Goal: Task Accomplishment & Management: Manage account settings

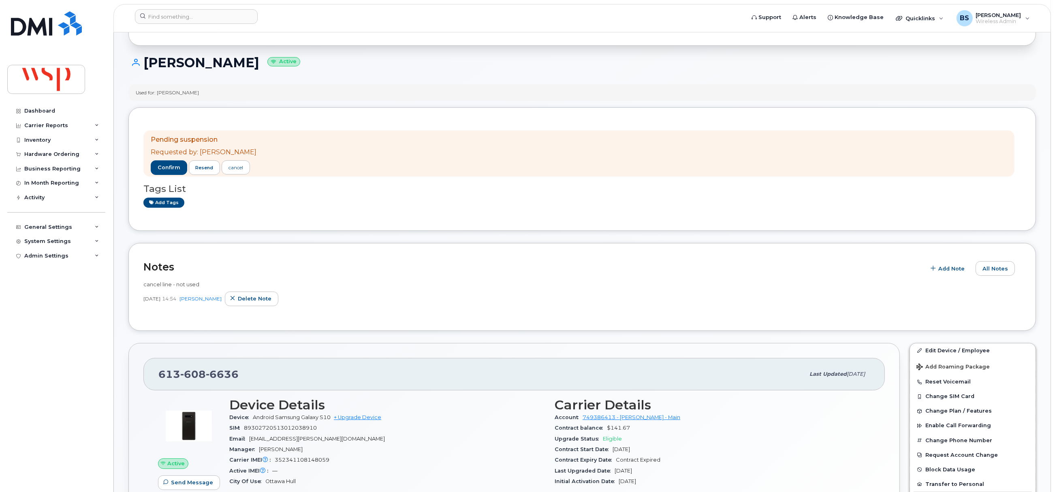
scroll to position [60, 0]
click at [188, 19] on input at bounding box center [196, 16] width 123 height 15
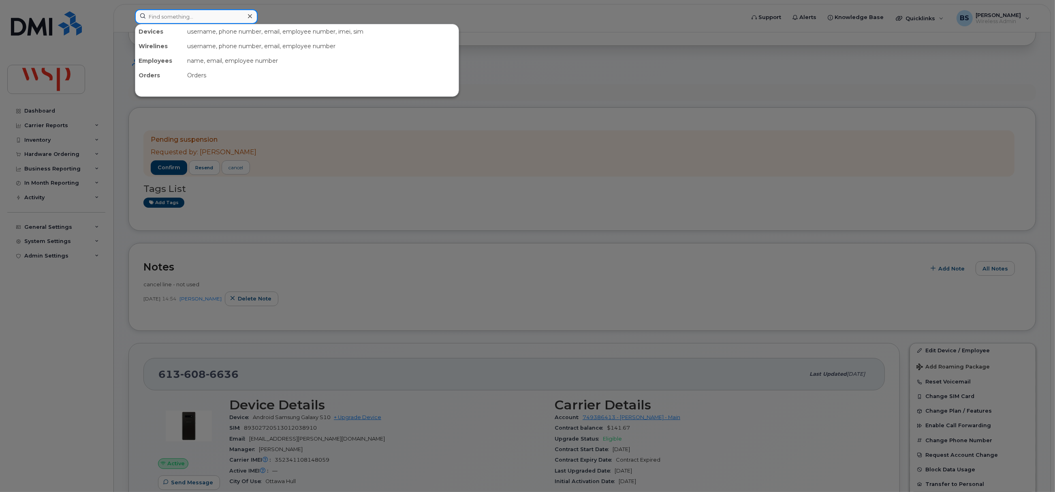
paste input "6045055345"
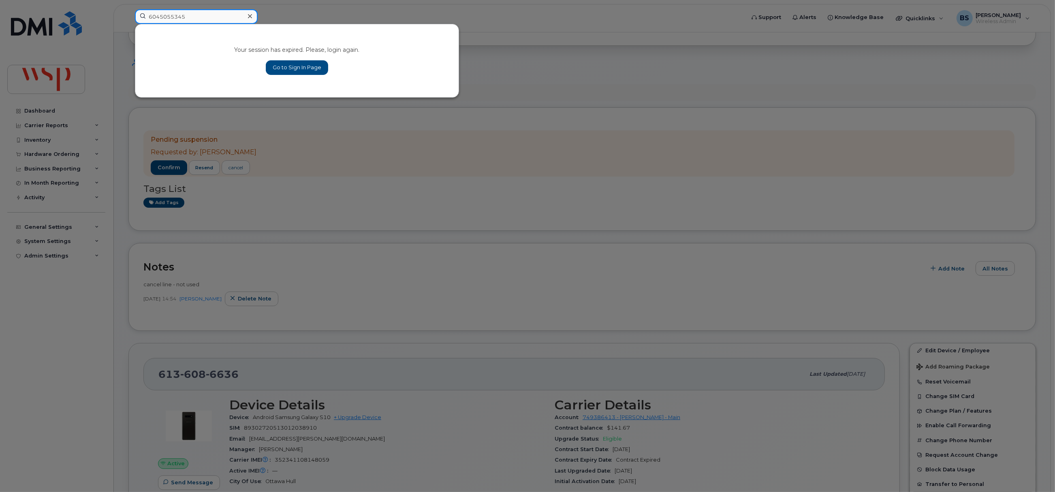
type input "6045055345"
click at [304, 65] on link "Go to Sign In Page" at bounding box center [297, 67] width 62 height 15
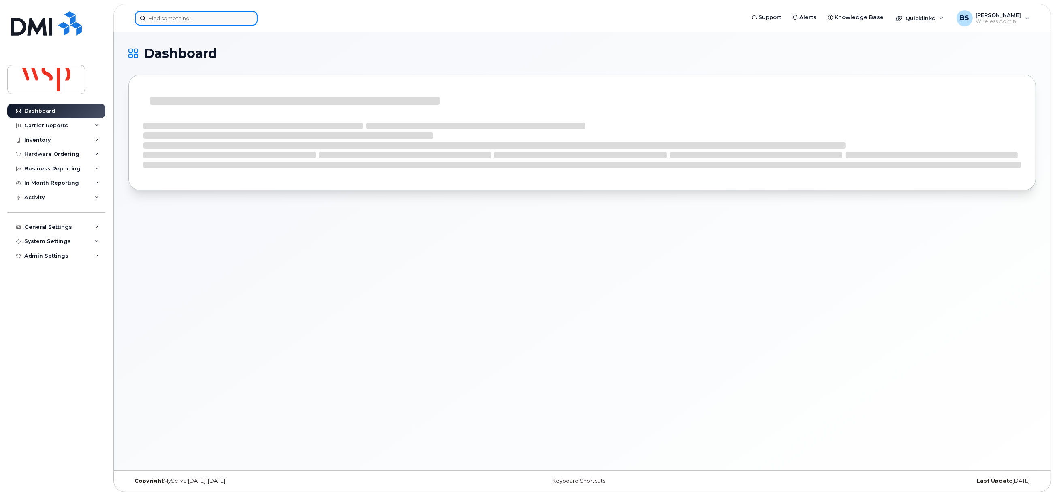
click at [200, 19] on input at bounding box center [196, 18] width 123 height 15
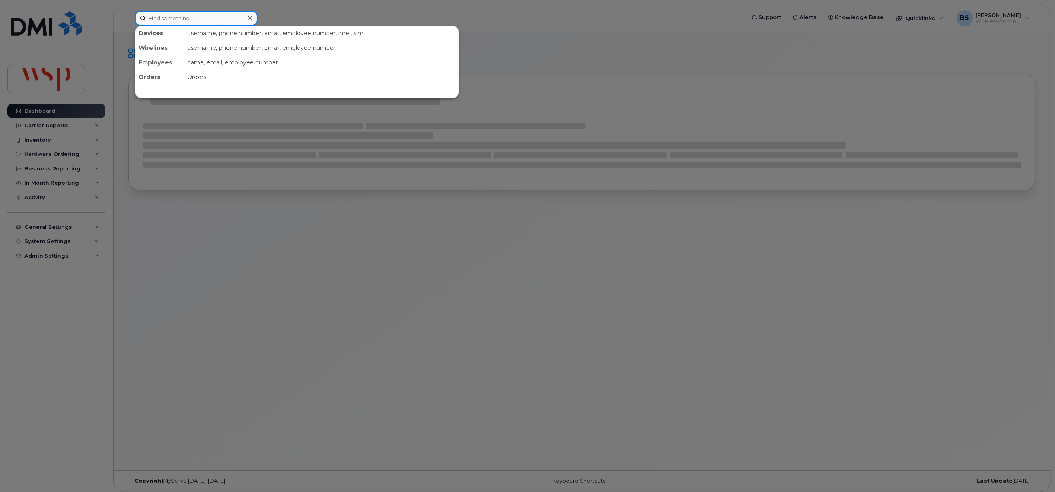
paste input "6045055345"
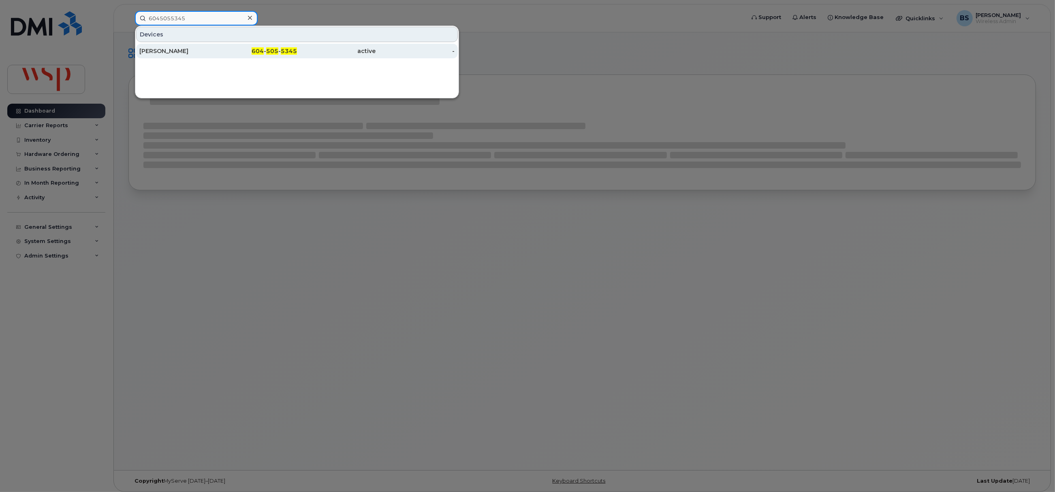
type input "6045055345"
click at [162, 49] on div "[PERSON_NAME]" at bounding box center [178, 51] width 79 height 8
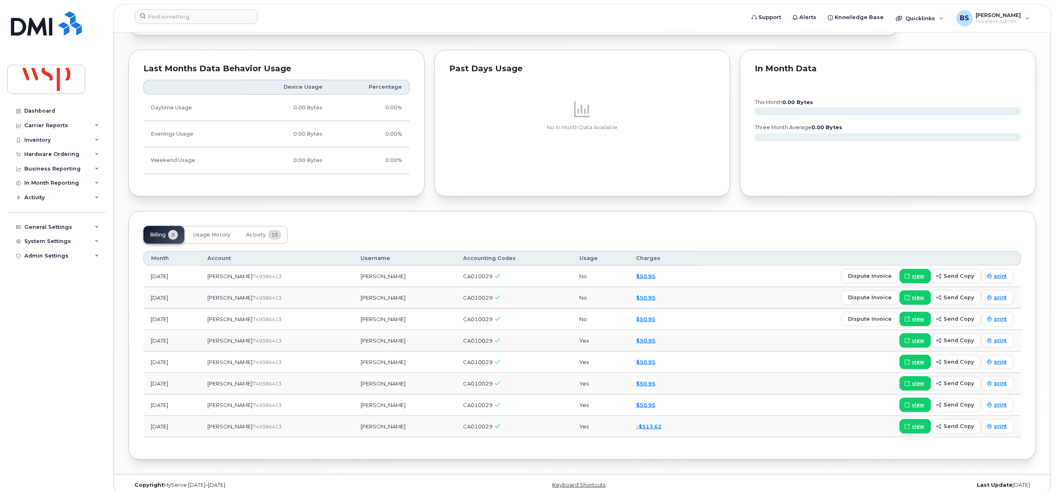
scroll to position [243, 0]
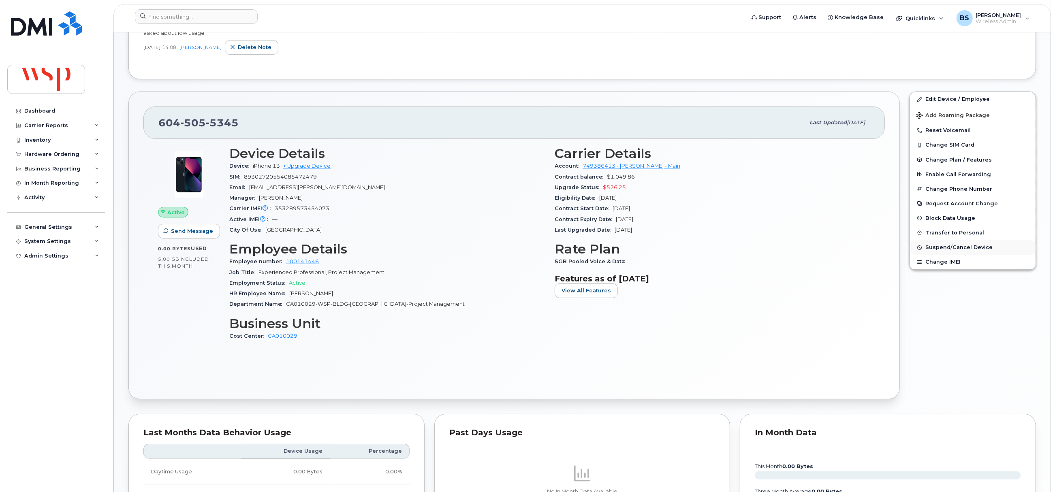
click at [951, 249] on span "Suspend/Cancel Device" at bounding box center [959, 248] width 67 height 6
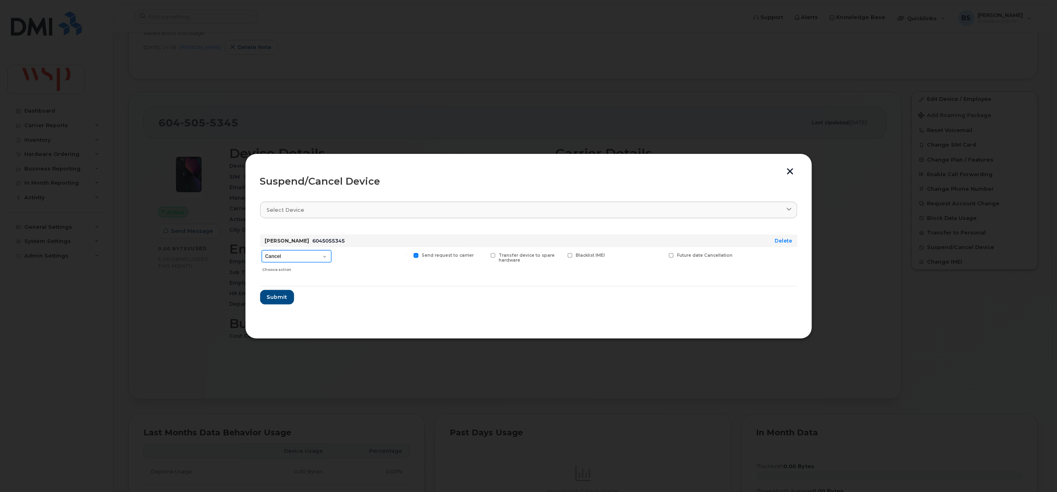
click at [289, 257] on select "Cancel Suspend - Reduced Rate Suspend - Full Rate Suspend - Lost Device/Stolen …" at bounding box center [297, 256] width 70 height 12
select select "[object Object]"
click at [262, 251] on select "Cancel Suspend - Reduced Rate Suspend - Full Rate Suspend - Lost Device/Stolen …" at bounding box center [297, 256] width 70 height 12
click at [278, 296] on span "Submit" at bounding box center [277, 297] width 20 height 8
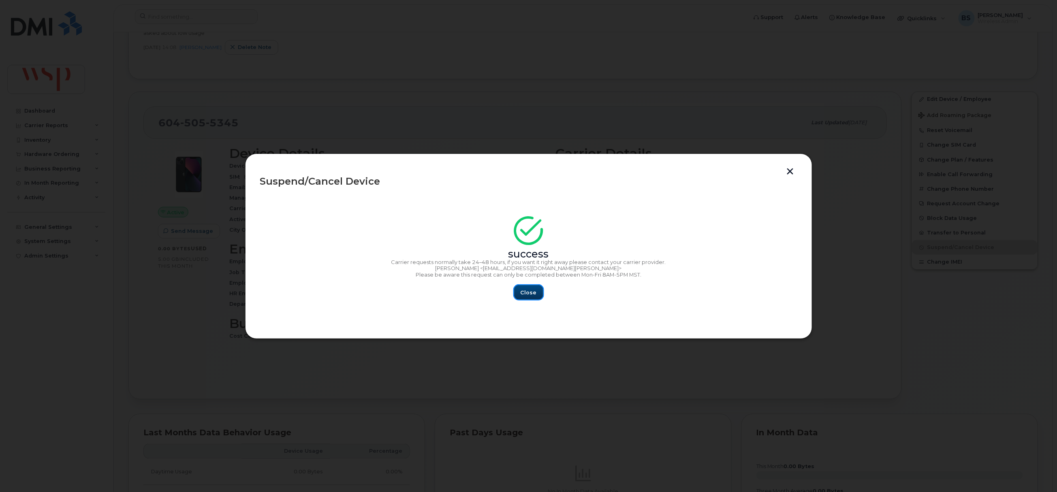
click at [528, 295] on span "Close" at bounding box center [529, 293] width 16 height 8
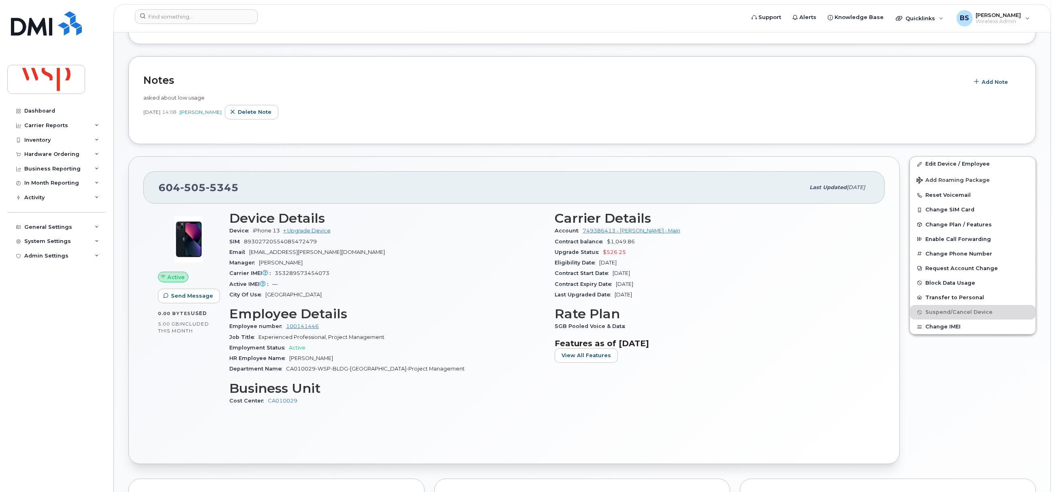
scroll to position [60, 0]
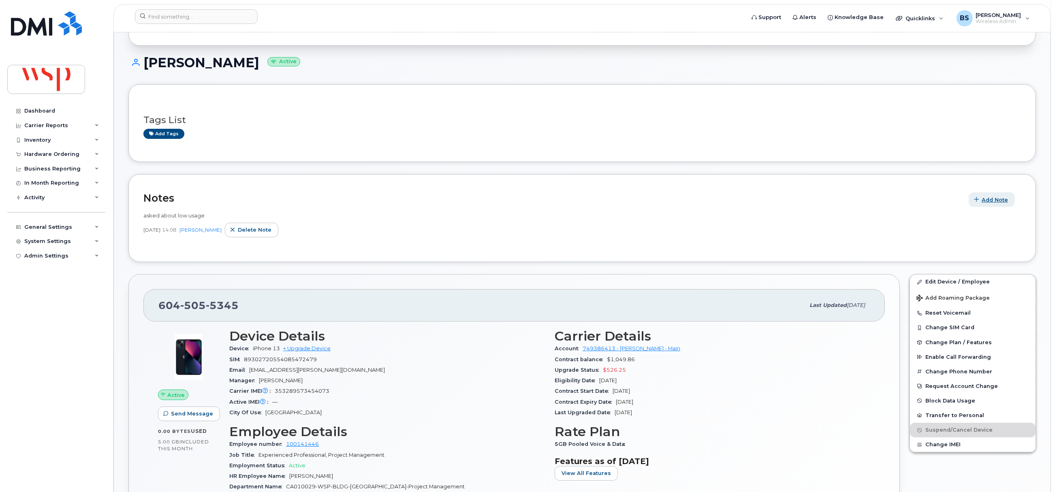
click at [995, 198] on span "Add Note" at bounding box center [995, 200] width 26 height 8
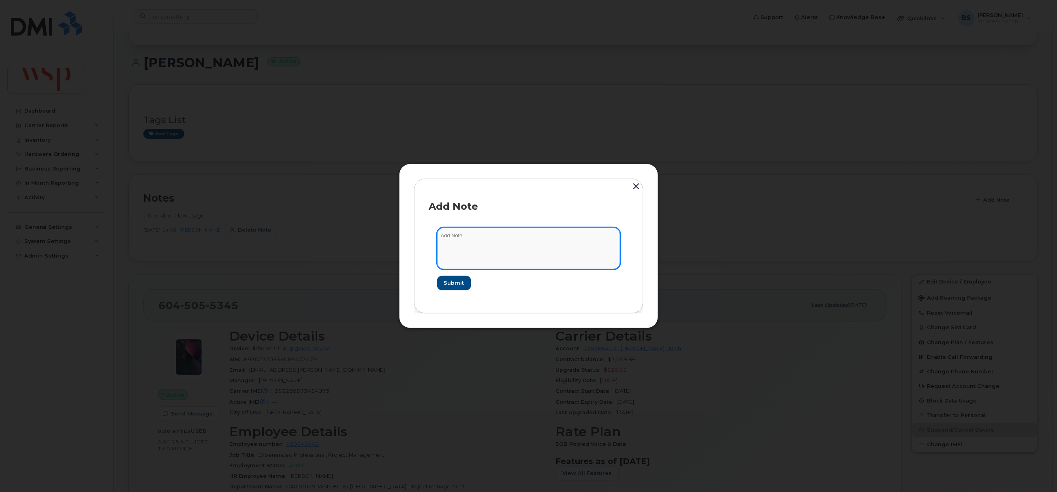
click at [486, 257] on textarea at bounding box center [528, 248] width 183 height 41
click at [570, 238] on textarea "Spencer will be reassigning the line to a new hire" at bounding box center [528, 248] width 183 height 41
type textarea "Spencer will be reassigning the line to a new hire. Nassim is using her persona…"
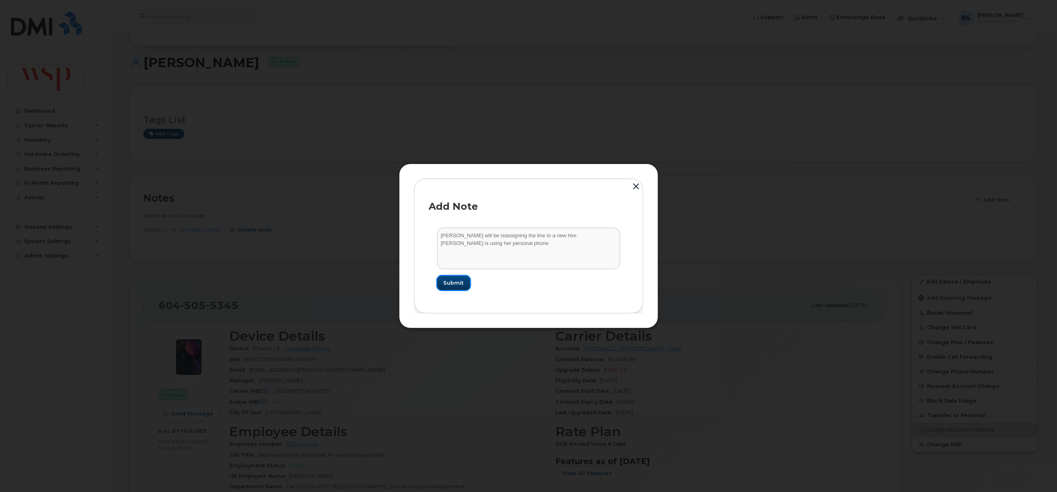
click at [462, 281] on span "Submit" at bounding box center [454, 283] width 20 height 8
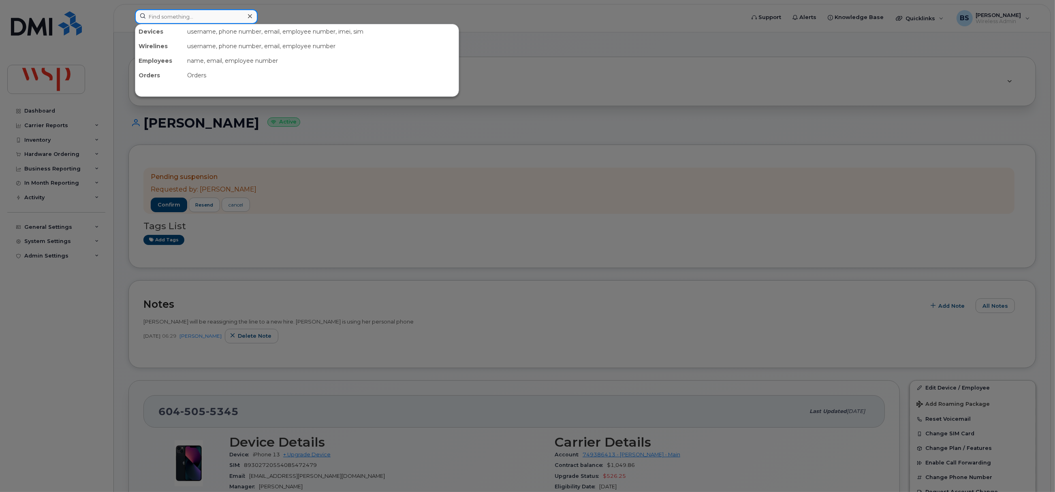
click at [171, 16] on input at bounding box center [196, 16] width 123 height 15
paste input "9024019078"
type input "9024019078"
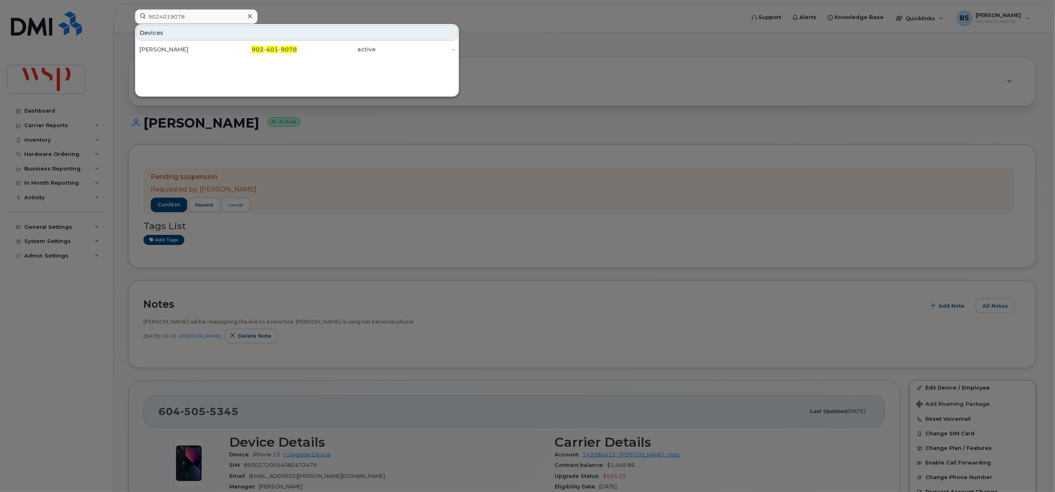
click at [362, 276] on div at bounding box center [527, 246] width 1055 height 492
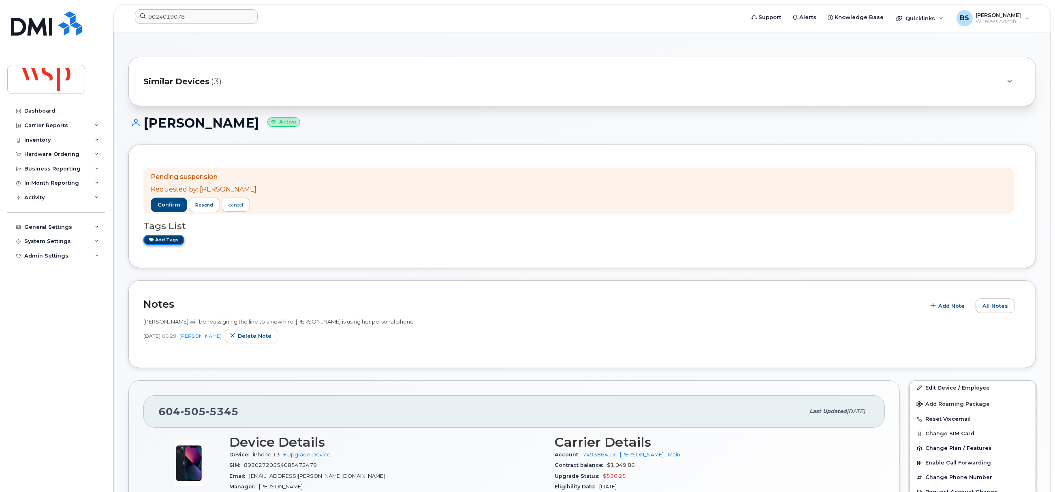
click at [171, 240] on link "Add tags" at bounding box center [163, 240] width 41 height 10
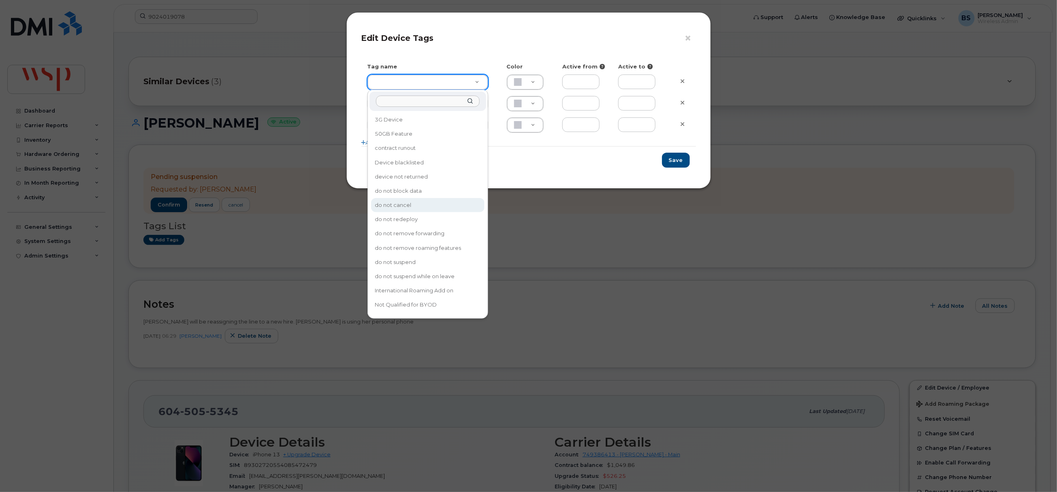
drag, startPoint x: 412, startPoint y: 198, endPoint x: 485, endPoint y: 172, distance: 77.2
type input "do not cancel"
type input "F8C6C8"
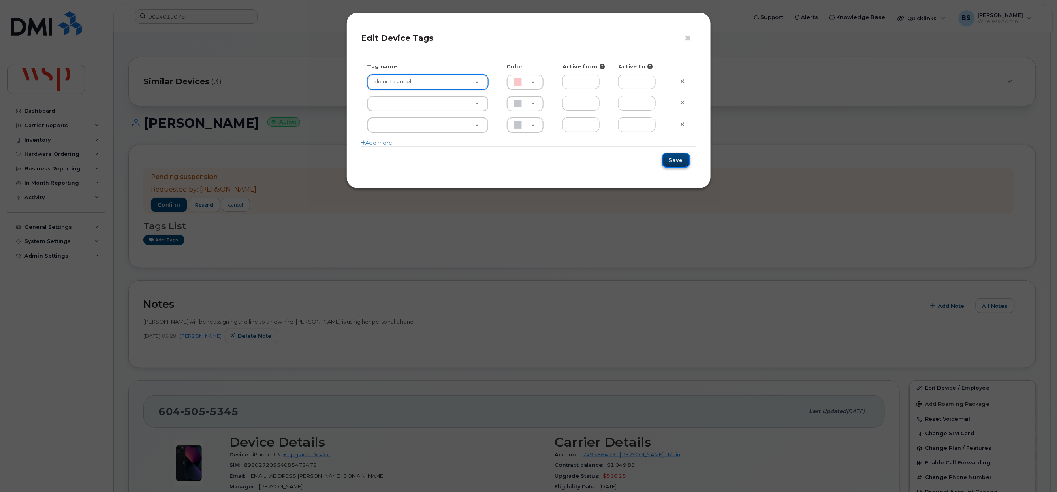
click at [680, 158] on button "Save" at bounding box center [676, 160] width 28 height 15
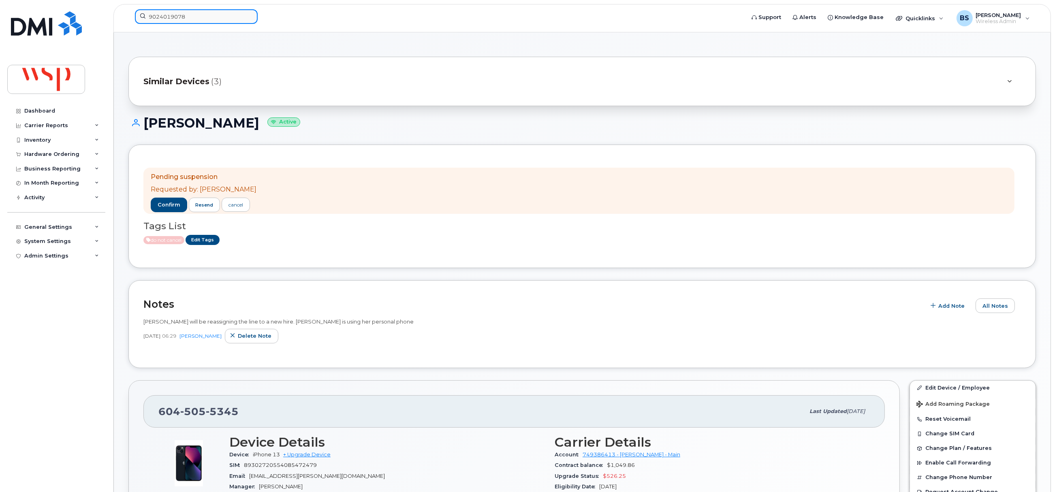
click at [194, 18] on input "9024019078" at bounding box center [196, 16] width 123 height 15
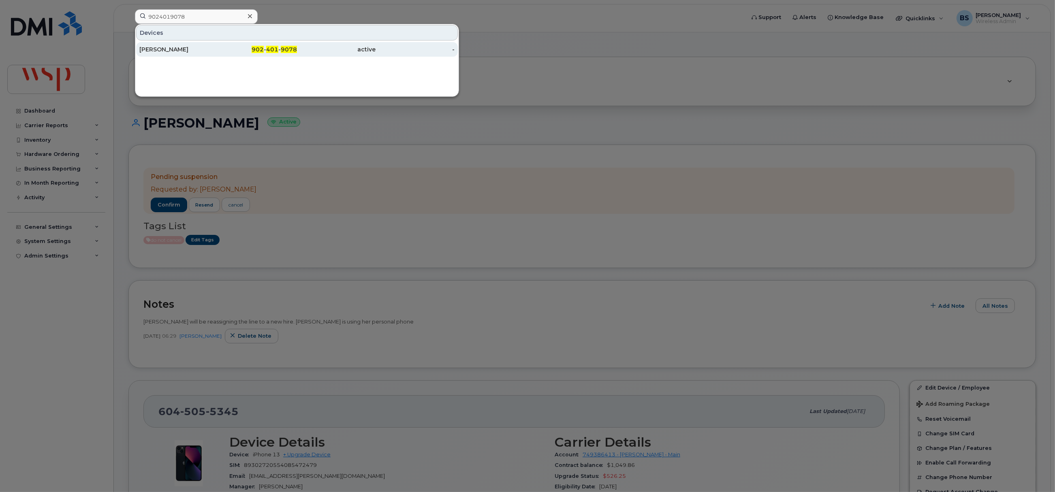
click at [165, 45] on div "STEPHEN OUELLETTE" at bounding box center [178, 49] width 79 height 15
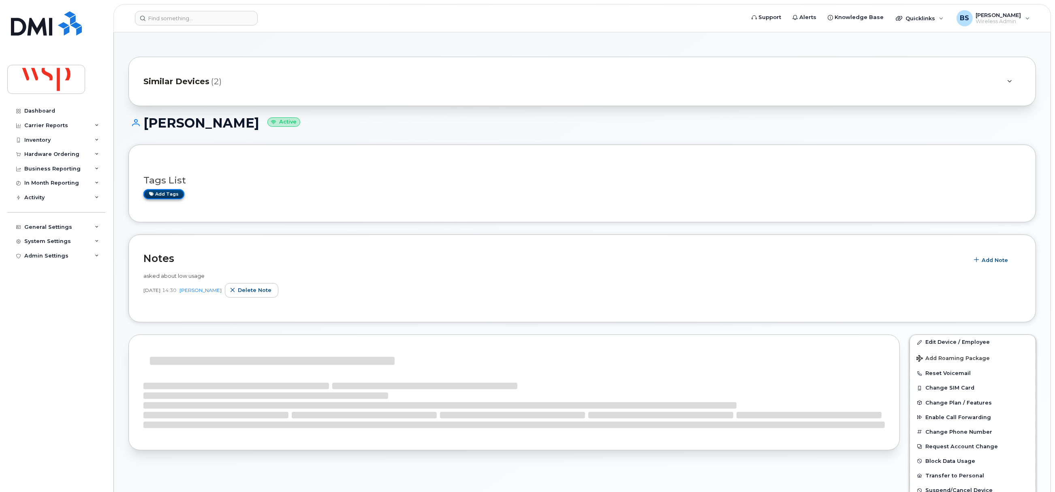
click at [174, 195] on link "Add tags" at bounding box center [163, 194] width 41 height 10
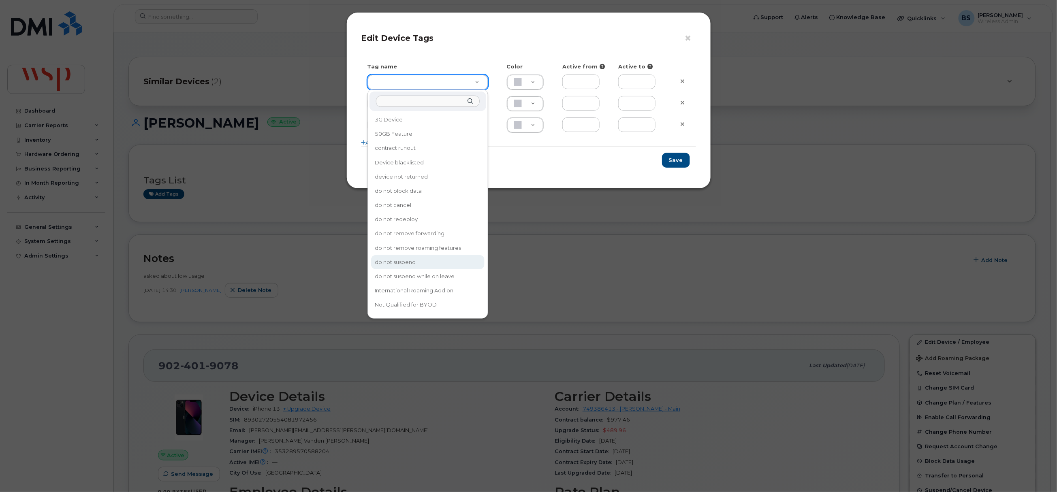
drag, startPoint x: 417, startPoint y: 253, endPoint x: 636, endPoint y: 189, distance: 228.7
type input "do not suspend"
type input "F8C6C8"
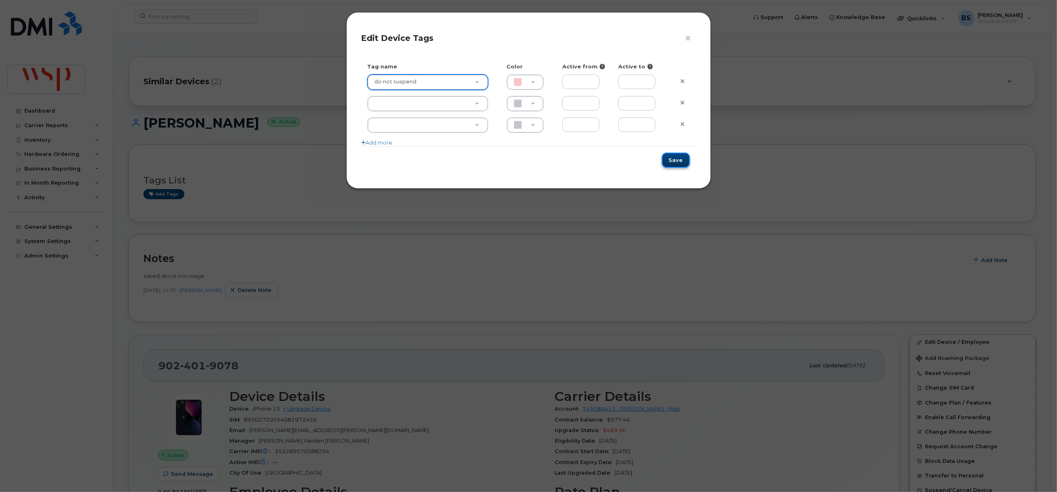
click at [677, 159] on button "Save" at bounding box center [676, 160] width 28 height 15
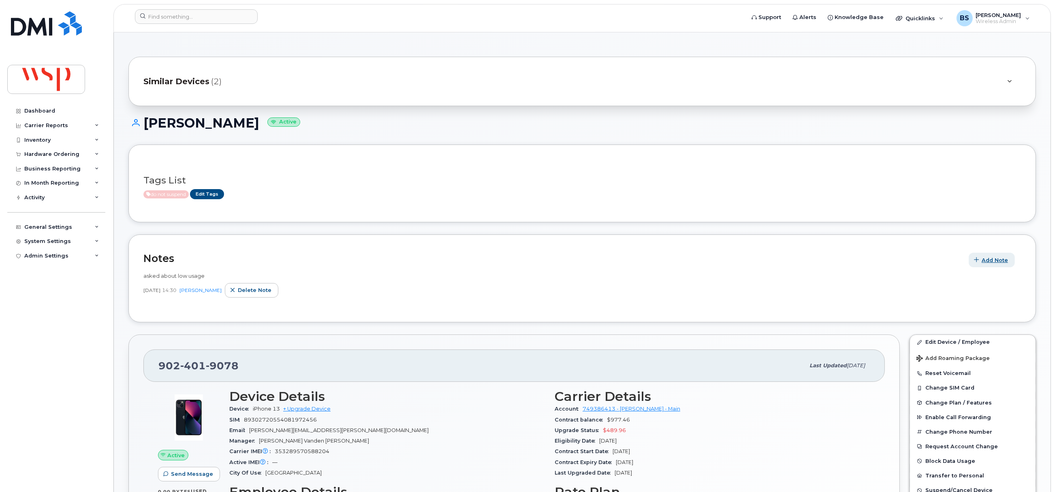
click at [999, 261] on span "Add Note" at bounding box center [995, 261] width 26 height 8
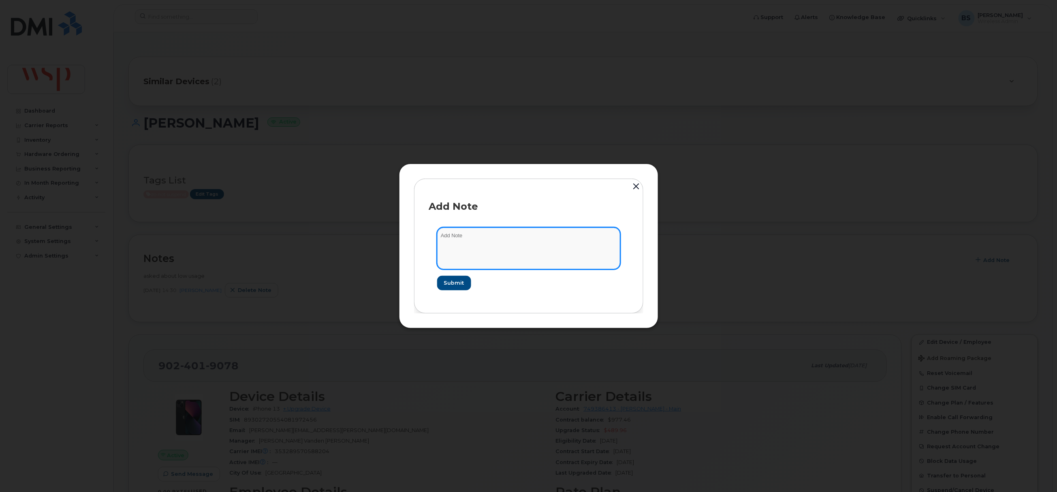
drag, startPoint x: 575, startPoint y: 259, endPoint x: 578, endPoint y: 249, distance: 10.8
click at [575, 258] on textarea at bounding box center [528, 248] width 183 height 41
type textarea "do not suspend for low usage"
click at [458, 278] on button "Submit" at bounding box center [453, 283] width 33 height 15
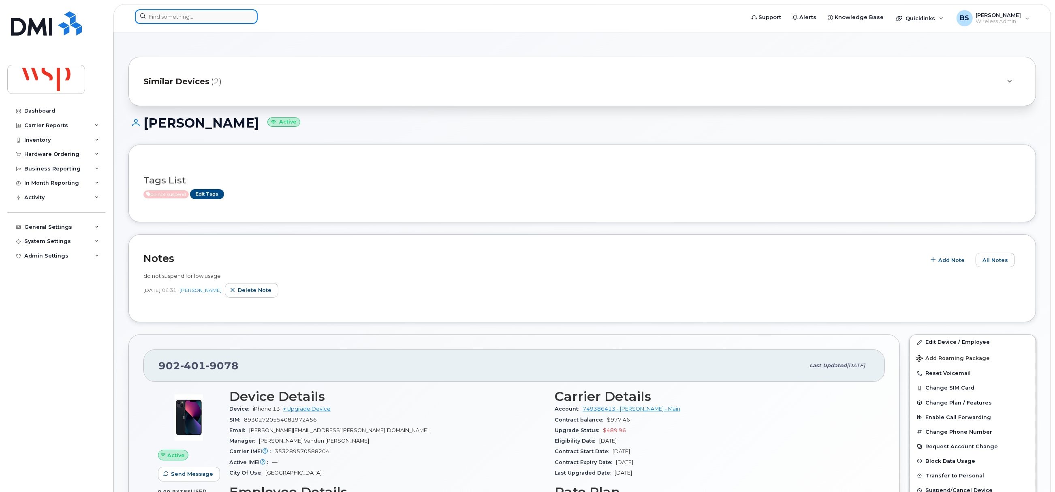
click at [210, 18] on input at bounding box center [196, 16] width 123 height 15
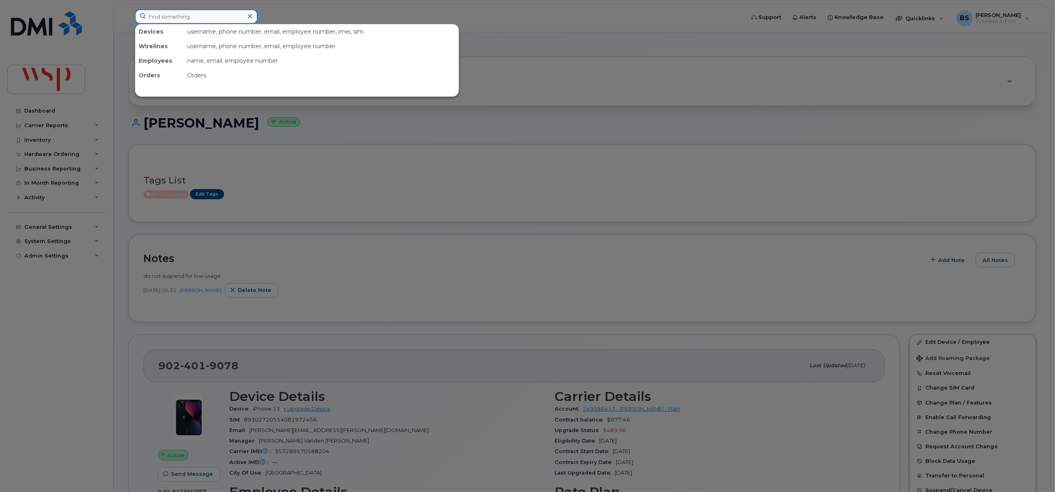
paste input "4389232790"
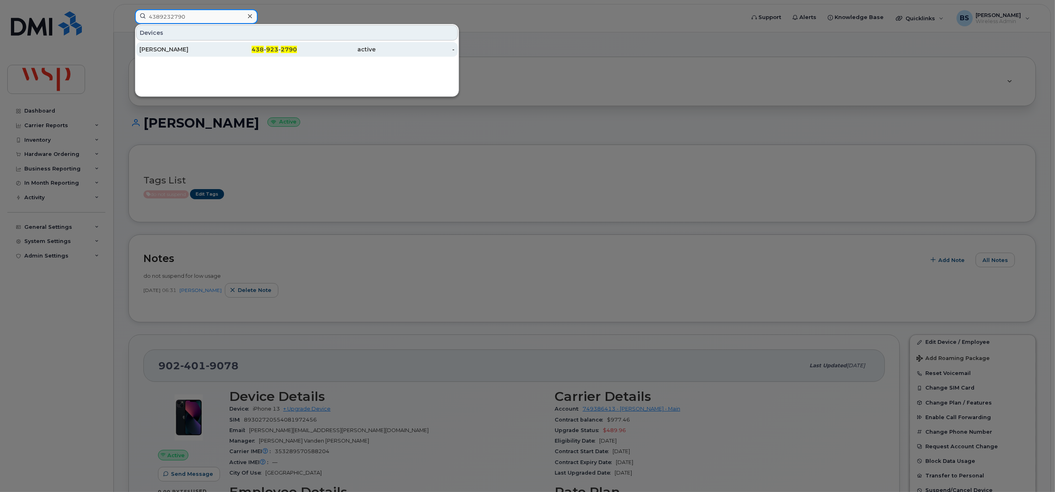
type input "4389232790"
click at [174, 47] on div "[PERSON_NAME]" at bounding box center [178, 49] width 79 height 8
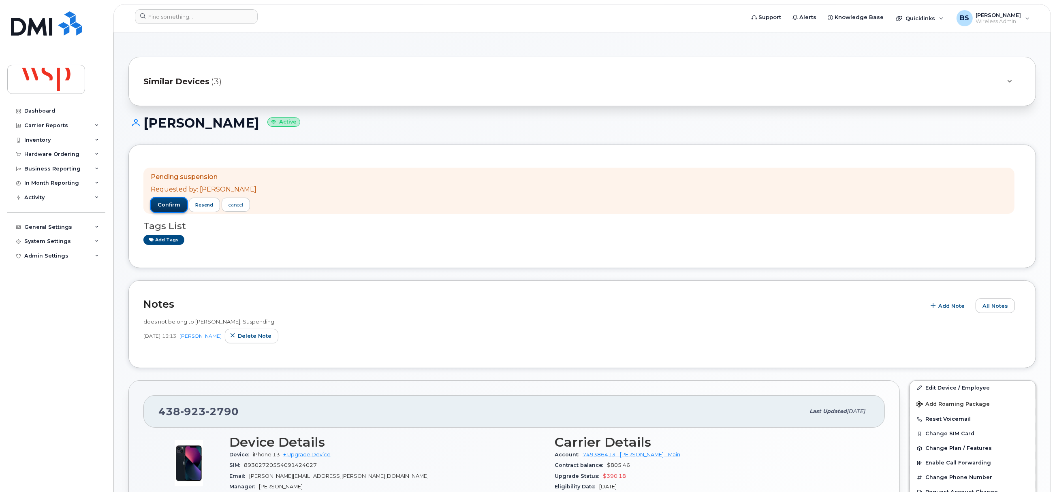
click at [168, 205] on span "confirm" at bounding box center [169, 204] width 23 height 7
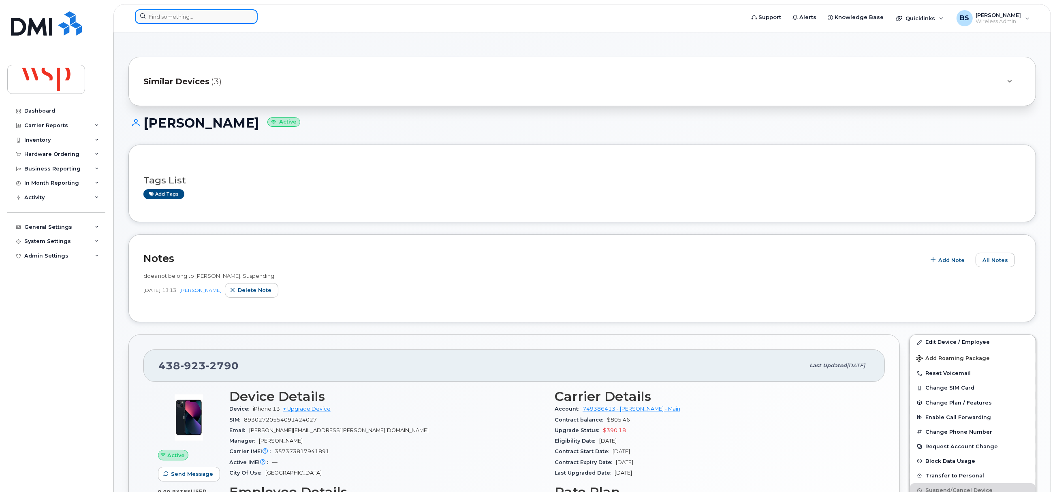
click at [225, 16] on input at bounding box center [196, 16] width 123 height 15
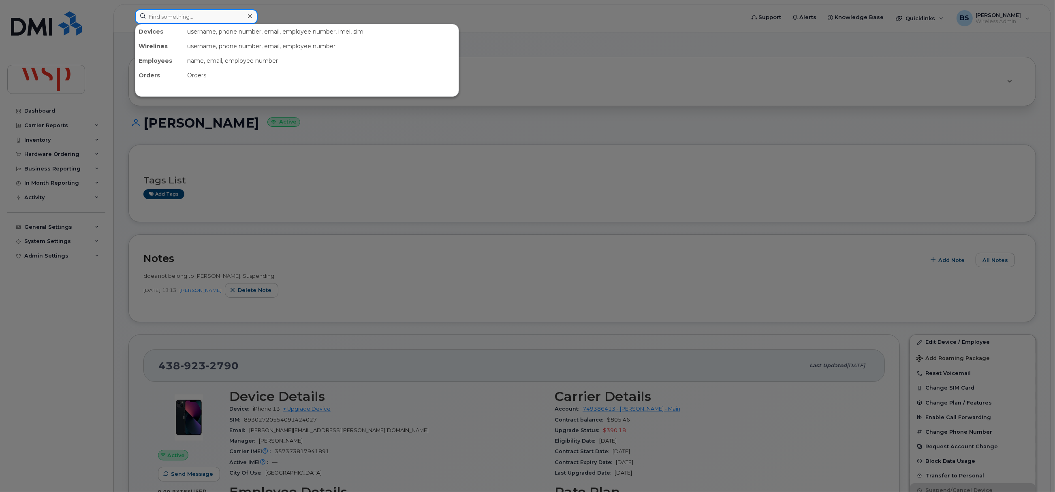
paste input "5148247621"
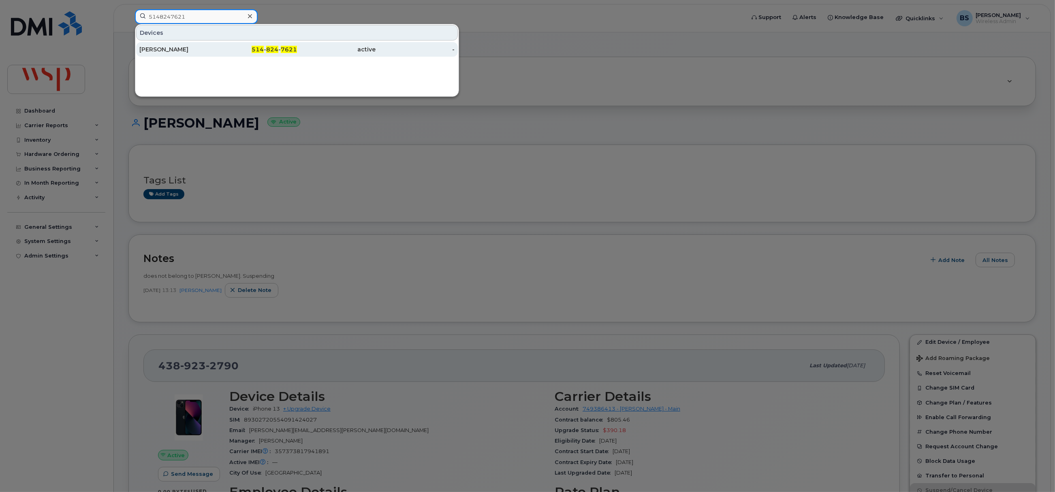
type input "5148247621"
drag, startPoint x: 171, startPoint y: 49, endPoint x: 183, endPoint y: 47, distance: 12.3
click at [171, 49] on div "[PERSON_NAME]" at bounding box center [178, 49] width 79 height 8
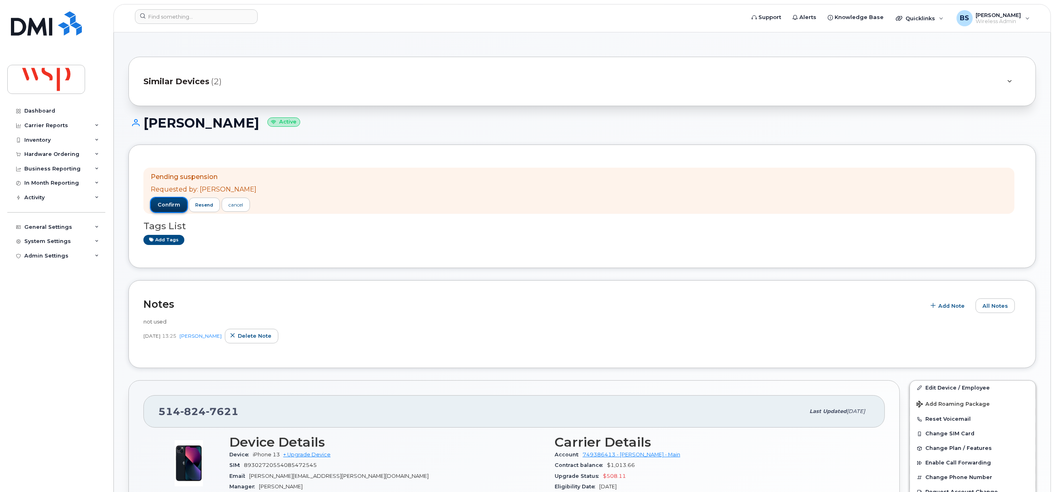
click at [168, 205] on span "confirm" at bounding box center [169, 204] width 23 height 7
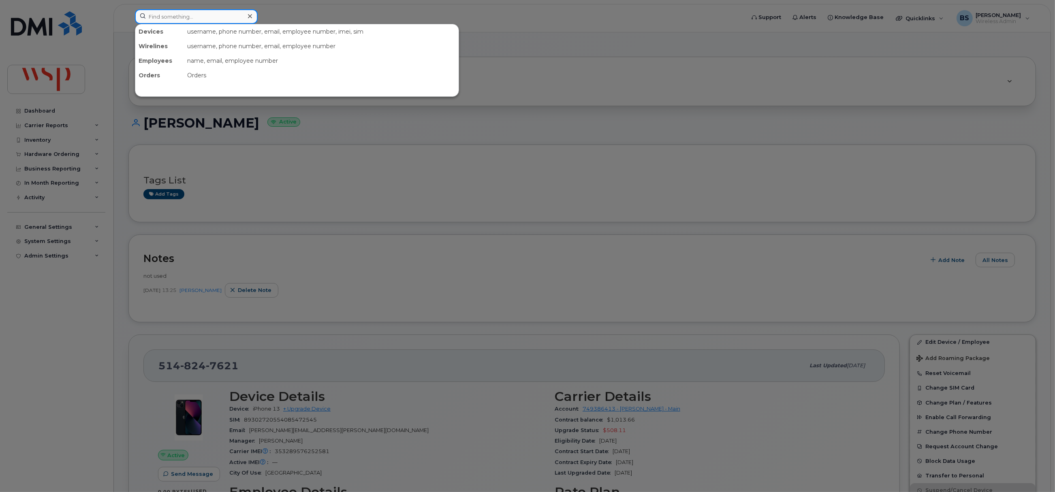
click at [183, 14] on input at bounding box center [196, 16] width 123 height 15
paste input "6133633137"
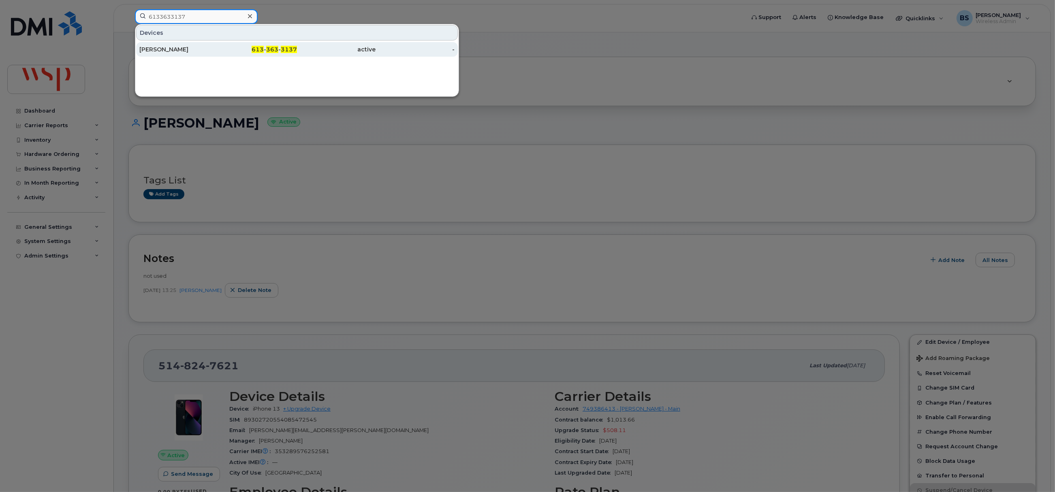
type input "6133633137"
drag, startPoint x: 163, startPoint y: 49, endPoint x: 141, endPoint y: 39, distance: 24.1
click at [163, 49] on div "[PERSON_NAME]" at bounding box center [178, 49] width 79 height 8
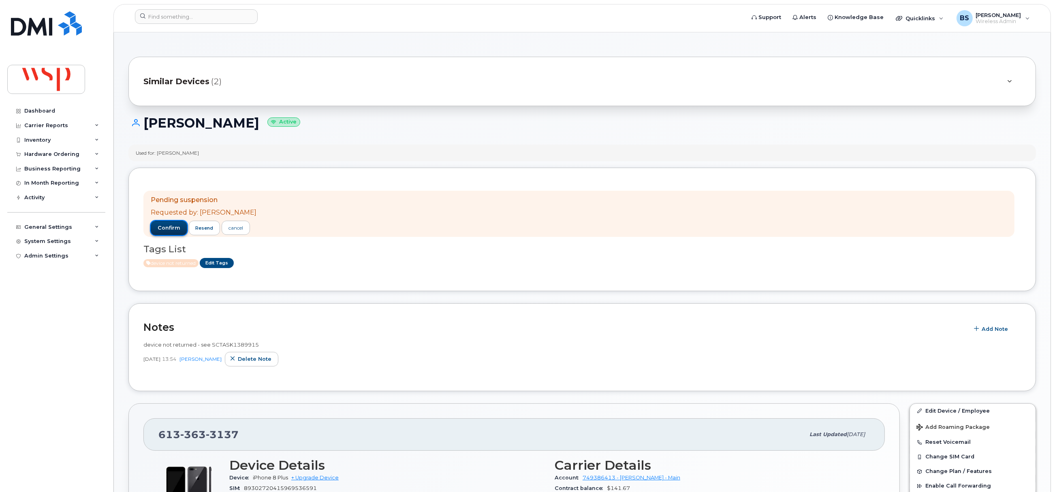
click at [173, 225] on span "confirm" at bounding box center [169, 228] width 23 height 7
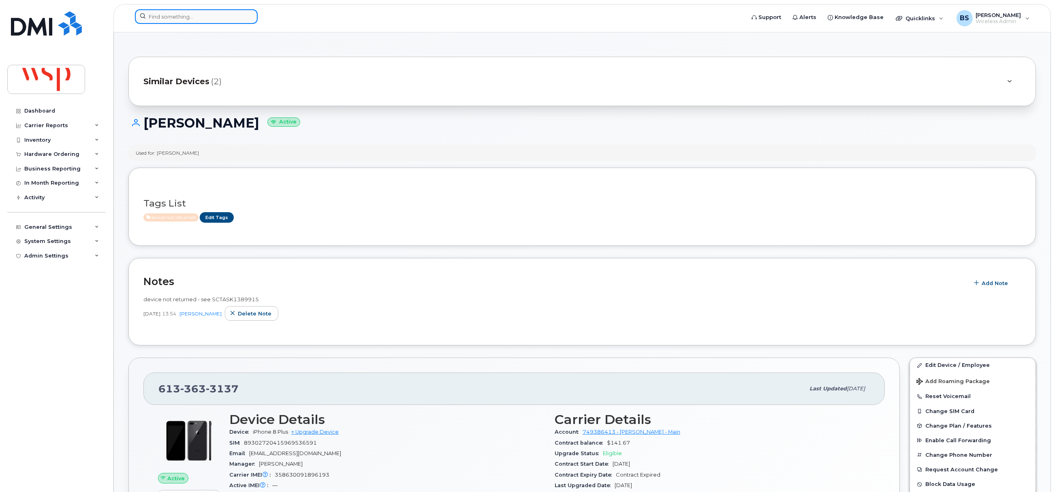
click at [233, 14] on input at bounding box center [196, 16] width 123 height 15
paste input "7809320246"
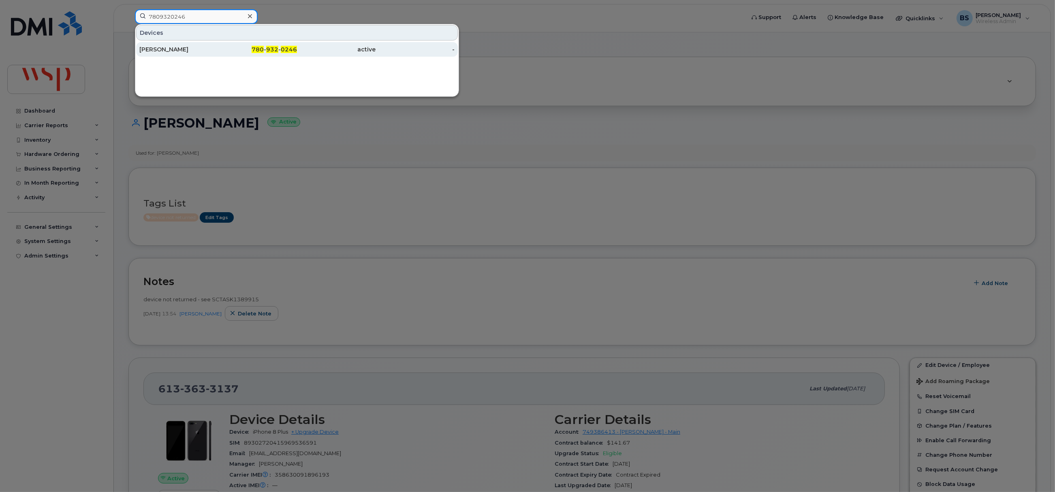
type input "7809320246"
drag, startPoint x: 172, startPoint y: 49, endPoint x: 229, endPoint y: 46, distance: 57.2
click at [172, 49] on div "JAMES NHIEU" at bounding box center [178, 49] width 79 height 8
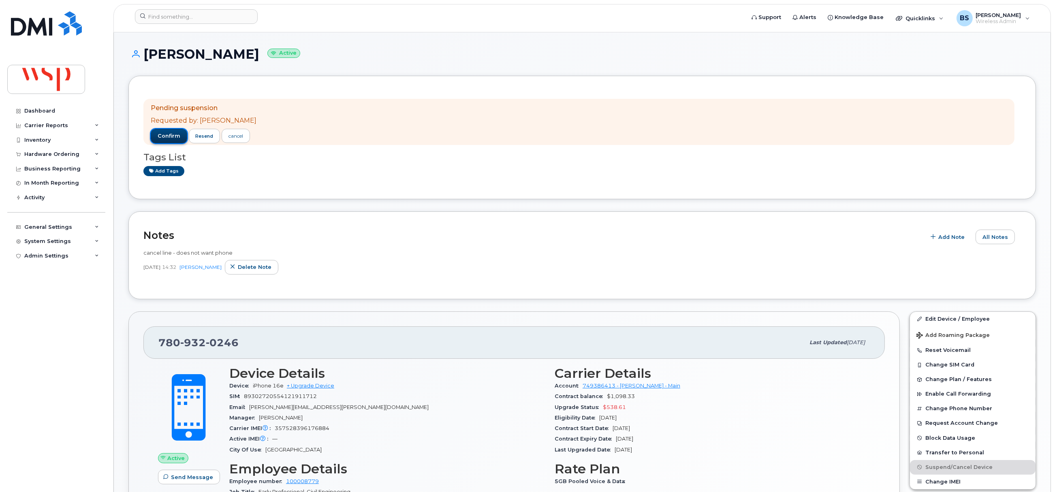
click at [168, 139] on span "confirm" at bounding box center [169, 136] width 23 height 7
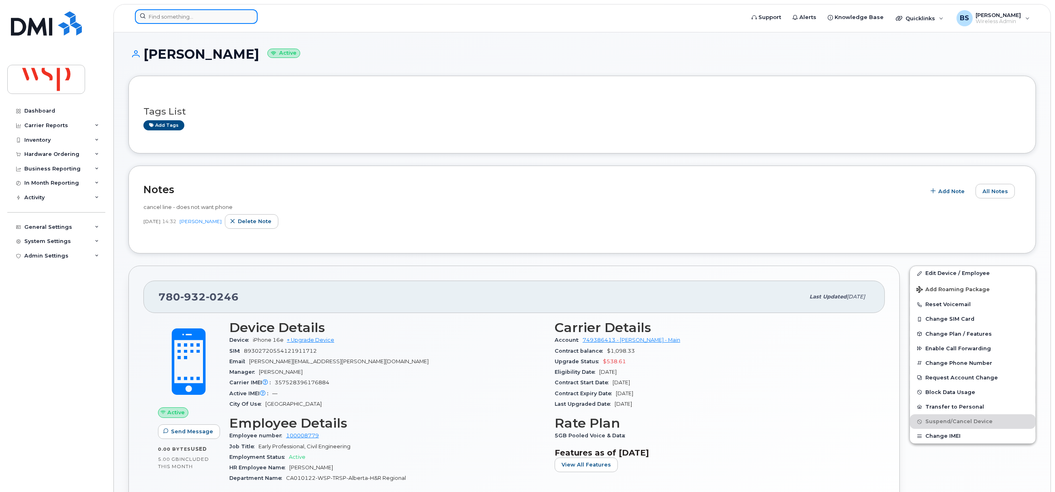
click at [223, 14] on input at bounding box center [196, 16] width 123 height 15
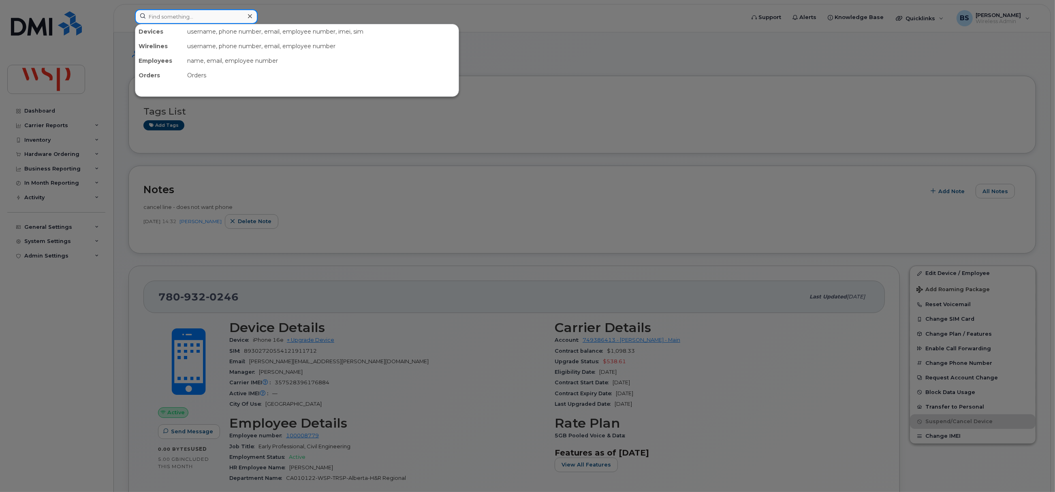
paste input "2899275970"
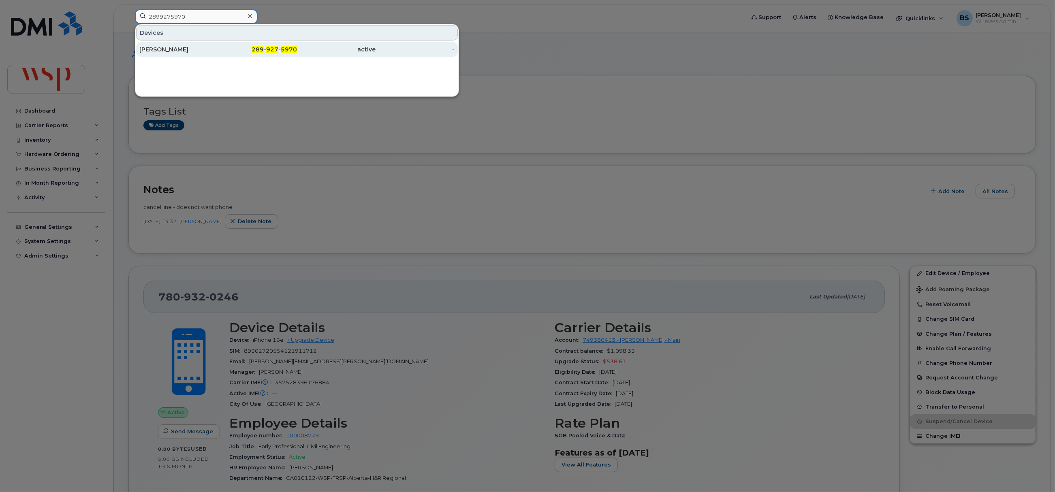
type input "2899275970"
click at [163, 46] on div "NADINE MYMRYK" at bounding box center [178, 49] width 79 height 8
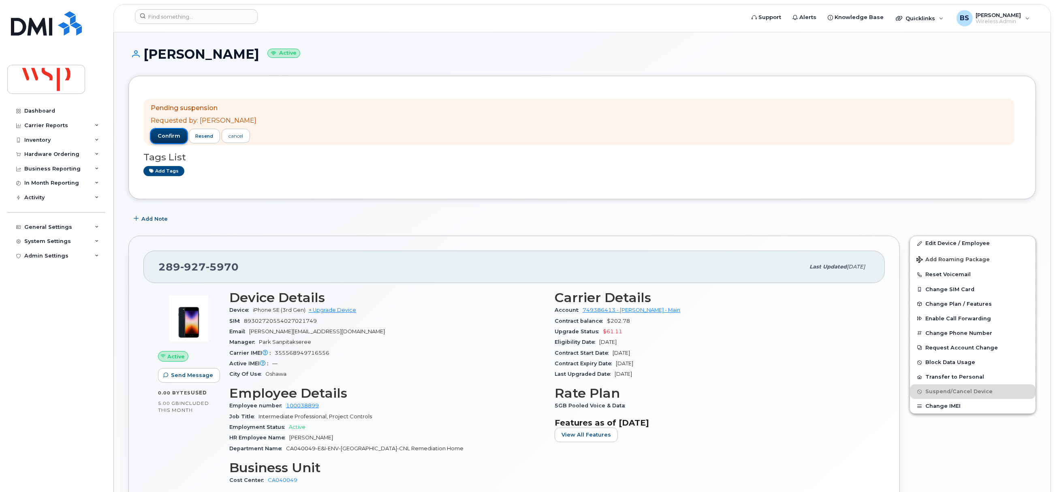
click at [163, 137] on span "confirm" at bounding box center [169, 136] width 23 height 7
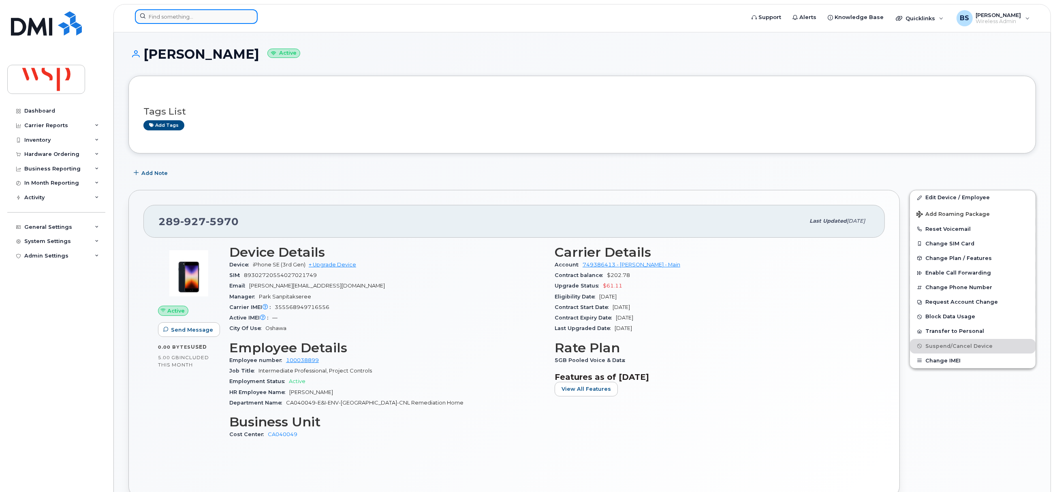
click at [208, 15] on input at bounding box center [196, 16] width 123 height 15
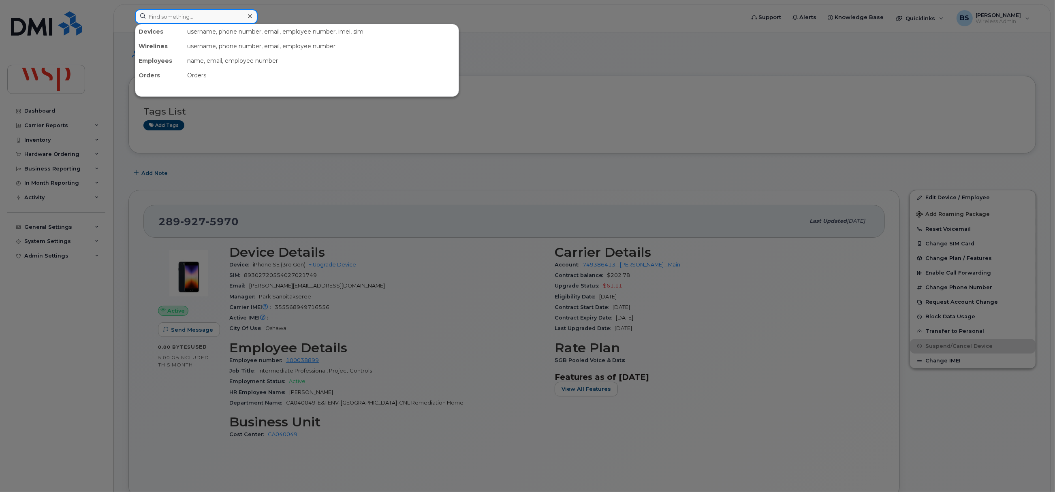
paste input "6136086636"
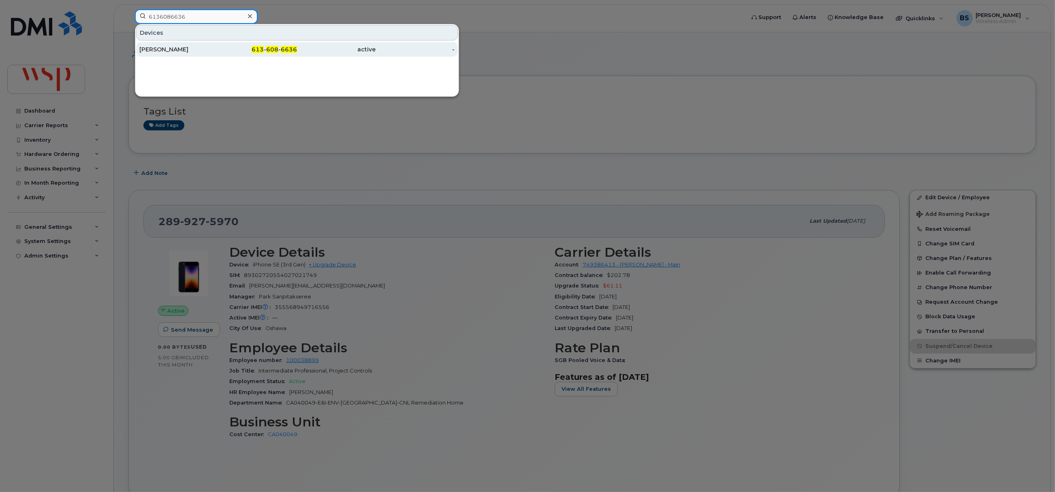
type input "6136086636"
drag, startPoint x: 171, startPoint y: 46, endPoint x: 200, endPoint y: 68, distance: 36.1
click at [171, 46] on div "[PERSON_NAME]" at bounding box center [178, 49] width 79 height 8
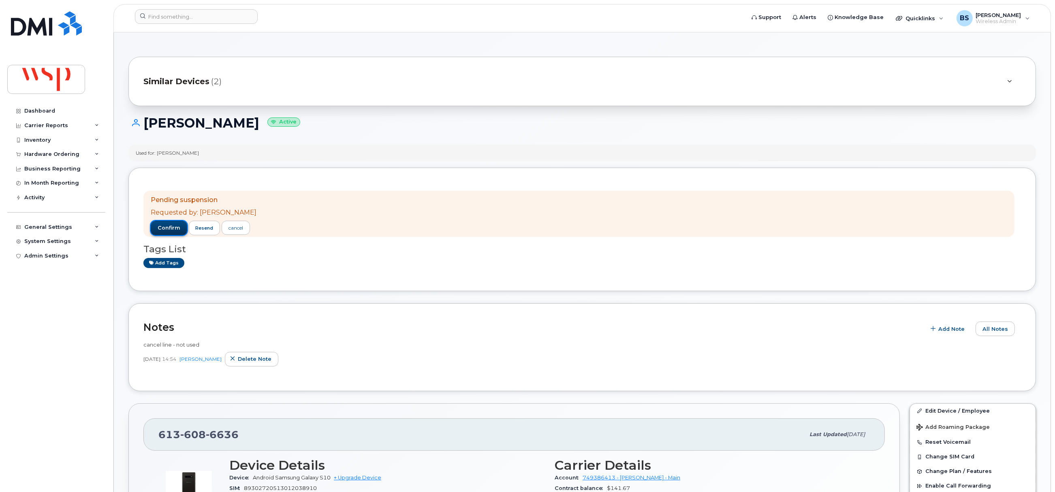
click at [168, 226] on span "confirm" at bounding box center [169, 228] width 23 height 7
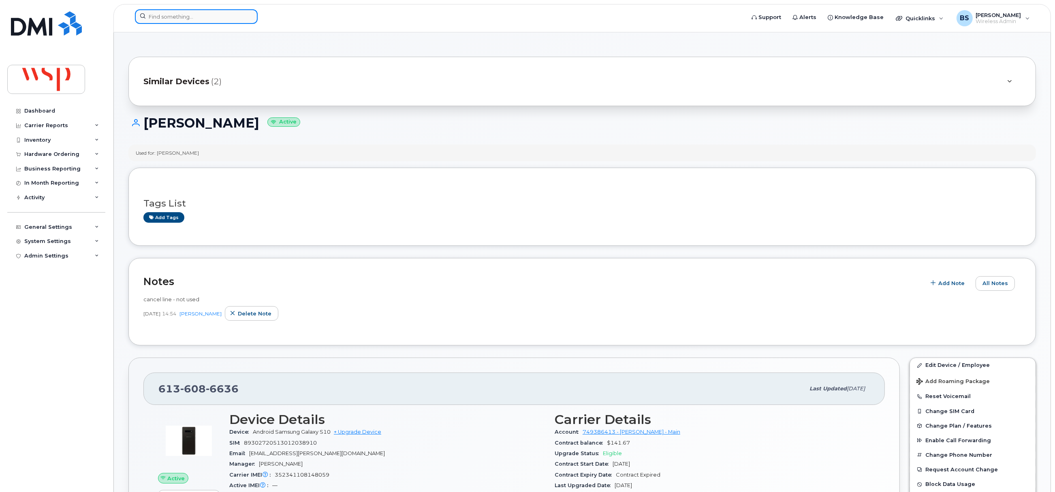
click at [220, 20] on input at bounding box center [196, 16] width 123 height 15
paste input "[PERSON_NAME]"
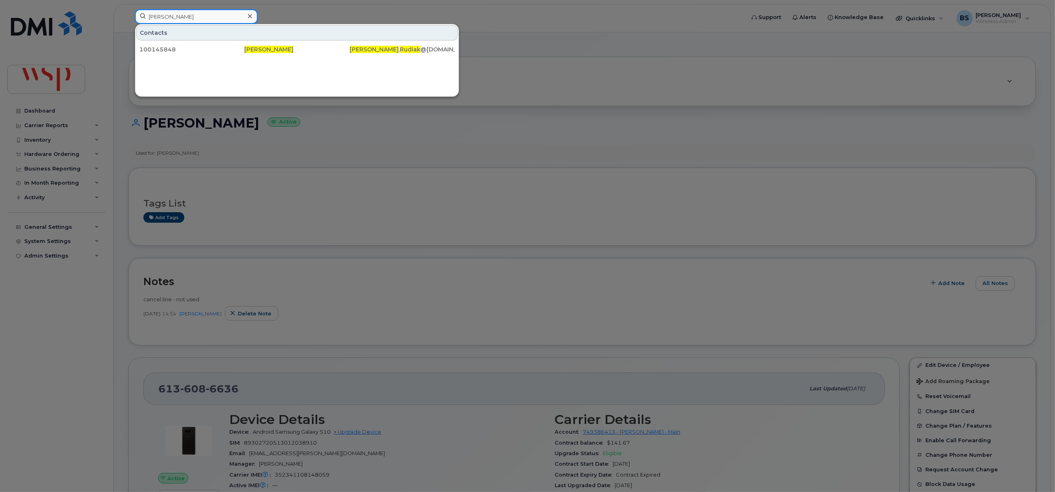
drag, startPoint x: 206, startPoint y: 17, endPoint x: 95, endPoint y: 16, distance: 111.1
click at [128, 16] on div "[PERSON_NAME] Contacts 100145848 [PERSON_NAME] [PERSON_NAME] . [PERSON_NAME] @[…" at bounding box center [437, 18] width 618 height 18
paste input "[PERSON_NAME]"
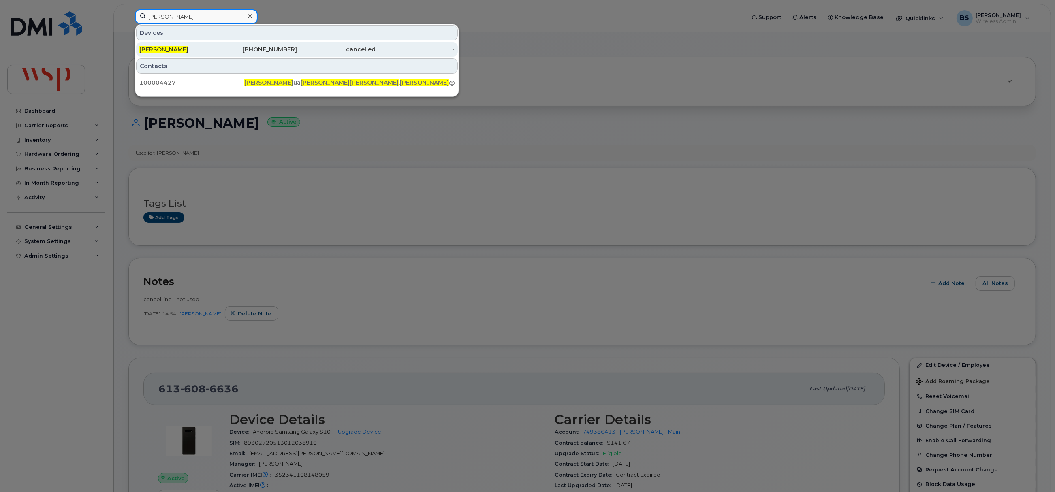
type input "[PERSON_NAME]"
click at [265, 47] on div "[PHONE_NUMBER]" at bounding box center [257, 49] width 79 height 8
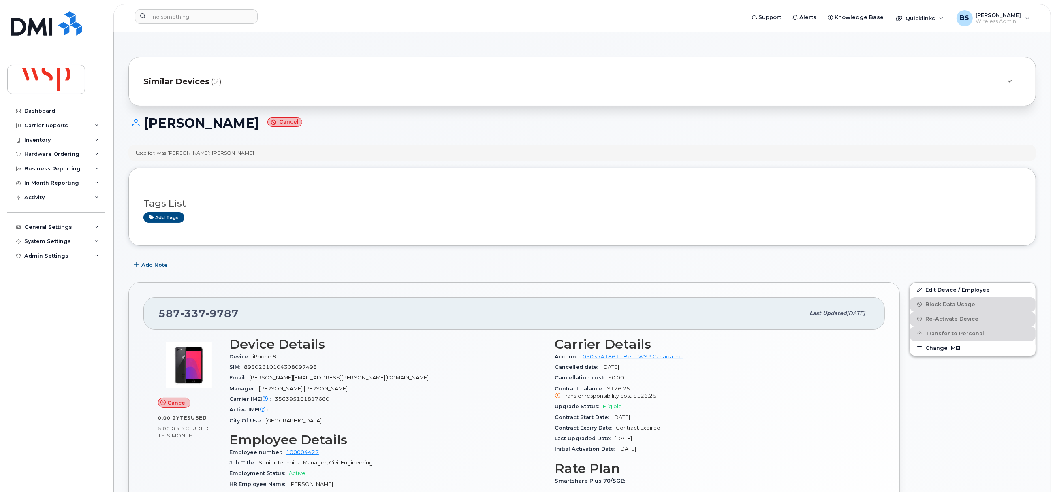
click at [193, 83] on span "Similar Devices" at bounding box center [176, 82] width 66 height 12
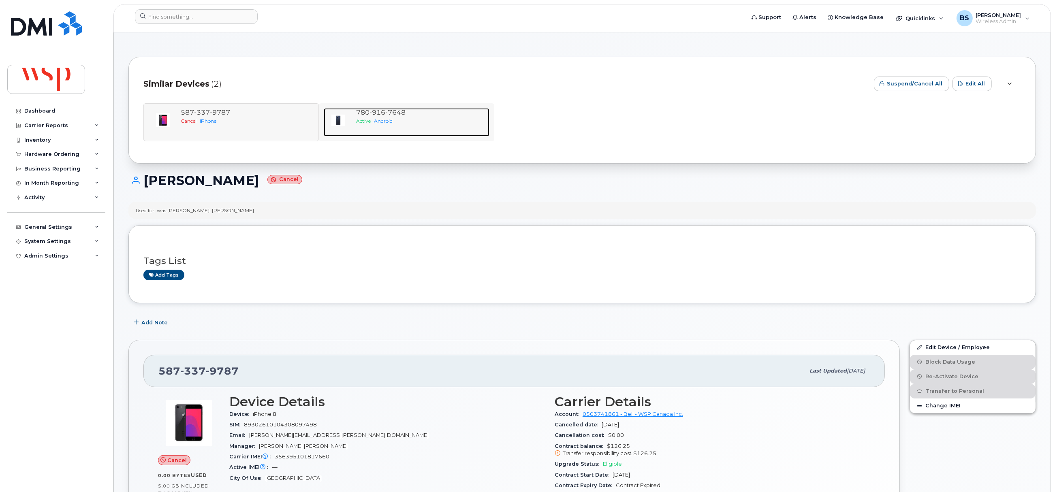
drag, startPoint x: 392, startPoint y: 115, endPoint x: 466, endPoint y: 138, distance: 77.2
click at [392, 115] on span "7648" at bounding box center [395, 113] width 20 height 8
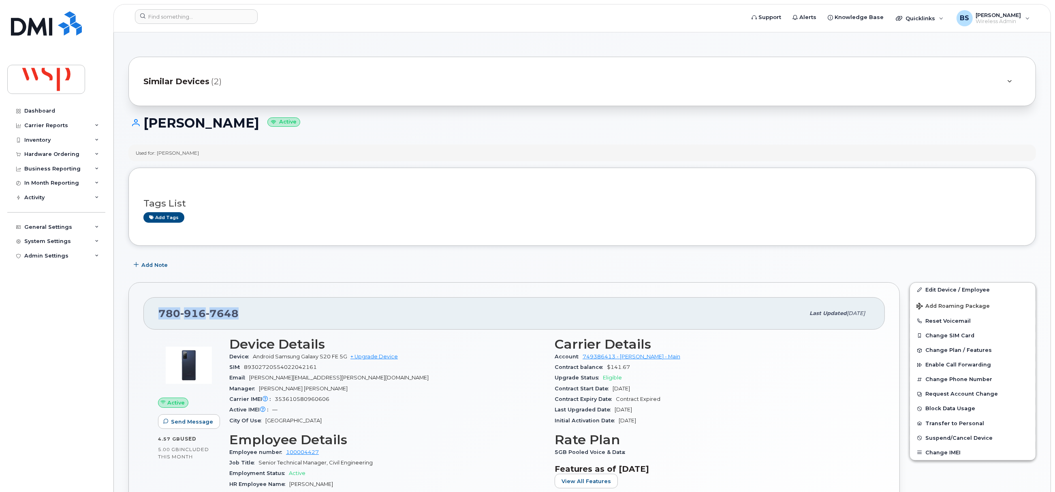
drag, startPoint x: 267, startPoint y: 317, endPoint x: 236, endPoint y: 295, distance: 38.2
click at [150, 325] on div "[PHONE_NUMBER] Last updated [DATE]" at bounding box center [514, 313] width 742 height 32
copy span "[PHONE_NUMBER]"
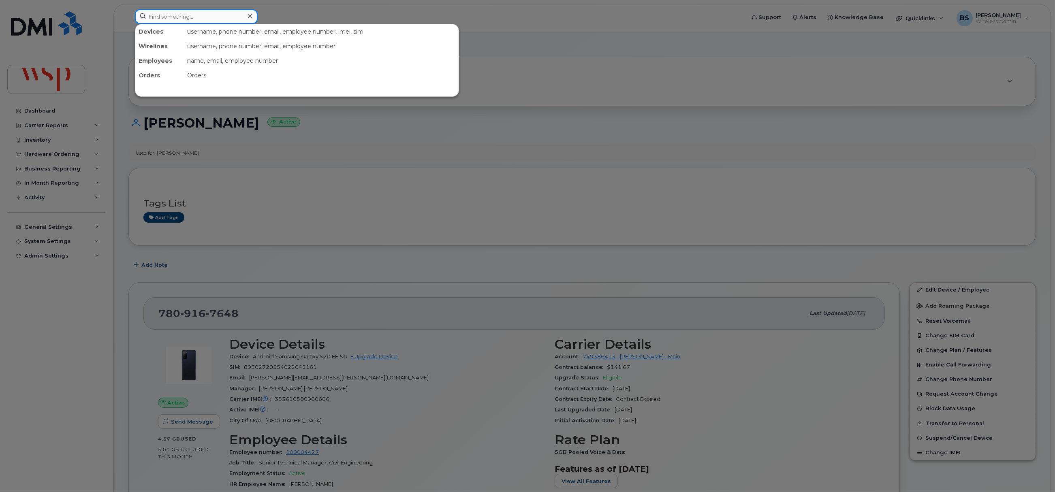
click at [241, 18] on input at bounding box center [196, 16] width 123 height 15
paste input "9029540136"
type input "9029540136"
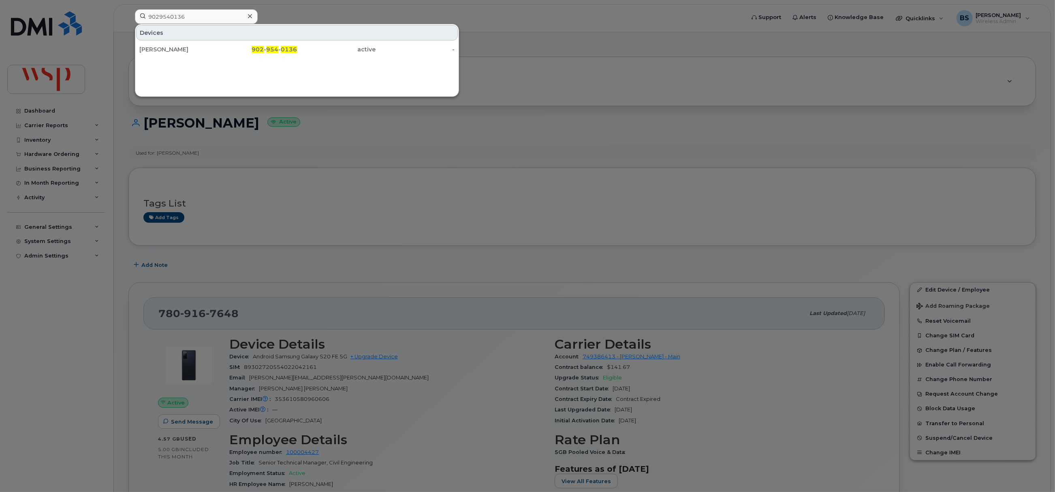
click at [157, 49] on div "[PERSON_NAME]" at bounding box center [178, 49] width 79 height 8
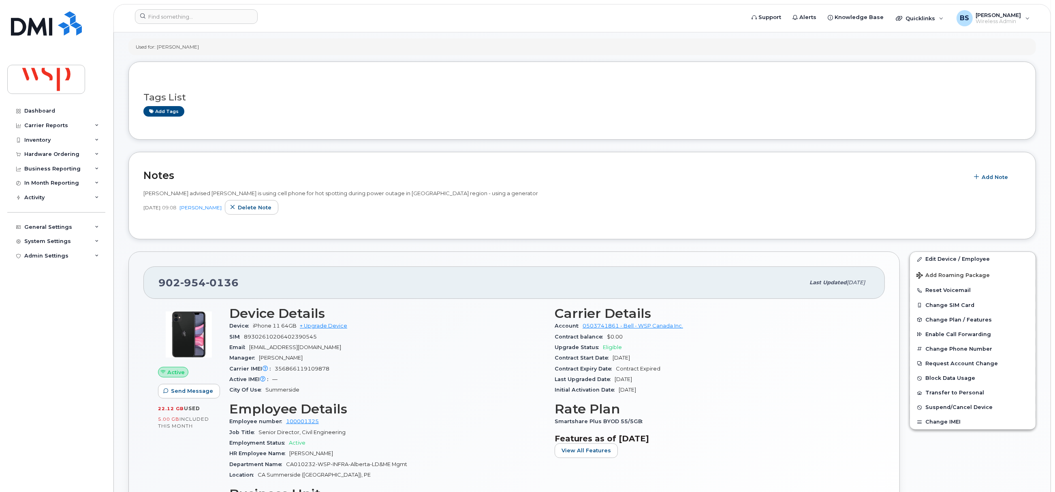
scroll to position [122, 0]
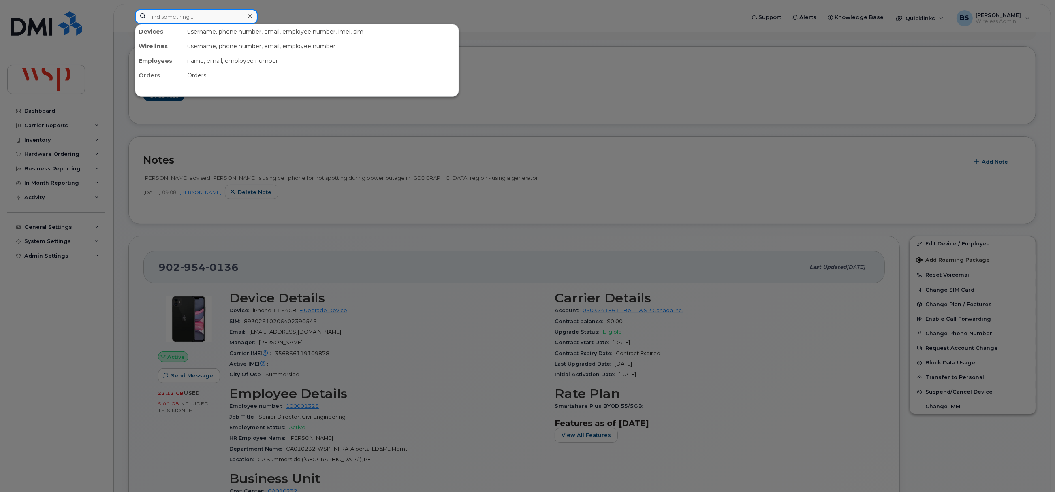
click at [185, 17] on input at bounding box center [196, 16] width 123 height 15
paste input "100039995"
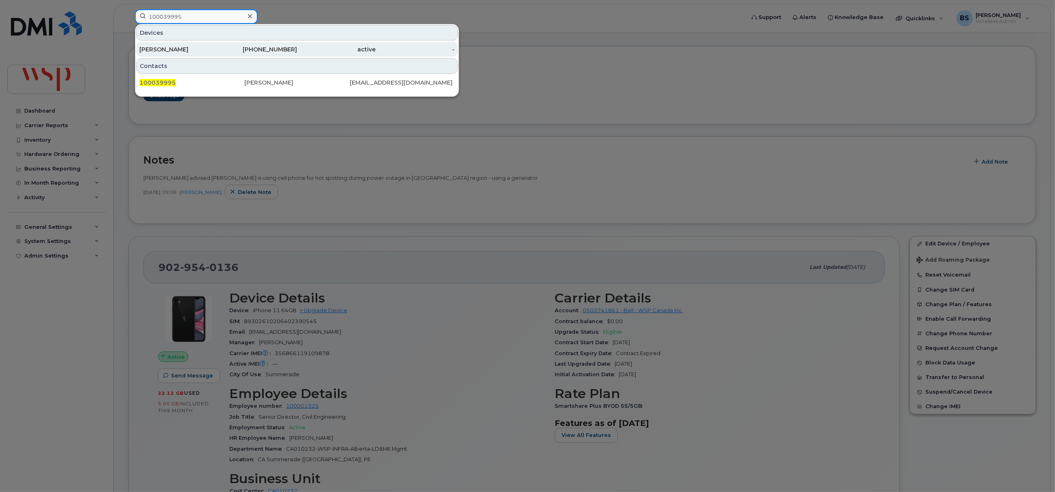
type input "100039995"
click at [270, 49] on div "[PHONE_NUMBER]" at bounding box center [257, 49] width 79 height 8
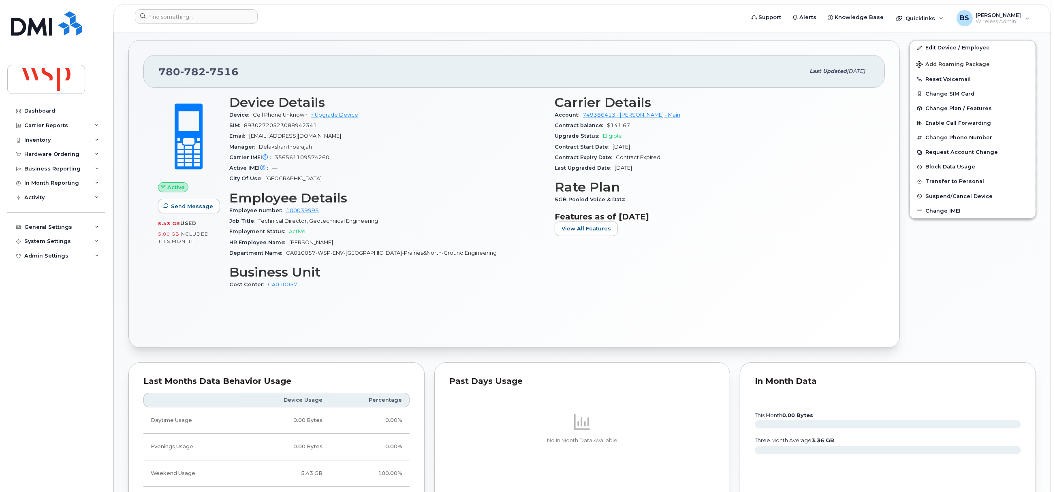
scroll to position [122, 0]
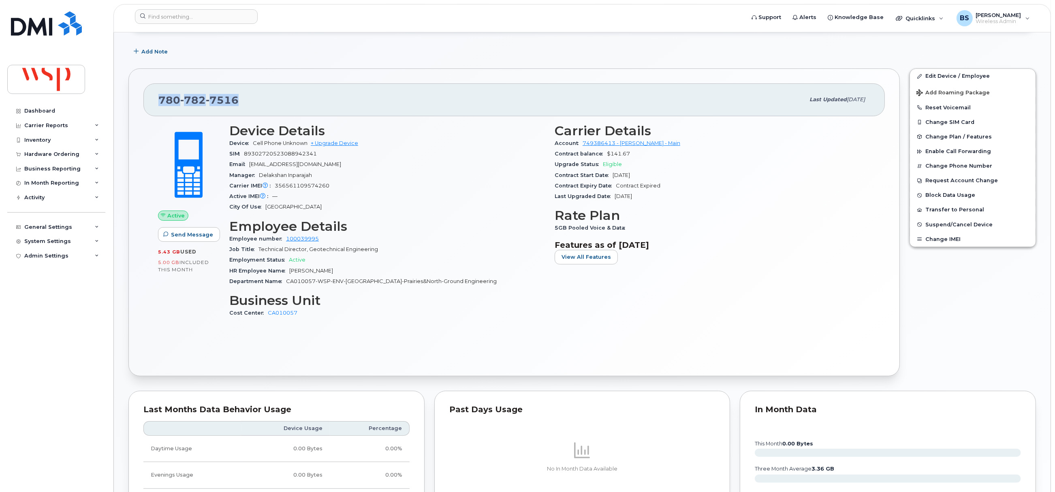
drag, startPoint x: 257, startPoint y: 104, endPoint x: 157, endPoint y: 104, distance: 100.1
click at [157, 104] on div "780 782 7516 Last updated Sep 17, 2025" at bounding box center [514, 99] width 742 height 32
copy span "780 782 7516"
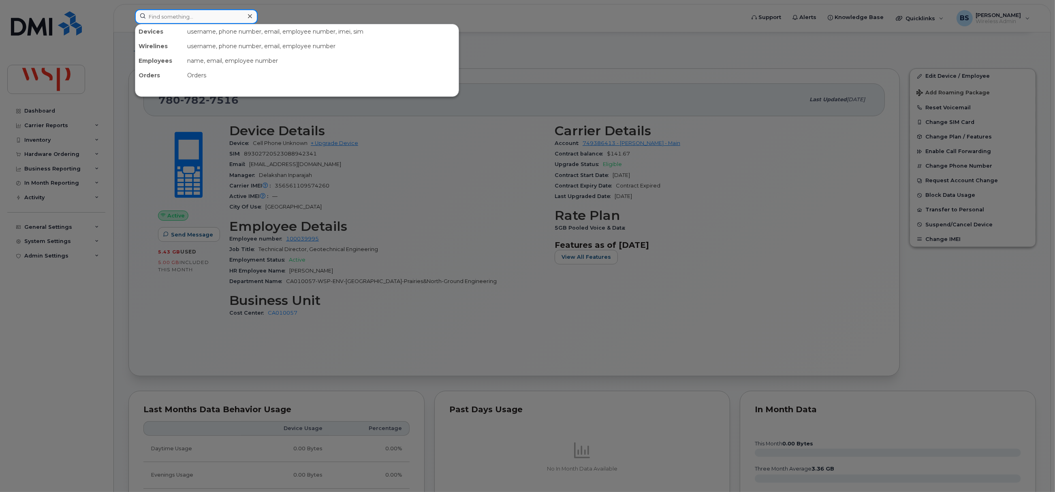
click at [237, 20] on input at bounding box center [196, 16] width 123 height 15
paste input "2042985288"
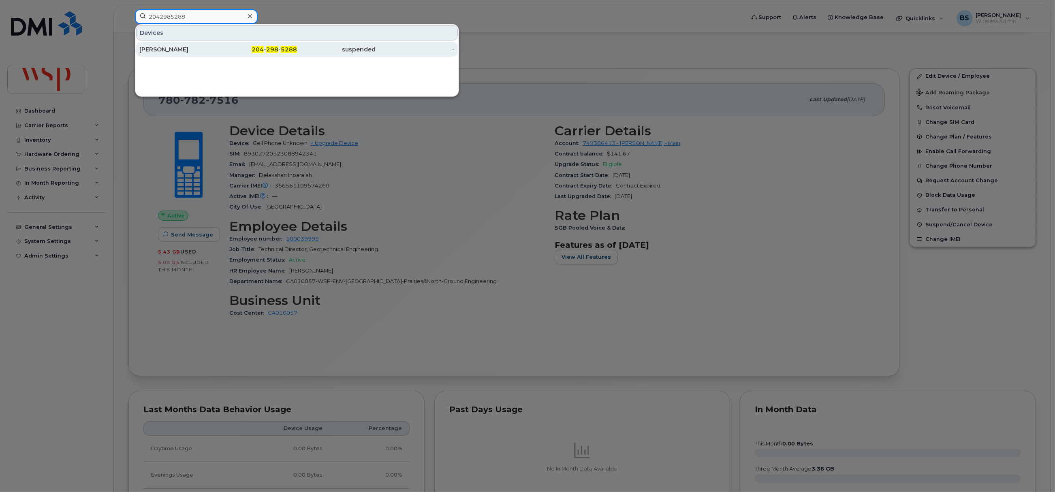
type input "2042985288"
drag, startPoint x: 162, startPoint y: 47, endPoint x: 174, endPoint y: 36, distance: 16.4
click at [162, 47] on div "[PERSON_NAME]" at bounding box center [178, 49] width 79 height 8
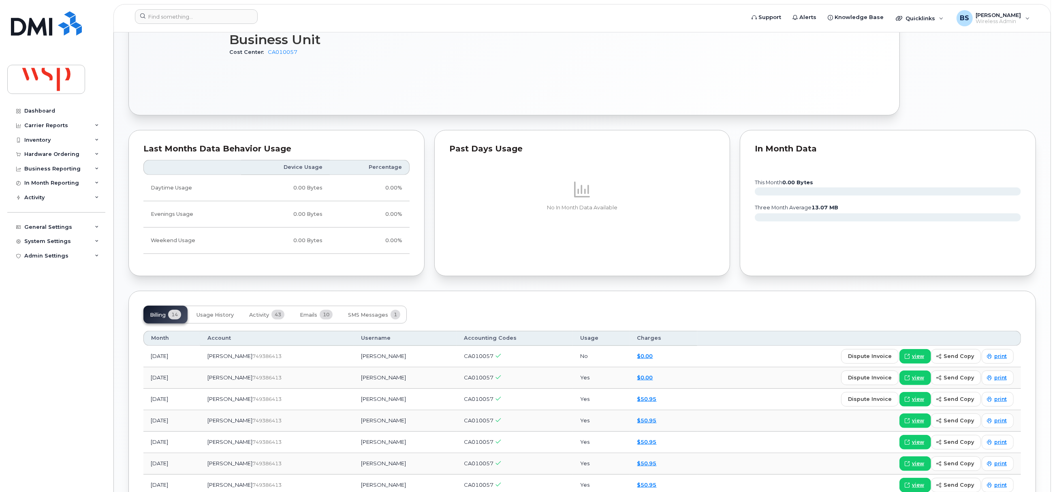
scroll to position [486, 0]
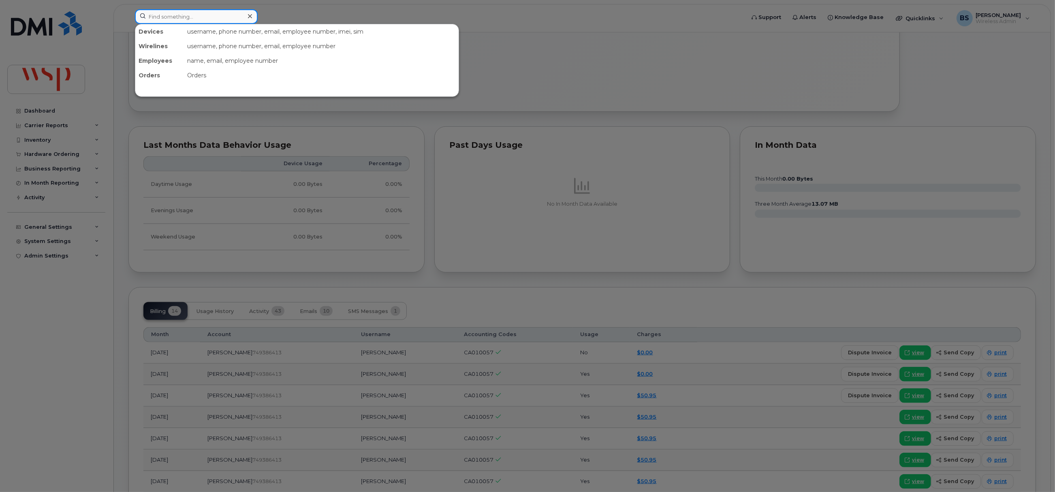
click at [193, 23] on input at bounding box center [196, 16] width 123 height 15
paste input "2045093927"
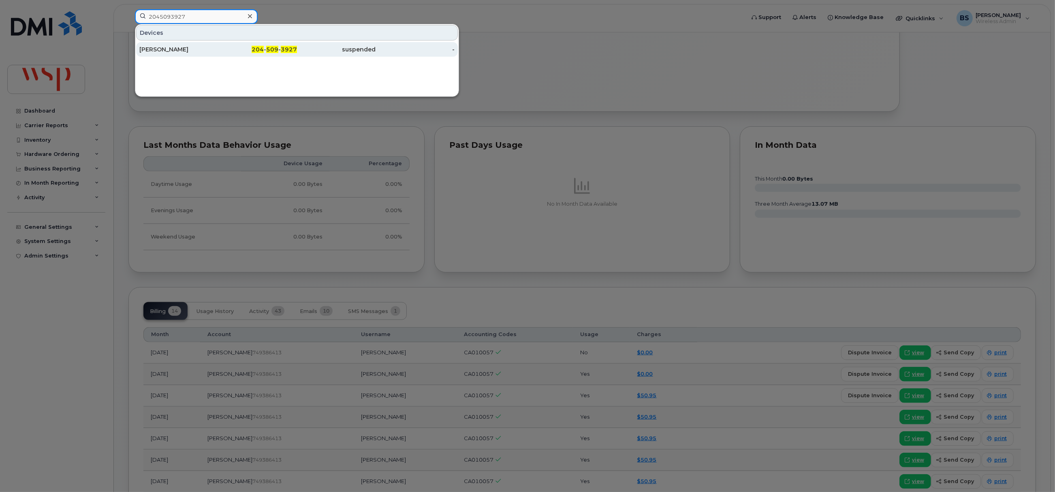
type input "2045093927"
drag, startPoint x: 160, startPoint y: 48, endPoint x: 250, endPoint y: 109, distance: 109.4
click at [160, 48] on div "[PERSON_NAME]" at bounding box center [178, 49] width 79 height 8
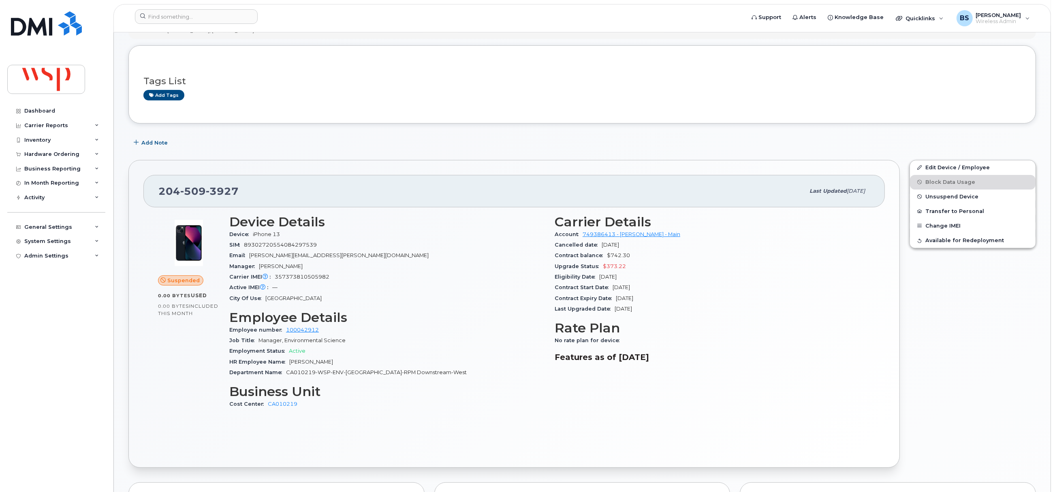
scroll to position [60, 0]
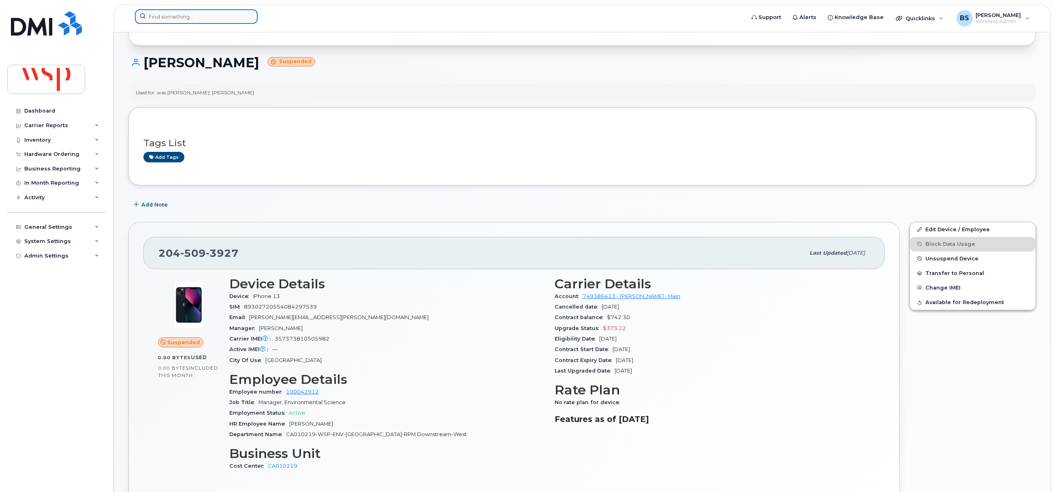
click at [185, 21] on input at bounding box center [196, 16] width 123 height 15
paste input "2893800466"
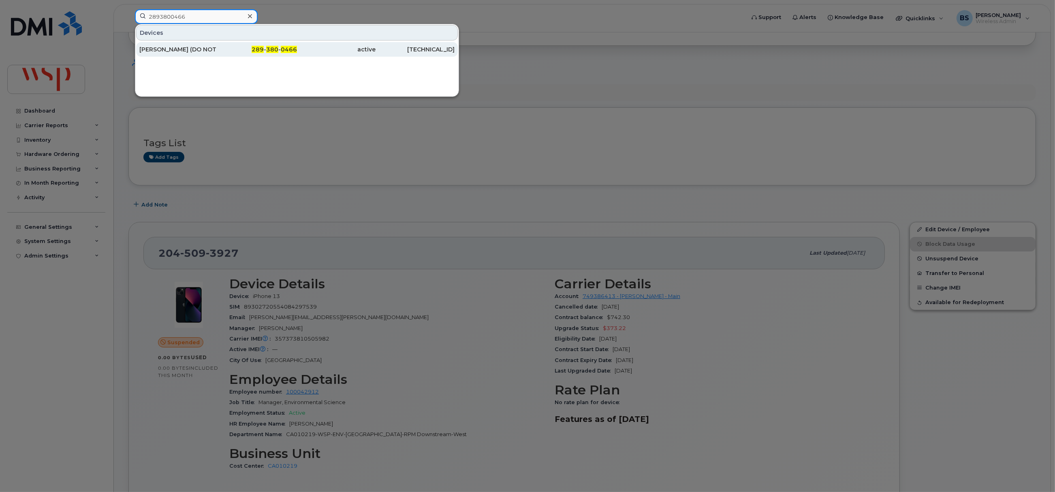
type input "2893800466"
click at [163, 48] on div "REZA LACKPOUR (DO NOT R" at bounding box center [178, 49] width 79 height 8
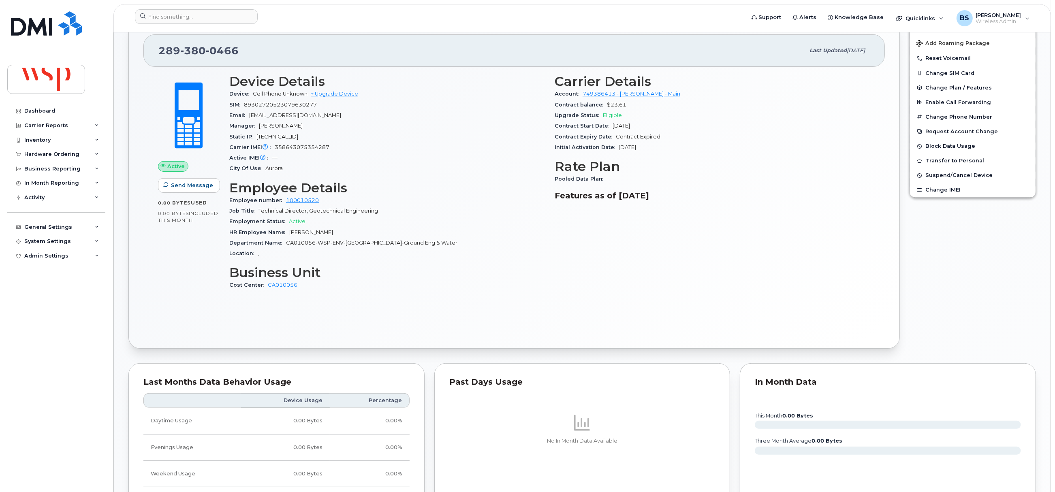
scroll to position [182, 0]
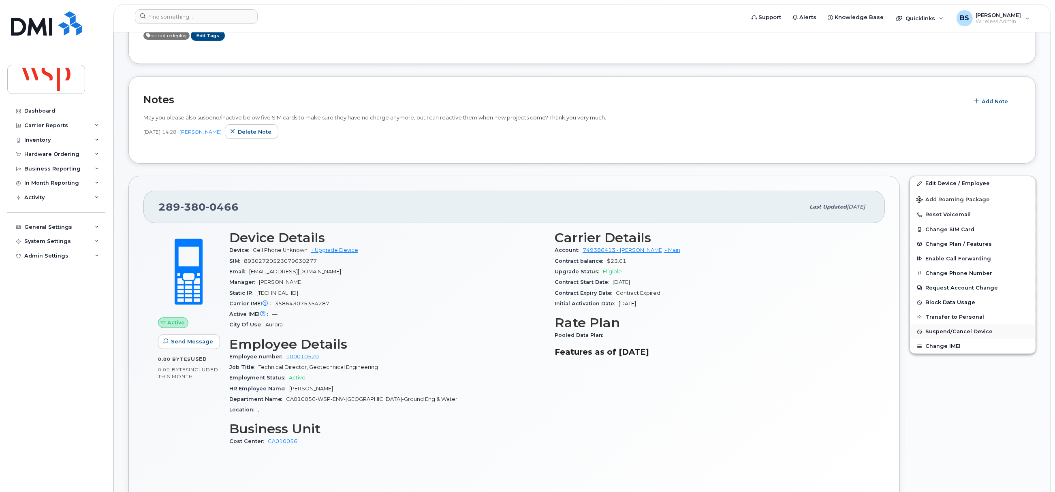
click at [928, 330] on span "Suspend/Cancel Device" at bounding box center [959, 332] width 67 height 6
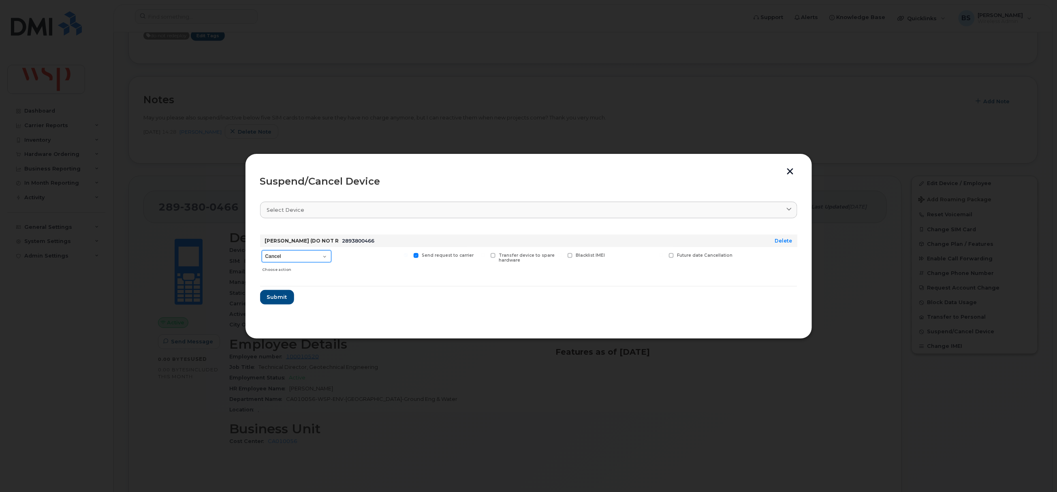
click at [297, 257] on select "Cancel Suspend - Reduced Rate Suspend - Full Rate Suspend - Lost Device/Stolen …" at bounding box center [297, 256] width 70 height 12
select select "[object Object]"
click at [262, 251] on select "Cancel Suspend - Reduced Rate Suspend - Full Rate Suspend - Lost Device/Stolen …" at bounding box center [297, 256] width 70 height 12
click at [278, 296] on span "Submit" at bounding box center [277, 297] width 20 height 8
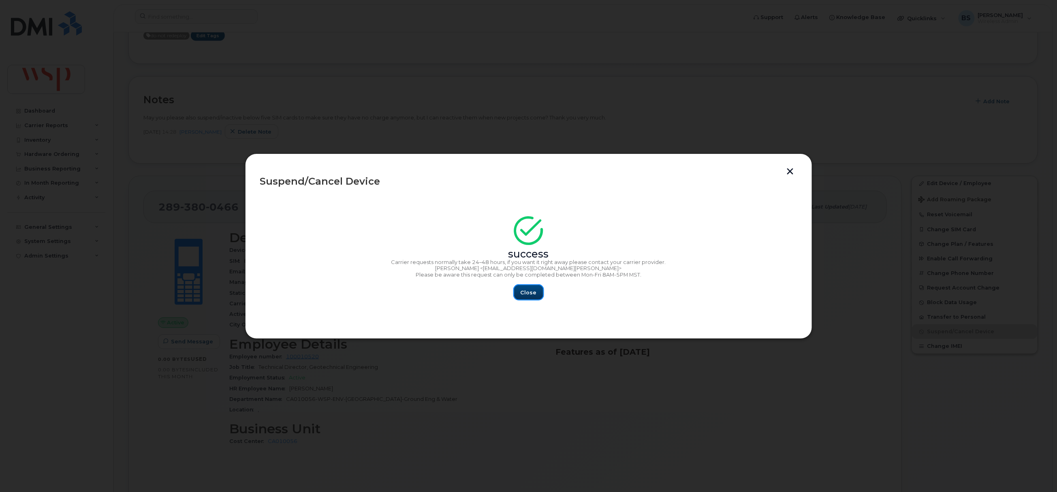
click at [535, 295] on span "Close" at bounding box center [529, 293] width 16 height 8
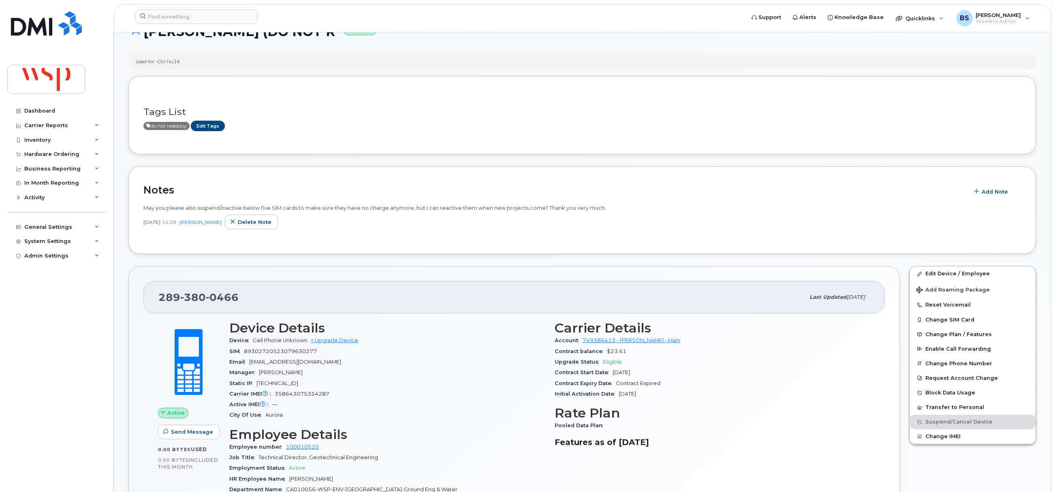
scroll to position [0, 0]
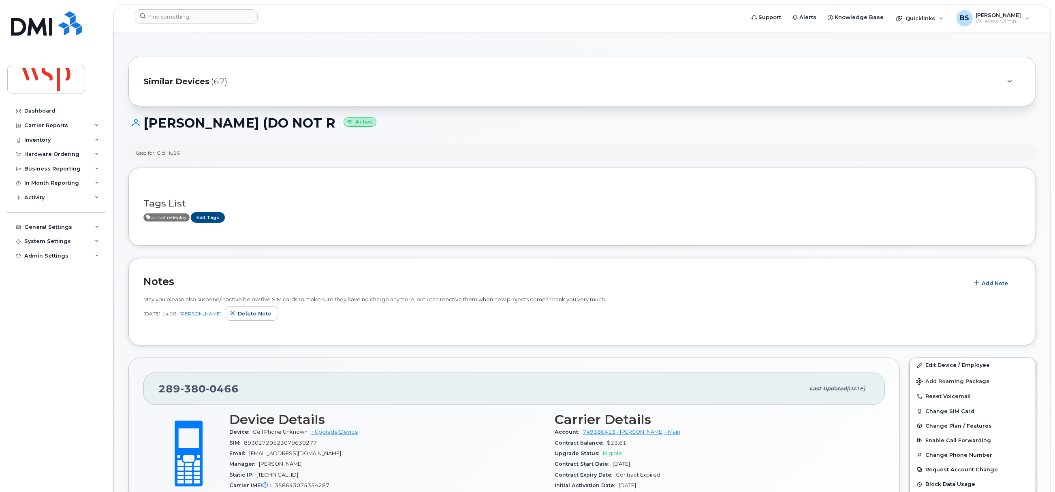
click at [366, 186] on div "Tags List do not redeploy Edit Tags" at bounding box center [582, 207] width 878 height 48
click at [182, 21] on input at bounding box center [196, 16] width 123 height 15
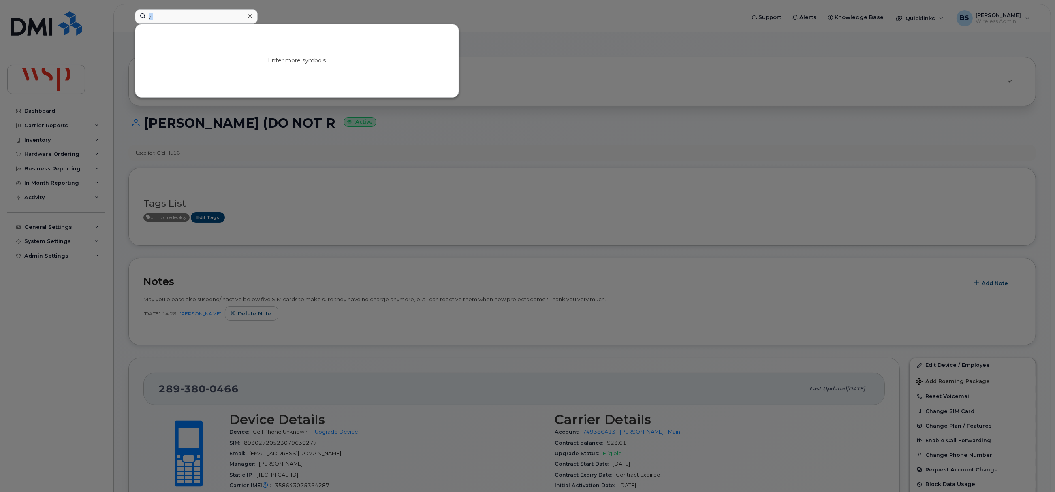
click at [128, 27] on div "v Enter more symbols" at bounding box center [437, 18] width 618 height 18
click at [208, 19] on input "v" at bounding box center [196, 16] width 123 height 15
drag, startPoint x: 165, startPoint y: 12, endPoint x: 169, endPoint y: 16, distance: 5.8
click at [167, 14] on input "v" at bounding box center [196, 16] width 123 height 15
drag, startPoint x: 169, startPoint y: 17, endPoint x: 120, endPoint y: 17, distance: 49.0
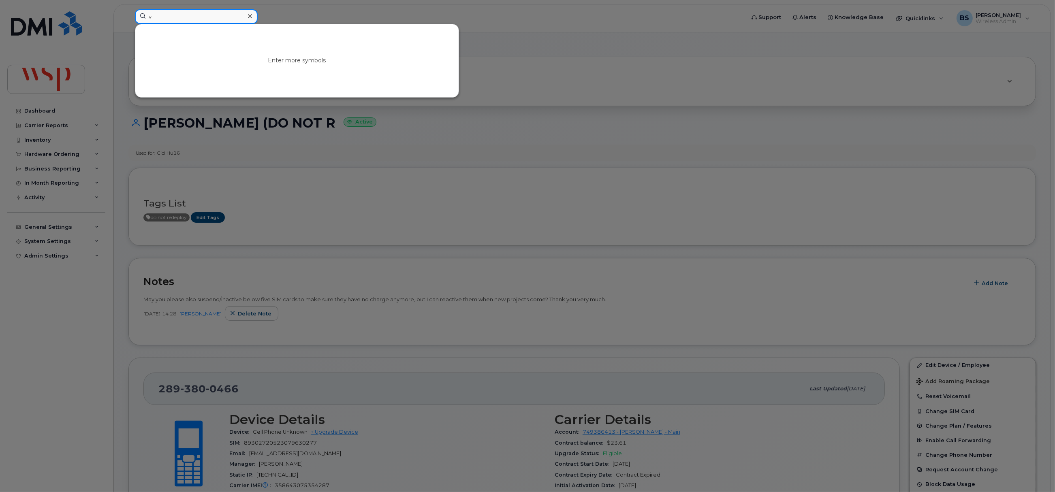
click at [128, 17] on div "v Enter more symbols" at bounding box center [437, 18] width 618 height 18
paste input "2893806409"
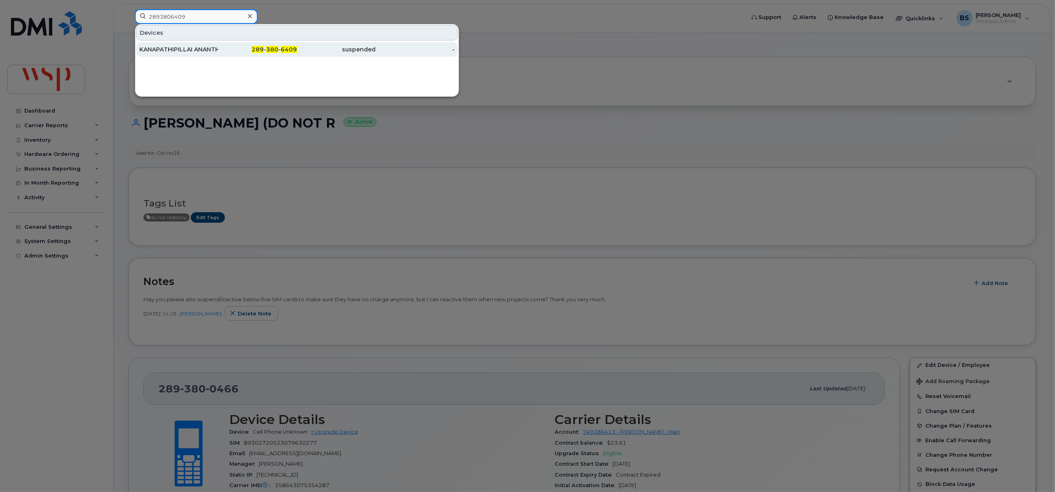
type input "2893806409"
click at [154, 46] on div "KANAPATHIPILLAI ANANTHAGANESHAN" at bounding box center [178, 49] width 79 height 8
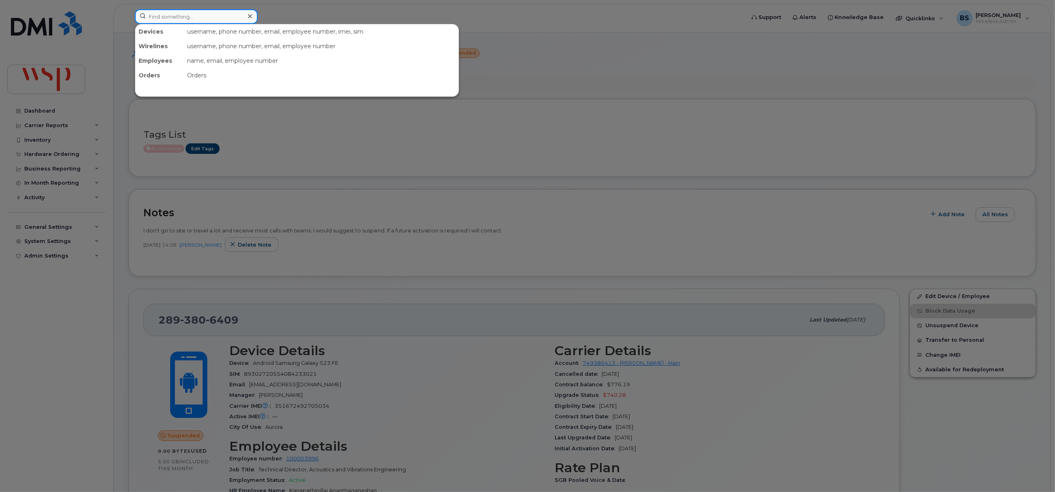
click at [160, 18] on input at bounding box center [196, 16] width 123 height 15
paste input "2899285378"
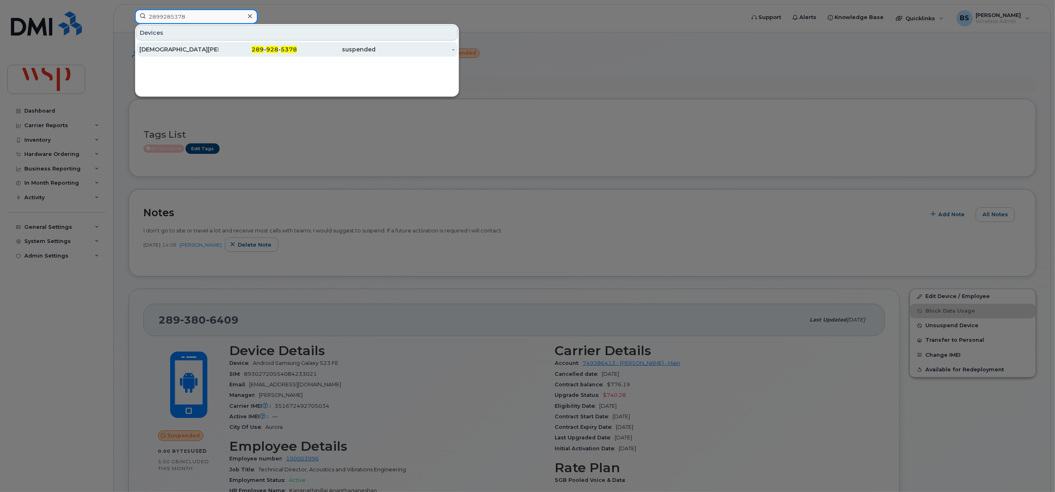
type input "2899285378"
drag, startPoint x: 164, startPoint y: 48, endPoint x: 190, endPoint y: 19, distance: 39.0
click at [165, 48] on div "KRISTEN DAFOE" at bounding box center [178, 49] width 79 height 8
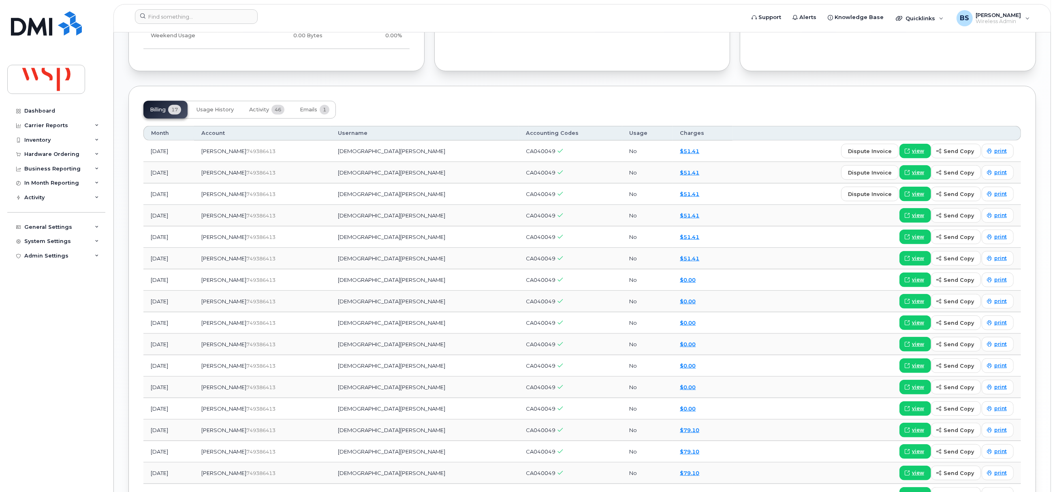
scroll to position [730, 0]
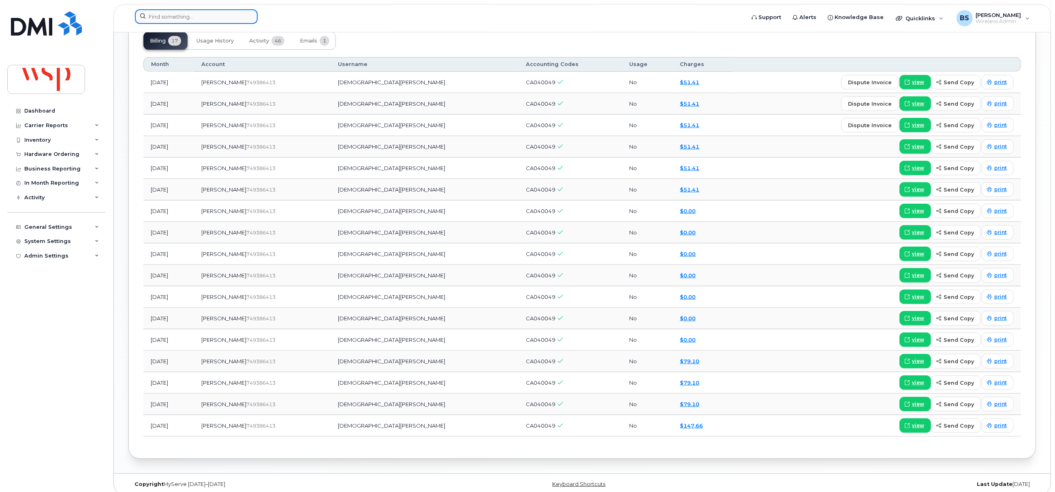
click at [210, 18] on input at bounding box center [196, 16] width 123 height 15
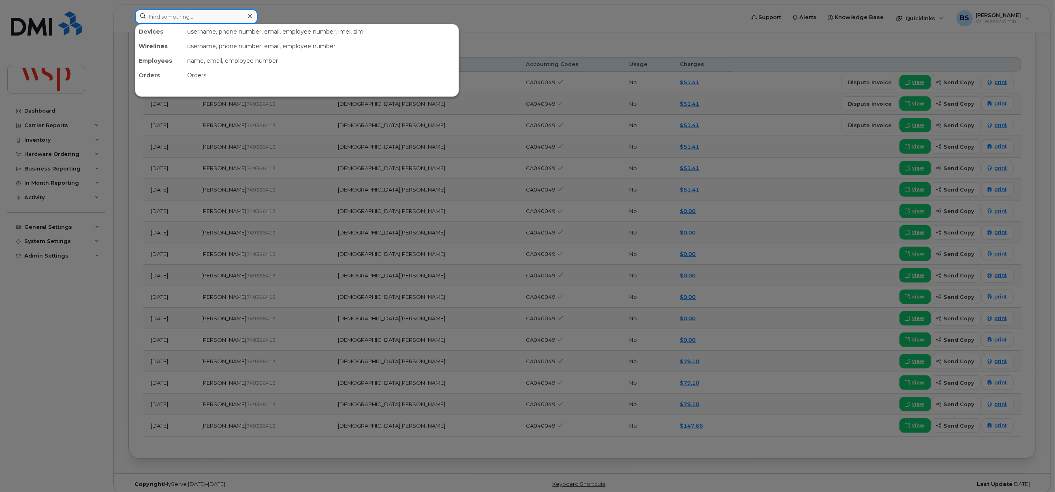
paste input "2899624107"
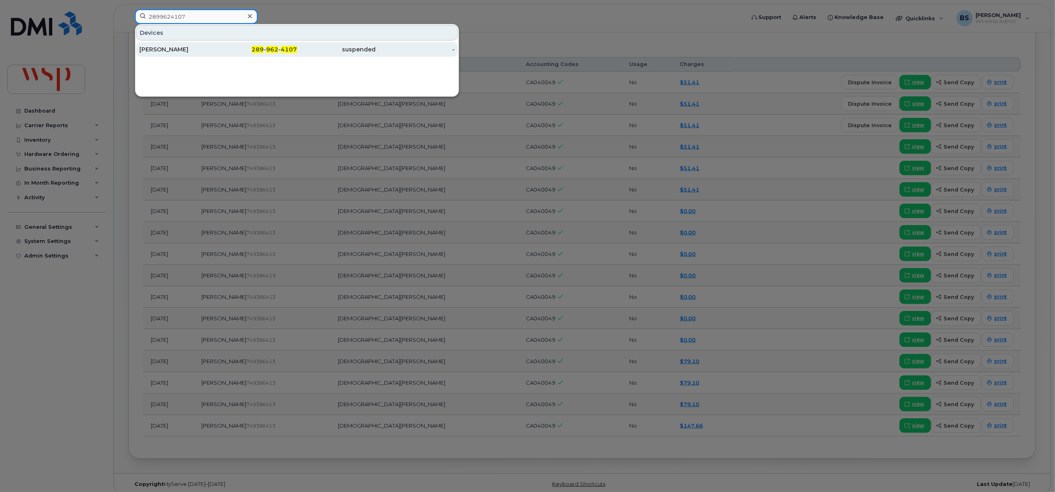
type input "2899624107"
click at [159, 47] on div "SERGE BIANCHIN" at bounding box center [178, 49] width 79 height 8
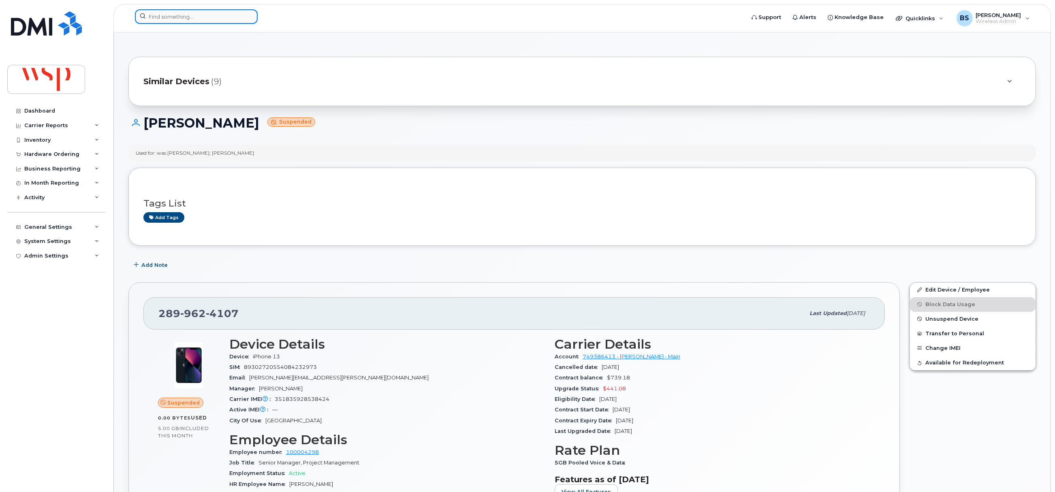
click at [204, 15] on input at bounding box center [196, 16] width 123 height 15
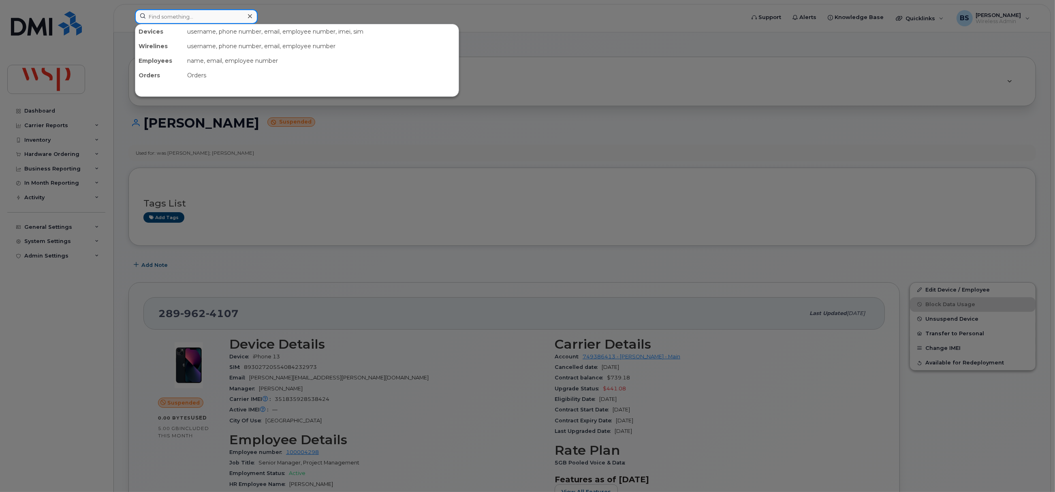
paste input "2899624107"
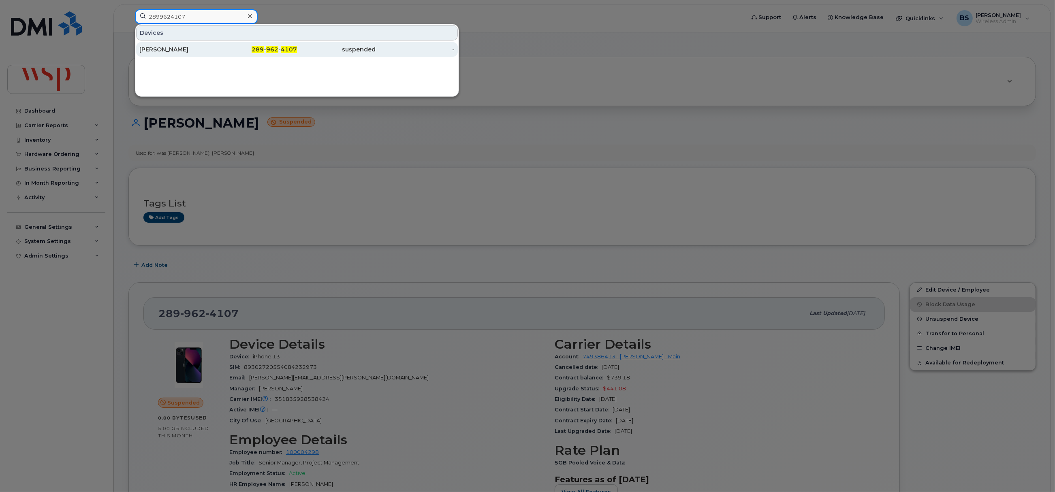
type input "2899624107"
drag, startPoint x: 170, startPoint y: 47, endPoint x: 217, endPoint y: 50, distance: 47.5
click at [171, 47] on div "[PERSON_NAME]" at bounding box center [178, 49] width 79 height 8
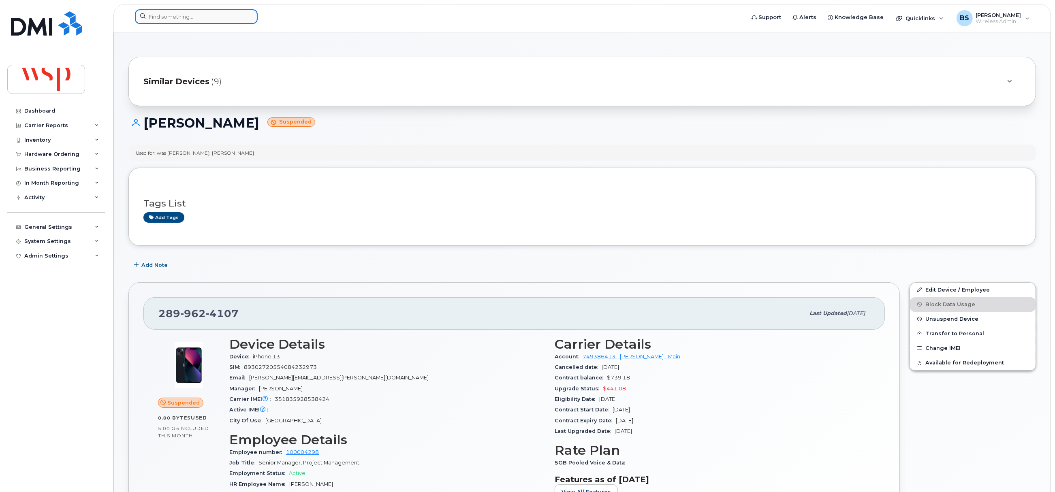
click at [208, 16] on input at bounding box center [196, 16] width 123 height 15
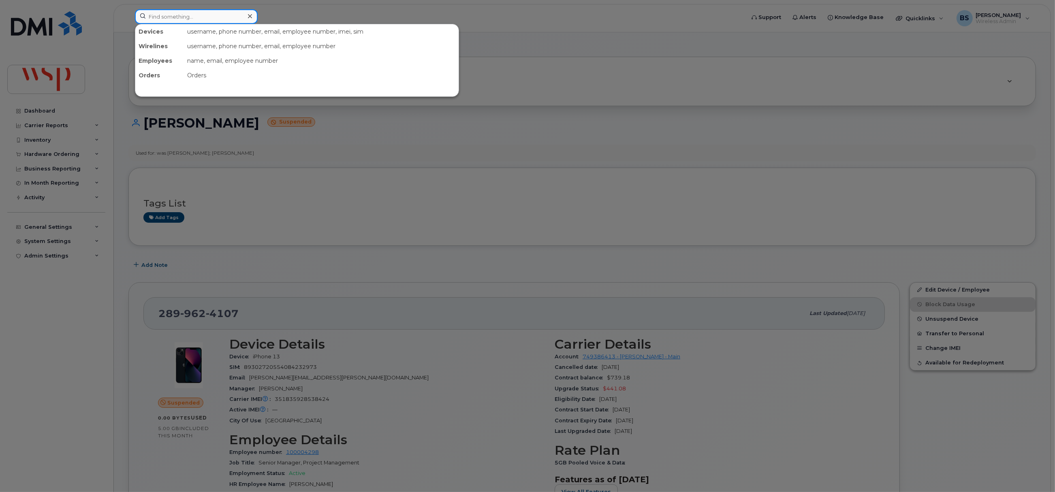
paste input "3062411134"
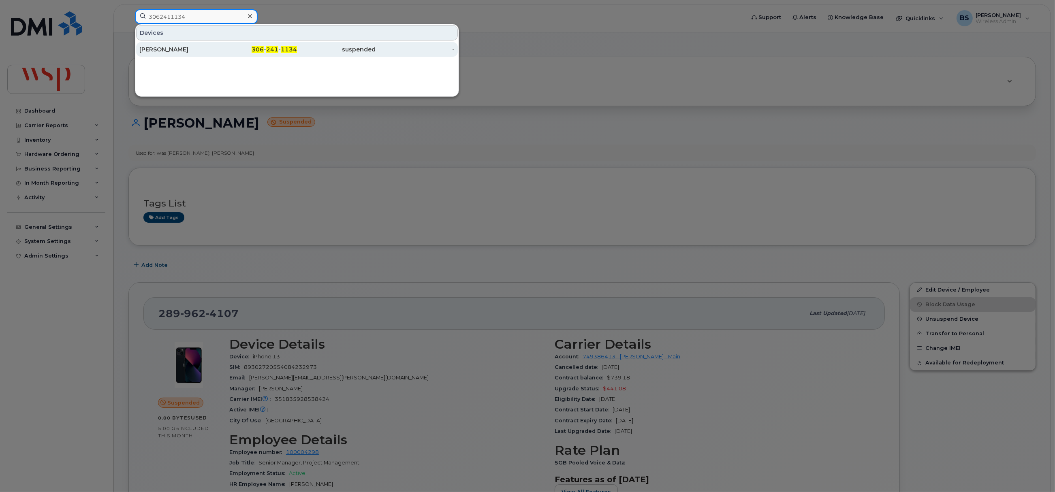
type input "3062411134"
drag, startPoint x: 157, startPoint y: 48, endPoint x: 152, endPoint y: 27, distance: 21.3
click at [156, 48] on div "PEYTON FREDLUND" at bounding box center [178, 49] width 79 height 8
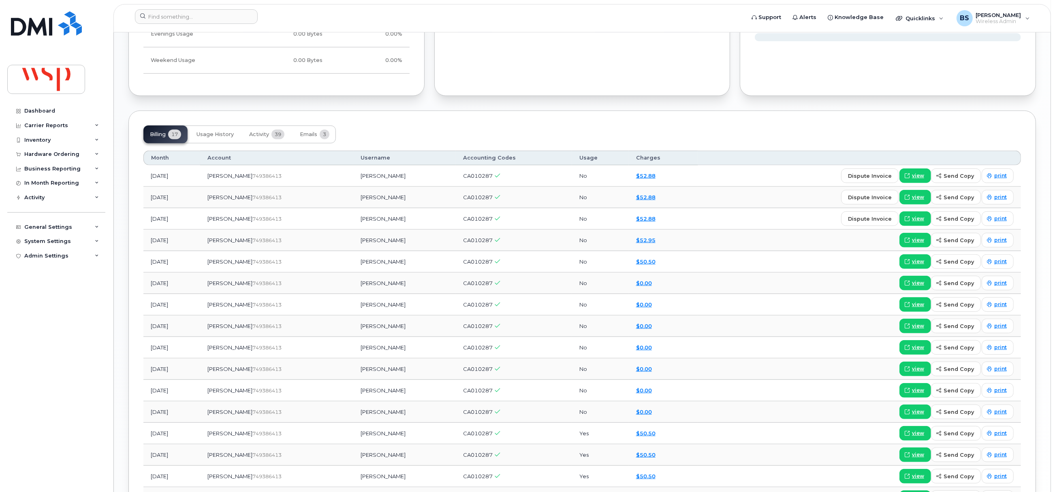
scroll to position [669, 0]
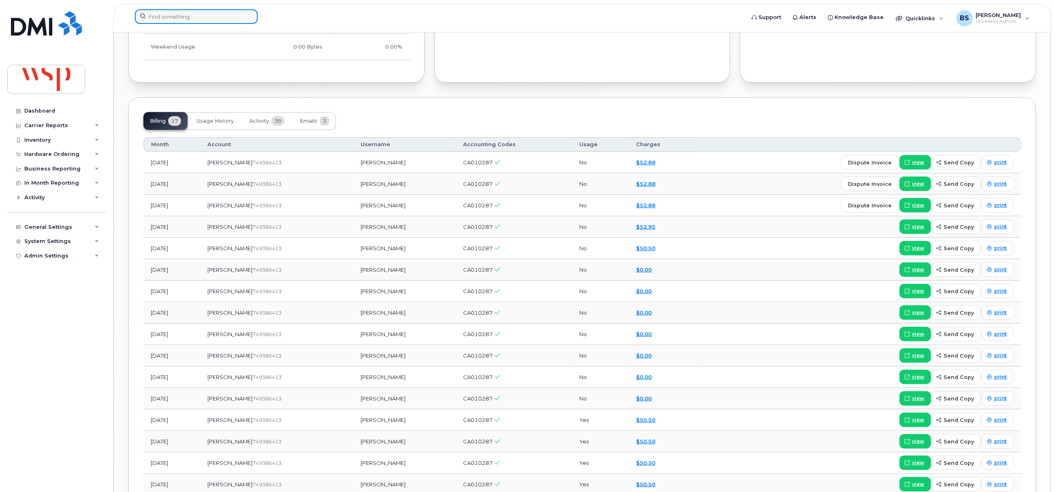
drag, startPoint x: 195, startPoint y: 18, endPoint x: 198, endPoint y: 23, distance: 5.8
click at [195, 18] on input at bounding box center [196, 16] width 123 height 15
paste input "3062411147"
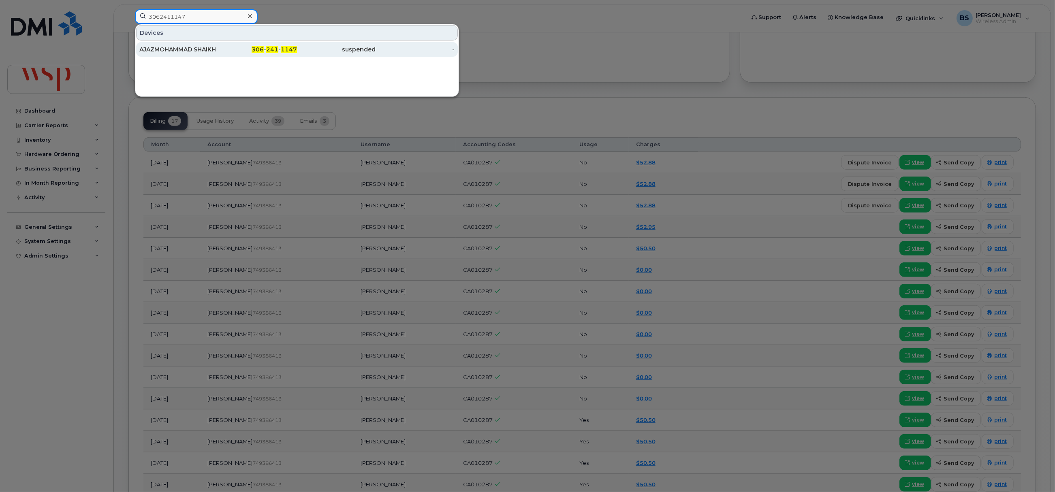
type input "3062411147"
click at [157, 47] on div "AJAZMOHAMMAD SHAIKH" at bounding box center [178, 49] width 79 height 8
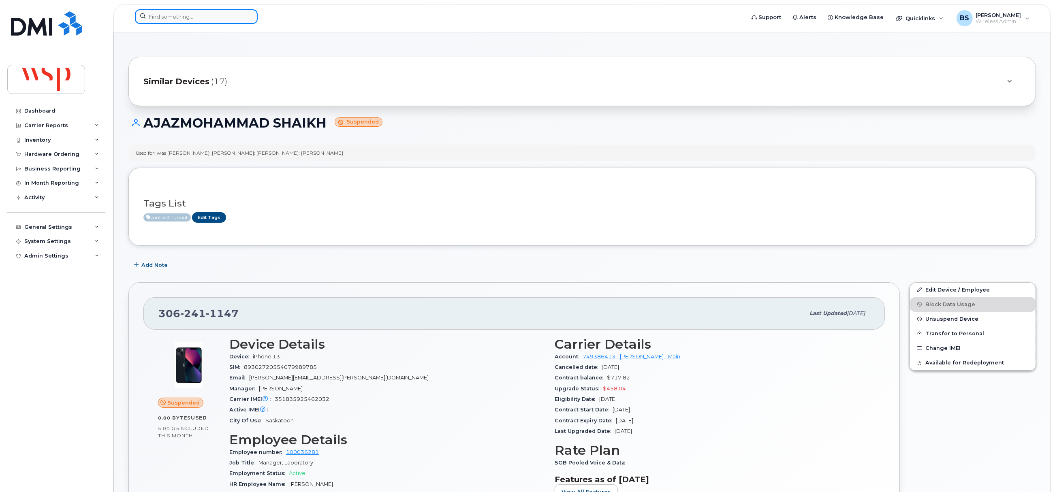
paste input "3062411822"
click at [210, 14] on input "3062411822" at bounding box center [196, 16] width 123 height 15
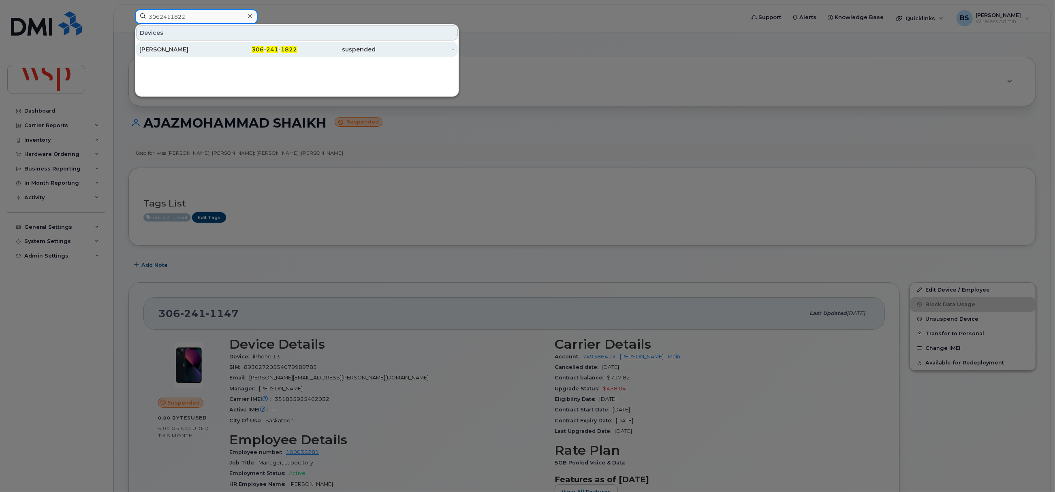
type input "3062411822"
click at [160, 47] on div "Stephanie Huber" at bounding box center [178, 49] width 79 height 8
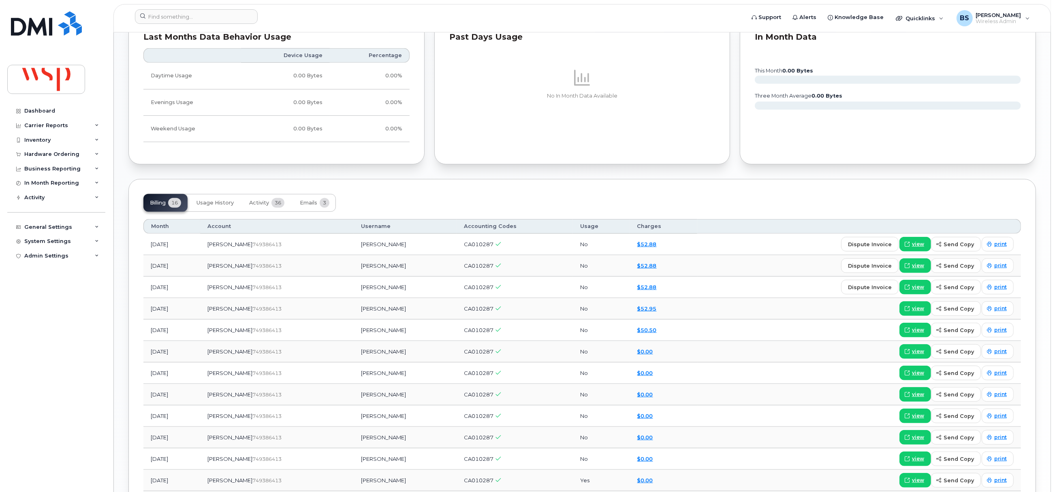
scroll to position [608, 0]
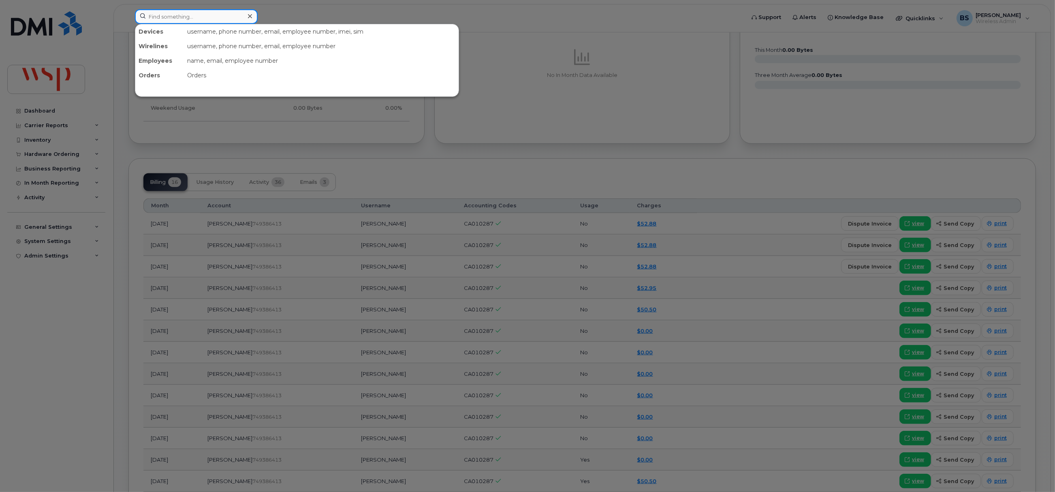
click at [208, 13] on input at bounding box center [196, 16] width 123 height 15
paste input "6045055345"
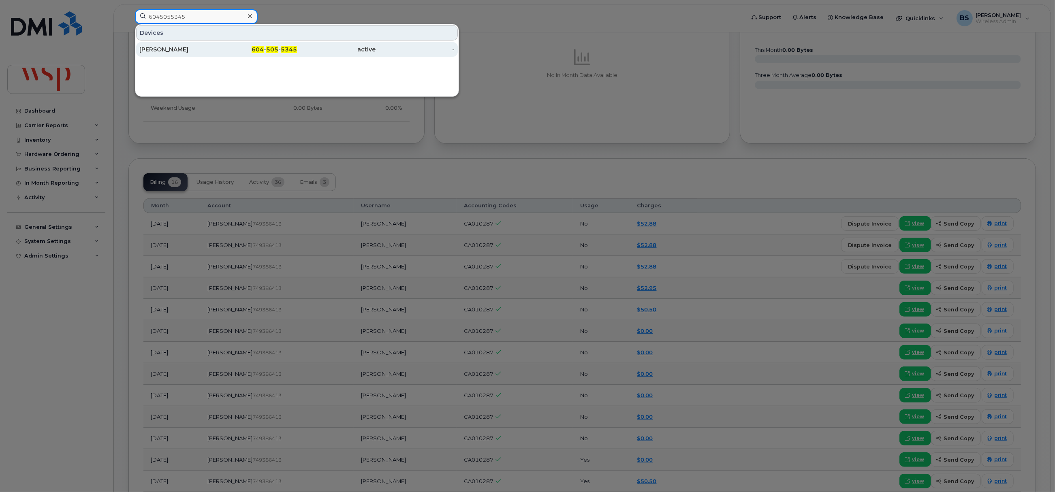
type input "6045055345"
drag, startPoint x: 164, startPoint y: 49, endPoint x: 149, endPoint y: 17, distance: 35.2
click at [164, 49] on div "[PERSON_NAME]" at bounding box center [178, 49] width 79 height 8
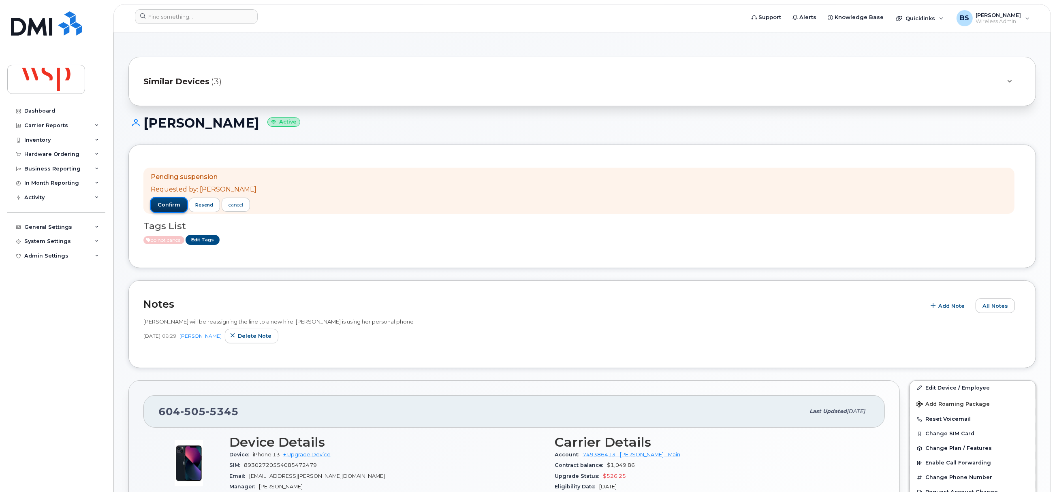
click at [171, 204] on span "confirm" at bounding box center [169, 204] width 23 height 7
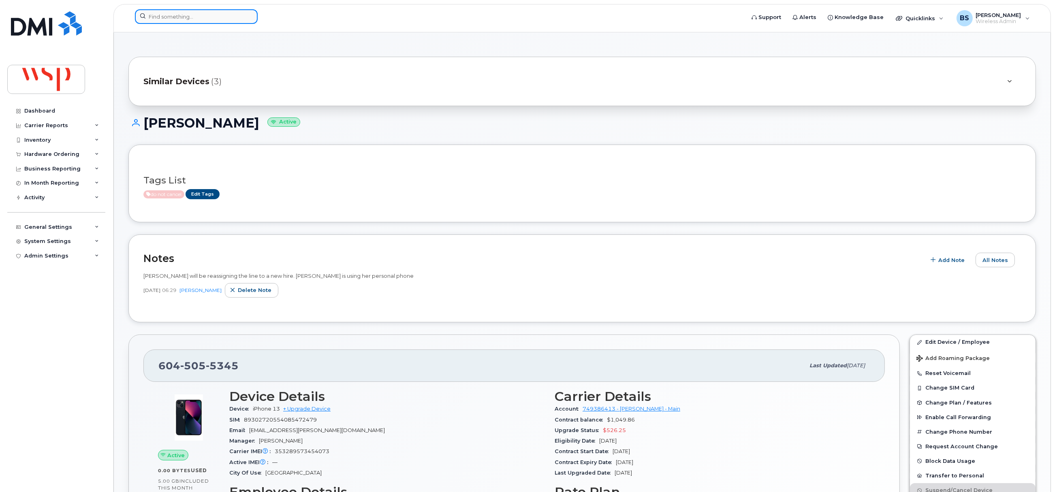
click at [208, 17] on input at bounding box center [196, 16] width 123 height 15
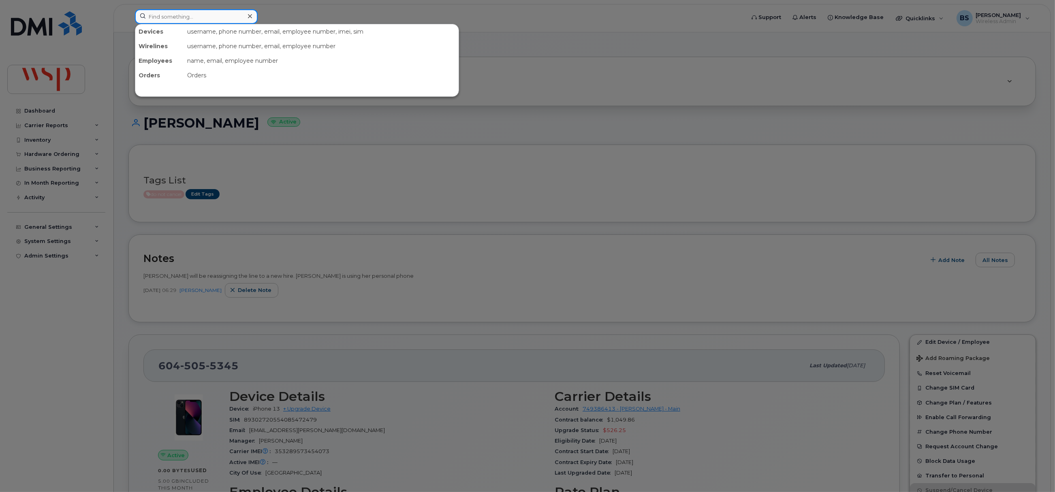
paste input "[PERSON_NAME]"
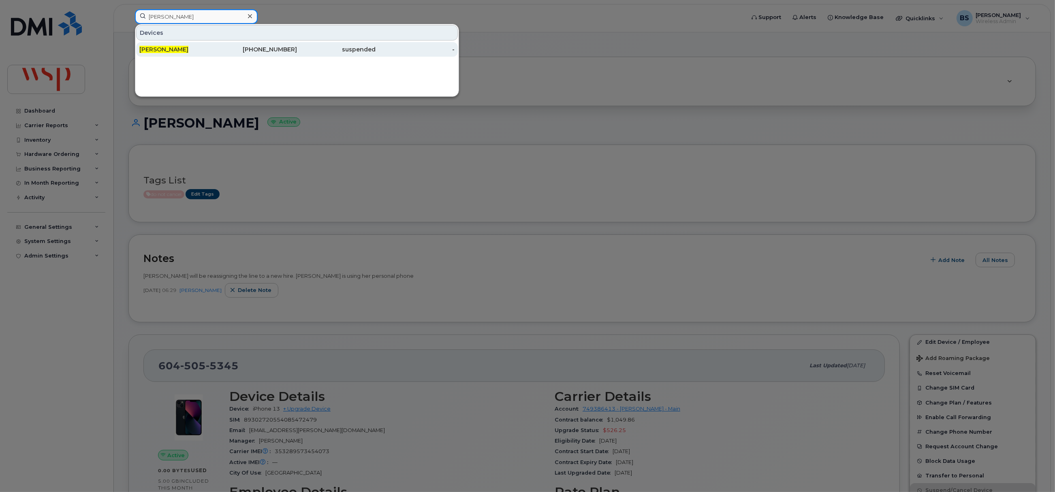
type input "[PERSON_NAME]"
drag, startPoint x: 154, startPoint y: 49, endPoint x: 218, endPoint y: 76, distance: 69.6
click at [154, 49] on span "[PERSON_NAME]" at bounding box center [163, 49] width 49 height 7
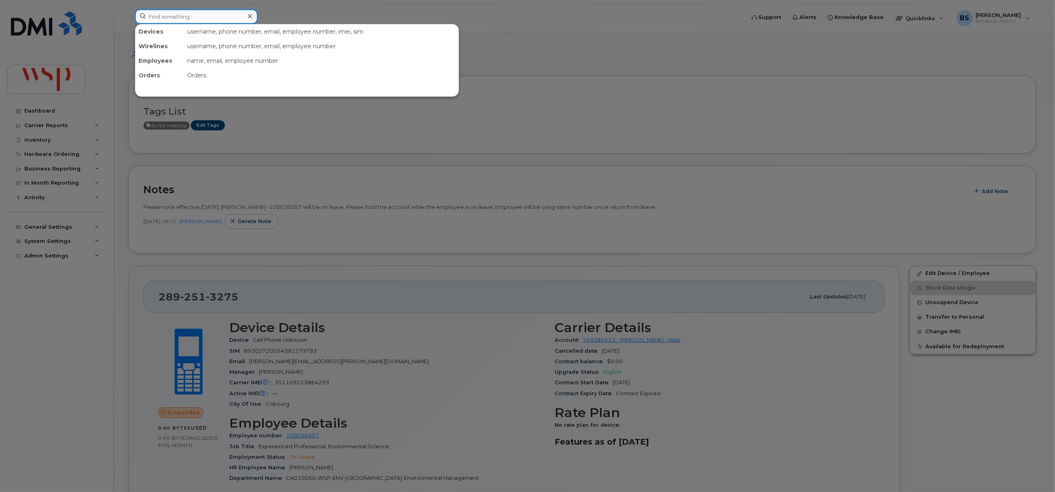
click at [188, 22] on input at bounding box center [196, 16] width 123 height 15
paste input "6043663330"
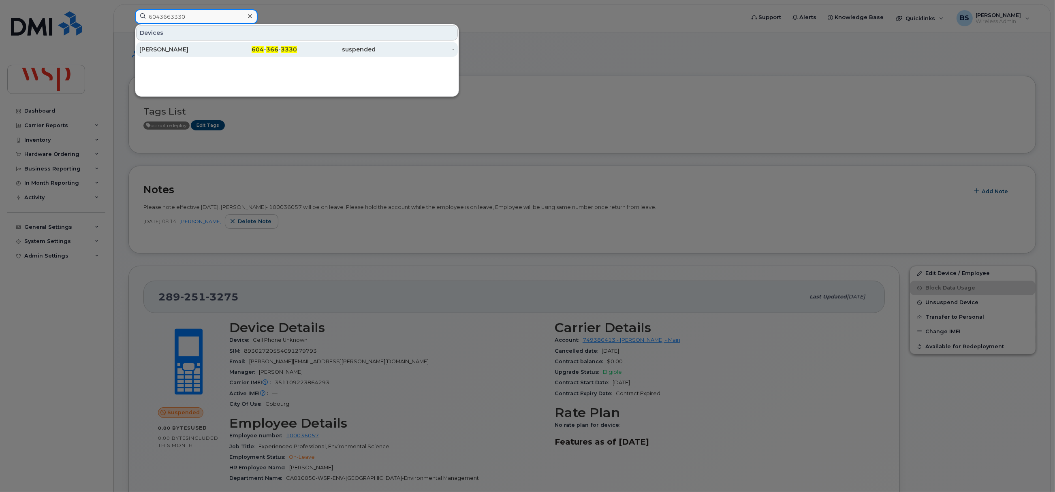
type input "6043663330"
drag, startPoint x: 159, startPoint y: 48, endPoint x: 286, endPoint y: 66, distance: 127.8
click at [161, 49] on div "[PERSON_NAME]" at bounding box center [178, 49] width 79 height 8
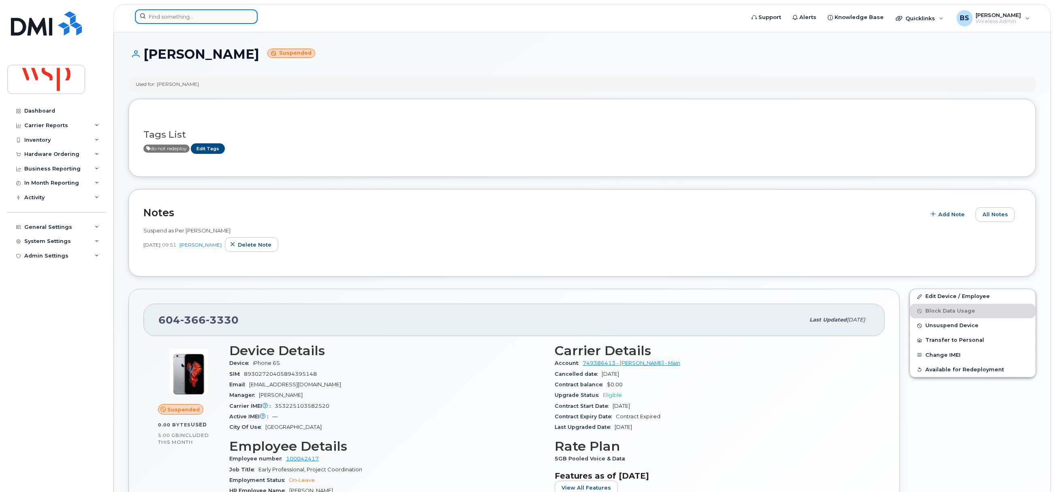
click at [184, 18] on input at bounding box center [196, 16] width 123 height 15
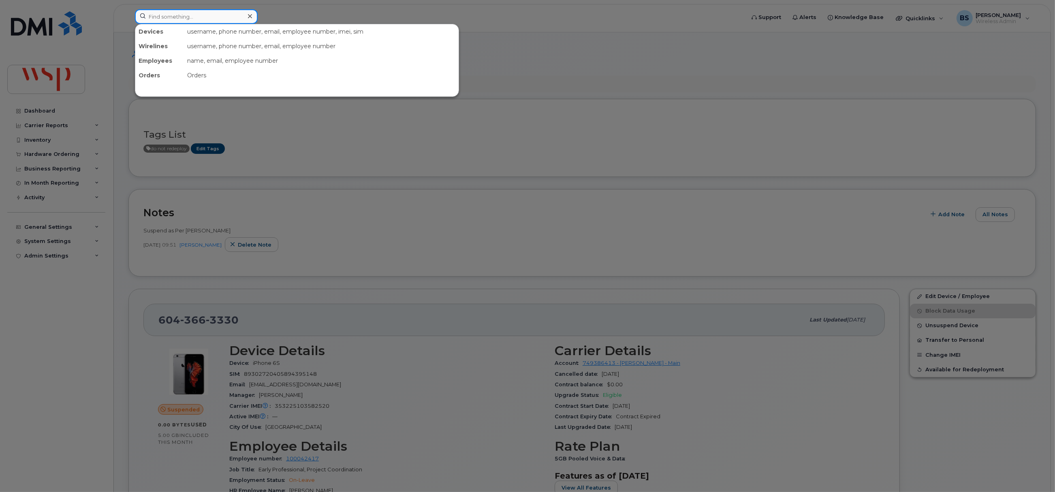
paste input "6478244262"
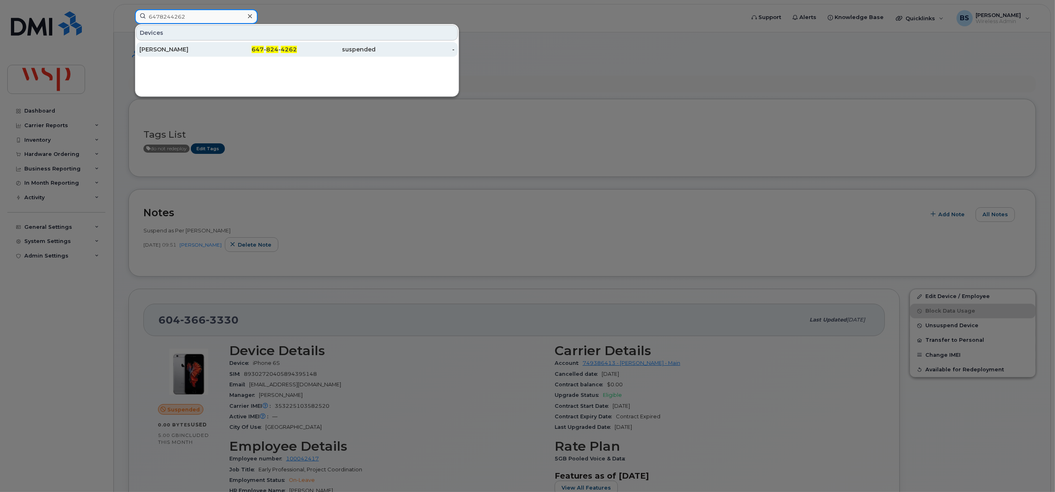
type input "6478244262"
click at [157, 46] on div "VIVIAN LEE" at bounding box center [178, 49] width 79 height 8
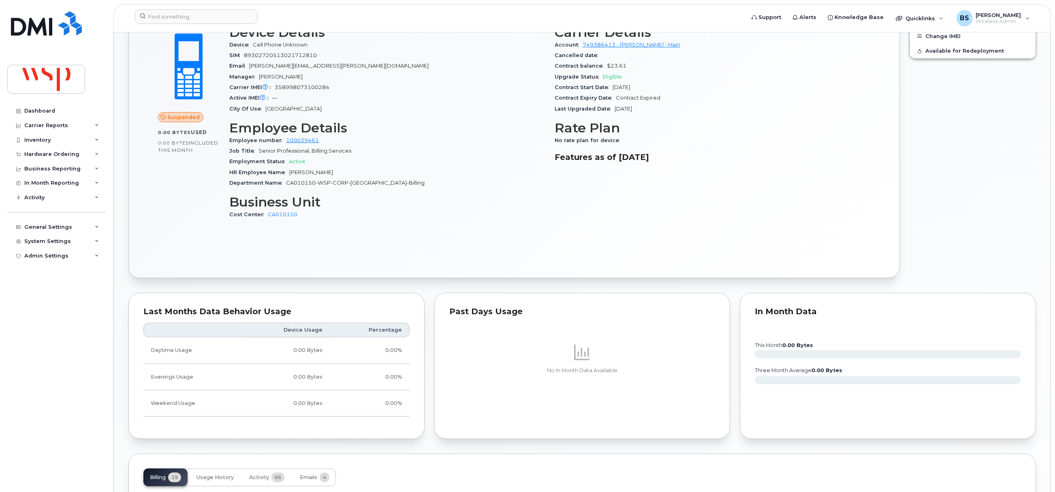
scroll to position [547, 0]
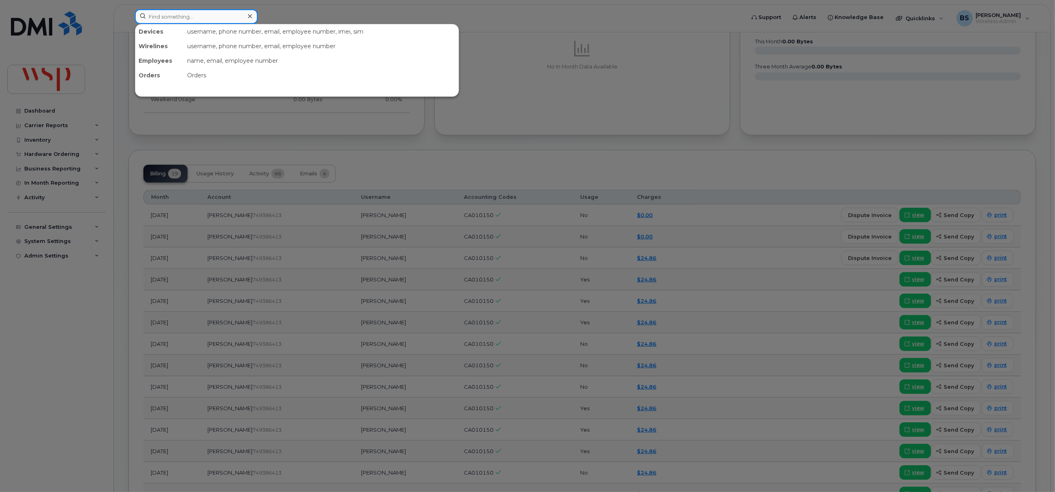
drag, startPoint x: 171, startPoint y: 18, endPoint x: 179, endPoint y: 26, distance: 11.2
click at [172, 18] on input at bounding box center [196, 16] width 123 height 15
paste input "2898307132"
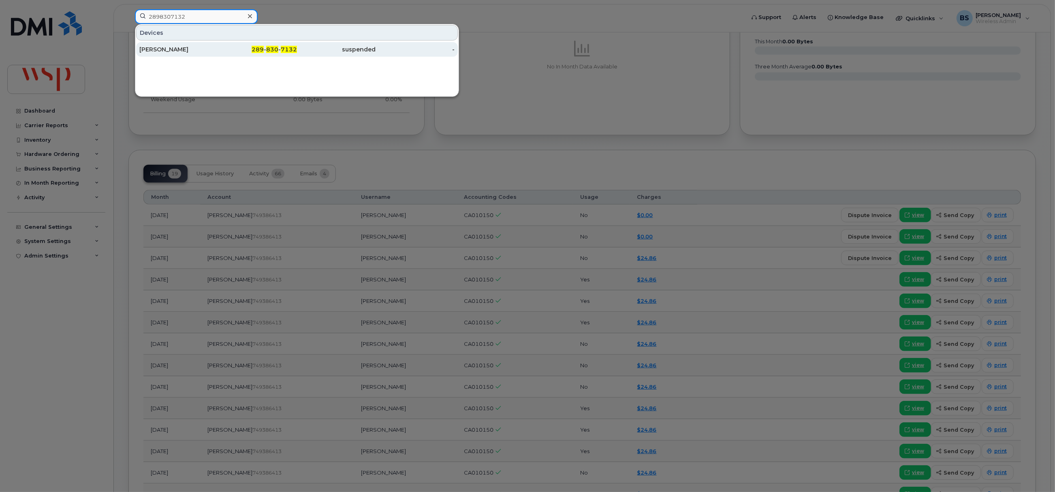
type input "2898307132"
click at [156, 47] on div "PAUL BONNER" at bounding box center [178, 49] width 79 height 8
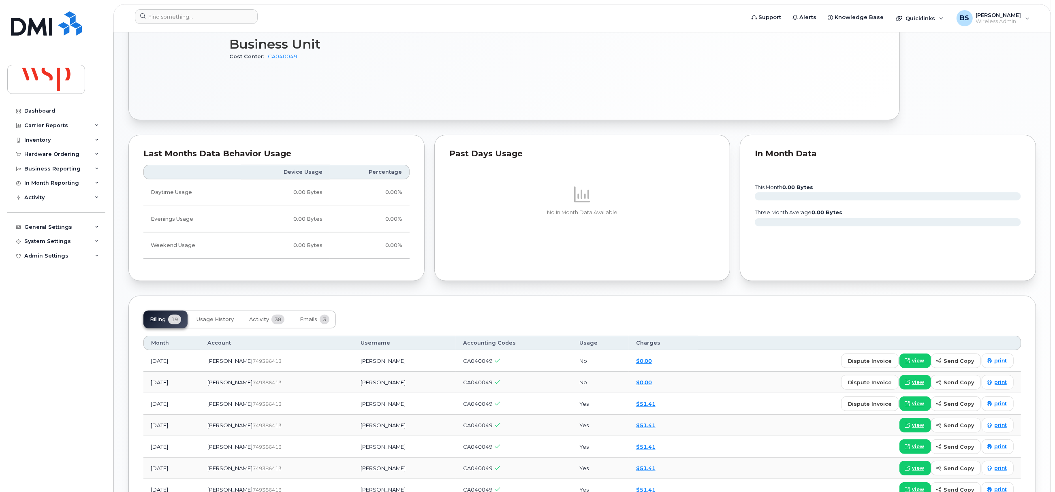
scroll to position [669, 0]
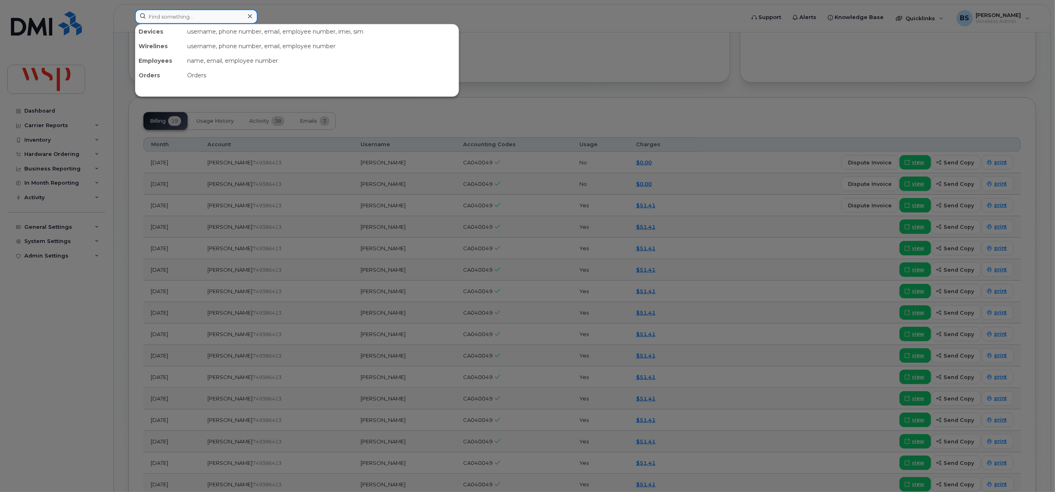
click at [218, 18] on input at bounding box center [196, 16] width 123 height 15
paste input "2899273210"
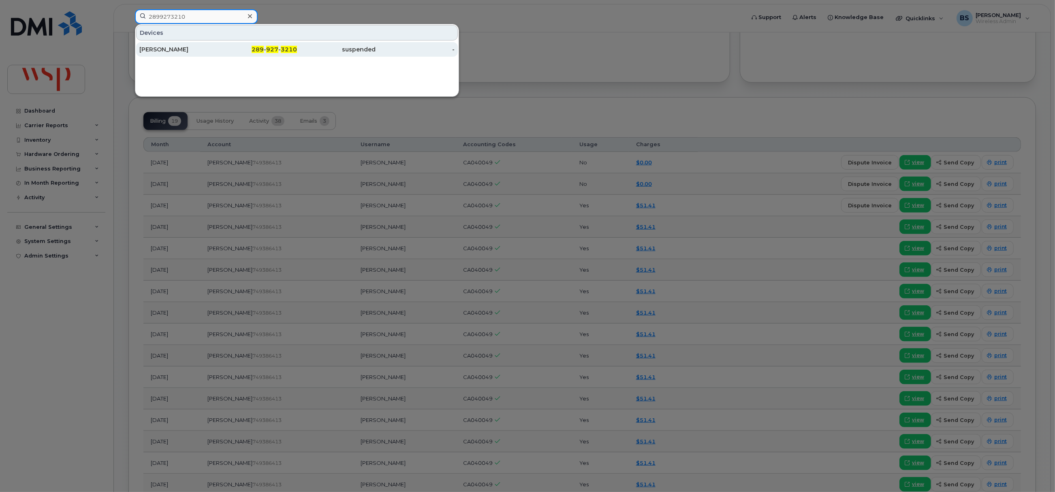
type input "2899273210"
drag, startPoint x: 154, startPoint y: 47, endPoint x: 260, endPoint y: 106, distance: 120.8
click at [154, 47] on div "[PERSON_NAME]" at bounding box center [178, 49] width 79 height 8
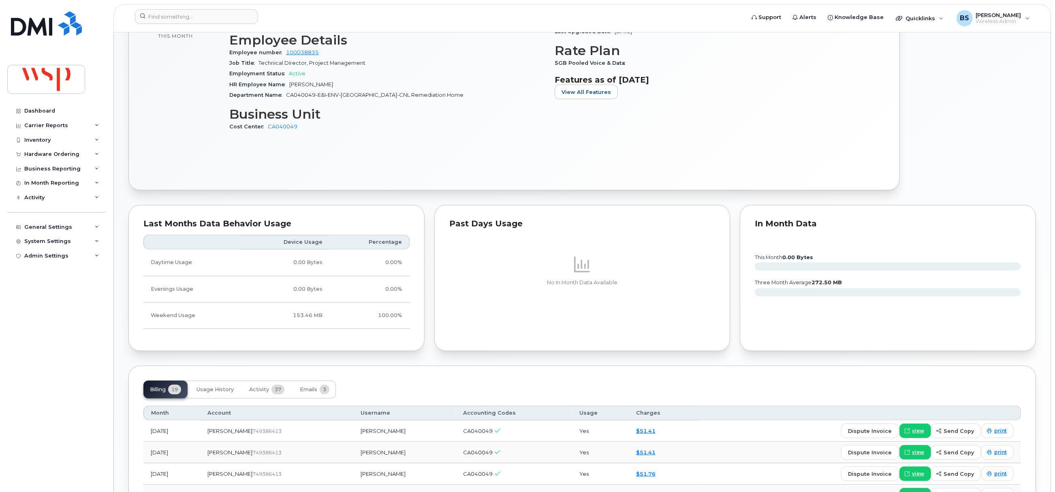
scroll to position [243, 0]
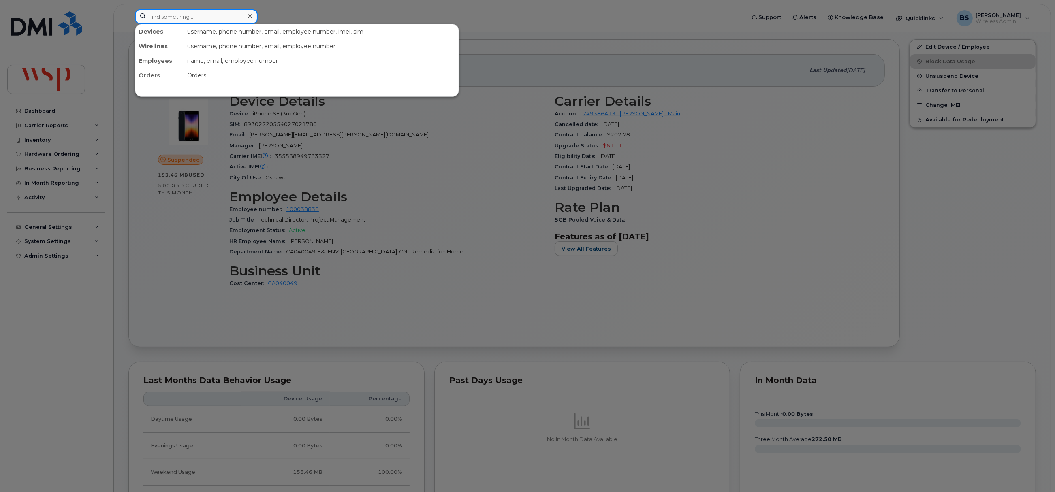
click at [185, 19] on input at bounding box center [196, 16] width 123 height 15
paste input "2899275970"
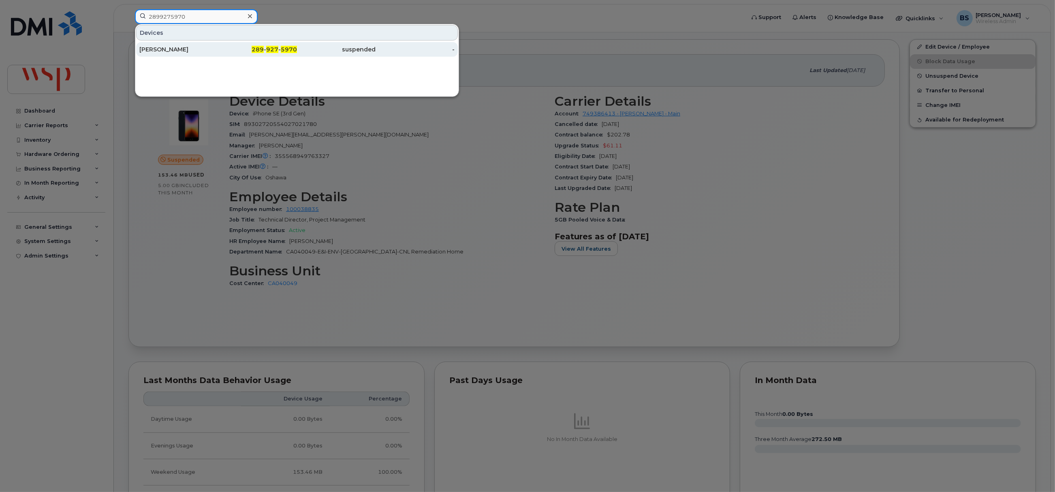
type input "2899275970"
click at [281, 49] on span "5970" at bounding box center [289, 49] width 16 height 7
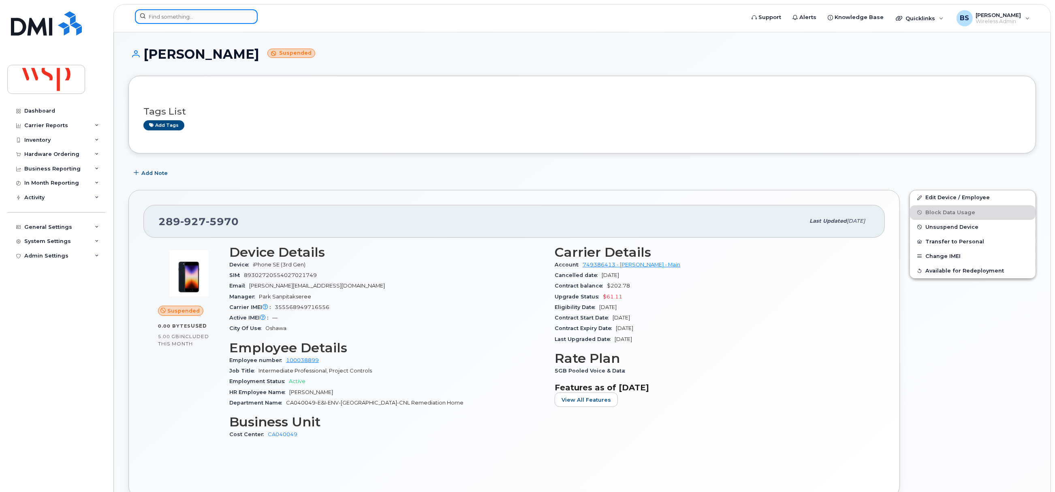
click at [214, 13] on input at bounding box center [196, 16] width 123 height 15
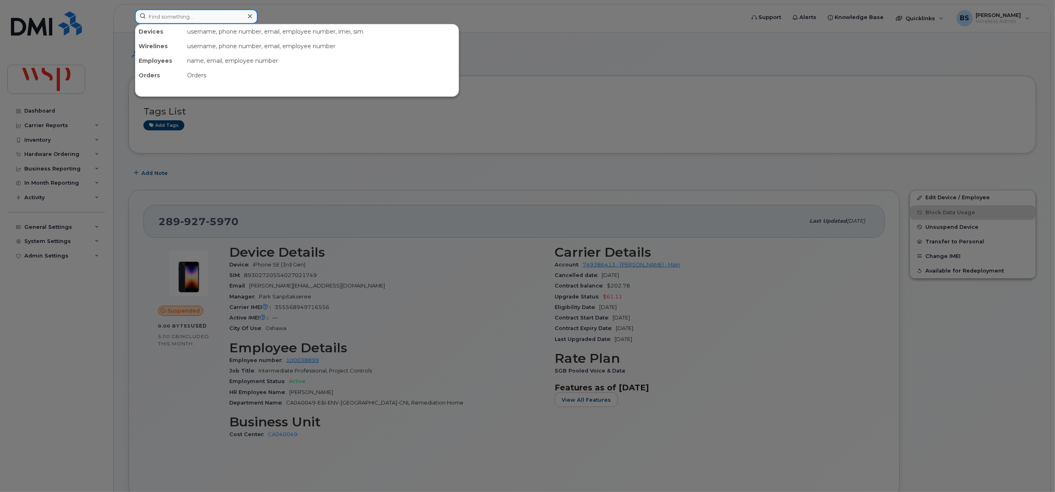
paste input "2893800466"
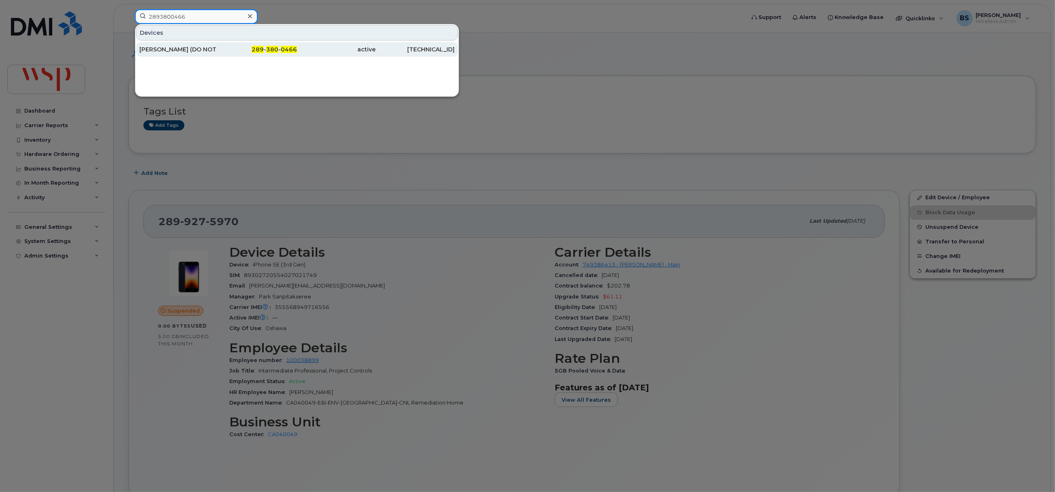
type input "2893800466"
click at [155, 47] on div "REZA LACKPOUR (DO NOT R" at bounding box center [178, 49] width 79 height 8
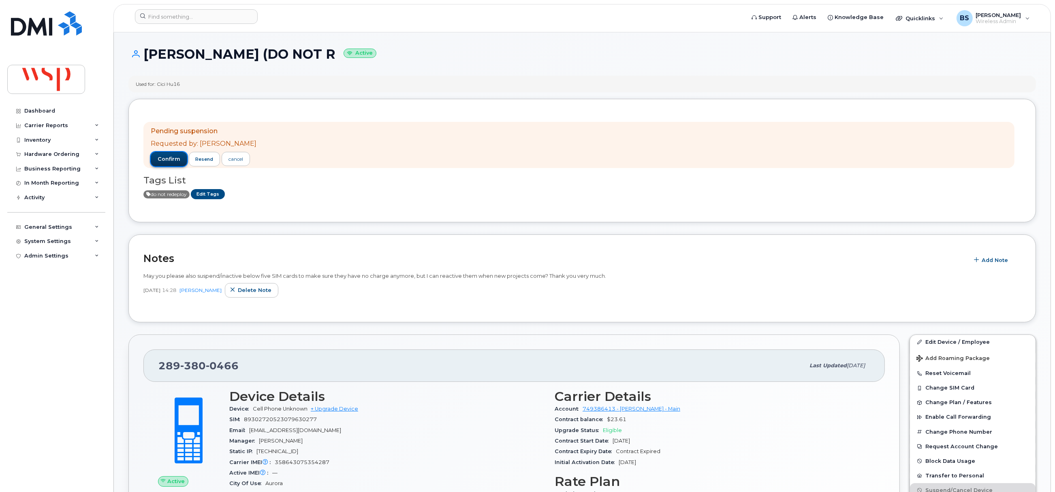
click at [168, 160] on span "confirm" at bounding box center [169, 159] width 23 height 7
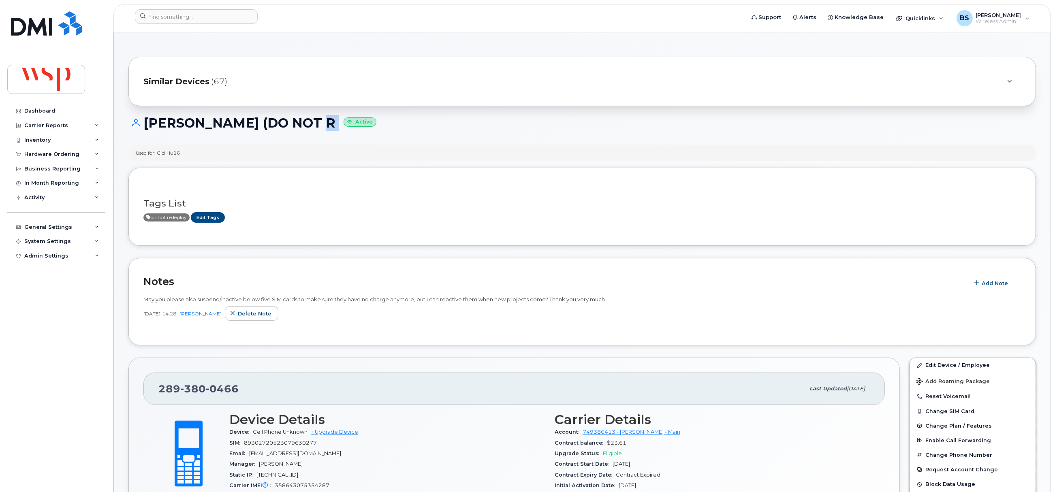
drag, startPoint x: 320, startPoint y: 125, endPoint x: 380, endPoint y: 125, distance: 59.6
click at [380, 125] on h1 "REZA LACKPOUR (DO NOT R Active" at bounding box center [582, 123] width 908 height 14
click at [760, 184] on div "Pending suspension Requested by: Brian Scott confirm resend cancel Tags List do…" at bounding box center [582, 207] width 878 height 48
click at [191, 13] on input at bounding box center [196, 16] width 123 height 15
paste input "6478244262"
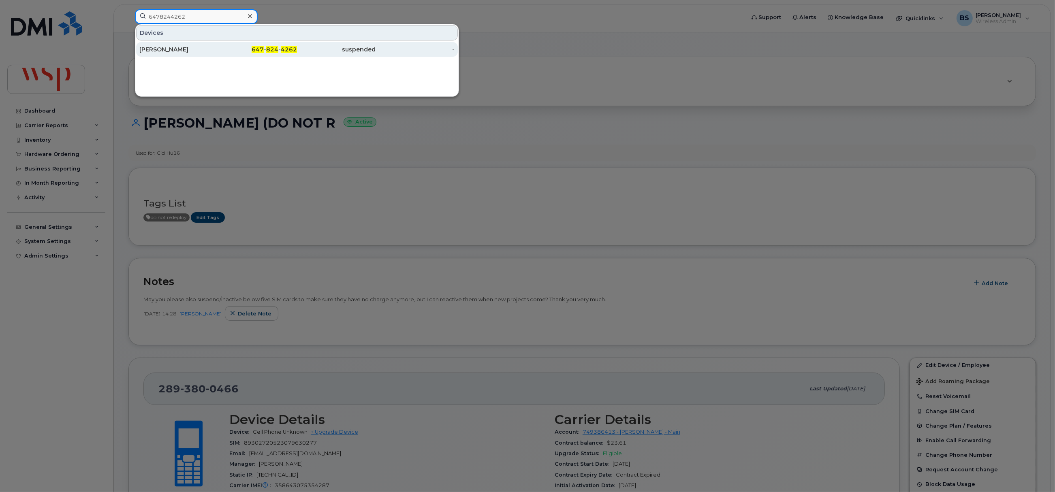
type input "6478244262"
drag, startPoint x: 159, startPoint y: 47, endPoint x: 165, endPoint y: 48, distance: 5.7
click at [159, 47] on div "[PERSON_NAME]" at bounding box center [178, 49] width 79 height 8
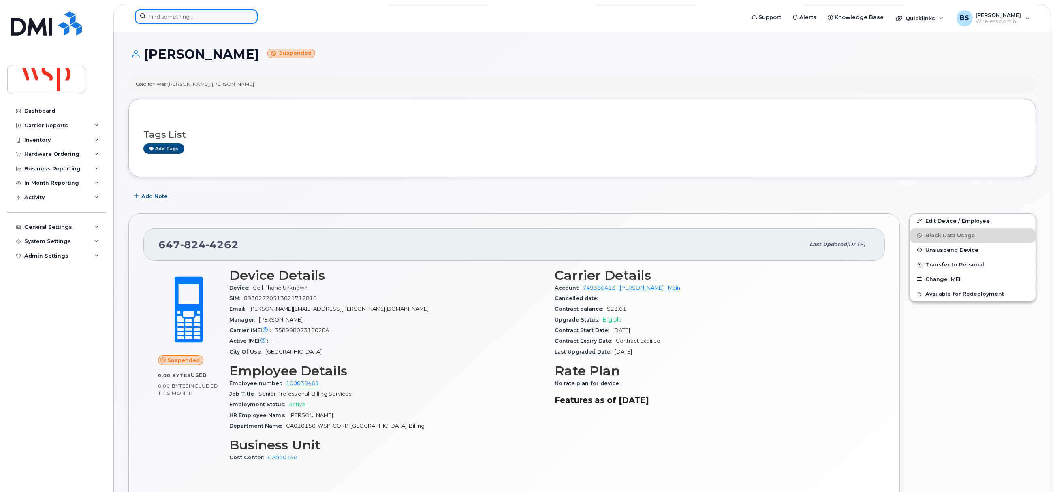
click at [182, 16] on input at bounding box center [196, 16] width 123 height 15
paste input "[PHONE_NUMBER]"
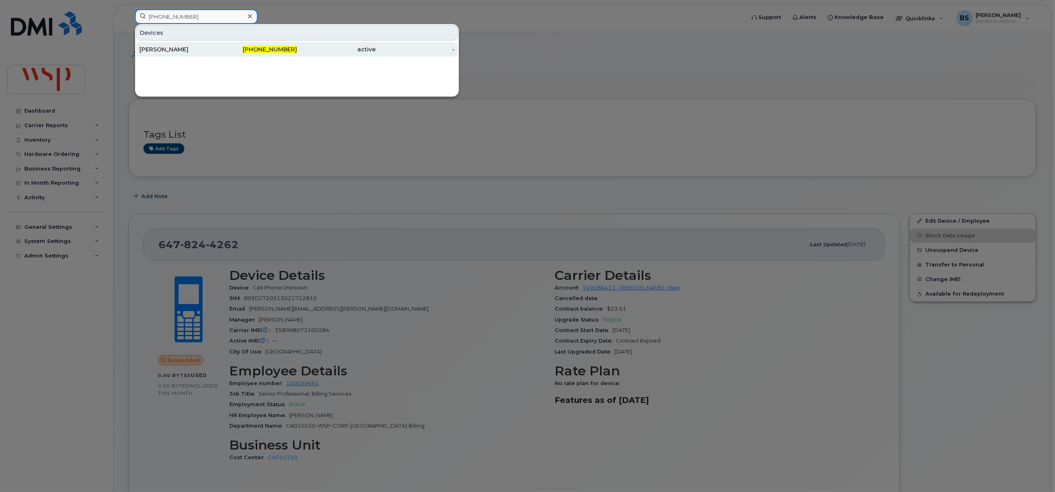
type input "[PHONE_NUMBER]"
drag, startPoint x: 167, startPoint y: 49, endPoint x: 180, endPoint y: 47, distance: 13.9
click at [167, 49] on div "[PERSON_NAME]" at bounding box center [178, 49] width 79 height 8
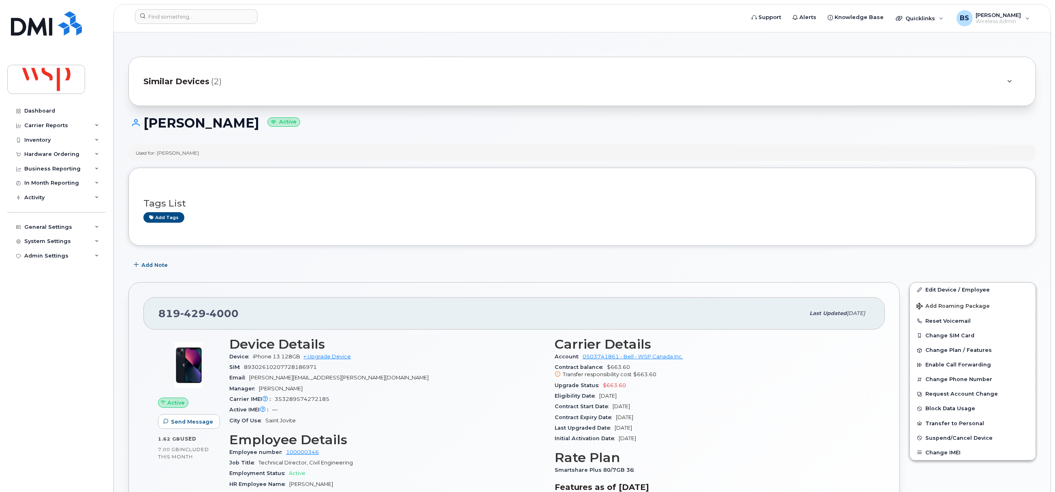
click at [168, 123] on h1 "[PERSON_NAME] Active" at bounding box center [582, 123] width 908 height 14
copy h1 "[PERSON_NAME]"
click at [165, 19] on input at bounding box center [196, 16] width 123 height 15
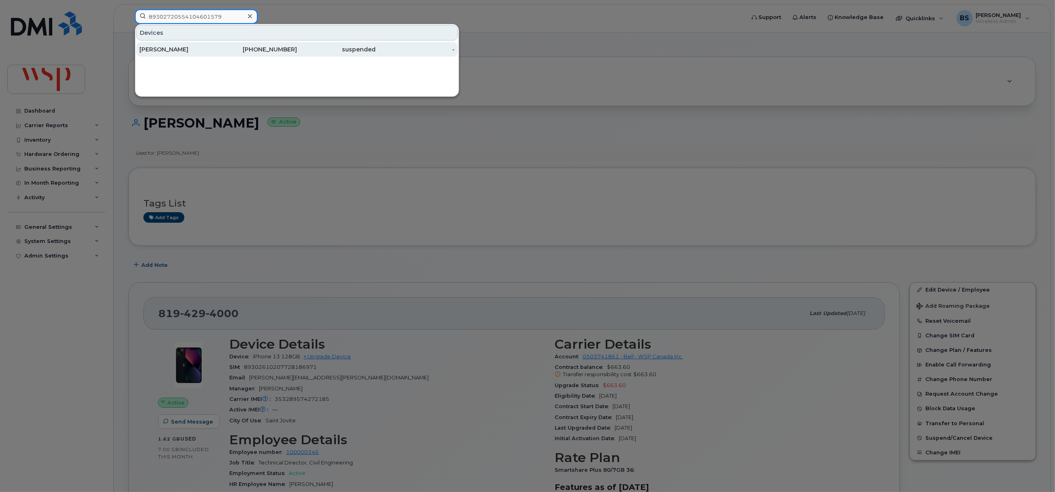
type input "89302720554104601579"
click at [165, 49] on div "JULIA MOORE" at bounding box center [178, 49] width 79 height 8
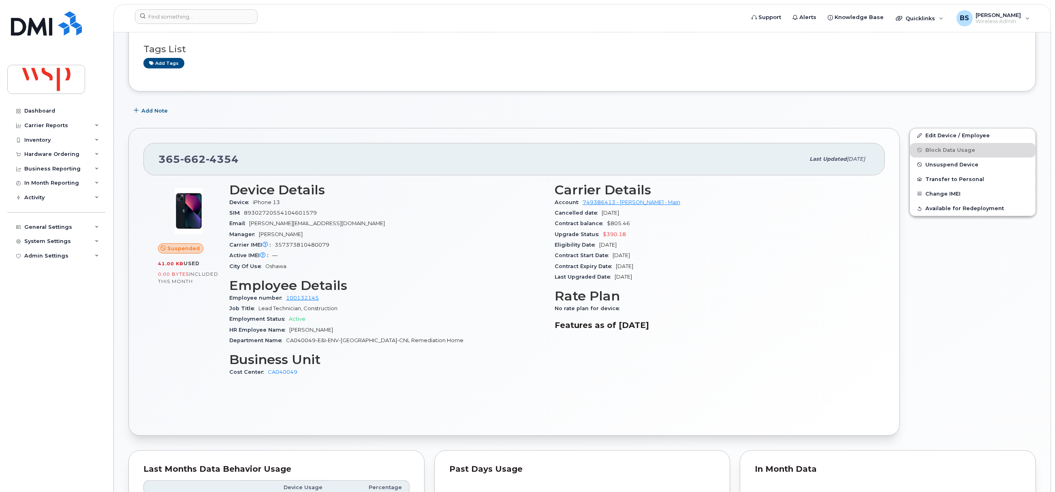
scroll to position [122, 0]
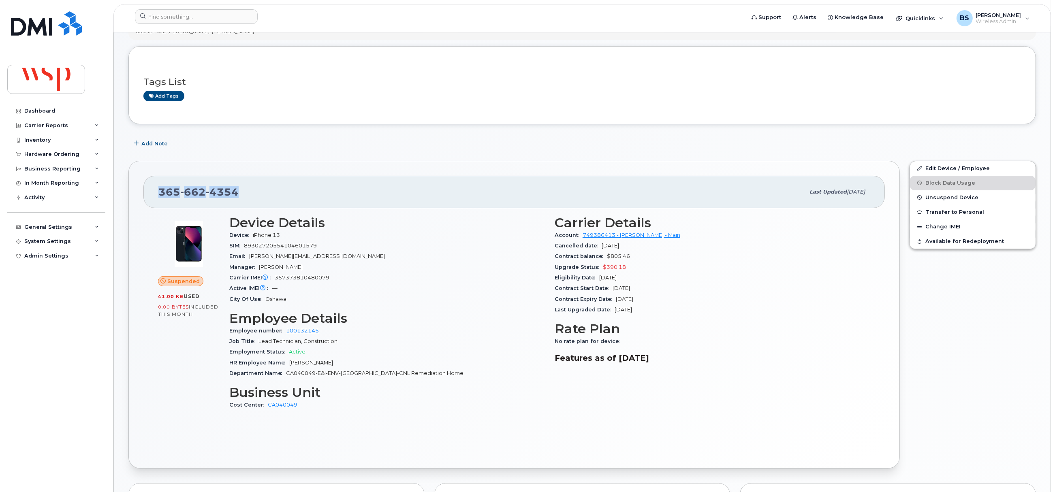
drag, startPoint x: 201, startPoint y: 201, endPoint x: 153, endPoint y: 197, distance: 48.8
click at [153, 197] on div "365 662 4354 Last updated Sep 17, 2025" at bounding box center [514, 192] width 742 height 32
click at [195, 13] on input at bounding box center [196, 16] width 123 height 15
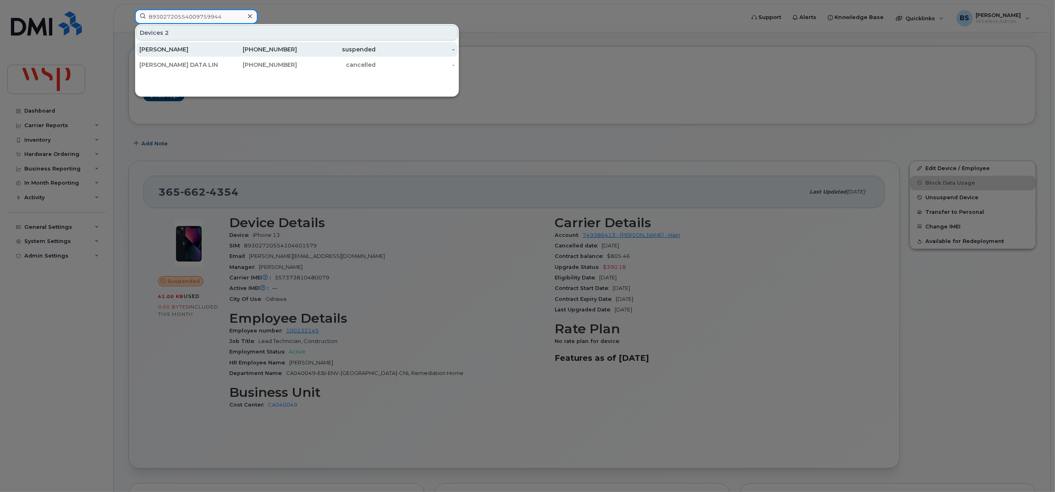
type input "89302720554009759944"
click at [183, 49] on div "DHRUV BRAHMBHATT" at bounding box center [178, 49] width 79 height 8
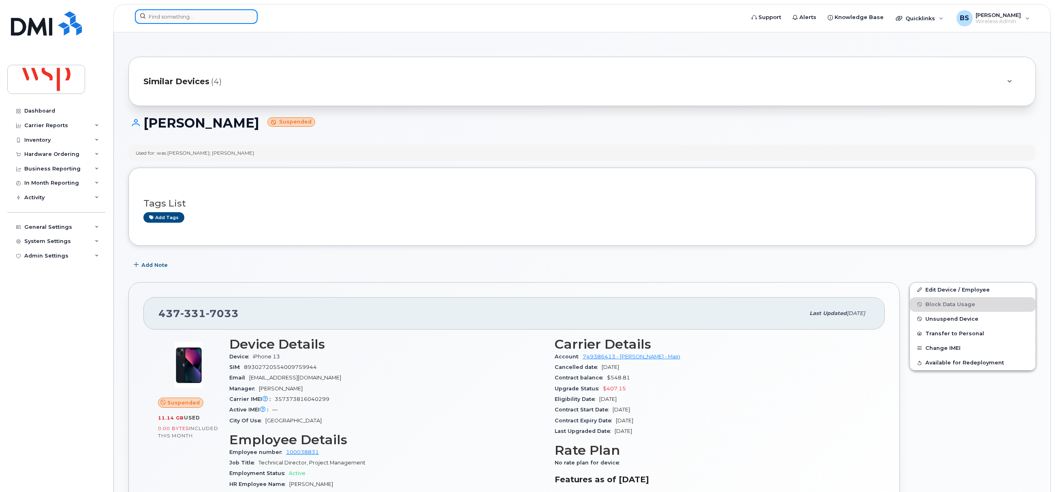
click at [184, 18] on input at bounding box center [196, 16] width 123 height 15
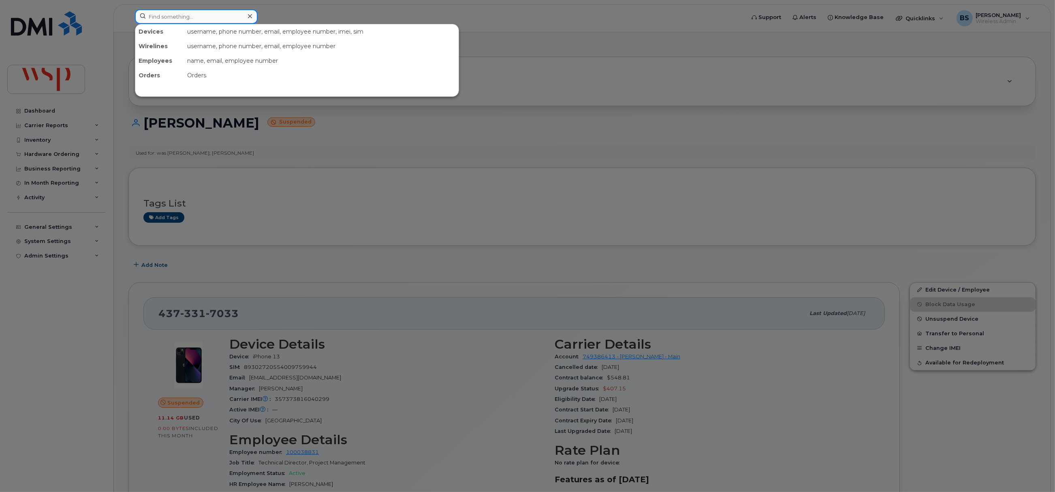
paste input "6478244262"
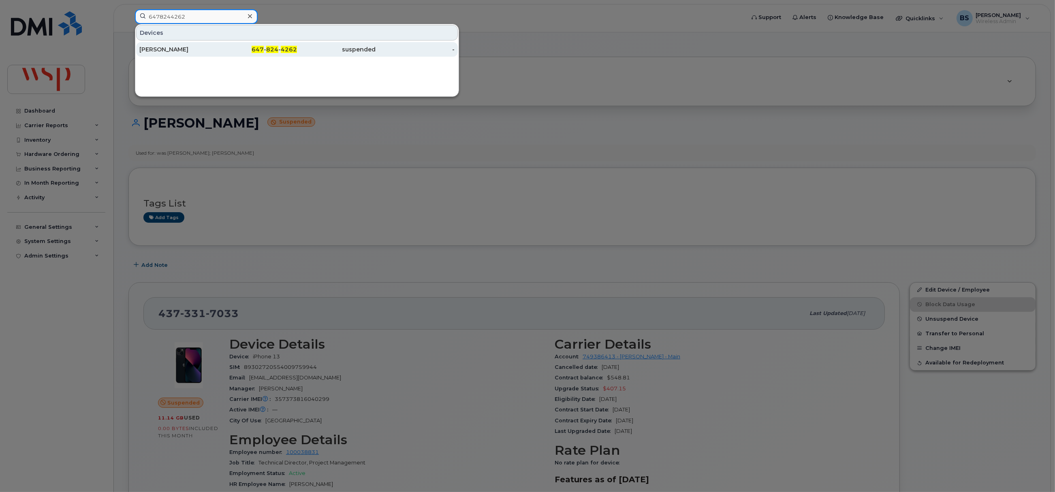
type input "6478244262"
click at [160, 48] on div "[PERSON_NAME]" at bounding box center [178, 49] width 79 height 8
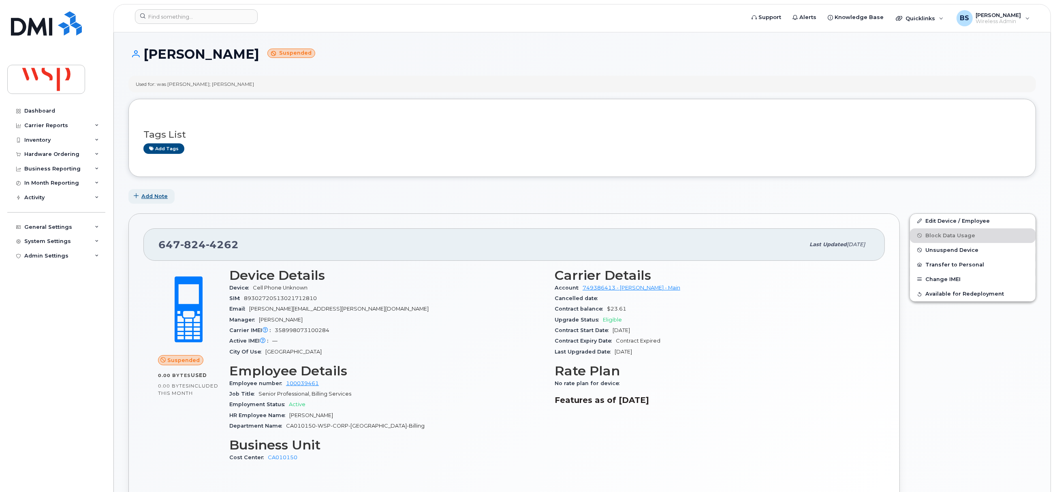
click at [149, 196] on span "Add Note" at bounding box center [154, 197] width 26 height 8
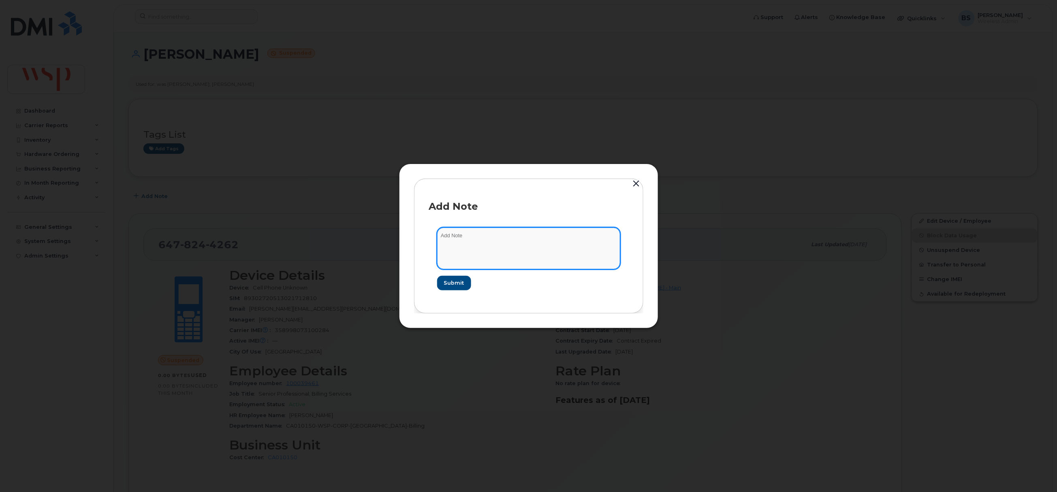
click at [494, 243] on textarea at bounding box center [528, 248] width 183 height 41
paste textarea "Cancelling suspended line as part of line clean up for [PERSON_NAME] New Activa…"
type textarea "Cancelling suspended line as part of line clean up for [PERSON_NAME] New Activa…"
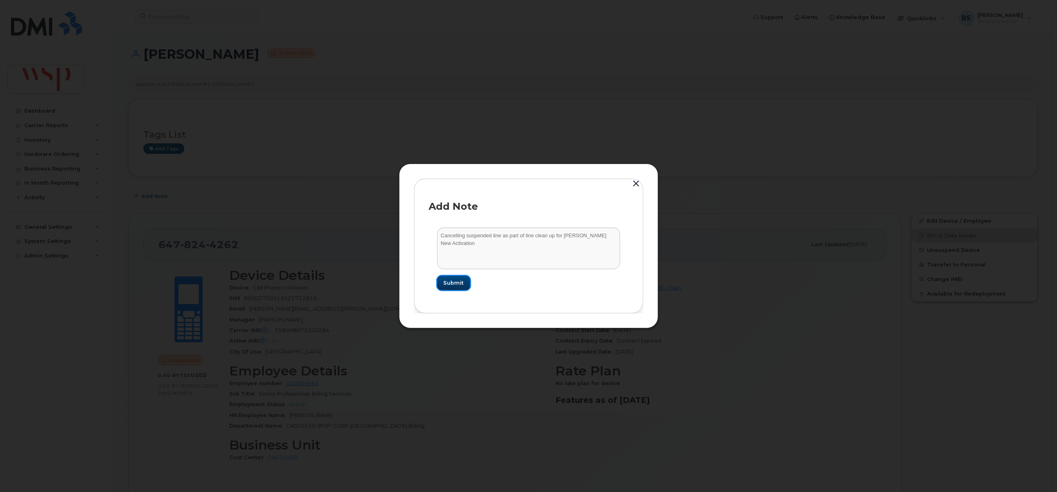
click at [455, 277] on button "Submit" at bounding box center [453, 283] width 33 height 15
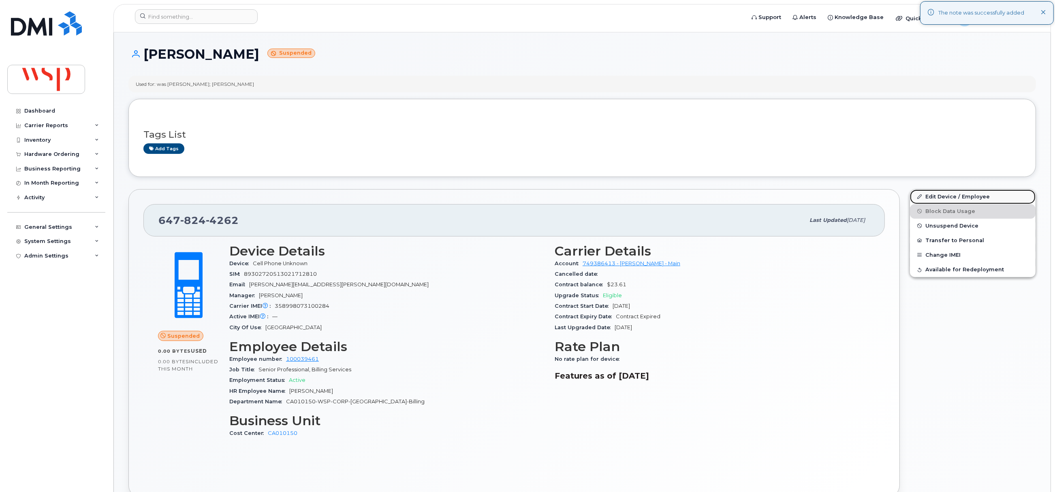
click at [931, 195] on link "Edit Device / Employee" at bounding box center [973, 197] width 126 height 15
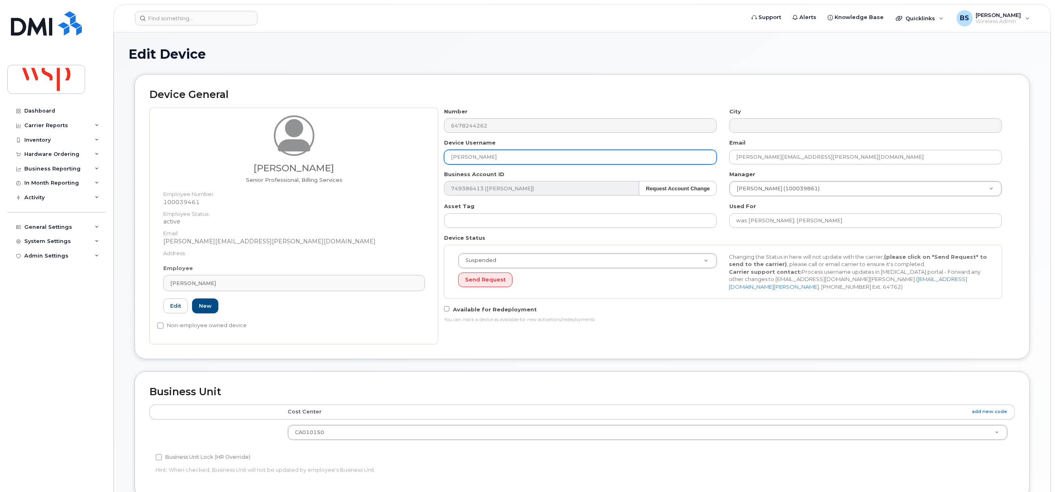
drag, startPoint x: 499, startPoint y: 157, endPoint x: 451, endPoint y: 160, distance: 47.5
click at [452, 160] on input "VIVIAN LEE" at bounding box center [580, 157] width 273 height 15
click at [503, 151] on input "VIVIAN LEE" at bounding box center [580, 157] width 273 height 15
drag, startPoint x: 506, startPoint y: 158, endPoint x: 349, endPoint y: 164, distance: 156.6
click at [349, 164] on div "Vivian Lee Senior Professional, Billing Services Employee Number: 100039461 Emp…" at bounding box center [583, 226] width 866 height 237
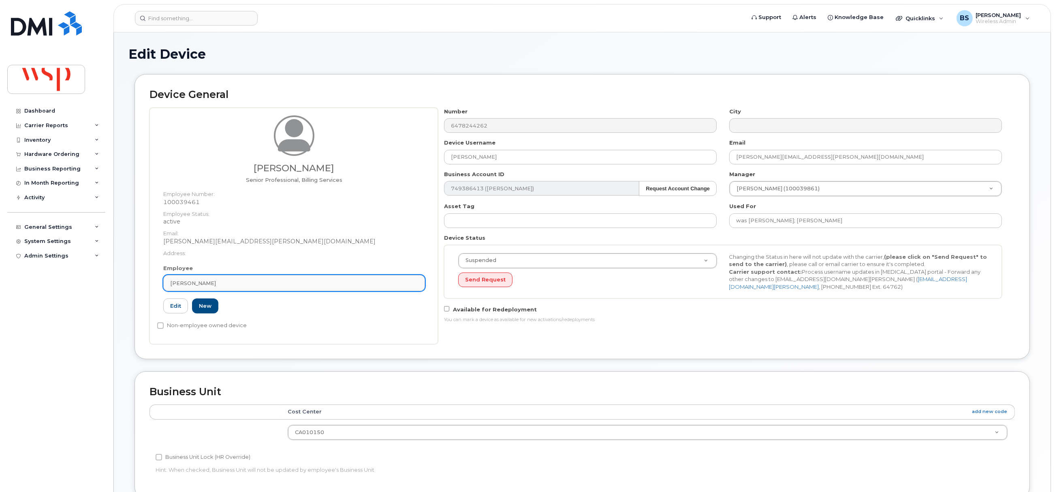
drag, startPoint x: 219, startPoint y: 275, endPoint x: 208, endPoint y: 283, distance: 13.9
click at [219, 276] on link "Vivian Lee" at bounding box center [294, 283] width 262 height 16
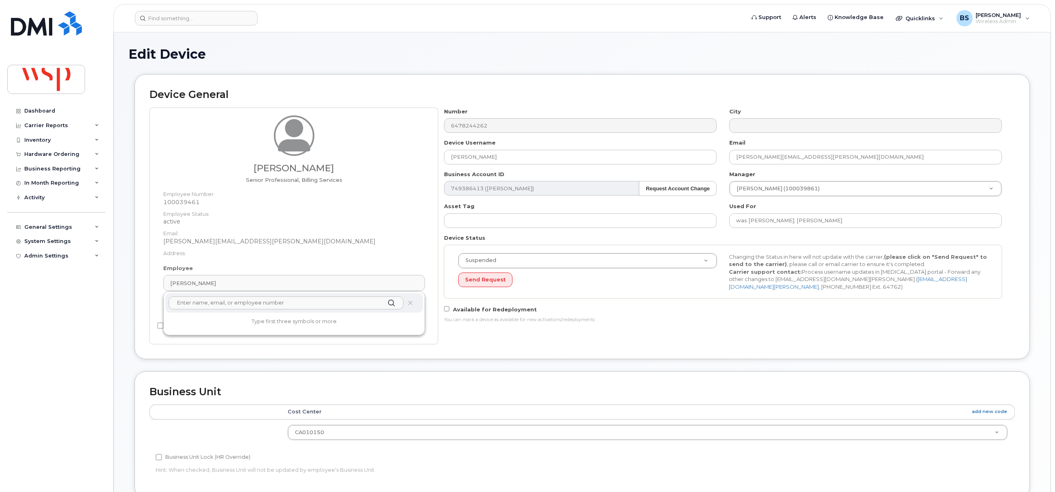
paste input "[PERSON_NAME]"
type input "Shad Watts"
click at [208, 326] on p "Shad Watts" at bounding box center [294, 323] width 245 height 9
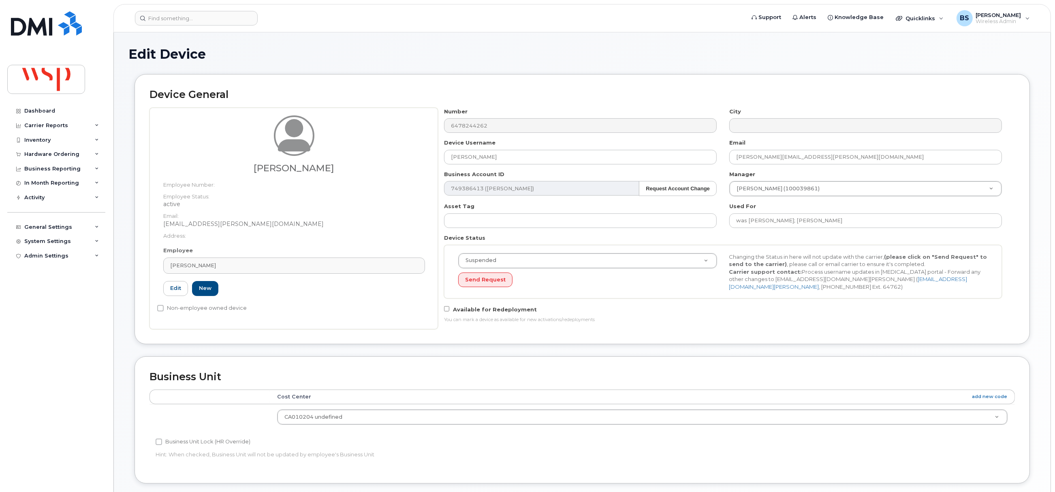
type input "100161112"
type input "Shad Watts"
type input "shad.watts@wsp.com"
type input "5770039"
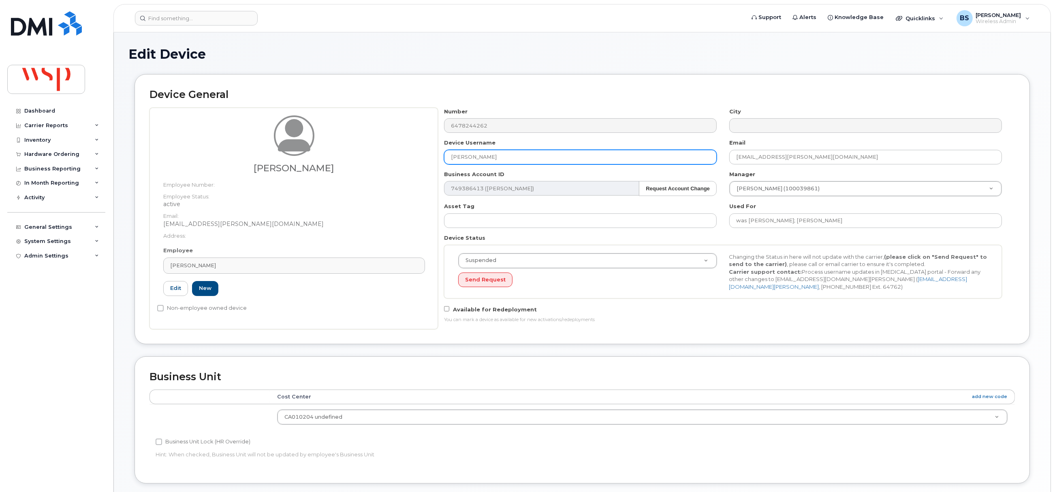
drag, startPoint x: 488, startPoint y: 152, endPoint x: 415, endPoint y: 165, distance: 73.2
click at [424, 164] on div "Shad Watts Employee Number: Employee Status: active Email: Shad.Watts@wsp.com A…" at bounding box center [583, 219] width 866 height 222
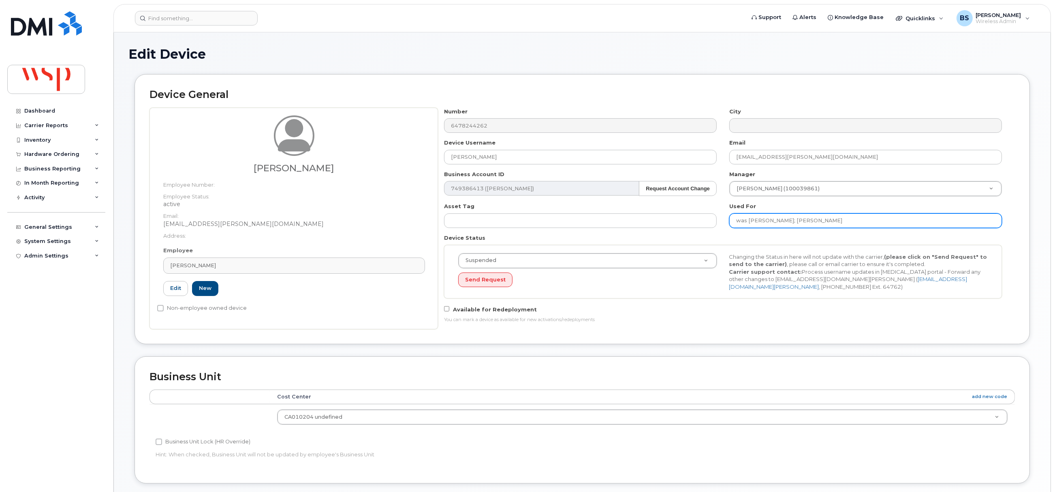
click at [837, 218] on input "was LYNN MEIKLE; Vivian Lee" at bounding box center [866, 221] width 273 height 15
paste input "Shad Watts"
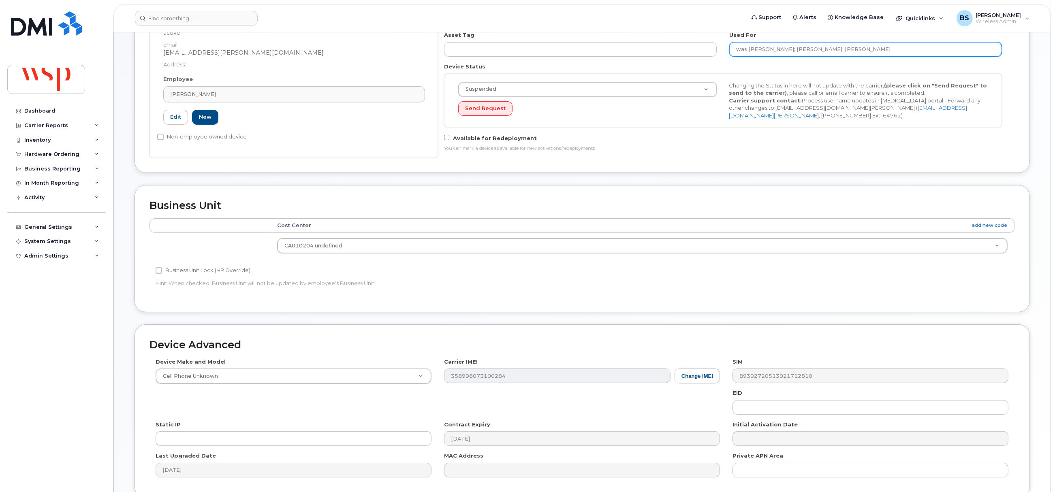
scroll to position [243, 0]
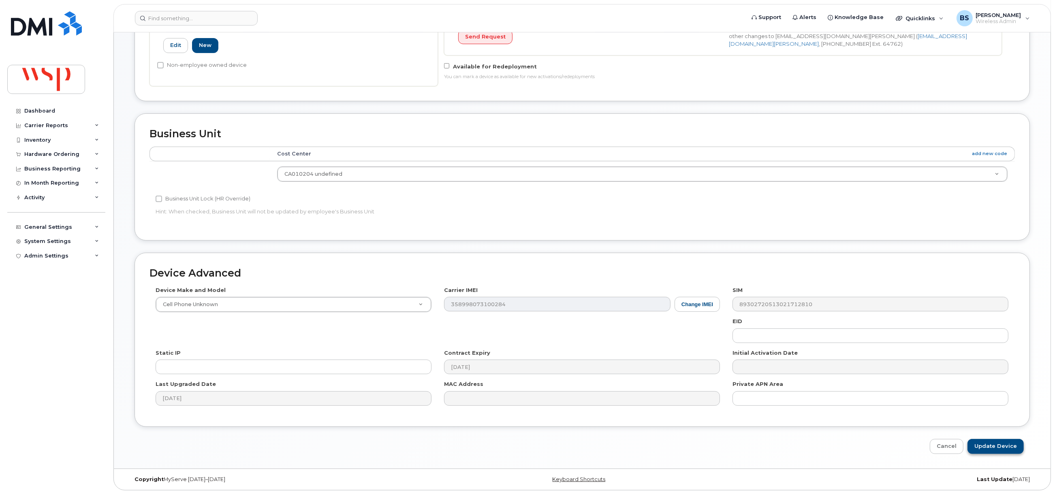
type input "was LYNN MEIKLE; Vivian Lee; Shad Watts"
click at [994, 448] on input "Update Device" at bounding box center [996, 446] width 56 height 15
type input "Saving..."
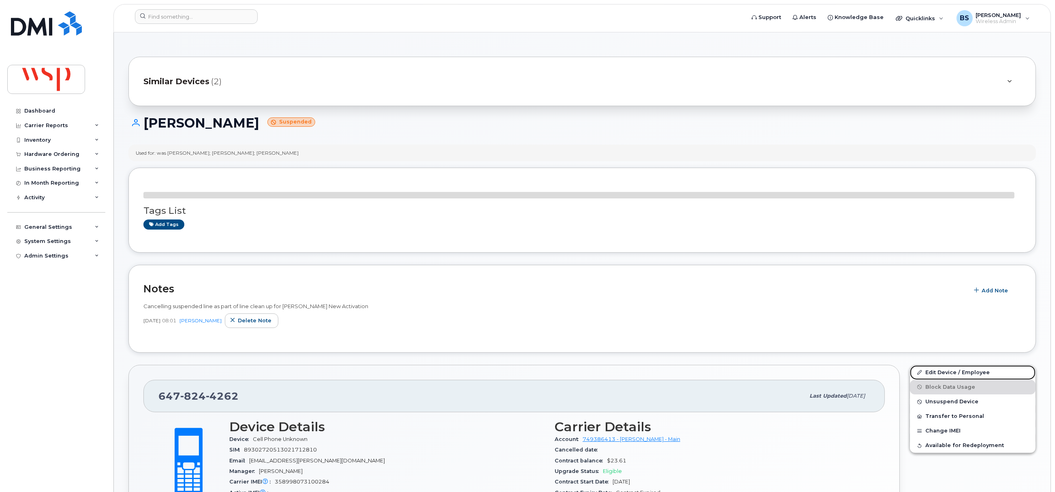
drag, startPoint x: 933, startPoint y: 374, endPoint x: 940, endPoint y: 340, distance: 34.8
click at [933, 374] on link "Edit Device / Employee" at bounding box center [973, 373] width 126 height 15
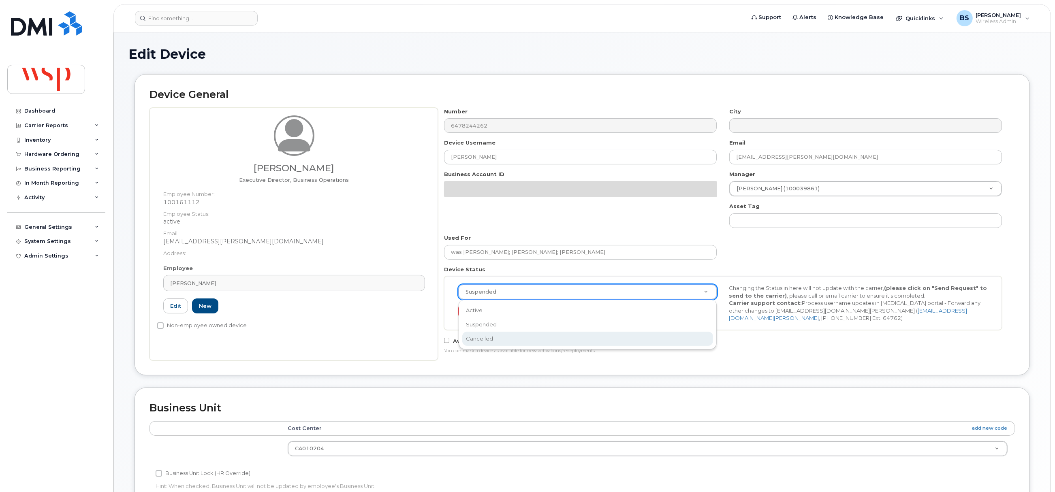
select select "cancelled"
click at [479, 308] on button "Send Request" at bounding box center [485, 311] width 54 height 15
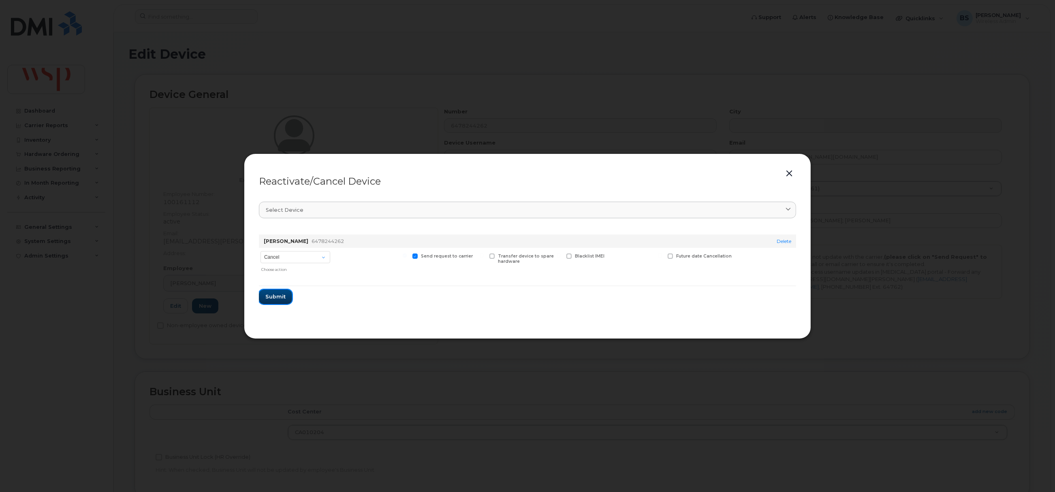
click at [281, 295] on span "Submit" at bounding box center [275, 297] width 20 height 8
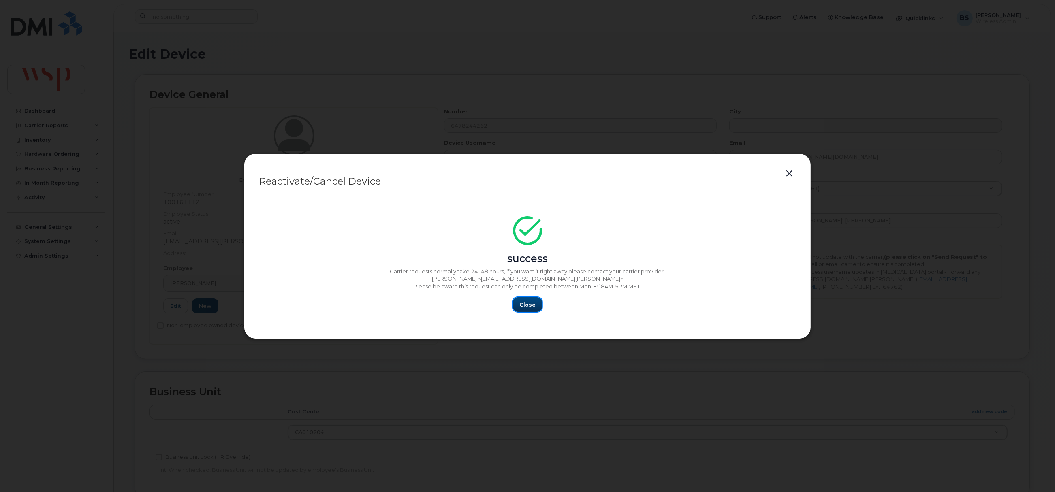
click at [529, 300] on button "Close" at bounding box center [527, 304] width 29 height 15
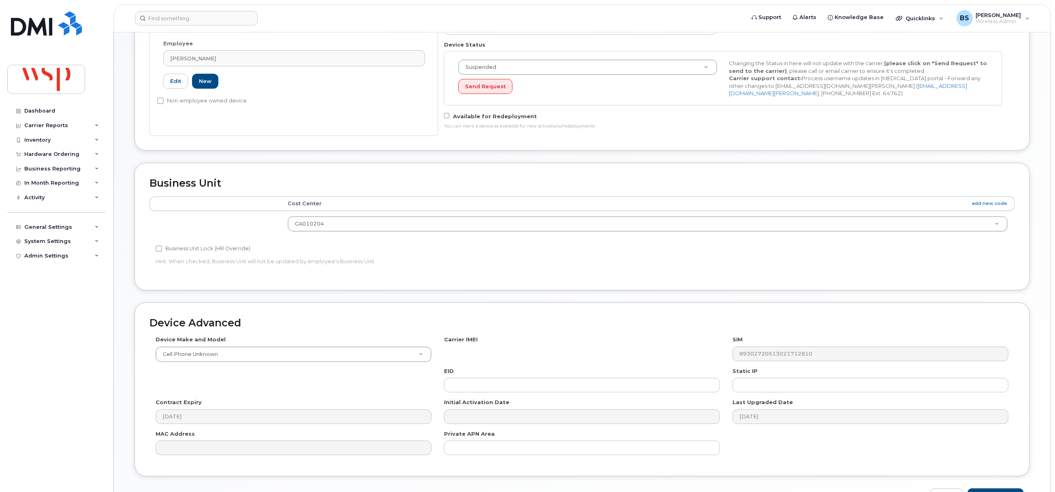
scroll to position [276, 0]
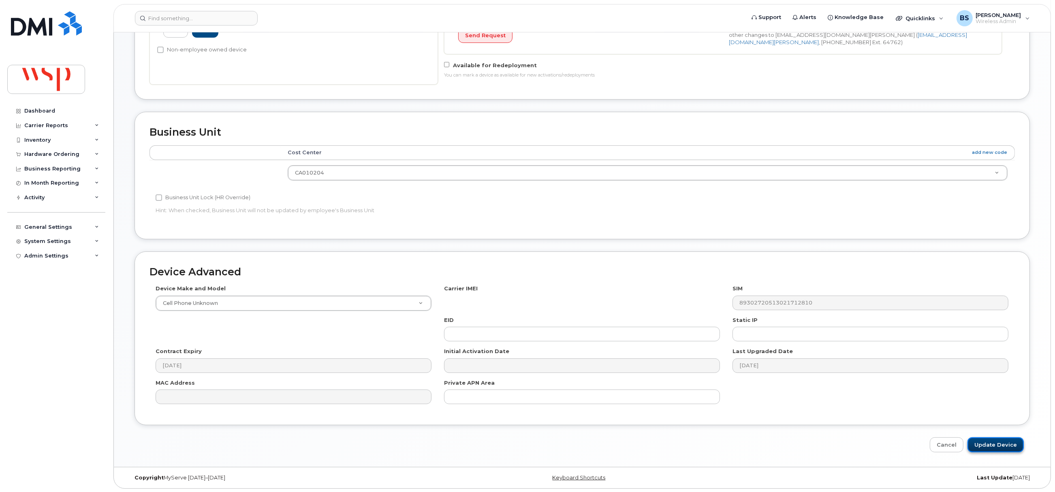
click at [997, 442] on input "Update Device" at bounding box center [996, 445] width 56 height 15
type input "Saving..."
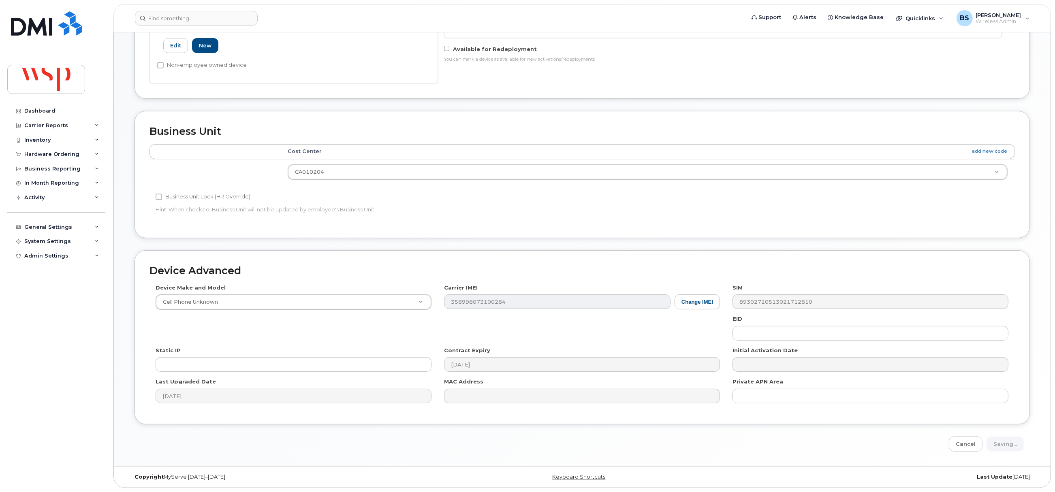
scroll to position [192, 0]
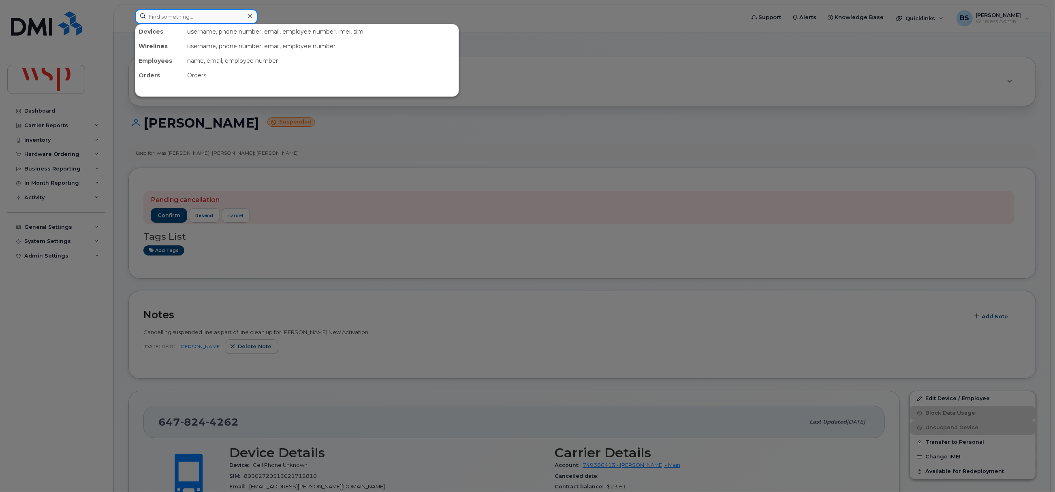
click at [159, 14] on input at bounding box center [196, 16] width 123 height 15
paste input "2633881287"
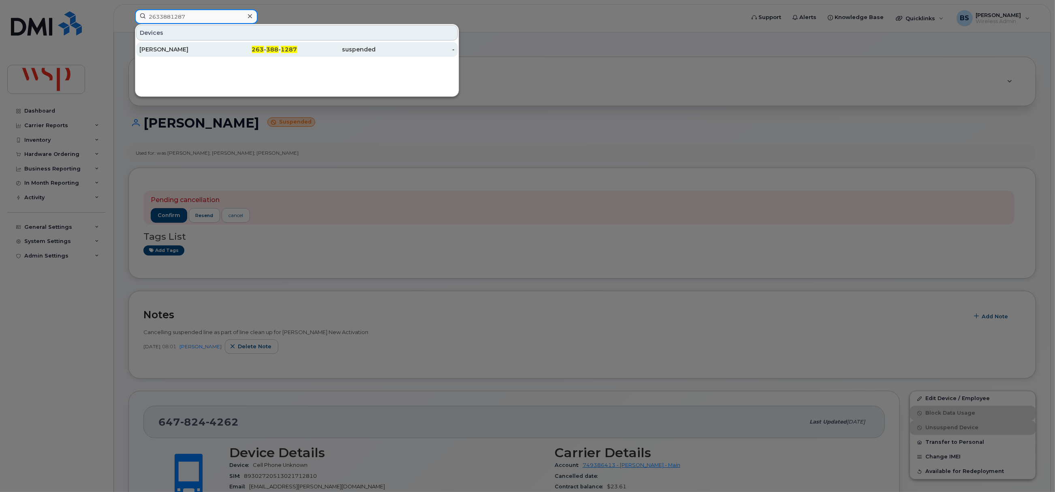
type input "2633881287"
drag, startPoint x: 157, startPoint y: 46, endPoint x: 177, endPoint y: 36, distance: 22.1
click at [158, 46] on div "[PERSON_NAME]" at bounding box center [178, 49] width 79 height 8
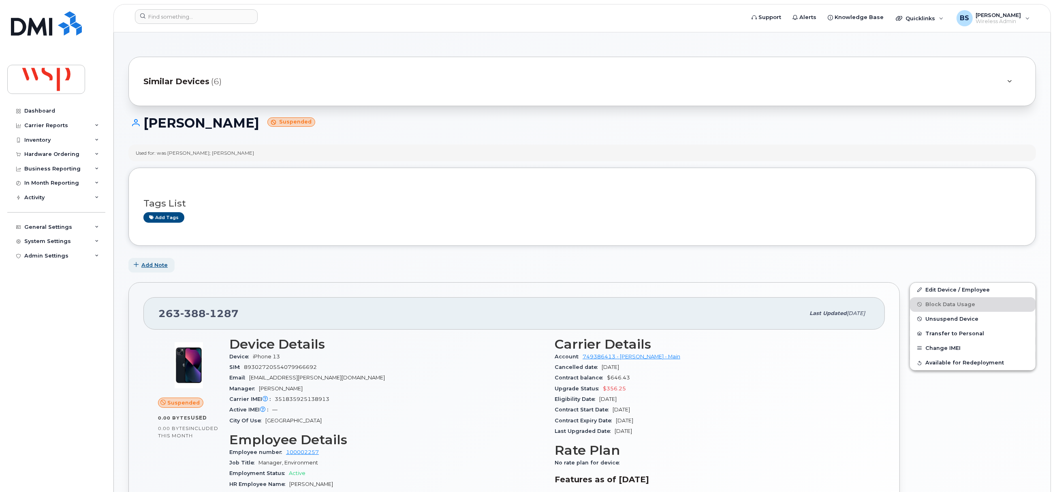
click at [154, 265] on span "Add Note" at bounding box center [154, 265] width 26 height 8
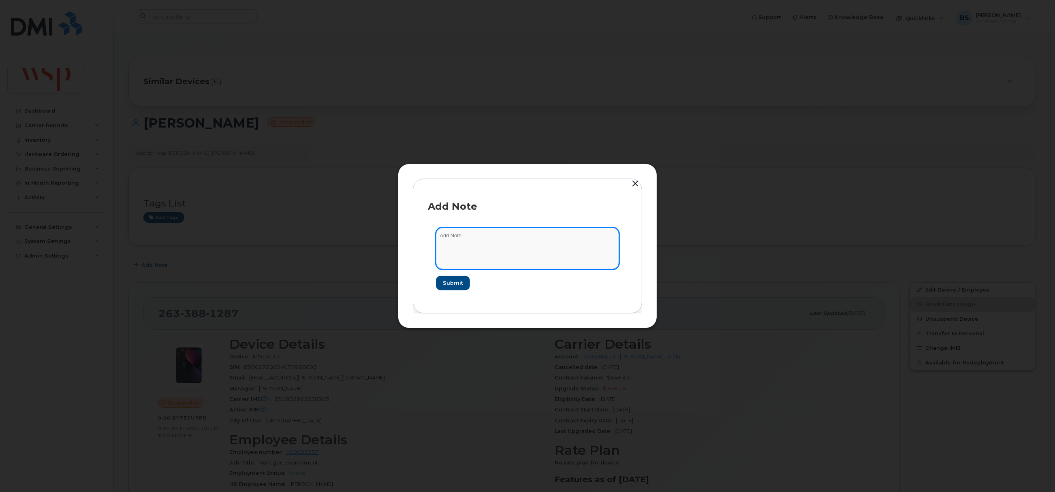
click at [480, 249] on textarea at bounding box center [527, 248] width 183 height 41
paste textarea "Cancelling suspended line as part of line clean up for Rogers New Activation"
type textarea "Cancelling suspended line as part of line clean up for Rogers New Activation"
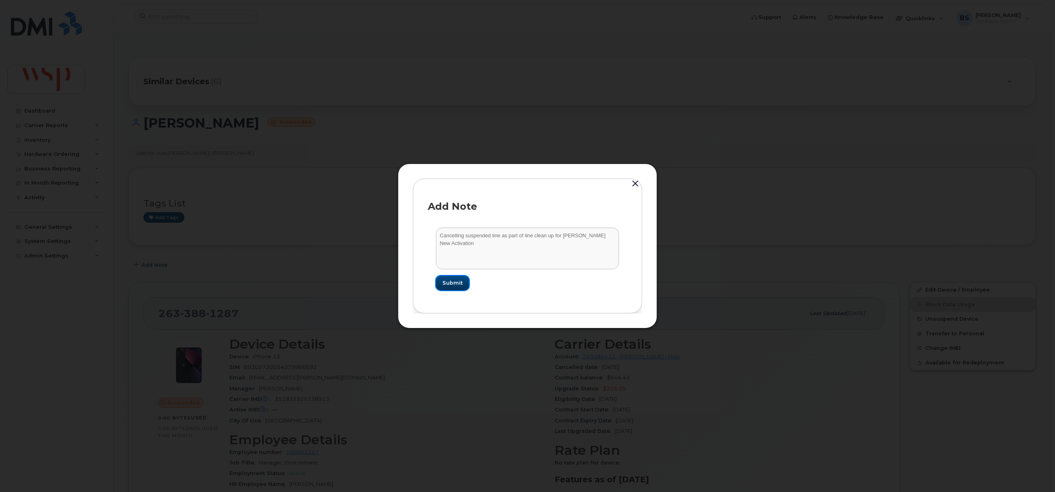
click at [454, 281] on span "Submit" at bounding box center [453, 283] width 20 height 8
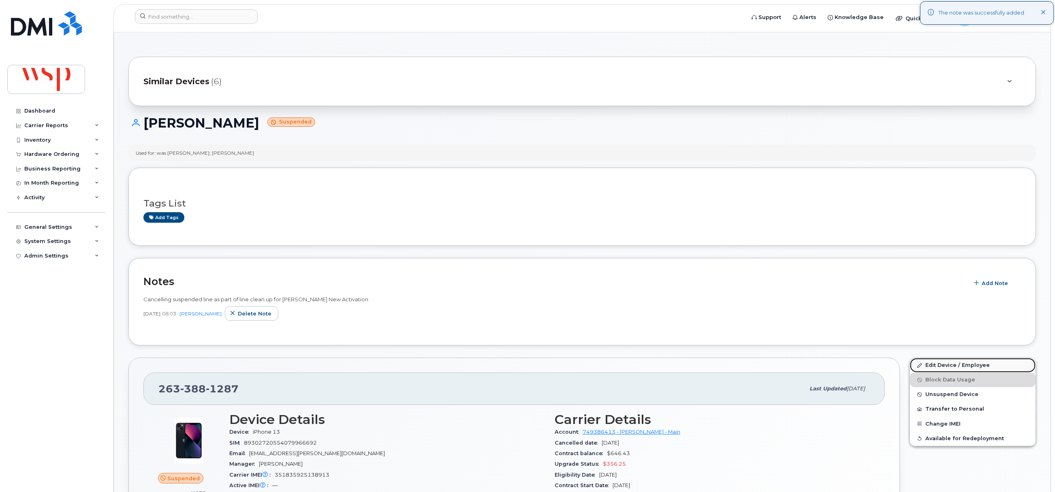
click at [933, 364] on link "Edit Device / Employee" at bounding box center [973, 365] width 126 height 15
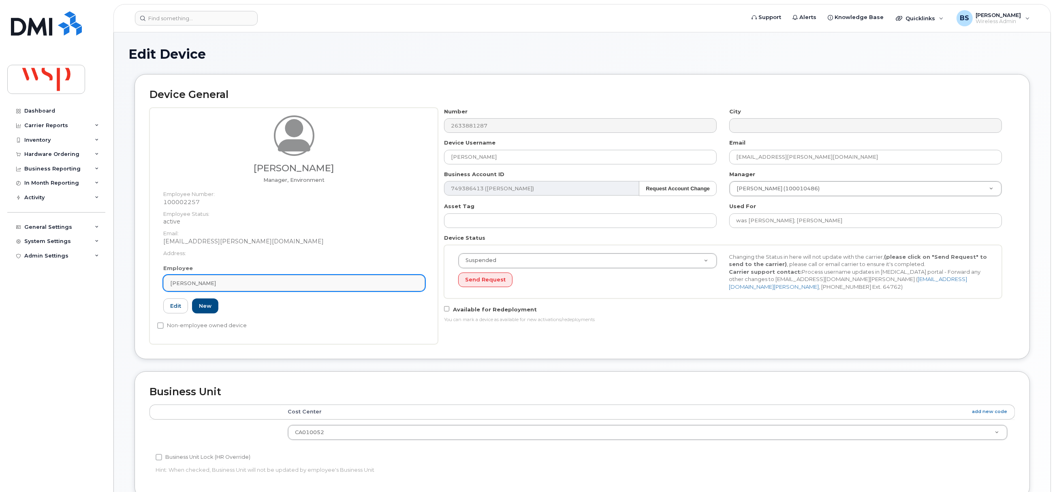
click at [237, 283] on div "[PERSON_NAME]" at bounding box center [294, 284] width 248 height 8
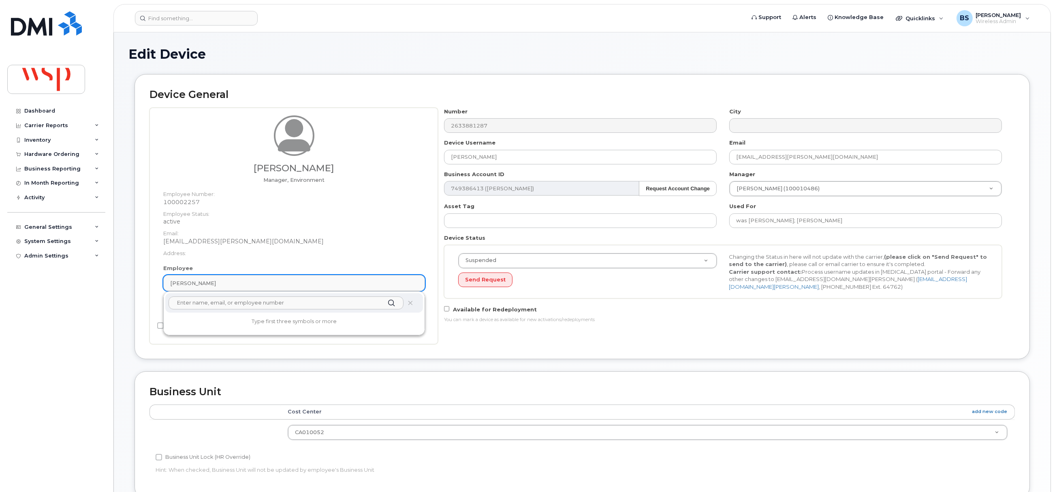
paste input "[PERSON_NAME]"
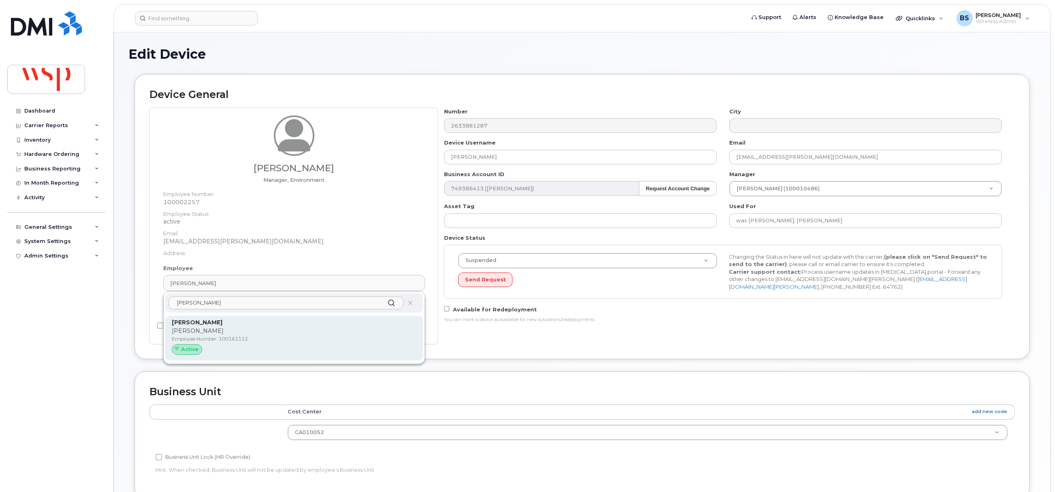
type input "[PERSON_NAME]"
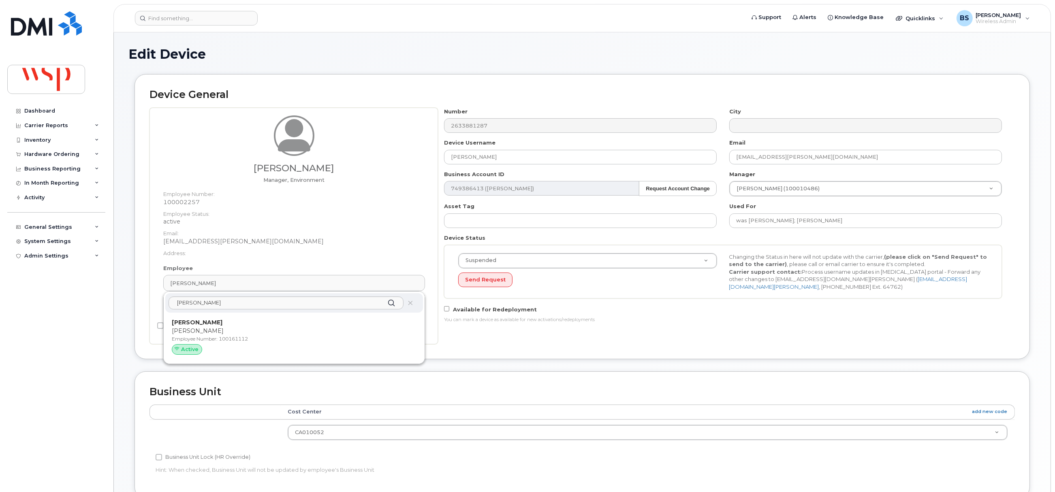
drag, startPoint x: 191, startPoint y: 329, endPoint x: 576, endPoint y: 43, distance: 478.8
click at [191, 330] on p "[PERSON_NAME]" at bounding box center [294, 331] width 245 height 9
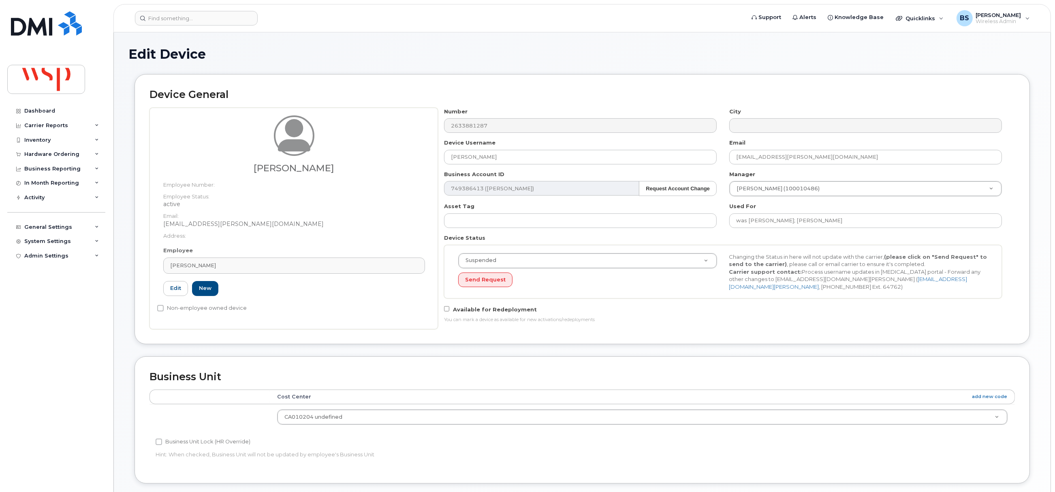
type input "100161112"
type input "[PERSON_NAME]"
type input "[EMAIL_ADDRESS][PERSON_NAME][DOMAIN_NAME]"
type input "5770039"
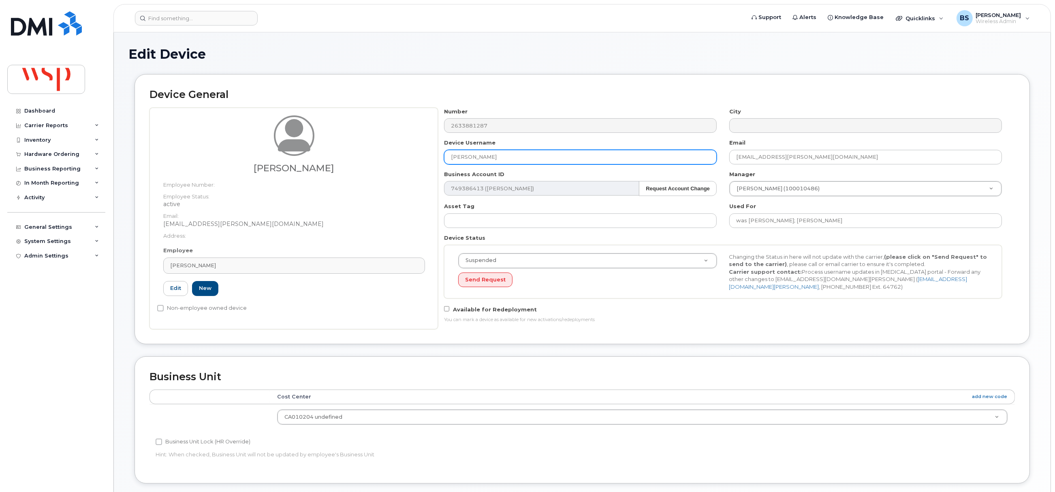
drag, startPoint x: 507, startPoint y: 158, endPoint x: 423, endPoint y: 165, distance: 85.0
click at [426, 165] on div "Shad Watts Employee Number: Employee Status: active Email: Shad.Watts@wsp.com A…" at bounding box center [583, 219] width 866 height 222
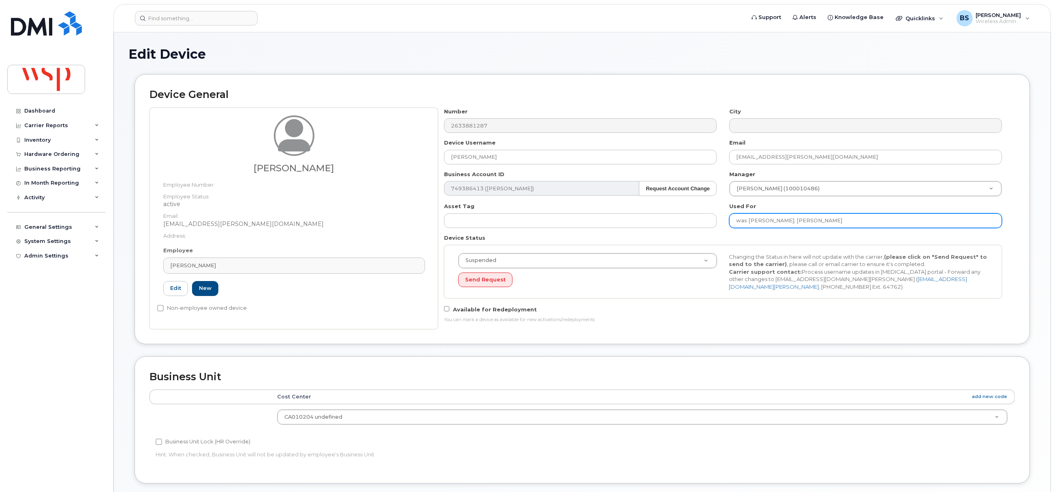
click at [886, 223] on input "was MASON MORRILL; Luc Turbide" at bounding box center [866, 221] width 273 height 15
paste input "[PERSON_NAME]"
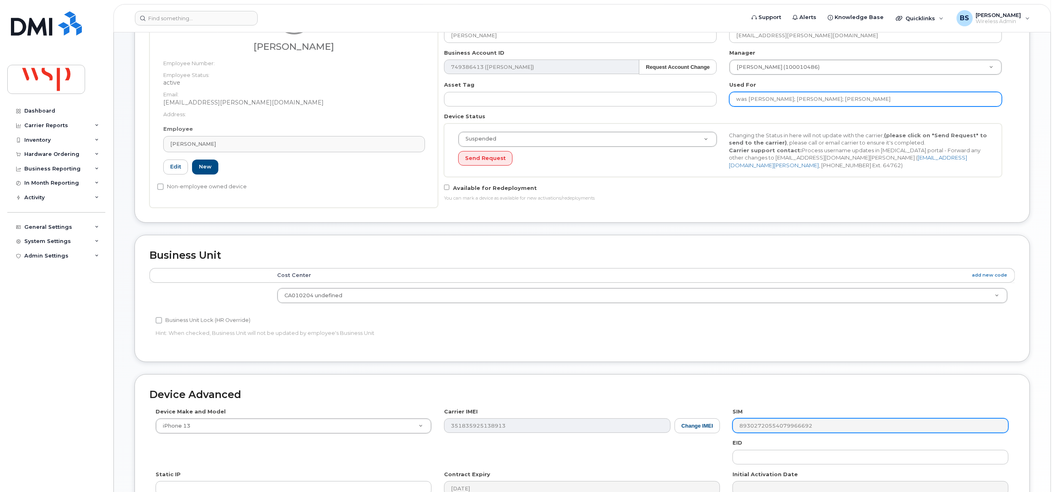
scroll to position [245, 0]
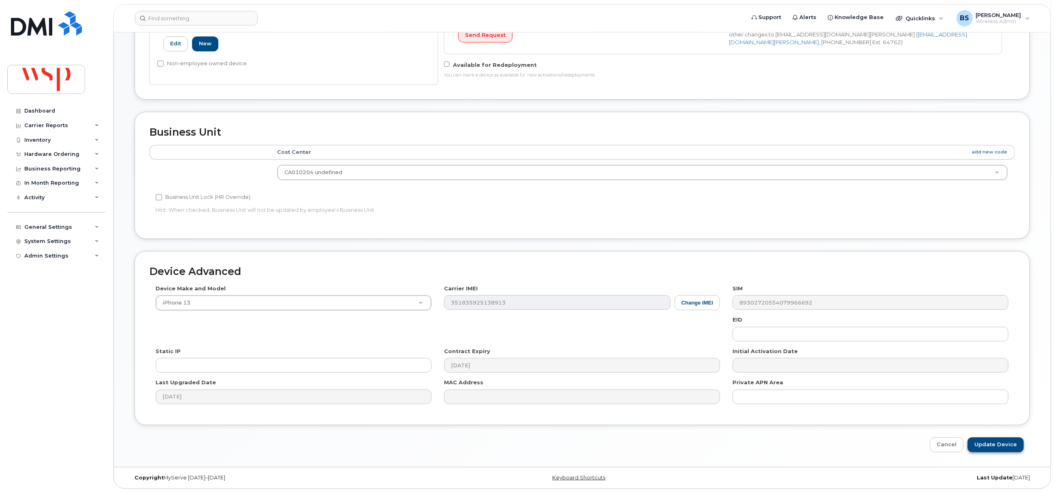
type input "was [PERSON_NAME]; [PERSON_NAME]; [PERSON_NAME]"
drag, startPoint x: 991, startPoint y: 443, endPoint x: 881, endPoint y: 456, distance: 111.5
click at [986, 443] on input "Update Device" at bounding box center [996, 445] width 56 height 15
type input "Saving..."
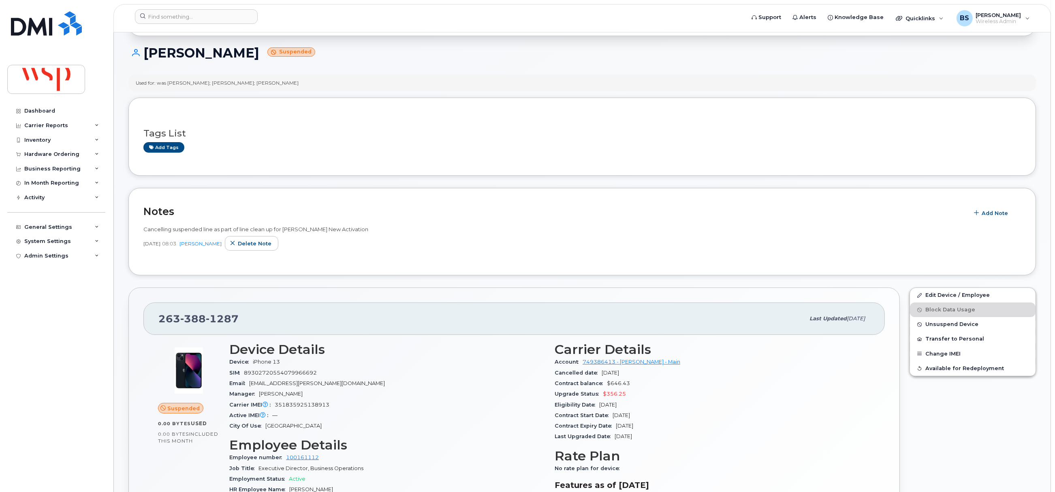
scroll to position [122, 0]
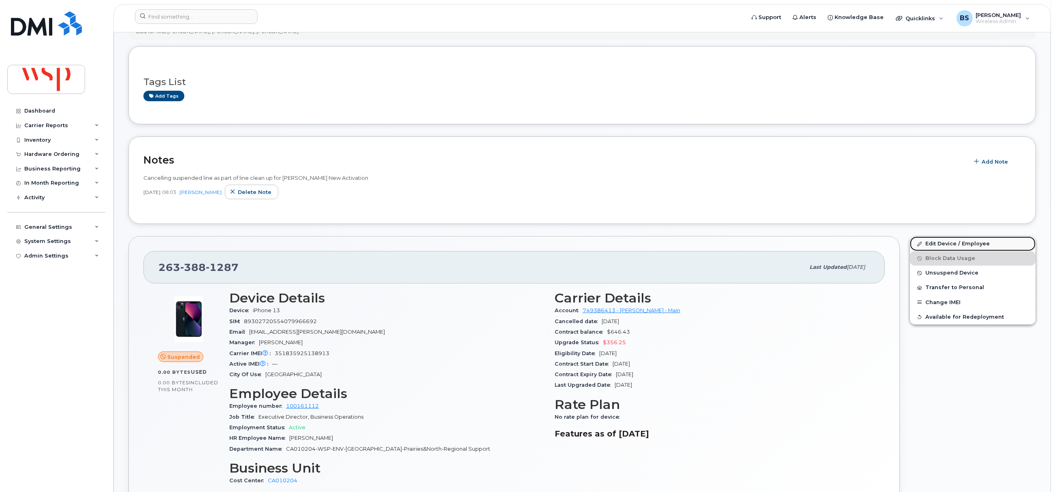
click at [938, 244] on link "Edit Device / Employee" at bounding box center [973, 244] width 126 height 15
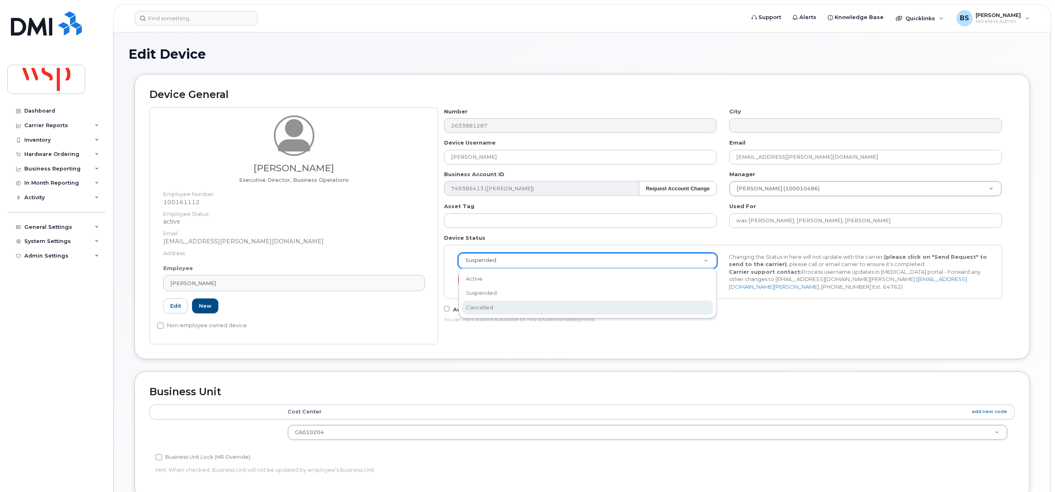
select select "cancelled"
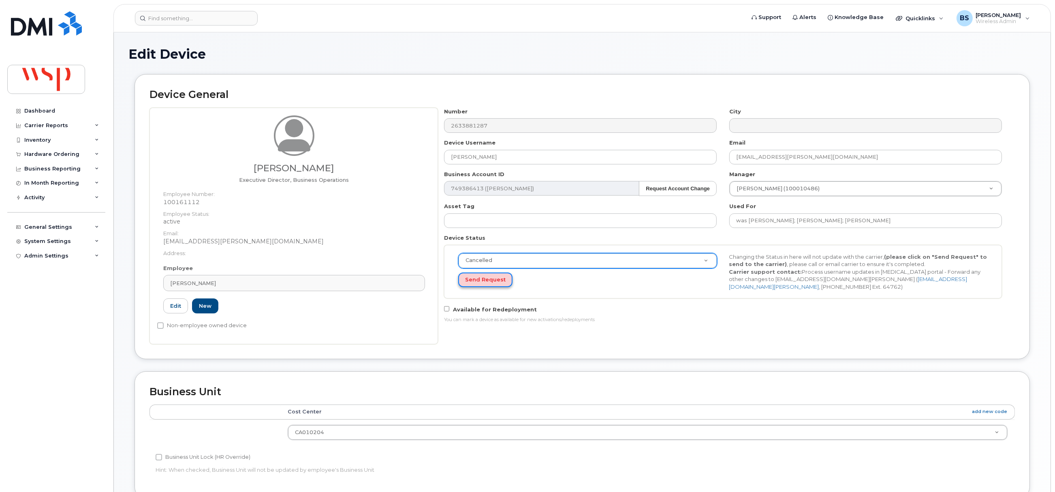
click at [486, 280] on button "Send Request" at bounding box center [485, 280] width 54 height 15
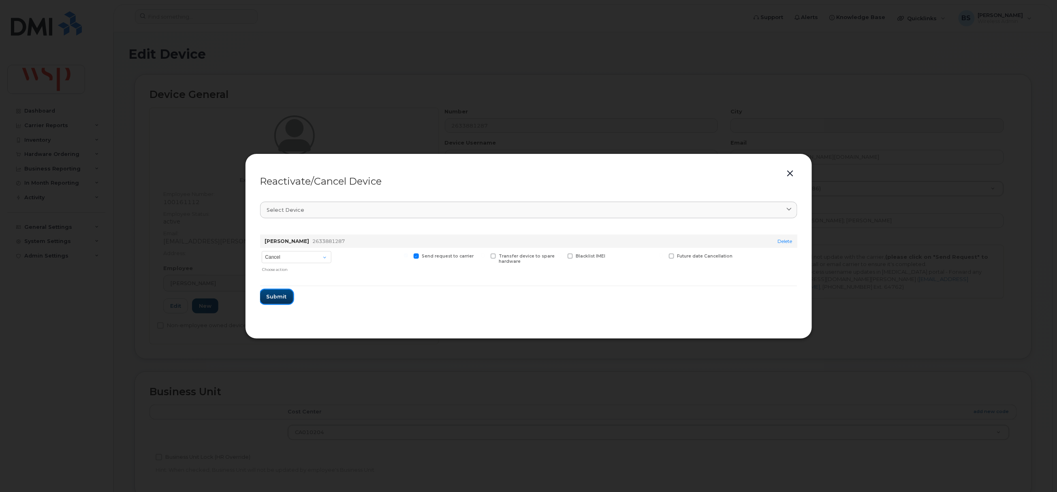
click at [272, 295] on span "Submit" at bounding box center [277, 297] width 20 height 8
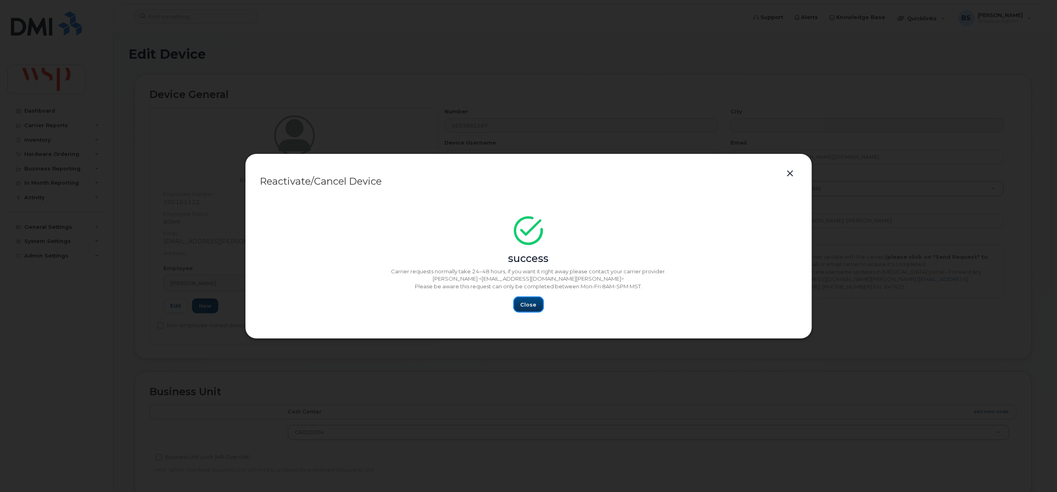
click at [529, 303] on span "Close" at bounding box center [529, 305] width 16 height 8
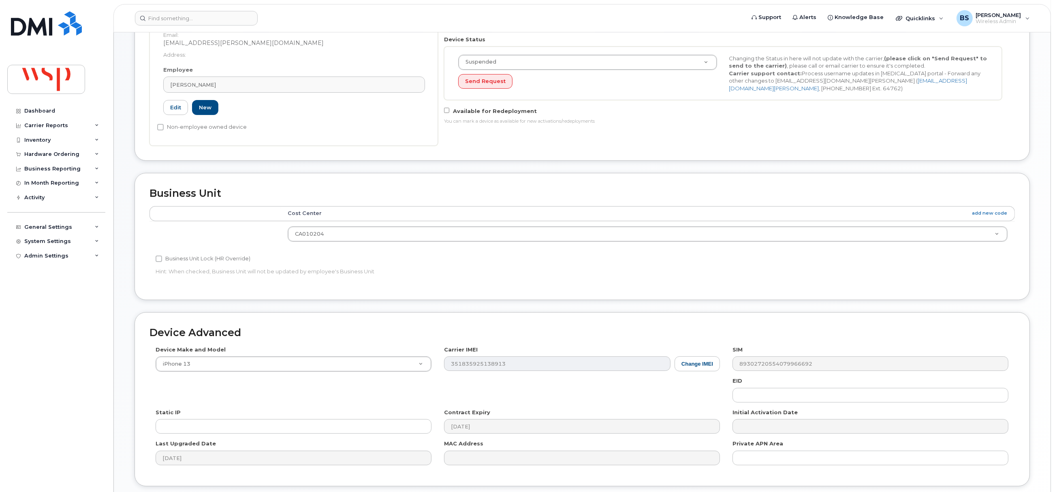
scroll to position [263, 0]
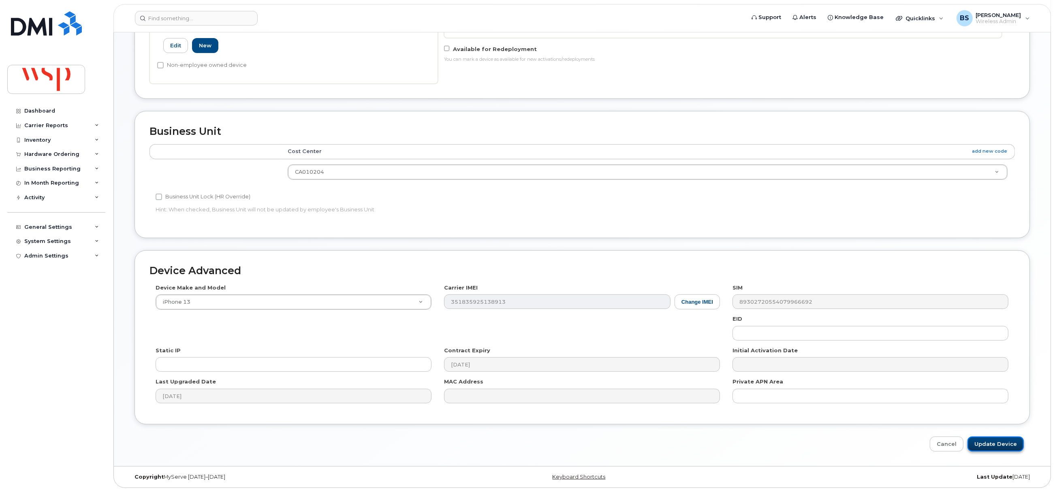
click at [982, 444] on input "Update Device" at bounding box center [996, 444] width 56 height 15
type input "Saving..."
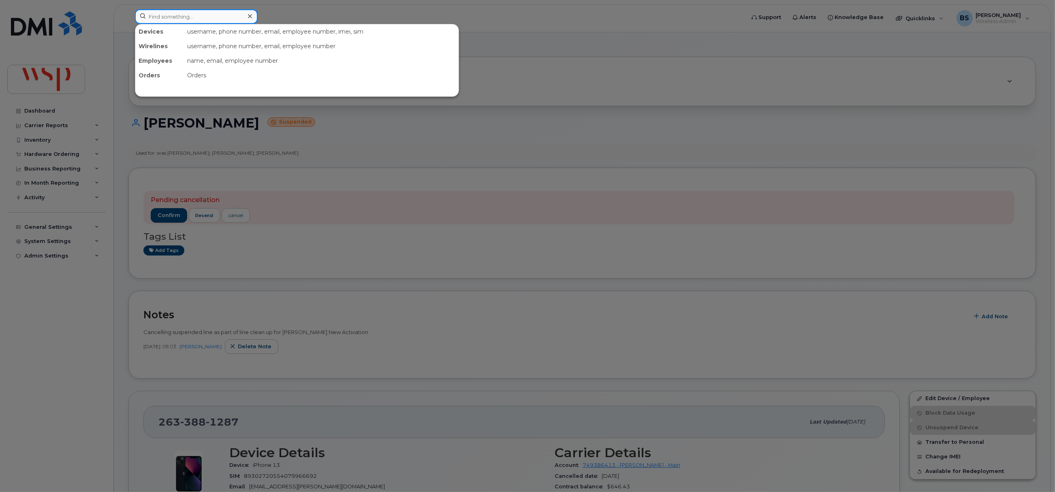
click at [202, 22] on input at bounding box center [196, 16] width 123 height 15
paste input "2892514180"
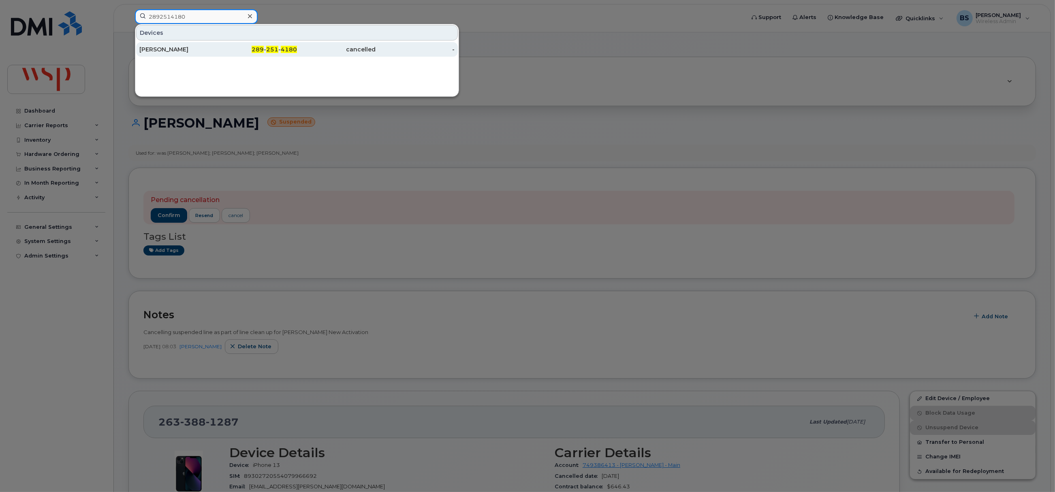
type input "2892514180"
click at [154, 47] on div "[PERSON_NAME]" at bounding box center [178, 49] width 79 height 8
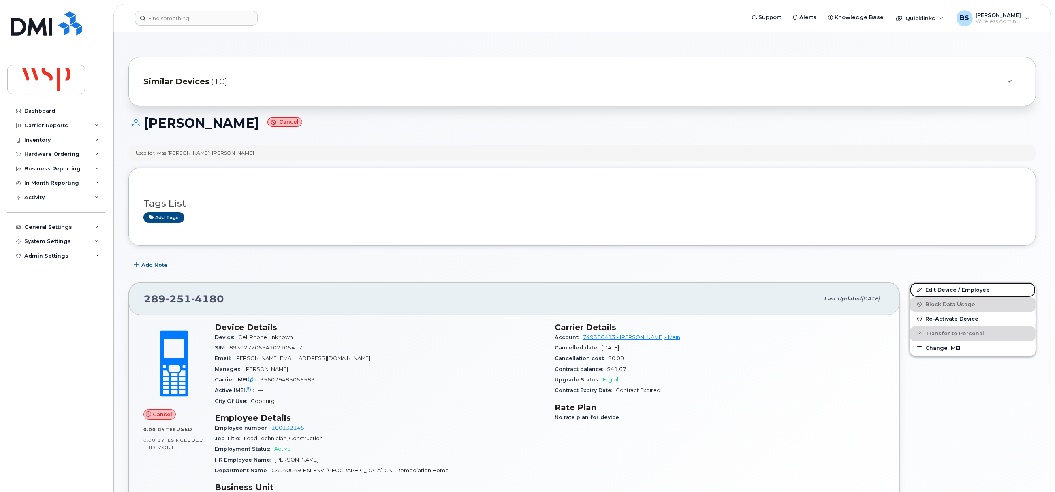
drag, startPoint x: 933, startPoint y: 291, endPoint x: 488, endPoint y: 232, distance: 449.3
click at [933, 291] on link "Edit Device / Employee" at bounding box center [973, 290] width 126 height 15
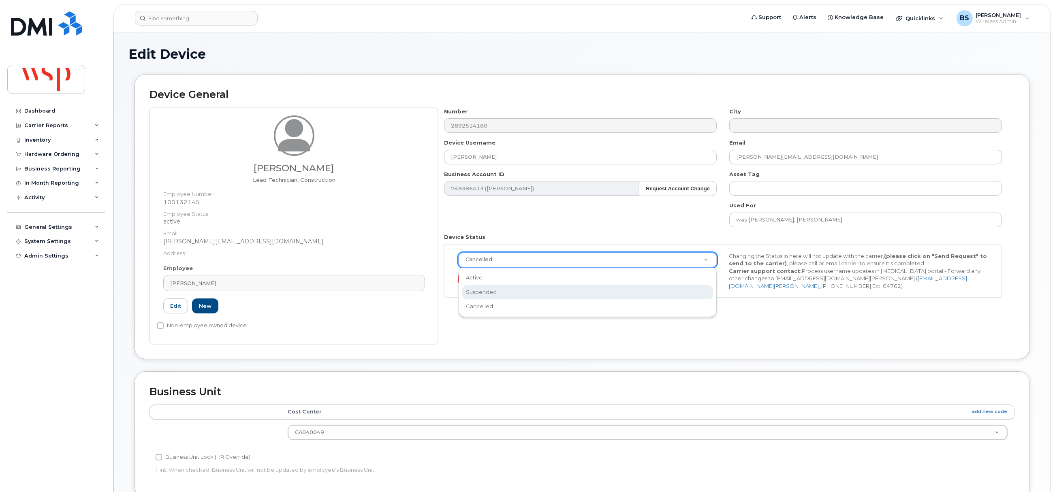
select select "suspended"
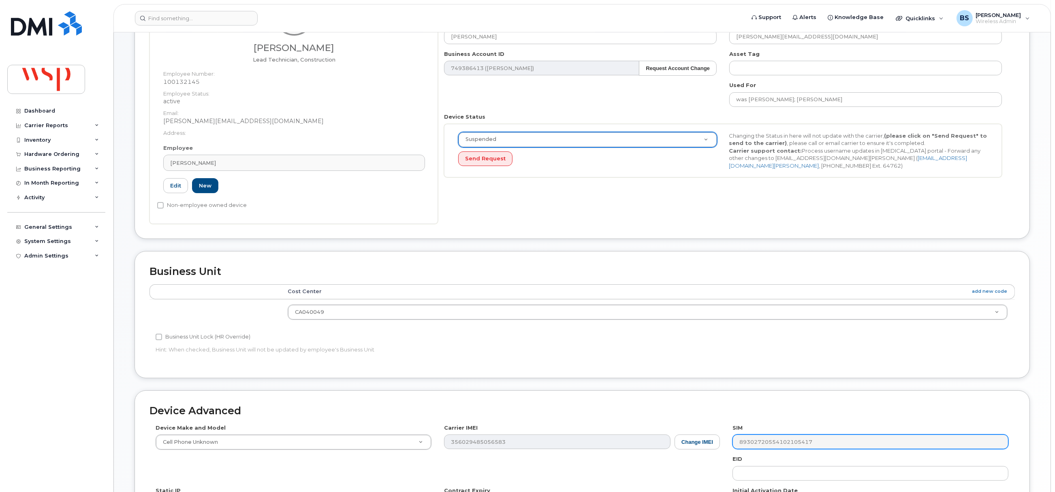
scroll to position [243, 0]
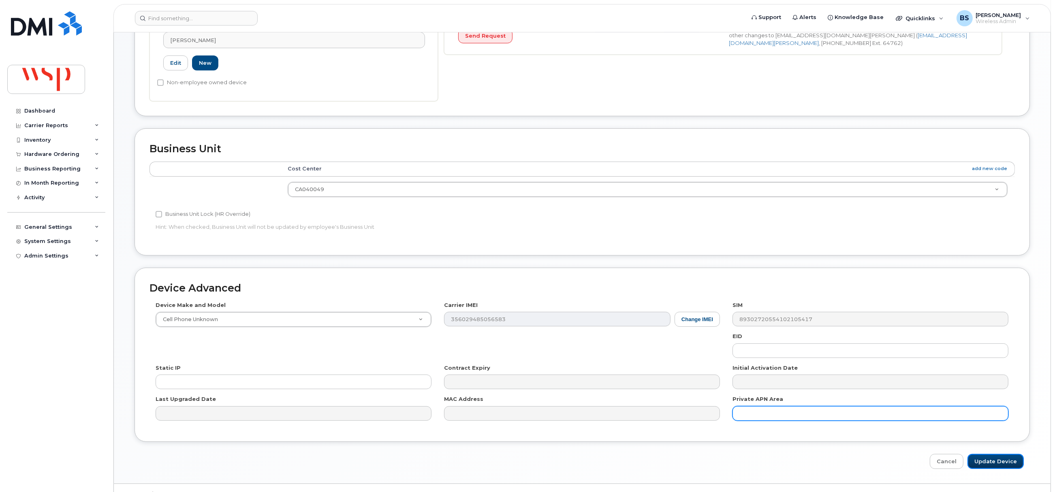
click at [985, 460] on input "Update Device" at bounding box center [996, 461] width 56 height 15
type input "Saving..."
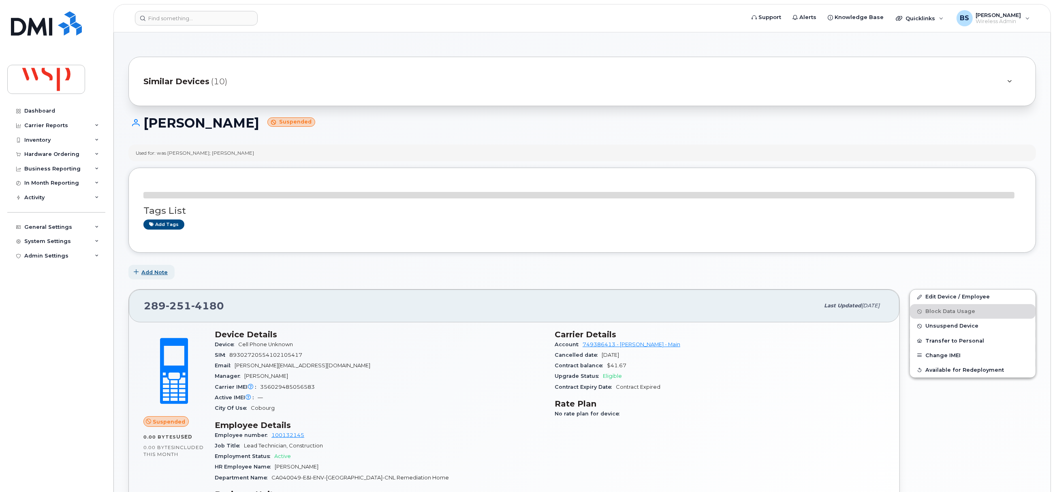
click at [154, 271] on span "Add Note" at bounding box center [154, 273] width 26 height 8
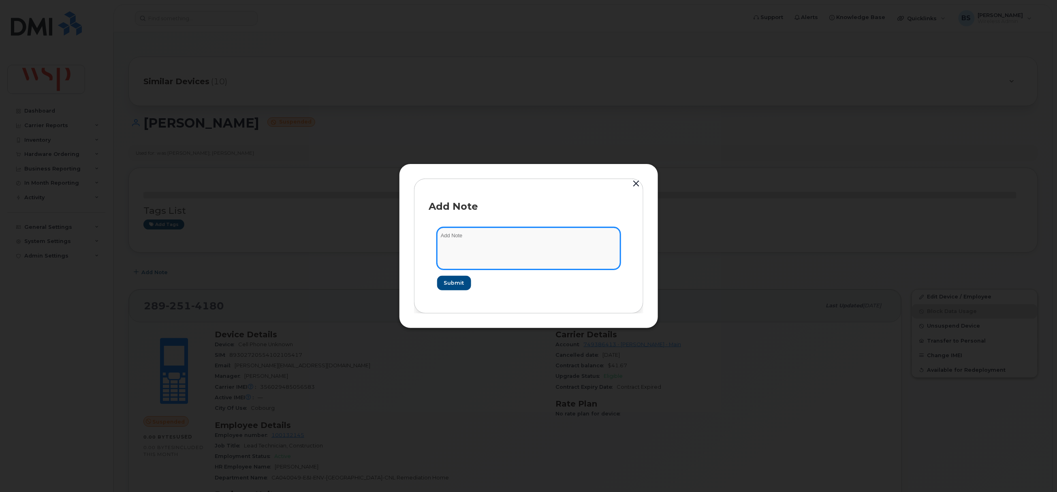
click at [451, 242] on textarea at bounding box center [528, 248] width 183 height 41
paste textarea "Cancelling suspended line as part of line clean up for [PERSON_NAME] New Activa…"
type textarea "Cancelling suspended line as part of line clean up for [PERSON_NAME] New Activa…"
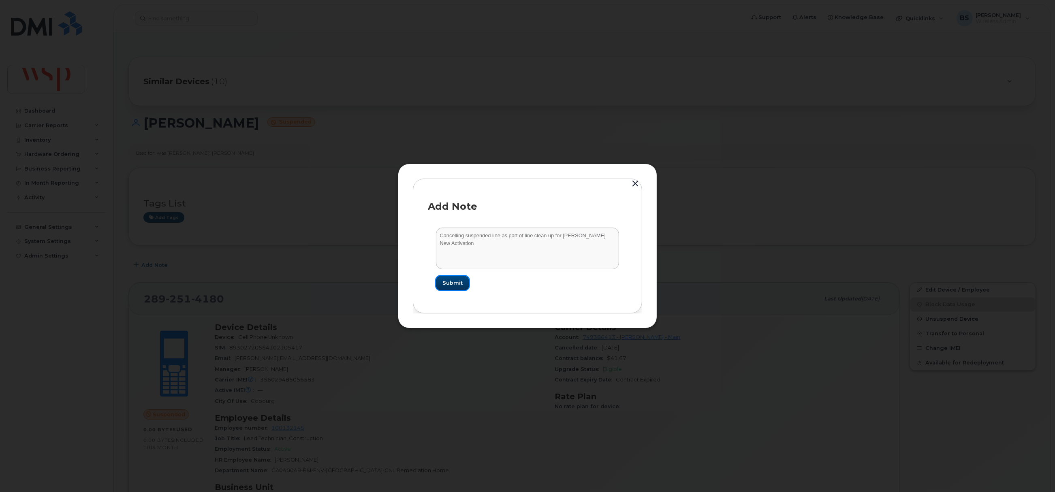
click at [452, 281] on span "Submit" at bounding box center [453, 283] width 20 height 8
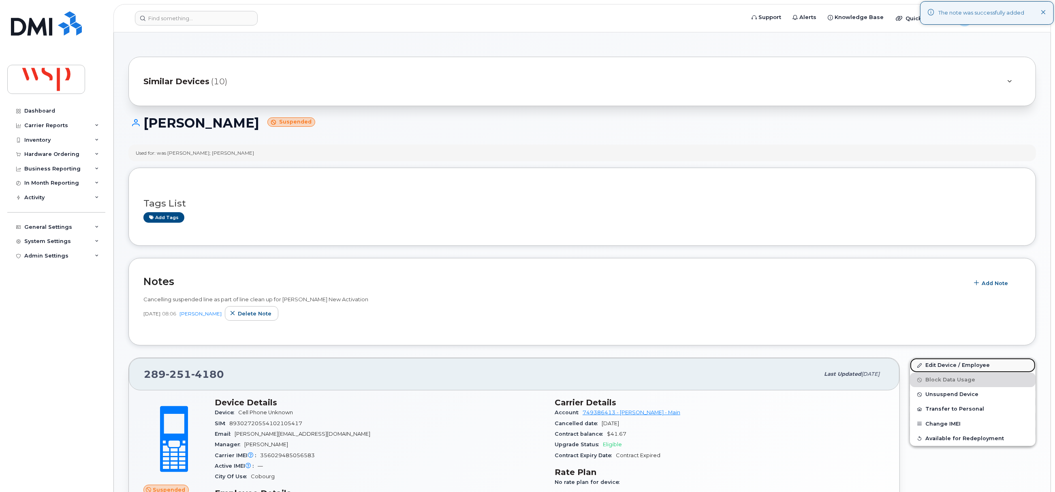
click at [929, 365] on link "Edit Device / Employee" at bounding box center [973, 365] width 126 height 15
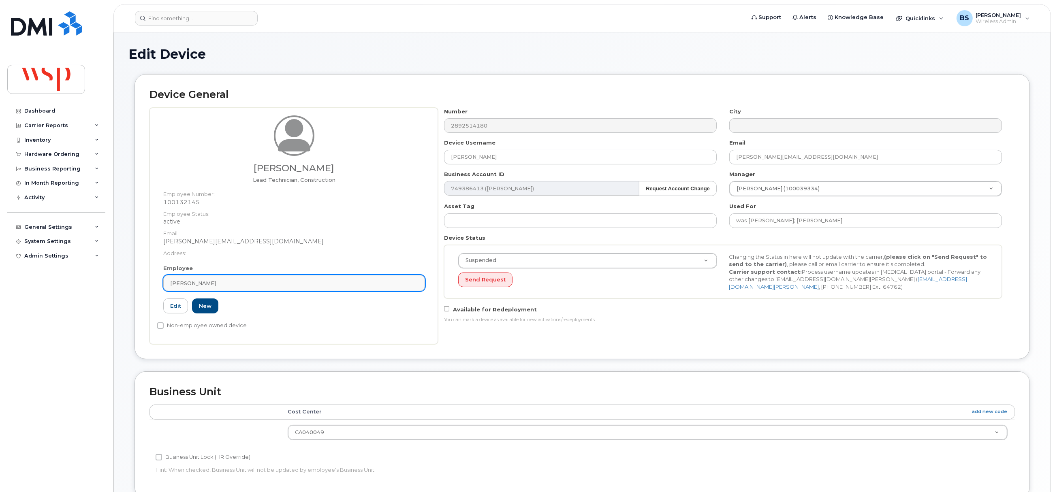
click at [261, 289] on link "[PERSON_NAME]" at bounding box center [294, 283] width 262 height 16
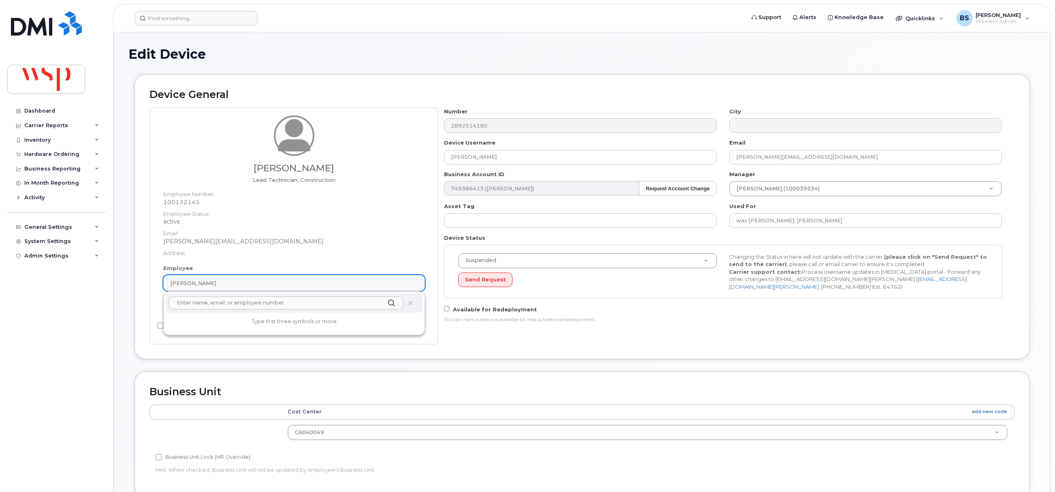
paste input "[PERSON_NAME]"
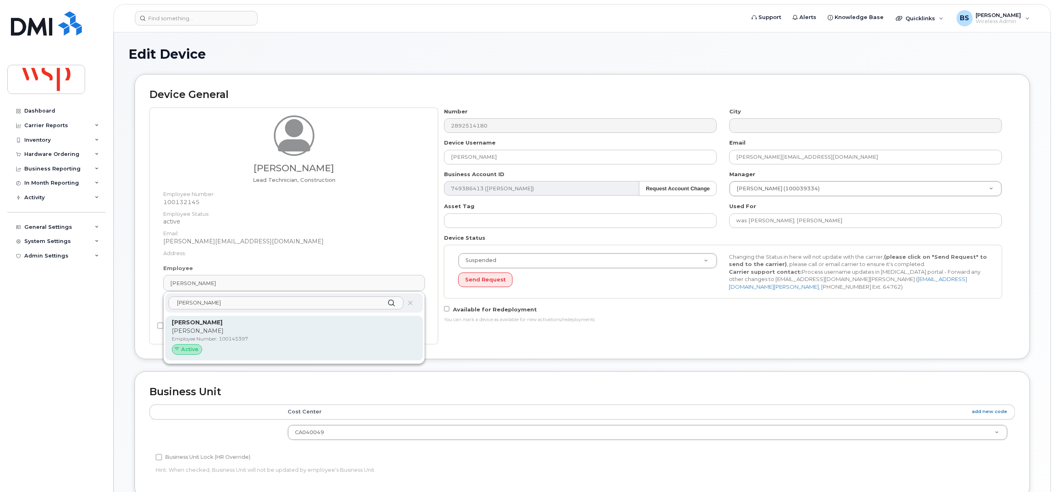
type input "[PERSON_NAME]"
click at [183, 329] on p "[PERSON_NAME]" at bounding box center [294, 331] width 245 height 9
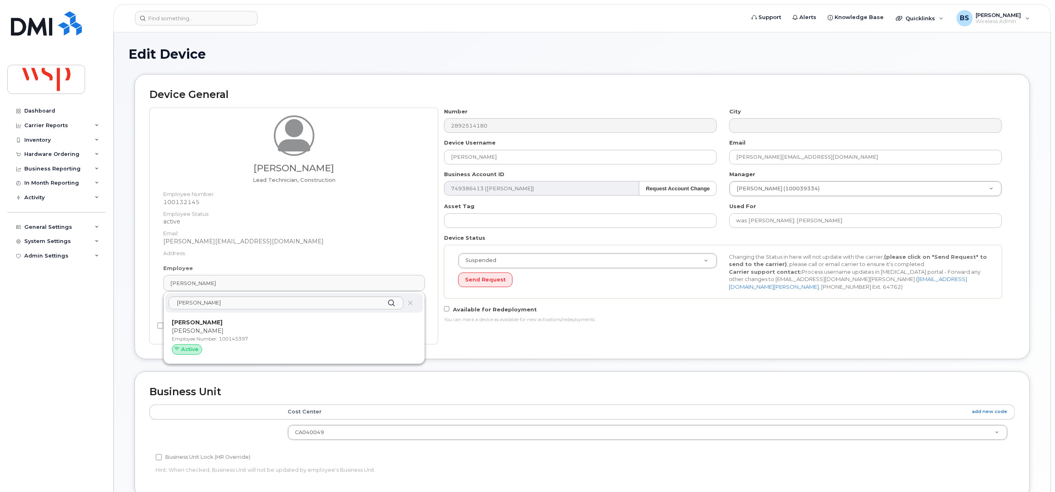
type input "100145397"
type input "[PERSON_NAME]"
type input "[EMAIL_ADDRESS][DOMAIN_NAME]"
type input "5777883"
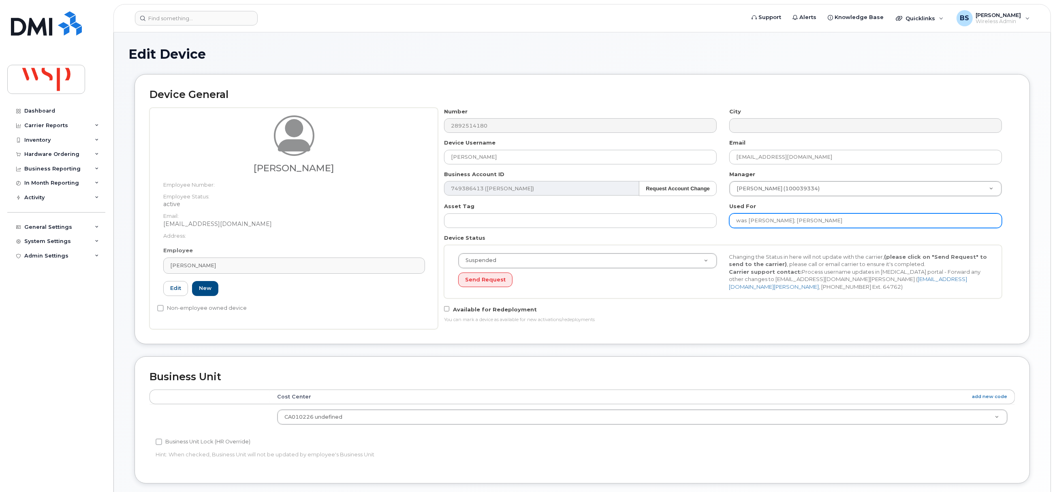
click at [823, 219] on input "was Jalen Millerl; Joel Rider" at bounding box center [866, 221] width 273 height 15
paste input "[PERSON_NAME]"
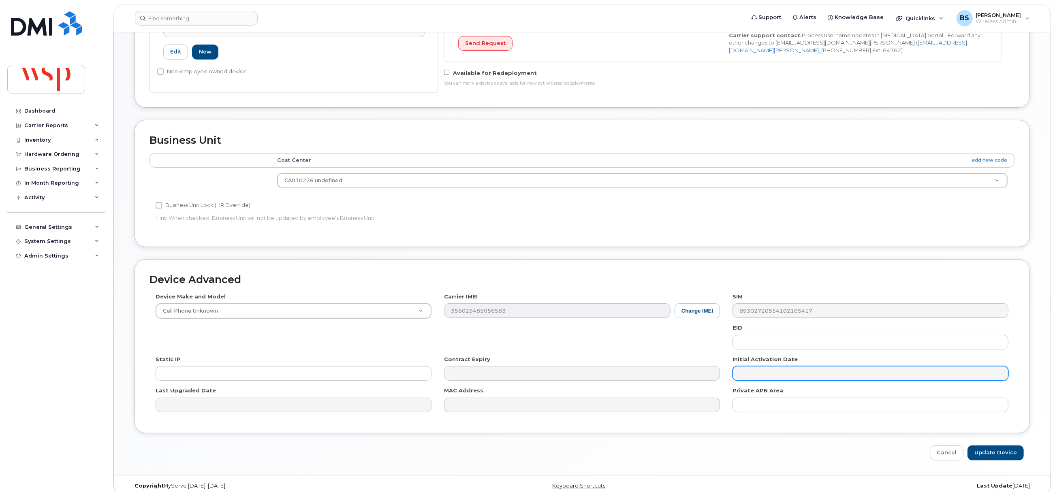
scroll to position [245, 0]
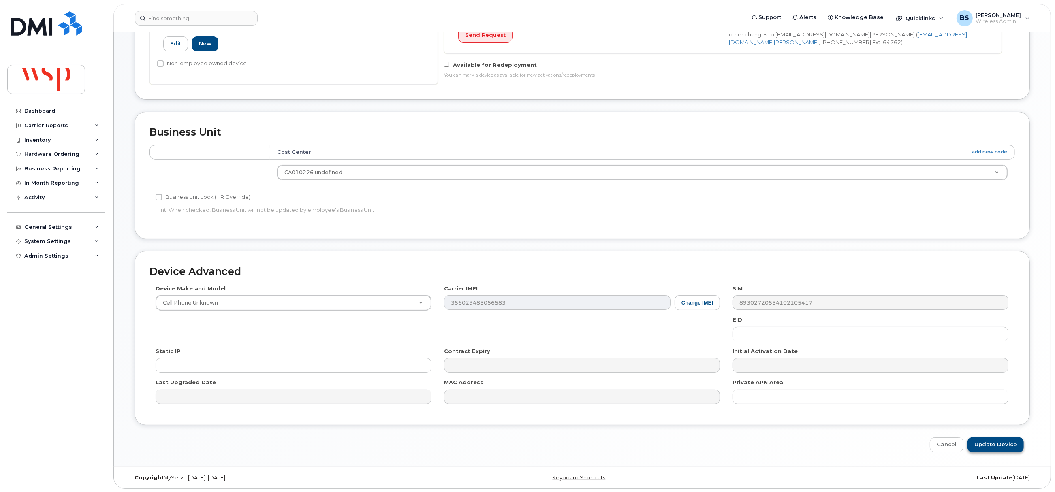
type input "was Jalen Millerl; Joel Rider; Alexa Horcsok"
click at [991, 445] on input "Update Device" at bounding box center [996, 445] width 56 height 15
type input "Saving..."
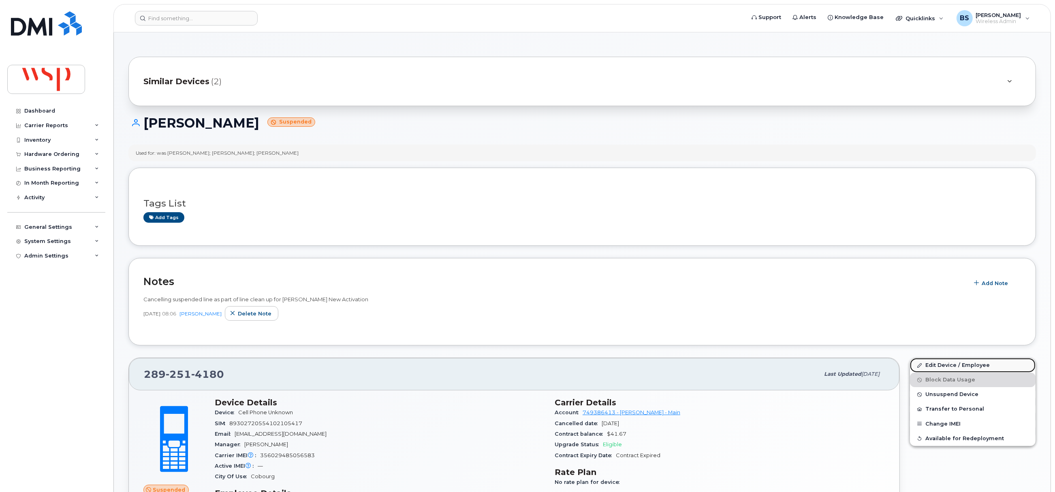
click at [931, 364] on link "Edit Device / Employee" at bounding box center [973, 365] width 126 height 15
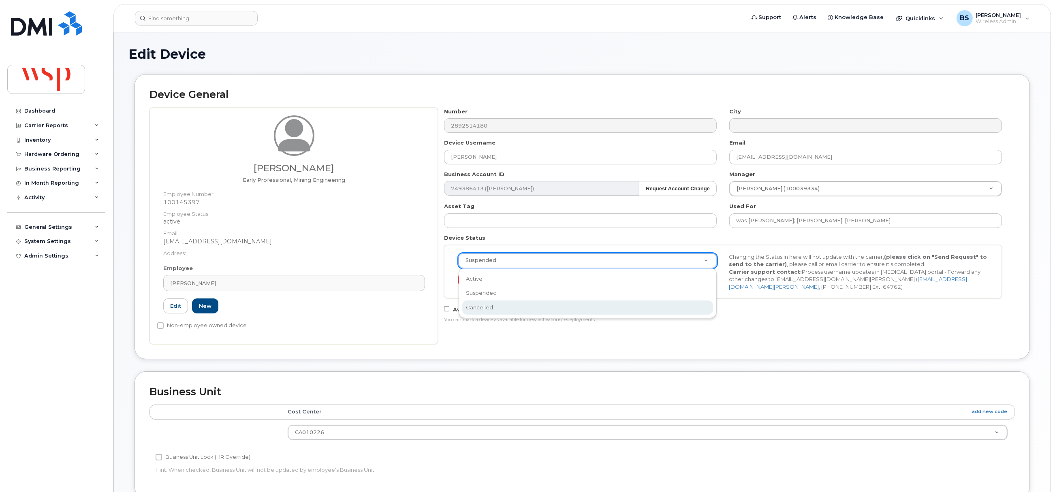
select select "cancelled"
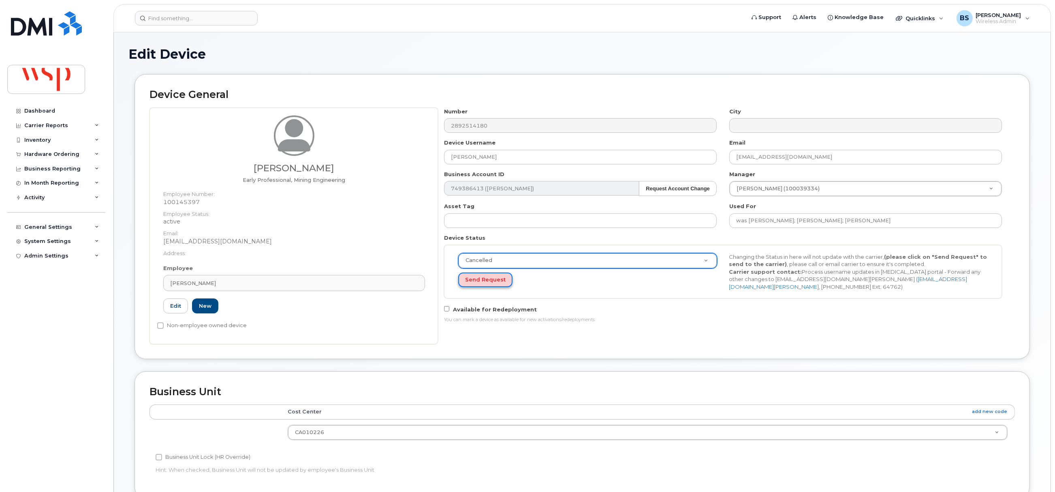
click at [486, 281] on button "Send Request" at bounding box center [485, 280] width 54 height 15
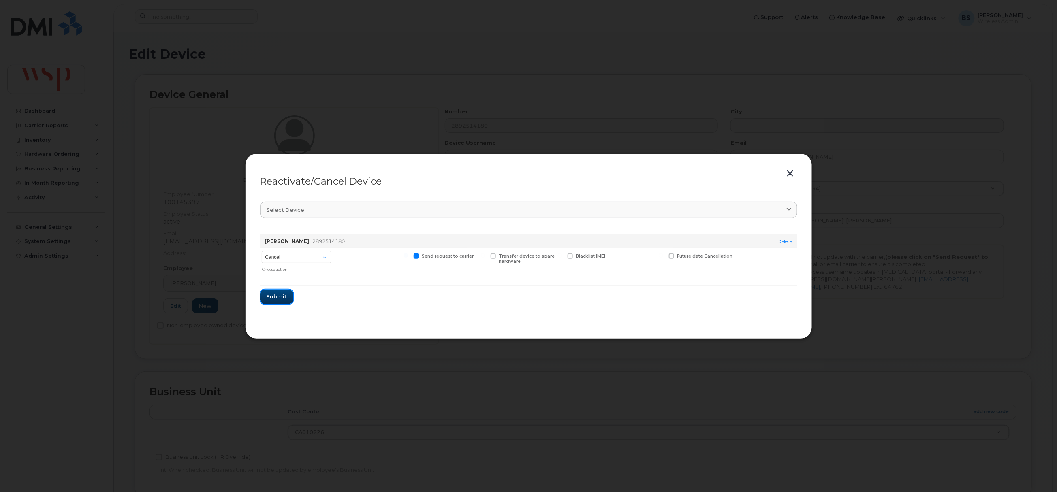
click at [271, 293] on span "Submit" at bounding box center [277, 297] width 20 height 8
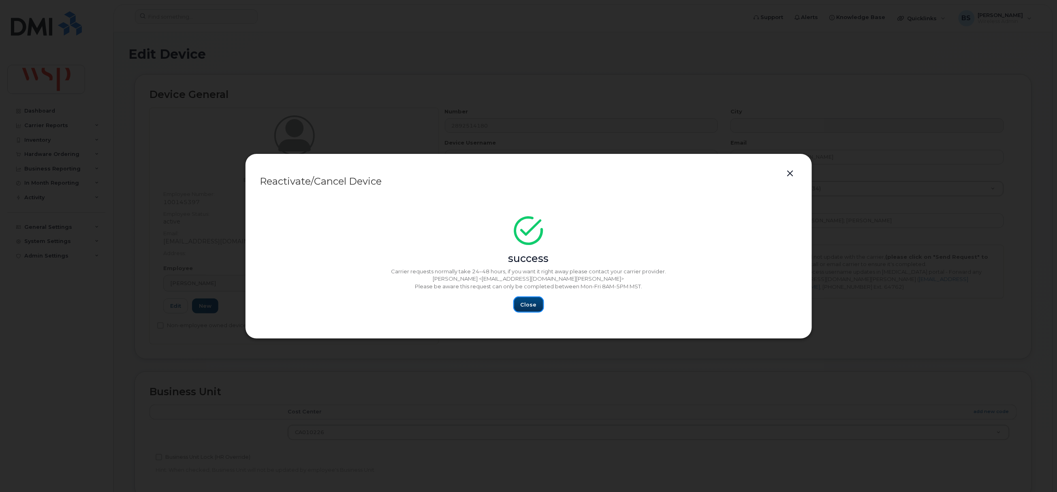
click at [522, 302] on span "Close" at bounding box center [529, 305] width 16 height 8
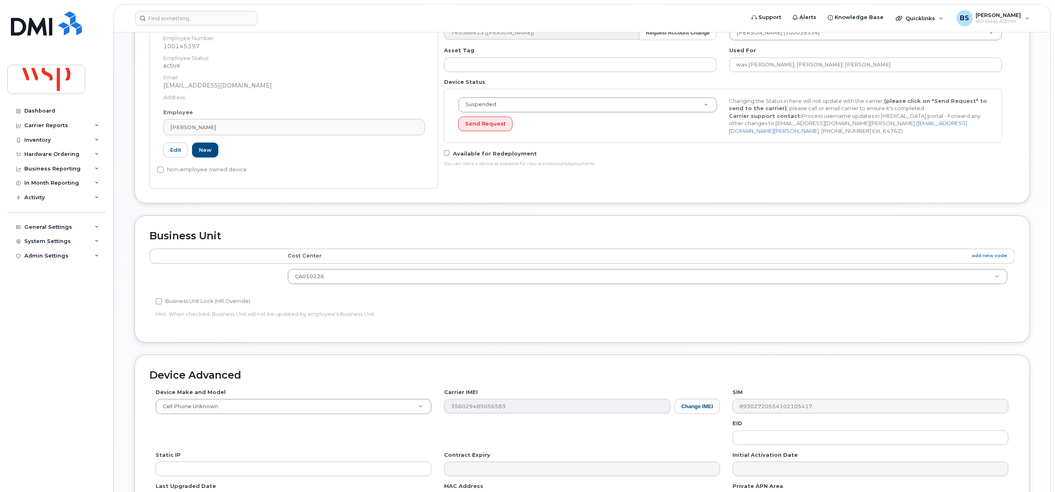
scroll to position [263, 0]
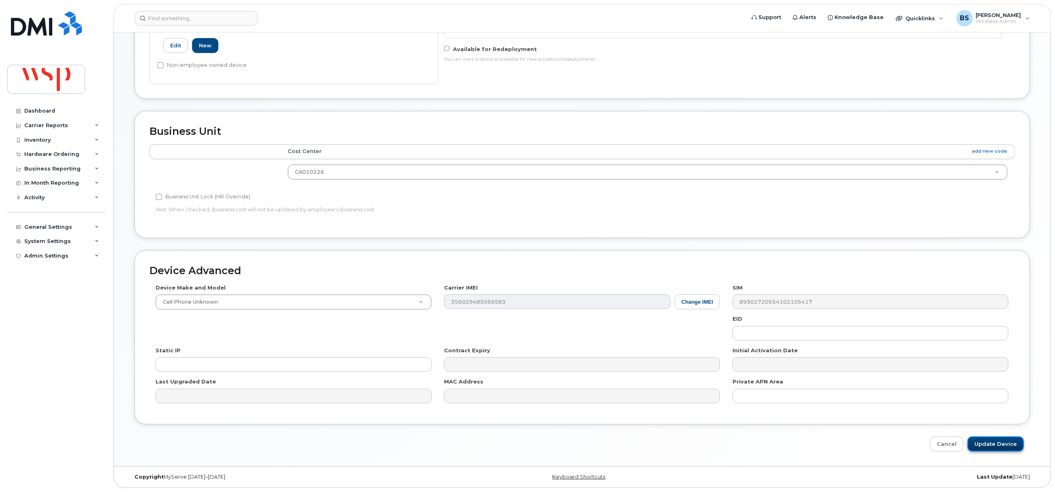
click at [986, 442] on input "Update Device" at bounding box center [996, 444] width 56 height 15
type input "Saving..."
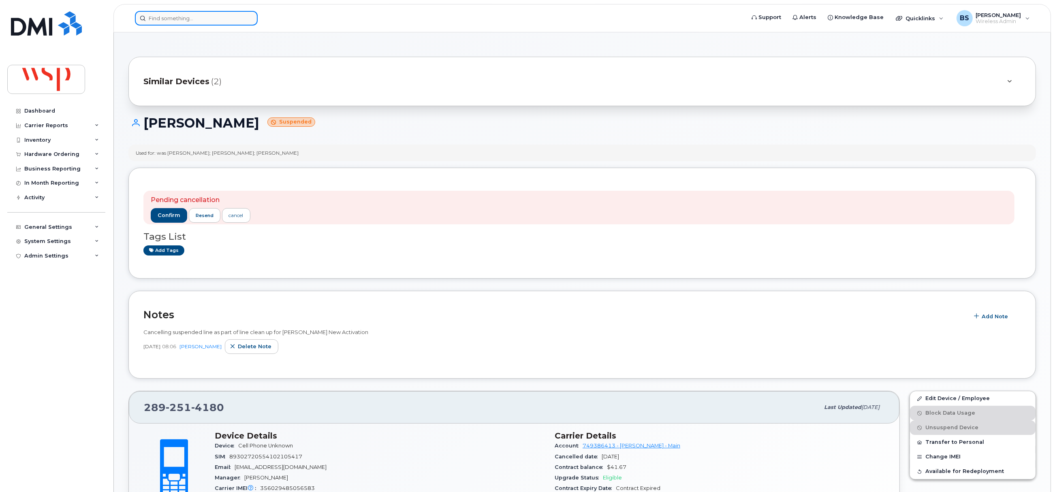
click at [166, 11] on input at bounding box center [196, 18] width 123 height 15
paste input "3825772277"
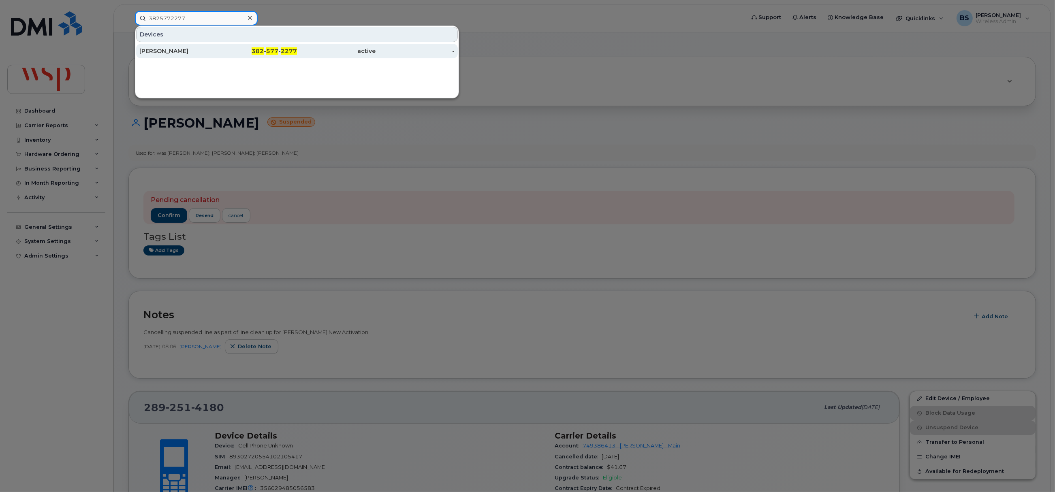
type input "3825772277"
click at [161, 51] on div "JULIANA MARIN" at bounding box center [178, 51] width 79 height 8
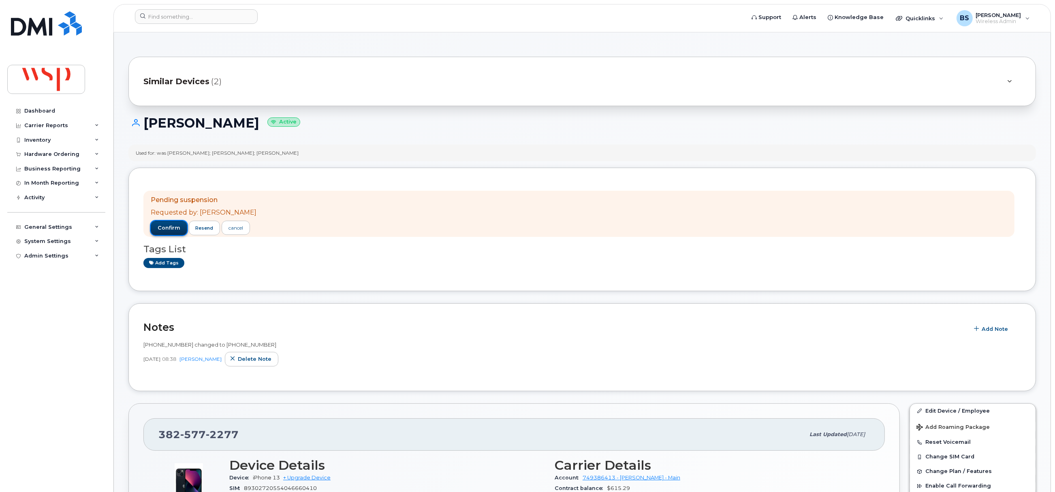
click at [166, 225] on span "confirm" at bounding box center [169, 228] width 23 height 7
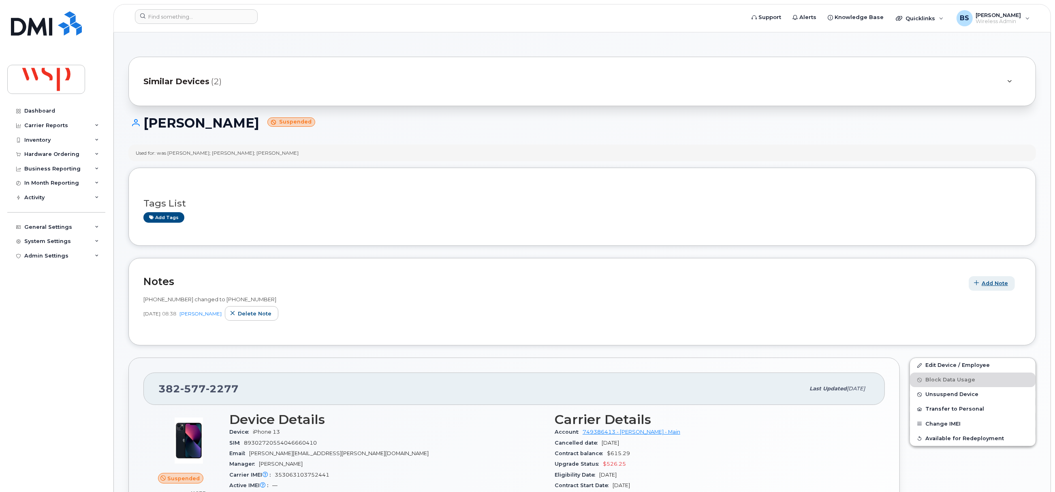
click at [993, 284] on span "Add Note" at bounding box center [995, 284] width 26 height 8
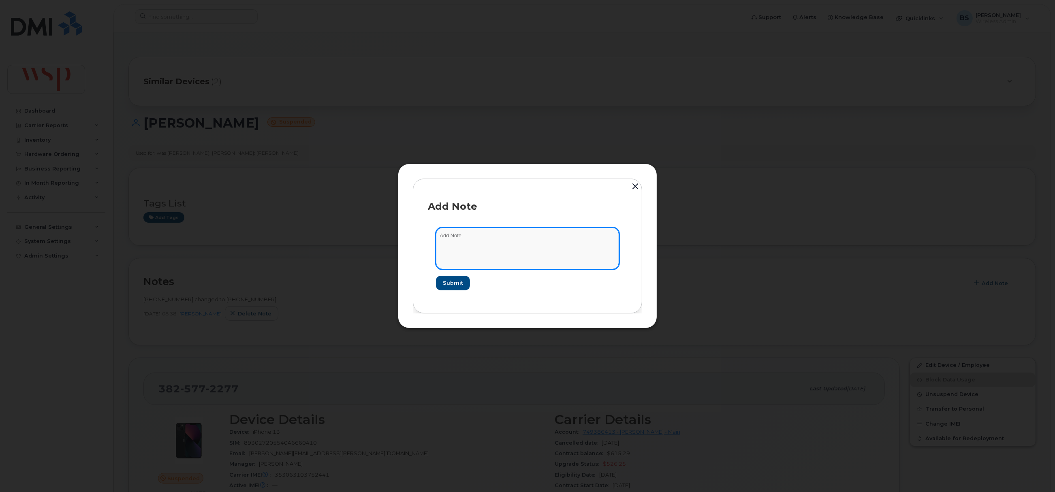
click at [462, 252] on textarea at bounding box center [527, 248] width 183 height 41
paste textarea "Cancelling suspended line as part of line clean up for Rogers New Activation"
type textarea "Cancelling suspended line as part of line clean up for Rogers New Activation"
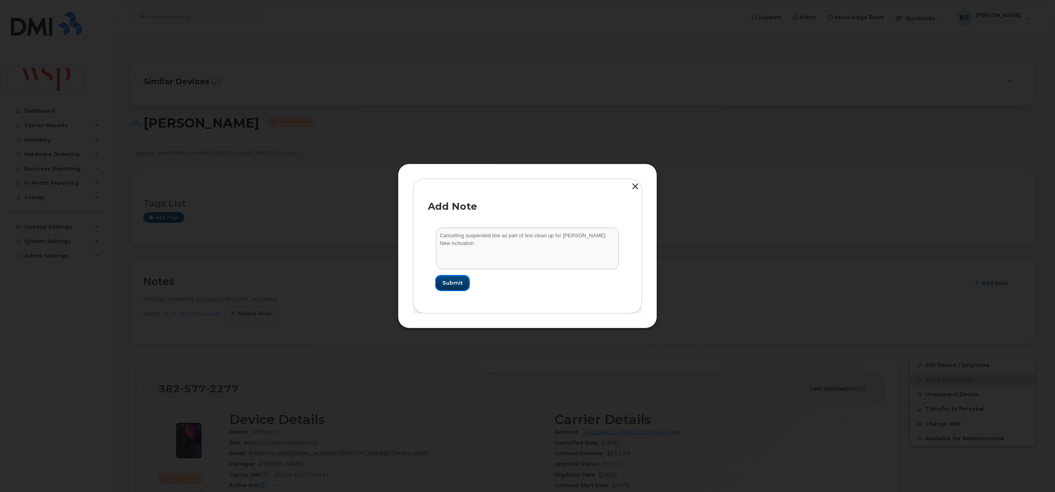
click at [449, 282] on span "Submit" at bounding box center [453, 283] width 20 height 8
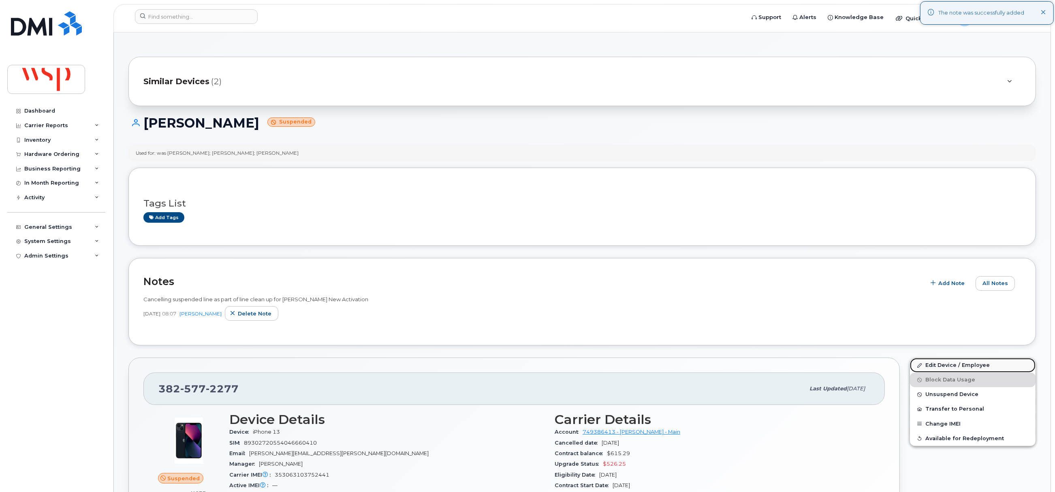
click at [933, 365] on link "Edit Device / Employee" at bounding box center [973, 365] width 126 height 15
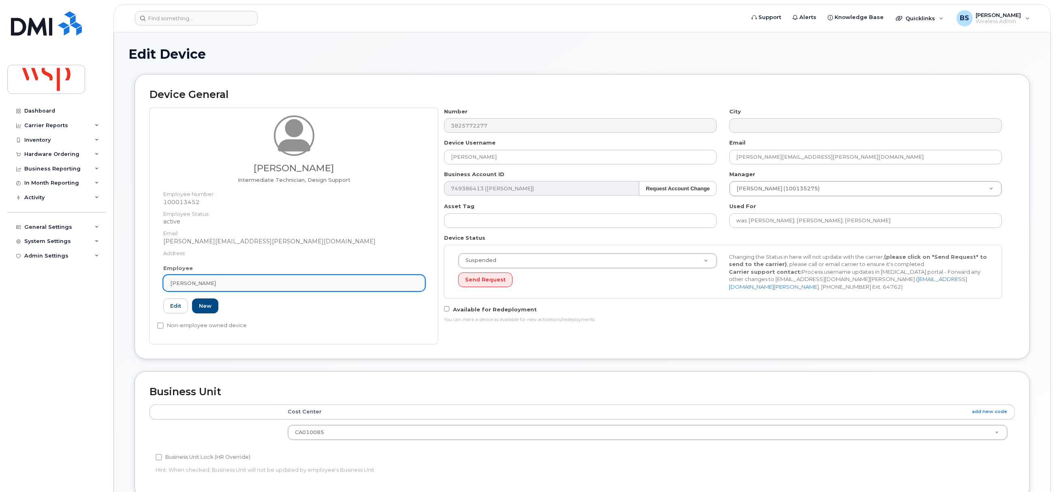
click at [208, 283] on div "[PERSON_NAME]" at bounding box center [294, 284] width 248 height 8
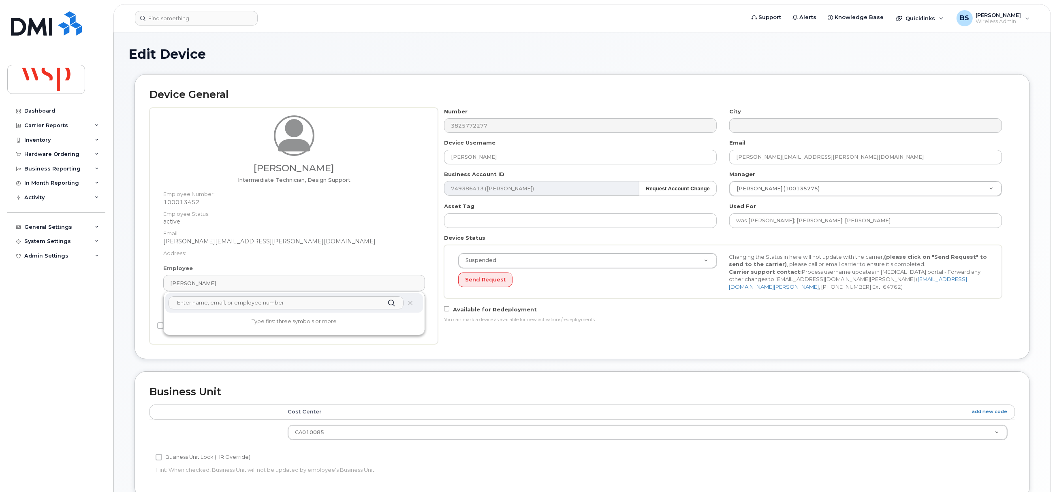
click at [210, 306] on input "text" at bounding box center [286, 303] width 235 height 13
paste input "[PERSON_NAME]"
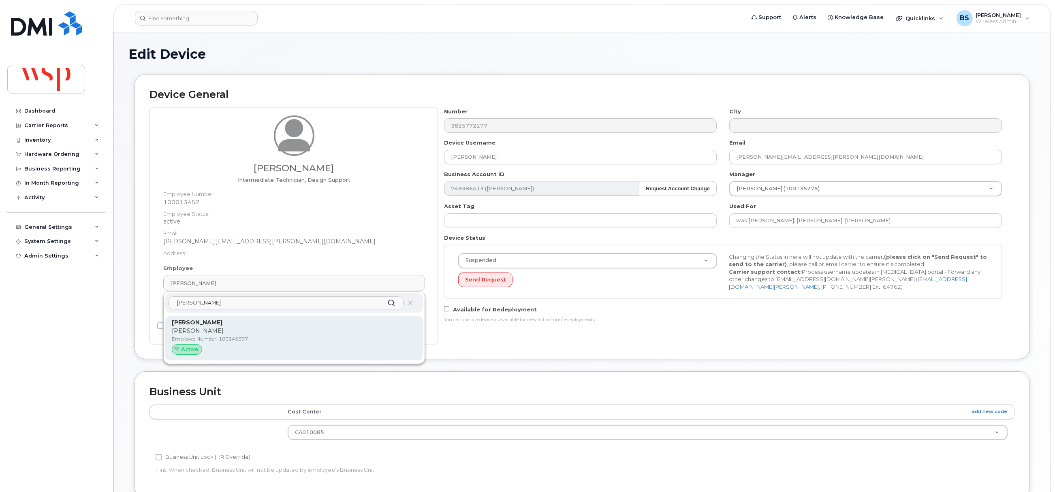
type input "[PERSON_NAME]"
click at [198, 327] on div "[PERSON_NAME] [PERSON_NAME] Employee Number: 100145397 Active" at bounding box center [294, 339] width 245 height 40
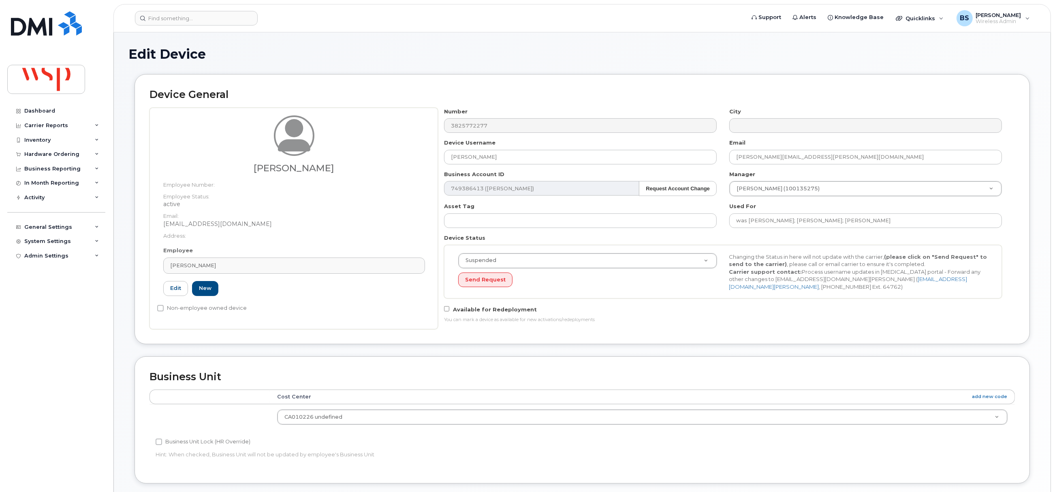
type input "100145397"
type input "[PERSON_NAME]"
type input "[EMAIL_ADDRESS][DOMAIN_NAME]"
type input "5777883"
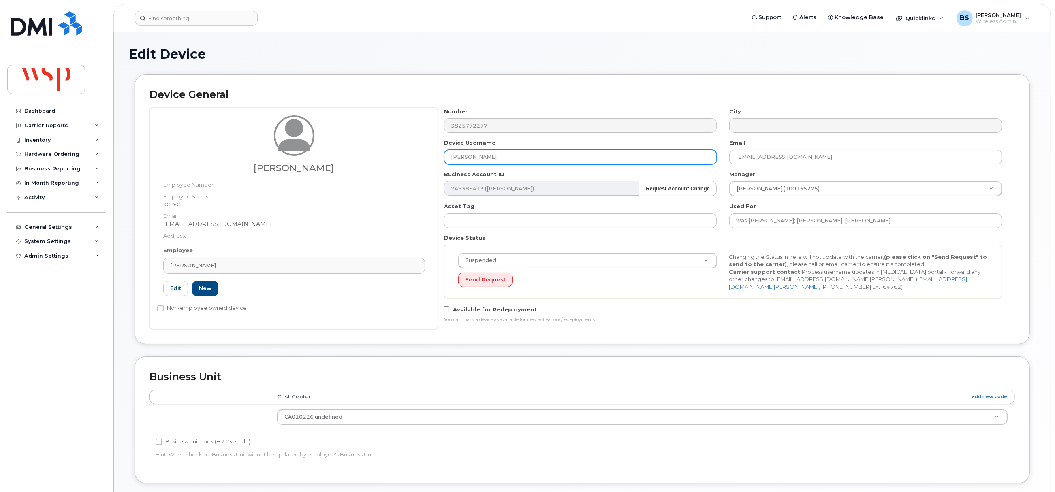
drag, startPoint x: 520, startPoint y: 154, endPoint x: 428, endPoint y: 159, distance: 92.2
click at [432, 163] on div "Alexa Horcsok Employee Number: Employee Status: active Email: Alexa.Horcsok@wsp…" at bounding box center [583, 219] width 866 height 222
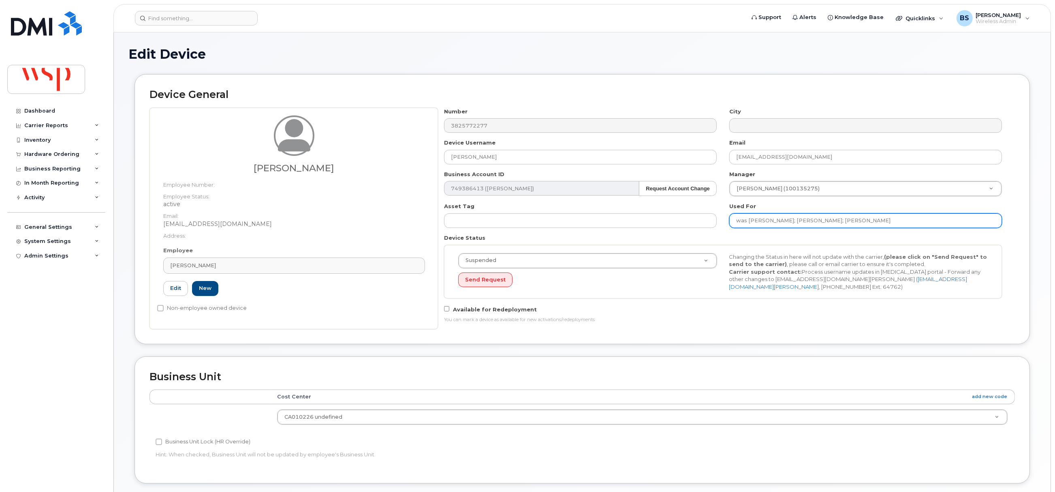
click at [899, 227] on input "was Glen Buck; Valery Kempers; Juliana Marin" at bounding box center [866, 221] width 273 height 15
paste input "[PERSON_NAME]"
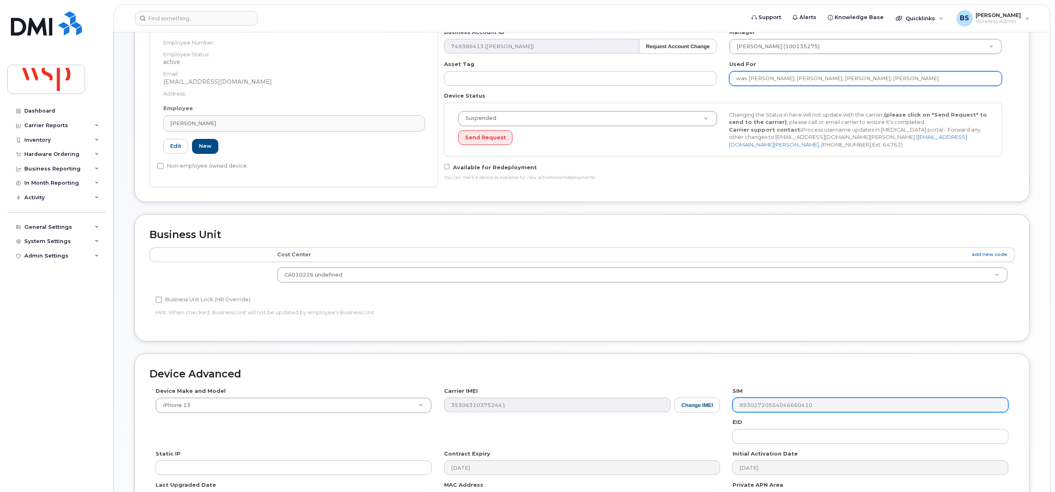
scroll to position [245, 0]
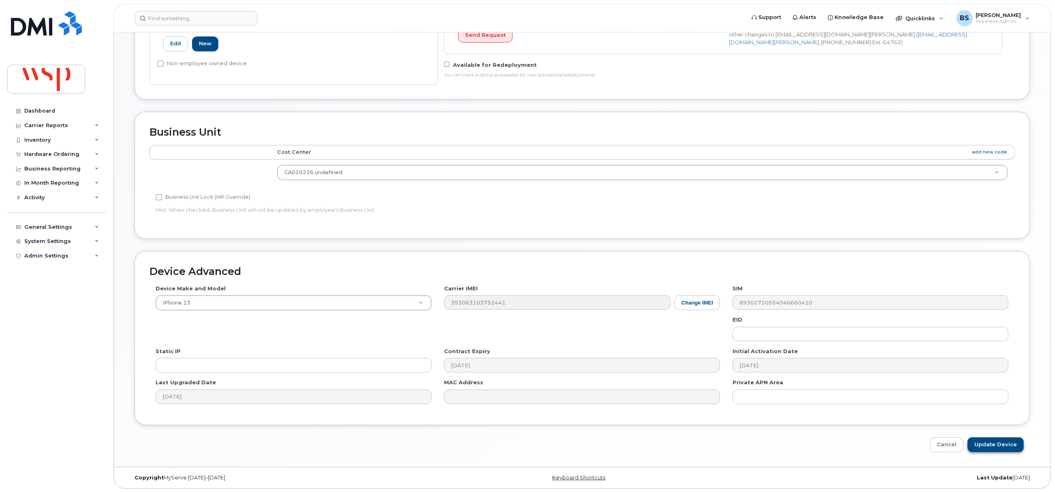
type input "was [PERSON_NAME]; [PERSON_NAME]; [PERSON_NAME]; [PERSON_NAME]"
click at [993, 444] on input "Update Device" at bounding box center [996, 445] width 56 height 15
type input "Saving..."
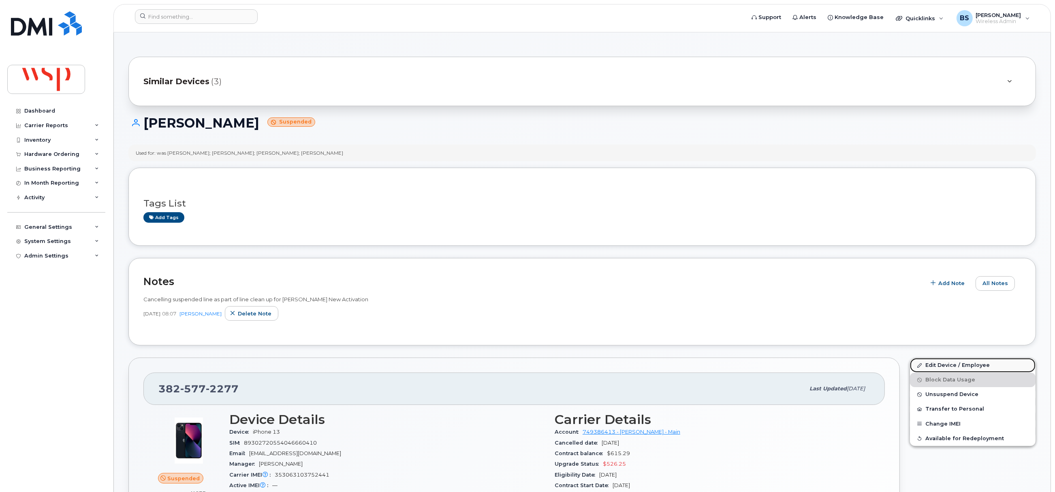
click at [936, 367] on link "Edit Device / Employee" at bounding box center [973, 365] width 126 height 15
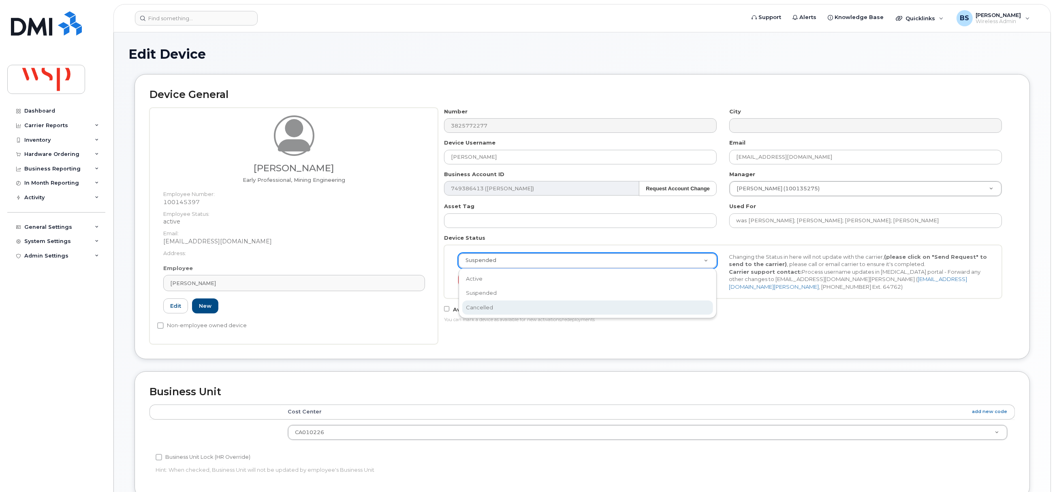
select select "cancelled"
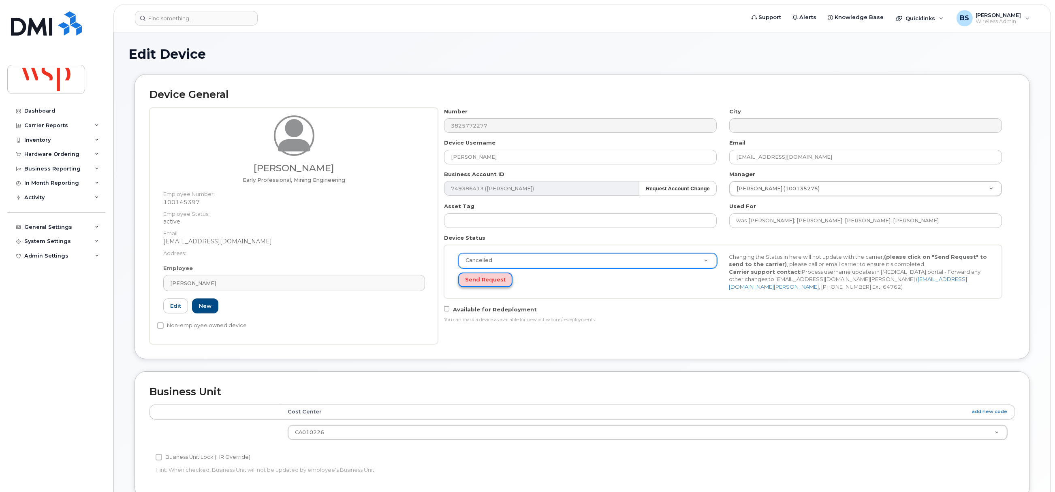
click at [477, 285] on button "Send Request" at bounding box center [485, 280] width 54 height 15
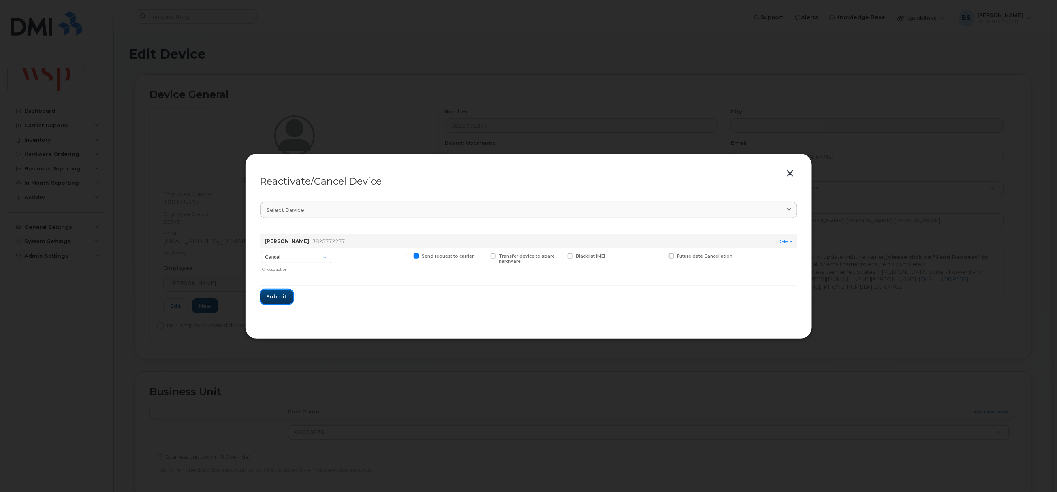
click at [277, 297] on span "Submit" at bounding box center [277, 297] width 20 height 8
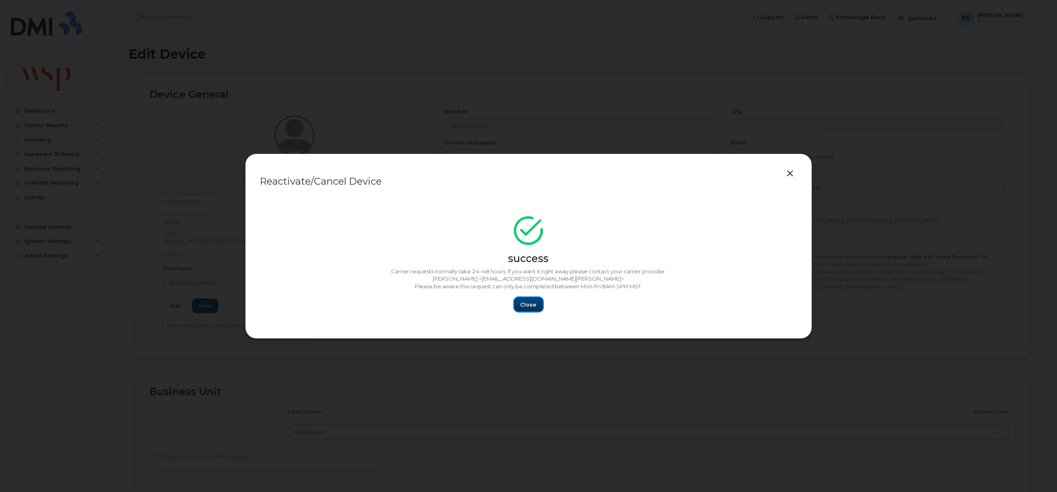
click at [533, 302] on span "Close" at bounding box center [529, 305] width 16 height 8
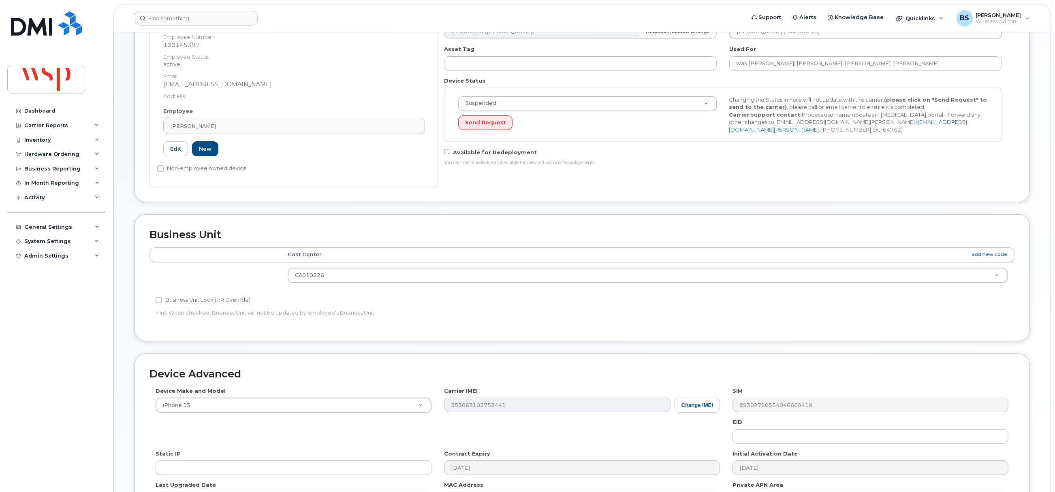
scroll to position [263, 0]
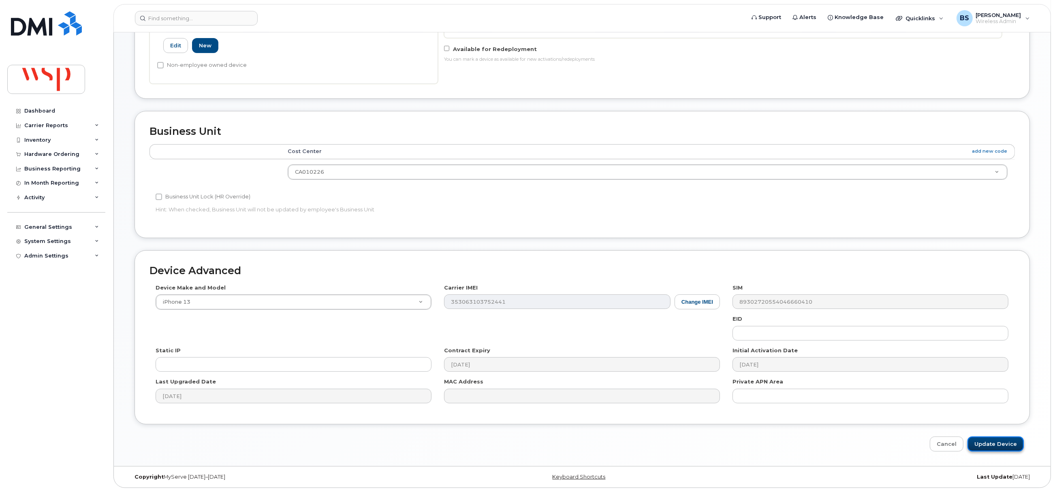
click at [1003, 442] on input "Update Device" at bounding box center [996, 444] width 56 height 15
type input "Saving..."
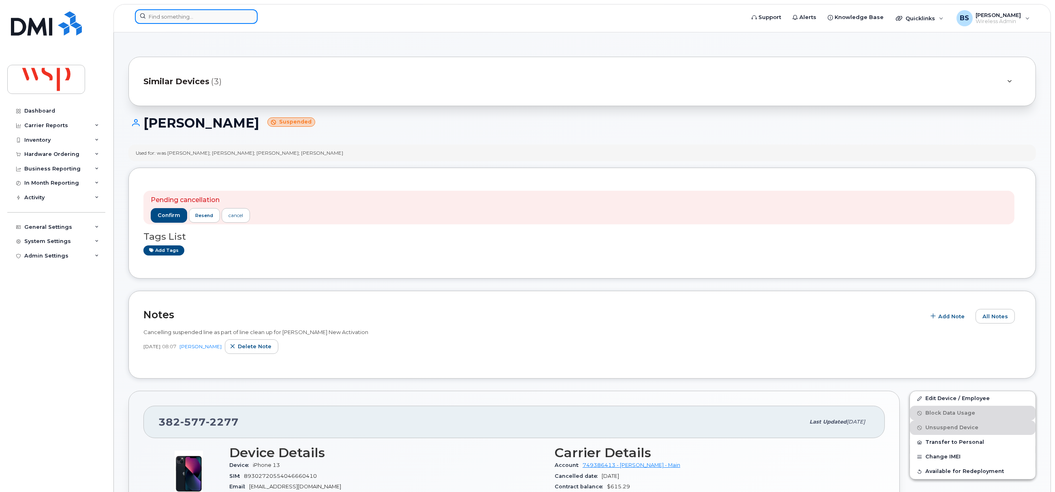
click at [197, 18] on input at bounding box center [196, 16] width 123 height 15
paste input "6136086636"
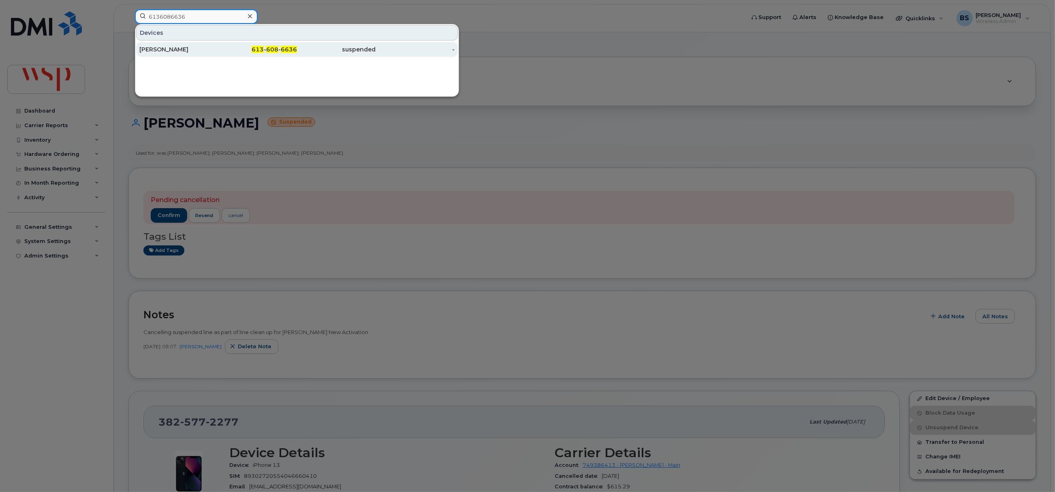
type input "6136086636"
drag, startPoint x: 163, startPoint y: 46, endPoint x: 201, endPoint y: 51, distance: 38.0
click at [163, 46] on div "[PERSON_NAME]" at bounding box center [178, 49] width 79 height 15
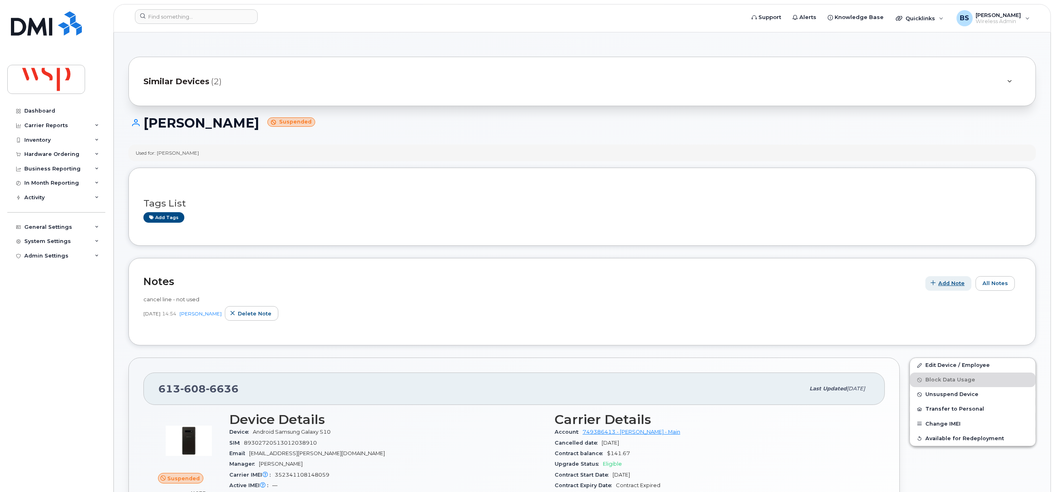
click at [951, 284] on span "Add Note" at bounding box center [952, 284] width 26 height 8
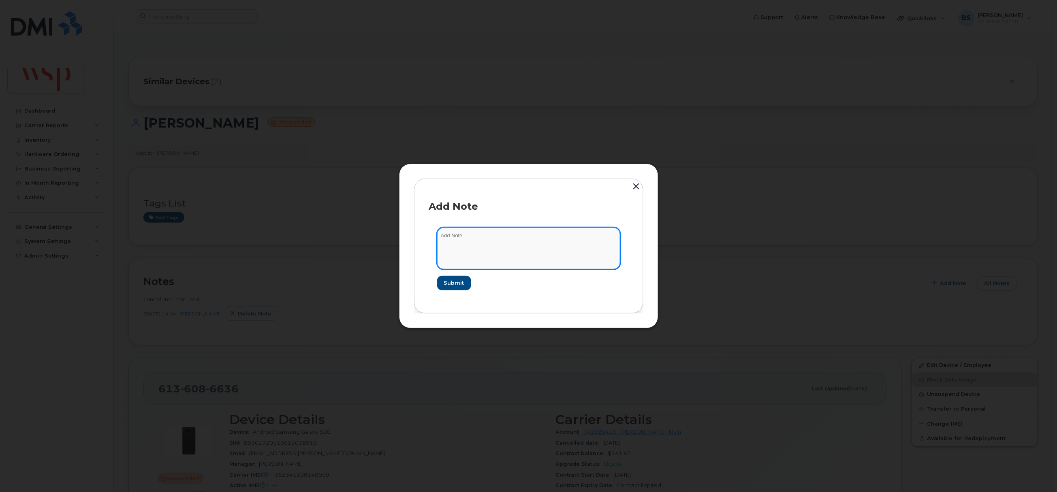
click at [486, 252] on textarea at bounding box center [528, 248] width 183 height 41
paste textarea "Cancelling suspended line as part of line clean up for [PERSON_NAME] New Activa…"
type textarea "Cancelling suspended line as part of line clean up for [PERSON_NAME] New Activa…"
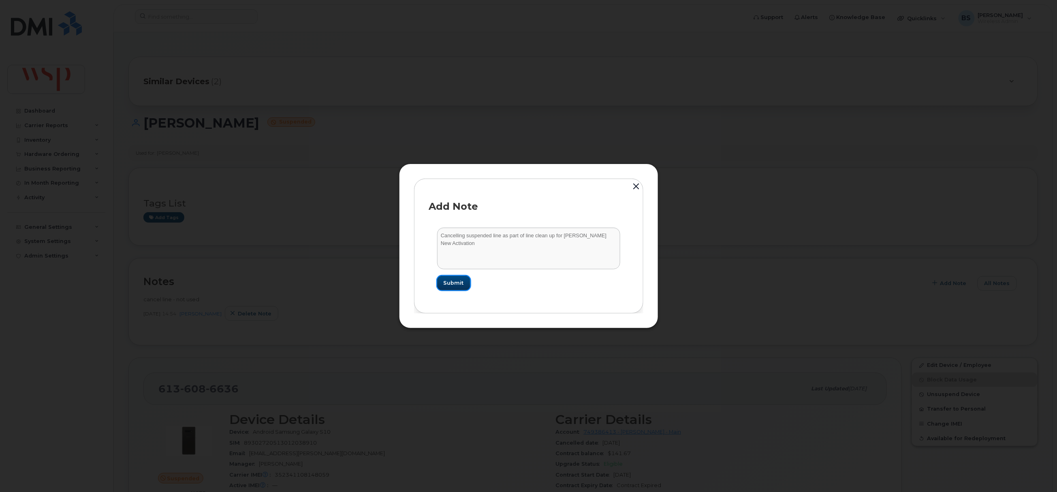
click at [457, 282] on span "Submit" at bounding box center [454, 283] width 20 height 8
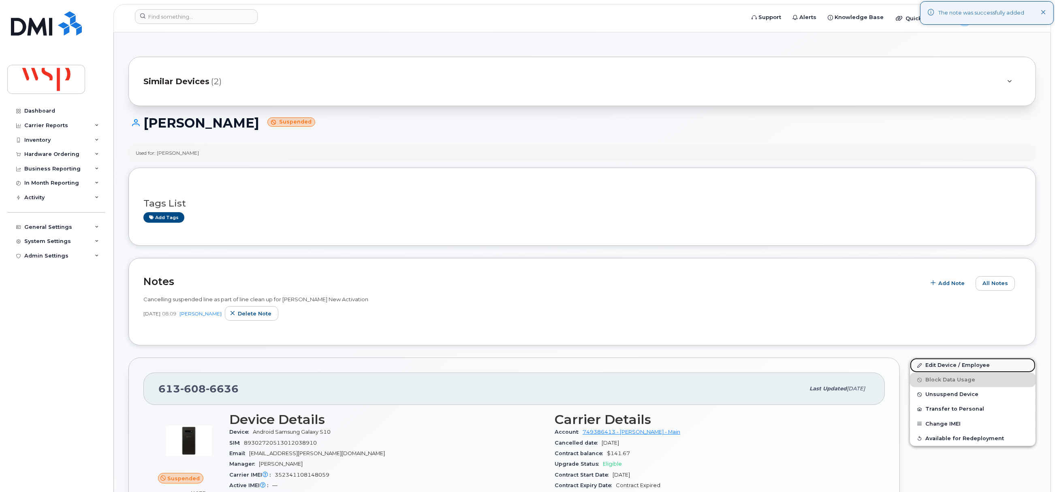
click at [929, 364] on link "Edit Device / Employee" at bounding box center [973, 365] width 126 height 15
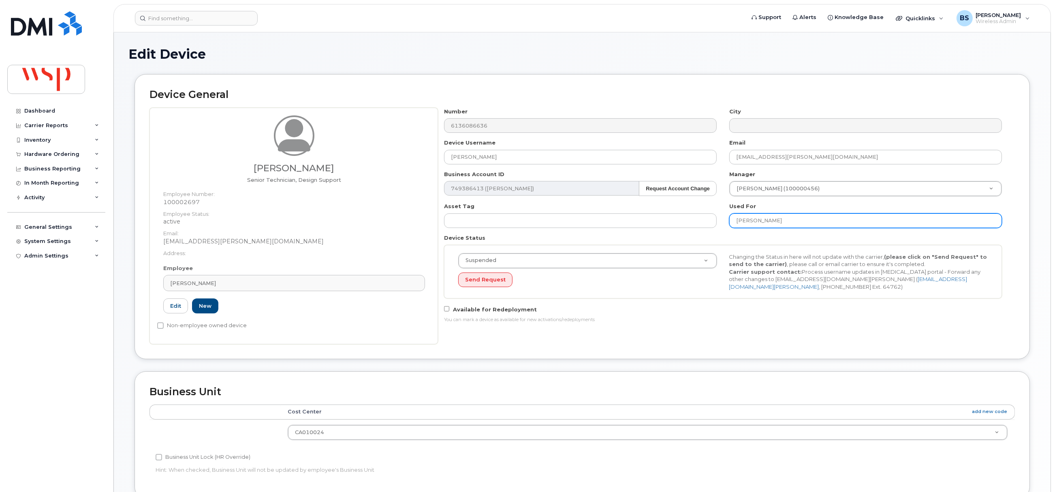
click at [811, 222] on input "Andre Bourgoin" at bounding box center [866, 221] width 273 height 15
type input "was Andre Bourgoin;"
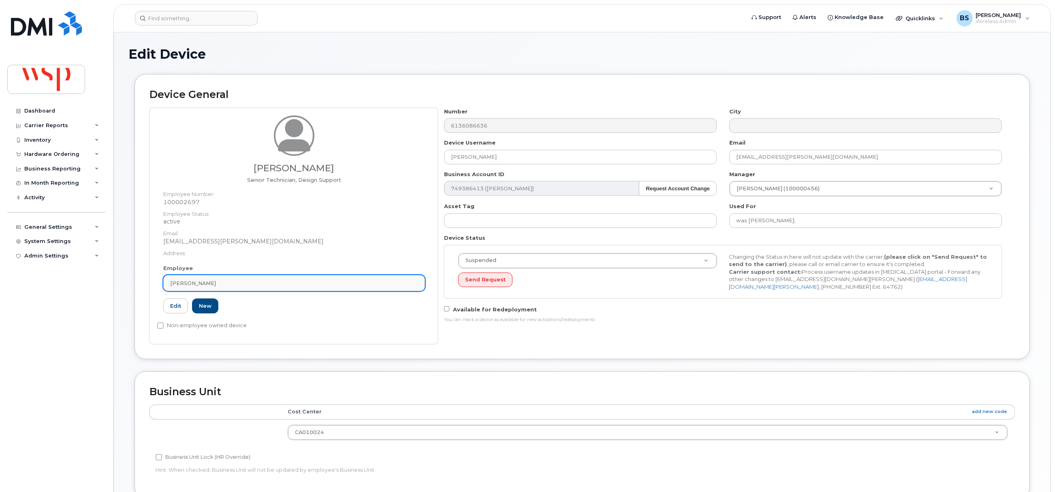
click at [235, 287] on div "Andre Bourgoin" at bounding box center [294, 284] width 248 height 8
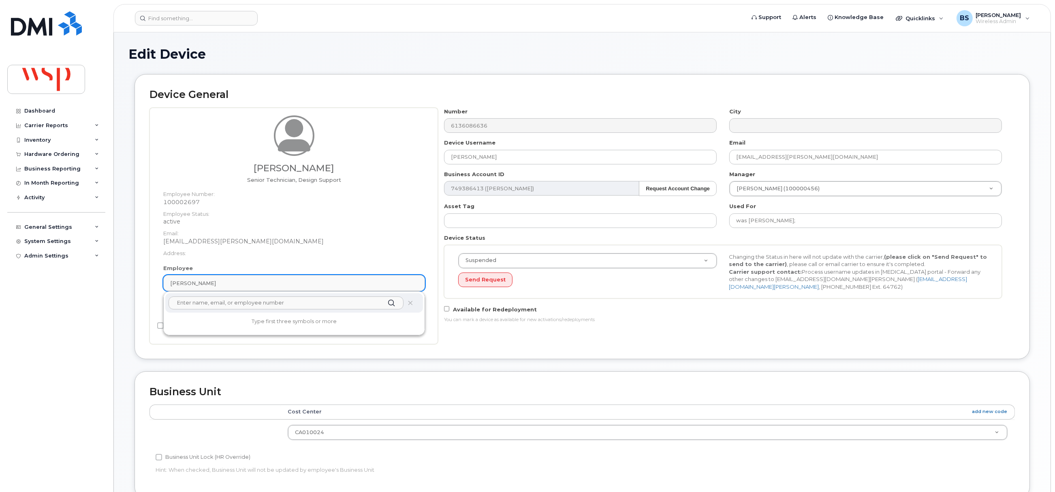
paste input "[PERSON_NAME] [PERSON_NAME]"
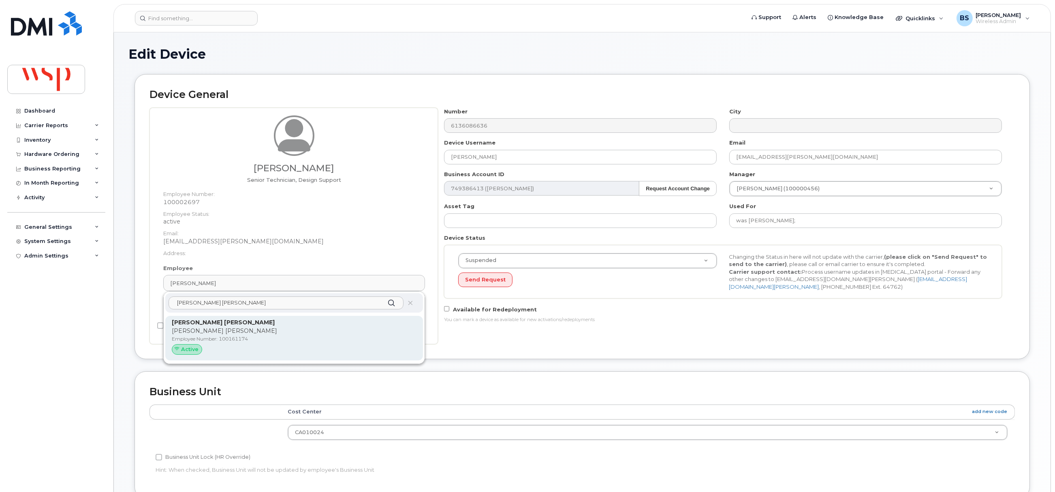
type input "[PERSON_NAME] [PERSON_NAME]"
click at [208, 322] on strong "[PERSON_NAME] [PERSON_NAME]" at bounding box center [223, 322] width 103 height 7
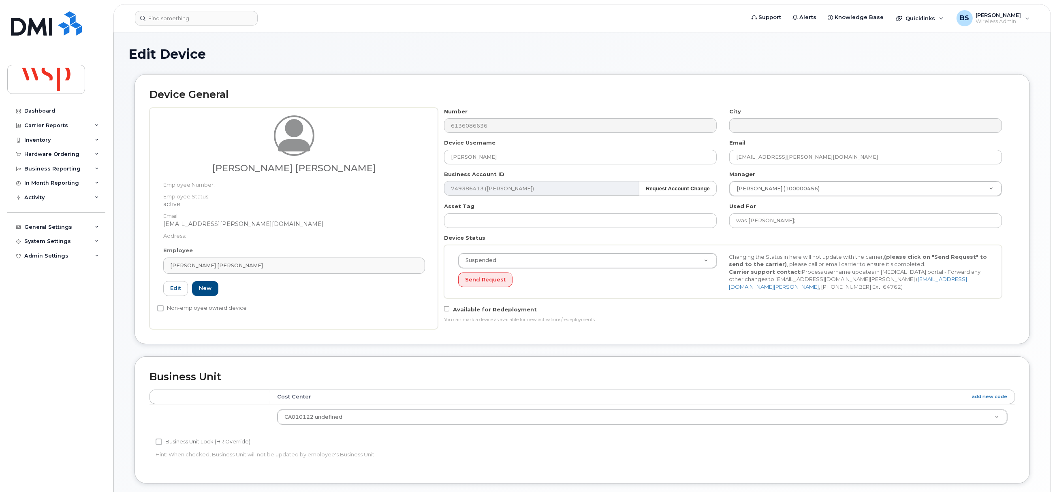
type input "100161174"
type input "[PERSON_NAME] [PERSON_NAME]"
type input "abdulbasit.memon@wsp.com"
type input "5769915"
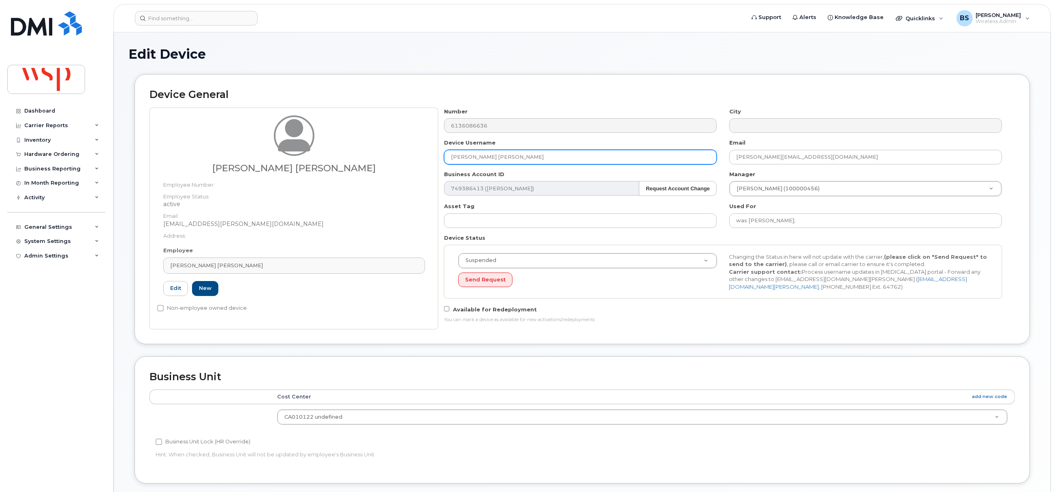
drag, startPoint x: 472, startPoint y: 162, endPoint x: 399, endPoint y: 165, distance: 73.0
click at [403, 164] on div "Abdul Basit Memon Employee Number: Employee Status: active Email: AbdulBasit.Me…" at bounding box center [583, 219] width 866 height 222
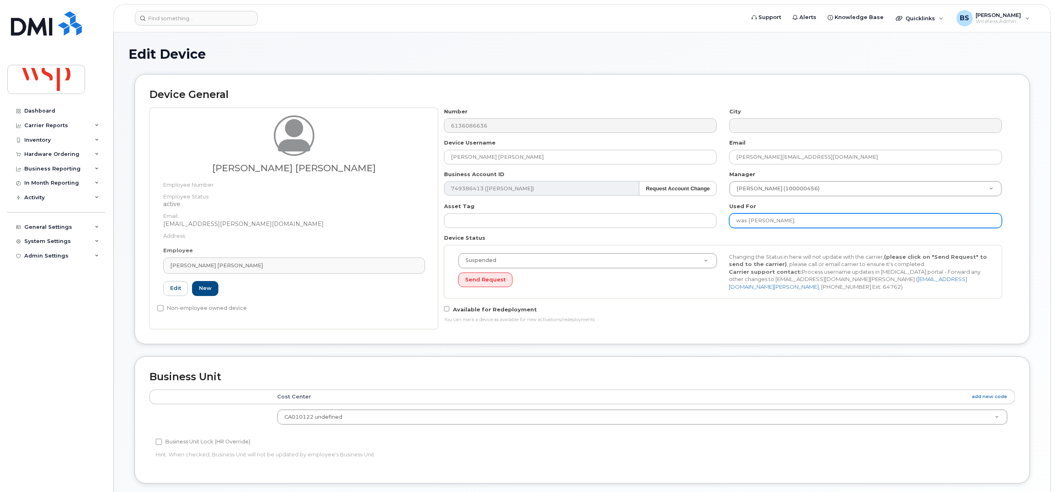
click at [825, 226] on input "was Andre Bourgoin;" at bounding box center [866, 221] width 273 height 15
paste input "[PERSON_NAME] [PERSON_NAME]"
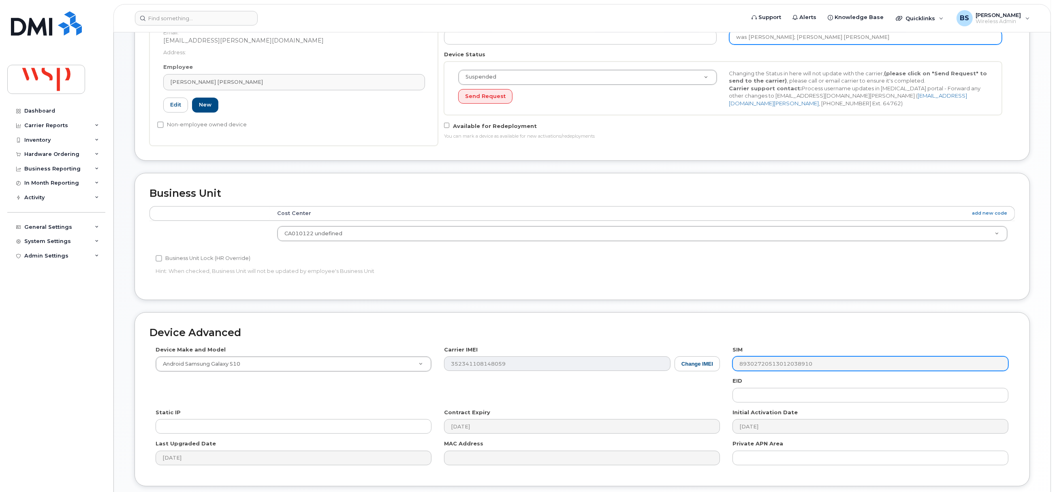
scroll to position [245, 0]
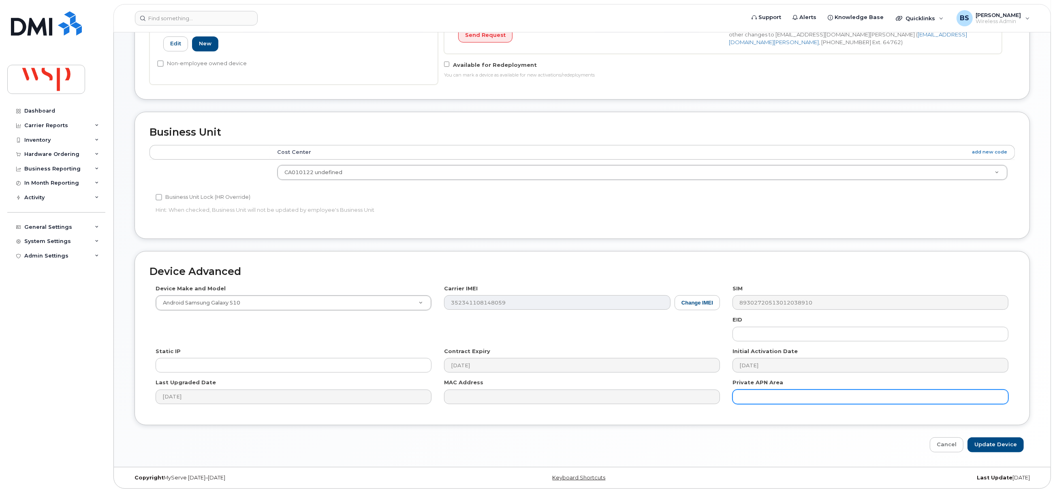
type input "was Andre Bourgoin; Abdul Basit Memon"
click at [988, 442] on input "Update Device" at bounding box center [996, 445] width 56 height 15
type input "Saving..."
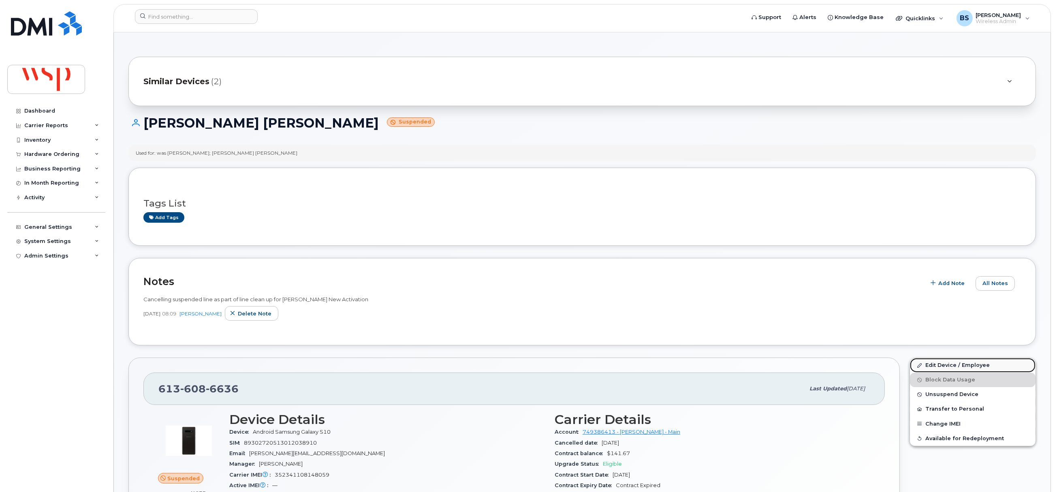
click at [934, 364] on link "Edit Device / Employee" at bounding box center [973, 365] width 126 height 15
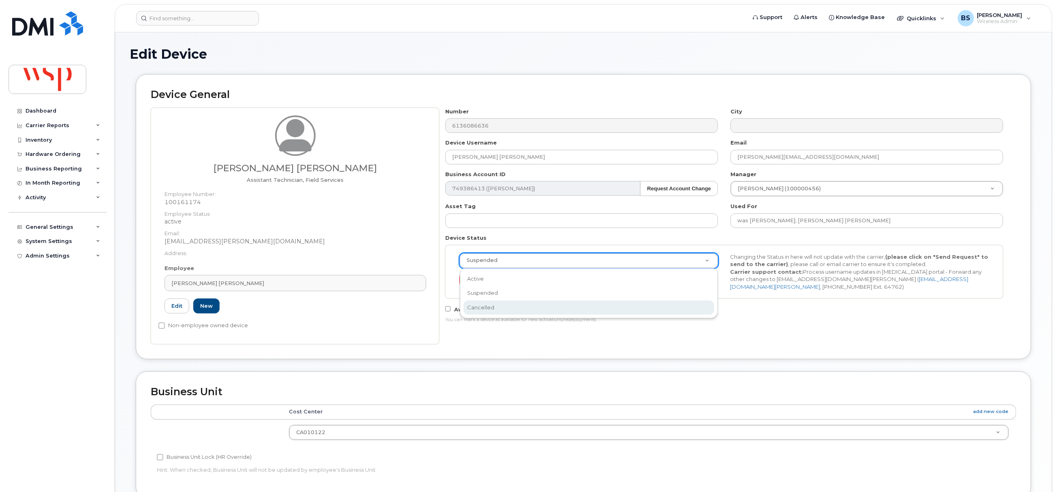
scroll to position [0, 2]
select select "cancelled"
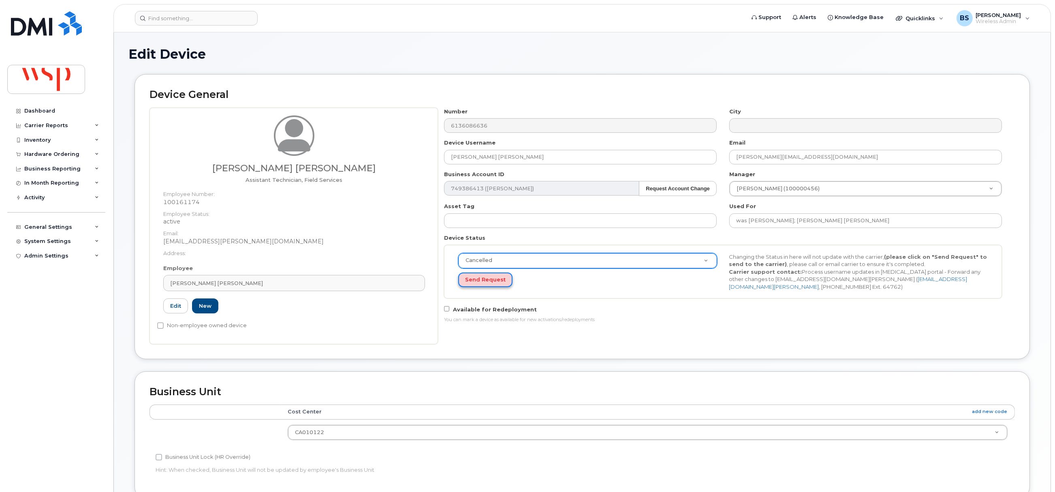
click at [480, 276] on button "Send Request" at bounding box center [485, 280] width 54 height 15
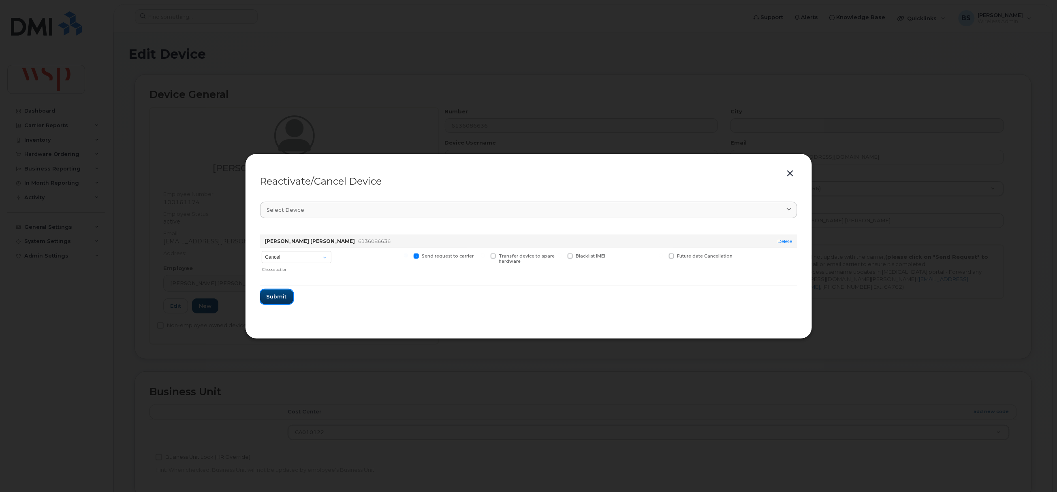
click at [275, 295] on span "Submit" at bounding box center [277, 297] width 20 height 8
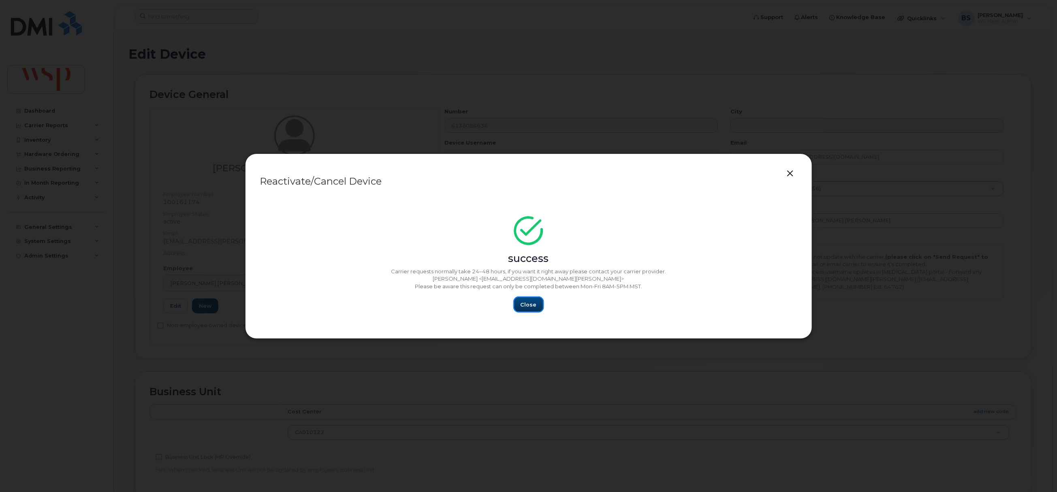
click at [527, 305] on span "Close" at bounding box center [529, 305] width 16 height 8
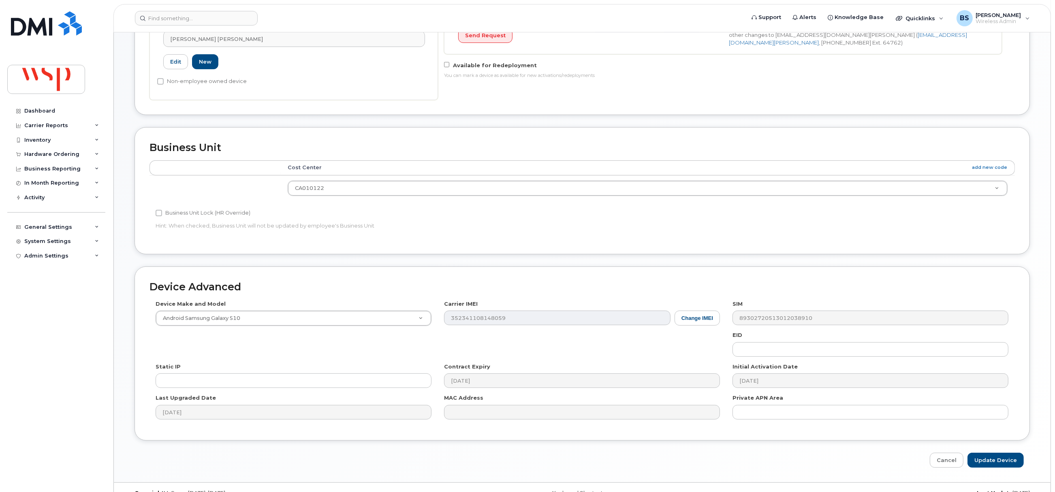
scroll to position [263, 0]
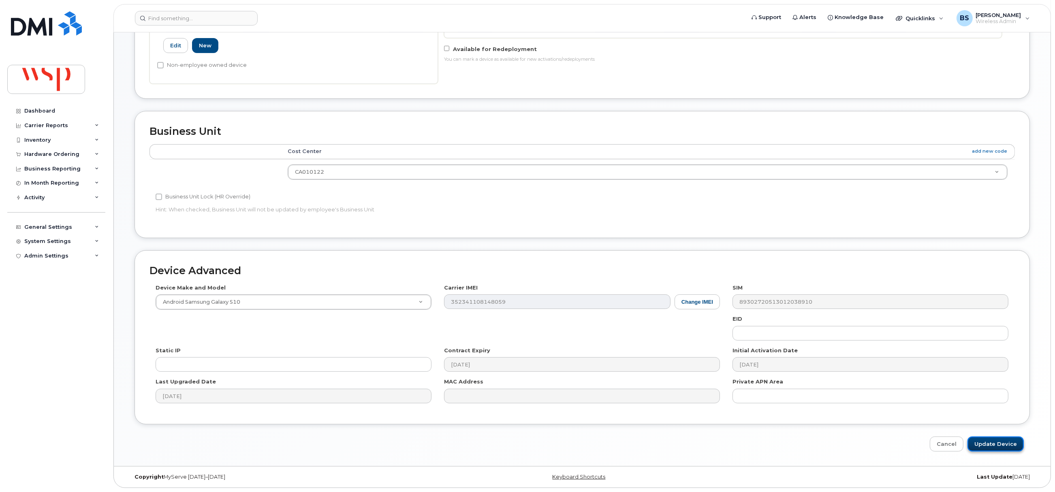
click at [1000, 444] on input "Update Device" at bounding box center [996, 444] width 56 height 15
type input "Saving..."
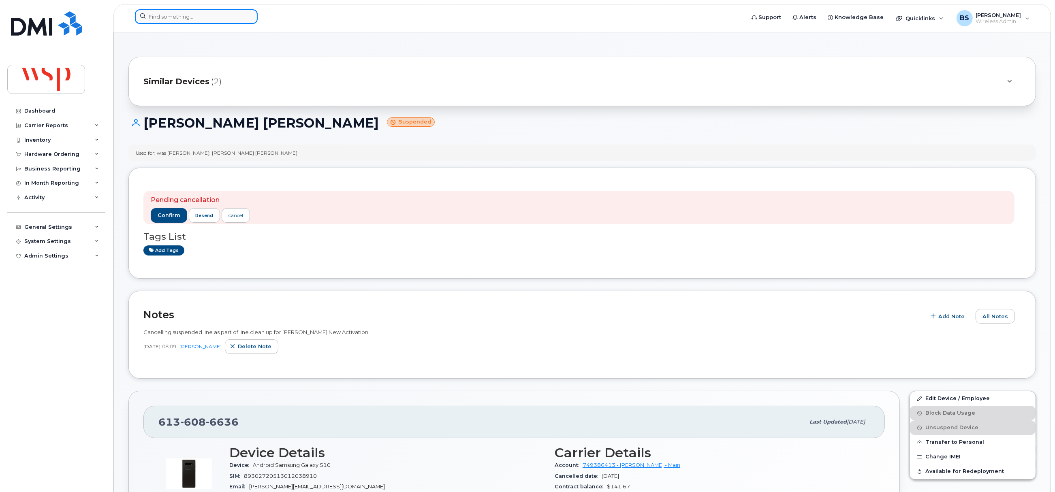
click at [184, 16] on input at bounding box center [196, 16] width 123 height 15
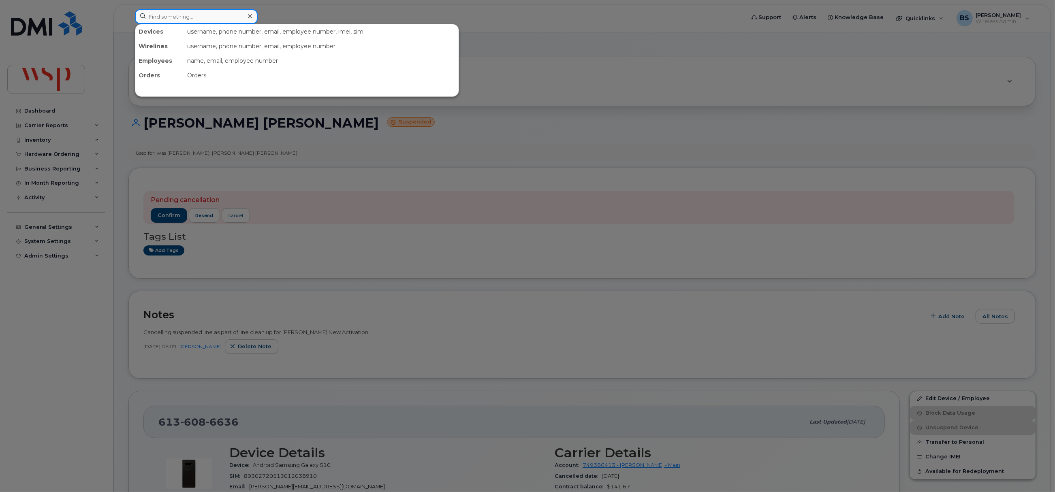
paste input "6134105772"
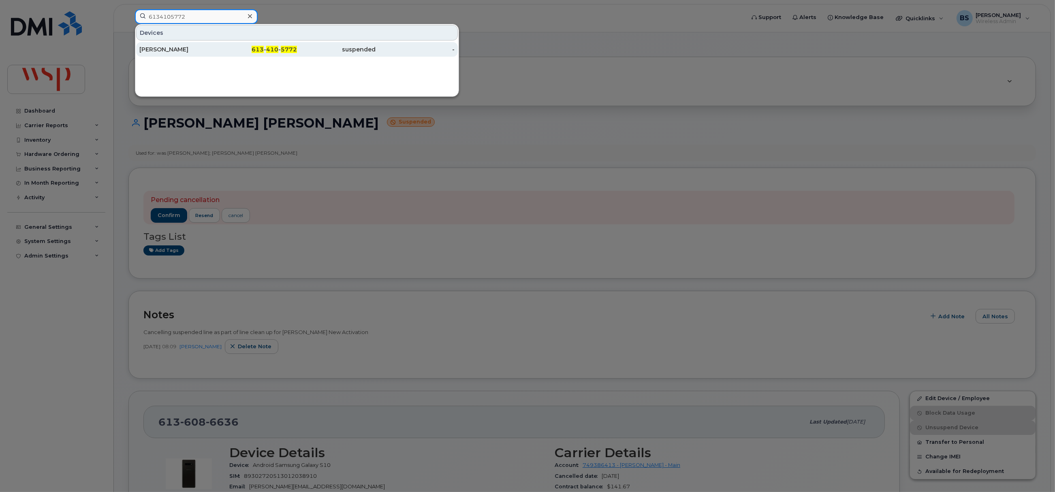
type input "6134105772"
click at [152, 48] on div "[PERSON_NAME]" at bounding box center [178, 49] width 79 height 8
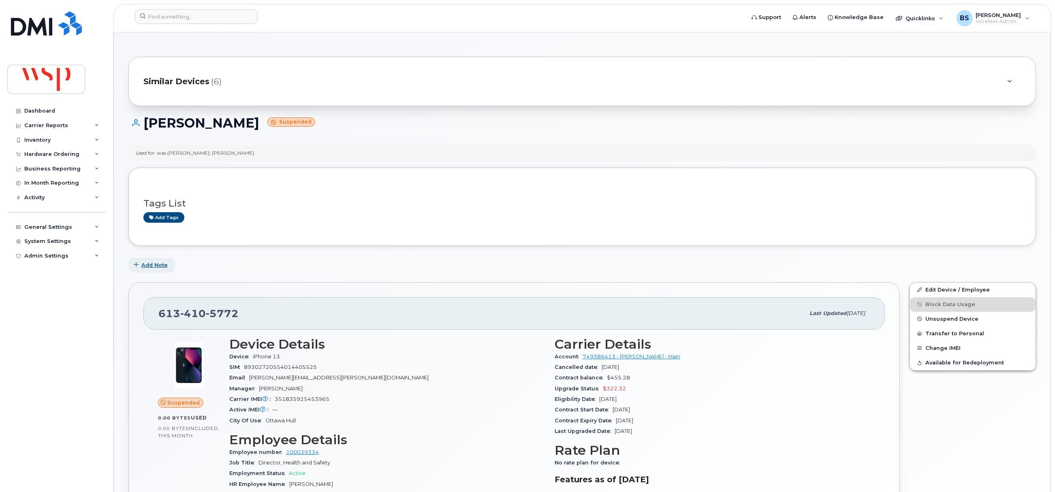
click at [148, 264] on span "Add Note" at bounding box center [154, 265] width 26 height 8
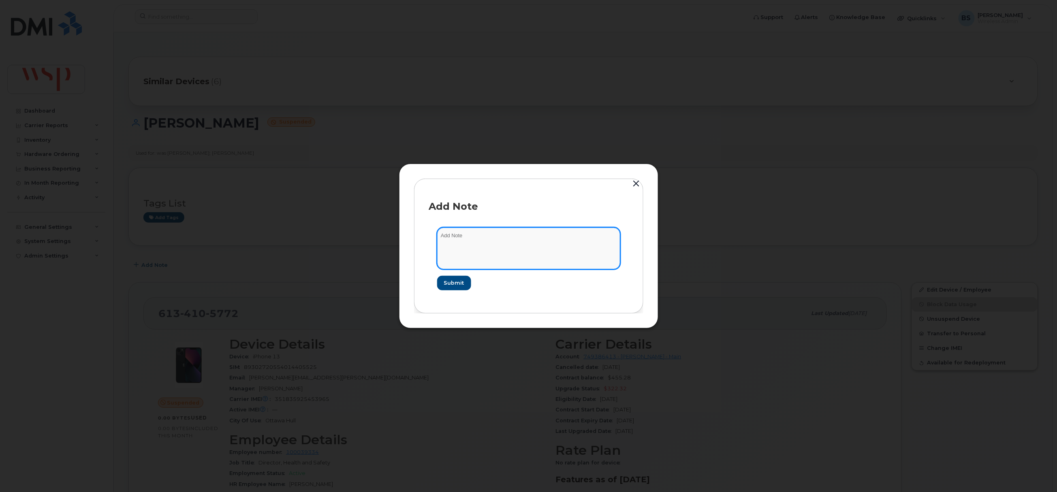
click at [475, 248] on textarea at bounding box center [528, 248] width 183 height 41
paste textarea "Cancelling suspended line as part of line clean up for [PERSON_NAME] New Activa…"
type textarea "Cancelling suspended line as part of line clean up for [PERSON_NAME] New Activa…"
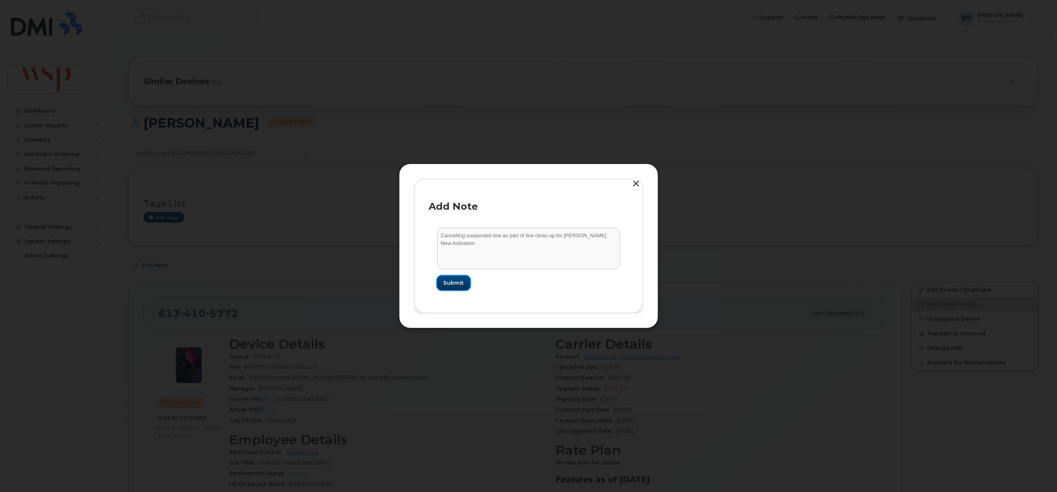
click at [454, 281] on span "Submit" at bounding box center [454, 283] width 20 height 8
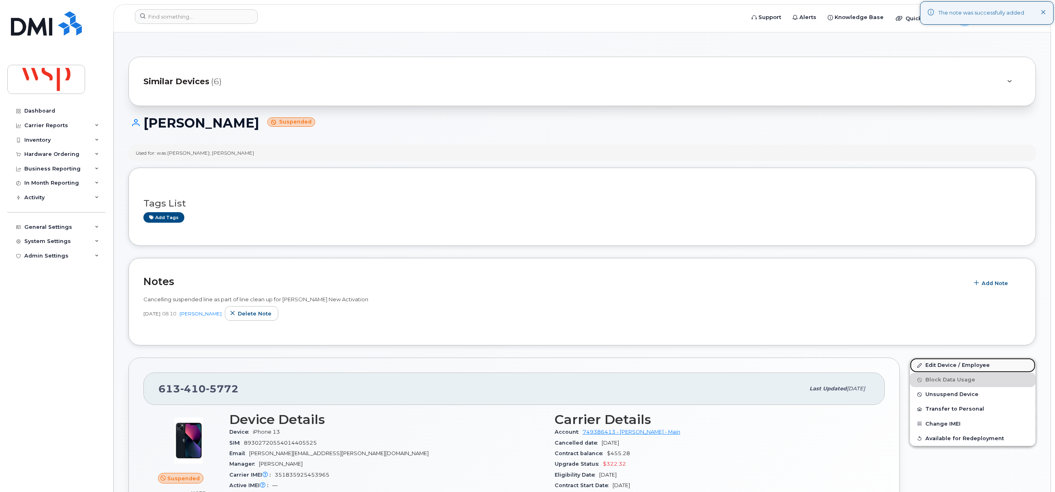
click at [930, 364] on link "Edit Device / Employee" at bounding box center [973, 365] width 126 height 15
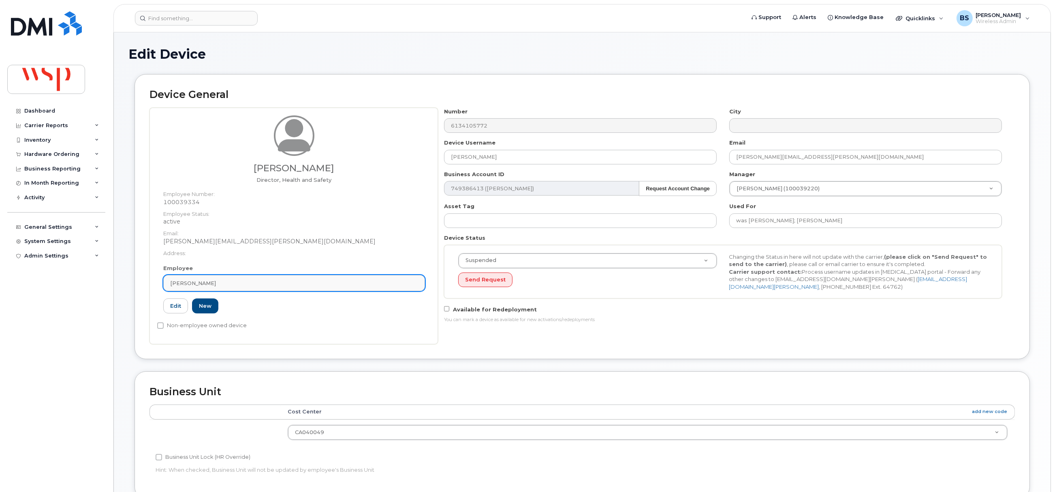
click at [240, 286] on div "[PERSON_NAME]" at bounding box center [294, 284] width 248 height 8
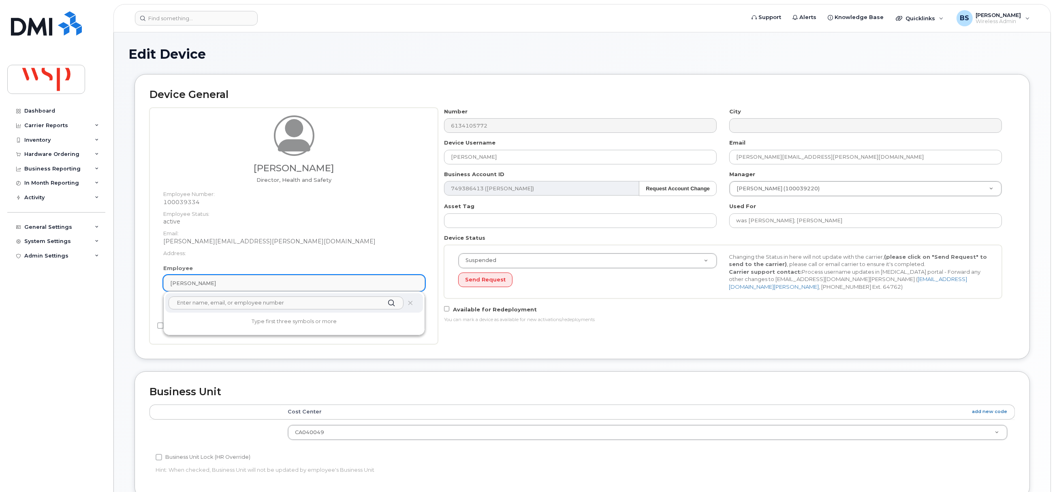
paste input "Abdul Basit Memon"
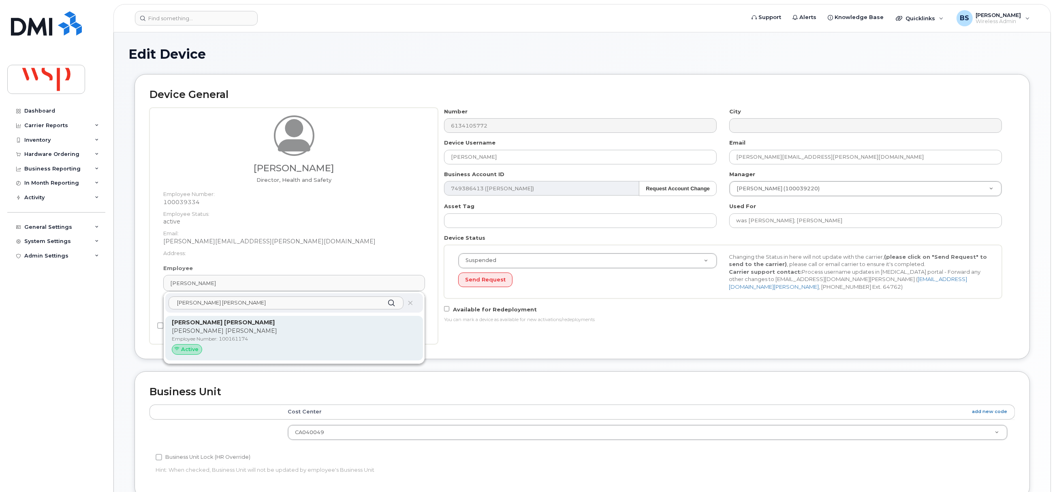
type input "Abdul Basit Memon"
click at [205, 335] on div "Abdul Basit Memon Abdul Basit Memon Employee Number: 100161174 Active" at bounding box center [294, 339] width 245 height 40
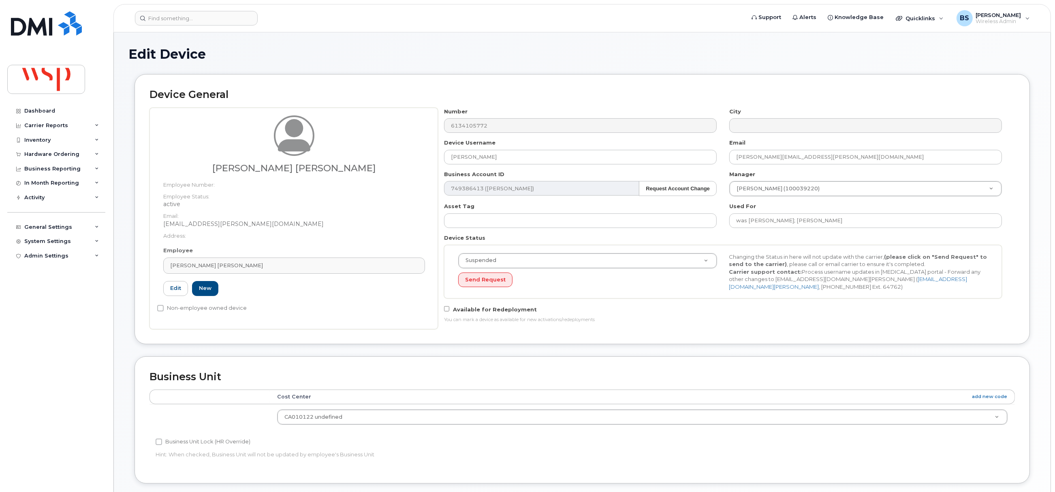
type input "100161174"
type input "Abdul Basit Memon"
type input "abdulbasit.memon@wsp.com"
type input "5769915"
click at [874, 223] on input "was LEANNE LOHNERT; Eli Thompson" at bounding box center [866, 221] width 273 height 15
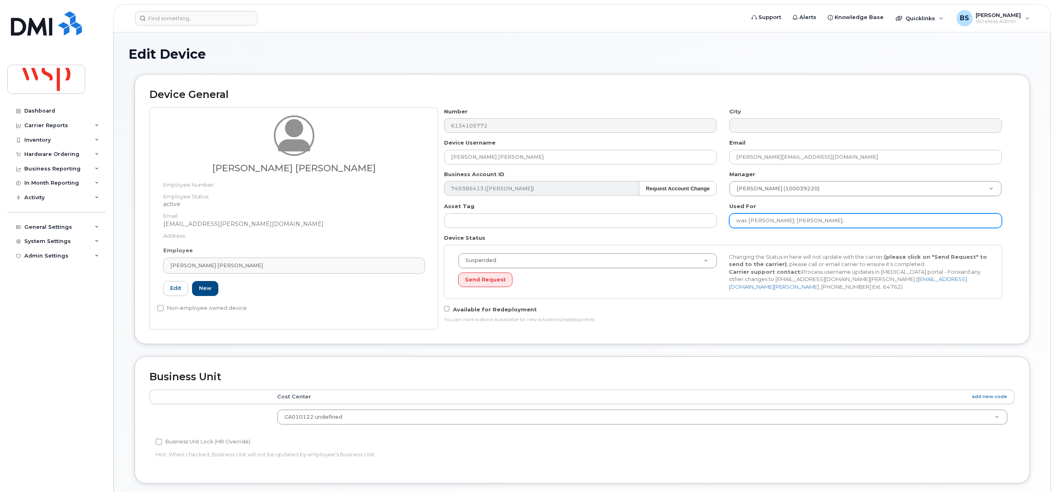
paste input "Abdul Basit Memon"
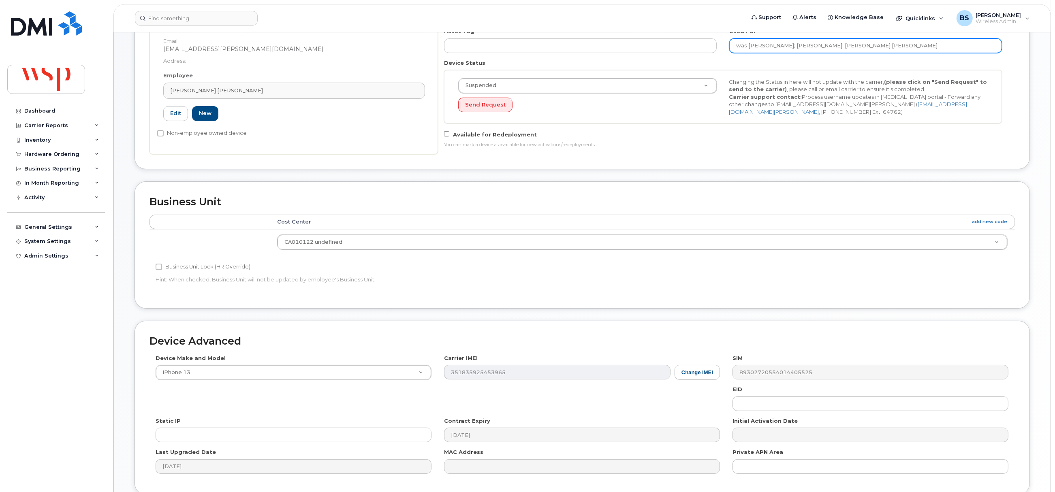
scroll to position [245, 0]
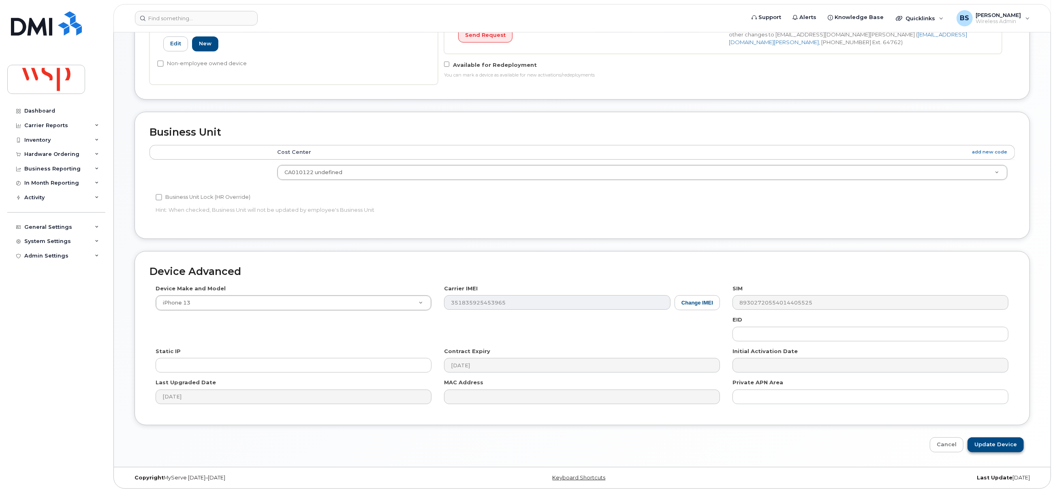
type input "was LEANNE LOHNERT; Eli Thompson; Abdul Basit Memon"
click at [1000, 445] on input "Update Device" at bounding box center [996, 445] width 56 height 15
type input "Saving..."
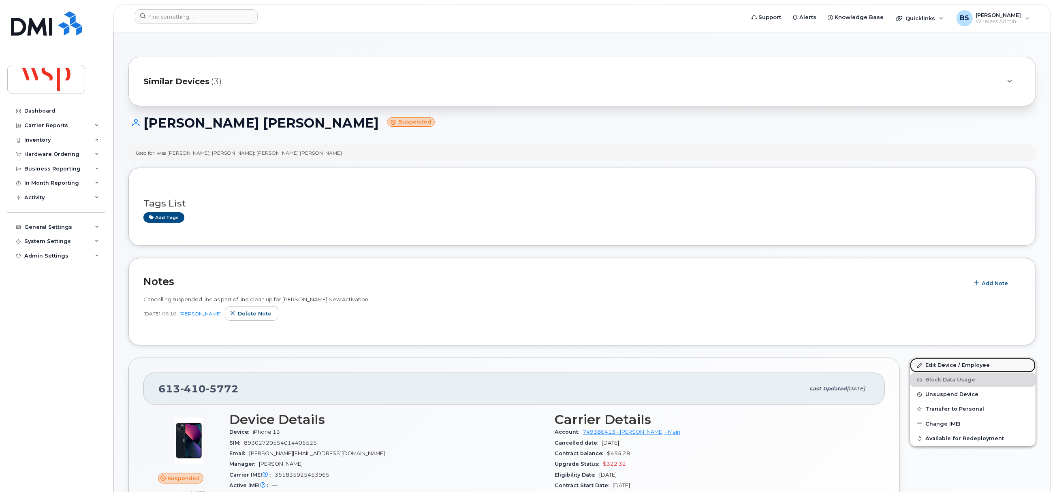
click at [941, 365] on link "Edit Device / Employee" at bounding box center [973, 365] width 126 height 15
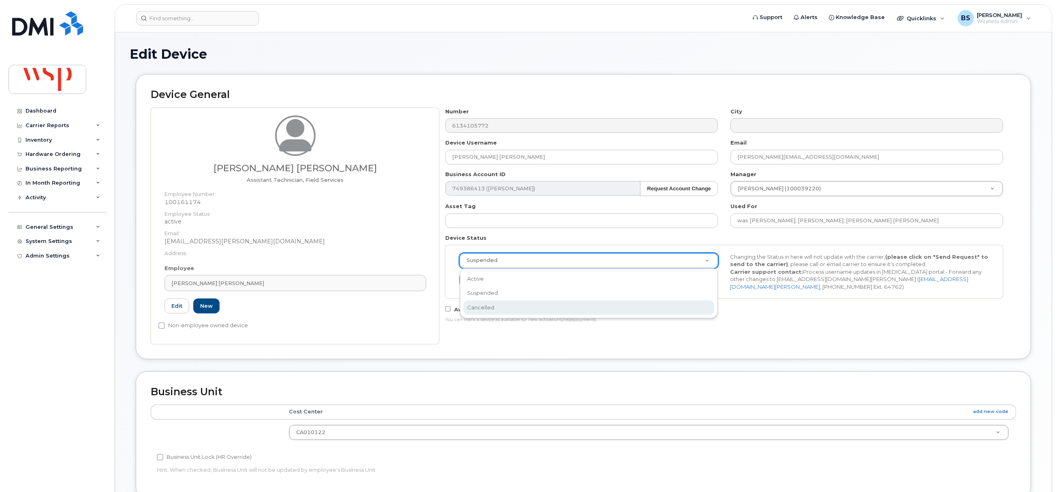
scroll to position [0, 2]
drag, startPoint x: 497, startPoint y: 304, endPoint x: 485, endPoint y: 289, distance: 19.3
select select "cancelled"
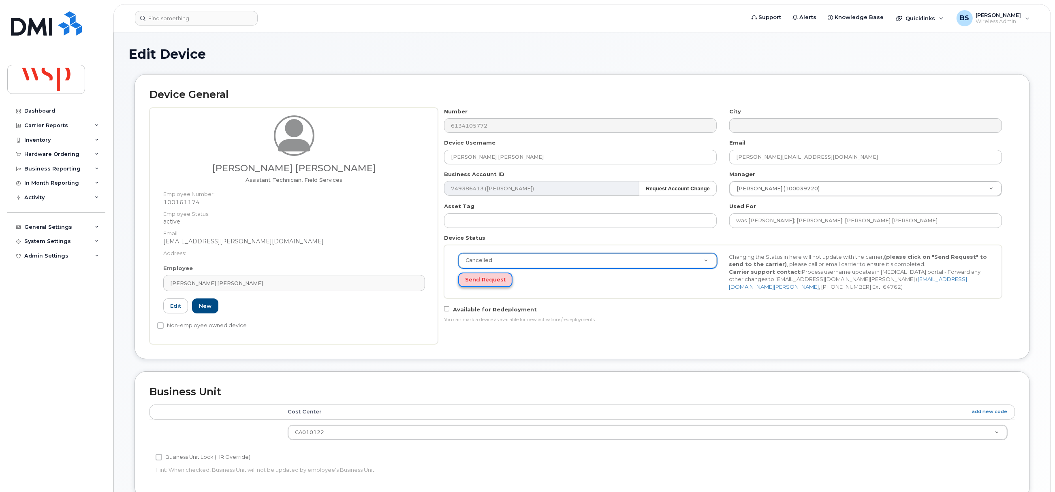
click at [475, 278] on button "Send Request" at bounding box center [485, 280] width 54 height 15
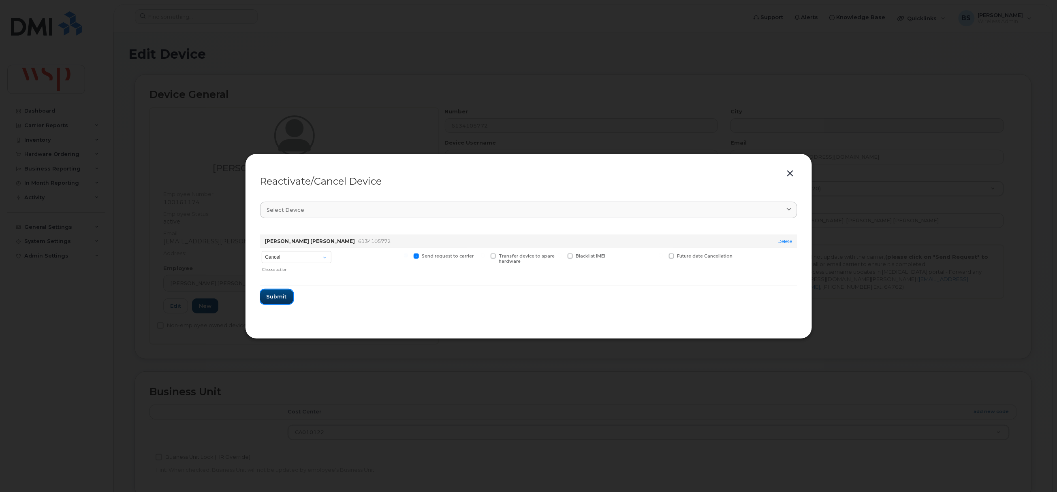
click at [285, 295] on span "Submit" at bounding box center [277, 297] width 20 height 8
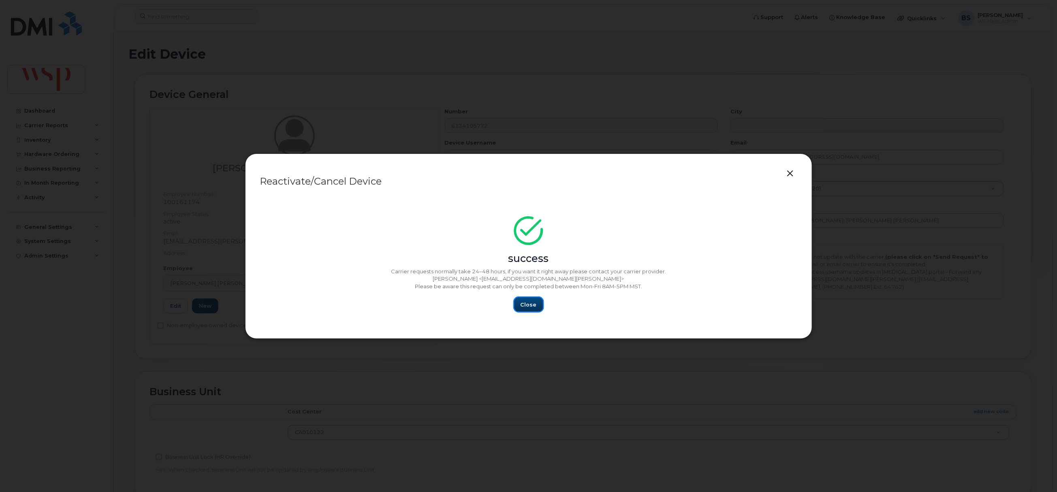
click at [530, 300] on button "Close" at bounding box center [528, 304] width 29 height 15
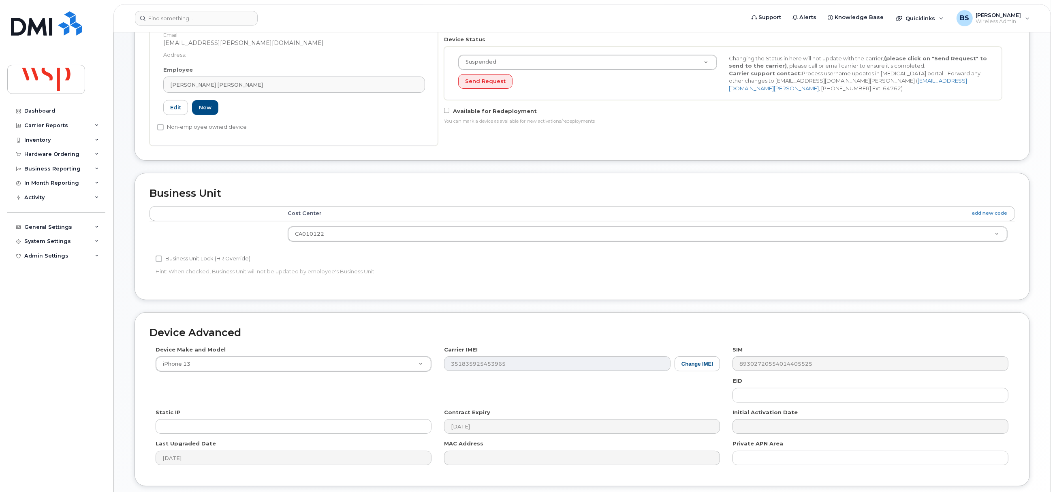
scroll to position [263, 0]
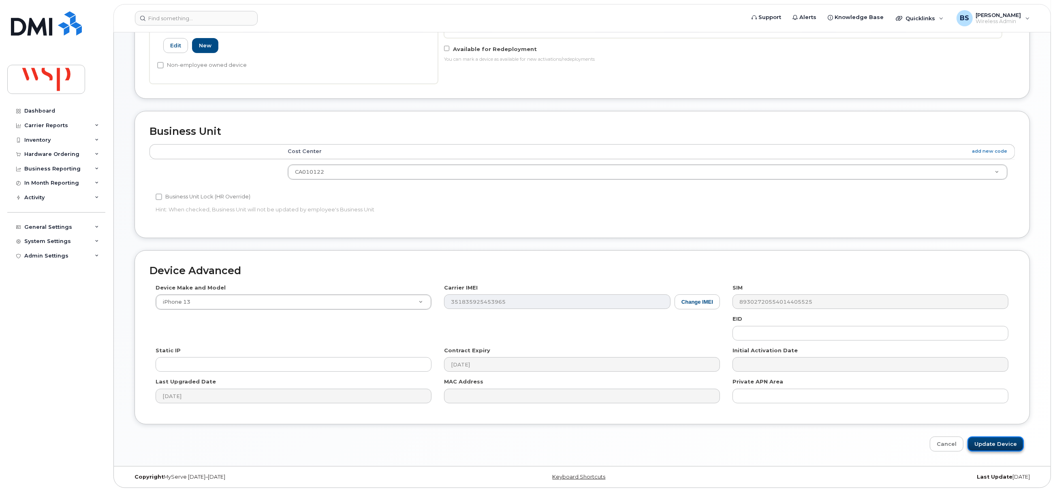
click at [993, 444] on input "Update Device" at bounding box center [996, 444] width 56 height 15
type input "Saving..."
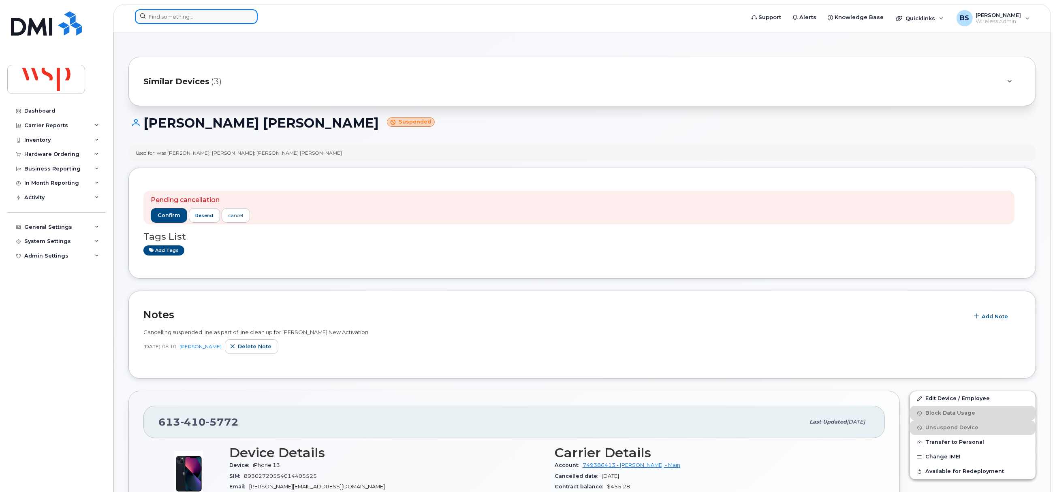
click at [187, 15] on input at bounding box center [196, 16] width 123 height 15
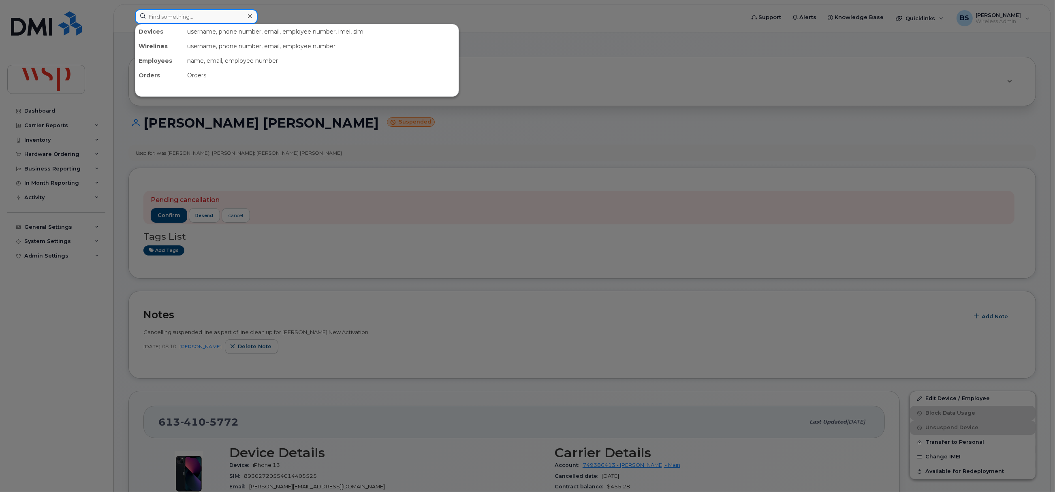
paste input "[PHONE_NUMBER]"
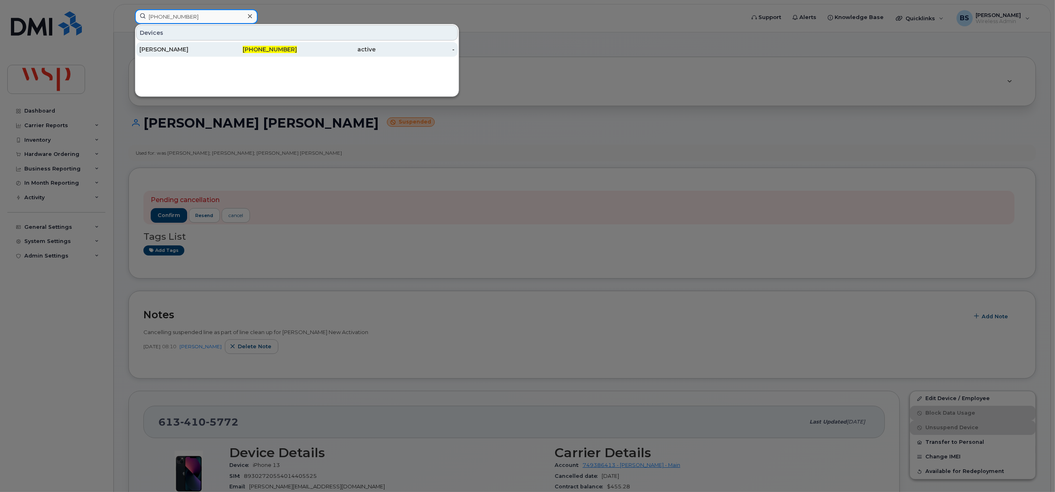
type input "[PHONE_NUMBER]"
click at [163, 49] on div "[PERSON_NAME]" at bounding box center [178, 49] width 79 height 8
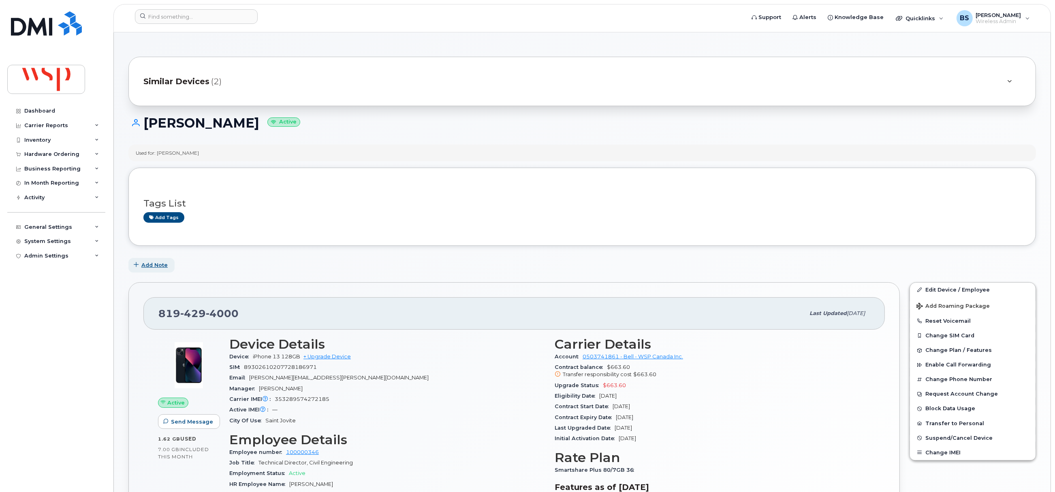
click at [156, 266] on span "Add Note" at bounding box center [154, 265] width 26 height 8
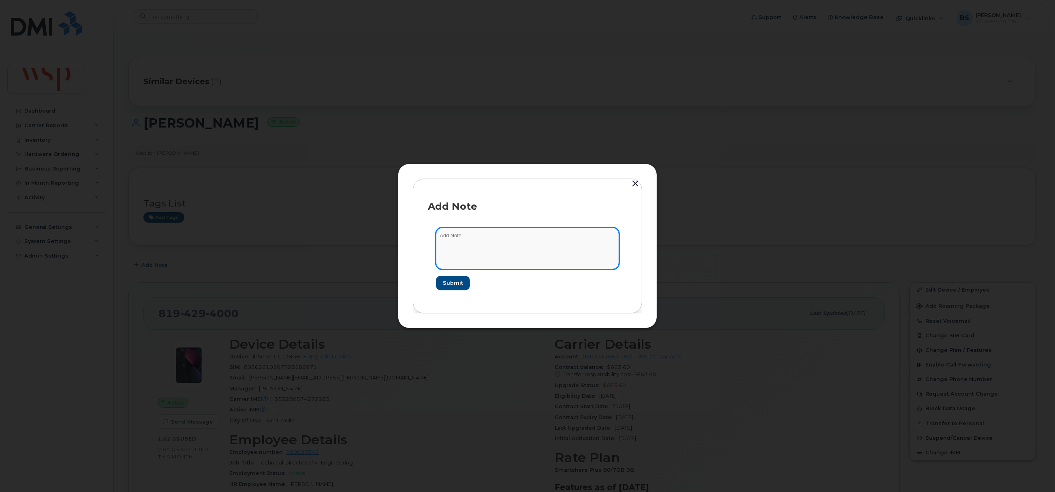
click at [494, 258] on textarea at bounding box center [527, 248] width 183 height 41
type textarea "asked Solutia to port out"
click at [457, 287] on span "Submit" at bounding box center [453, 283] width 20 height 8
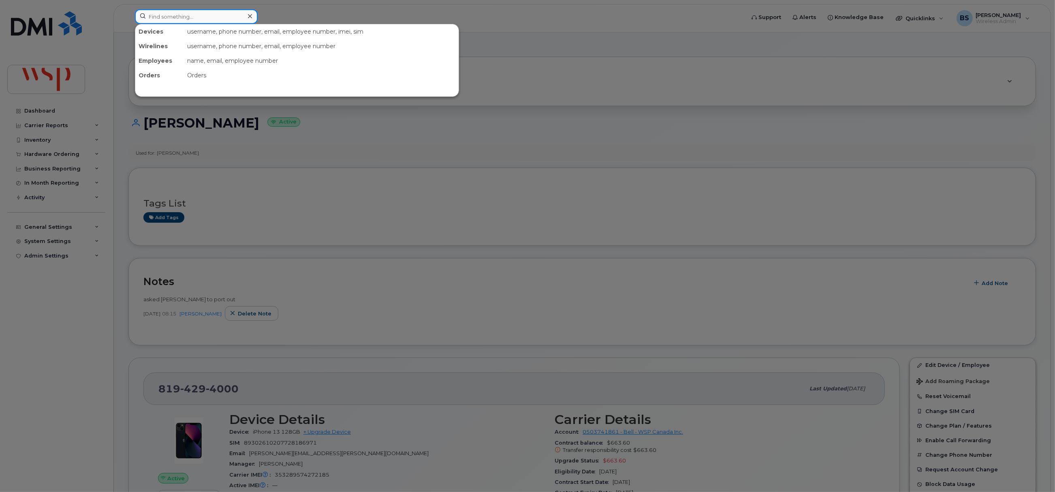
drag, startPoint x: 211, startPoint y: 19, endPoint x: 216, endPoint y: 21, distance: 5.8
click at [212, 19] on input at bounding box center [196, 16] width 123 height 15
paste input "Darren Brown"
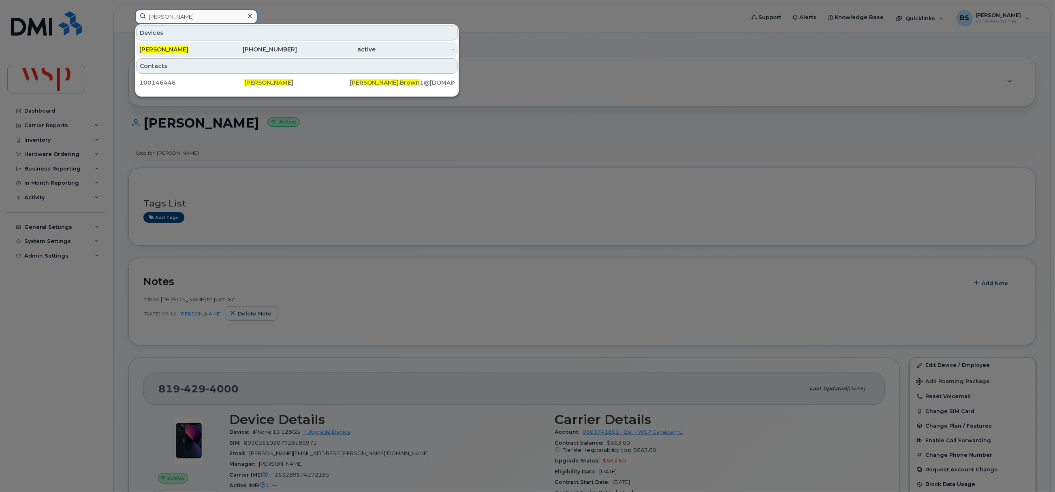
type input "Darren Brown"
click at [160, 46] on span "Darren Brown" at bounding box center [163, 49] width 49 height 7
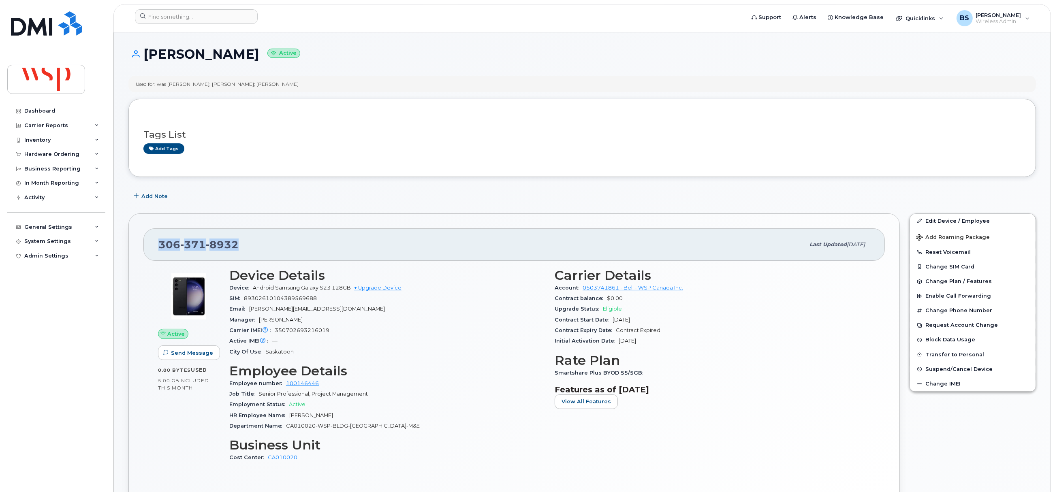
drag, startPoint x: 263, startPoint y: 248, endPoint x: 160, endPoint y: 257, distance: 103.3
click at [160, 257] on div "306 371 8932 Last updated Sep 16, 2025" at bounding box center [514, 245] width 742 height 32
copy span "306 371 8932"
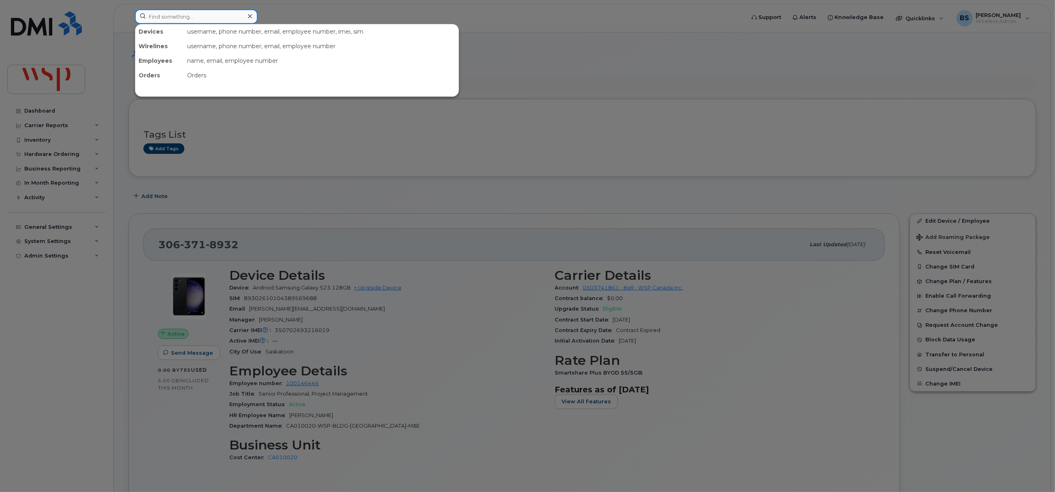
click at [197, 21] on input at bounding box center [196, 16] width 123 height 15
paste input "3063718932"
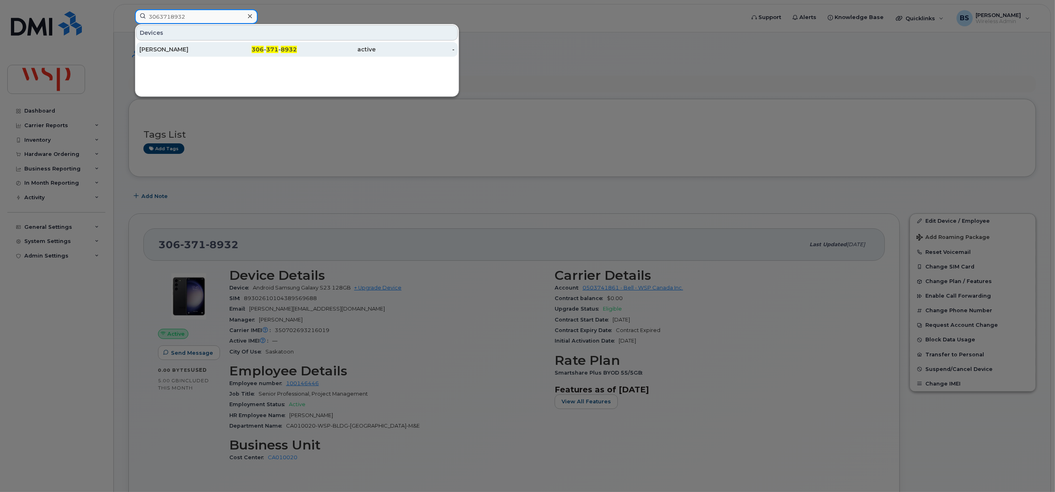
type input "3063718932"
drag, startPoint x: 167, startPoint y: 49, endPoint x: 159, endPoint y: 132, distance: 83.0
click at [167, 49] on div "Darren Brown" at bounding box center [178, 49] width 79 height 8
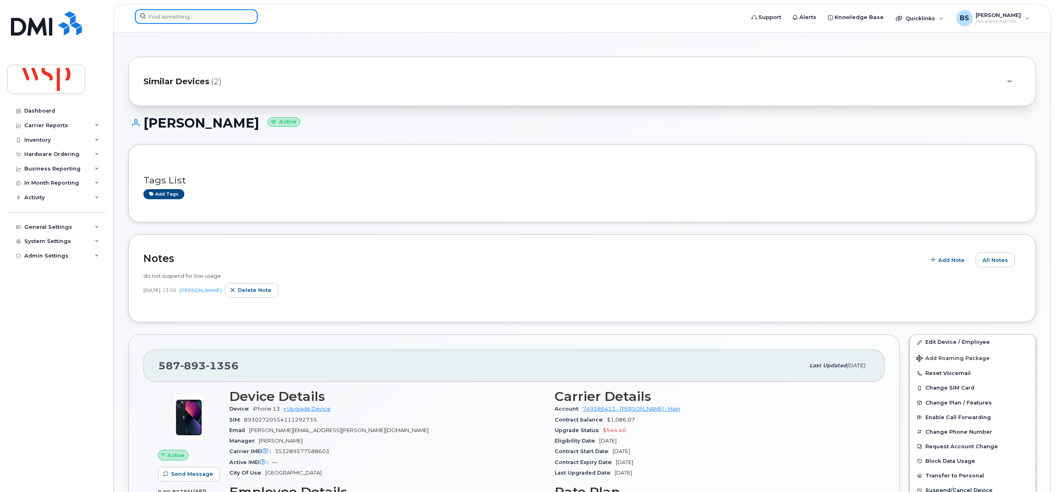
drag, startPoint x: 0, startPoint y: 0, endPoint x: 220, endPoint y: 13, distance: 220.4
click at [220, 12] on input at bounding box center [196, 16] width 123 height 15
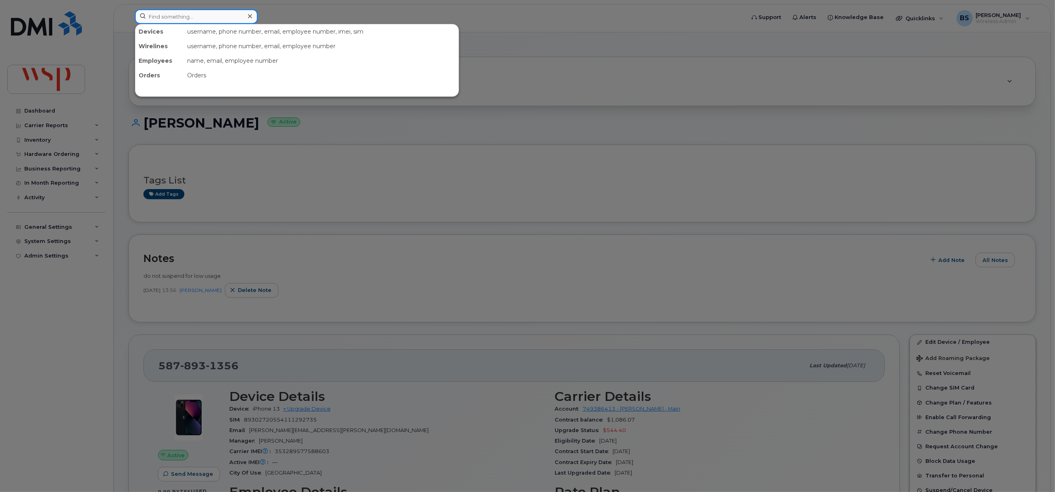
paste input "647-824-4262"
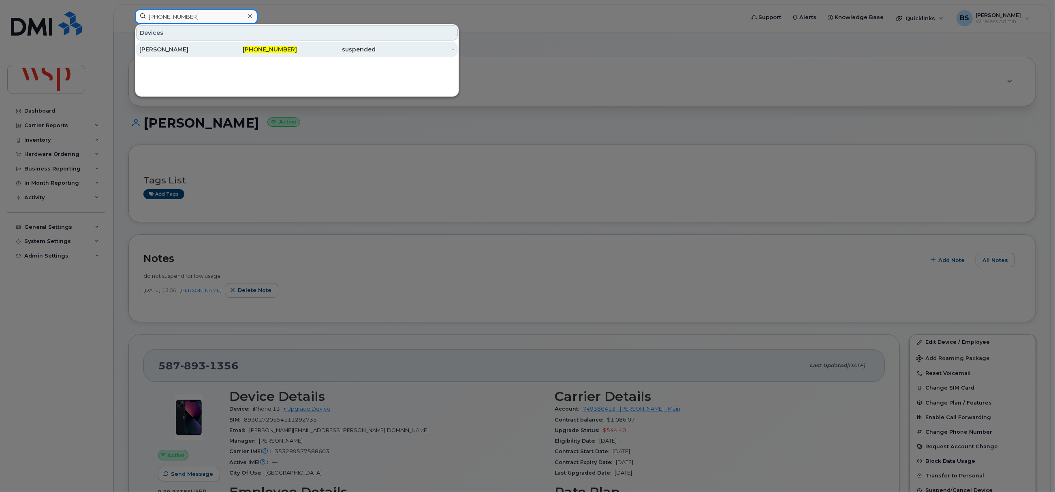
type input "647-824-4262"
drag, startPoint x: 148, startPoint y: 49, endPoint x: 266, endPoint y: 95, distance: 127.4
click at [148, 48] on div "Shad Watts" at bounding box center [178, 49] width 79 height 8
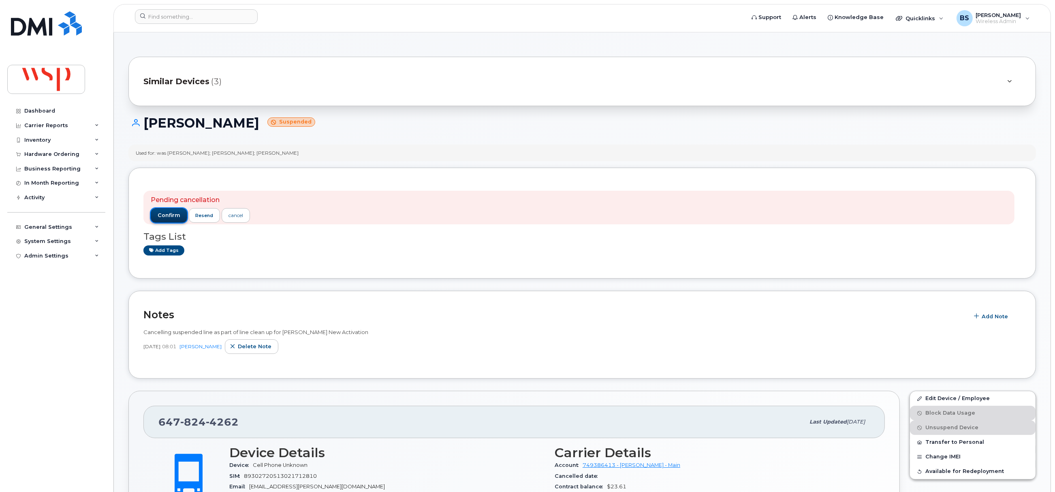
click at [170, 214] on span "confirm" at bounding box center [169, 215] width 23 height 7
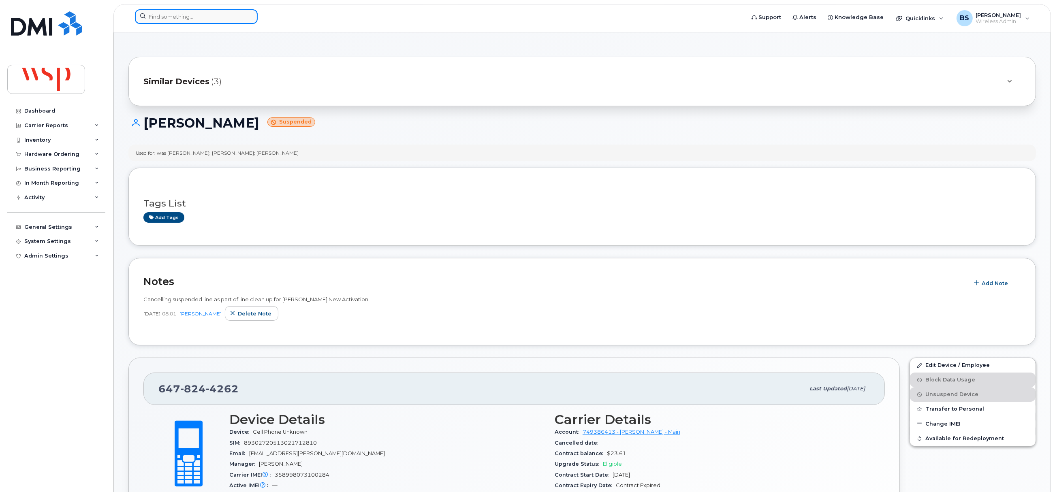
click at [197, 13] on input at bounding box center [196, 16] width 123 height 15
paste input "2633881287"
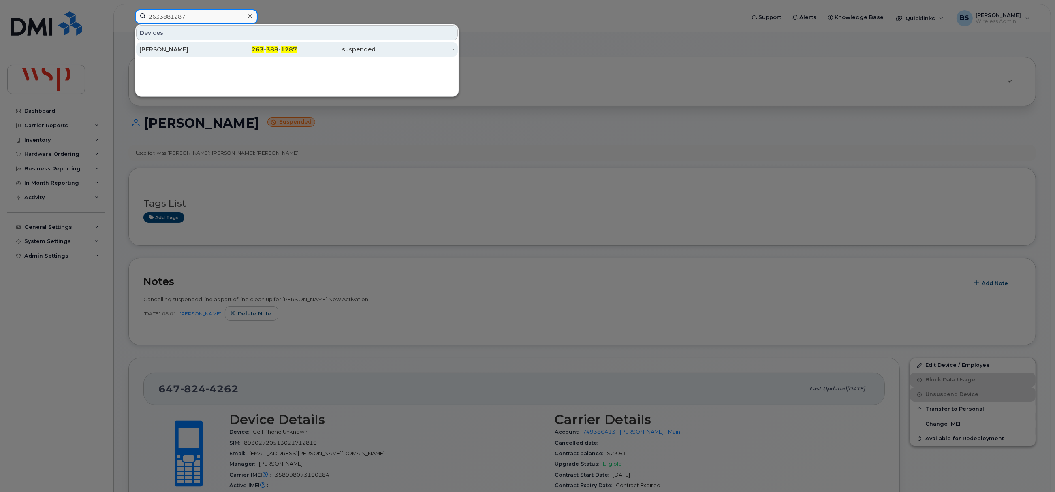
type input "2633881287"
drag, startPoint x: 160, startPoint y: 44, endPoint x: 161, endPoint y: 65, distance: 20.7
click at [160, 45] on div "Shad Watts" at bounding box center [178, 49] width 79 height 15
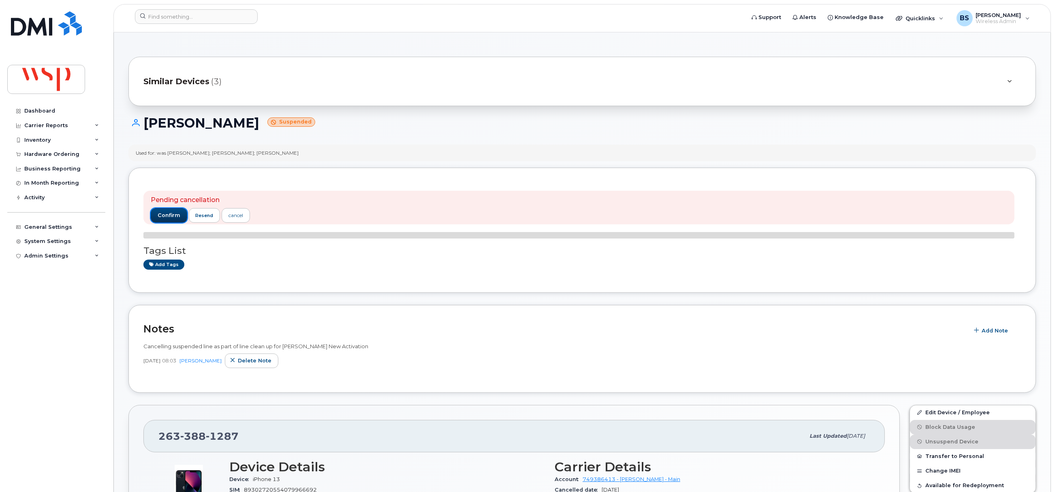
click at [168, 216] on span "confirm" at bounding box center [169, 215] width 23 height 7
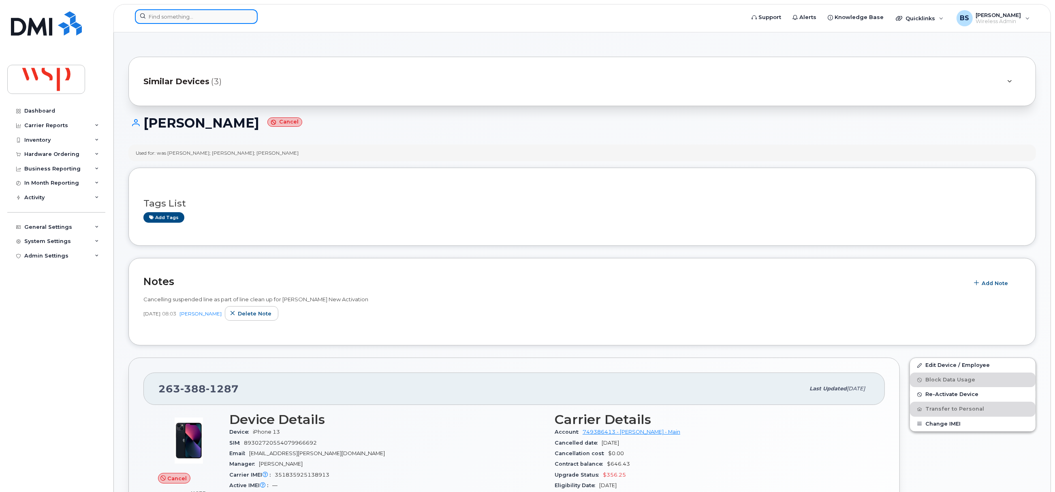
click at [179, 18] on input at bounding box center [196, 16] width 123 height 15
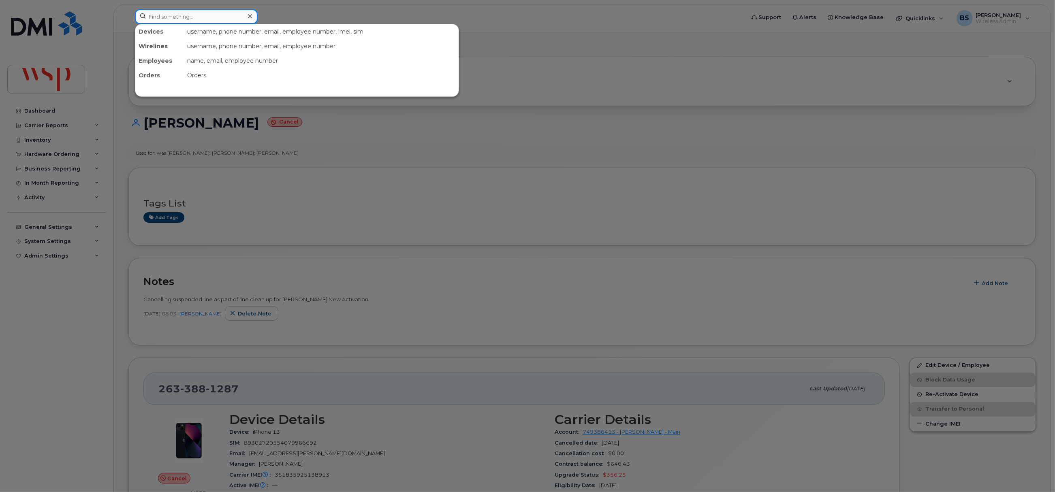
paste input "4378983529"
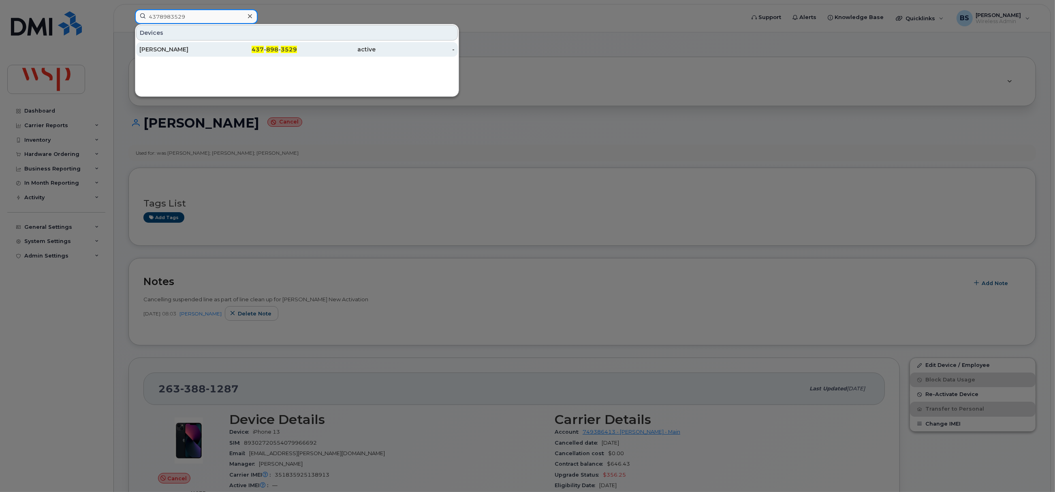
type input "4378983529"
click at [159, 47] on div "[PERSON_NAME]" at bounding box center [178, 49] width 79 height 8
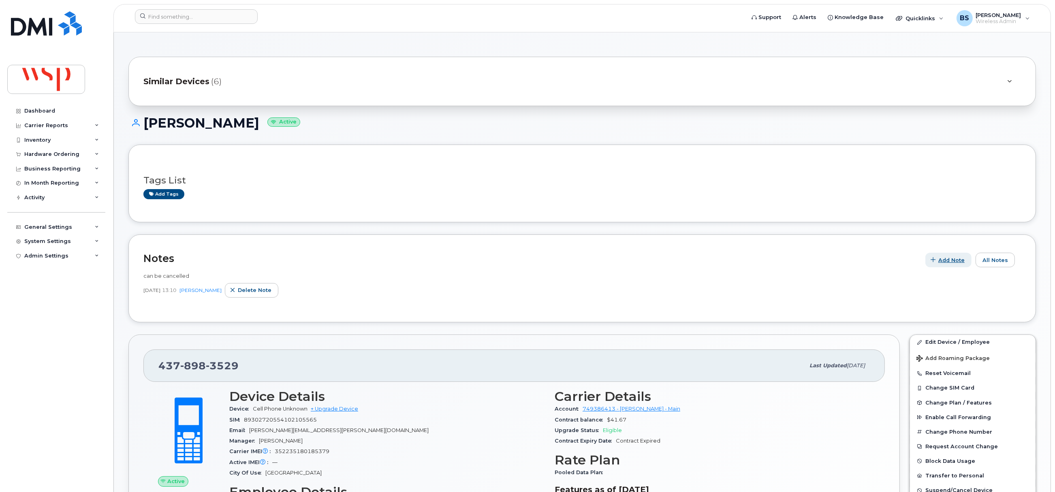
click at [958, 261] on span "Add Note" at bounding box center [952, 261] width 26 height 8
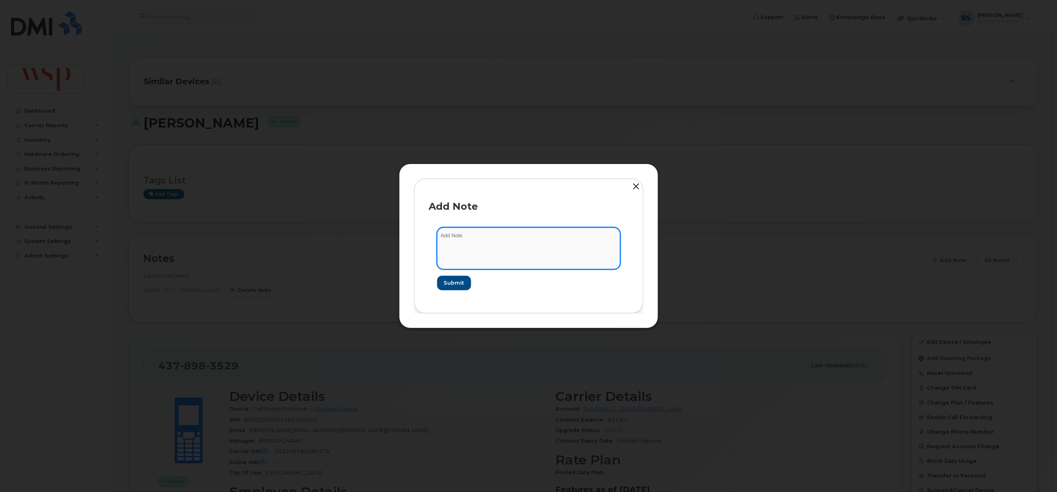
click at [488, 255] on textarea at bounding box center [528, 248] width 183 height 41
click at [468, 248] on textarea at bounding box center [528, 248] width 183 height 41
paste textarea "Cancelling suspended line as part of line clean up for [PERSON_NAME] New Activa…"
type textarea "Cancelling suspended line as part of line clean up for [PERSON_NAME] New Activa…"
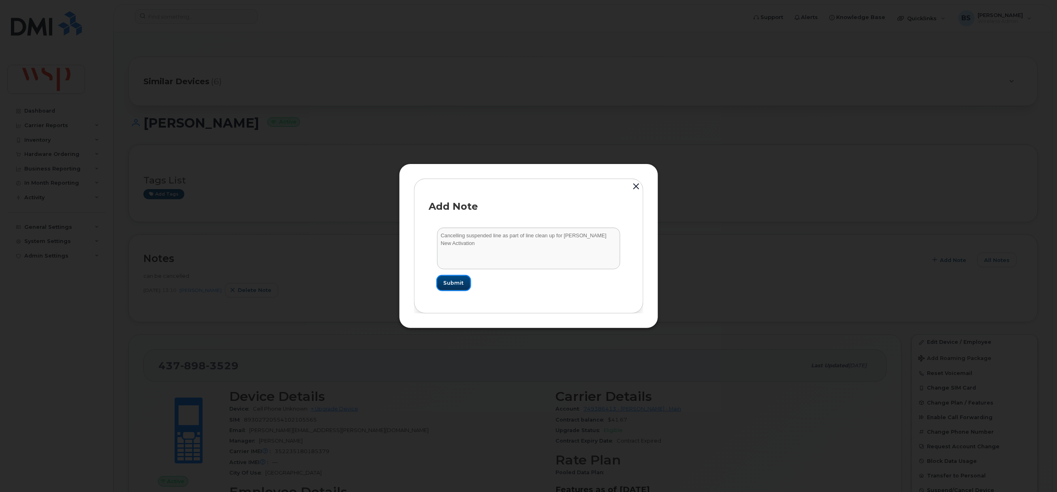
click at [452, 280] on span "Submit" at bounding box center [454, 283] width 20 height 8
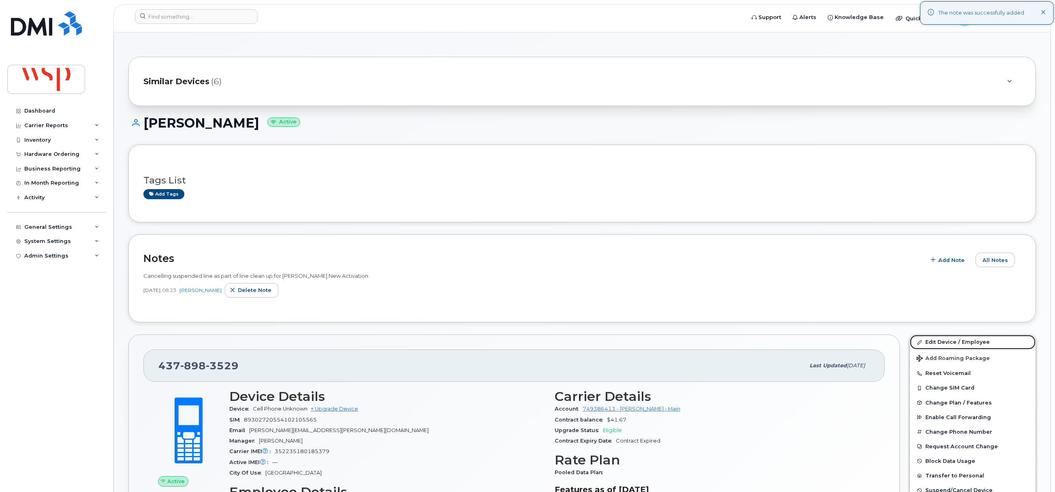
drag, startPoint x: 936, startPoint y: 341, endPoint x: 547, endPoint y: 339, distance: 388.7
click at [936, 341] on link "Edit Device / Employee" at bounding box center [973, 342] width 126 height 15
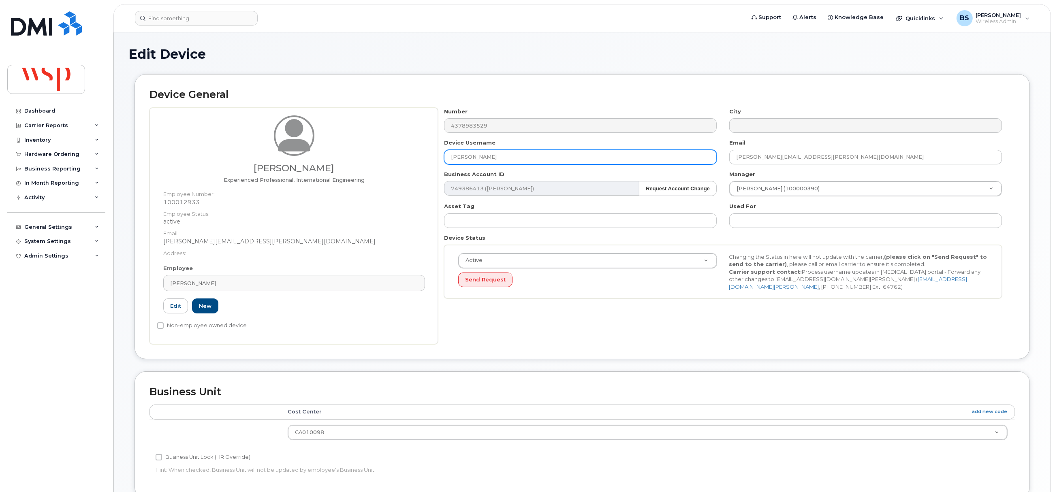
drag, startPoint x: 455, startPoint y: 158, endPoint x: 409, endPoint y: 158, distance: 46.2
click at [409, 158] on div "Yasser Elkady Experienced Professional, International Engineering Employee Numb…" at bounding box center [583, 226] width 866 height 237
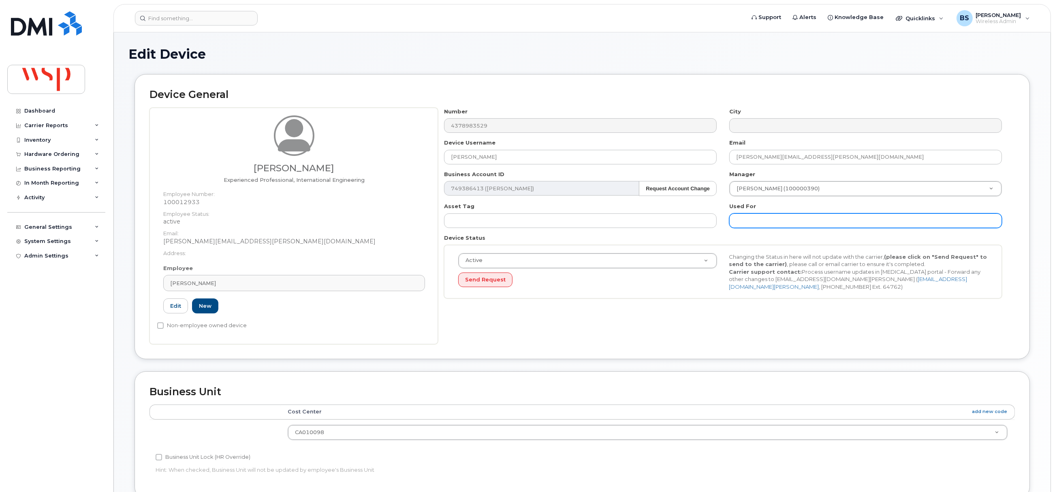
click at [745, 218] on input "text" at bounding box center [866, 221] width 273 height 15
paste input "YASSER ELKADY"
type input "was YASSER ELKADY;"
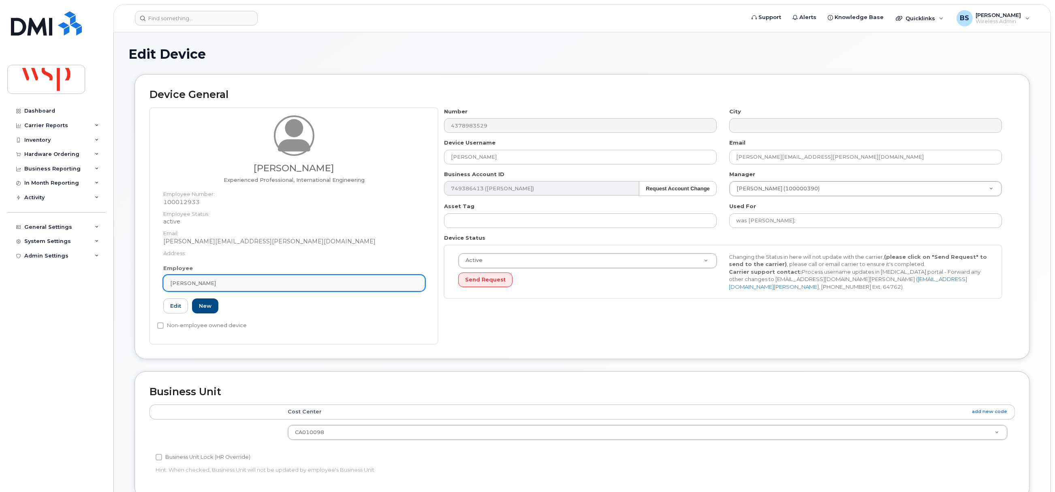
click at [244, 280] on div "Yasser Elkady" at bounding box center [294, 284] width 248 height 8
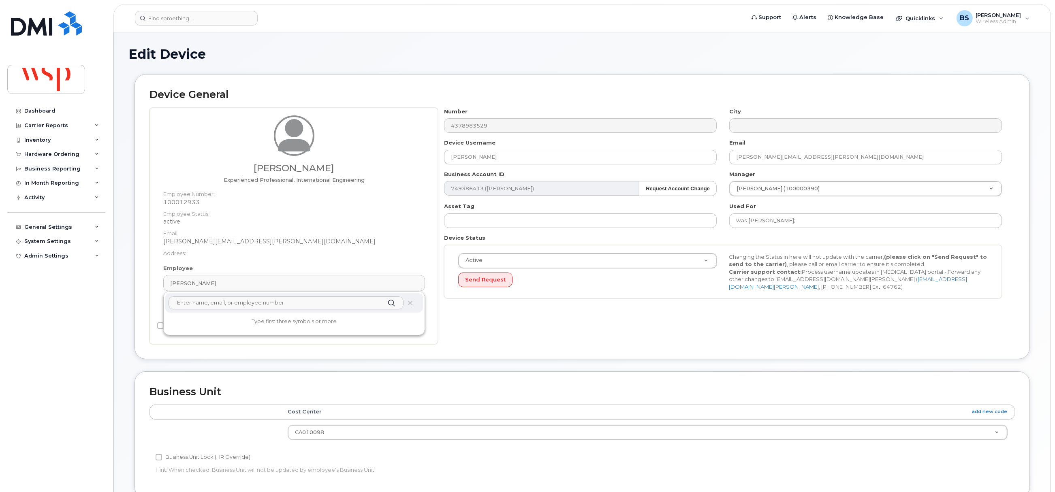
click at [207, 302] on input "text" at bounding box center [286, 303] width 235 height 13
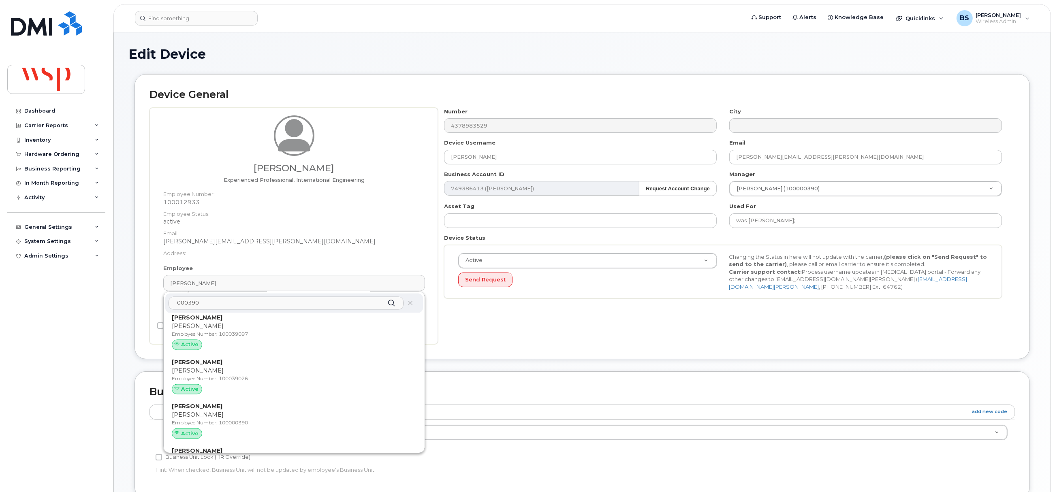
scroll to position [2492, 0]
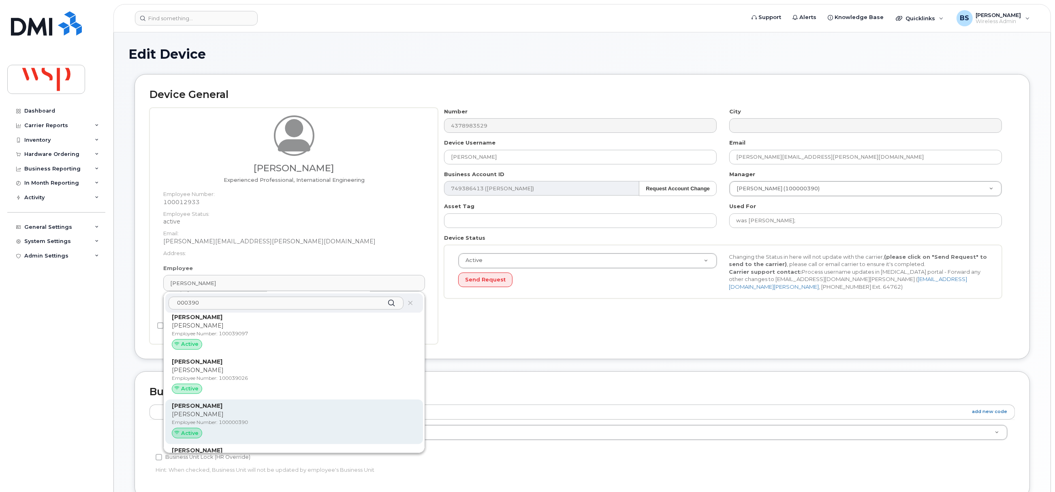
type input "000390"
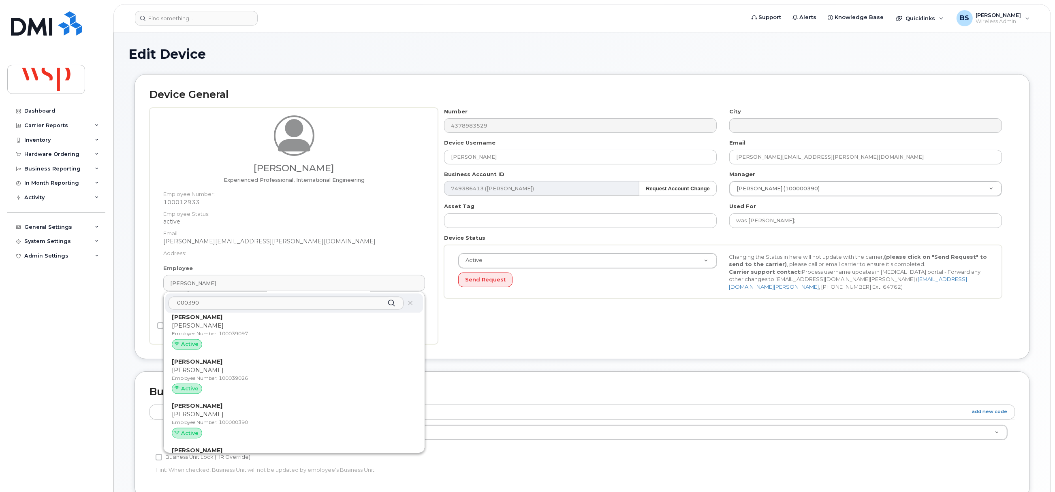
drag, startPoint x: 213, startPoint y: 409, endPoint x: 593, endPoint y: 38, distance: 530.8
click at [213, 409] on strong "Kevin Morawski" at bounding box center [197, 406] width 51 height 7
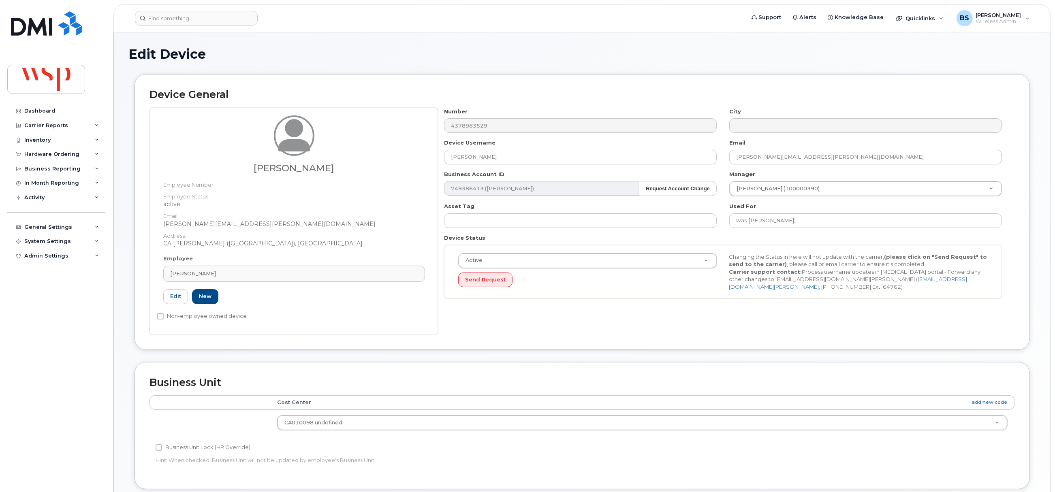
type input "100000390"
type input "Kevin Morawski"
type input "kevin.morawski@wsp.com"
type input "5769877"
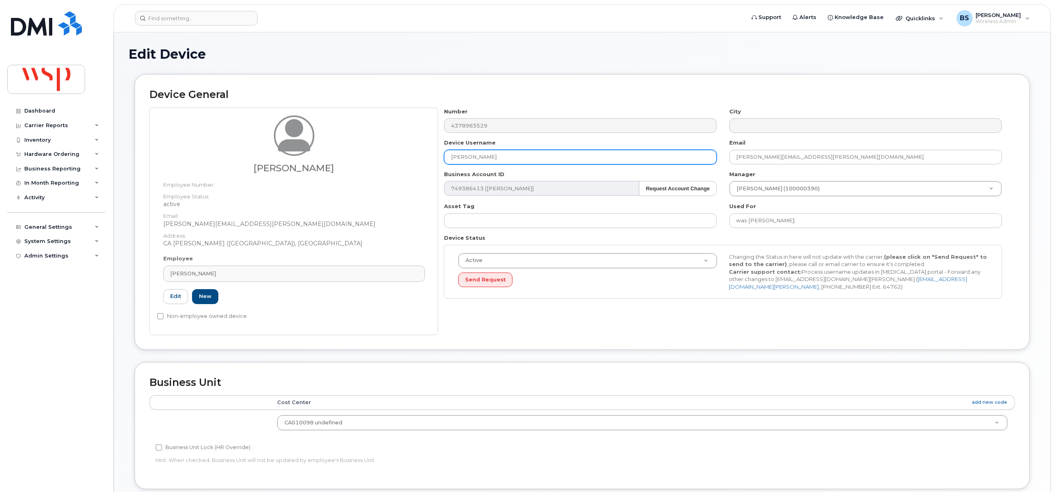
drag, startPoint x: 409, startPoint y: 165, endPoint x: 400, endPoint y: 165, distance: 8.5
click at [406, 165] on div "Kevin Morawski Employee Number: Employee Status: active Email: Kevin.Morawski@w…" at bounding box center [583, 221] width 866 height 227
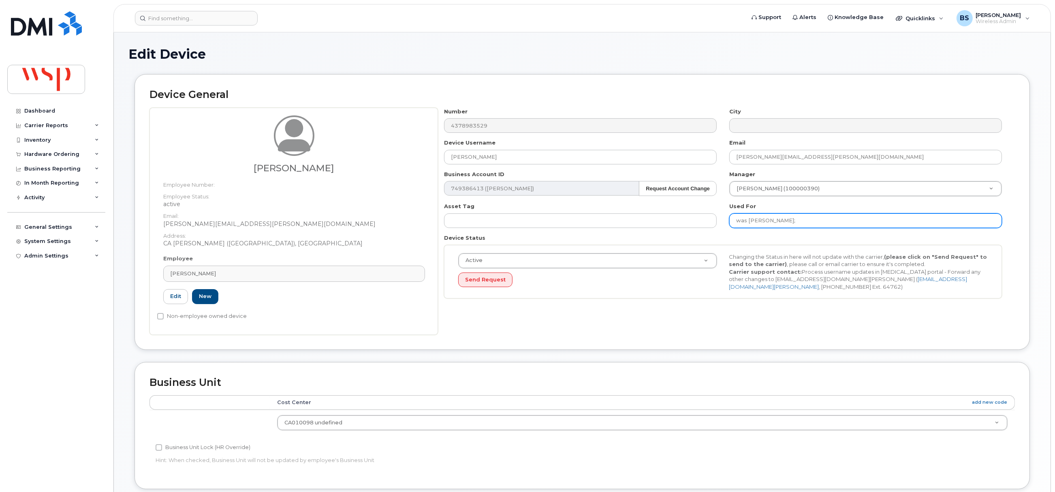
click at [838, 224] on input "was YASSER ELKADY;" at bounding box center [866, 221] width 273 height 15
paste input "Kevin Morawski"
type input "was YASSER ELKADY; Kevin Morawski"
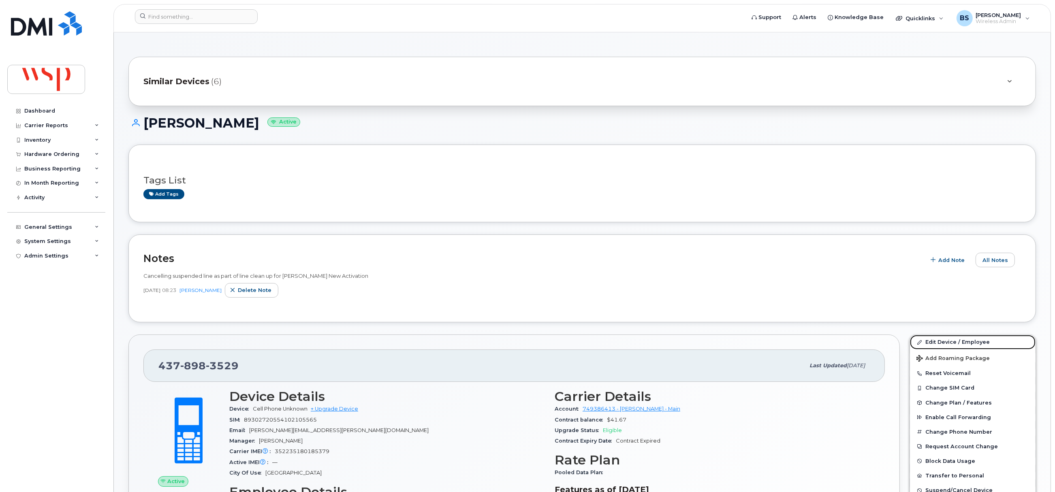
drag, startPoint x: 936, startPoint y: 341, endPoint x: 956, endPoint y: 249, distance: 94.2
click at [936, 341] on link "Edit Device / Employee" at bounding box center [973, 342] width 126 height 15
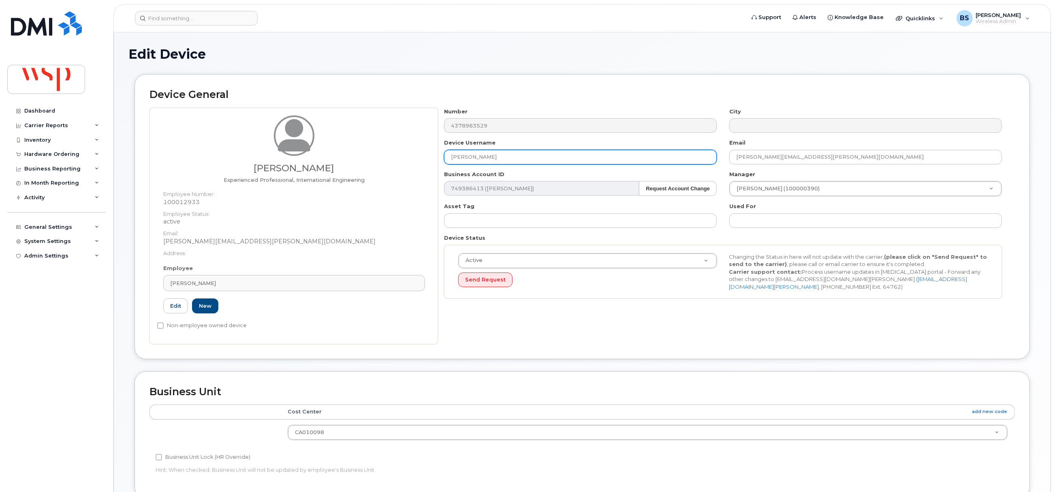
drag, startPoint x: 523, startPoint y: 158, endPoint x: 297, endPoint y: 156, distance: 225.8
click at [340, 154] on div "[PERSON_NAME] Experienced Professional, International Engineering Employee Numb…" at bounding box center [583, 226] width 866 height 237
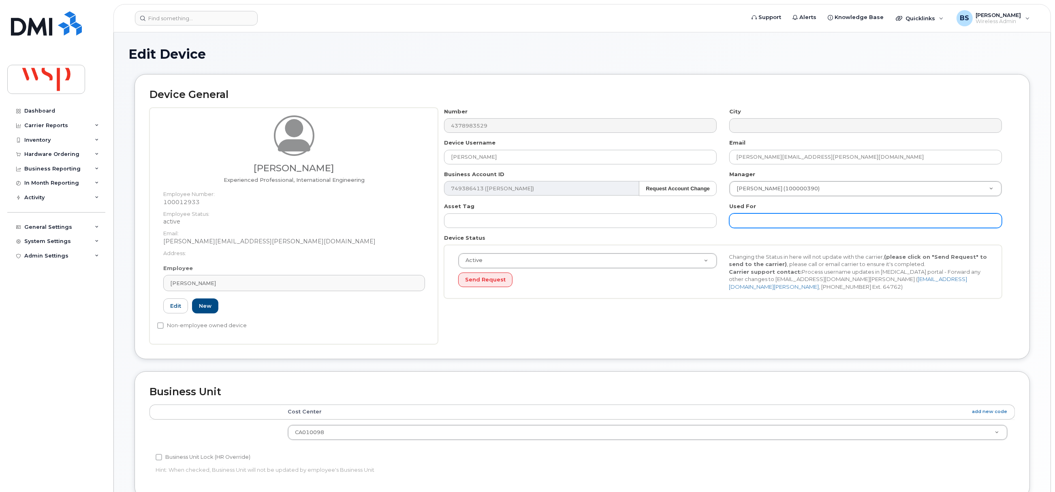
click at [792, 217] on input "text" at bounding box center [866, 221] width 273 height 15
paste input "[PERSON_NAME]"
type input "was [PERSON_NAME];"
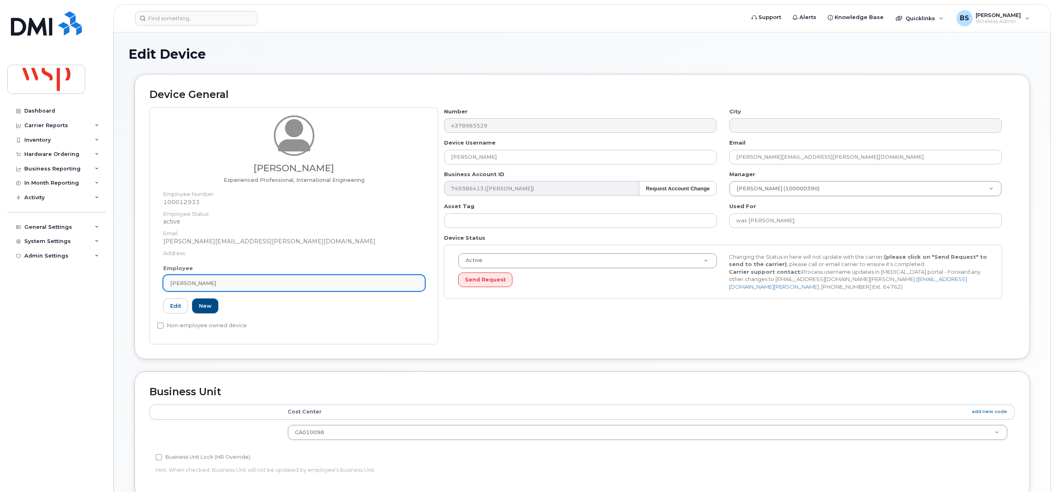
click at [231, 285] on div "[PERSON_NAME]" at bounding box center [294, 284] width 248 height 8
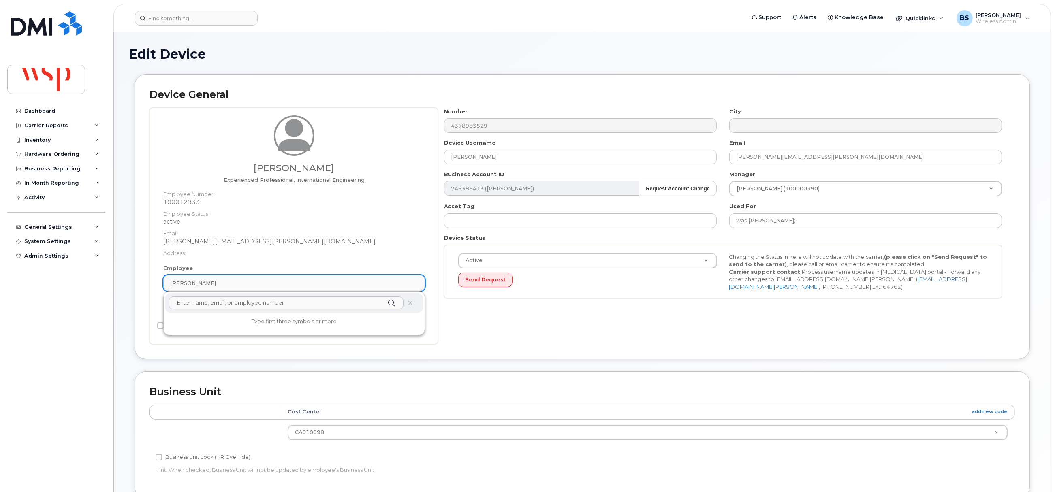
paste input "" Corey Zanatta""
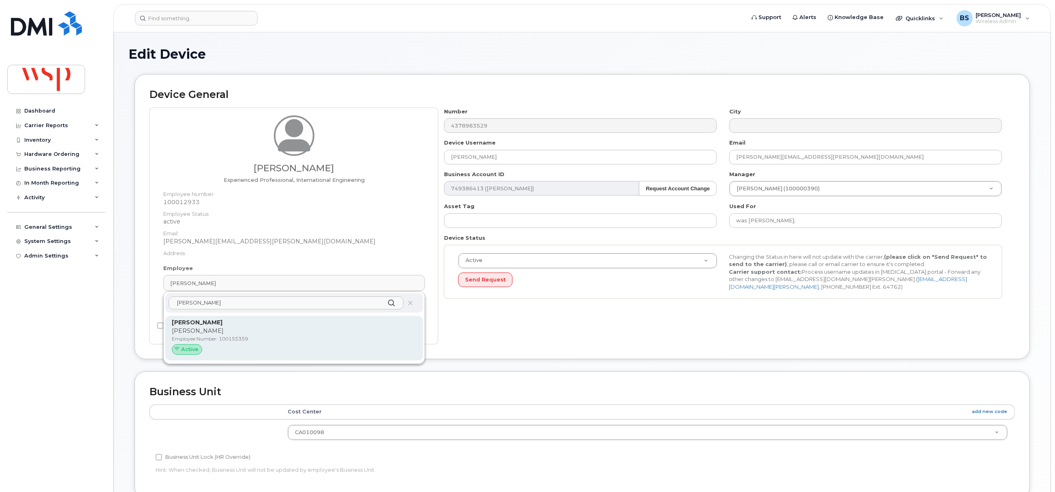
type input "Corey Zanatta"
click at [186, 333] on p "Corey Zanatta" at bounding box center [294, 331] width 245 height 9
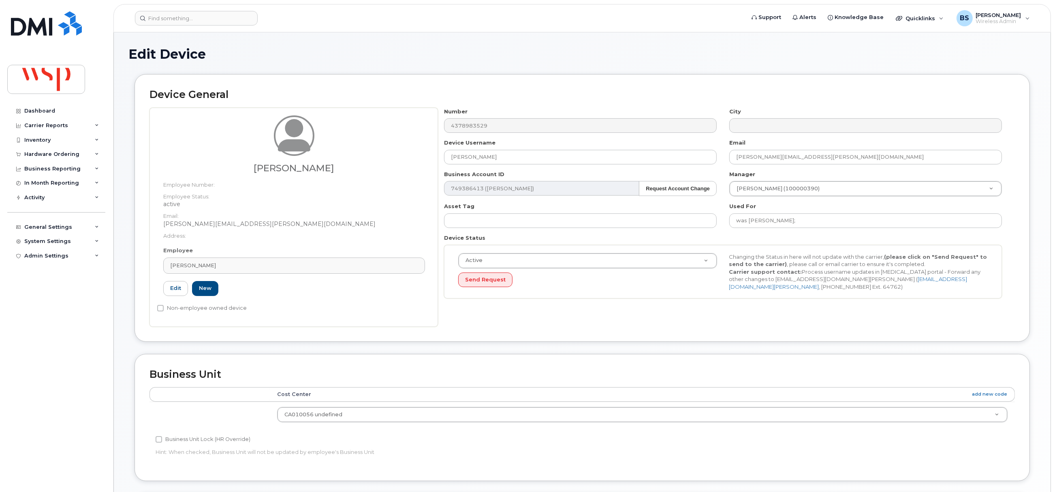
type input "Corey Zanatta"
type input "corey.zanatta@wsp.com"
type input "100155359"
type input "5769867"
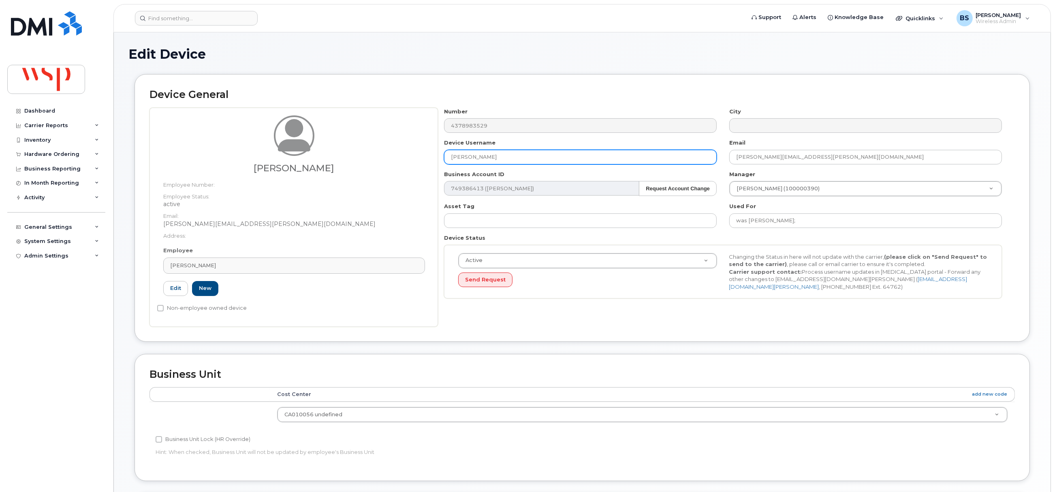
drag, startPoint x: 466, startPoint y: 160, endPoint x: 406, endPoint y: 159, distance: 60.0
click at [432, 163] on div "Corey Zanatta Employee Number: Employee Status: active Email: Corey.Zanatta@wsp…" at bounding box center [583, 217] width 866 height 219
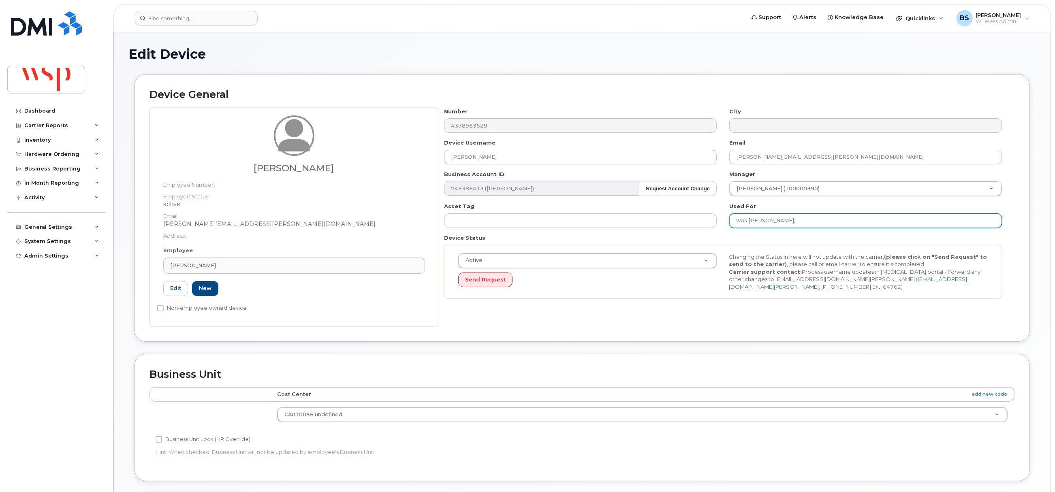
click at [841, 221] on input "was YASSER ELKADY;" at bounding box center [866, 221] width 273 height 15
paste input "Corey Zanatta"
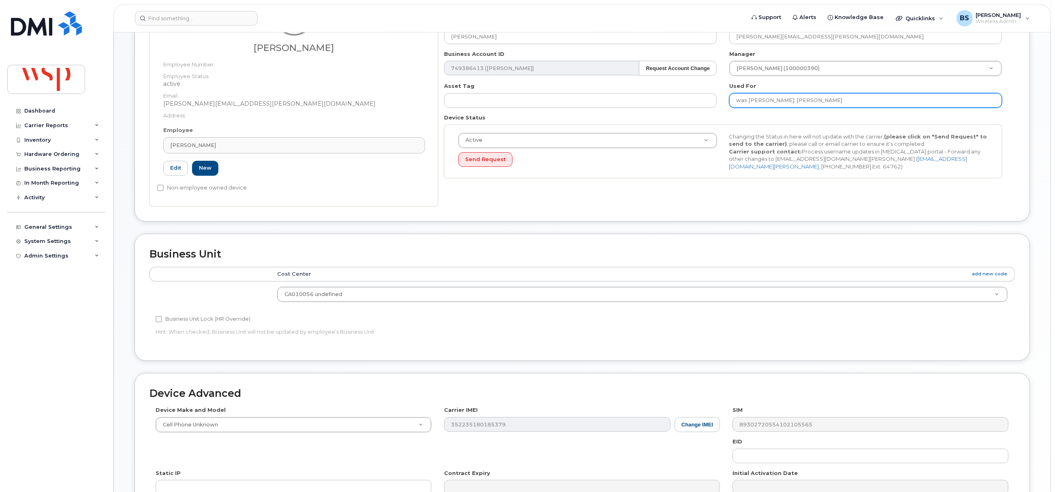
scroll to position [245, 0]
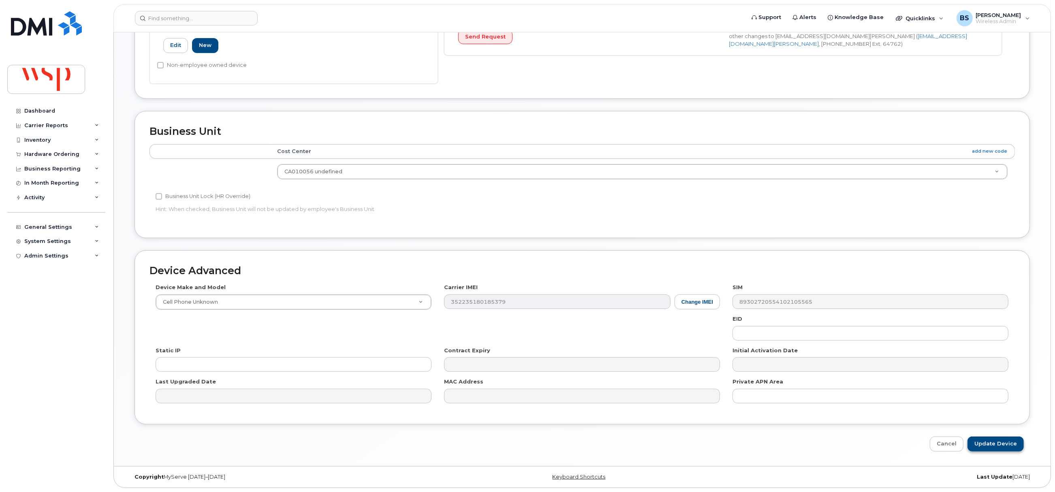
type input "was YASSER ELKADY; Corey Zanatta"
click at [997, 443] on input "Update Device" at bounding box center [996, 444] width 56 height 15
type input "Saving..."
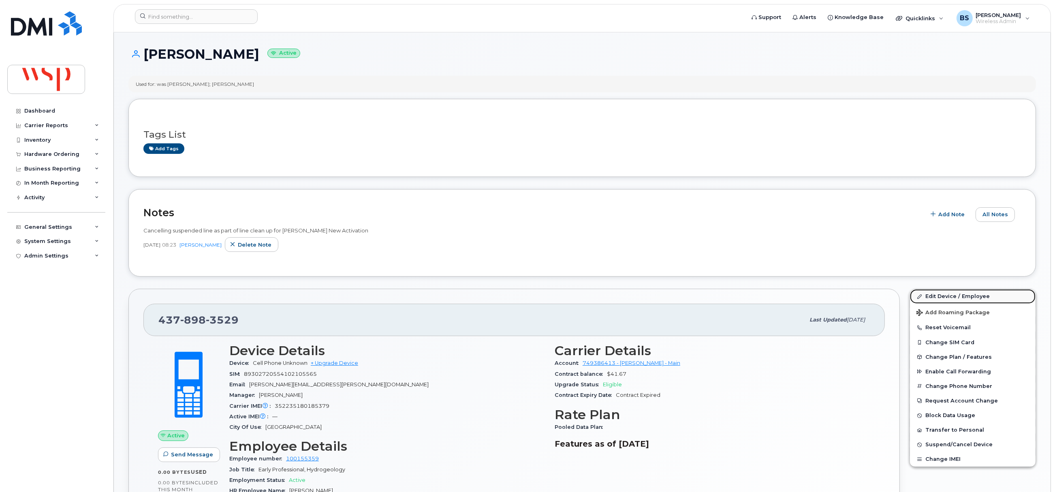
click at [938, 297] on link "Edit Device / Employee" at bounding box center [973, 296] width 126 height 15
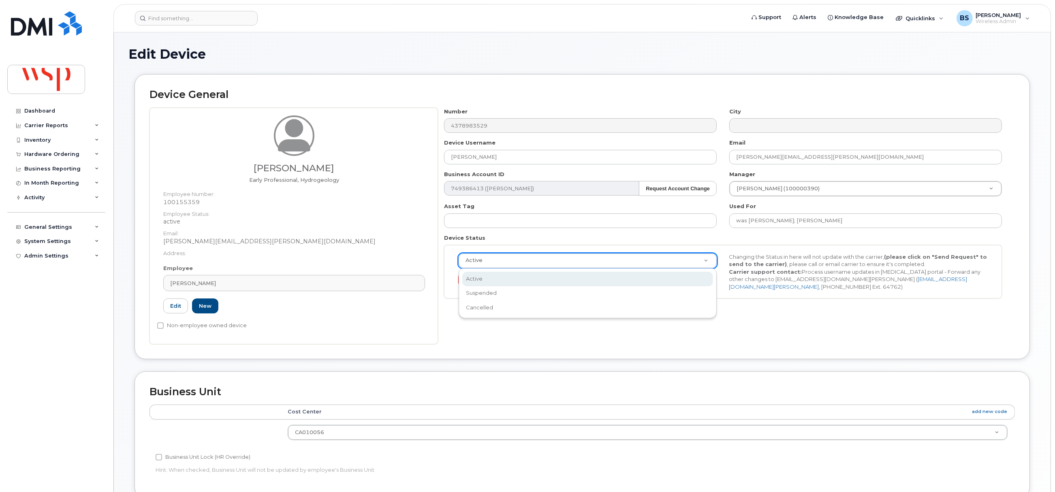
drag, startPoint x: 507, startPoint y: 259, endPoint x: 507, endPoint y: 270, distance: 10.9
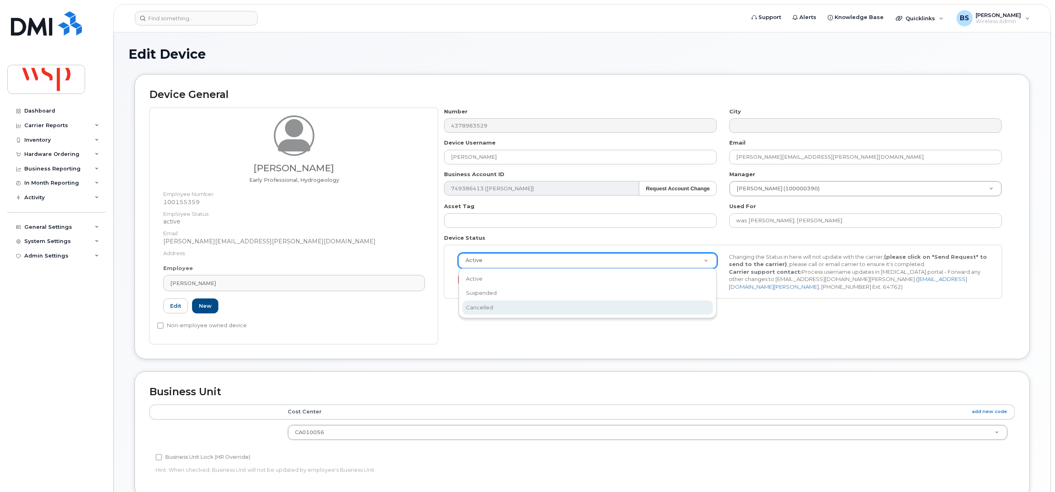
select select "cancelled"
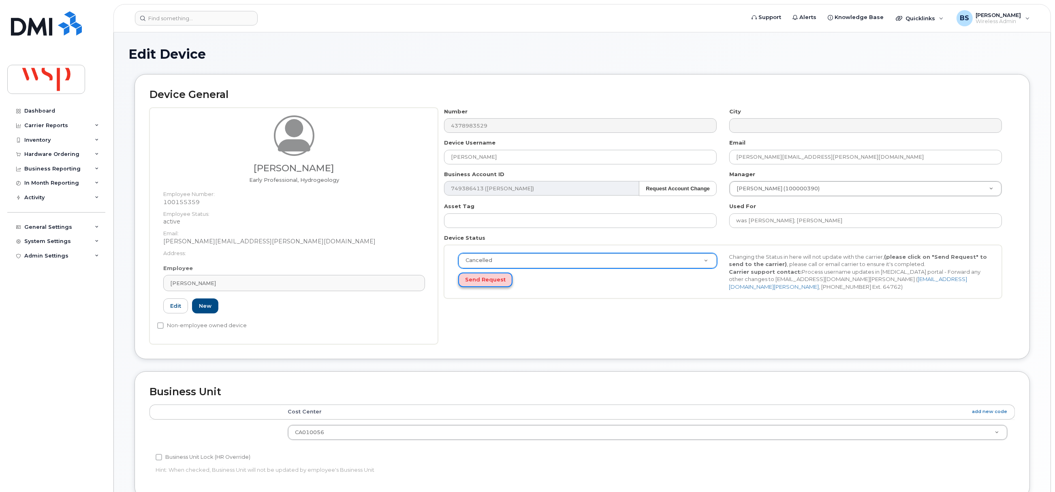
click at [484, 281] on button "Send Request" at bounding box center [485, 280] width 54 height 15
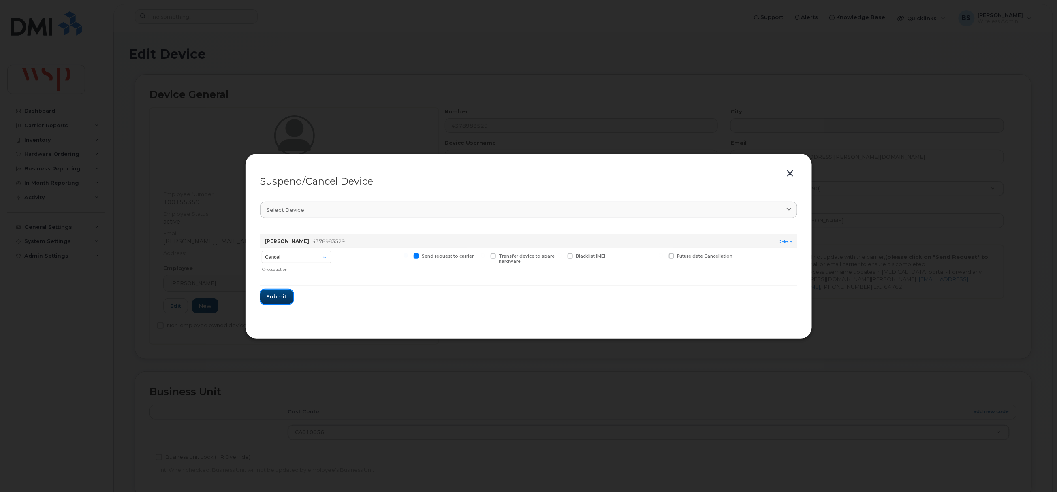
click at [278, 293] on span "Submit" at bounding box center [277, 297] width 20 height 8
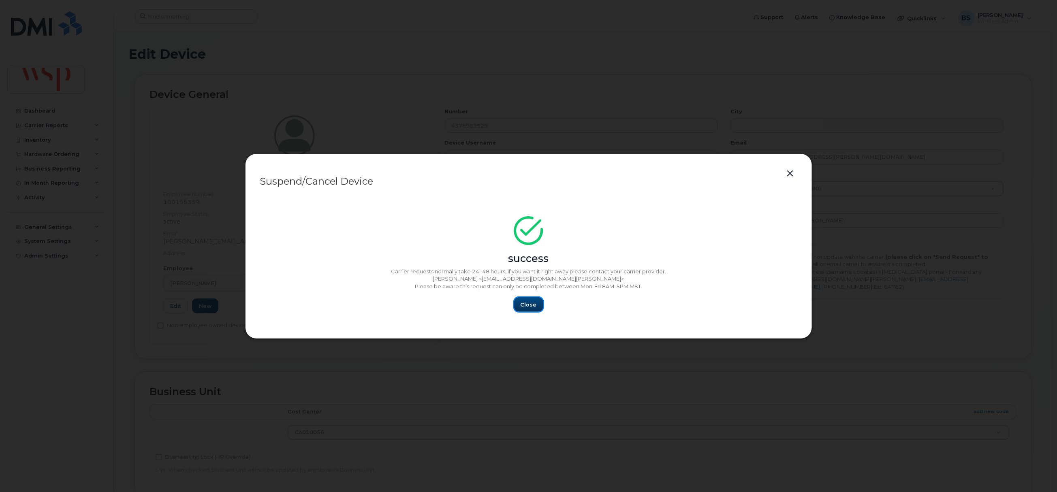
click at [531, 303] on span "Close" at bounding box center [529, 305] width 16 height 8
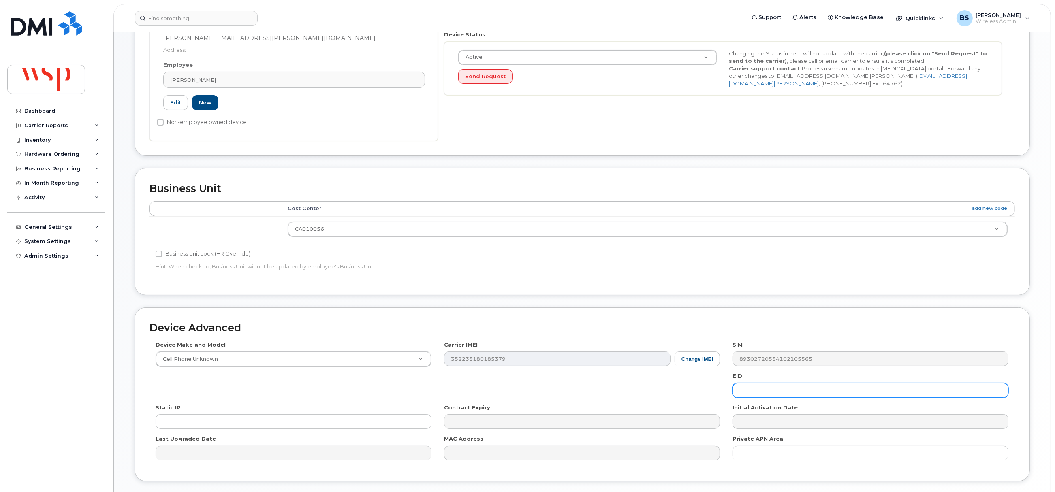
scroll to position [263, 0]
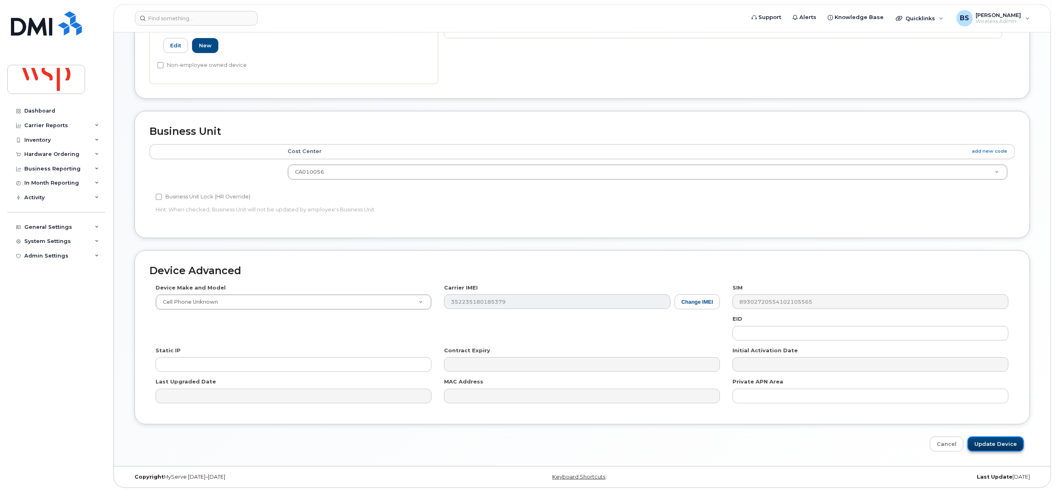
click at [995, 446] on input "Update Device" at bounding box center [996, 444] width 56 height 15
type input "Saving..."
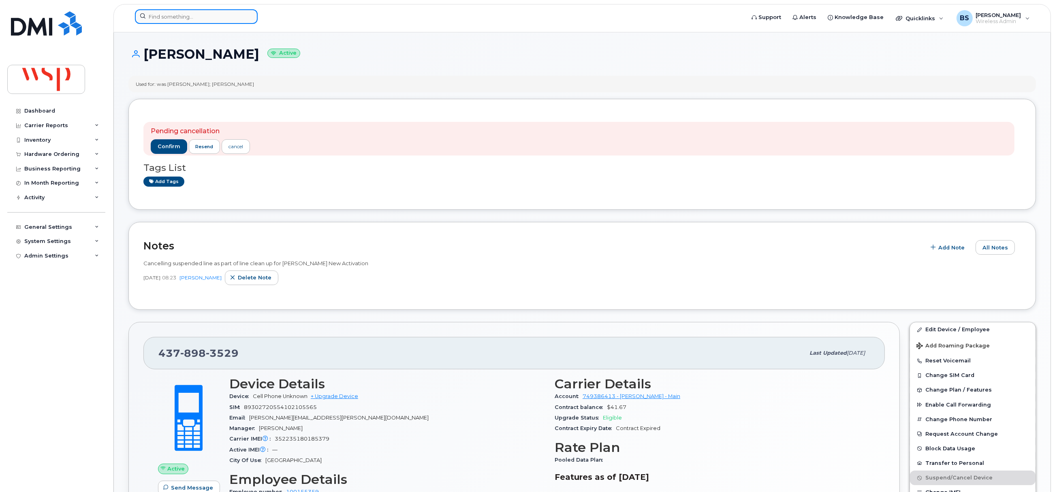
drag, startPoint x: 180, startPoint y: 20, endPoint x: 191, endPoint y: 20, distance: 10.5
click at [181, 20] on input at bounding box center [196, 16] width 123 height 15
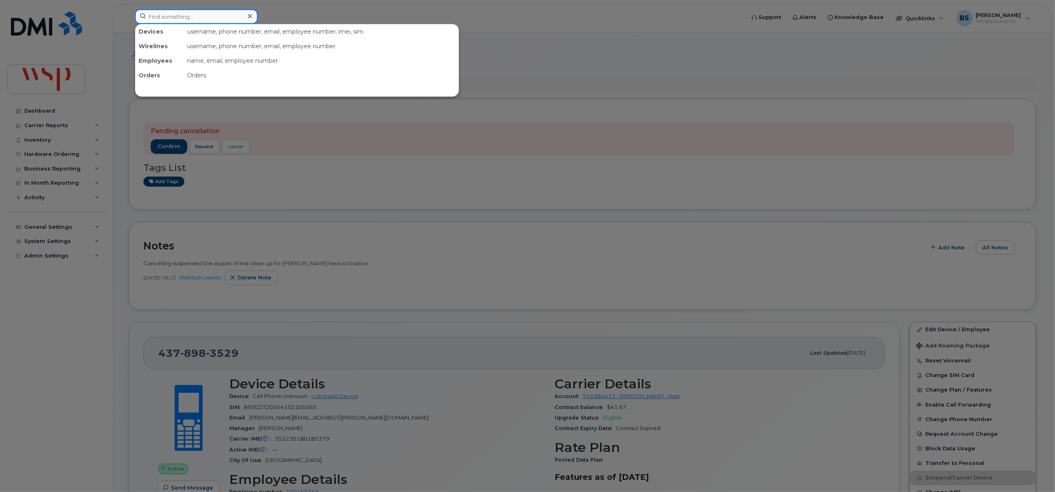
paste input "6134018320"
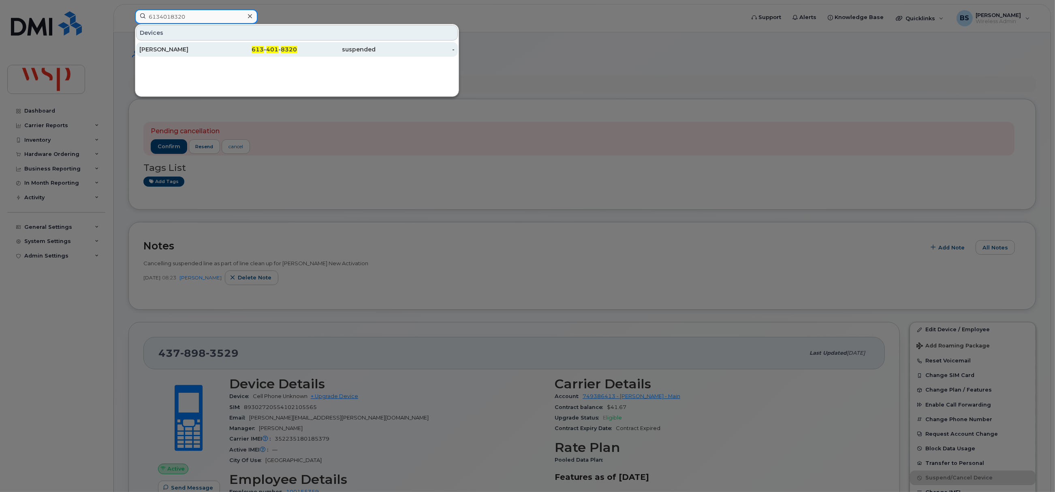
type input "6134018320"
click at [156, 48] on div "[PERSON_NAME]" at bounding box center [178, 49] width 79 height 8
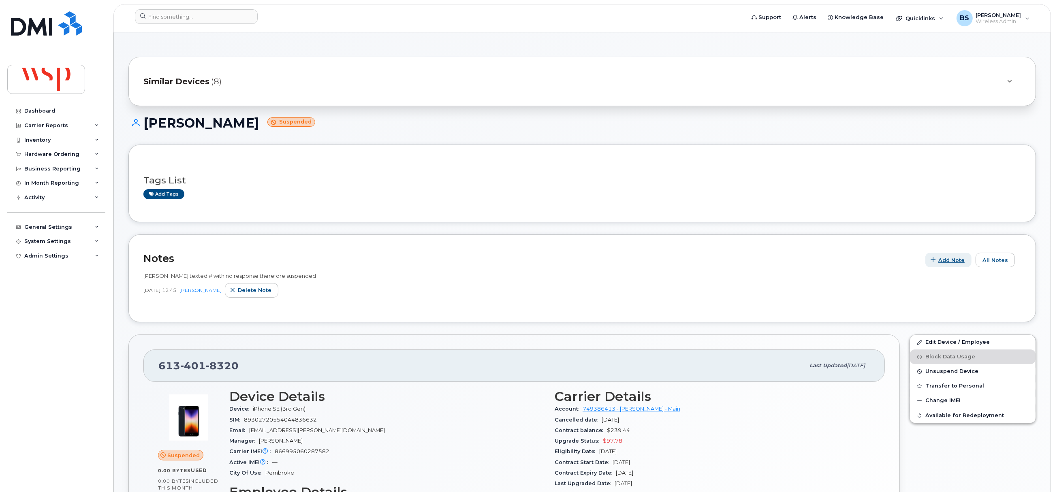
click at [958, 262] on span "Add Note" at bounding box center [952, 261] width 26 height 8
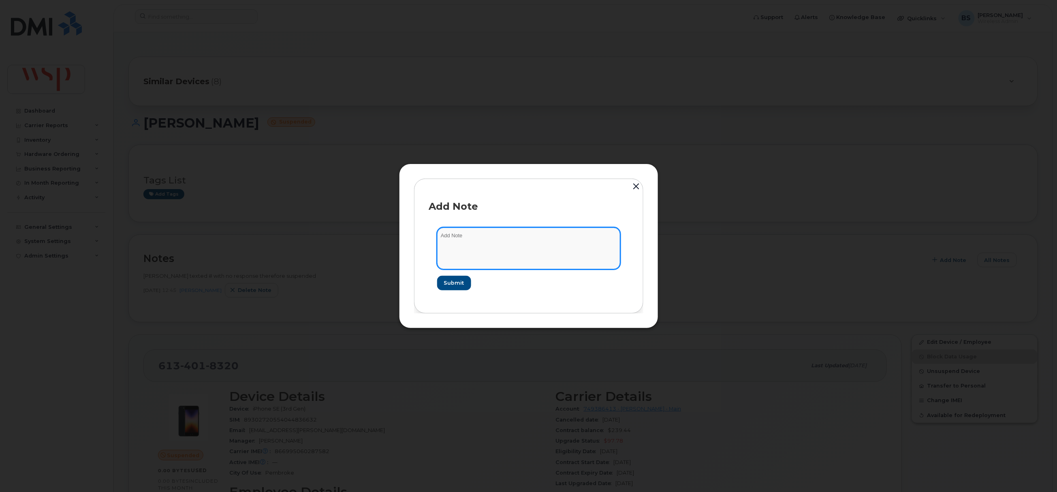
click at [482, 248] on textarea at bounding box center [528, 248] width 183 height 41
paste textarea "Cancelling suspended line as part of line clean up for [PERSON_NAME] New Activa…"
type textarea "Cancelling suspended line as part of line clean up for [PERSON_NAME] New Activa…"
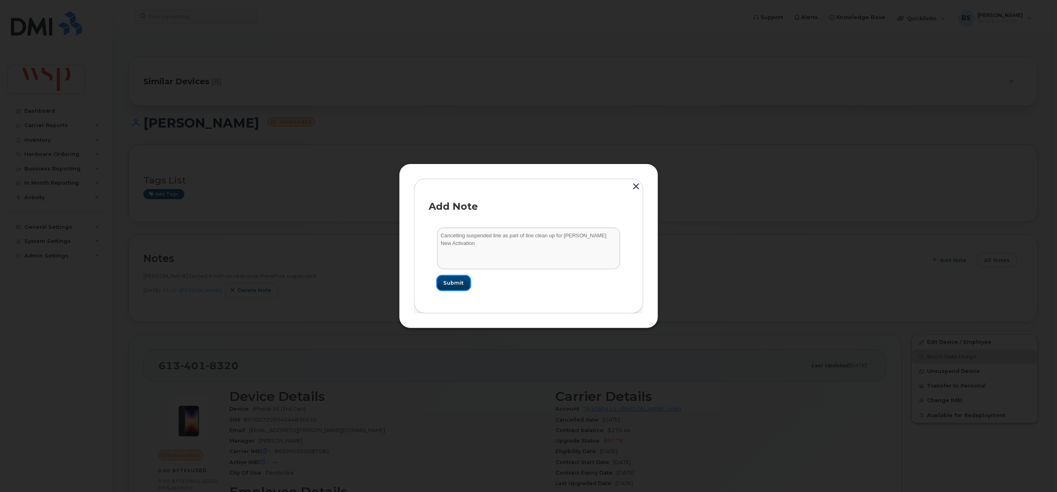
click at [449, 282] on span "Submit" at bounding box center [454, 283] width 20 height 8
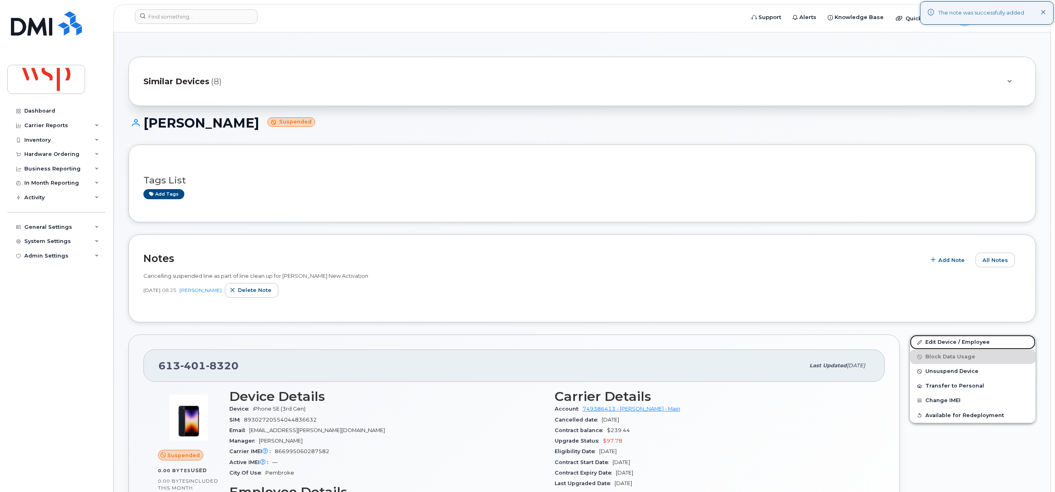
drag, startPoint x: 930, startPoint y: 343, endPoint x: 588, endPoint y: 308, distance: 344.2
click at [930, 343] on link "Edit Device / Employee" at bounding box center [973, 342] width 126 height 15
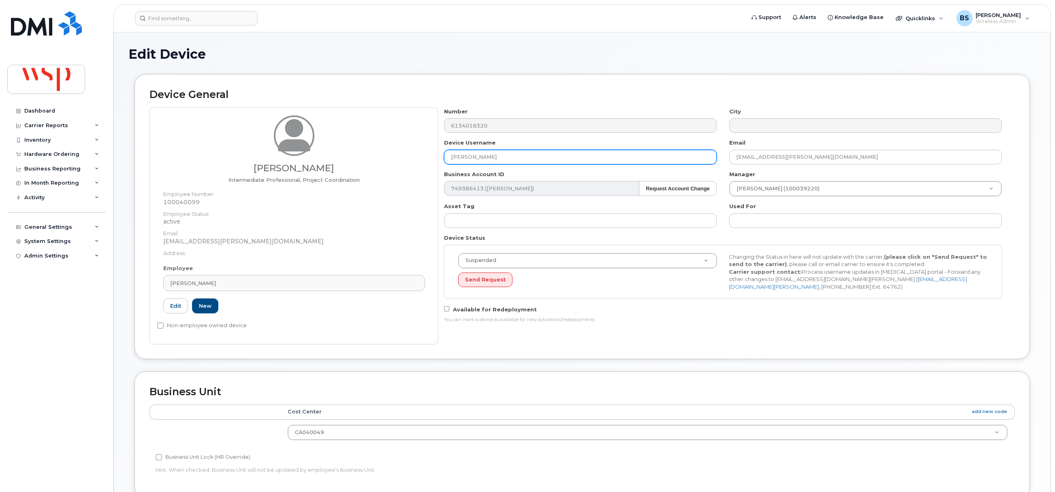
drag, startPoint x: 521, startPoint y: 156, endPoint x: 382, endPoint y: 166, distance: 139.4
click at [390, 166] on div "Ainsley Workman Intermediate Professional, Project Coordination Employee Number…" at bounding box center [583, 226] width 866 height 237
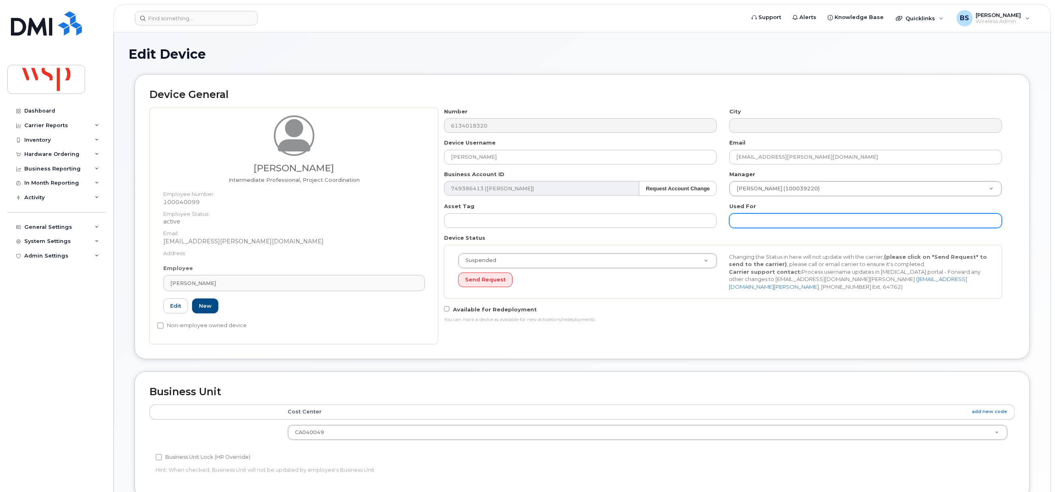
drag, startPoint x: 749, startPoint y: 218, endPoint x: 751, endPoint y: 221, distance: 4.4
click at [750, 218] on input "text" at bounding box center [866, 221] width 273 height 15
paste input "[PERSON_NAME]"
type input "was AINSLEY WORKMAN;"
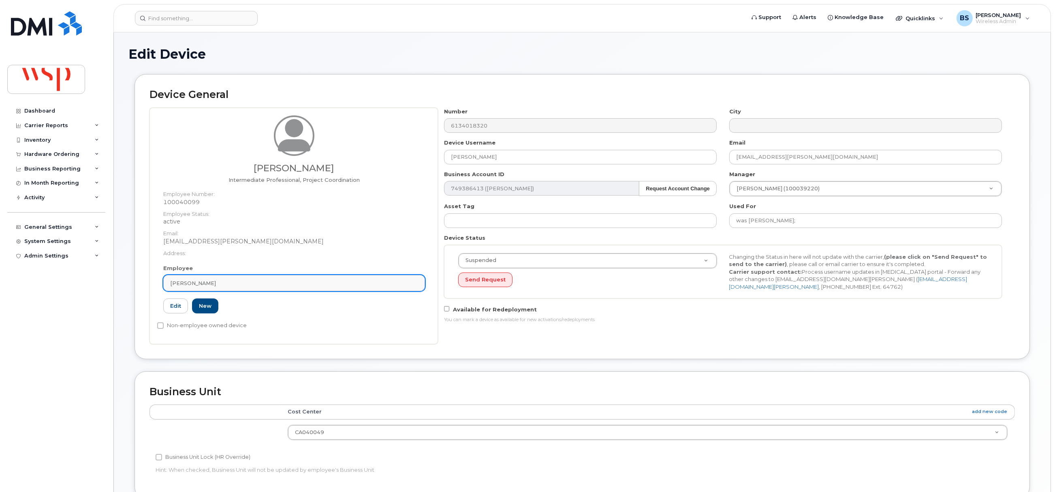
click at [246, 283] on div "[PERSON_NAME]" at bounding box center [294, 284] width 248 height 8
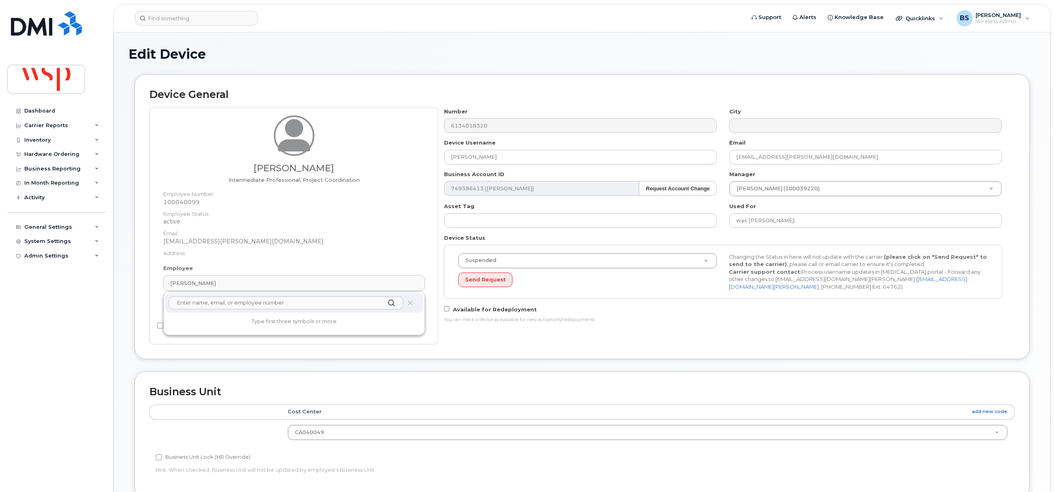
click at [222, 304] on input "text" at bounding box center [286, 303] width 235 height 13
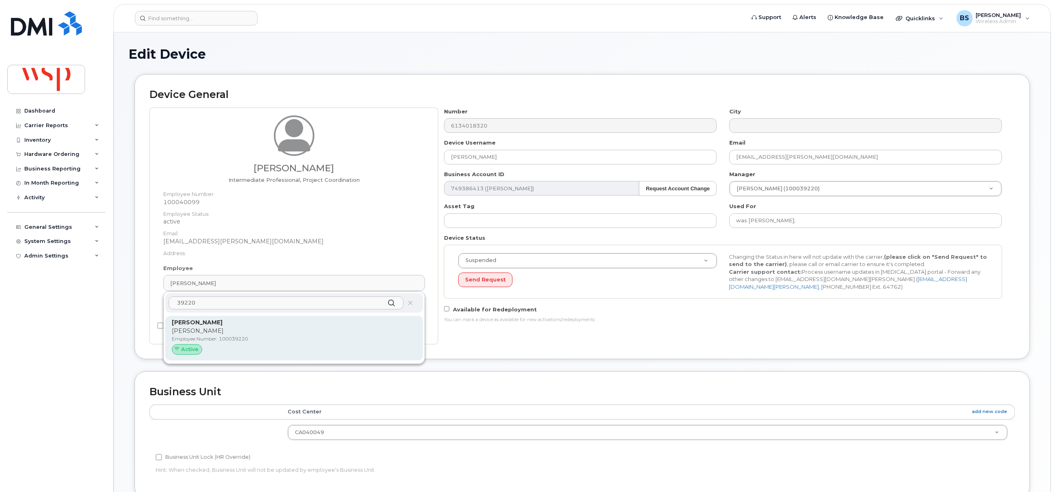
type input "39220"
click at [215, 336] on p "Employee Number: 100039220" at bounding box center [294, 339] width 245 height 7
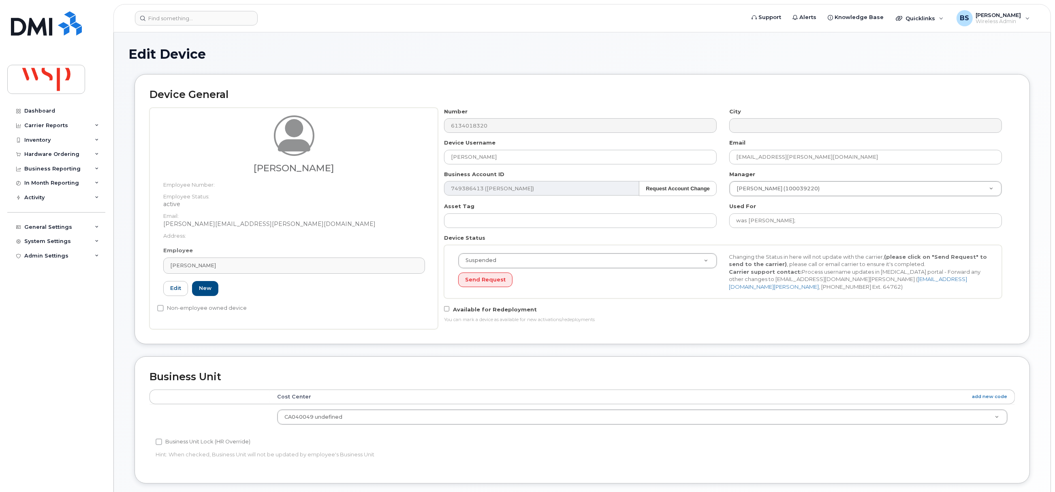
type input "100039220"
type input "[PERSON_NAME]"
type input "graham.valliant@wsp.com"
type input "7502104"
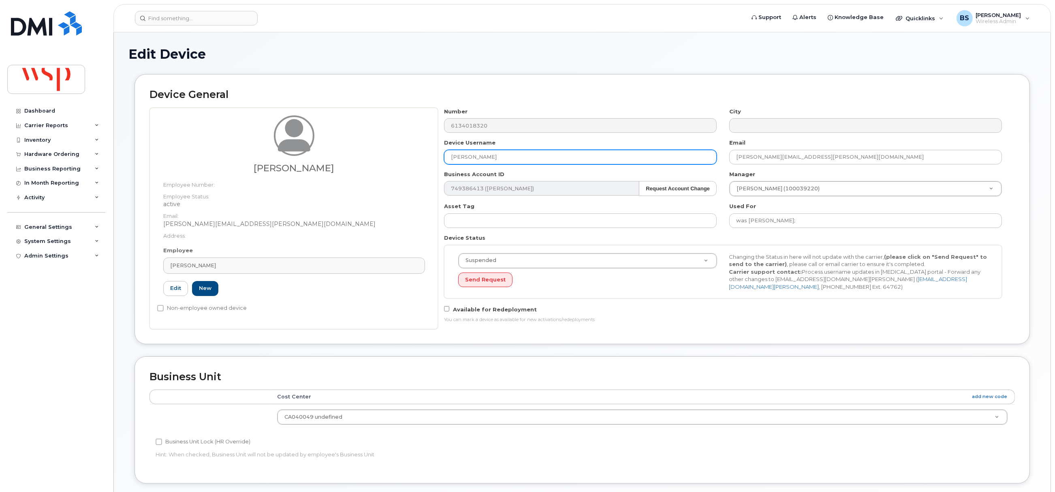
drag, startPoint x: 506, startPoint y: 161, endPoint x: 414, endPoint y: 164, distance: 92.1
click at [424, 164] on div "Robert Valliant Employee Number: Employee Status: active Email: graham.valliant…" at bounding box center [583, 219] width 866 height 222
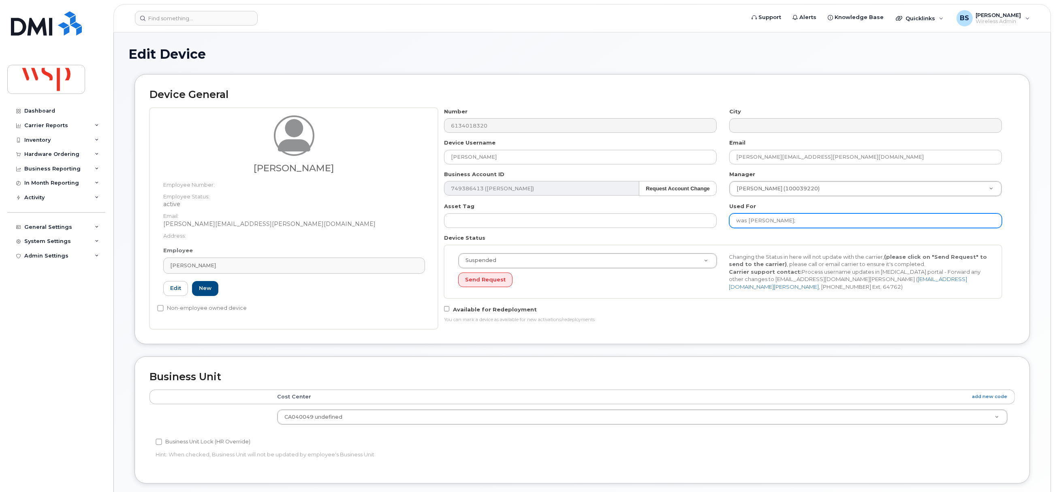
click at [823, 223] on input "was AINSLEY WORKMAN;" at bounding box center [866, 221] width 273 height 15
paste input "[PERSON_NAME]"
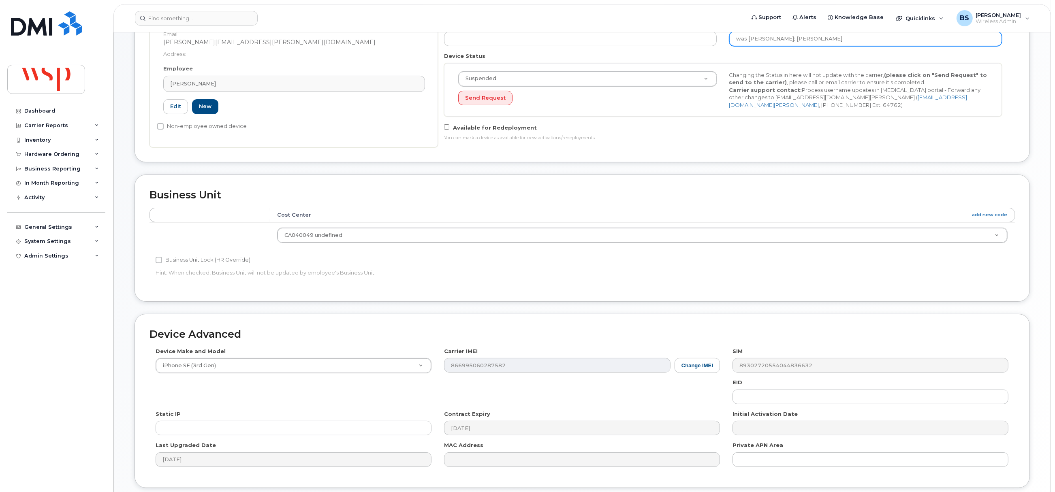
scroll to position [245, 0]
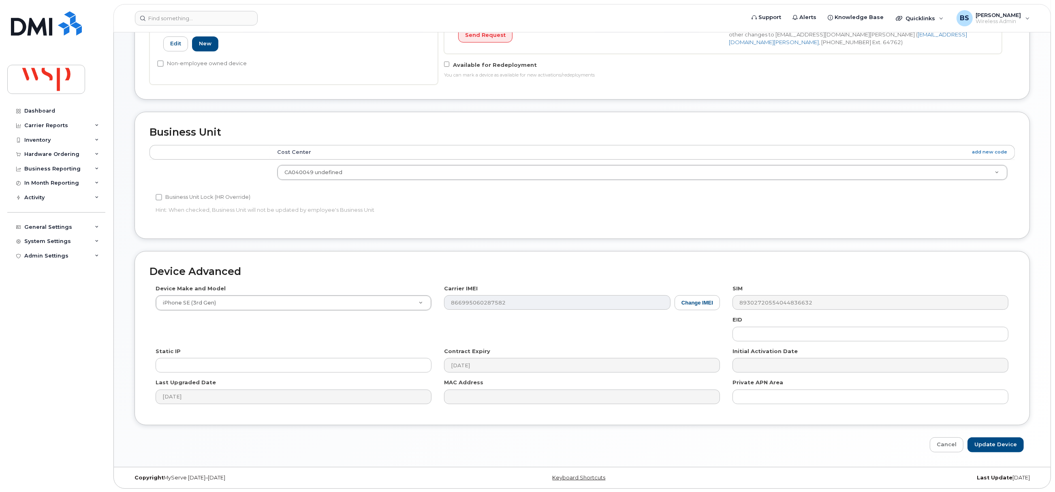
type input "was AINSLEY WORKMAN; Robert Valliant"
click at [1002, 440] on input "Update Device" at bounding box center [996, 445] width 56 height 15
type input "Saving..."
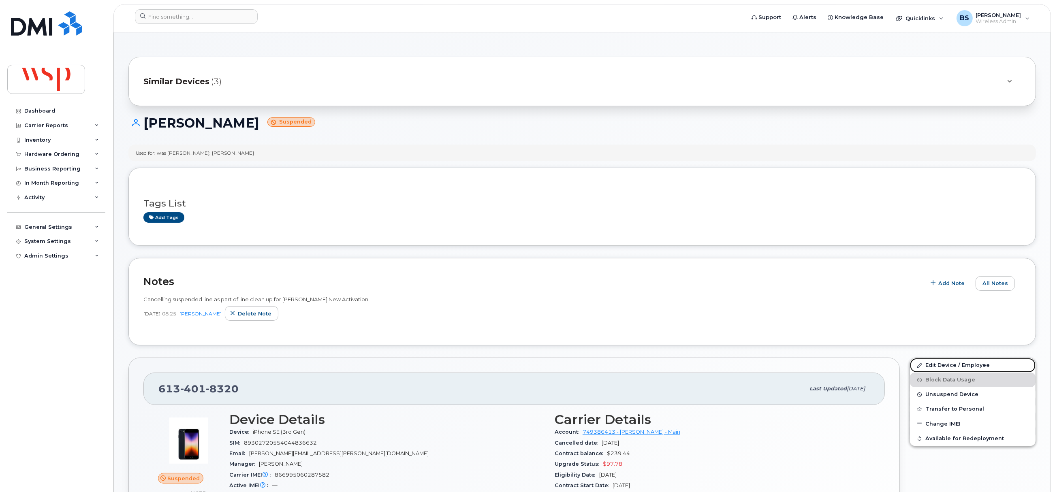
click at [934, 366] on link "Edit Device / Employee" at bounding box center [973, 365] width 126 height 15
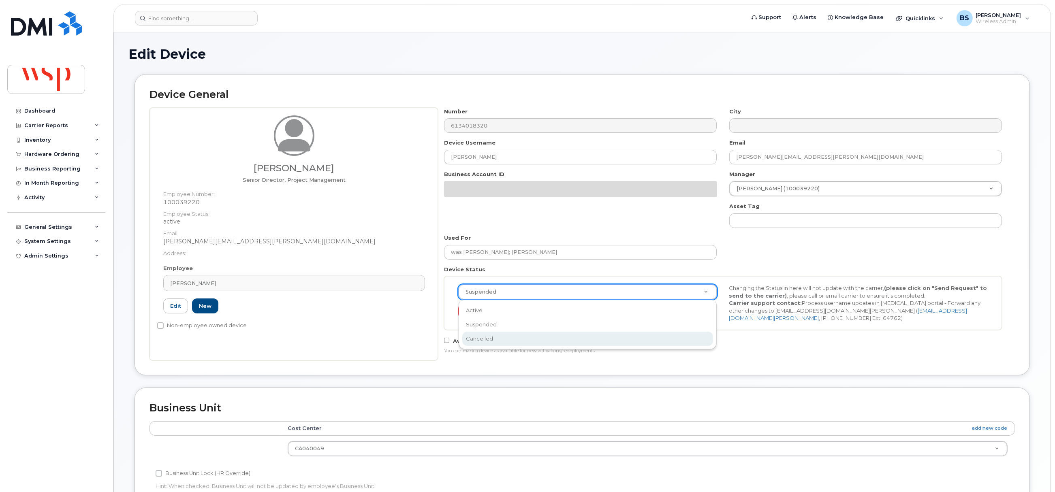
select select "cancelled"
click at [480, 310] on button "Send Request" at bounding box center [485, 311] width 54 height 15
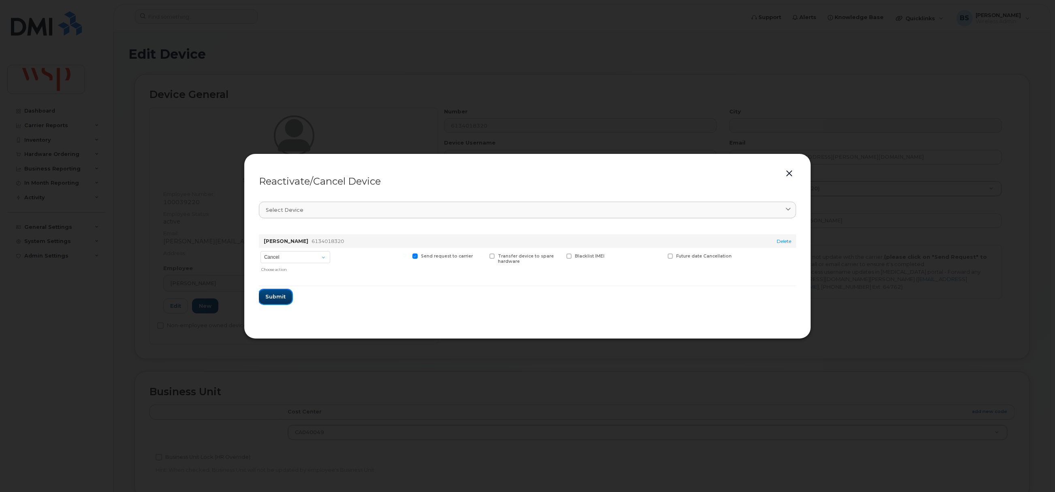
click at [278, 296] on span "Submit" at bounding box center [275, 297] width 20 height 8
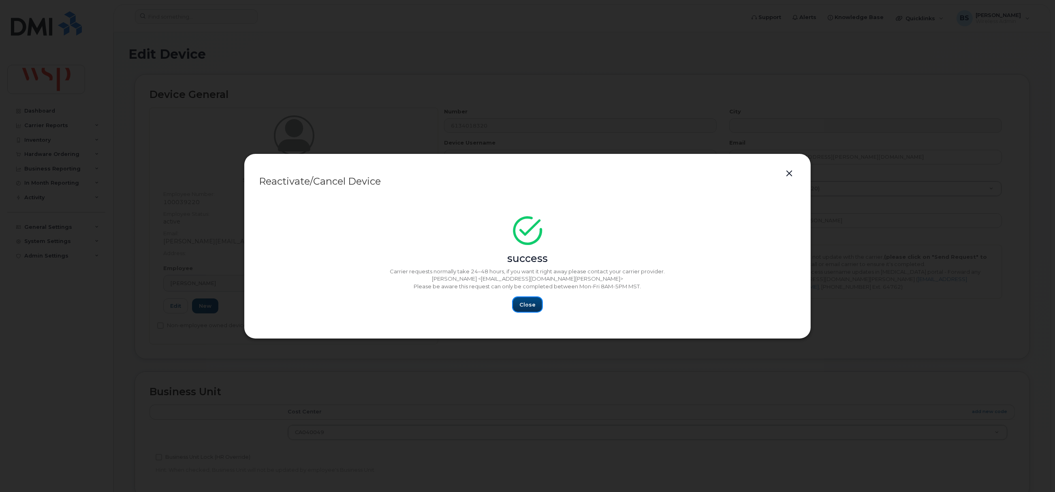
click at [535, 306] on button "Close" at bounding box center [527, 304] width 29 height 15
click at [534, 306] on span "Close" at bounding box center [528, 305] width 16 height 8
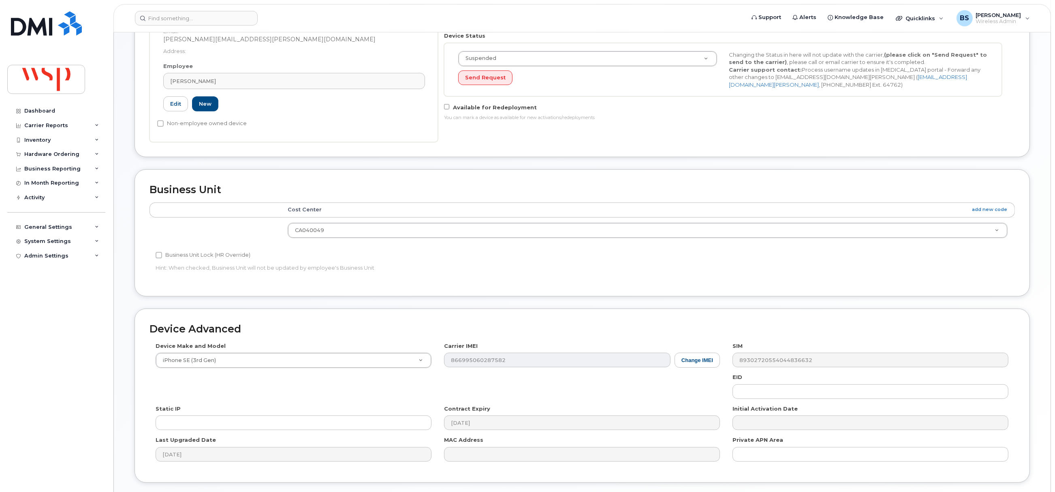
scroll to position [263, 0]
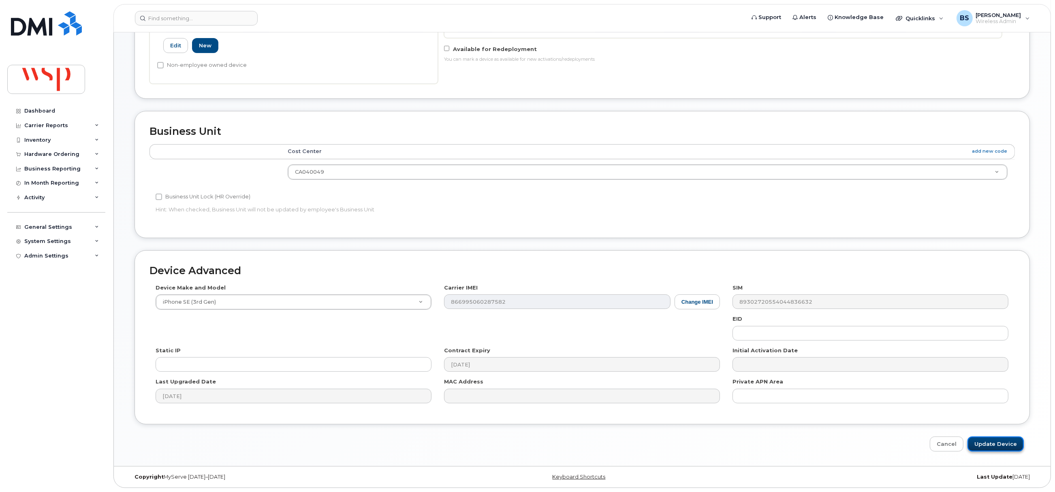
click at [988, 443] on input "Update Device" at bounding box center [996, 444] width 56 height 15
type input "Saving..."
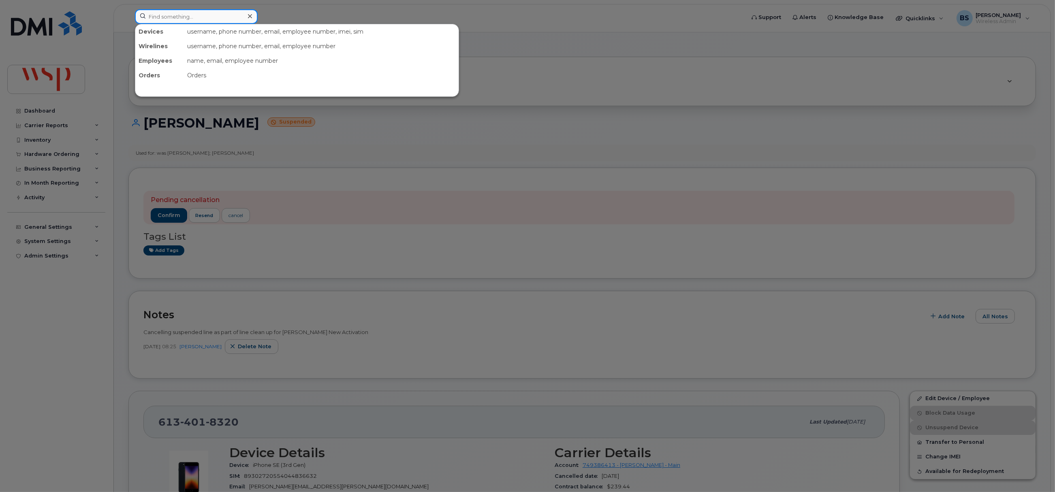
click at [200, 12] on input at bounding box center [196, 16] width 123 height 15
paste input "2492889407"
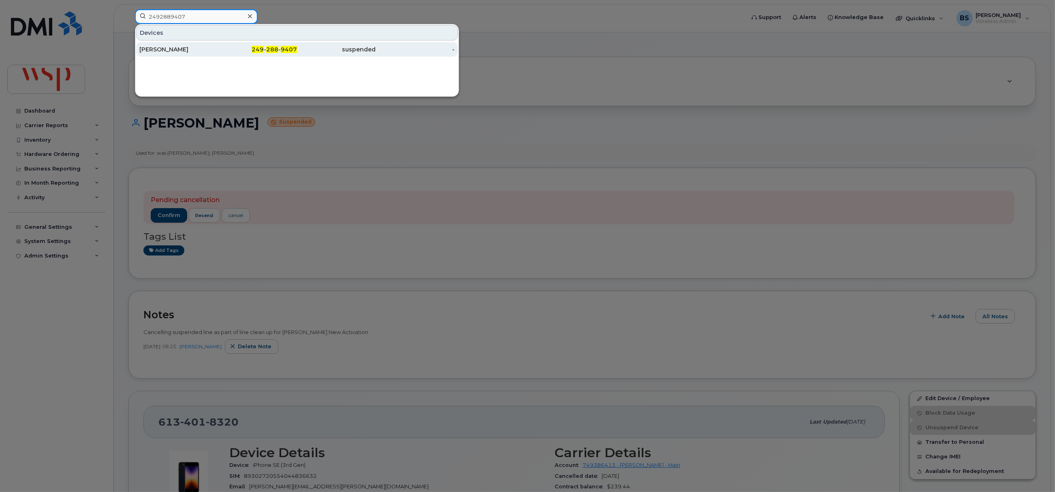
type input "2492889407"
drag, startPoint x: 165, startPoint y: 49, endPoint x: 278, endPoint y: 86, distance: 118.9
click at [166, 49] on div "[PERSON_NAME]" at bounding box center [178, 49] width 79 height 8
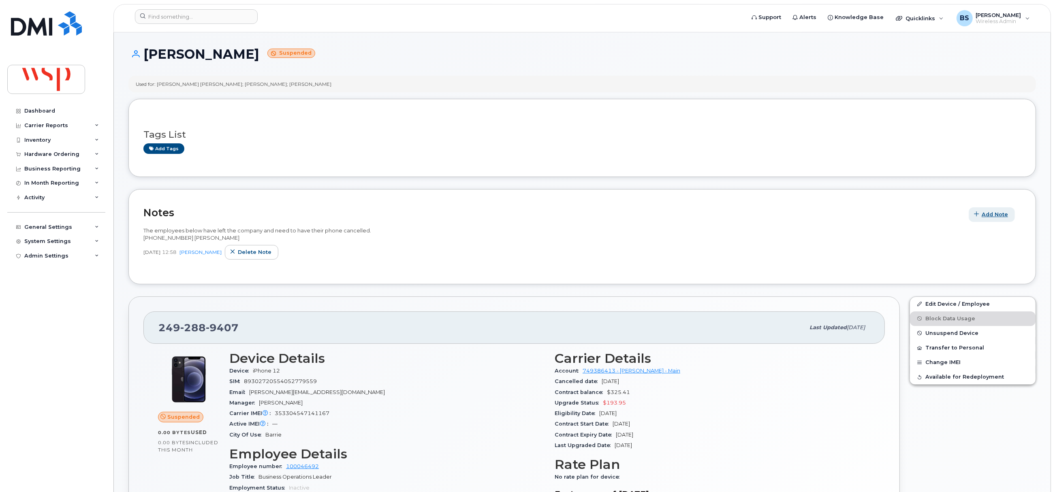
click at [993, 214] on span "Add Note" at bounding box center [995, 215] width 26 height 8
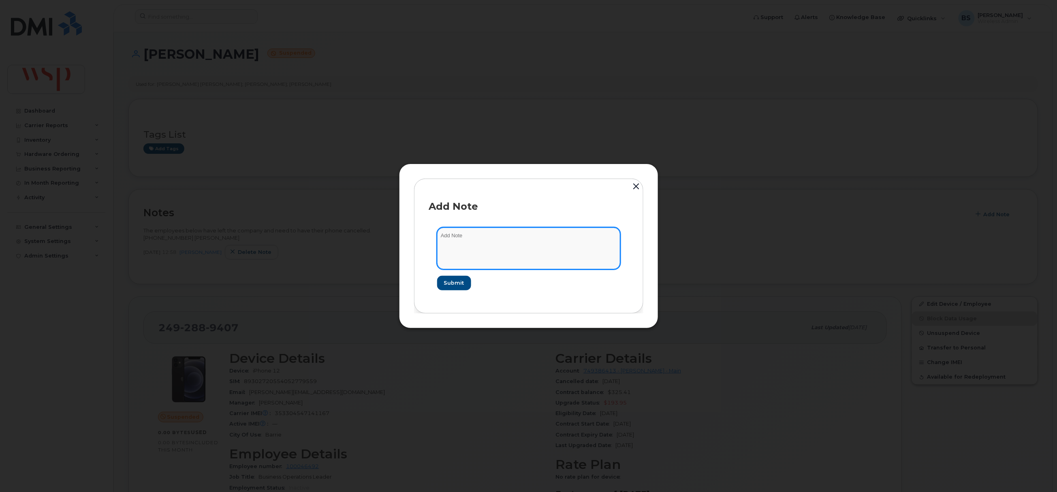
click at [490, 249] on textarea at bounding box center [528, 248] width 183 height 41
paste textarea "Cancelling suspended line as part of line clean up for [PERSON_NAME] New Activa…"
type textarea "Cancelling suspended line as part of line clean up for Rogers New Activation"
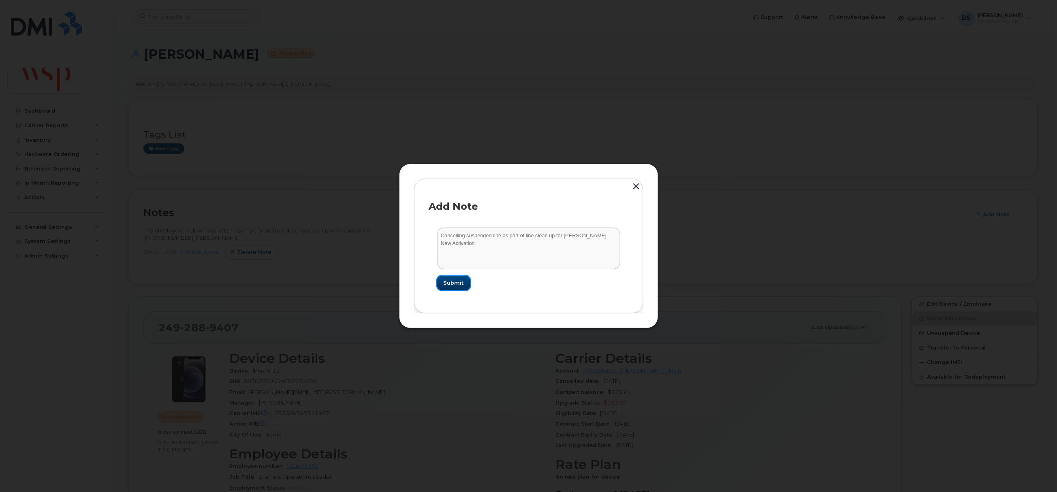
click at [457, 281] on span "Submit" at bounding box center [454, 283] width 20 height 8
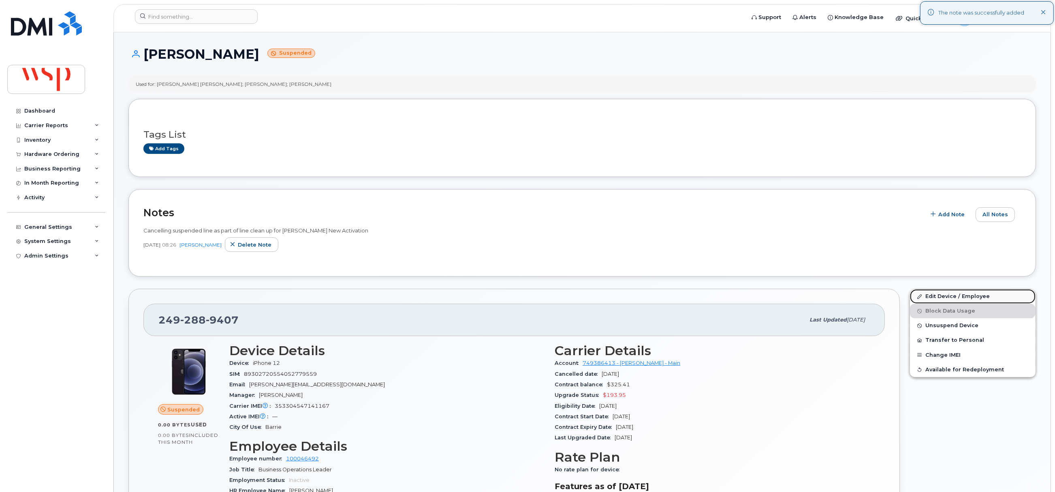
click at [931, 297] on link "Edit Device / Employee" at bounding box center [973, 296] width 126 height 15
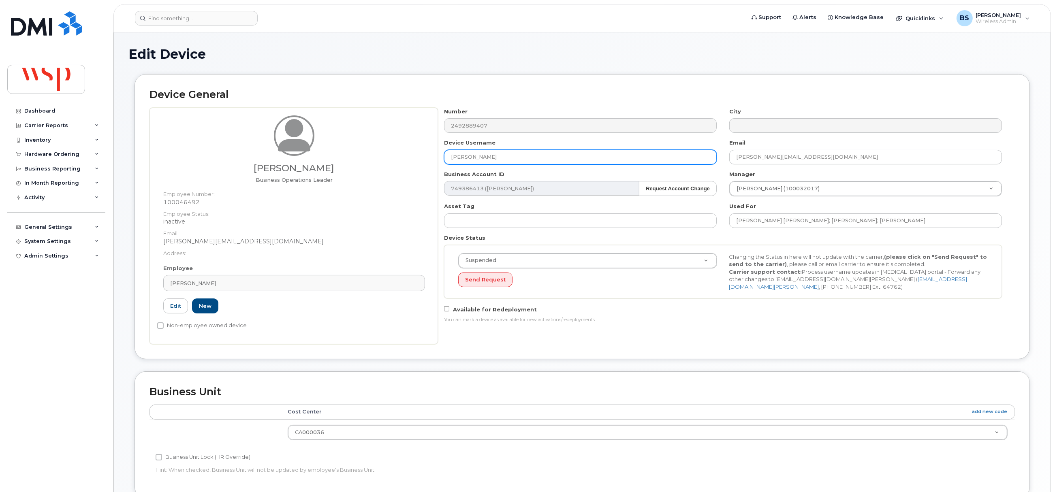
drag, startPoint x: 538, startPoint y: 157, endPoint x: 421, endPoint y: 160, distance: 117.2
click at [423, 160] on div "Alexandre Tanara Business Operations Leader Employee Number: 100046492 Employee…" at bounding box center [583, 226] width 866 height 237
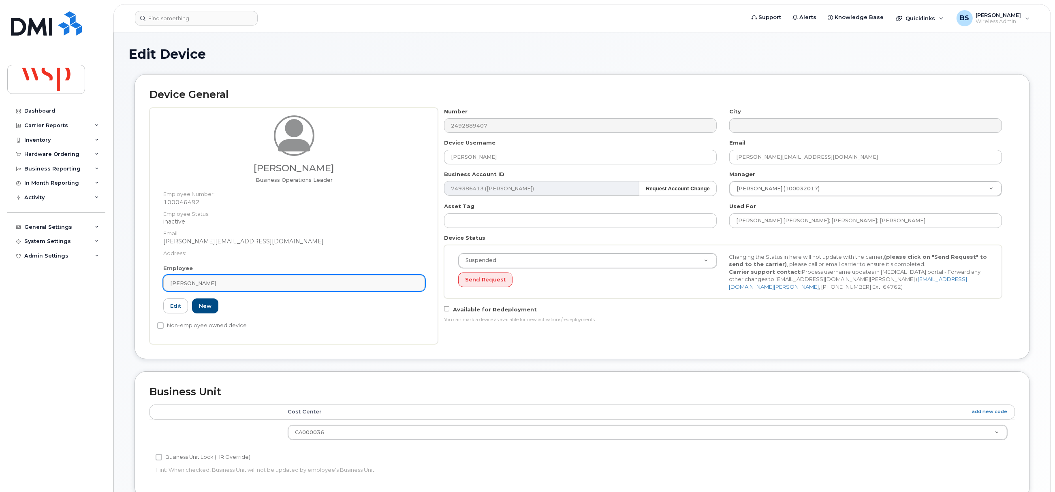
click at [196, 278] on link "Alexandre Tanara" at bounding box center [294, 283] width 262 height 16
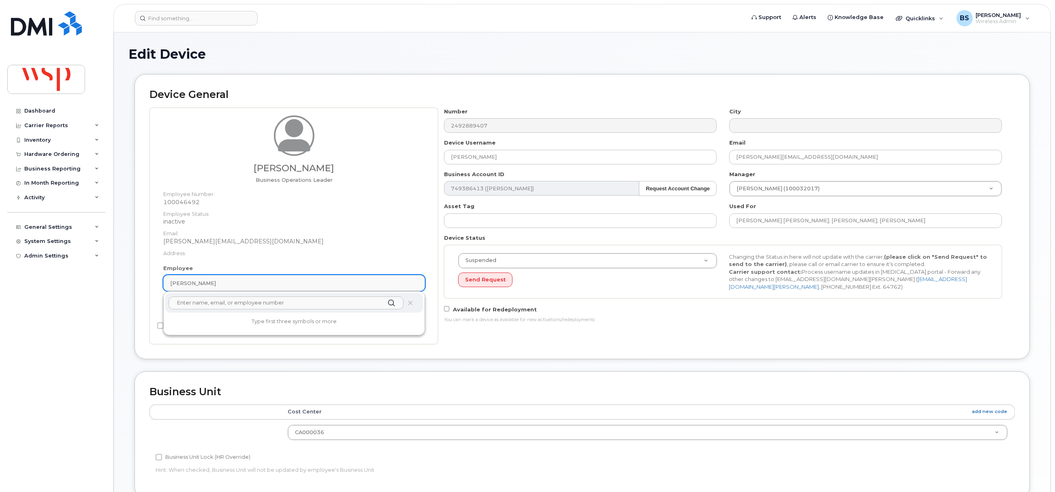
paste input "Corey Zanatta"
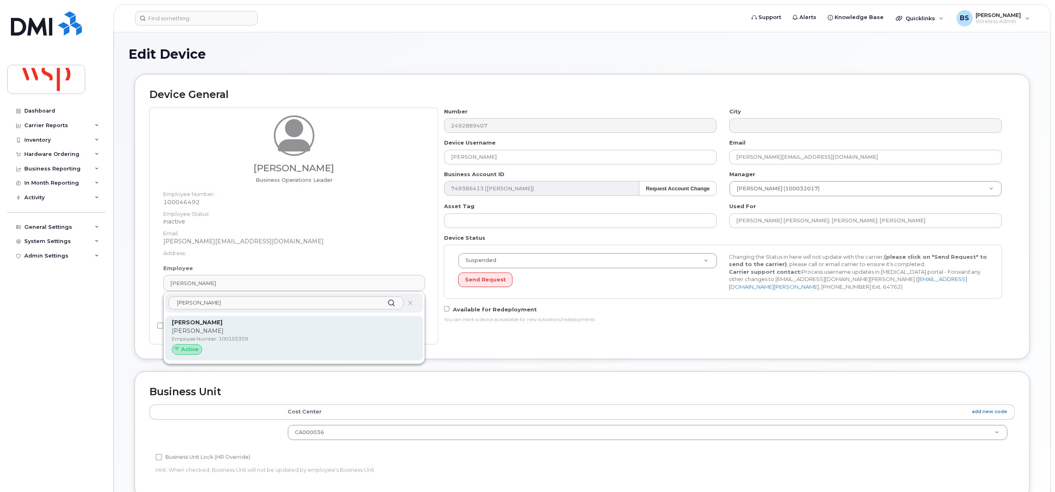
type input "Corey Zanatta"
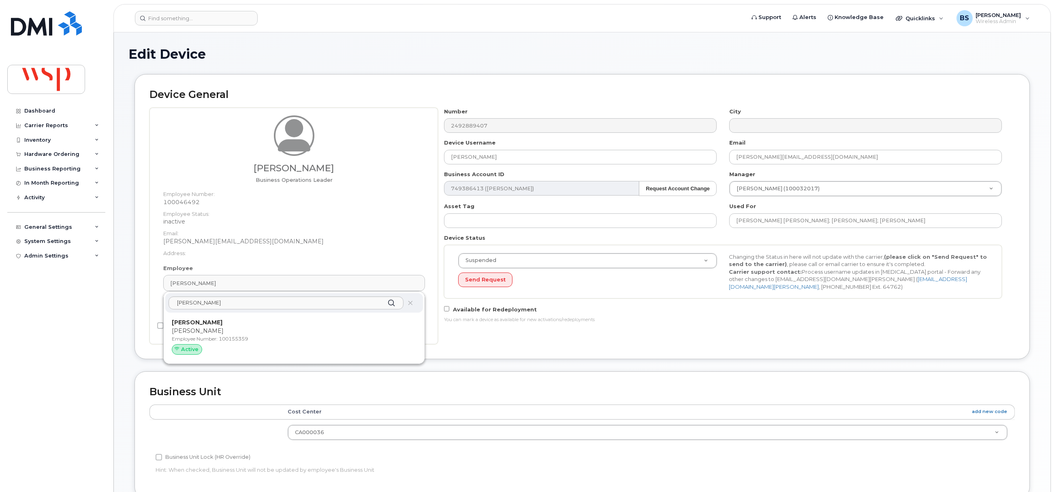
drag, startPoint x: 199, startPoint y: 341, endPoint x: 589, endPoint y: 43, distance: 491.0
click at [199, 341] on p "Employee Number: 100155359" at bounding box center [294, 339] width 245 height 7
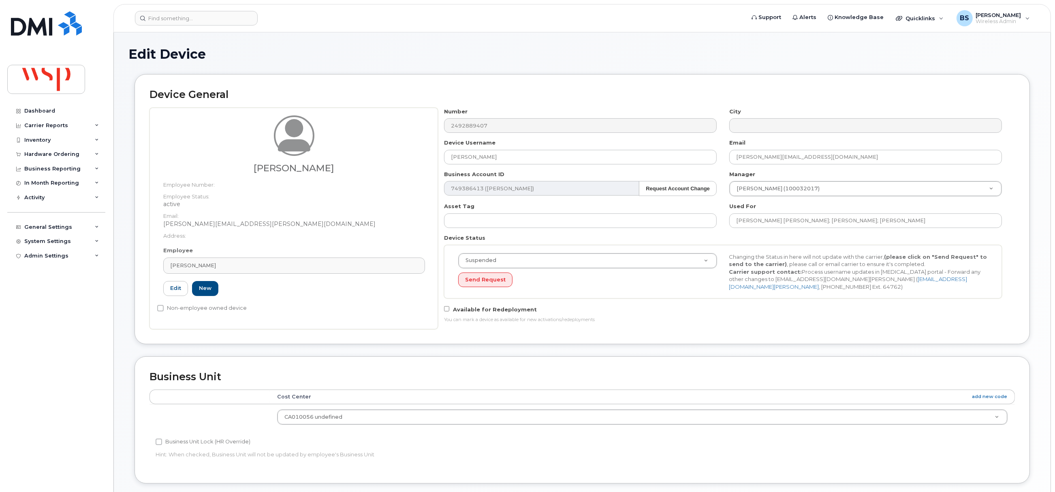
type input "100155359"
type input "Corey Zanatta"
type input "corey.zanatta@wsp.com"
type input "5769867"
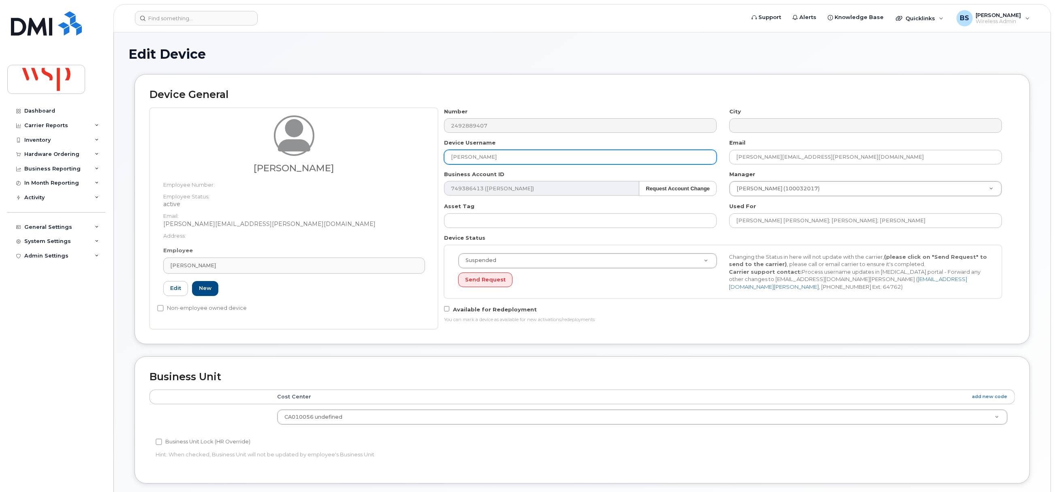
drag, startPoint x: 513, startPoint y: 162, endPoint x: 395, endPoint y: 164, distance: 118.4
click at [403, 163] on div "Corey Zanatta Employee Number: Employee Status: active Email: Corey.Zanatta@wsp…" at bounding box center [583, 219] width 866 height 222
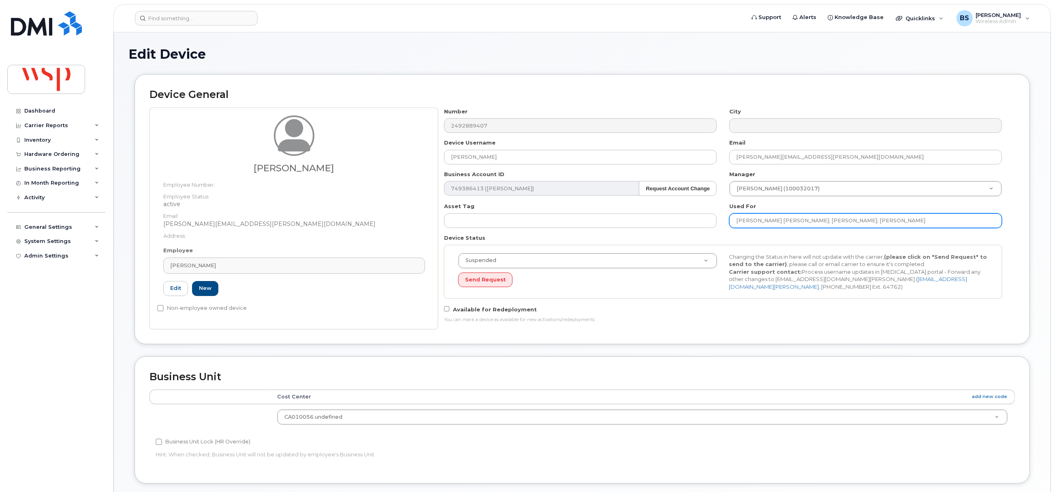
click at [905, 222] on input "weas AXEL DITTMANN; Alexandre Caya; Alexandre Tanara" at bounding box center [866, 221] width 273 height 15
paste input "Corey Zanatta"
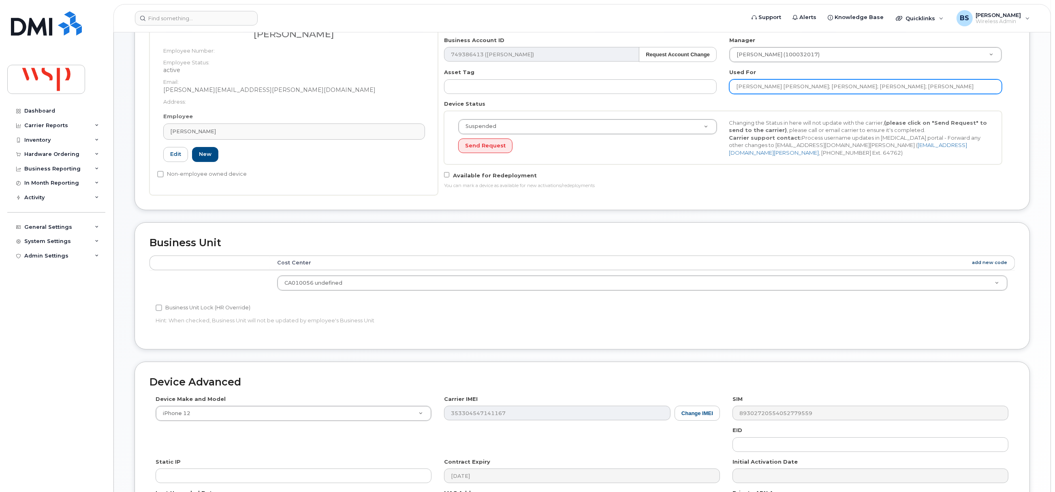
scroll to position [245, 0]
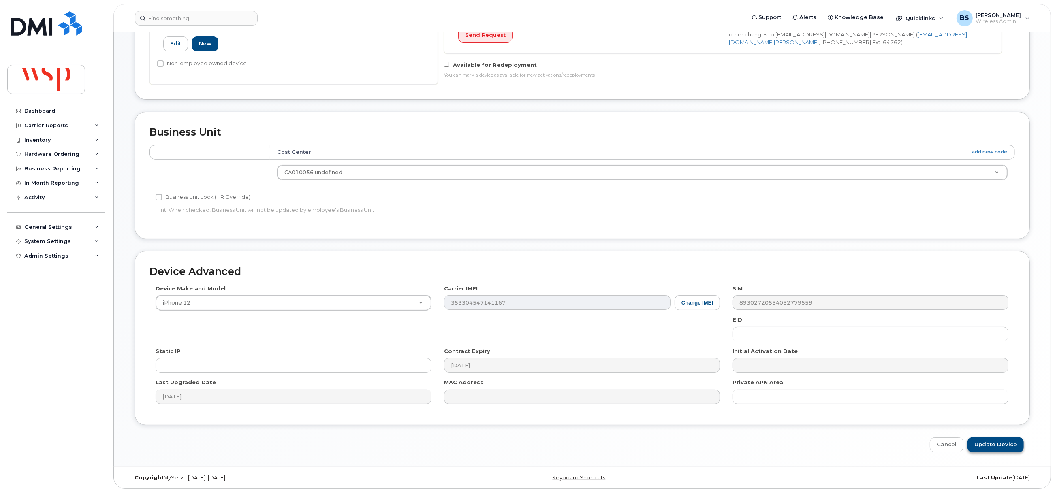
type input "weas AXEL DITTMANN; Alexandre Caya; Alexandre Tanara; Corey Zanatta"
click at [999, 446] on input "Update Device" at bounding box center [996, 445] width 56 height 15
type input "Saving..."
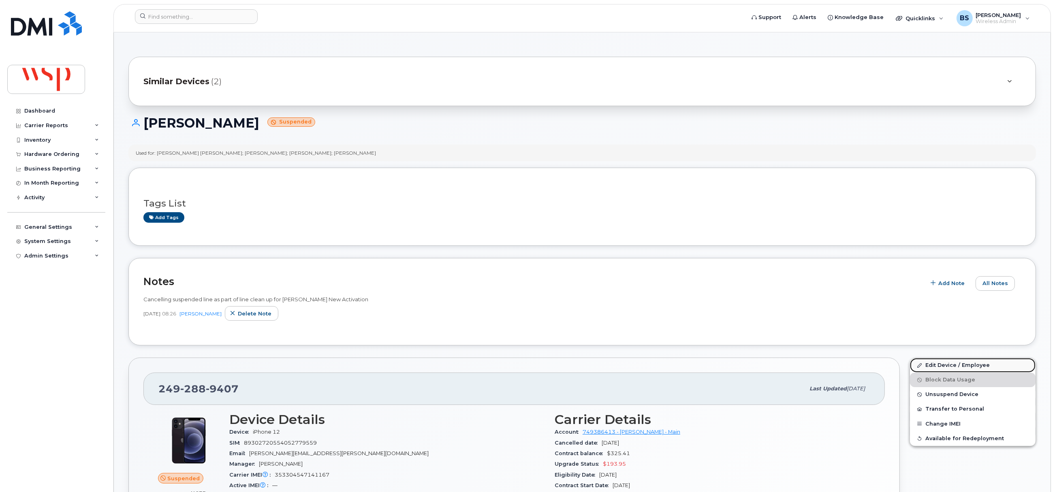
click at [931, 366] on link "Edit Device / Employee" at bounding box center [973, 365] width 126 height 15
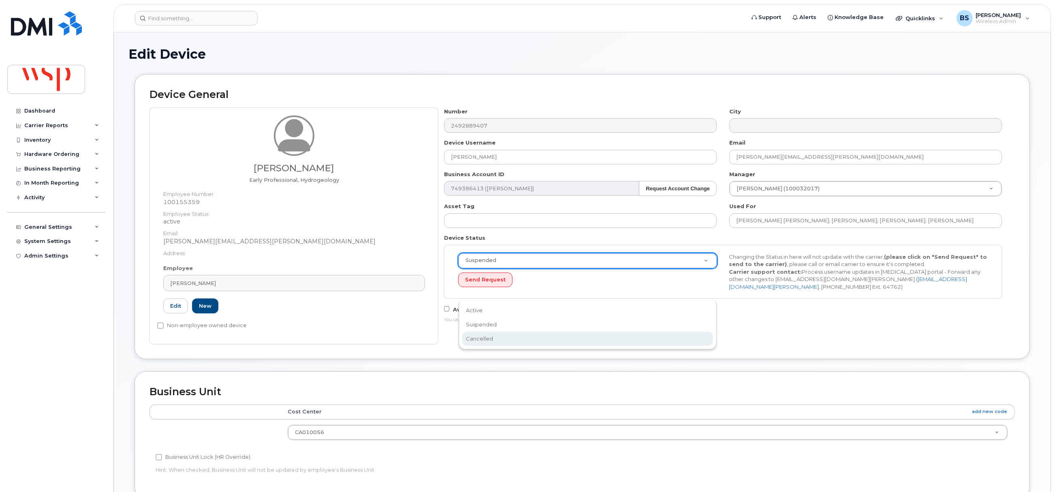
select select "cancelled"
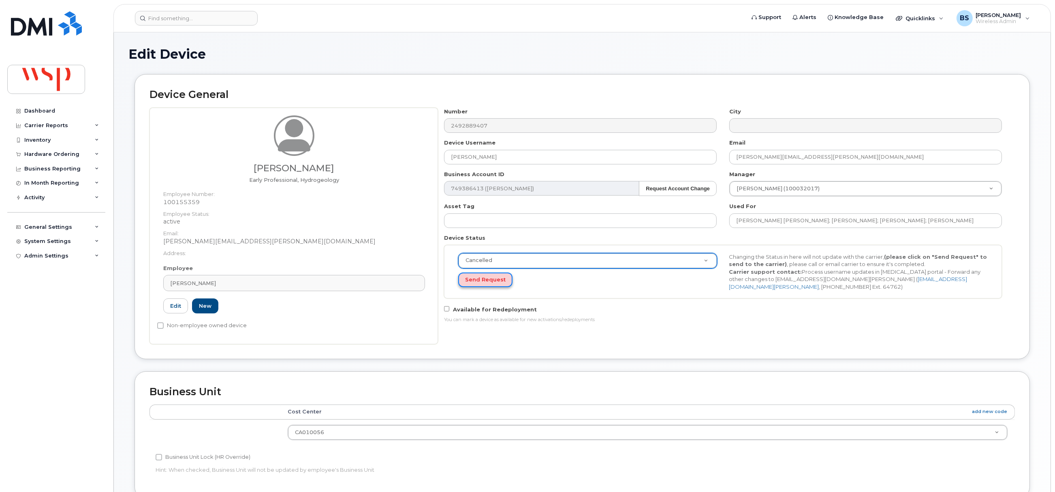
click at [492, 281] on button "Send Request" at bounding box center [485, 280] width 54 height 15
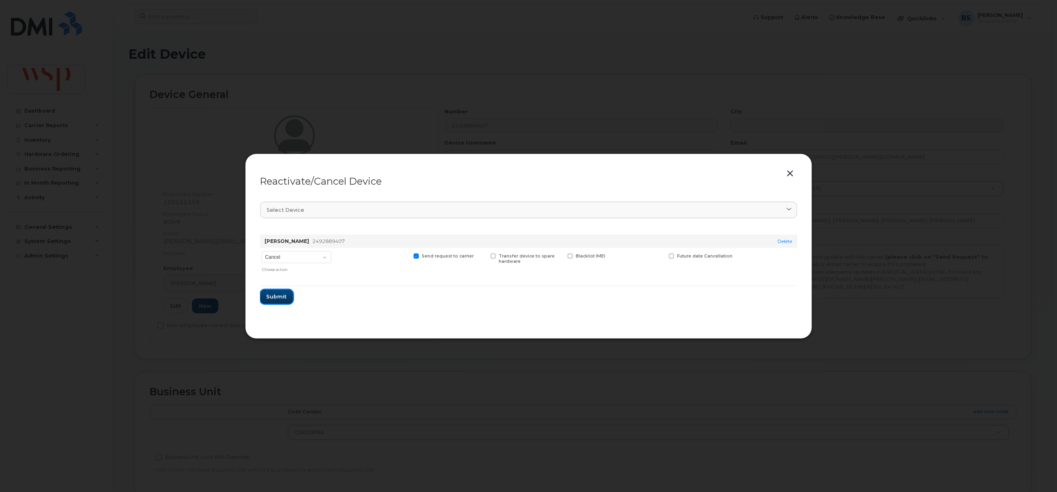
click at [281, 295] on span "Submit" at bounding box center [277, 297] width 20 height 8
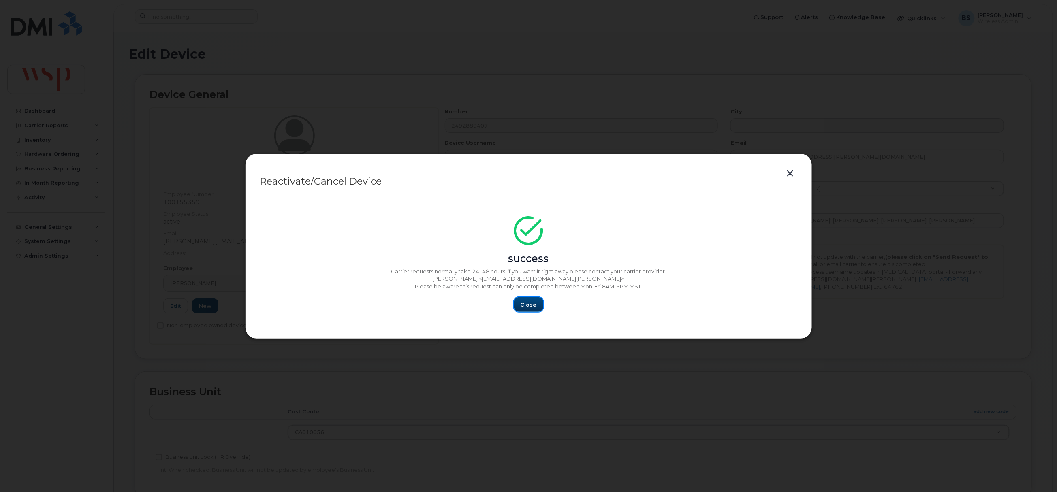
click at [532, 305] on span "Close" at bounding box center [529, 305] width 16 height 8
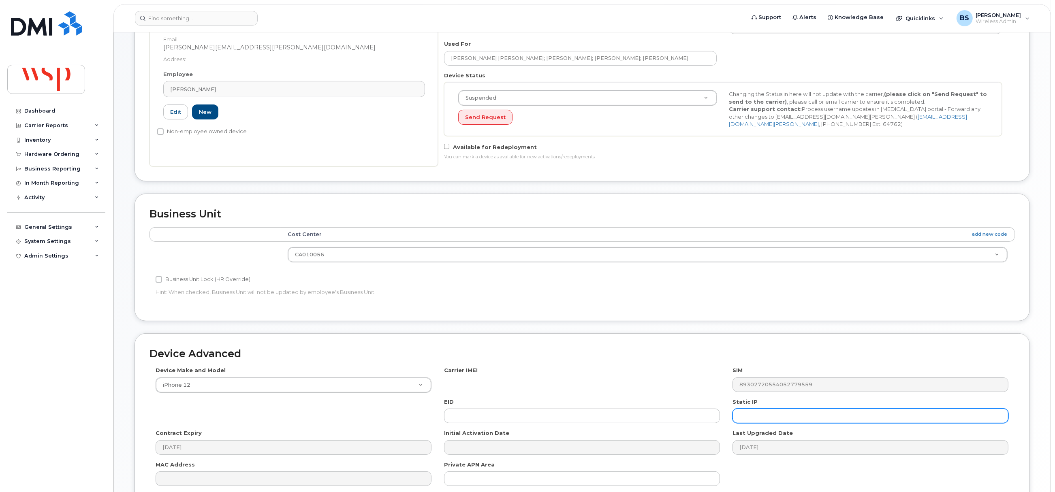
scroll to position [276, 0]
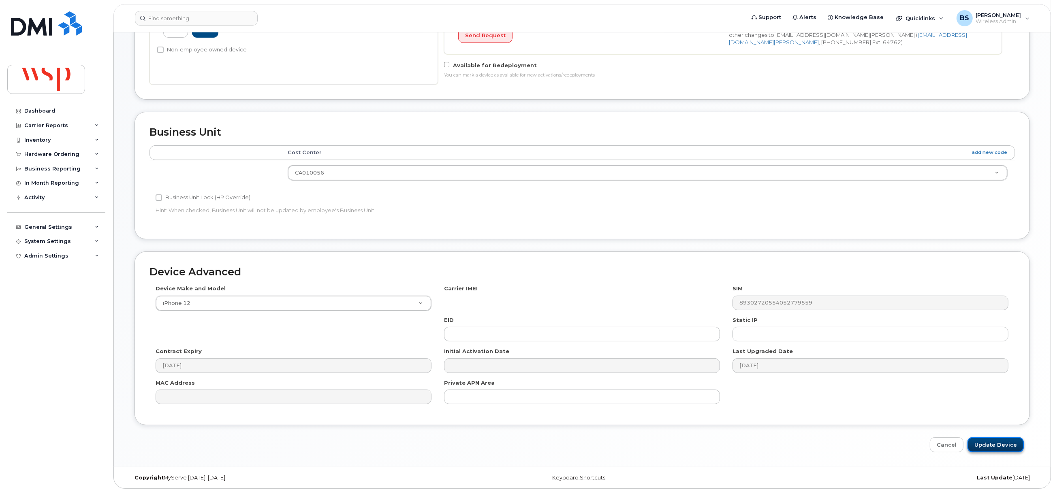
click at [1002, 445] on input "Update Device" at bounding box center [996, 445] width 56 height 15
type input "Saving..."
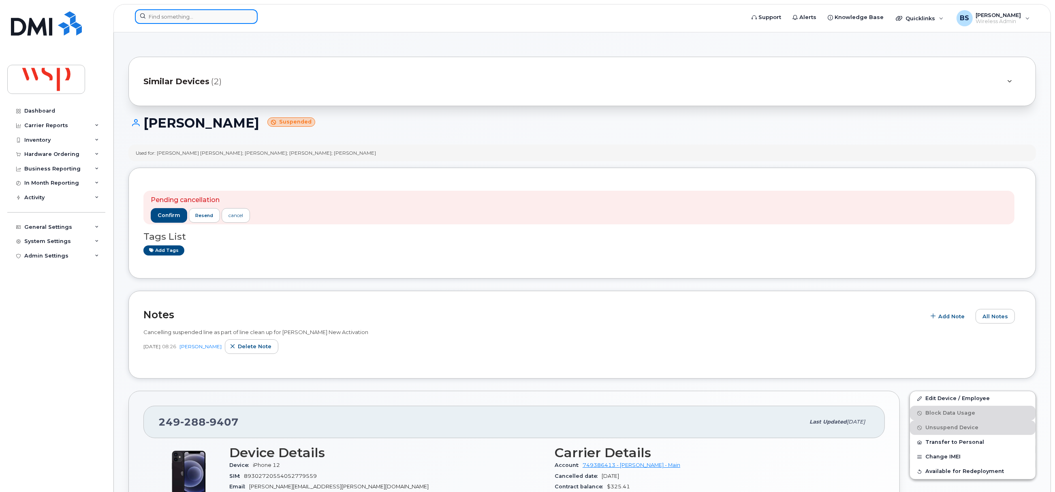
click at [220, 20] on input at bounding box center [196, 16] width 123 height 15
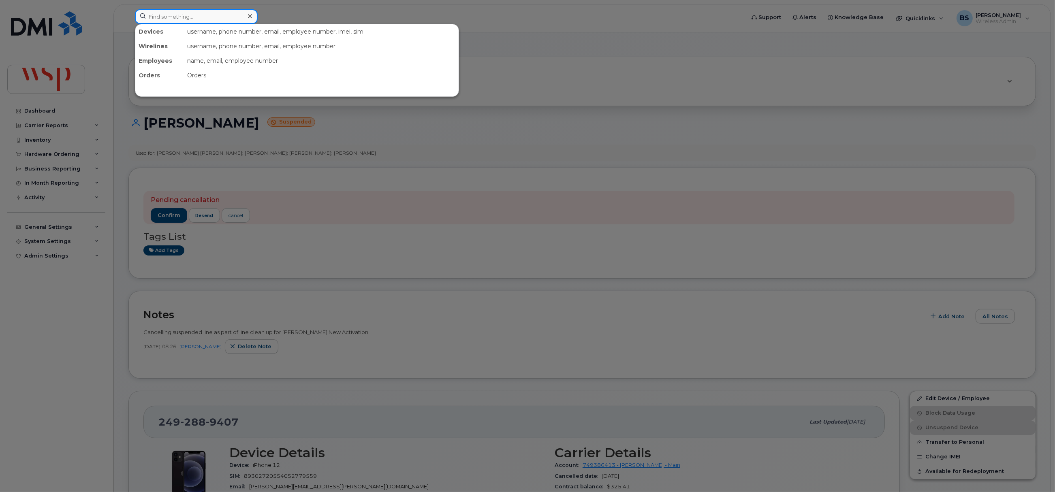
paste input "6133633137"
drag, startPoint x: 191, startPoint y: 19, endPoint x: 86, endPoint y: 28, distance: 105.3
click at [128, 22] on div "6133633137 Devices [PERSON_NAME] 613 - 363 - 3137 suspended -" at bounding box center [437, 18] width 618 height 18
paste input "2892514180"
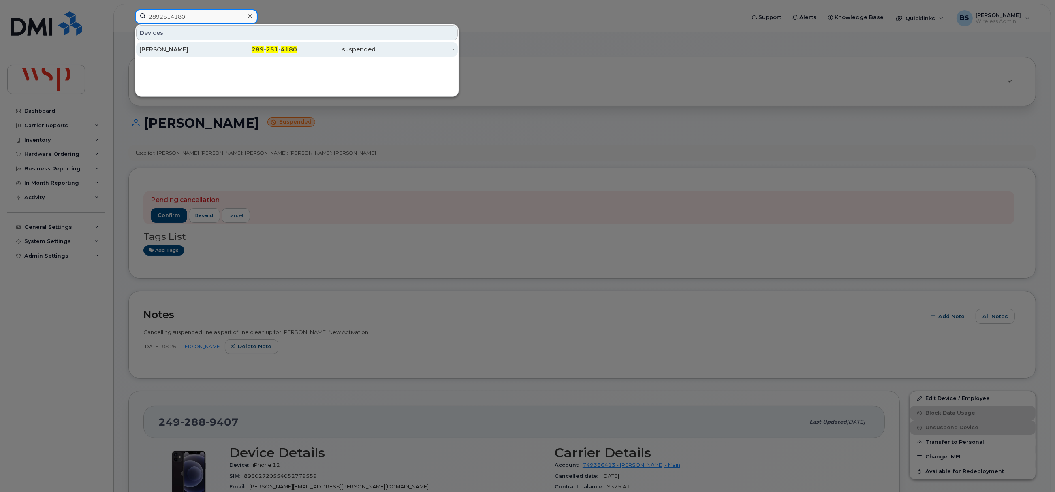
type input "2892514180"
click at [159, 48] on div "[PERSON_NAME]" at bounding box center [178, 49] width 79 height 8
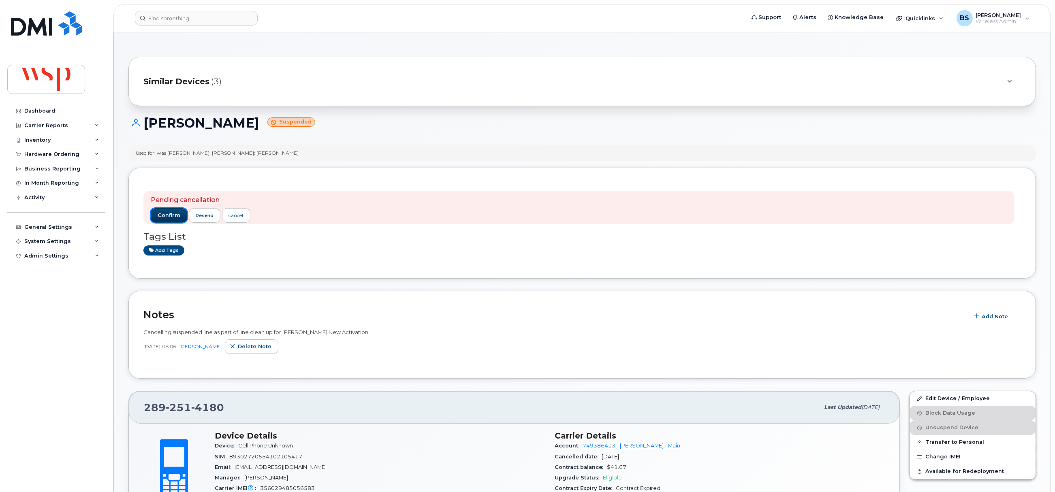
click at [172, 208] on div "Pending cancellation confirm resend cancel" at bounding box center [201, 208] width 100 height 24
click at [176, 216] on span "confirm" at bounding box center [169, 215] width 23 height 7
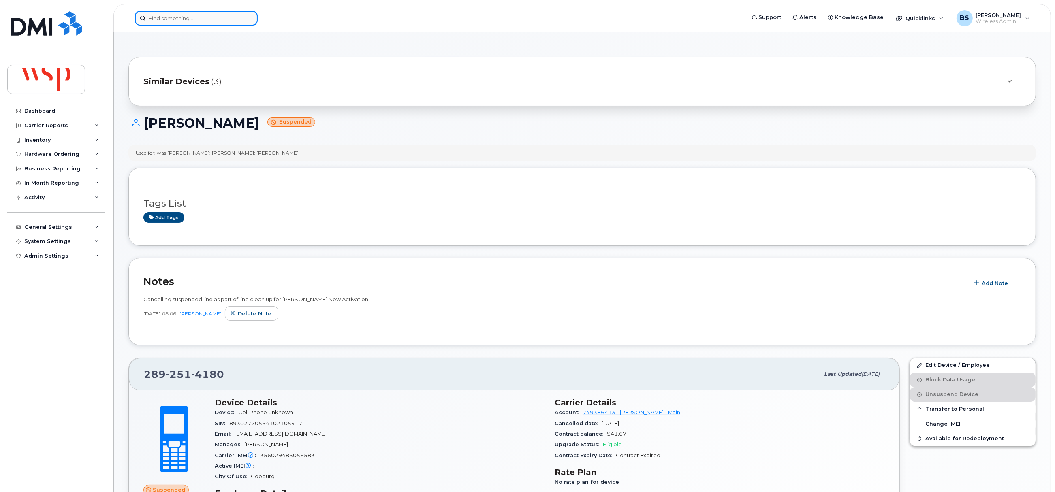
click at [192, 13] on input at bounding box center [196, 18] width 123 height 15
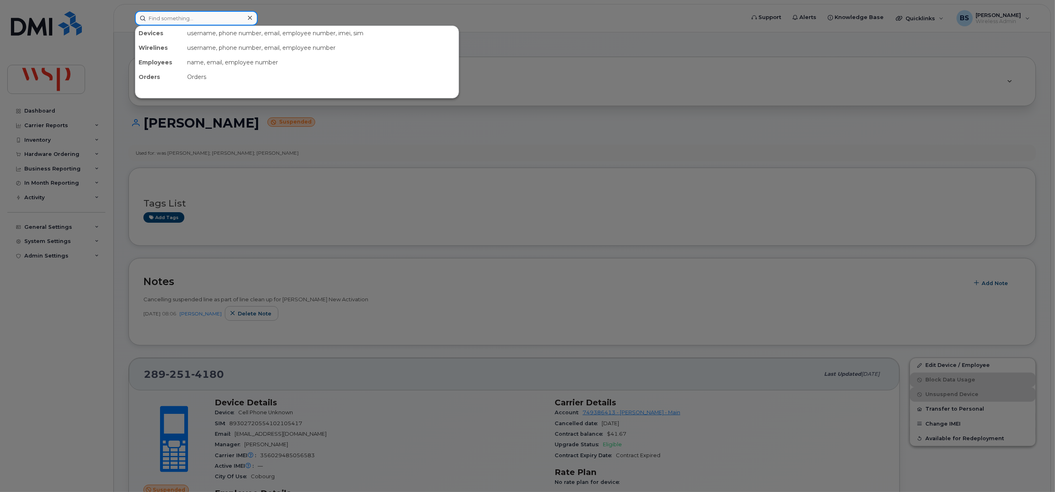
paste input "[PERSON_NAME]"
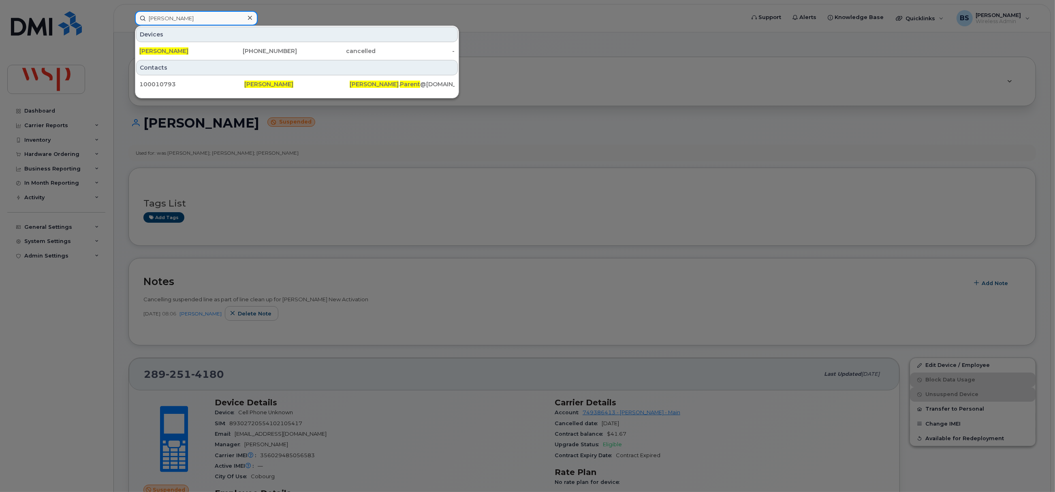
type input "[PERSON_NAME]"
click at [168, 49] on span "[PERSON_NAME]" at bounding box center [163, 50] width 49 height 7
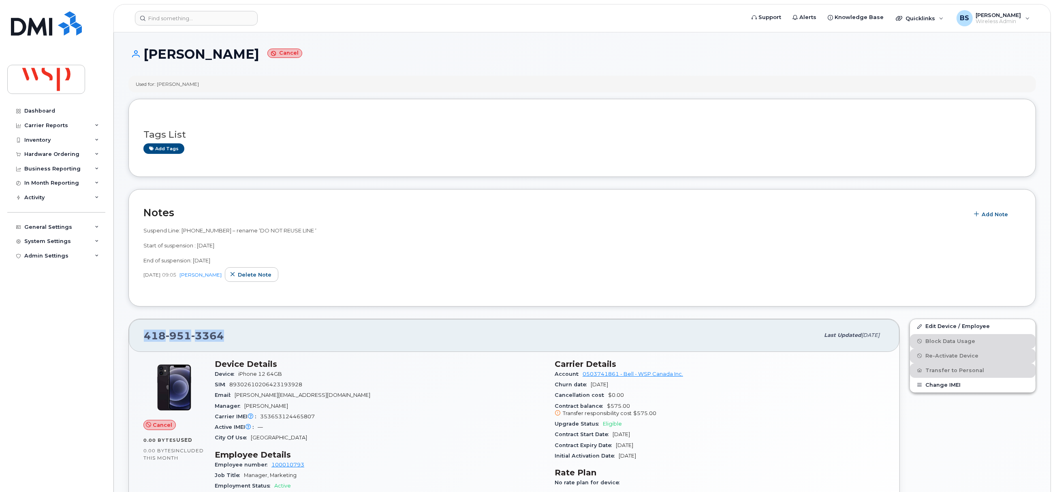
drag, startPoint x: 182, startPoint y: 339, endPoint x: 134, endPoint y: 339, distance: 47.8
click at [134, 339] on div "418 951 3364 Last updated Aug 21, 2024" at bounding box center [514, 335] width 771 height 32
click at [245, 344] on div "418 951 3364" at bounding box center [482, 335] width 676 height 17
drag, startPoint x: 246, startPoint y: 336, endPoint x: 144, endPoint y: 344, distance: 102.8
click at [144, 344] on div "418 951 3364" at bounding box center [482, 335] width 676 height 17
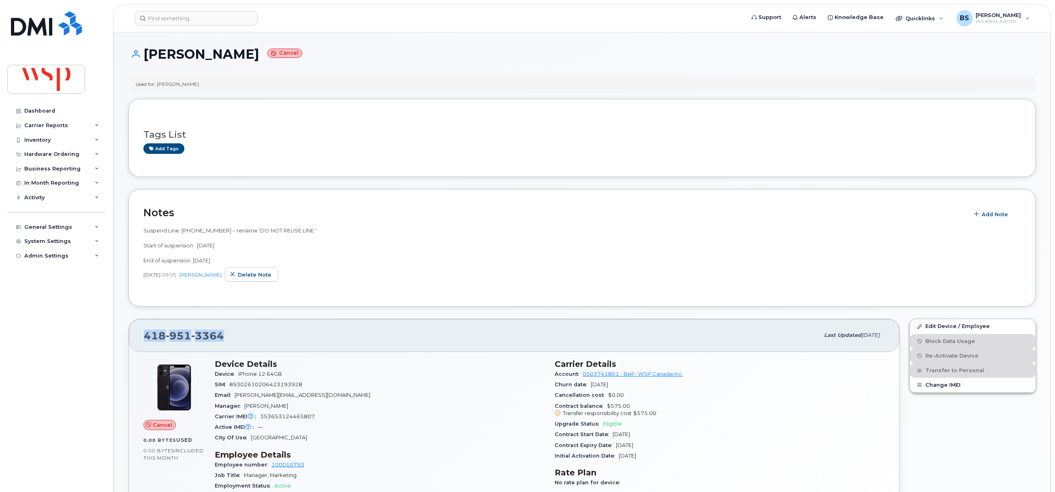
copy span "418 951 3364"
click at [239, 329] on div "418 951 3364" at bounding box center [482, 335] width 676 height 17
click at [239, 341] on div "418 951 3364" at bounding box center [482, 335] width 676 height 17
drag, startPoint x: 234, startPoint y: 337, endPoint x: 224, endPoint y: 340, distance: 10.9
click at [235, 337] on div "418 951 3364" at bounding box center [482, 335] width 676 height 17
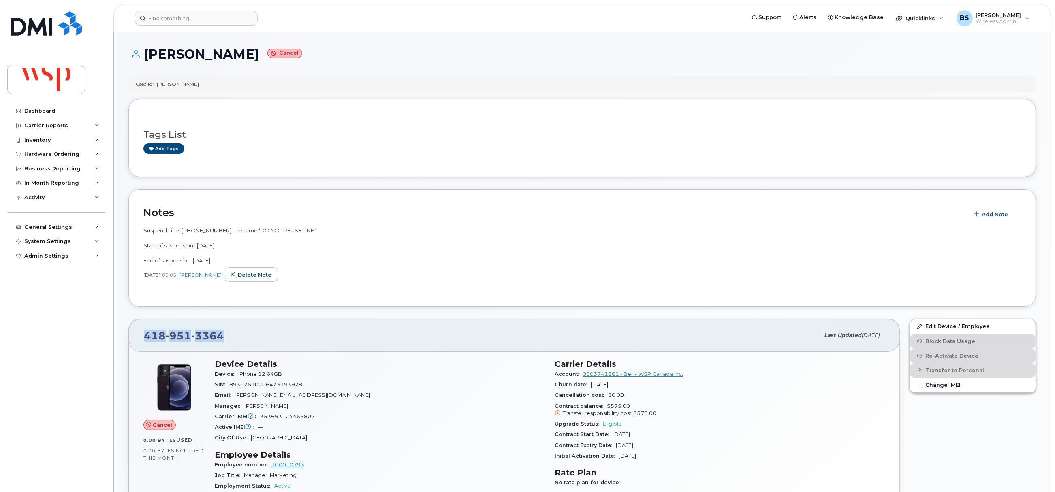
drag, startPoint x: 148, startPoint y: 336, endPoint x: 228, endPoint y: 340, distance: 80.3
click at [228, 340] on div "418 951 3364 Last updated Aug 21, 2024" at bounding box center [514, 335] width 771 height 32
copy span "418 951 3364"
click at [203, 26] on header "Support Alerts Knowledge Base Quicklinks Suspend / Cancel Device Change SIM Car…" at bounding box center [582, 18] width 938 height 28
click at [203, 17] on input at bounding box center [196, 18] width 123 height 15
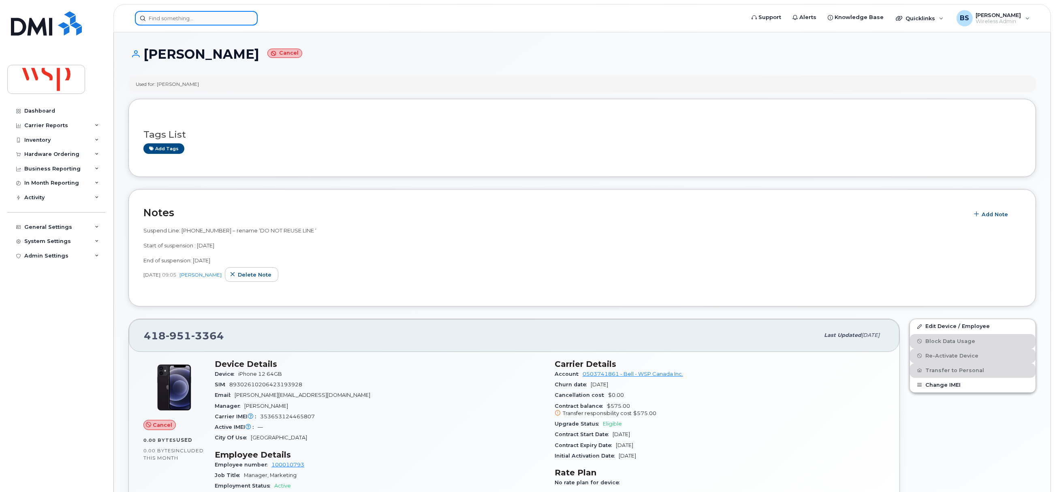
paste input "3825772277"
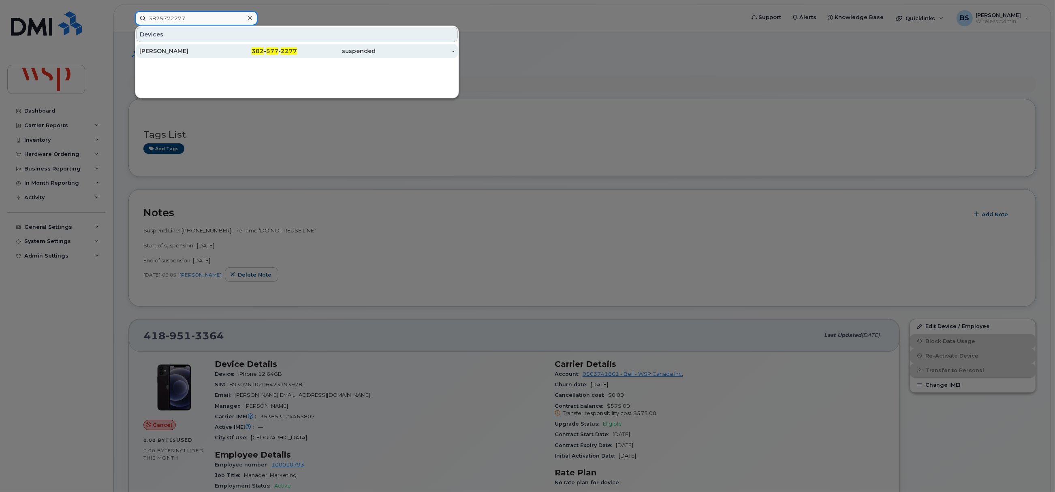
type input "3825772277"
click at [159, 51] on div "Alexa Horcsok" at bounding box center [178, 51] width 79 height 8
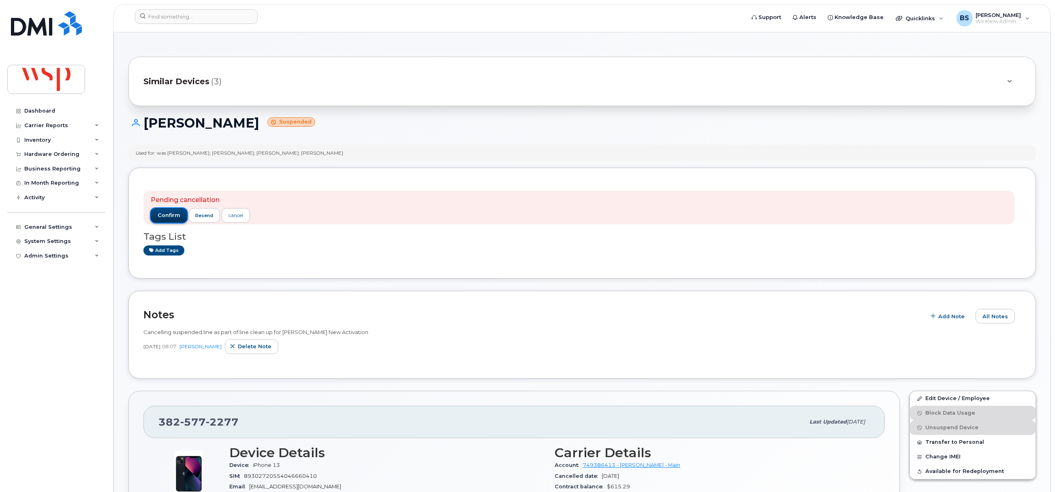
click at [164, 211] on button "confirm" at bounding box center [169, 215] width 36 height 15
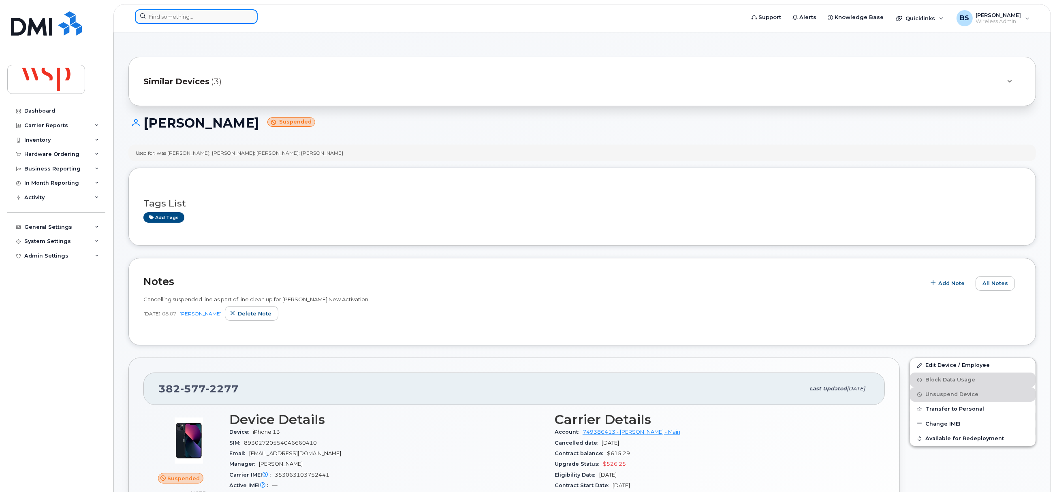
click at [211, 20] on input at bounding box center [196, 16] width 123 height 15
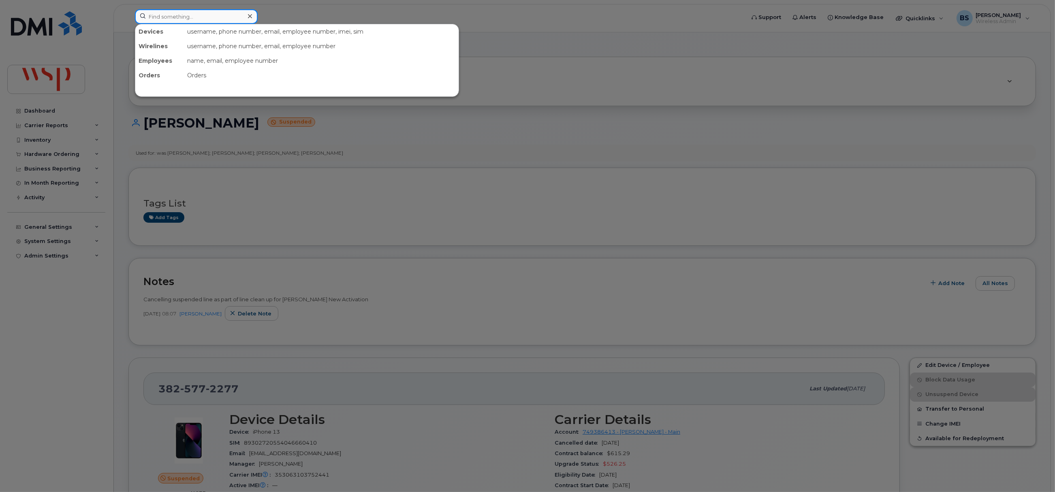
paste input "6136086636"
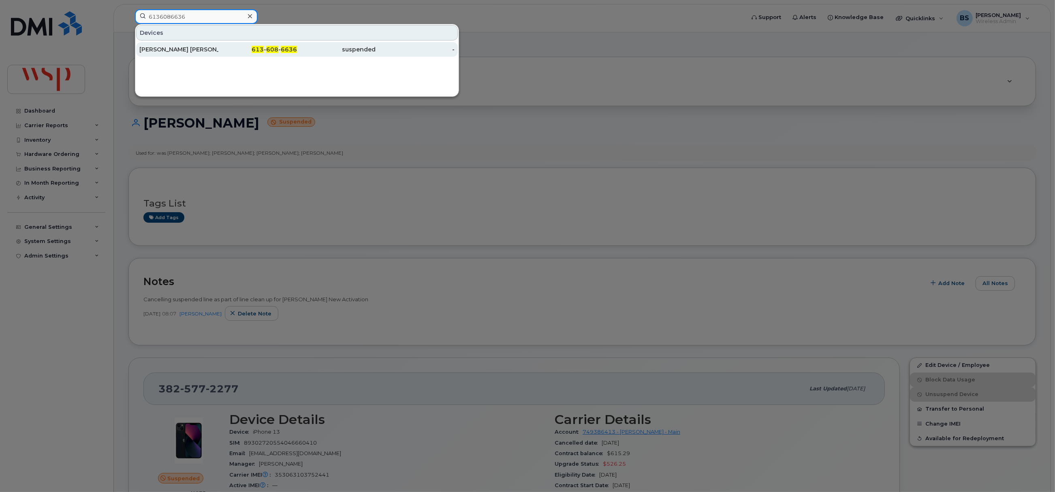
type input "6136086636"
drag, startPoint x: 156, startPoint y: 48, endPoint x: 201, endPoint y: 55, distance: 46.0
click at [156, 48] on div "[PERSON_NAME] [PERSON_NAME]" at bounding box center [178, 49] width 79 height 8
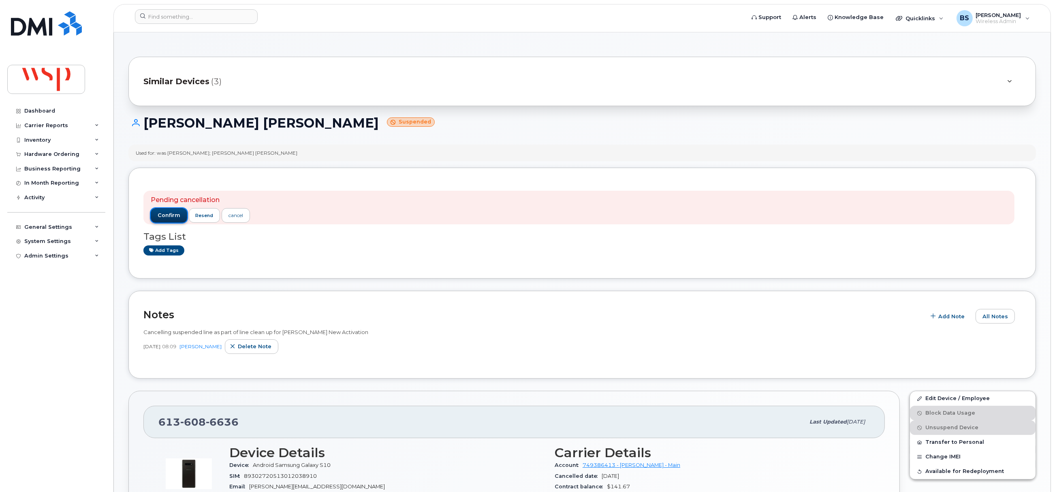
click at [161, 212] on span "confirm" at bounding box center [169, 215] width 23 height 7
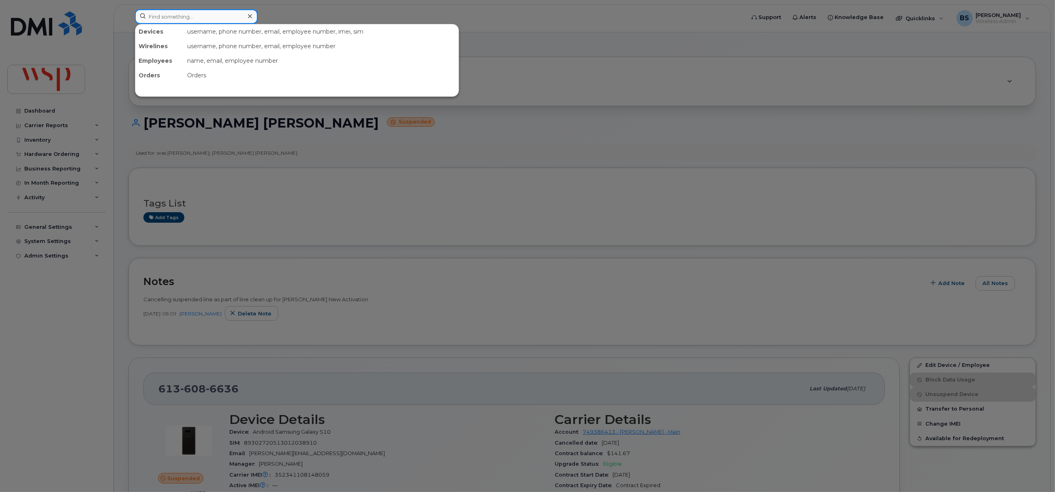
click at [219, 21] on input at bounding box center [196, 16] width 123 height 15
paste input "581-814-5974"
click at [206, 13] on input "581-814-5974" at bounding box center [196, 16] width 123 height 15
type input "581-814-5974"
click at [206, 16] on input "581-814-5974" at bounding box center [196, 16] width 123 height 15
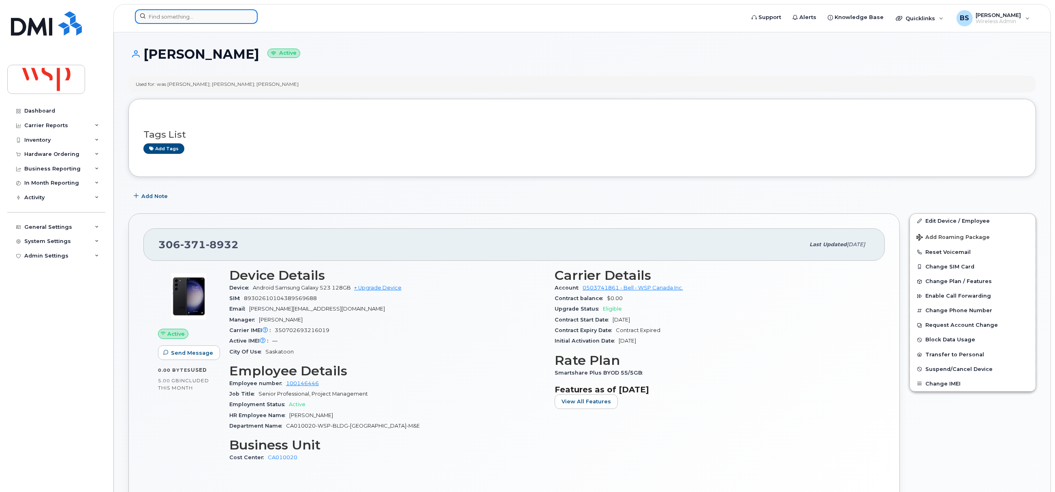
click at [224, 19] on input at bounding box center [196, 16] width 123 height 15
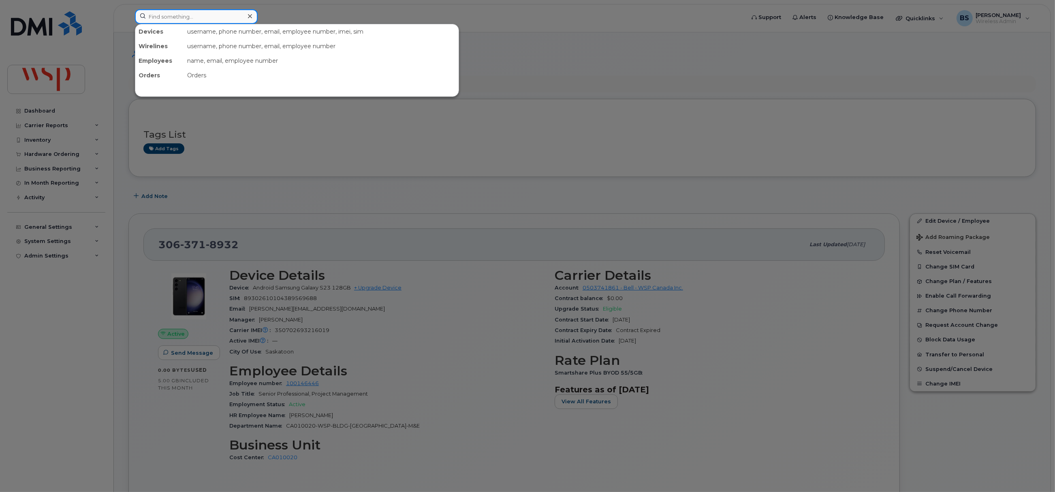
paste input "6134105772"
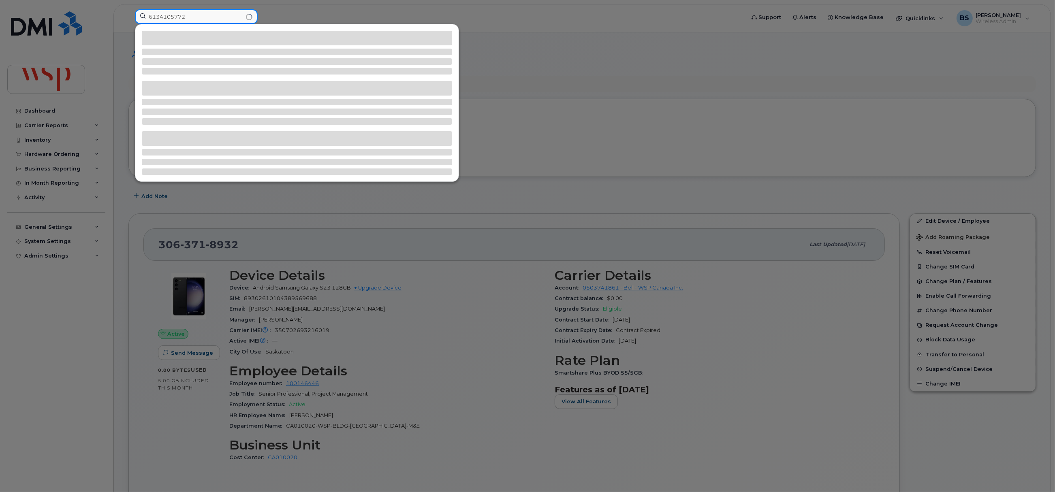
type input "6134105772"
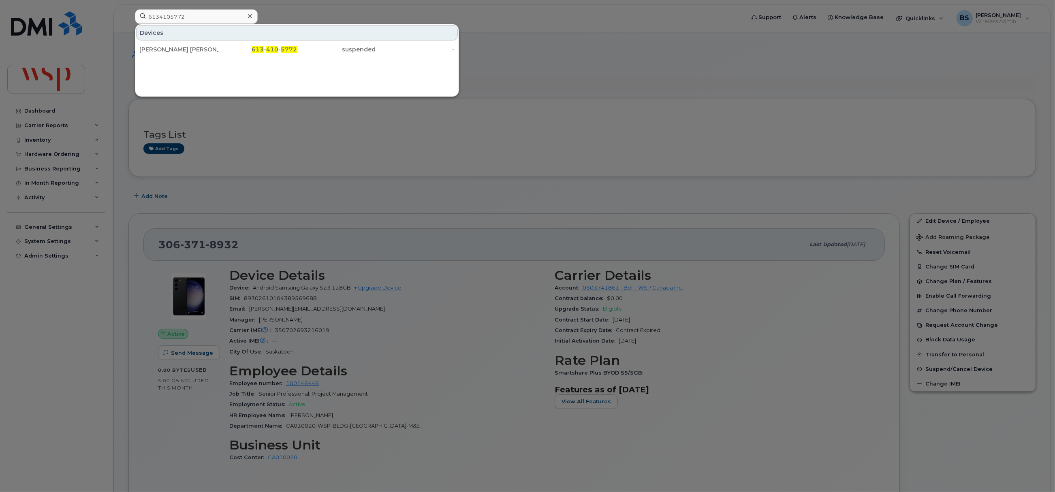
drag, startPoint x: 169, startPoint y: 47, endPoint x: 225, endPoint y: 92, distance: 71.5
click at [169, 46] on div "[PERSON_NAME] [PERSON_NAME]" at bounding box center [178, 49] width 79 height 8
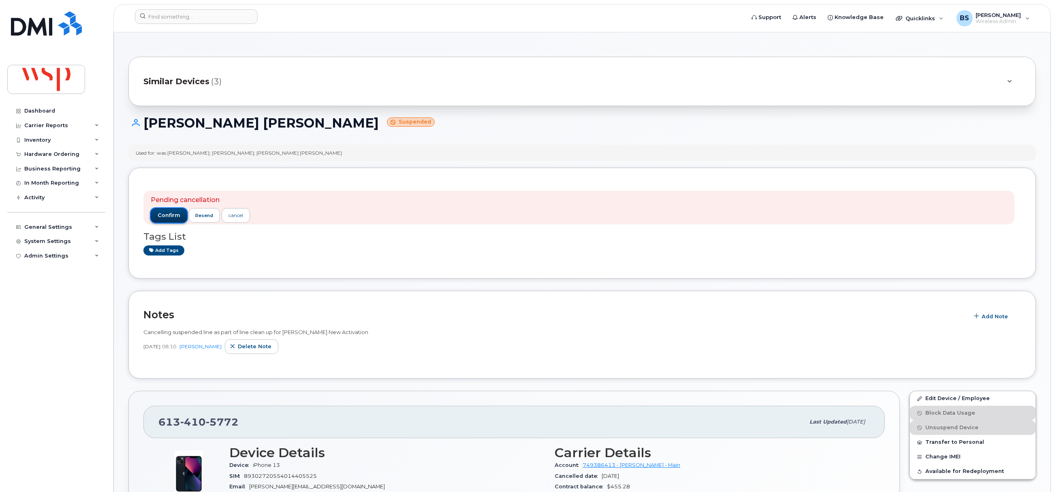
click at [167, 210] on button "confirm" at bounding box center [169, 215] width 36 height 15
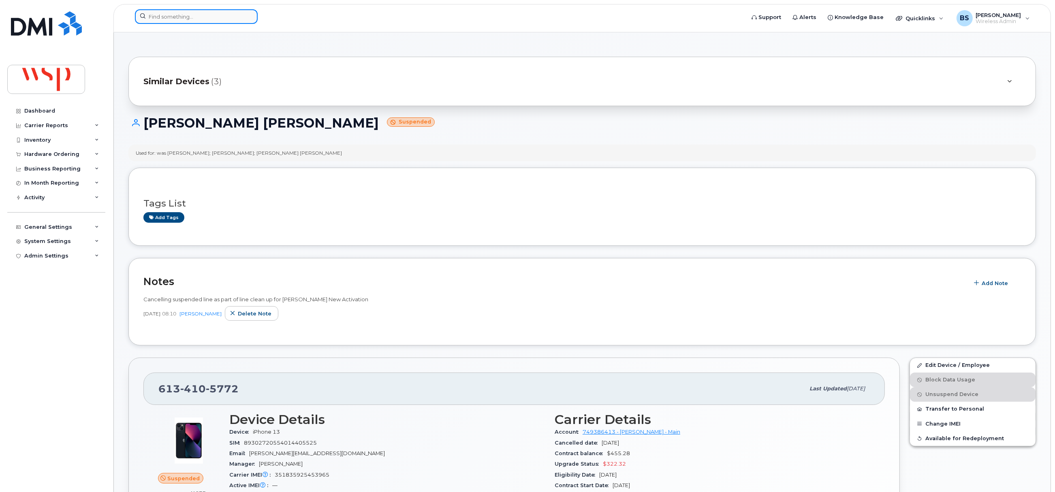
click at [171, 17] on input at bounding box center [196, 16] width 123 height 15
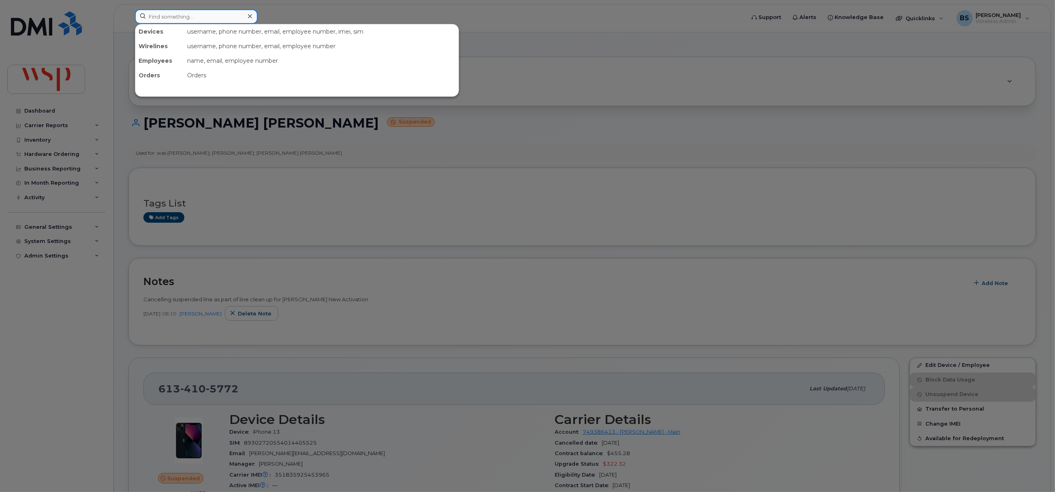
paste input "4378983529"
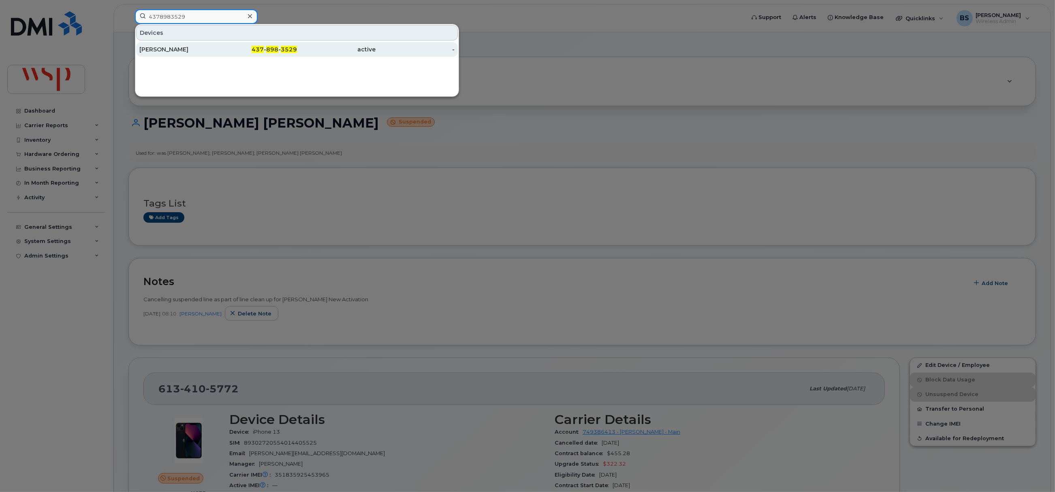
type input "4378983529"
drag, startPoint x: 165, startPoint y: 48, endPoint x: 212, endPoint y: 95, distance: 66.8
click at [165, 48] on div "[PERSON_NAME]" at bounding box center [178, 49] width 79 height 8
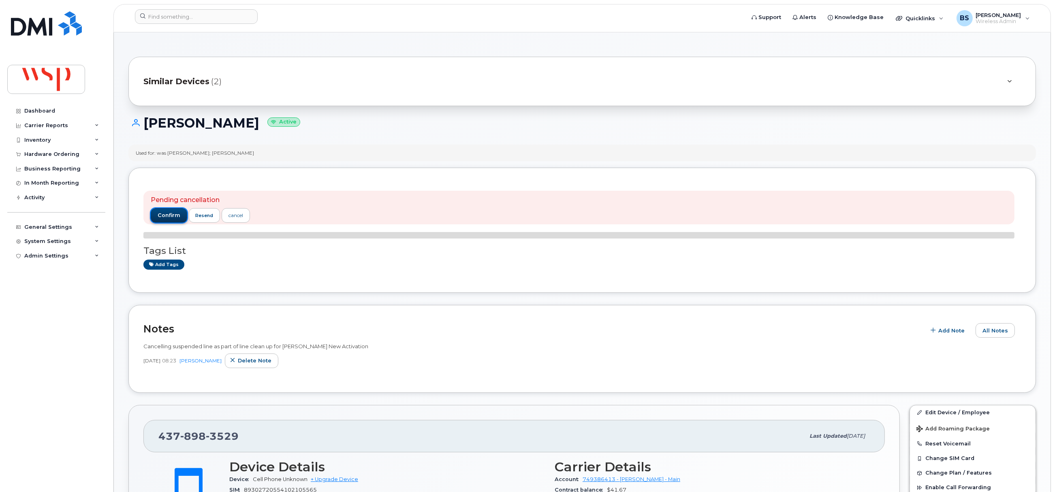
click at [174, 218] on span "confirm" at bounding box center [169, 215] width 23 height 7
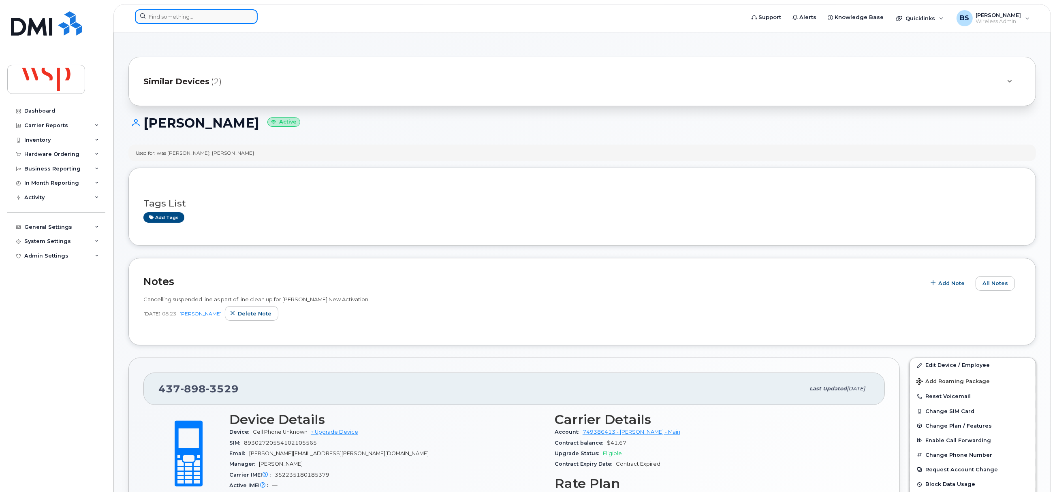
click at [163, 13] on input at bounding box center [196, 16] width 123 height 15
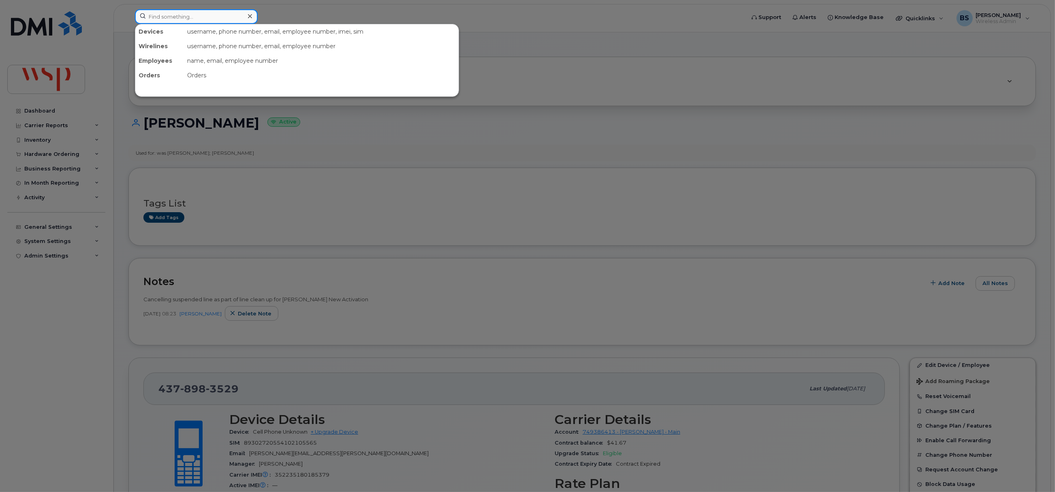
paste input "613-401-8320"
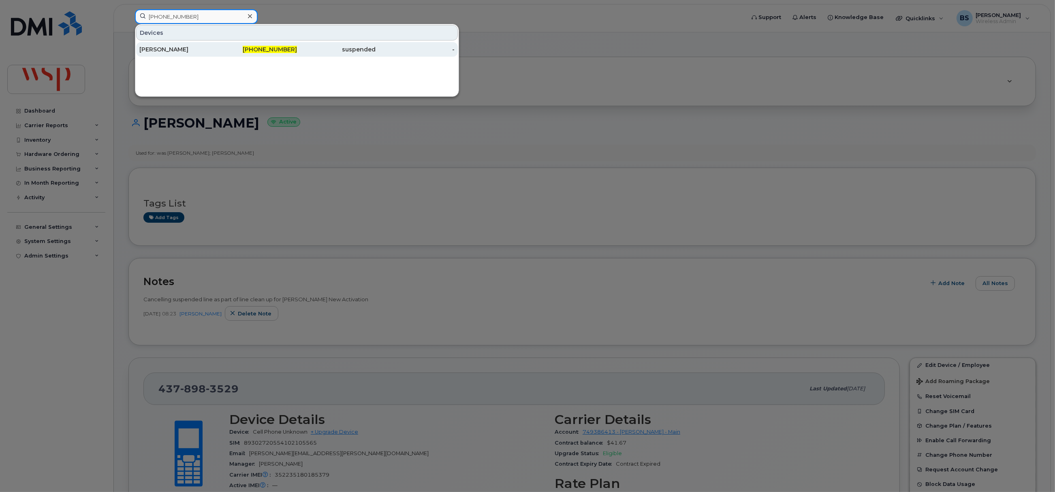
type input "613-401-8320"
drag, startPoint x: 163, startPoint y: 47, endPoint x: 342, endPoint y: 101, distance: 186.6
click at [163, 47] on div "[PERSON_NAME]" at bounding box center [178, 49] width 79 height 8
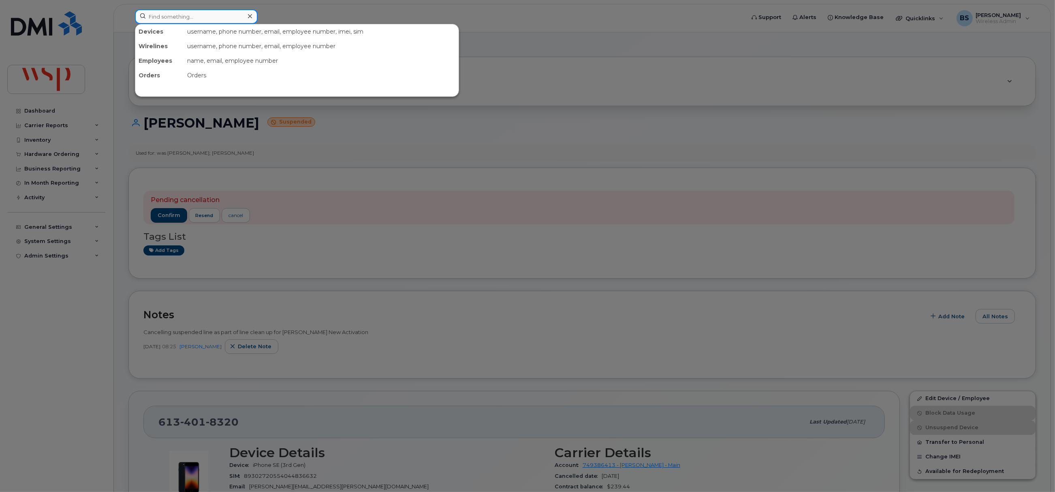
click at [160, 14] on input at bounding box center [196, 16] width 123 height 15
paste input "[PHONE_NUMBER]"
drag, startPoint x: 195, startPoint y: 17, endPoint x: 98, endPoint y: 18, distance: 96.1
click at [128, 18] on div "581-814-5974 No results" at bounding box center [437, 18] width 618 height 18
paste input "6134018320"
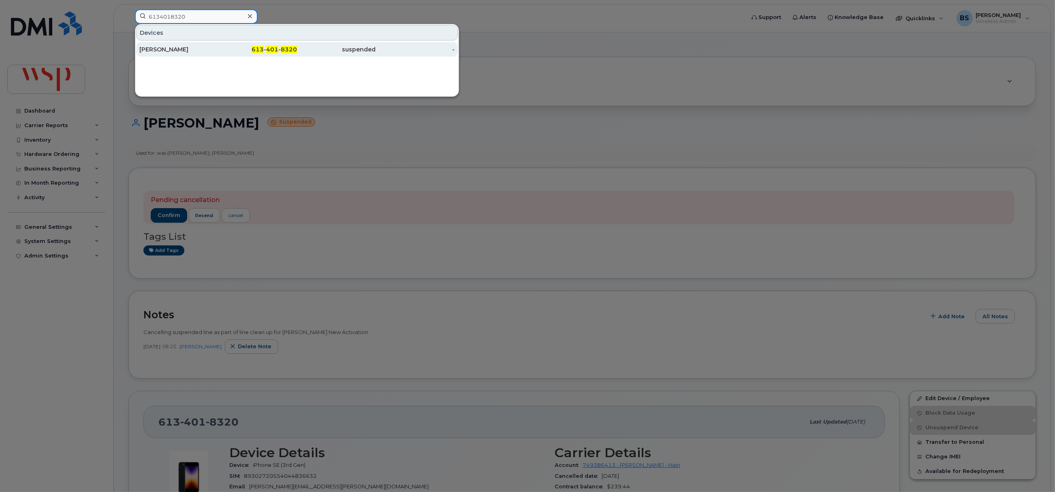
type input "6134018320"
drag, startPoint x: 167, startPoint y: 47, endPoint x: 163, endPoint y: 51, distance: 5.5
click at [167, 47] on div "Robert Valliant" at bounding box center [178, 49] width 79 height 8
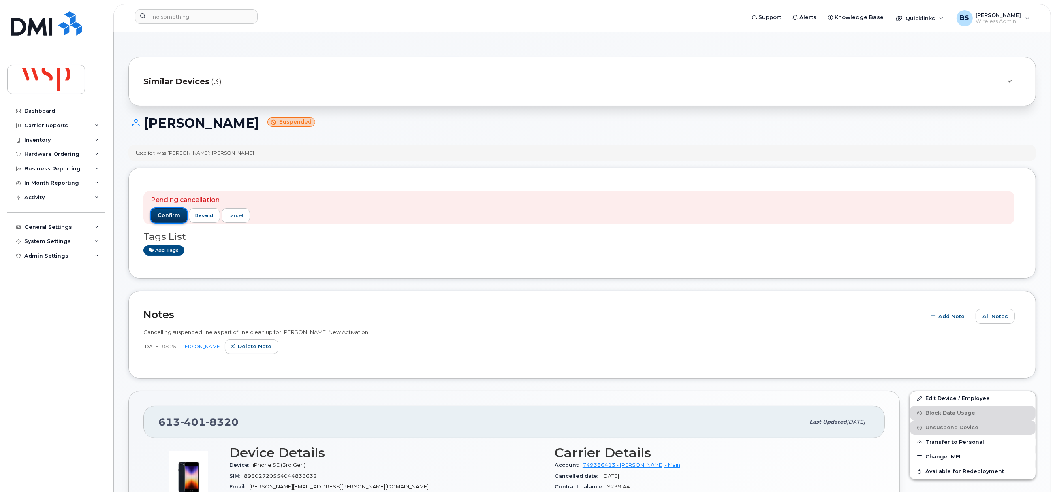
drag, startPoint x: 170, startPoint y: 214, endPoint x: 168, endPoint y: 200, distance: 13.9
click at [171, 213] on span "confirm" at bounding box center [169, 215] width 23 height 7
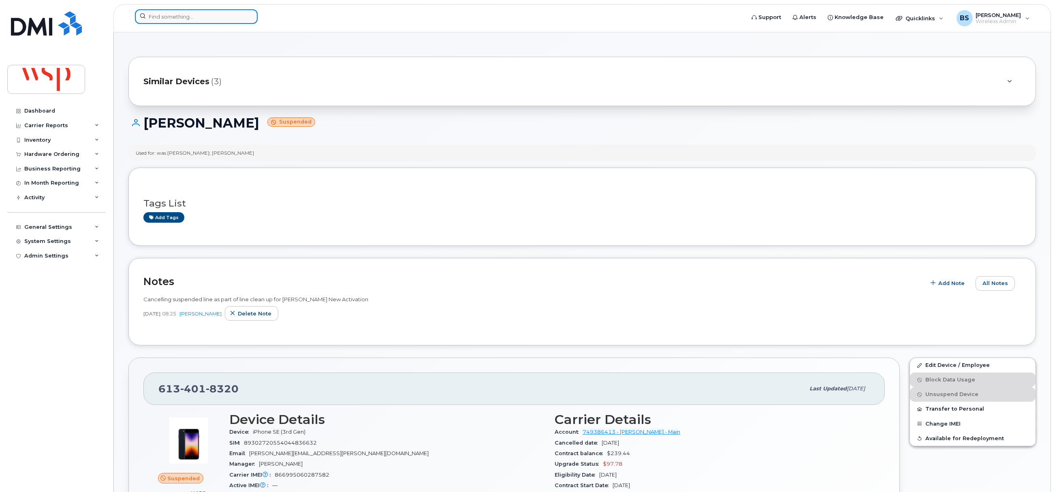
click at [183, 16] on input at bounding box center [196, 16] width 123 height 15
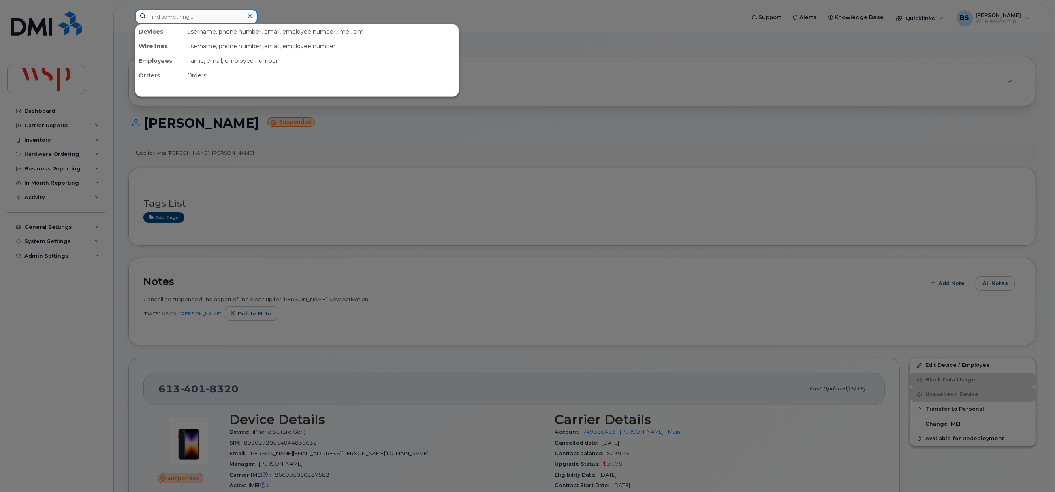
paste input "819-429-4000"
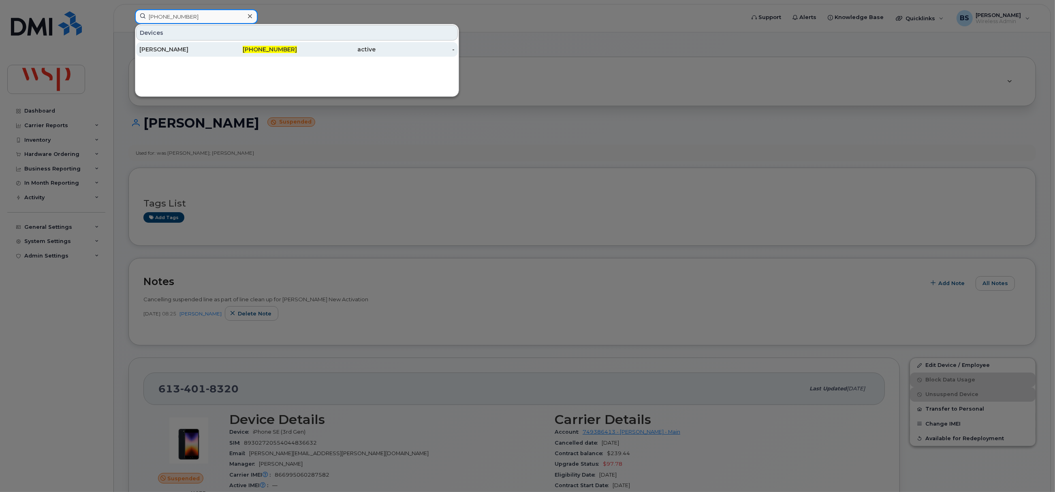
type input "819-429-4000"
drag, startPoint x: 150, startPoint y: 46, endPoint x: 164, endPoint y: 54, distance: 16.1
click at [150, 47] on div "[PERSON_NAME]" at bounding box center [178, 49] width 79 height 8
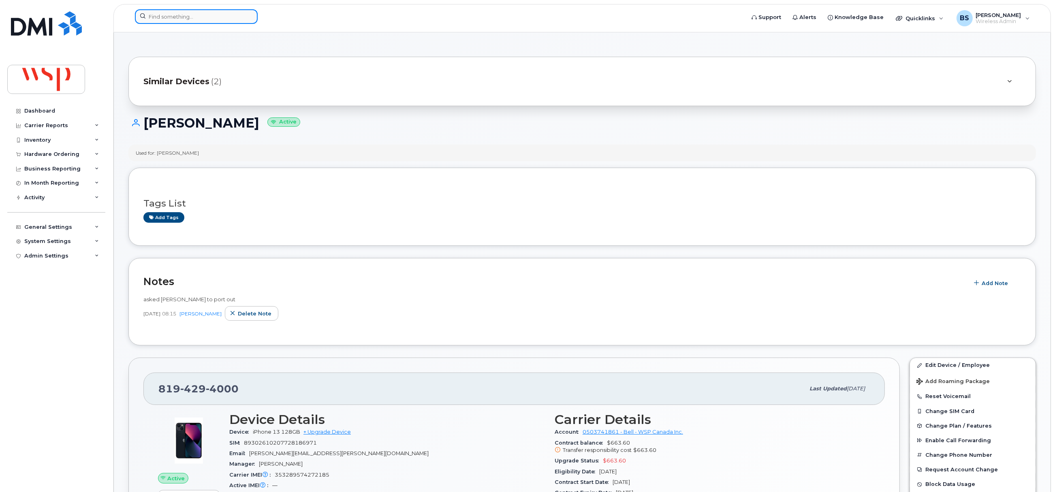
click at [203, 18] on input at bounding box center [196, 16] width 123 height 15
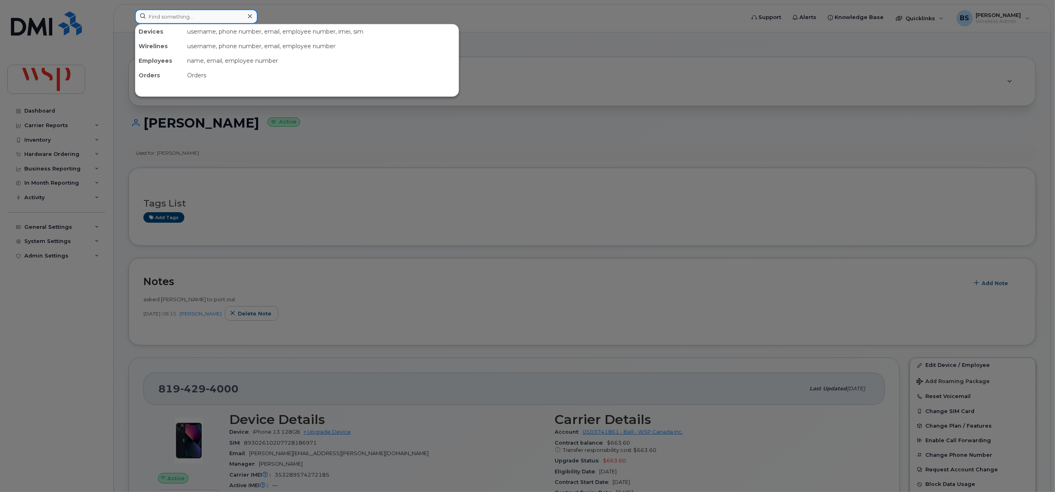
paste input "[PERSON_NAME]"
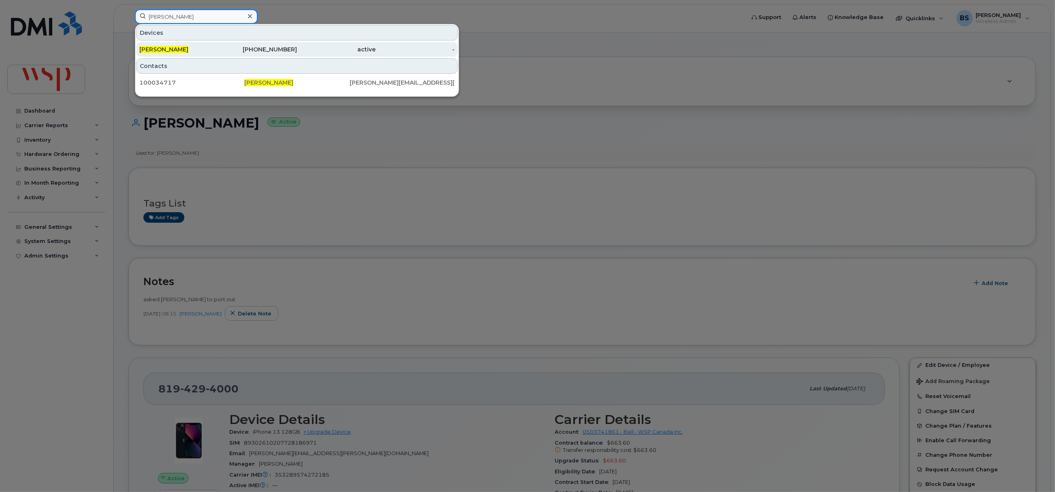
type input "[PERSON_NAME]"
click at [159, 46] on span "[PERSON_NAME]" at bounding box center [163, 49] width 49 height 7
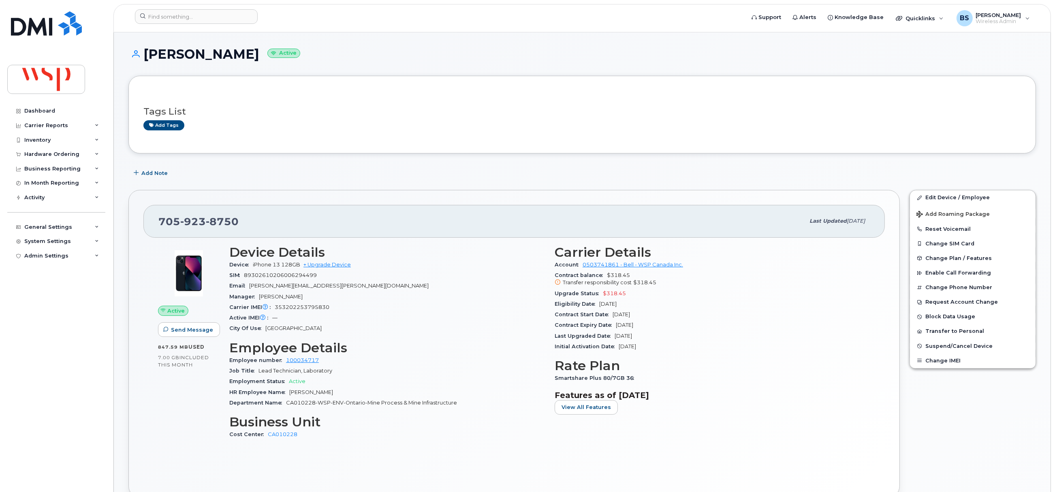
click at [297, 306] on span "353202253795830" at bounding box center [302, 307] width 55 height 6
copy span "353202253795830"
drag, startPoint x: 283, startPoint y: 265, endPoint x: 254, endPoint y: 270, distance: 29.9
click at [254, 270] on div "Device iPhone 13 128GB + Upgrade Device" at bounding box center [387, 265] width 316 height 11
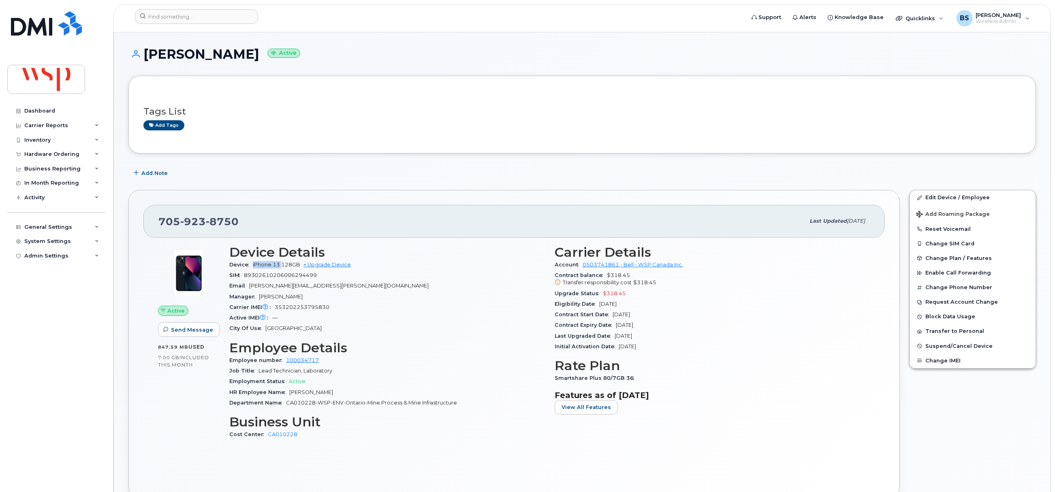
copy span "iPhone 13"
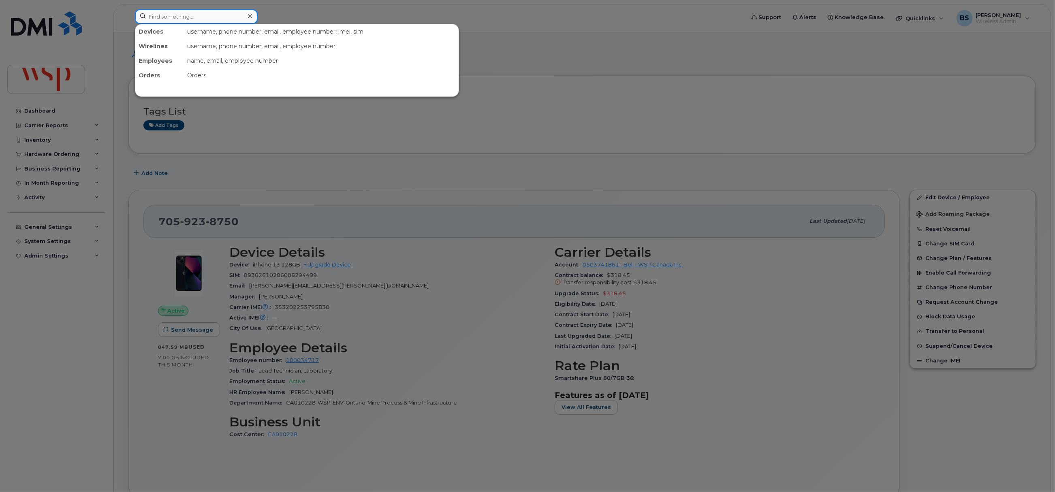
click at [216, 20] on input at bounding box center [196, 16] width 123 height 15
paste input "2492889407"
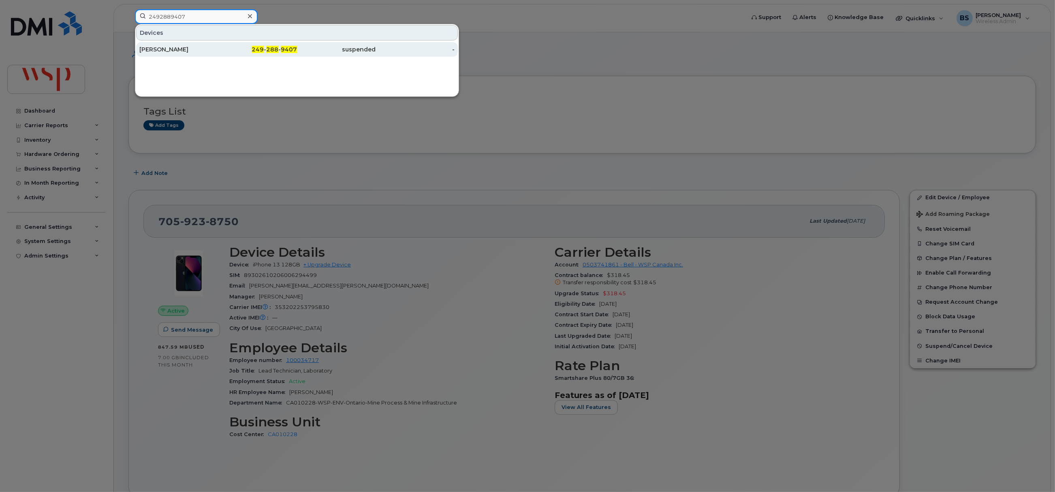
type input "2492889407"
drag, startPoint x: 153, startPoint y: 49, endPoint x: 163, endPoint y: 37, distance: 15.8
click at [154, 49] on div "Corey Zanatta" at bounding box center [178, 49] width 79 height 8
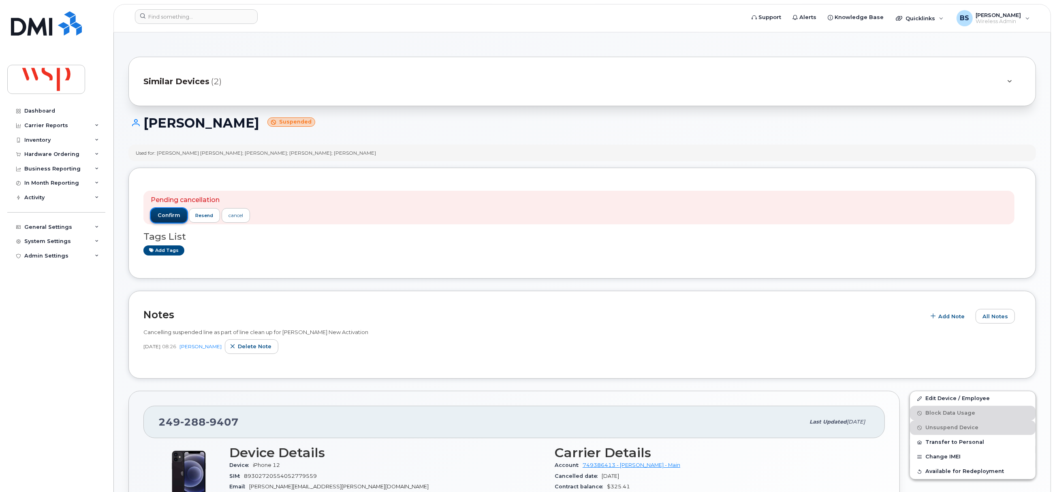
click at [161, 216] on span "confirm" at bounding box center [169, 215] width 23 height 7
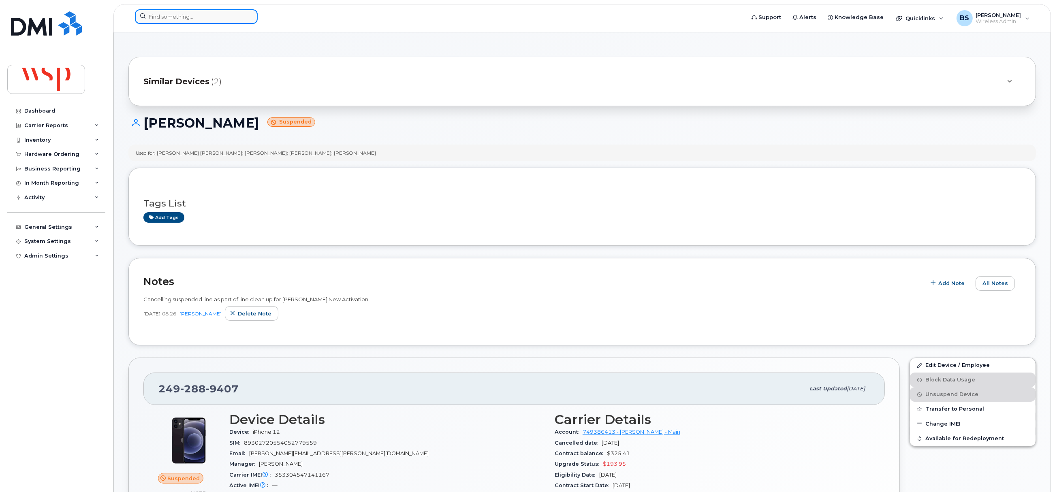
click at [185, 15] on input at bounding box center [196, 16] width 123 height 15
paste input "5142171512"
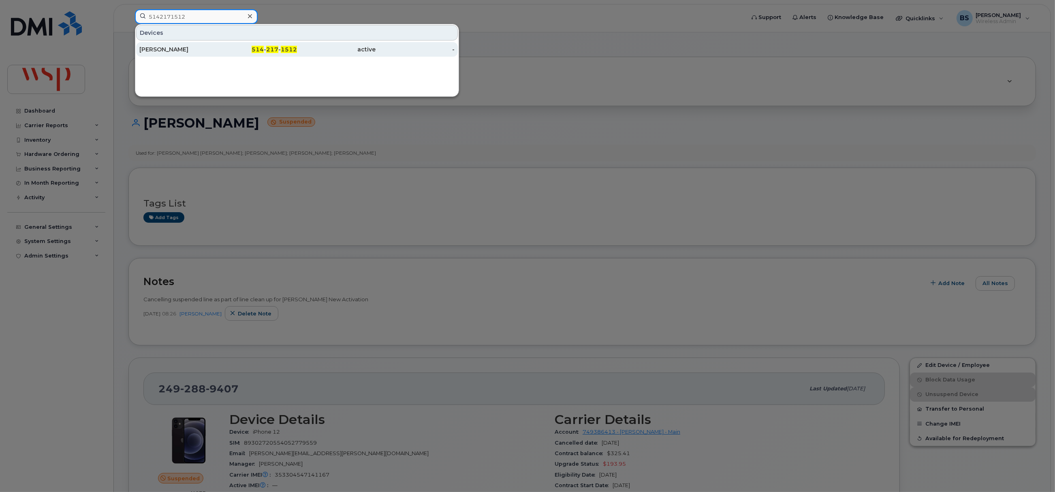
type input "5142171512"
drag, startPoint x: 167, startPoint y: 49, endPoint x: 177, endPoint y: 48, distance: 10.2
click at [167, 49] on div "[PERSON_NAME]" at bounding box center [178, 49] width 79 height 8
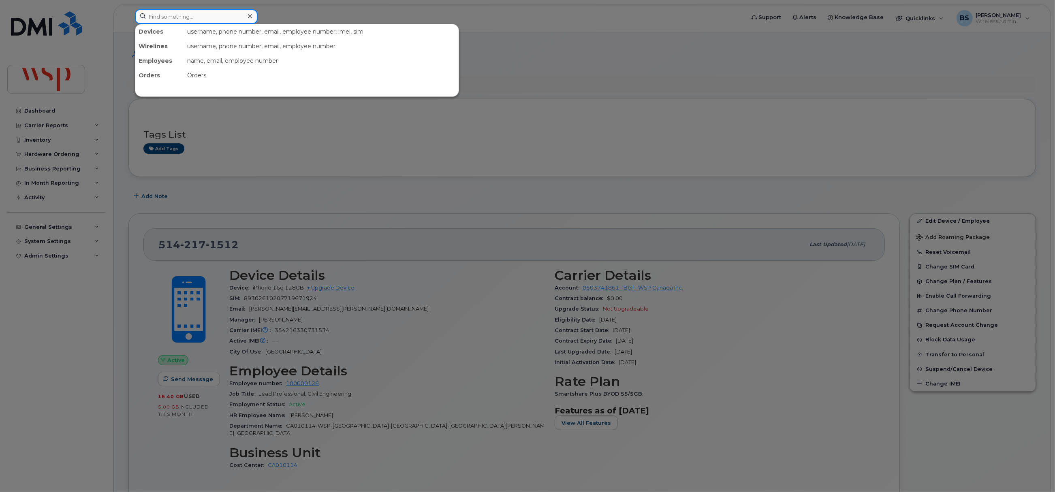
click at [218, 19] on input at bounding box center [196, 16] width 123 height 15
paste input "7785540417"
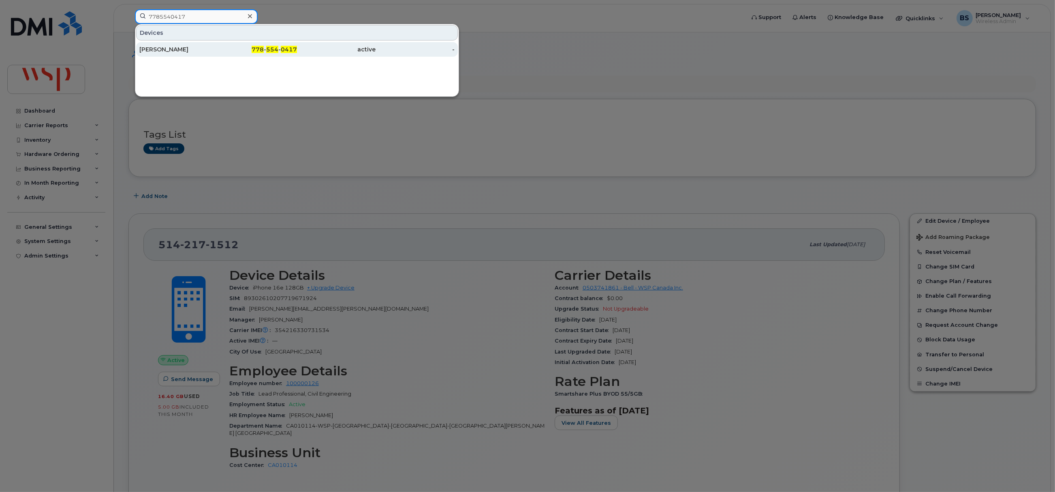
type input "7785540417"
click at [156, 46] on div "[PERSON_NAME]" at bounding box center [178, 49] width 79 height 15
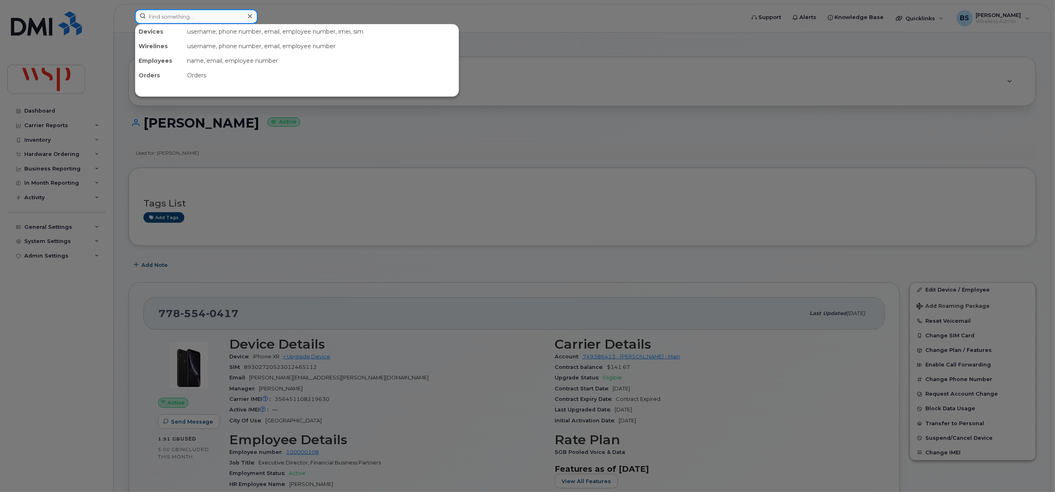
click at [225, 13] on input at bounding box center [196, 16] width 123 height 15
paste input "[PERSON_NAME]"
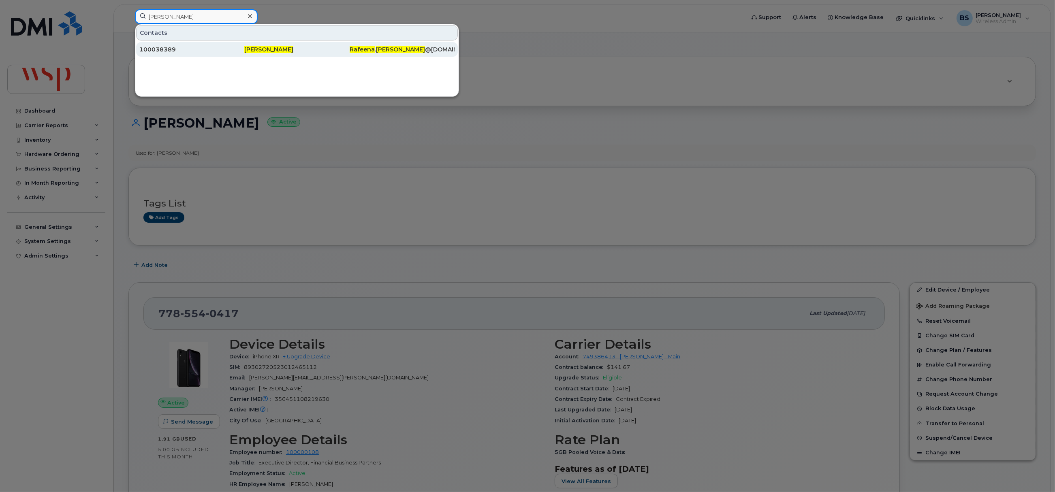
type input "[PERSON_NAME]"
drag, startPoint x: 165, startPoint y: 49, endPoint x: 177, endPoint y: 35, distance: 18.2
click at [165, 49] on div "100038389" at bounding box center [191, 49] width 105 height 8
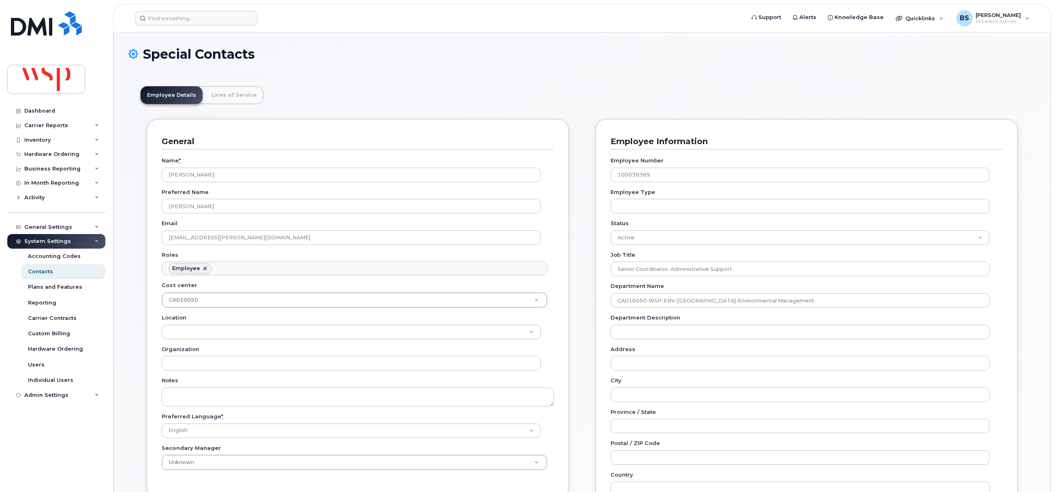
scroll to position [24, 0]
drag, startPoint x: 228, startPoint y: 16, endPoint x: 239, endPoint y: 15, distance: 10.5
click at [228, 15] on input at bounding box center [196, 18] width 123 height 15
paste input "[PERSON_NAME]"
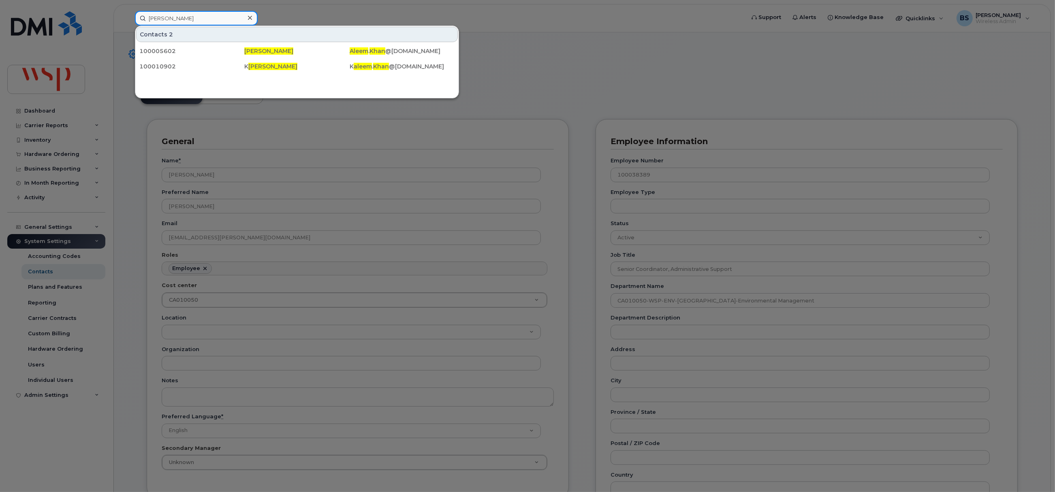
drag, startPoint x: 188, startPoint y: 14, endPoint x: 72, endPoint y: 18, distance: 116.8
click at [128, 18] on div "Aleem Khan Contacts 2 100005602 Aleem Khan Aleem . Khan @wsp.com 100010902 K al…" at bounding box center [437, 18] width 618 height 15
paste input "Roya Mozaffari"
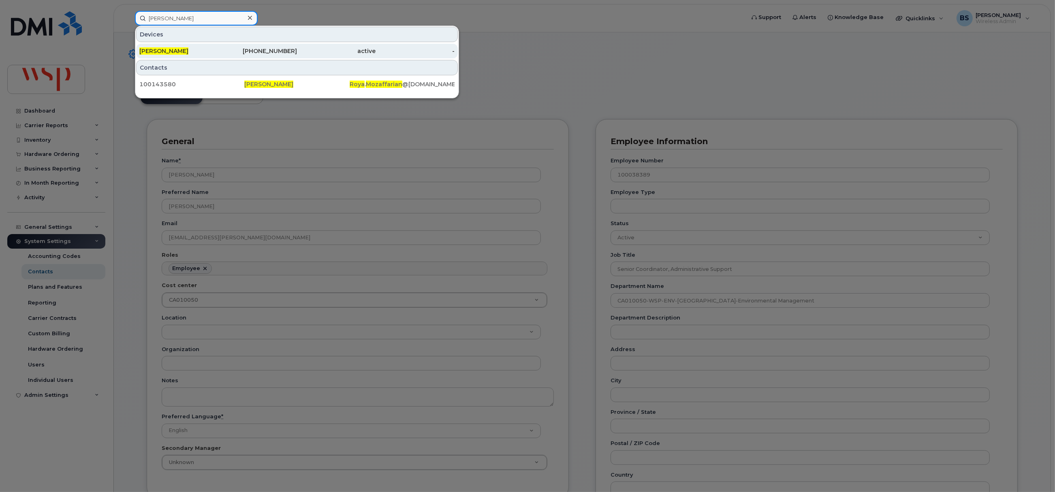
type input "[PERSON_NAME]"
click at [166, 49] on span "[PERSON_NAME]" at bounding box center [163, 50] width 49 height 7
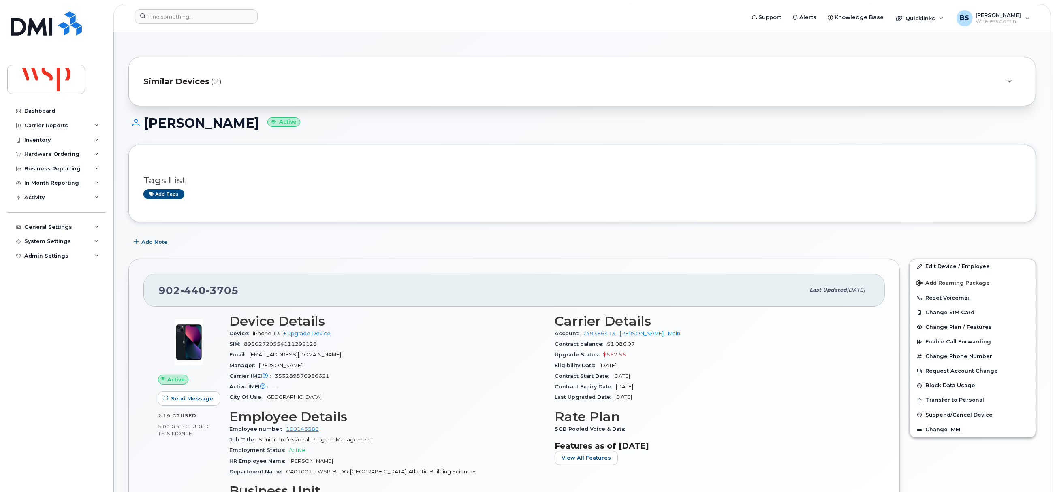
click at [294, 373] on div "Carrier IMEI Carrier IMEI is reported during the last billing cycle or change o…" at bounding box center [387, 376] width 316 height 11
click at [291, 374] on span "353289576936621" at bounding box center [302, 376] width 55 height 6
copy span "353289576936621"
drag, startPoint x: 281, startPoint y: 336, endPoint x: 254, endPoint y: 340, distance: 27.8
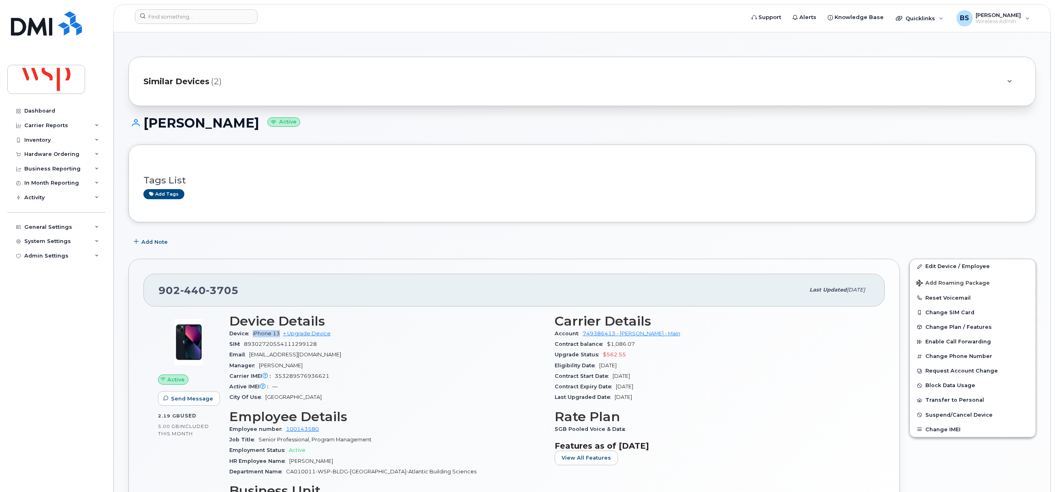
click at [254, 339] on div "Device iPhone 13 + Upgrade Device" at bounding box center [387, 334] width 316 height 11
copy span "iPhone 13"
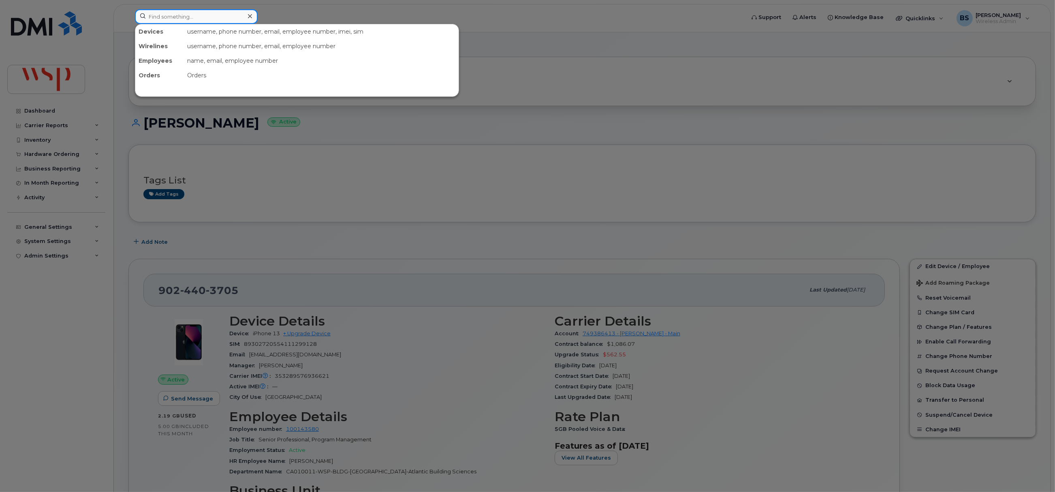
click at [214, 19] on input at bounding box center [196, 16] width 123 height 15
paste input "Owen Dearlove"
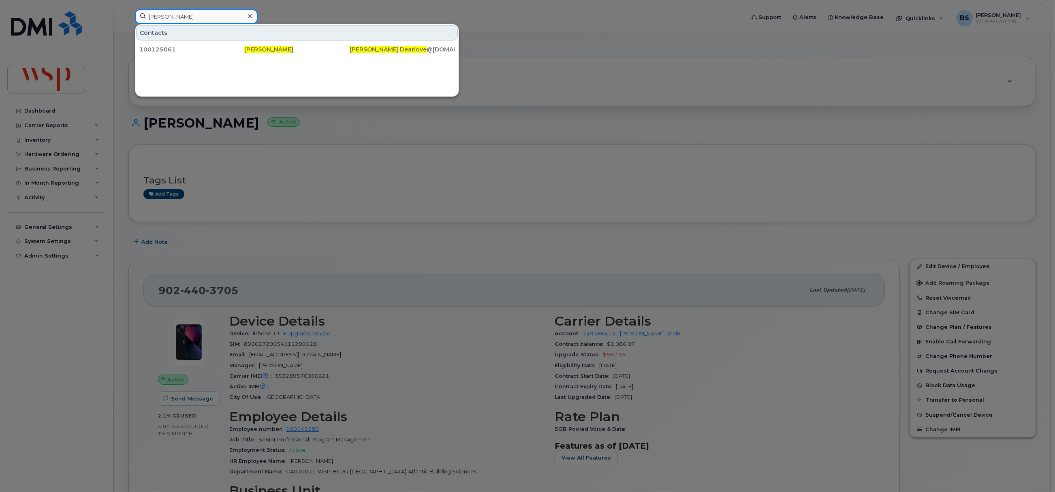
drag, startPoint x: 165, startPoint y: 26, endPoint x: 96, endPoint y: 26, distance: 68.9
click at [128, 26] on div "Owen Dearlove Contacts 100125061 Owen Dearlove Owen . Dearlove @wsp.com" at bounding box center [437, 18] width 618 height 18
paste input "Juan Andres Cortina"
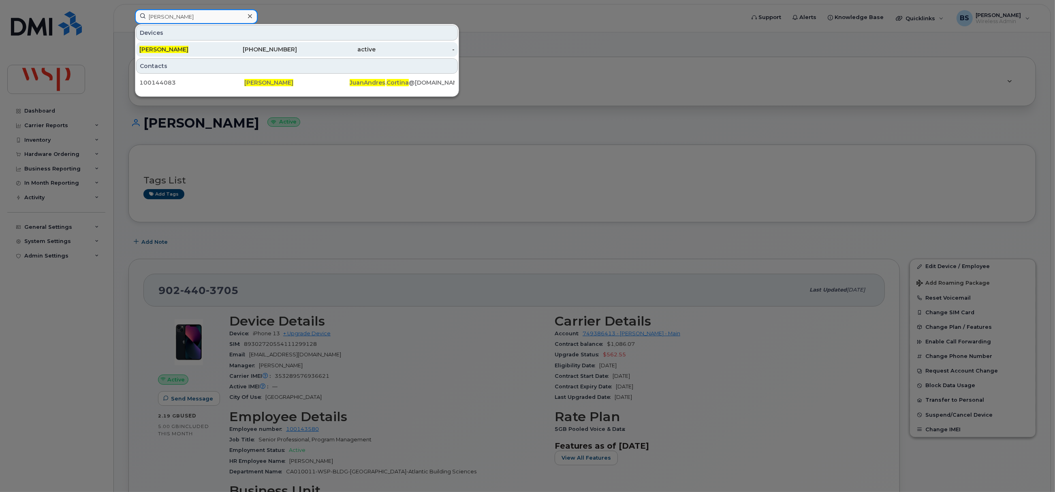
type input "Juan Andres Cortina"
click at [212, 51] on div "Juan Andres Cortina" at bounding box center [178, 49] width 79 height 8
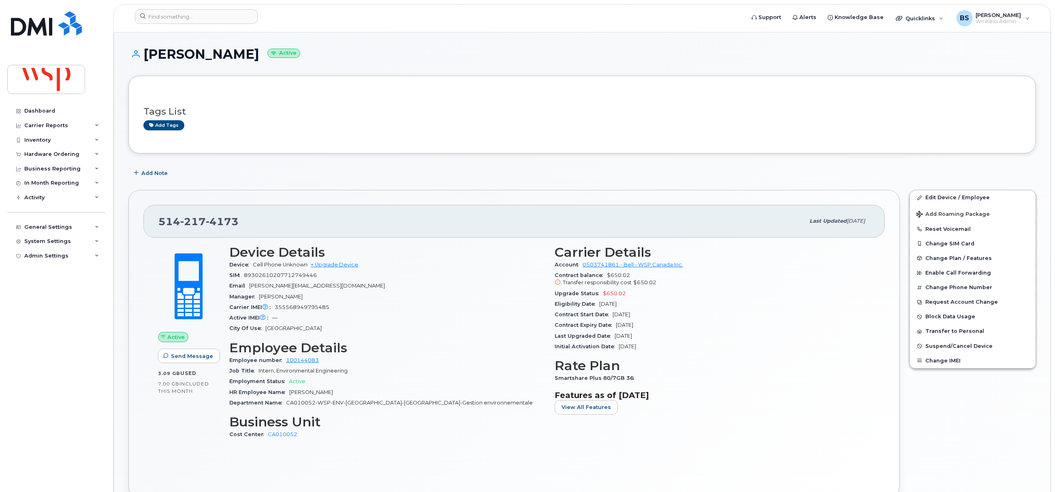
click at [300, 304] on div "Carrier IMEI Carrier IMEI is reported during the last billing cycle or change o…" at bounding box center [387, 307] width 316 height 11
copy span "355568949795485"
drag, startPoint x: 283, startPoint y: 53, endPoint x: 143, endPoint y: 72, distance: 141.1
click at [143, 72] on div "Juan Andres Cortina Active" at bounding box center [582, 61] width 908 height 29
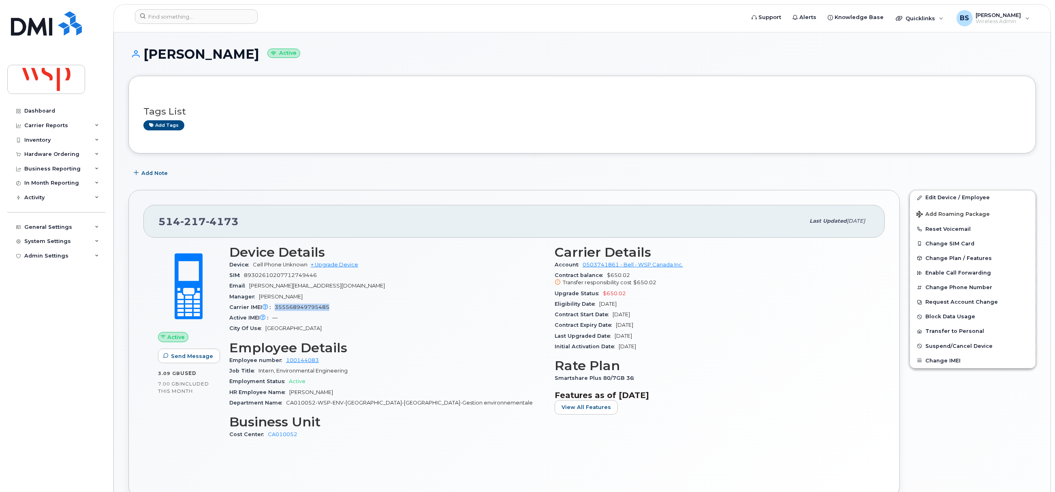
copy h1 "Juan Andres Cortina"
click at [157, 173] on span "Add Note" at bounding box center [154, 173] width 26 height 8
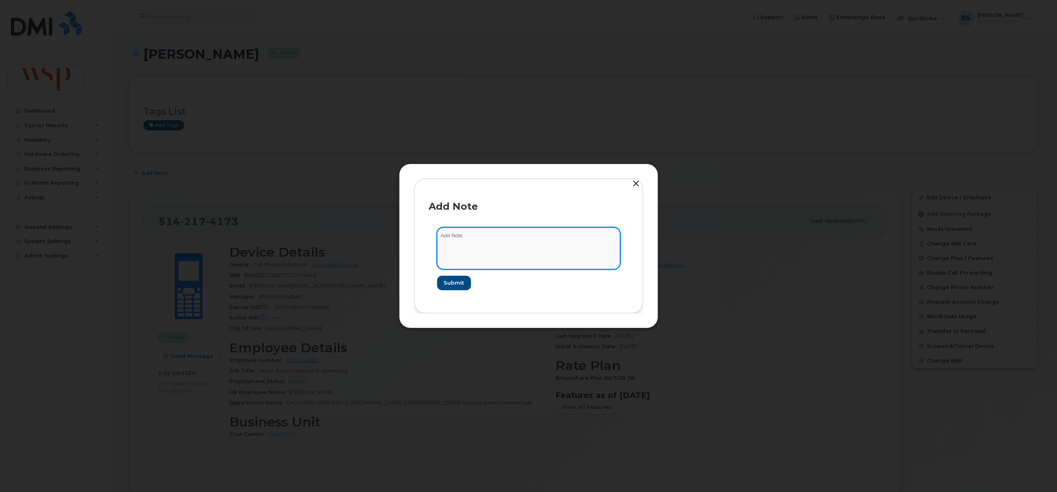
click at [537, 269] on textarea at bounding box center [528, 248] width 183 height 41
paste textarea "iPhone SE 3 IMEI 355568949795485"
type textarea "iPhone SE 3 IMEI 355568949795485"
click at [454, 282] on span "Submit" at bounding box center [454, 283] width 20 height 8
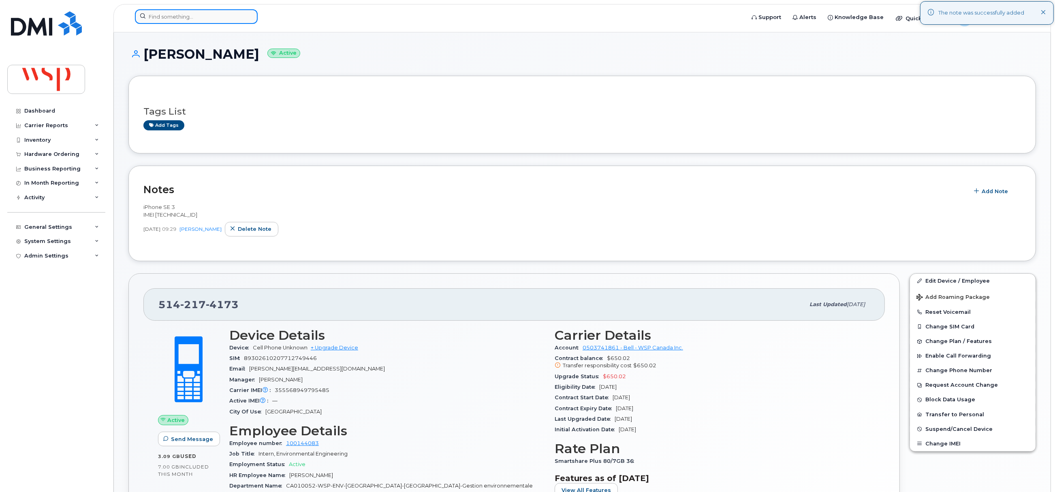
click at [203, 17] on input at bounding box center [196, 16] width 123 height 15
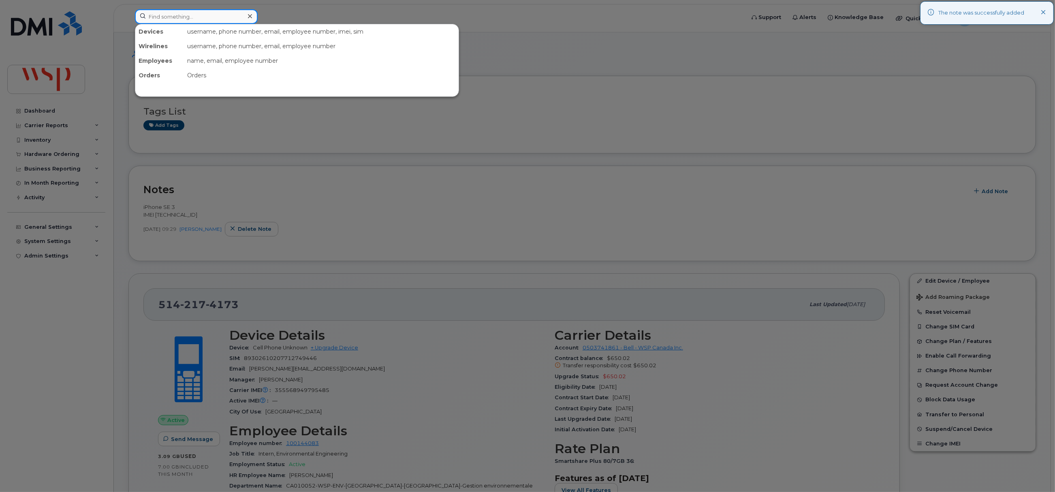
paste input "Gabrielle Patard"
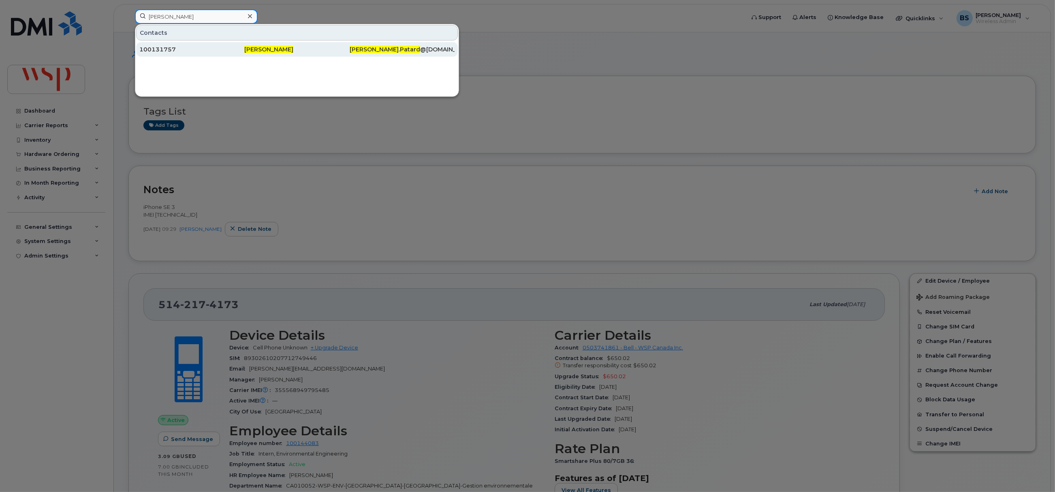
type input "Gabrielle Patard"
drag, startPoint x: 168, startPoint y: 47, endPoint x: 154, endPoint y: 4, distance: 45.4
click at [168, 47] on div "100131757" at bounding box center [191, 49] width 105 height 8
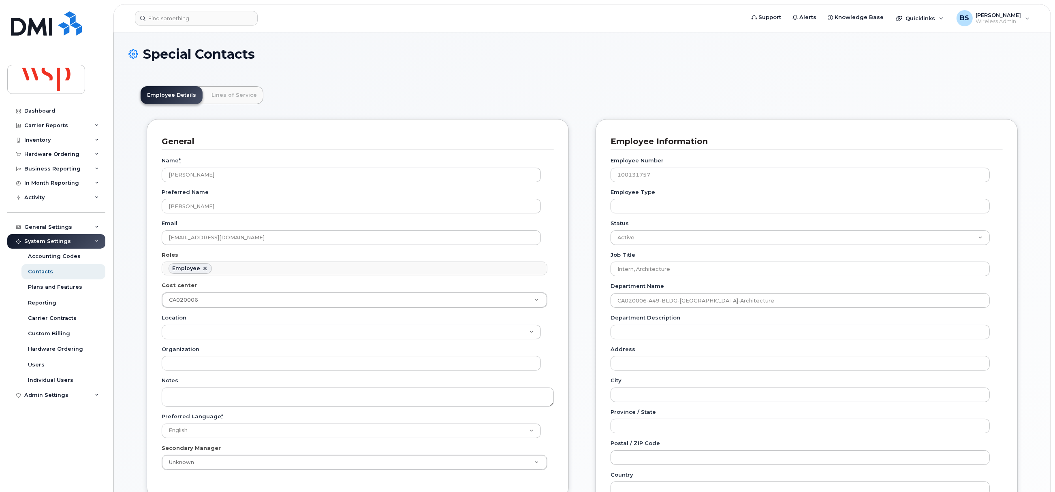
scroll to position [24, 0]
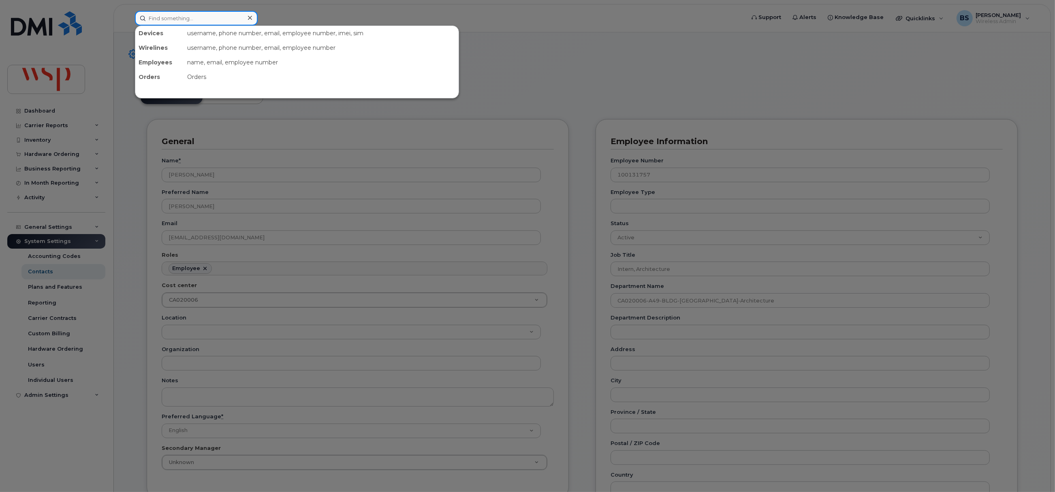
click at [208, 19] on input at bounding box center [196, 18] width 123 height 15
paste input "[PHONE_NUMBER]"
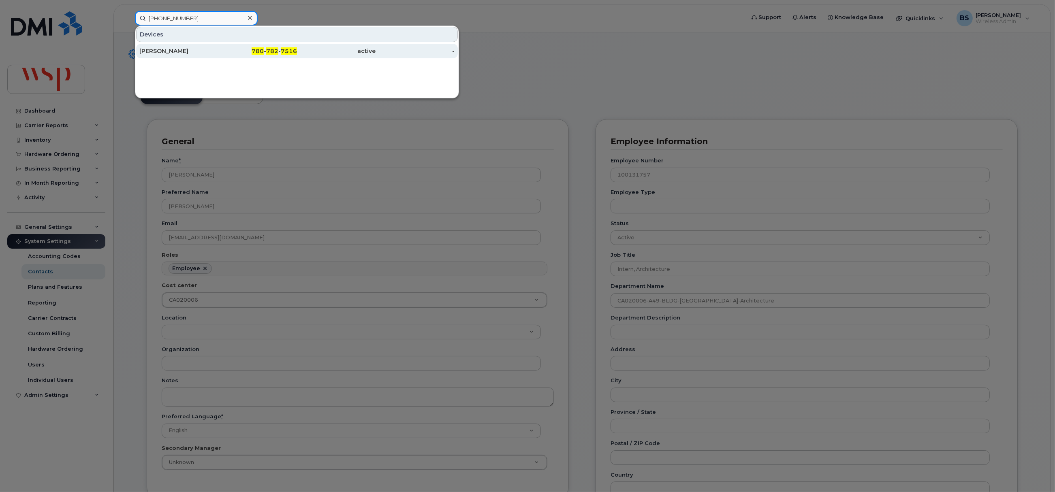
type input "[PHONE_NUMBER]"
click at [164, 50] on div "[PERSON_NAME]" at bounding box center [178, 51] width 79 height 8
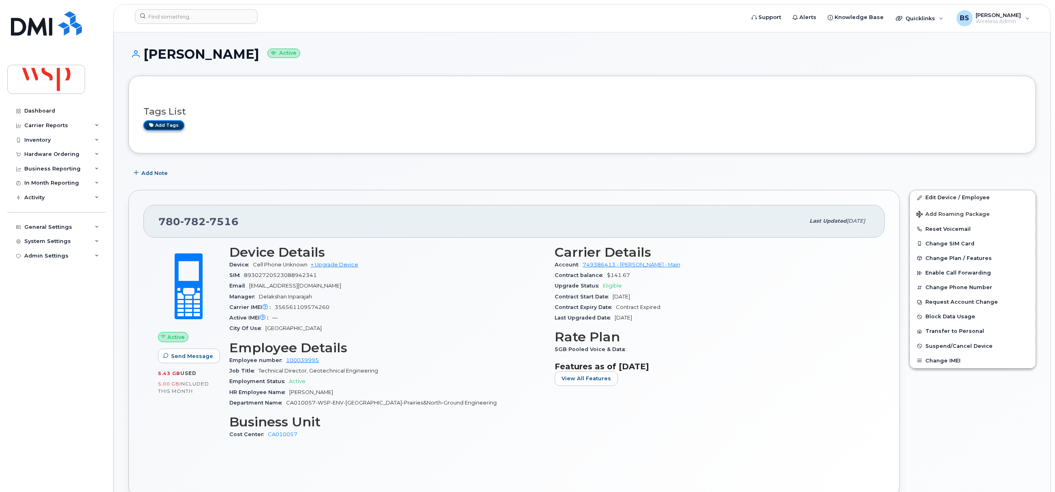
click at [163, 123] on link "Add tags" at bounding box center [163, 125] width 41 height 10
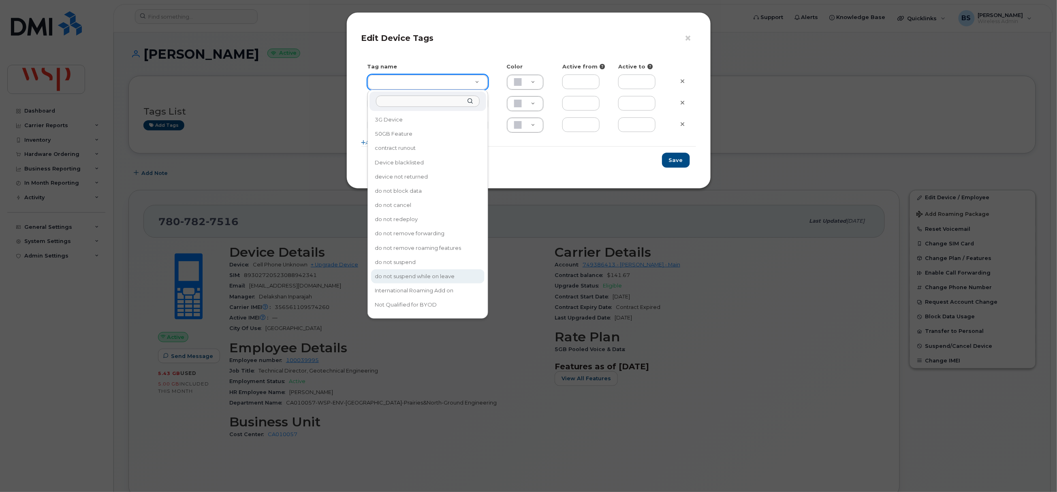
type input "do not suspend while on leave"
type input "F8C6C8"
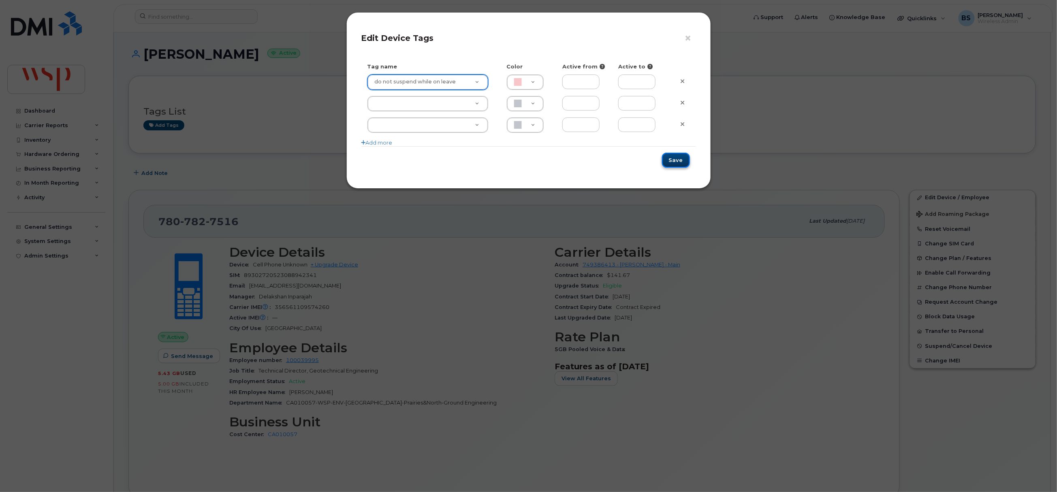
click at [679, 160] on button "Save" at bounding box center [676, 160] width 28 height 15
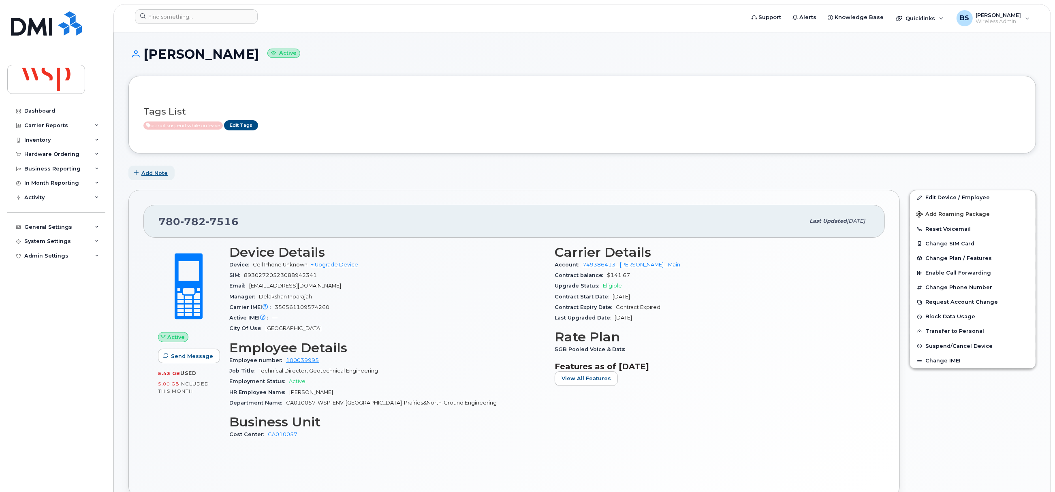
click at [162, 172] on span "Add Note" at bounding box center [154, 173] width 26 height 8
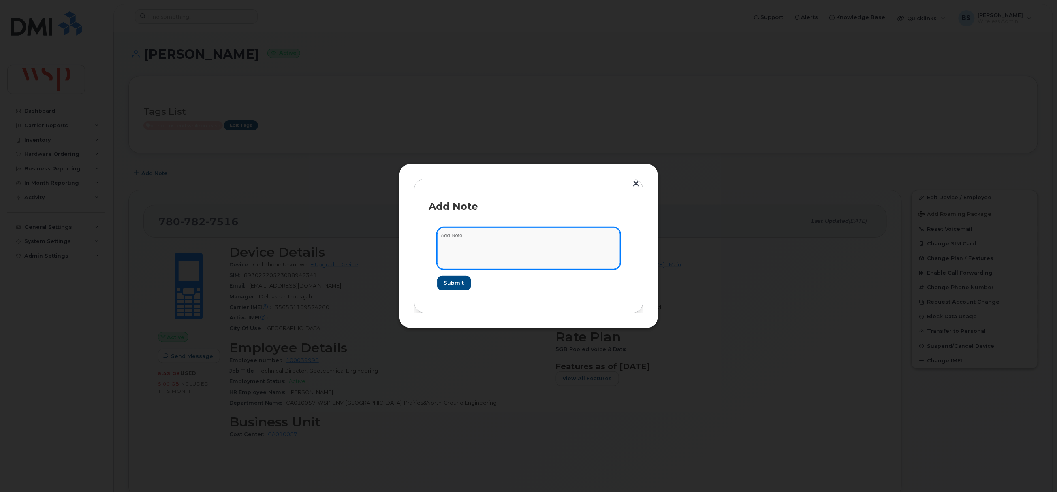
click at [462, 254] on textarea at bounding box center [528, 248] width 183 height 41
paste textarea "Please note effective January 5, 2026, Gordon Zhang EE#100039995 is on leave."
click at [466, 246] on textarea "Please note effective January 5, 2026, Gordon Zhang EE#100039995 is on leave." at bounding box center [528, 248] width 183 height 41
paste textarea "Employee would like to keep it active during the leave."
type textarea "Please note effective January 5, 2026, Gordon Zhang EE#100039995 is on leave. E…"
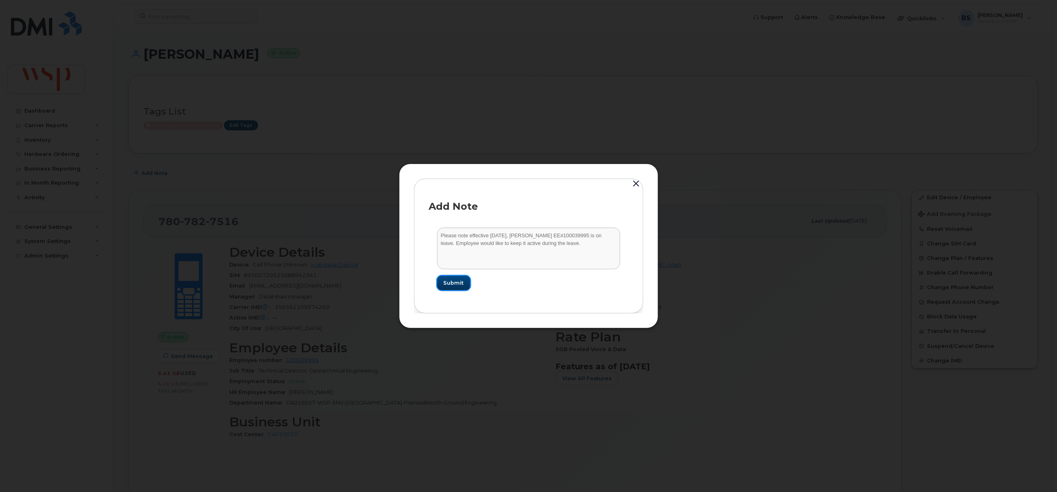
click at [451, 281] on span "Submit" at bounding box center [454, 283] width 20 height 8
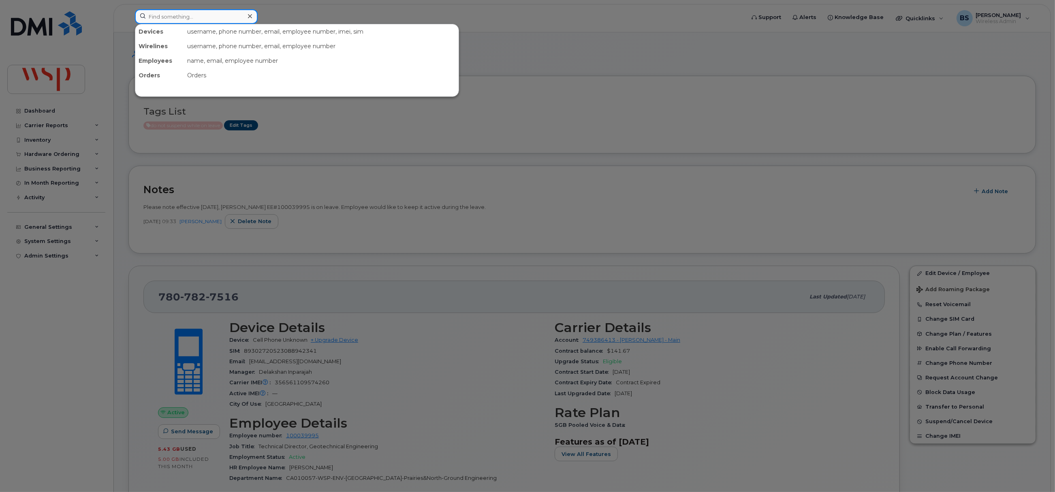
click at [233, 17] on input at bounding box center [196, 16] width 123 height 15
paste input "780 782 7516"
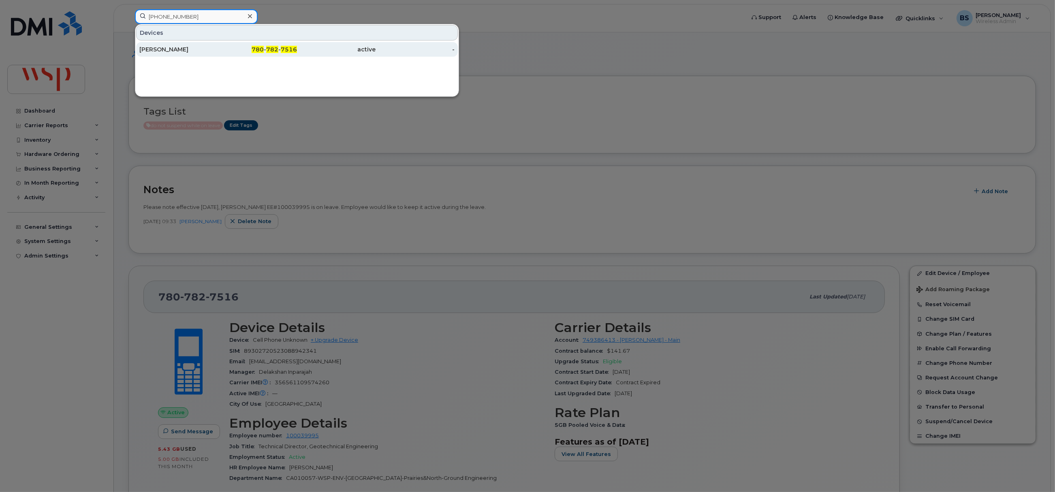
type input "780 782 7516"
click at [183, 50] on div "GUANGWEN ZHANG" at bounding box center [178, 49] width 79 height 8
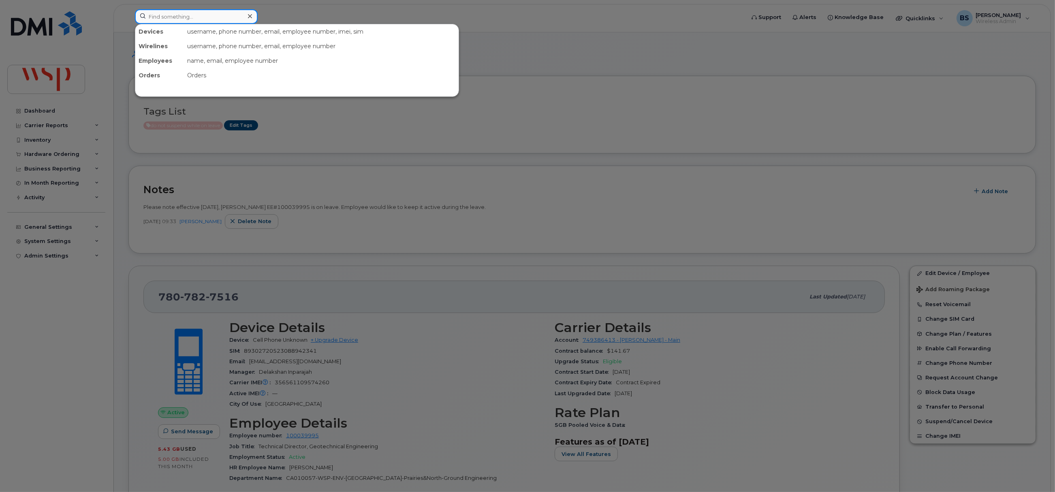
click at [222, 14] on input at bounding box center [196, 16] width 123 height 15
paste input "5145534685"
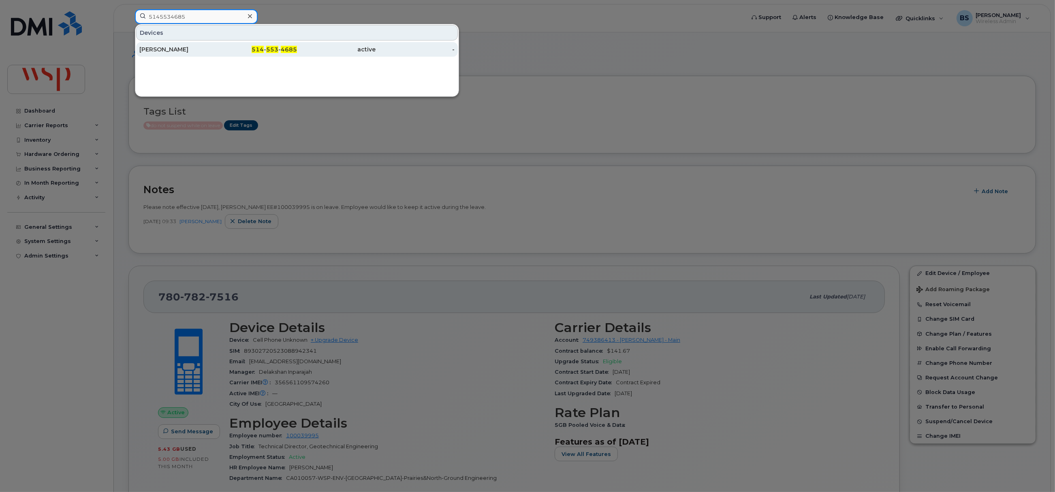
type input "5145534685"
click at [157, 47] on div "[PERSON_NAME]" at bounding box center [178, 49] width 79 height 8
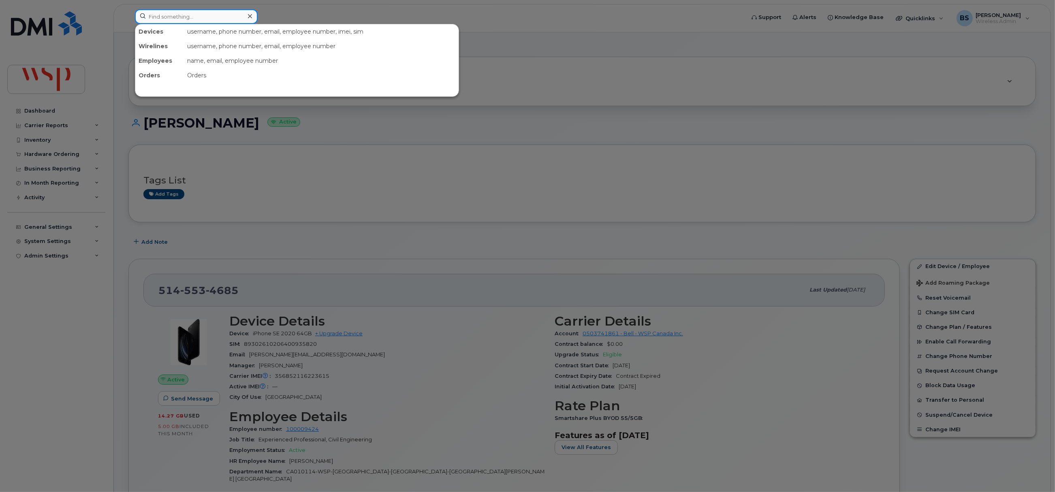
click at [167, 21] on input at bounding box center [196, 16] width 123 height 15
paste input "6133633137"
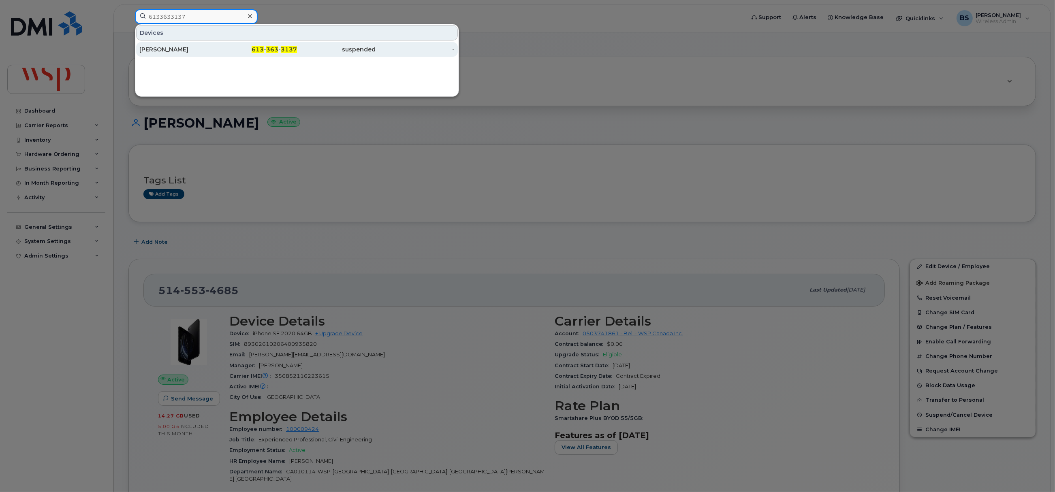
type input "6133633137"
click at [158, 48] on div "[PERSON_NAME]" at bounding box center [178, 49] width 79 height 8
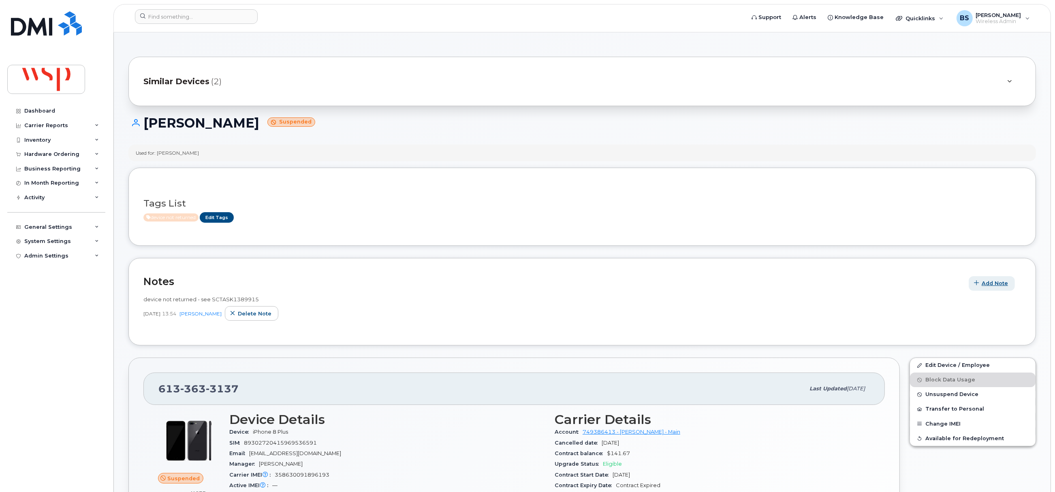
click at [994, 285] on span "Add Note" at bounding box center [995, 284] width 26 height 8
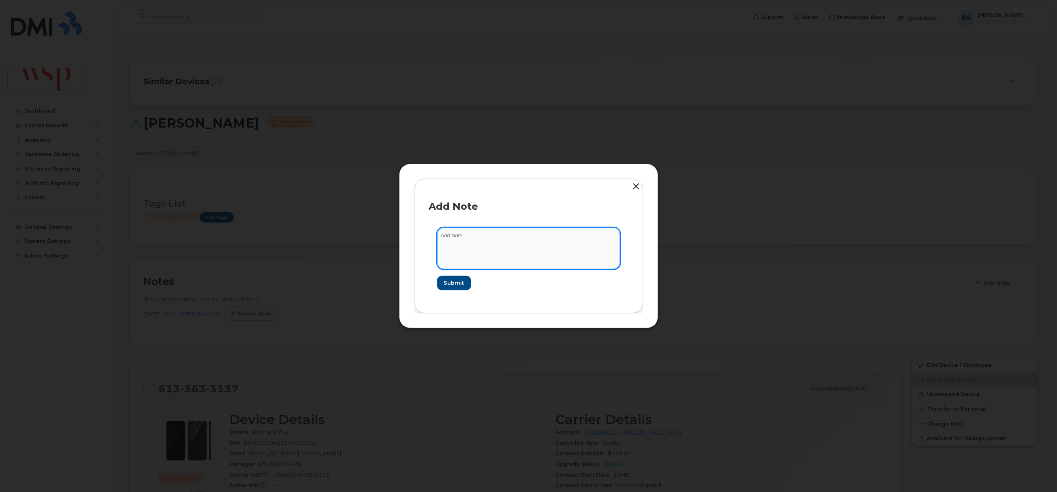
click at [489, 250] on textarea at bounding box center [528, 248] width 183 height 41
paste textarea "Cancelling suspended line as part of line clean up for [PERSON_NAME] New Activa…"
type textarea "Cancelling suspended line as part of line clean up for [PERSON_NAME] New Activa…"
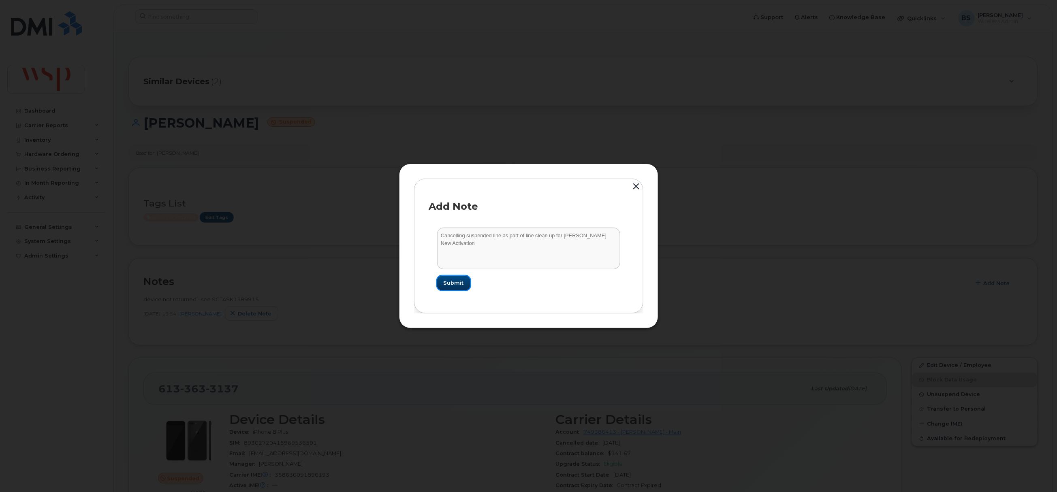
click at [452, 284] on span "Submit" at bounding box center [454, 283] width 20 height 8
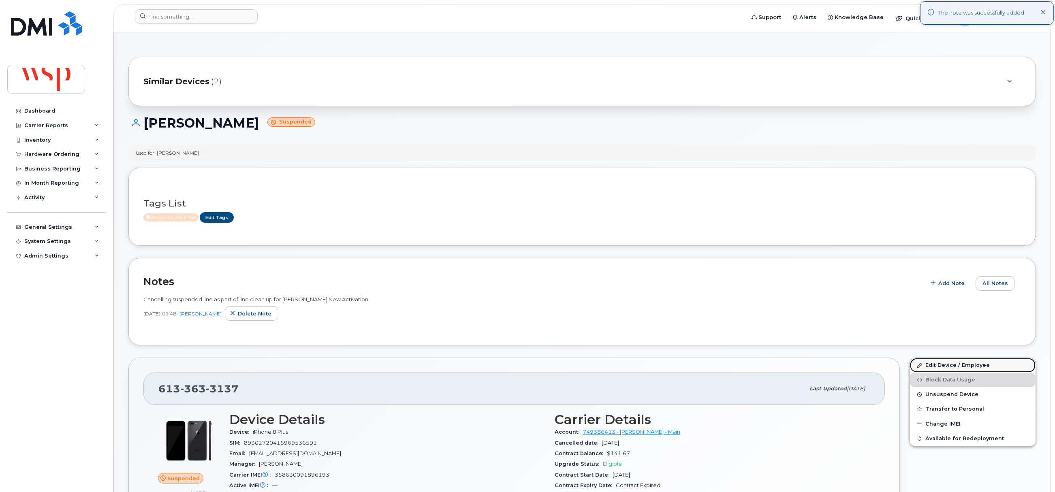
click at [931, 364] on link "Edit Device / Employee" at bounding box center [973, 365] width 126 height 15
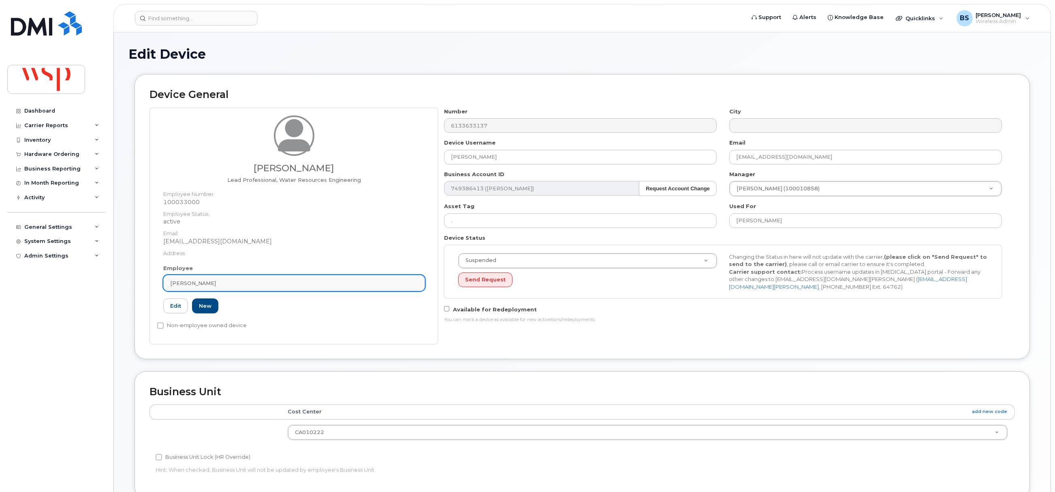
click at [271, 288] on link "[PERSON_NAME]" at bounding box center [294, 283] width 262 height 16
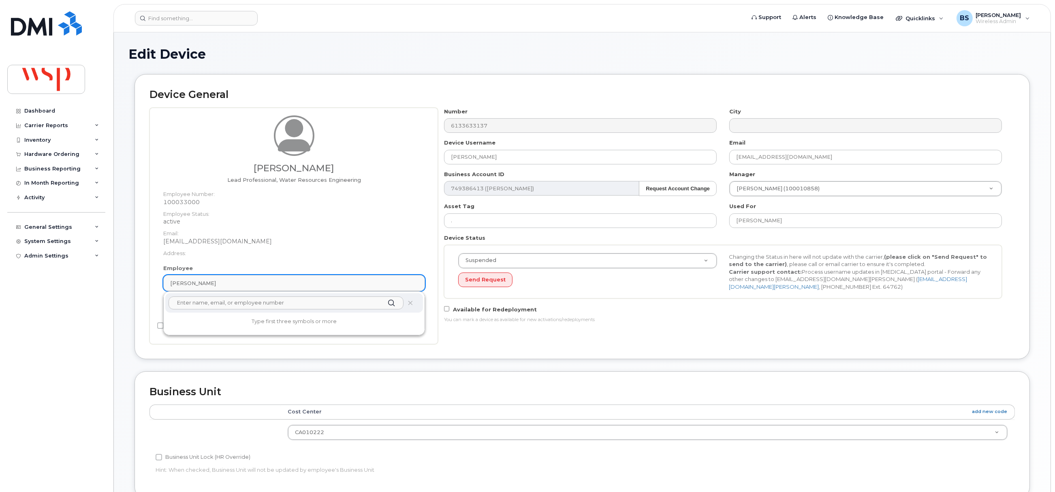
paste input "" [PERSON_NAME]""
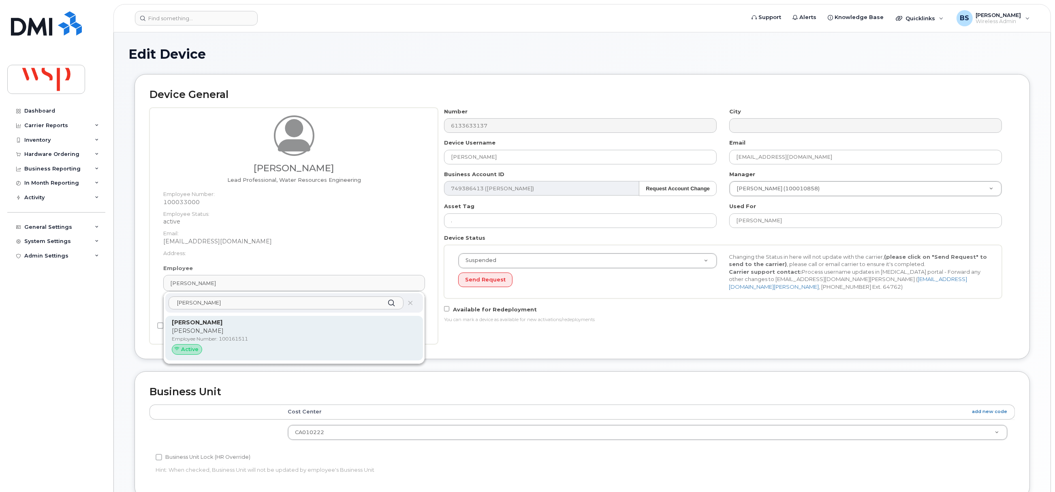
type input "[PERSON_NAME]"
click at [218, 327] on div "[PERSON_NAME] [PERSON_NAME] Employee Number: 100161511 Active" at bounding box center [294, 339] width 245 height 40
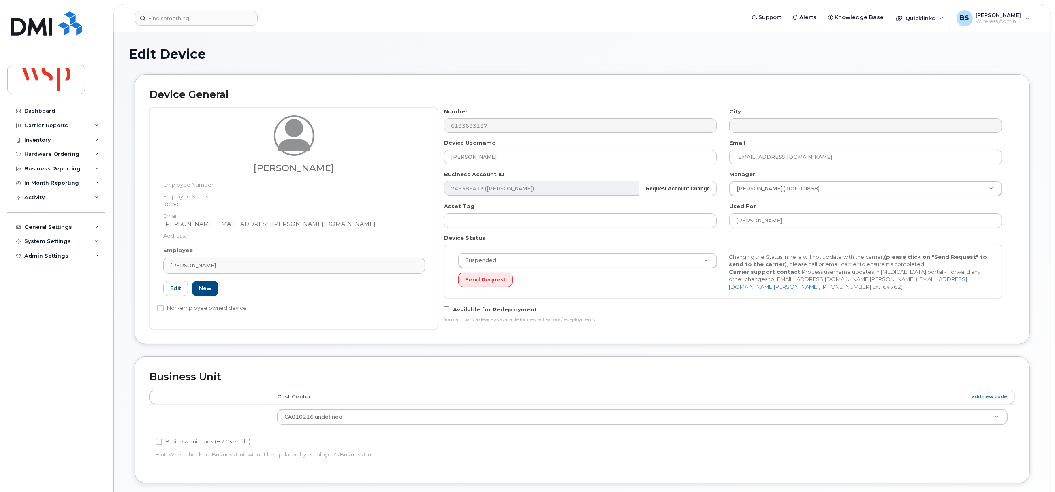
type input "100161511"
type input "[PERSON_NAME]"
type input "[PERSON_NAME][EMAIL_ADDRESS][PERSON_NAME][DOMAIN_NAME]"
type input "5769986"
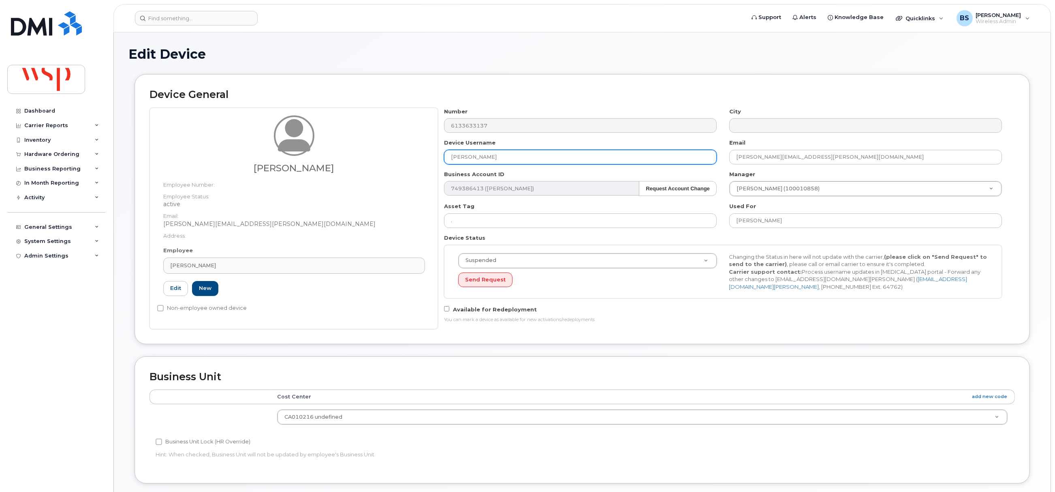
drag, startPoint x: 441, startPoint y: 169, endPoint x: 407, endPoint y: 171, distance: 35.0
click at [411, 171] on div "[PERSON_NAME] Employee Number: Employee Status: active Email: [PERSON_NAME][EMA…" at bounding box center [583, 219] width 866 height 222
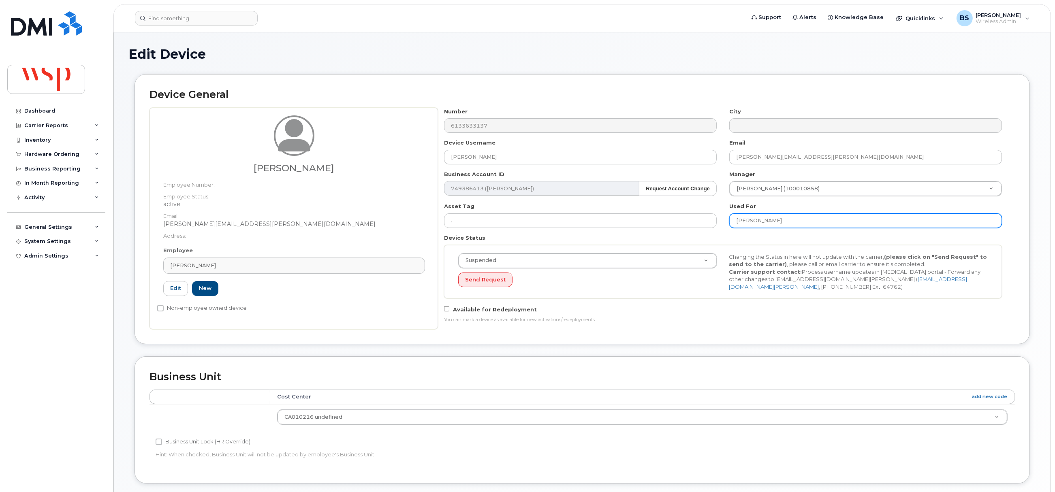
click at [814, 223] on input "[PERSON_NAME]" at bounding box center [866, 221] width 273 height 15
paste input "[PERSON_NAME]"
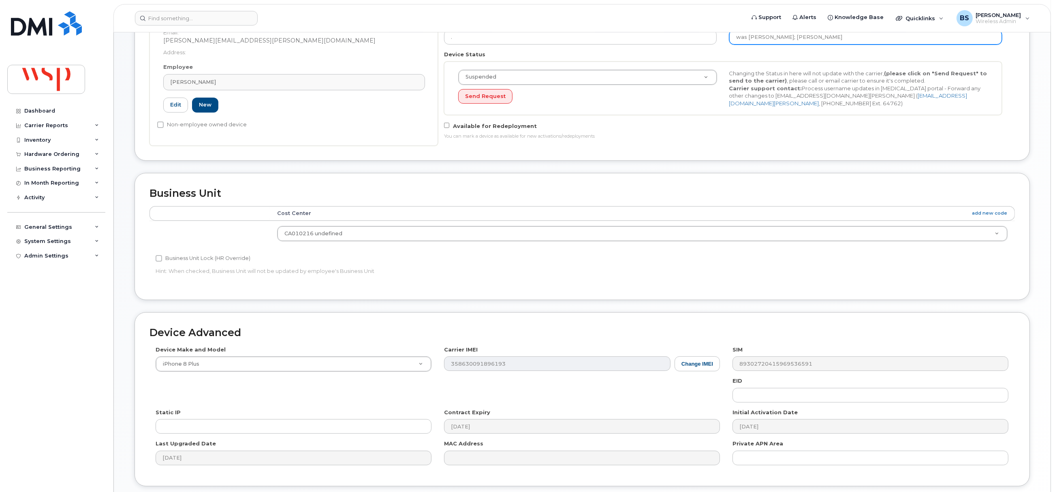
scroll to position [245, 0]
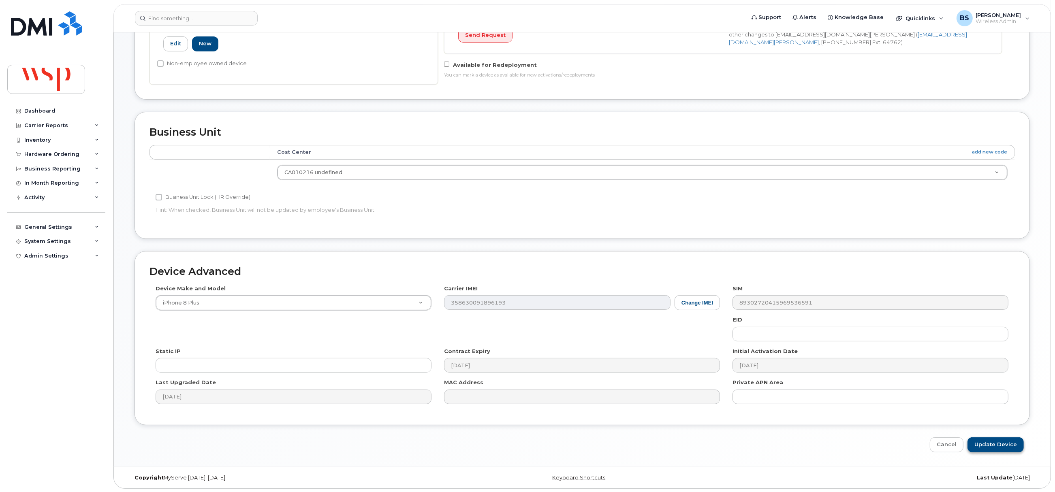
type input "was [PERSON_NAME]; [PERSON_NAME]"
click at [997, 442] on input "Update Device" at bounding box center [996, 445] width 56 height 15
type input "Saving..."
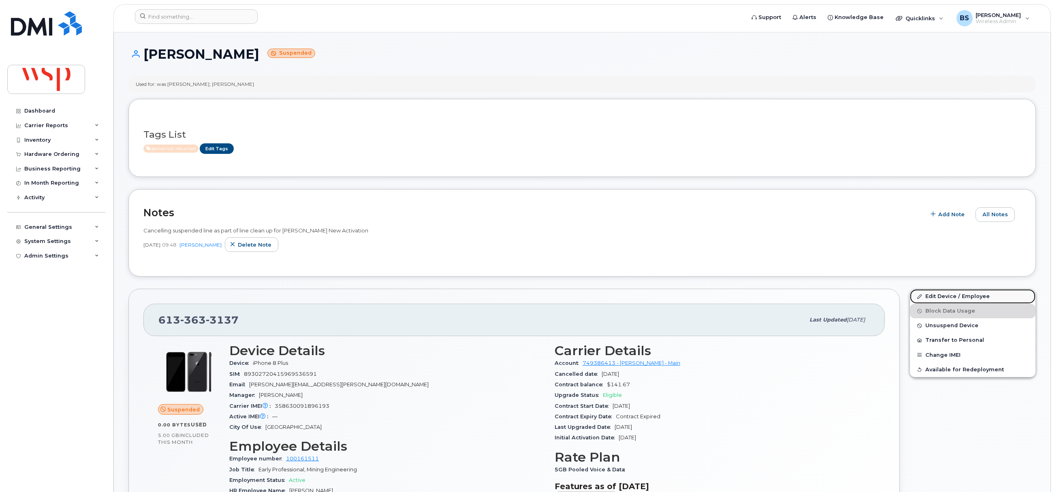
click at [929, 297] on link "Edit Device / Employee" at bounding box center [973, 296] width 126 height 15
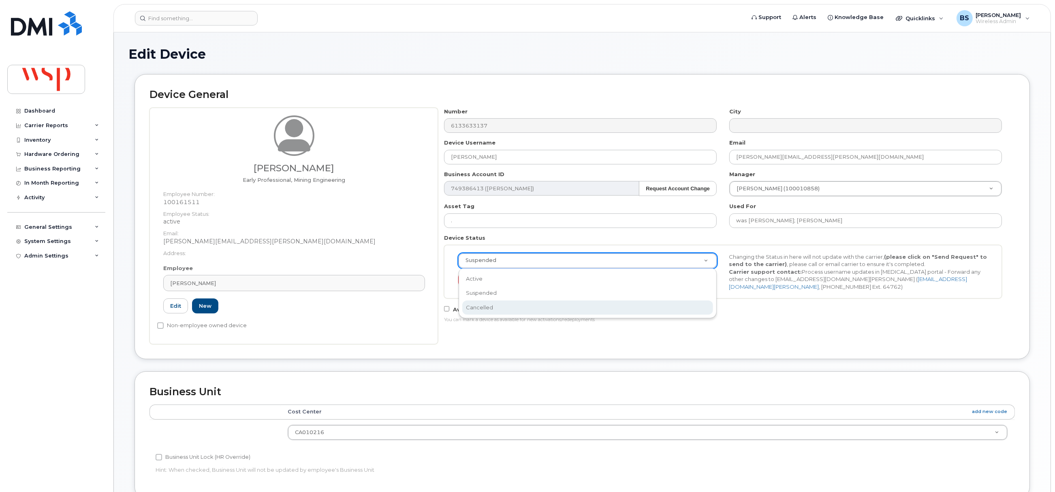
select select "cancelled"
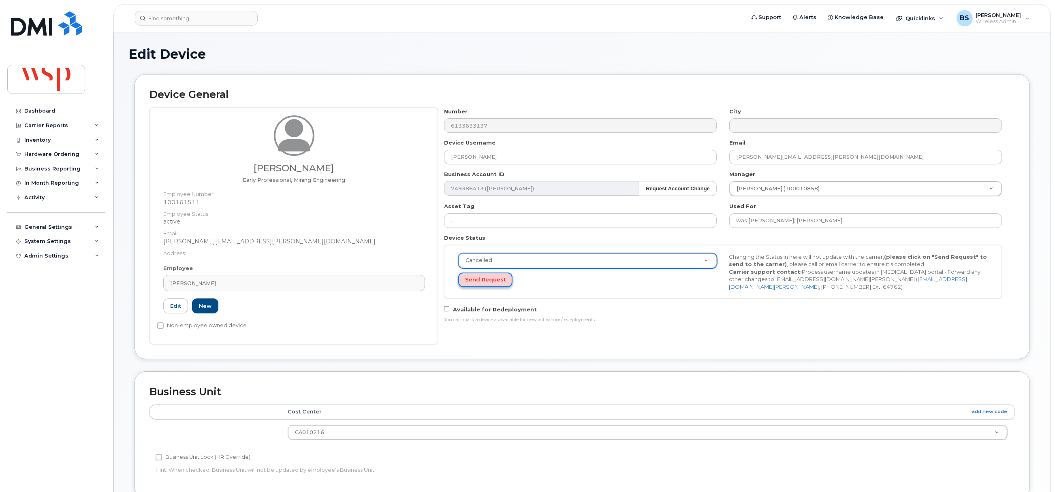
click at [480, 281] on button "Send Request" at bounding box center [485, 280] width 54 height 15
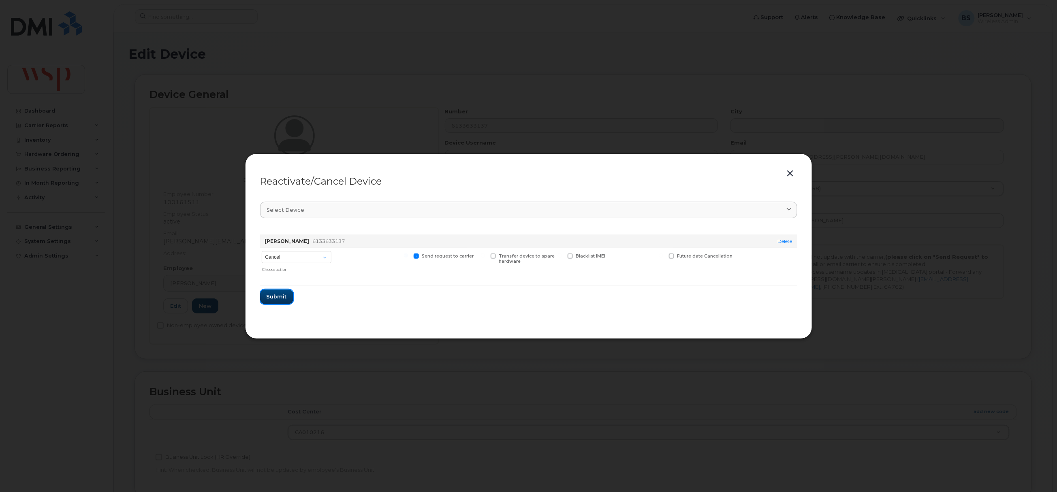
click at [277, 292] on button "Submit" at bounding box center [276, 297] width 33 height 15
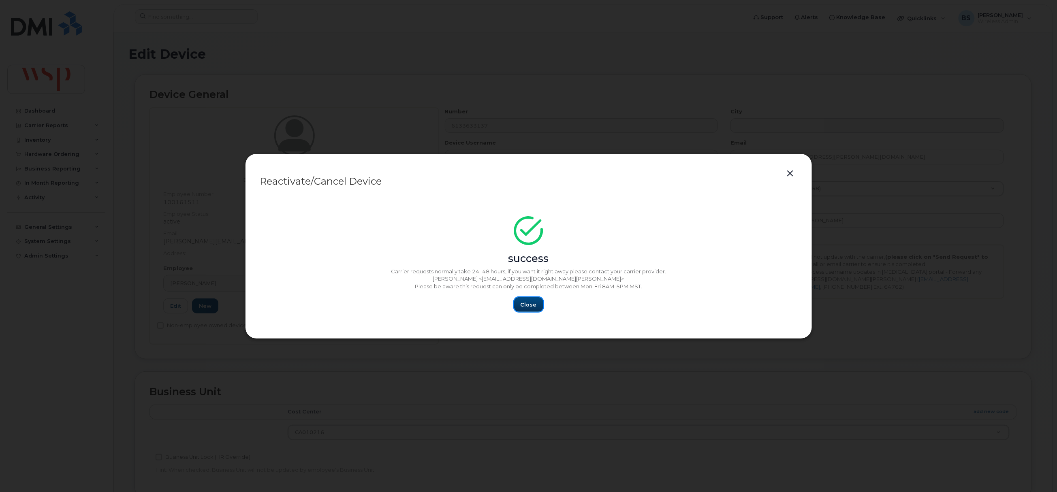
click at [528, 305] on span "Close" at bounding box center [529, 305] width 16 height 8
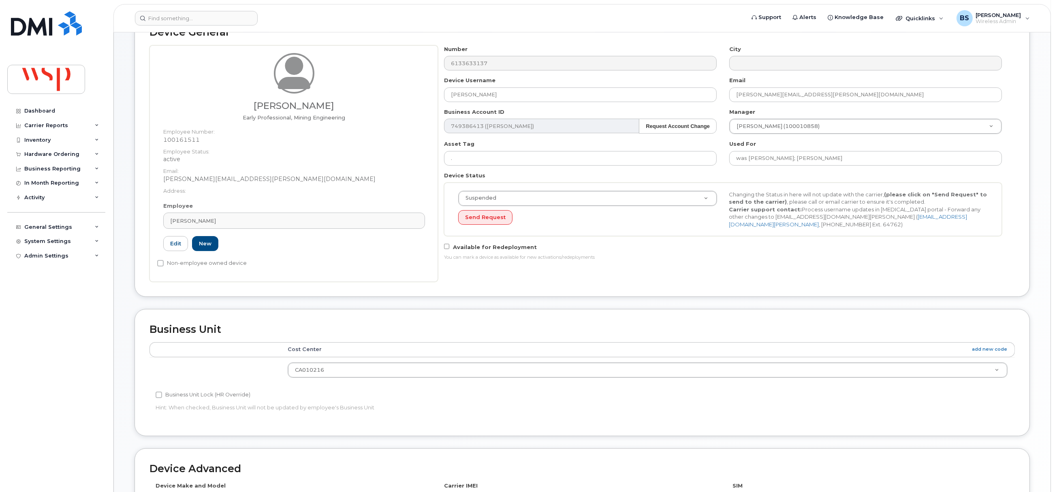
scroll to position [263, 0]
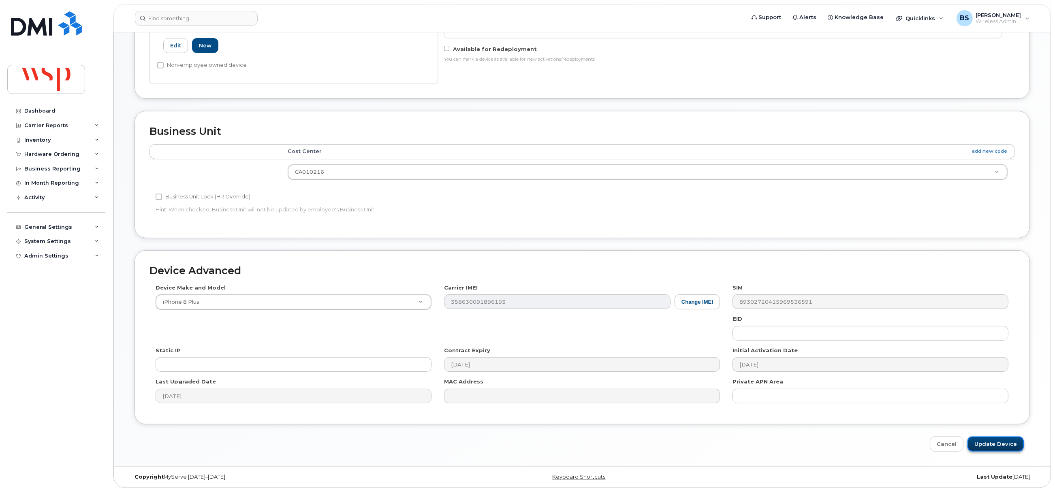
click at [1001, 440] on input "Update Device" at bounding box center [996, 444] width 56 height 15
type input "Saving..."
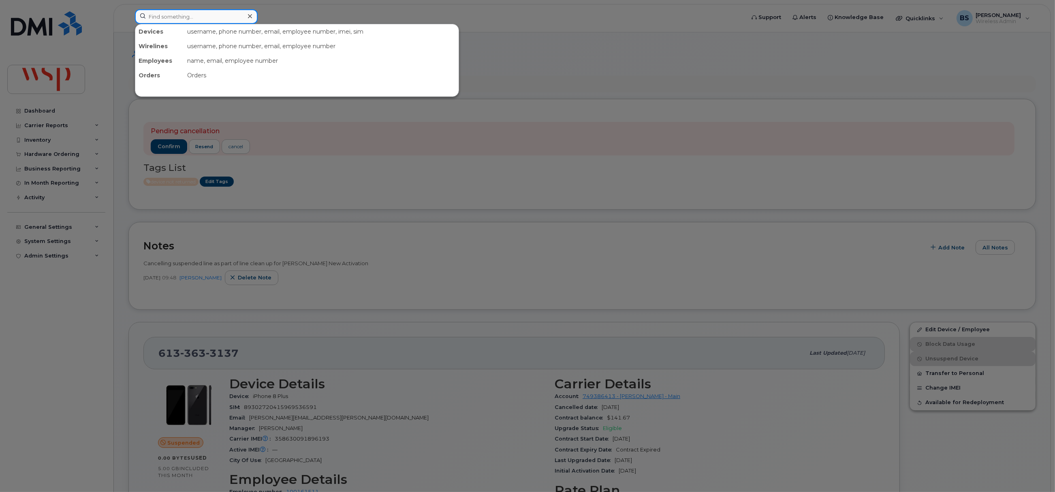
click at [181, 18] on input at bounding box center [196, 16] width 123 height 15
paste input "4377717703"
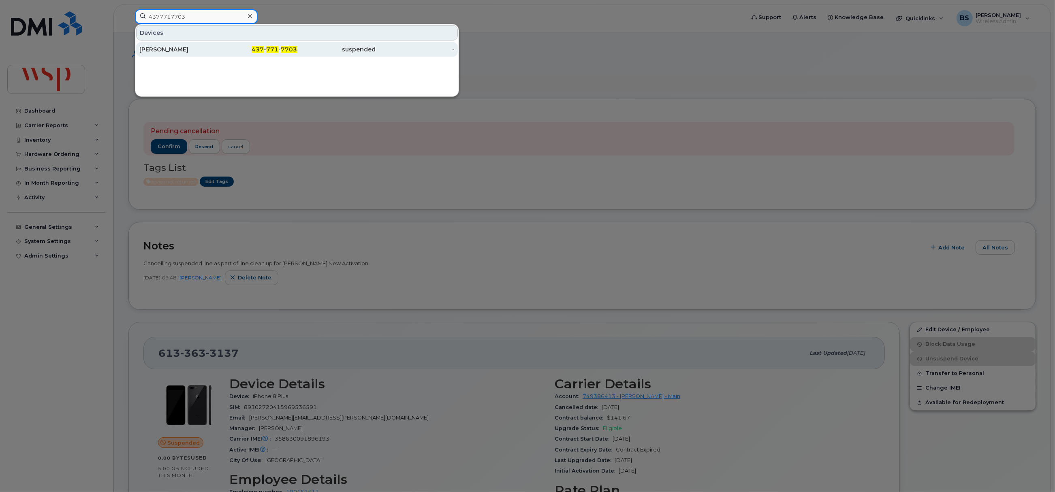
type input "4377717703"
click at [154, 49] on div "[PERSON_NAME]" at bounding box center [178, 49] width 79 height 8
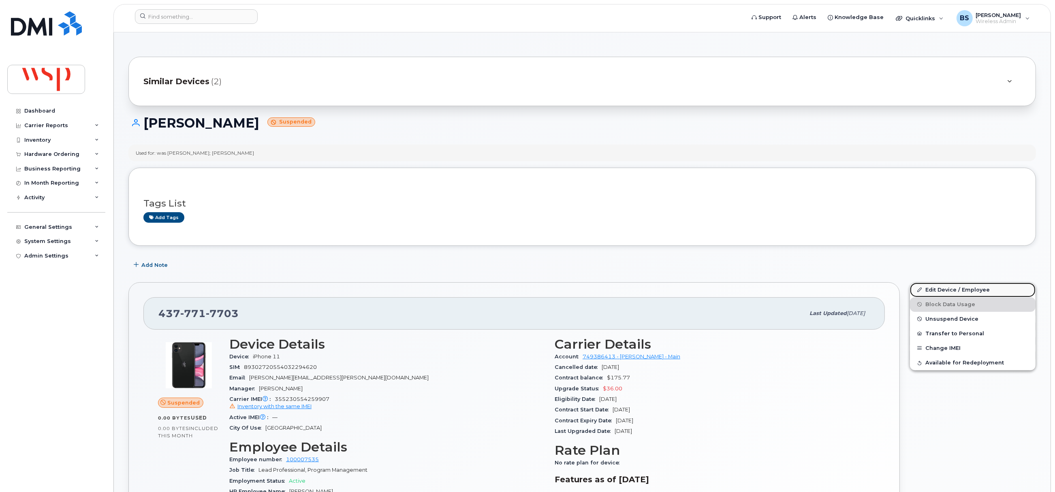
click at [938, 289] on link "Edit Device / Employee" at bounding box center [973, 290] width 126 height 15
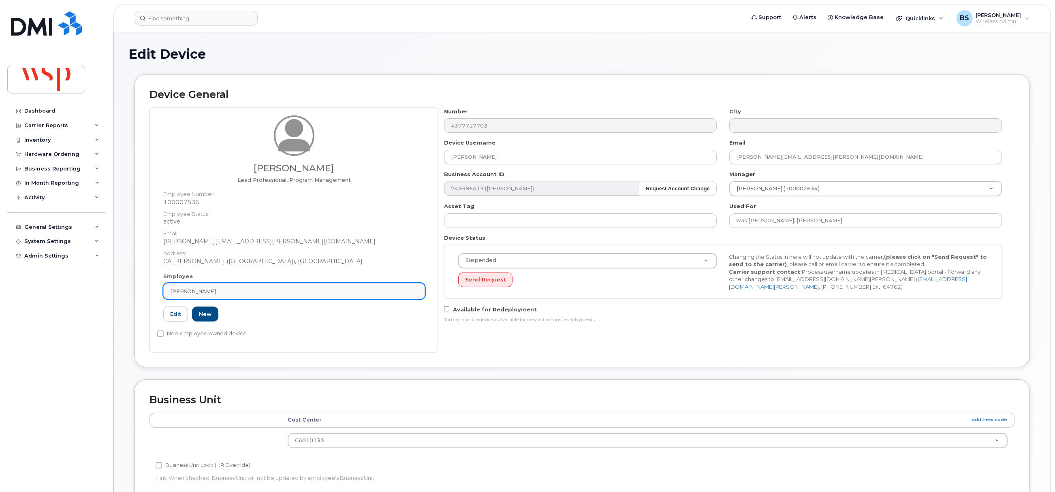
click at [201, 298] on link "[PERSON_NAME]" at bounding box center [294, 291] width 262 height 16
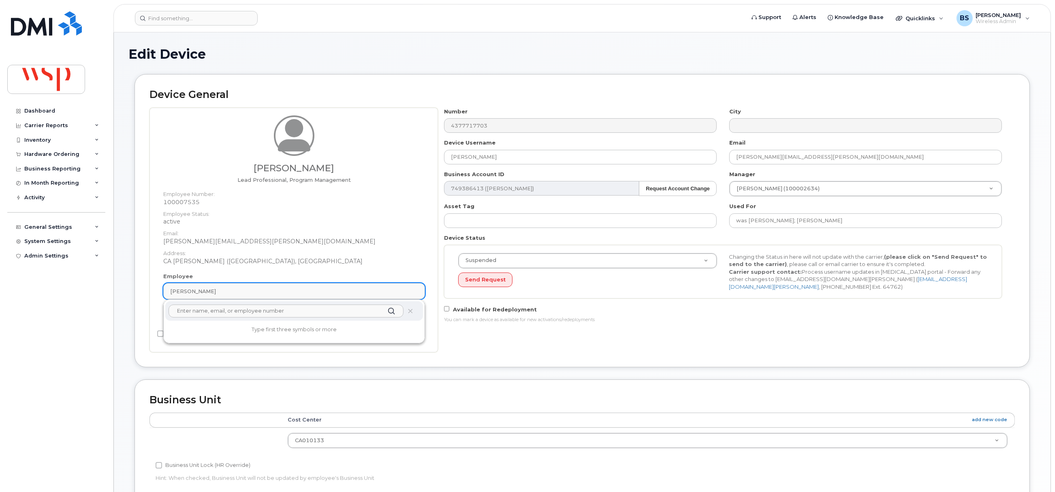
paste input "[PERSON_NAME]"
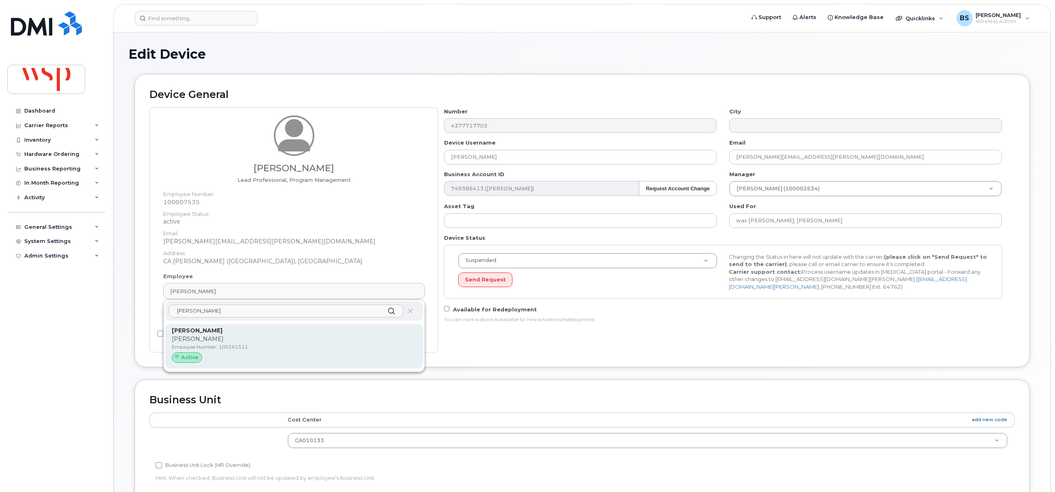
type input "[PERSON_NAME]"
click at [211, 333] on strong "[PERSON_NAME]" at bounding box center [197, 330] width 51 height 7
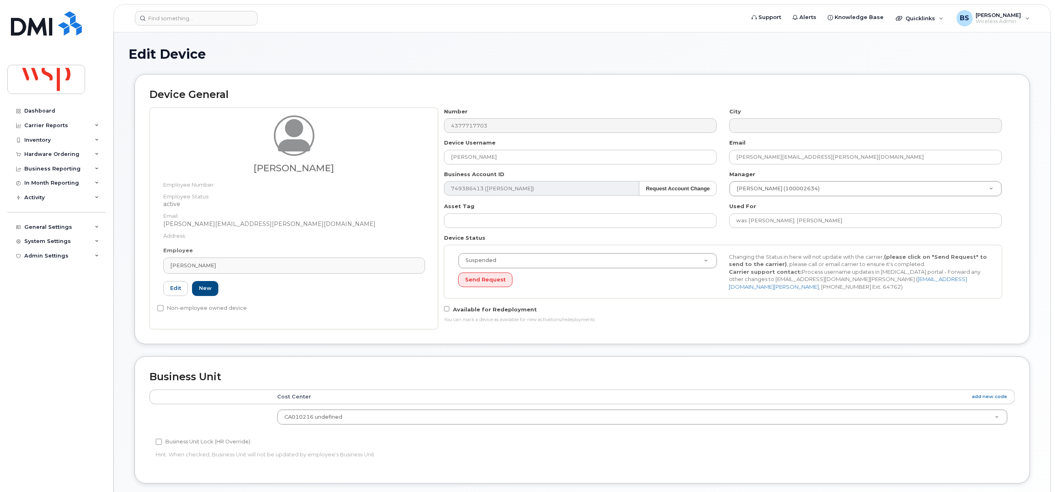
type input "100161511"
type input "[PERSON_NAME]"
type input "[PERSON_NAME][EMAIL_ADDRESS][PERSON_NAME][DOMAIN_NAME]"
type input "5769986"
click at [868, 221] on input "was Asad Abdulrazak; Andrew D'Ornellas" at bounding box center [866, 221] width 273 height 15
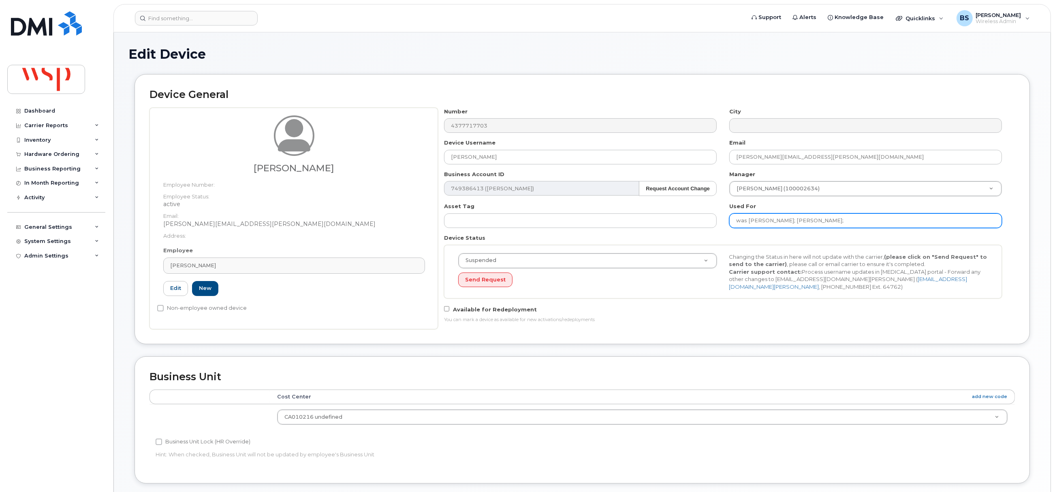
paste input "[PERSON_NAME]"
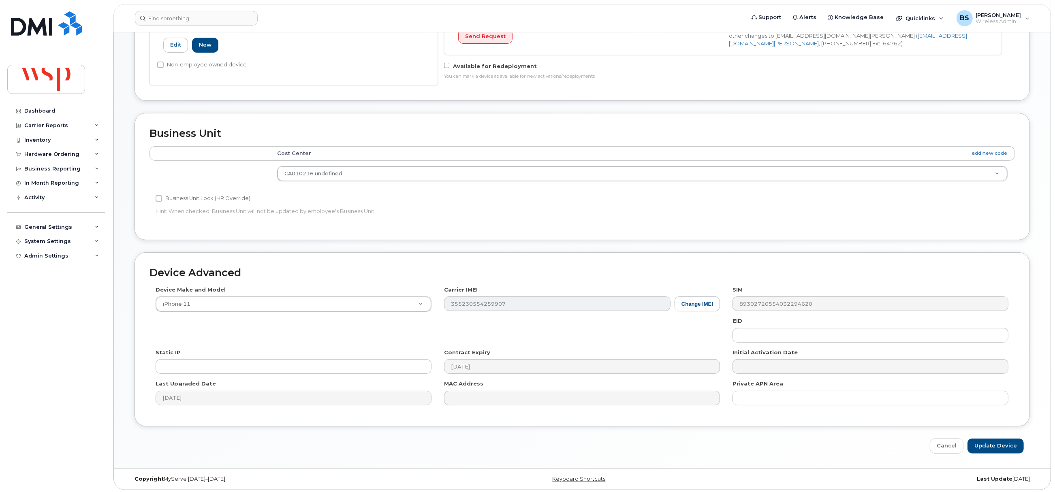
scroll to position [245, 0]
type input "was Asad Abdulrazak; Andrew D'Ornellas; Audrey Lévesque"
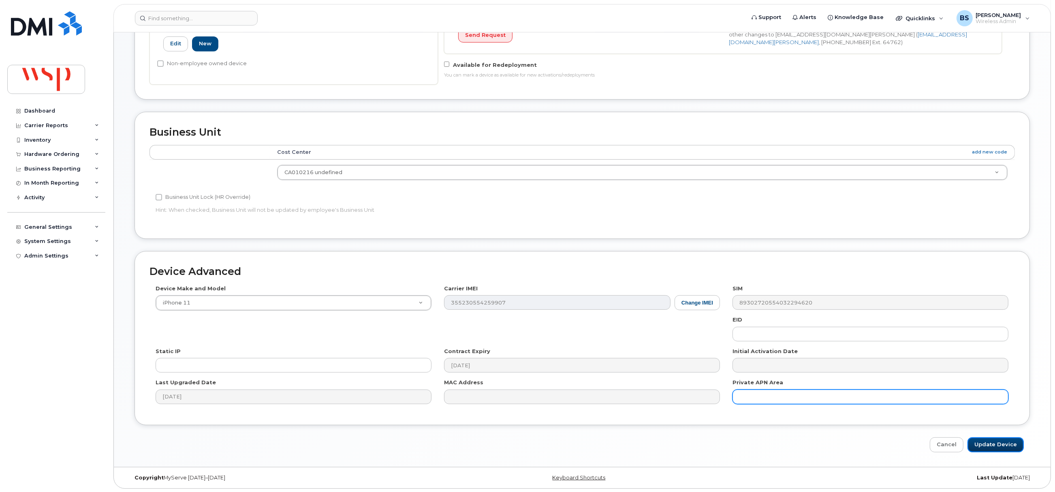
drag, startPoint x: 998, startPoint y: 445, endPoint x: 884, endPoint y: 400, distance: 122.4
click at [998, 445] on input "Update Device" at bounding box center [996, 445] width 56 height 15
type input "Saving..."
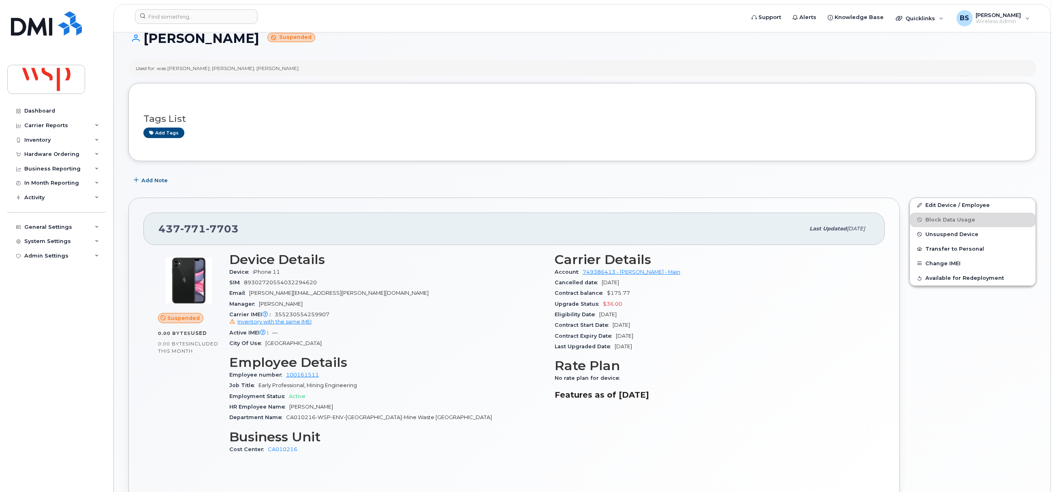
scroll to position [182, 0]
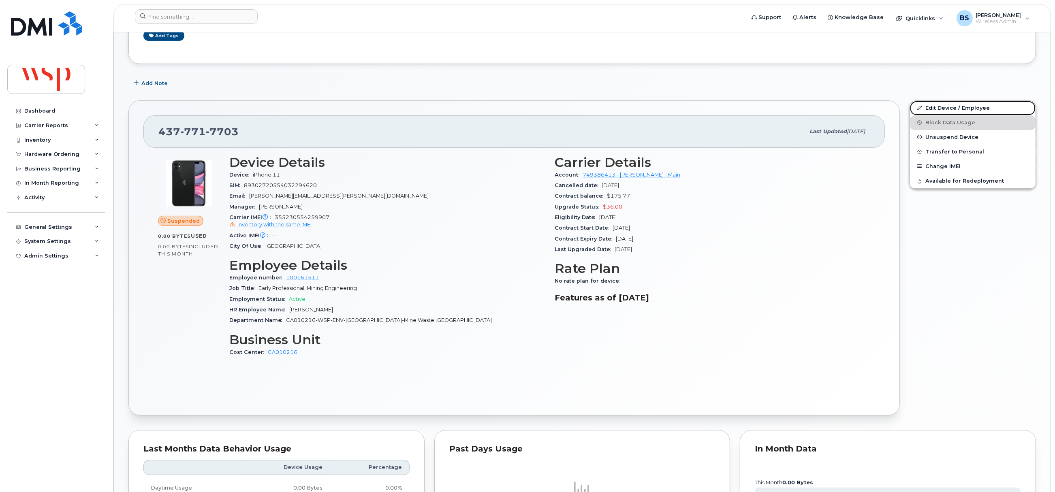
drag, startPoint x: 936, startPoint y: 106, endPoint x: 839, endPoint y: 133, distance: 100.4
click at [936, 106] on link "Edit Device / Employee" at bounding box center [973, 108] width 126 height 15
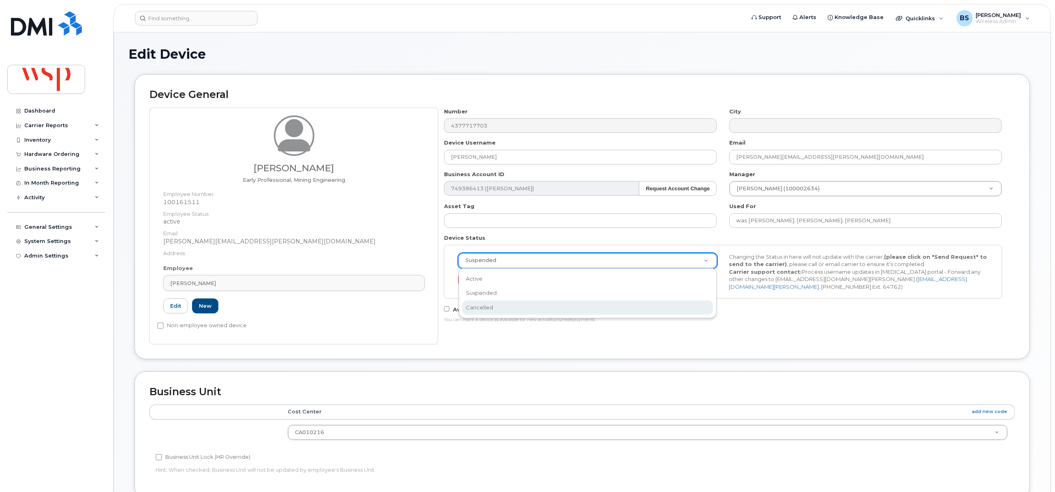
select select "cancelled"
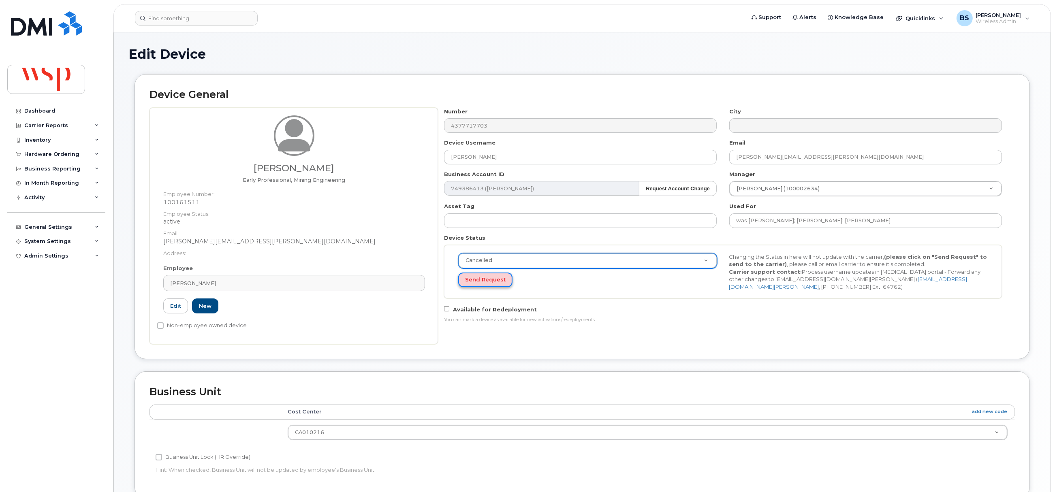
click at [478, 285] on button "Send Request" at bounding box center [485, 280] width 54 height 15
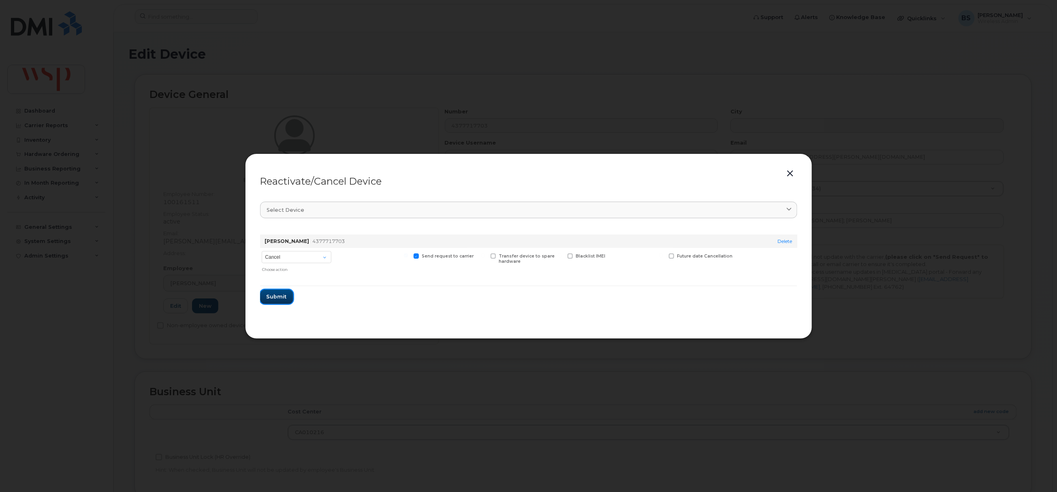
click at [274, 294] on span "Submit" at bounding box center [277, 297] width 20 height 8
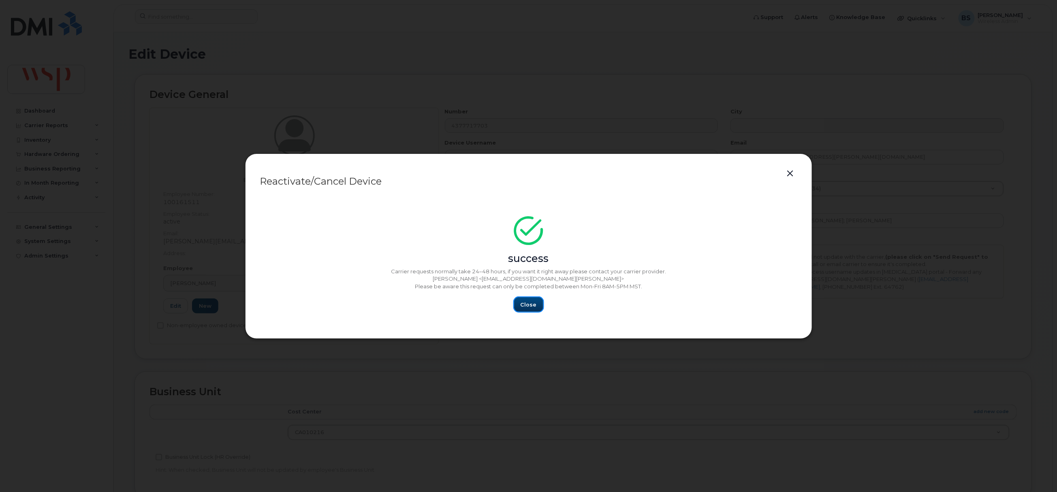
click at [531, 308] on span "Close" at bounding box center [529, 305] width 16 height 8
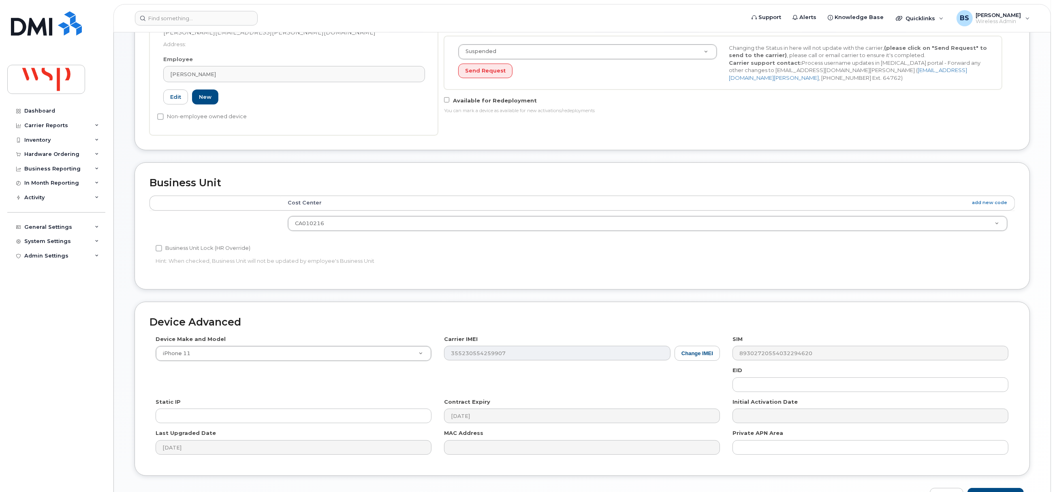
scroll to position [263, 0]
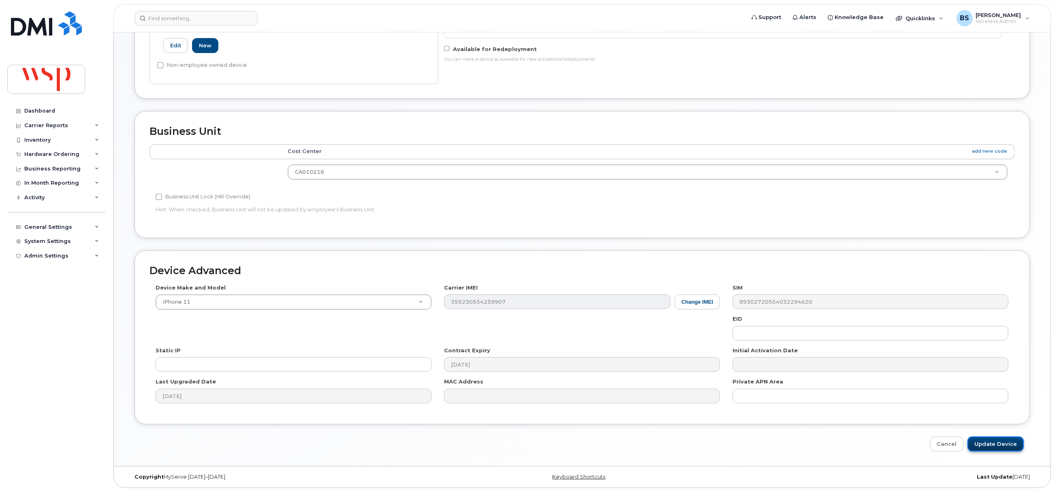
click at [985, 441] on input "Update Device" at bounding box center [996, 444] width 56 height 15
type input "Saving..."
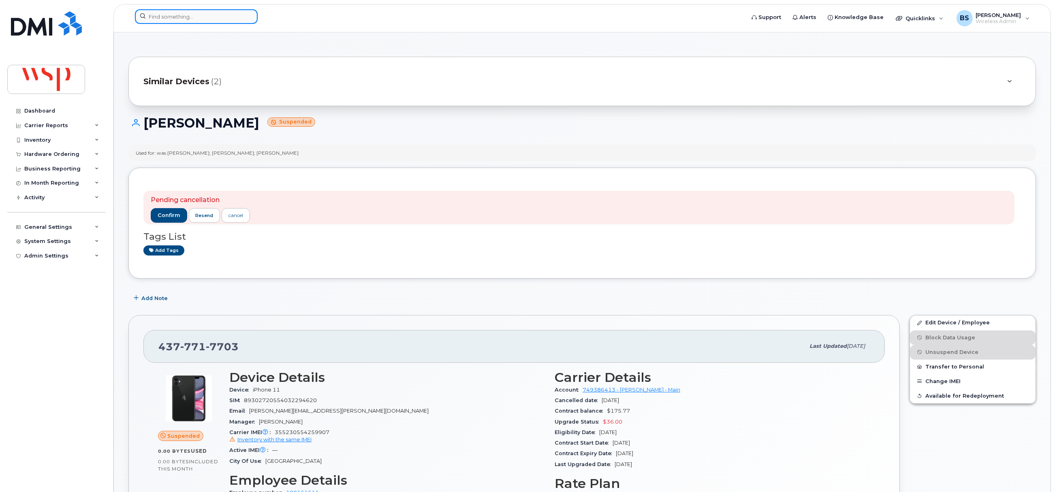
click at [200, 17] on input at bounding box center [196, 16] width 123 height 15
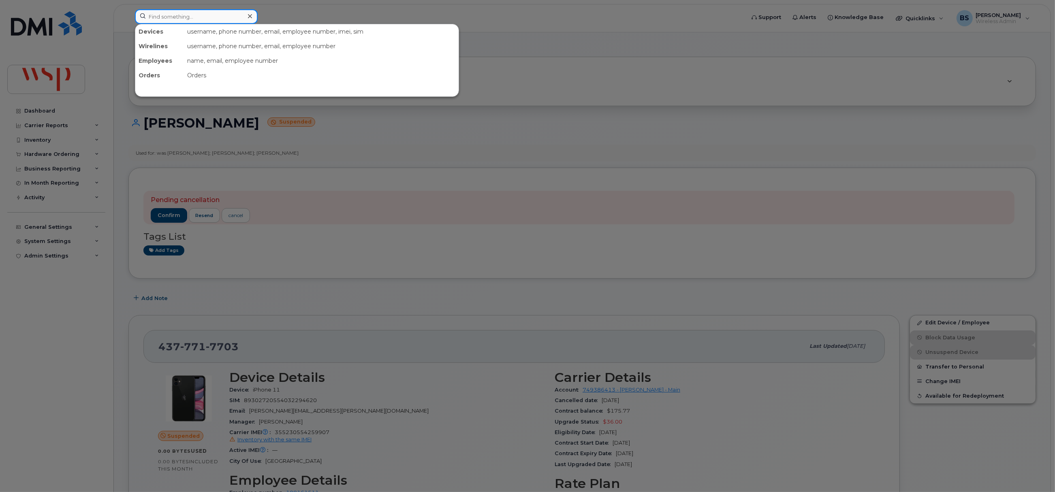
paste input "7807770865"
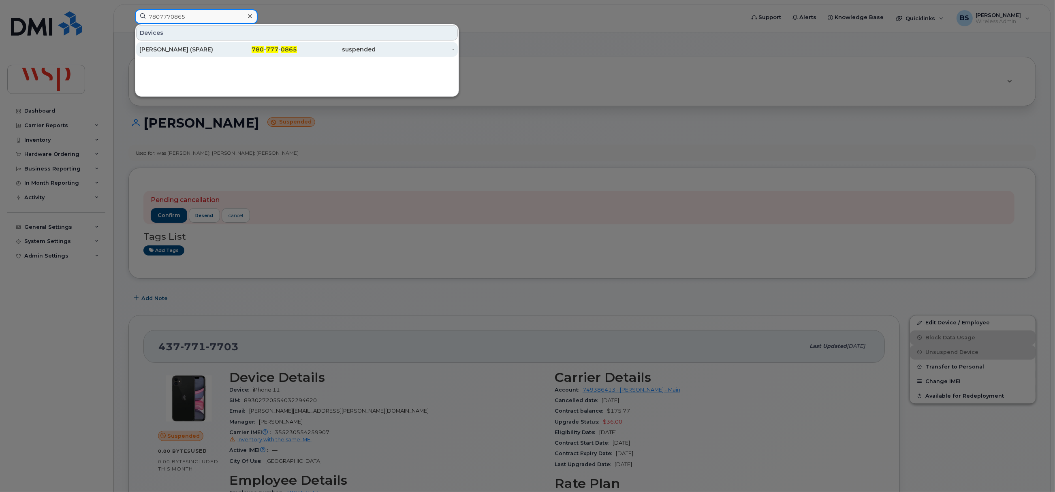
type input "7807770865"
click at [157, 48] on div "[PERSON_NAME] (SPARE)" at bounding box center [178, 49] width 79 height 8
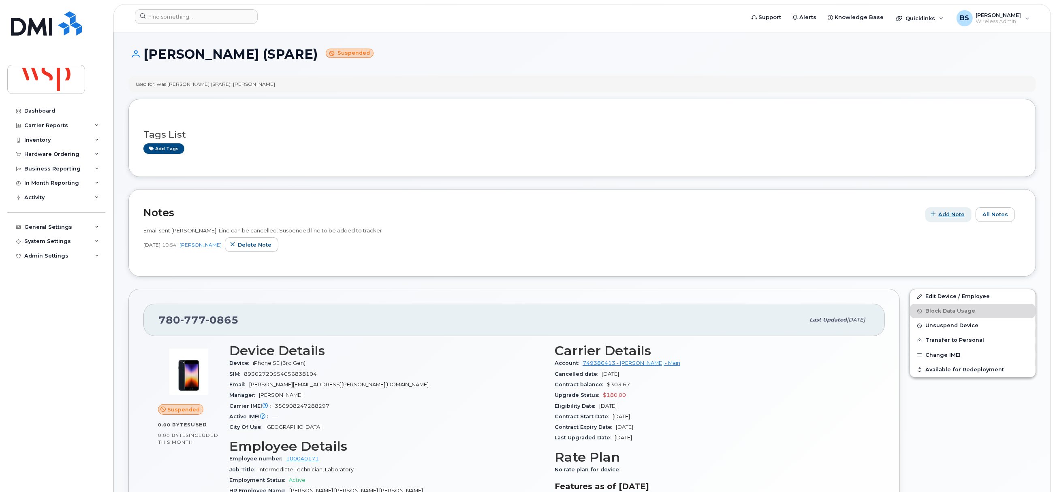
click at [954, 216] on span "Add Note" at bounding box center [952, 215] width 26 height 8
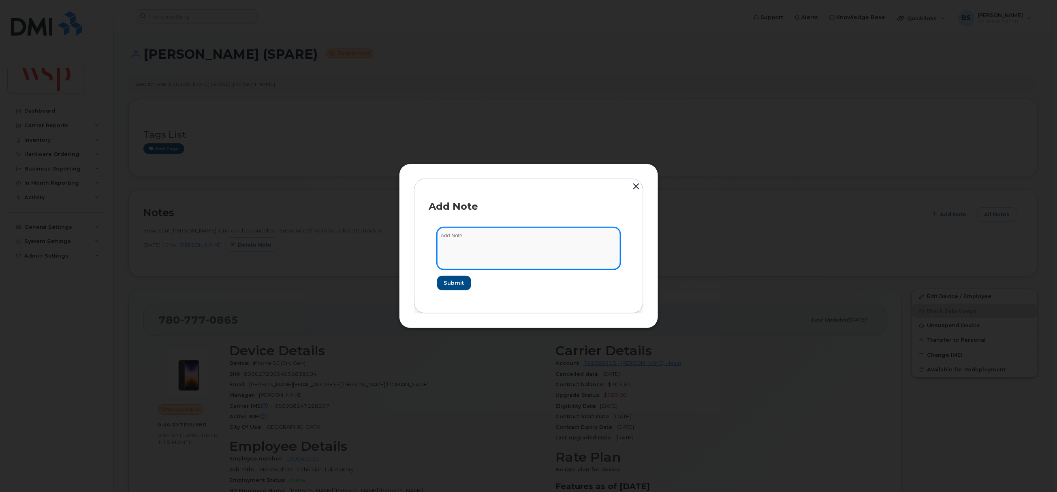
click at [509, 259] on textarea at bounding box center [528, 248] width 183 height 41
paste textarea "Cancelling suspended line as part of line clean up for [PERSON_NAME] New Activa…"
type textarea "Cancelling suspended line as part of line clean up for [PERSON_NAME] New Activa…"
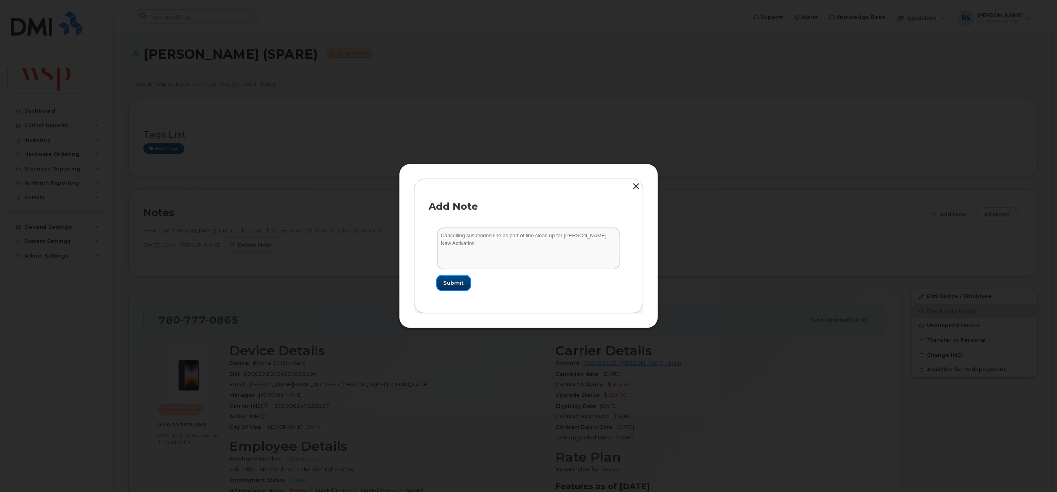
click at [455, 282] on span "Submit" at bounding box center [454, 283] width 20 height 8
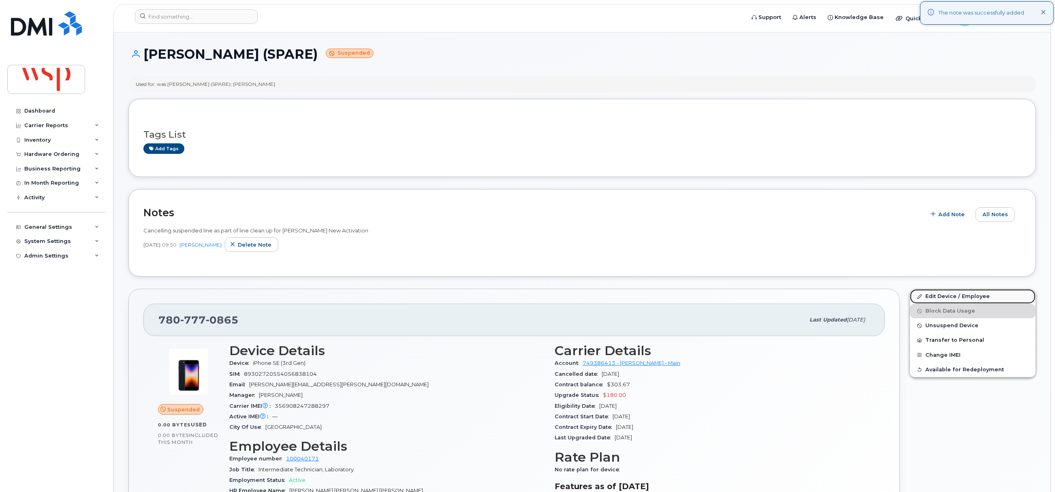
click at [937, 297] on link "Edit Device / Employee" at bounding box center [973, 296] width 126 height 15
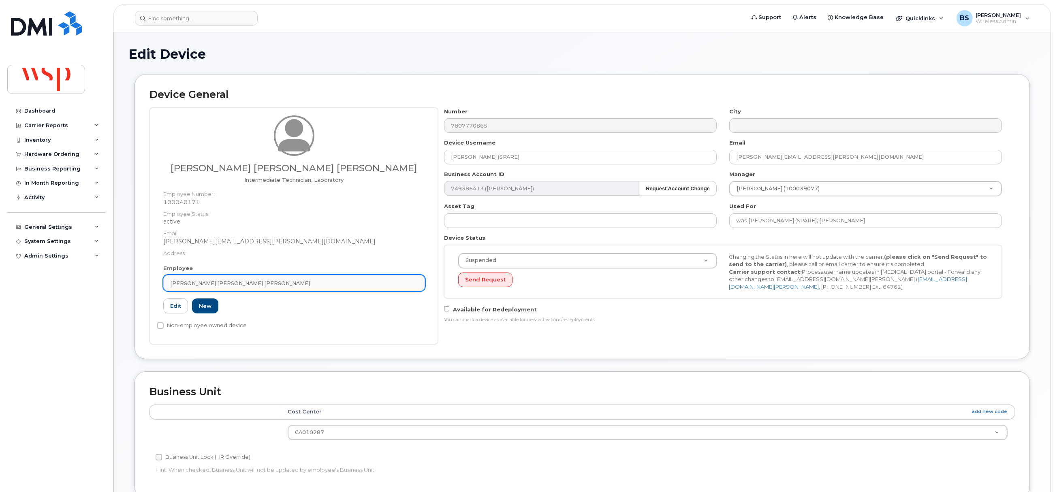
click at [300, 290] on link "[PERSON_NAME] [PERSON_NAME] [PERSON_NAME]" at bounding box center [294, 283] width 262 height 16
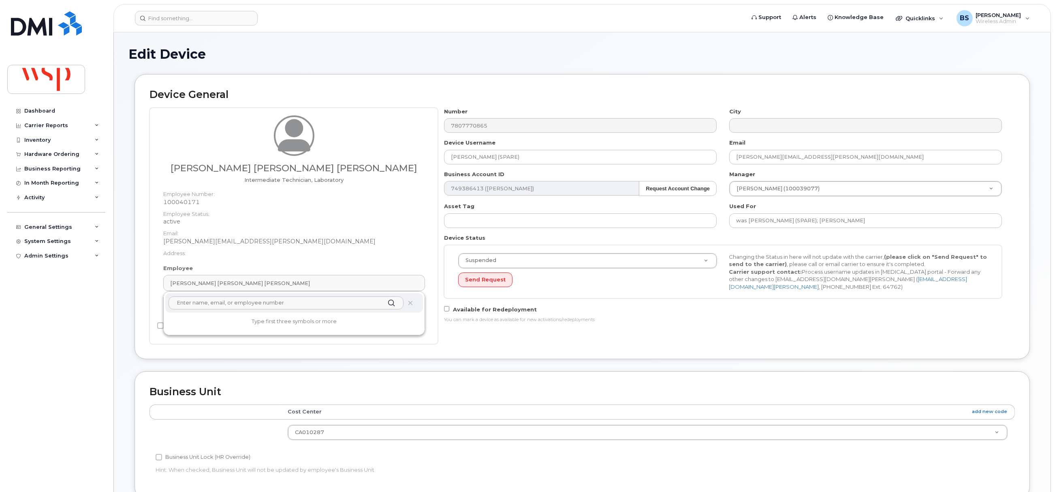
click at [274, 307] on input "text" at bounding box center [286, 303] width 235 height 13
paste input "Audrey Lévesque"
paste input "[PERSON_NAME]"
click at [197, 333] on div "Audrey LévesqueAudrey Lévesque No results found" at bounding box center [294, 313] width 261 height 43
click at [305, 308] on input "Audrey LévesqueAudrey Lévesque" at bounding box center [286, 303] width 235 height 13
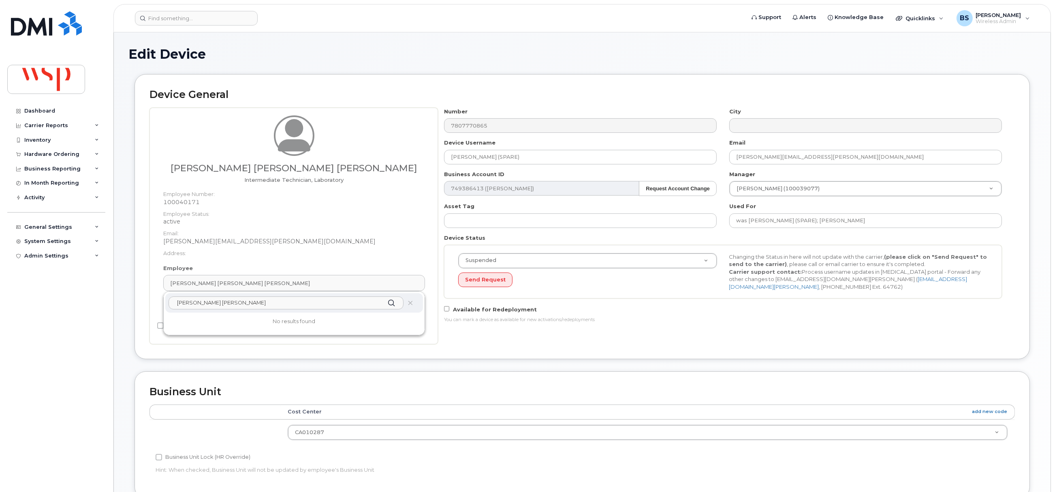
drag, startPoint x: 305, startPoint y: 308, endPoint x: 154, endPoint y: 304, distance: 150.4
click at [155, 304] on div "Marcos Julio Lameira Bremgartner Intermediate Technician, Laboratory Employee N…" at bounding box center [294, 226] width 289 height 237
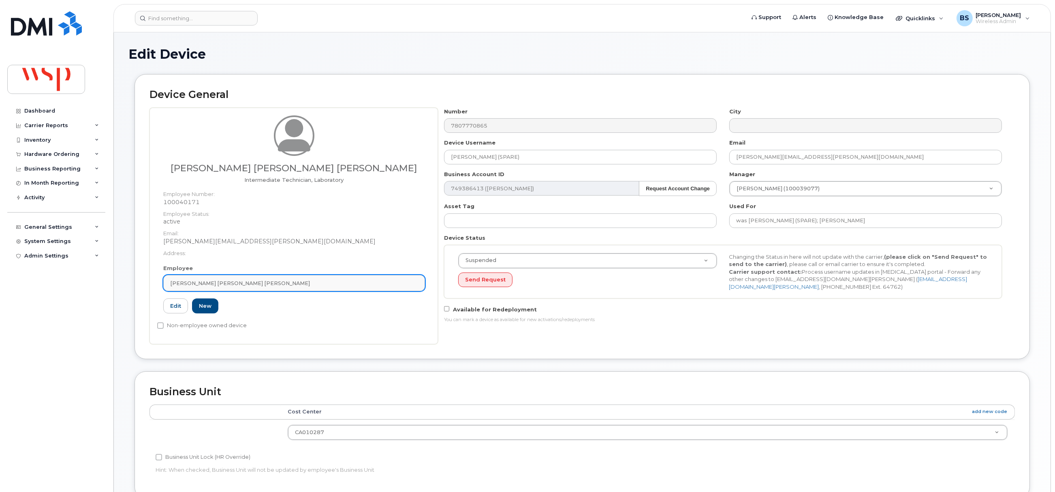
click at [273, 278] on link "Marcos Julio Lameira Bremgartner" at bounding box center [294, 283] width 262 height 16
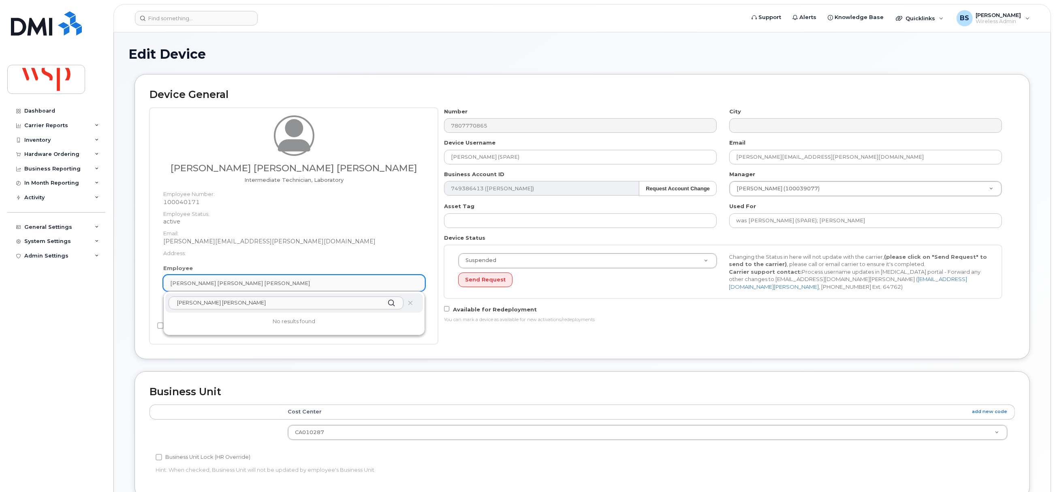
paste input "text"
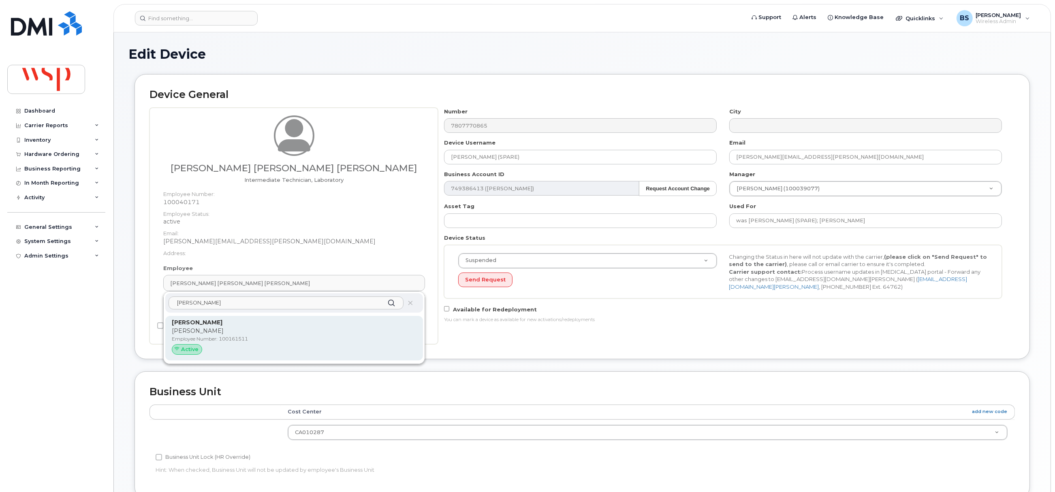
type input "[PERSON_NAME]"
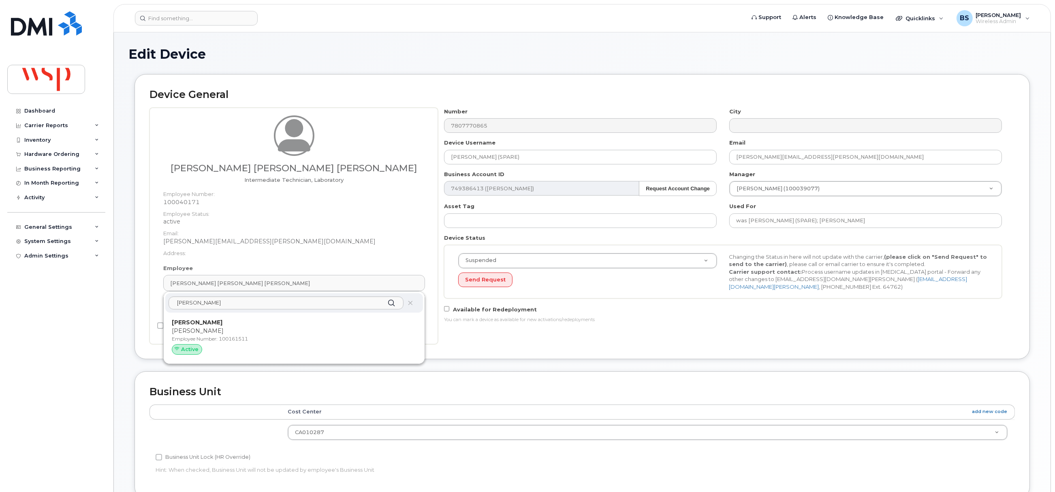
drag, startPoint x: 195, startPoint y: 326, endPoint x: 575, endPoint y: 40, distance: 475.6
click at [196, 326] on strong "Audrey Lévesque" at bounding box center [197, 322] width 51 height 7
type input "100161511"
type input "Audrey Lévesque"
type input "audrey.levesque@wsp.com"
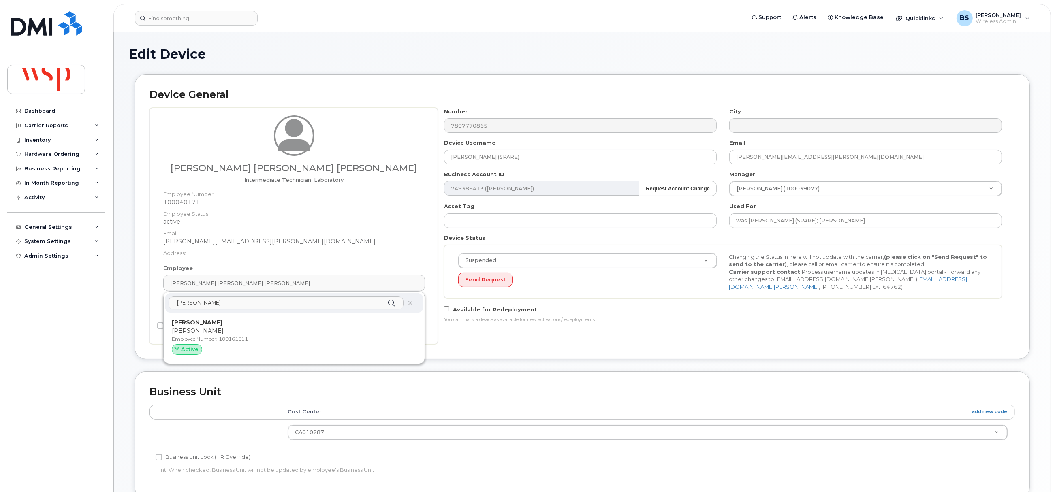
type input "5769986"
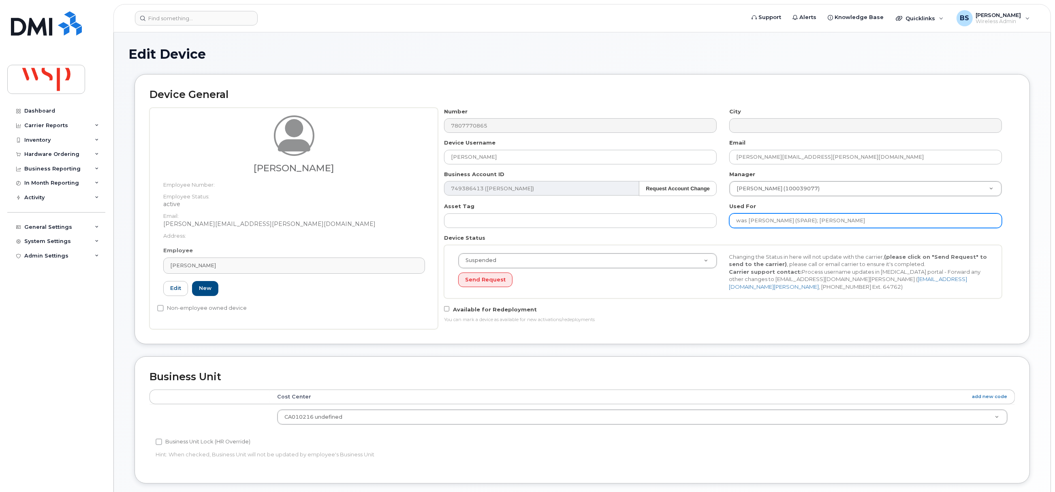
click at [939, 224] on input "was PATRICIA BURGSMA (SPARE); Marcos Bremgartner" at bounding box center [866, 221] width 273 height 15
paste input "Audrey Lévesque"
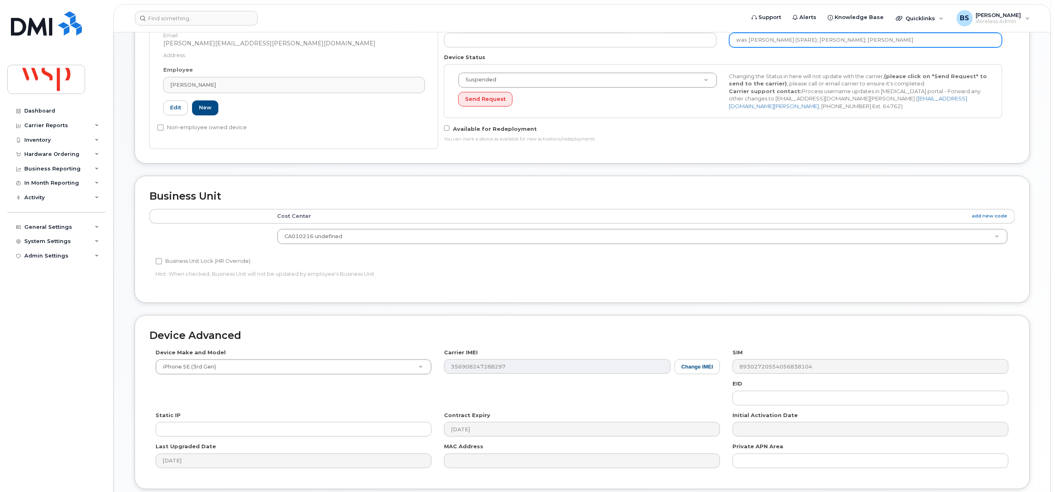
scroll to position [245, 0]
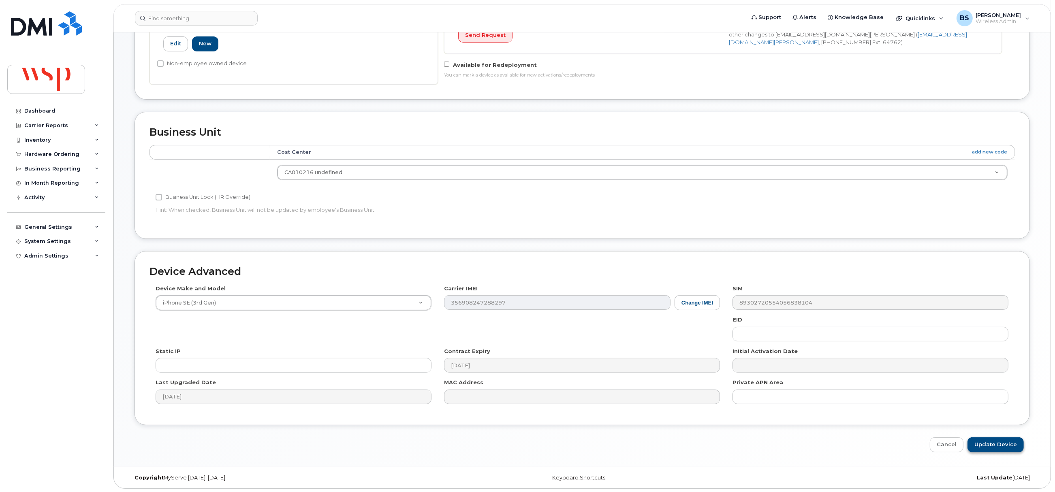
type input "was PATRICIA BURGSMA (SPARE); Marcos Bremgartner; Audrey Lévesque"
click at [984, 442] on input "Update Device" at bounding box center [996, 445] width 56 height 15
type input "Saving..."
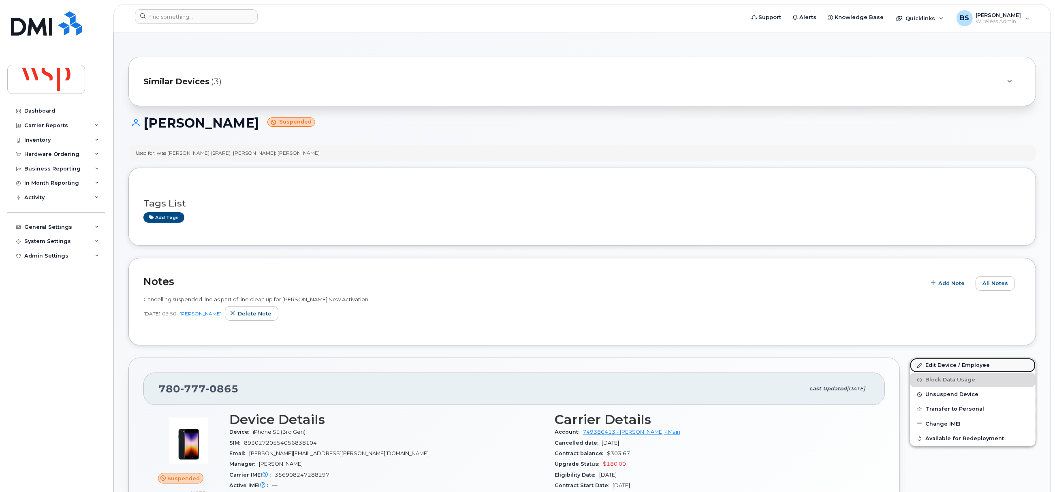
click at [936, 367] on link "Edit Device / Employee" at bounding box center [973, 365] width 126 height 15
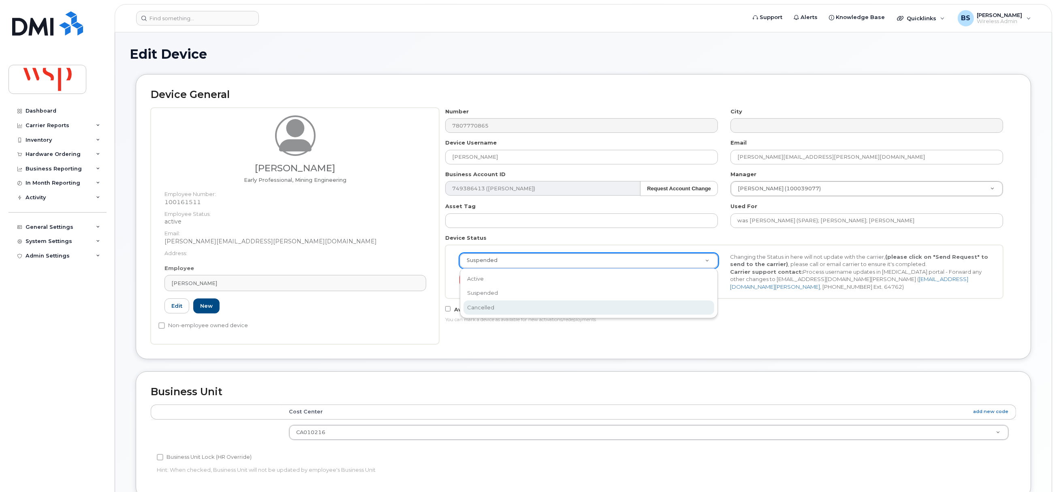
scroll to position [0, 2]
select select "cancelled"
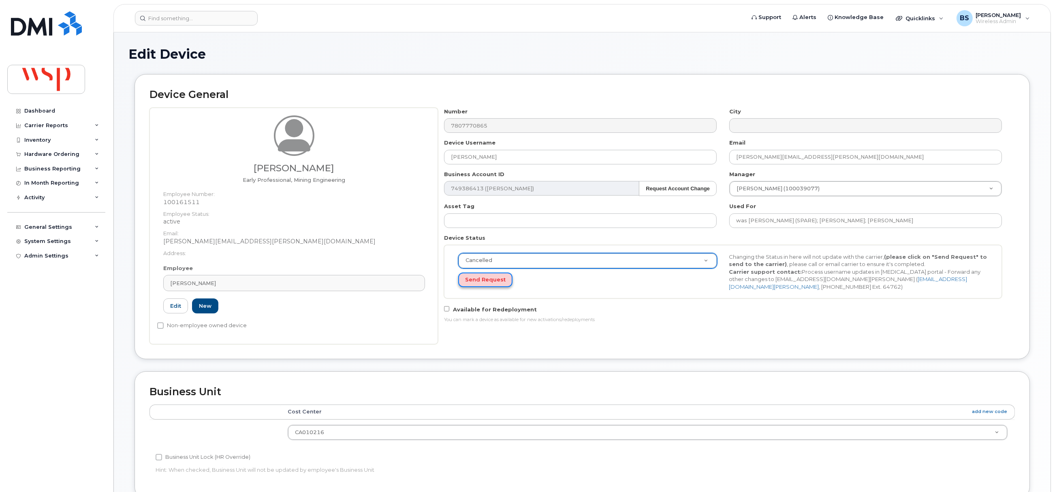
click at [471, 280] on button "Send Request" at bounding box center [485, 280] width 54 height 15
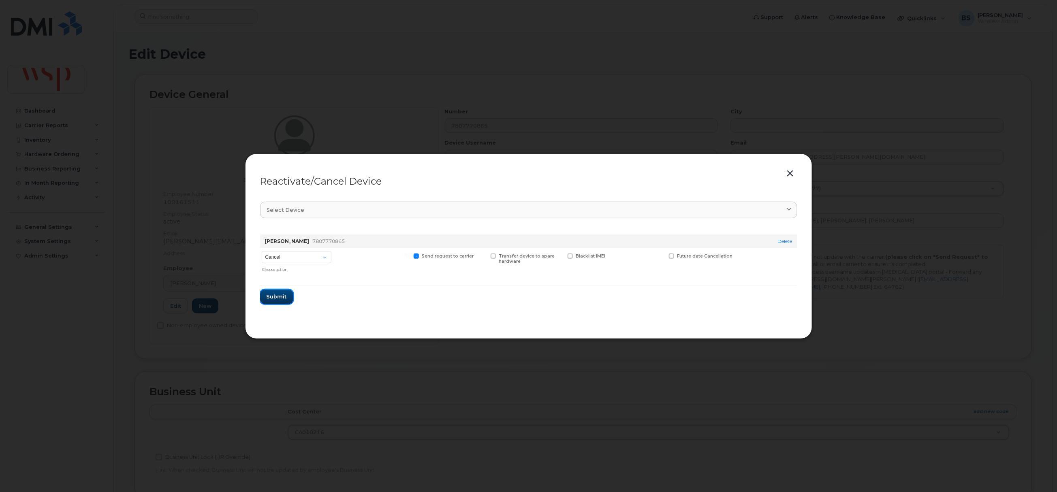
click at [277, 295] on span "Submit" at bounding box center [277, 297] width 20 height 8
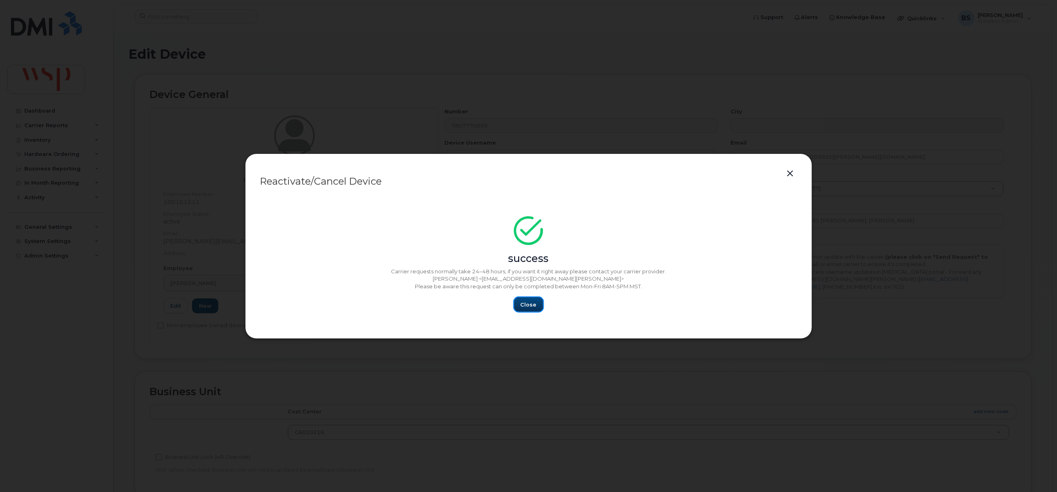
click at [517, 304] on button "Close" at bounding box center [528, 304] width 29 height 15
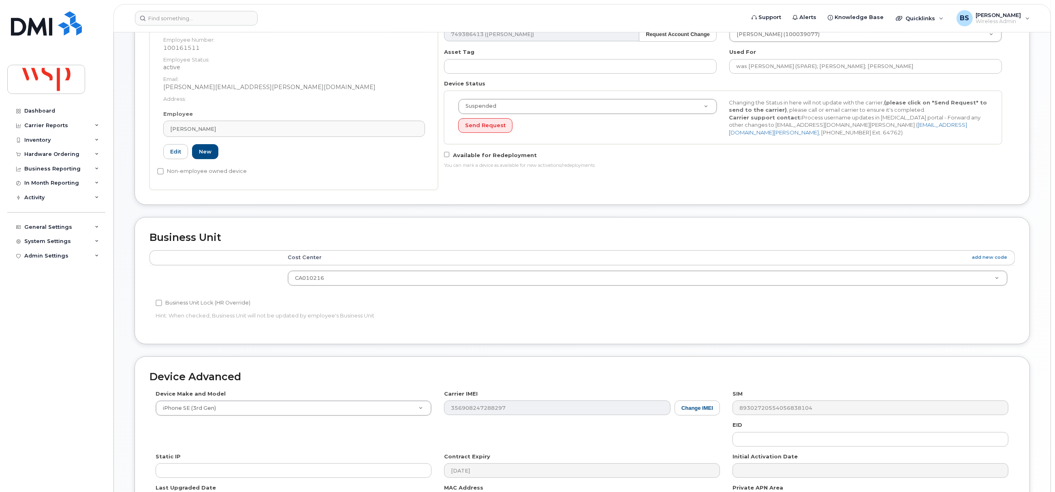
scroll to position [263, 0]
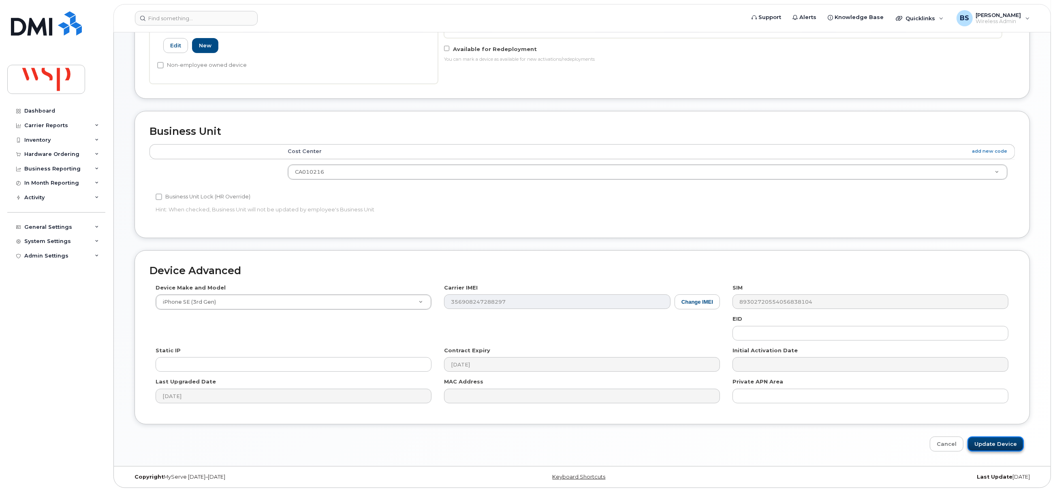
click at [996, 441] on input "Update Device" at bounding box center [996, 444] width 56 height 15
type input "Saving..."
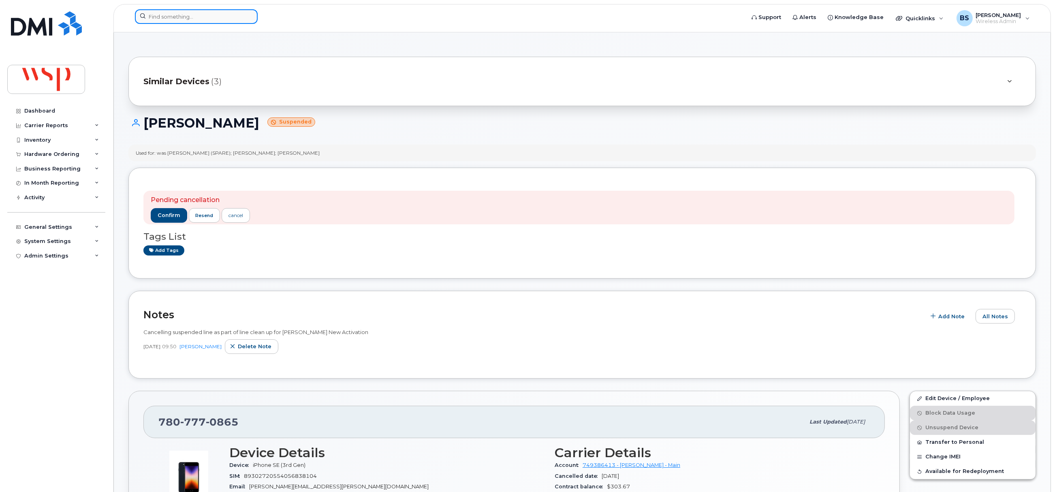
drag, startPoint x: 193, startPoint y: 17, endPoint x: 189, endPoint y: 22, distance: 6.4
click at [193, 17] on input at bounding box center [196, 16] width 123 height 15
paste input "6046791478"
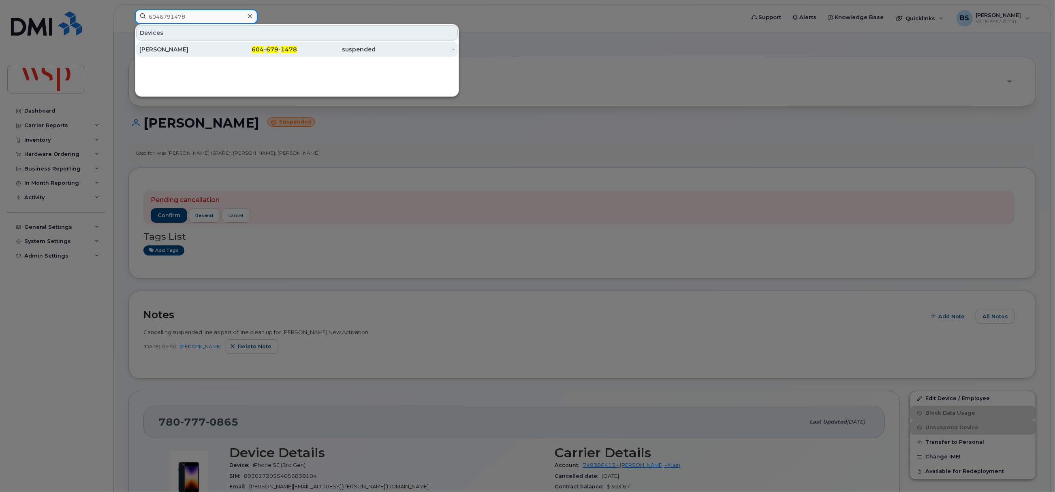
type input "6046791478"
click at [154, 45] on div "[PERSON_NAME]" at bounding box center [178, 49] width 79 height 15
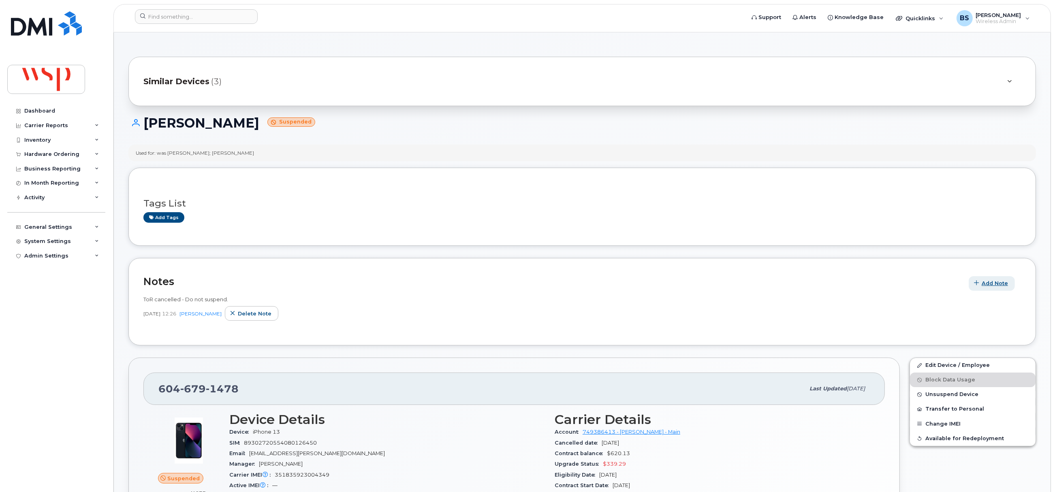
click at [986, 282] on span "Add Note" at bounding box center [995, 284] width 26 height 8
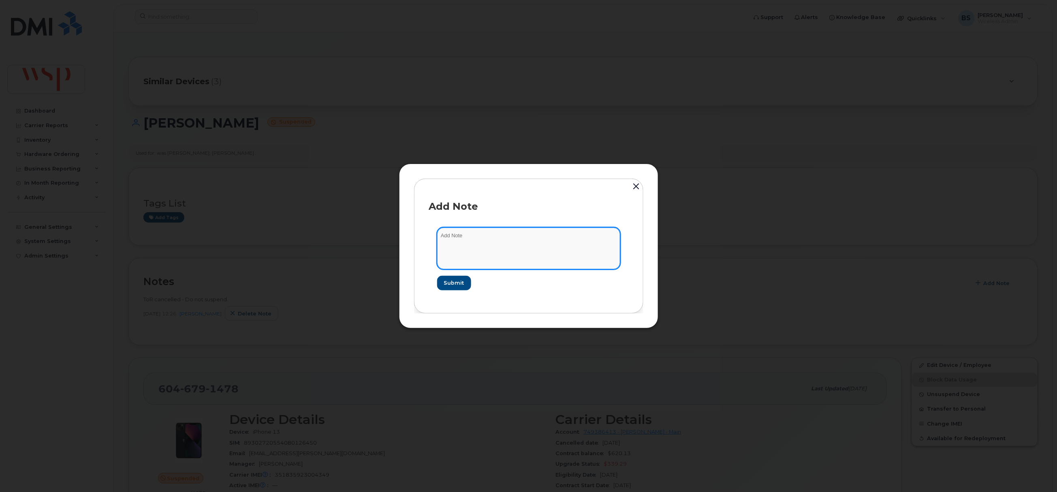
drag, startPoint x: 476, startPoint y: 237, endPoint x: 471, endPoint y: 255, distance: 18.7
click at [476, 238] on textarea at bounding box center [528, 248] width 183 height 41
paste textarea "Cancelling suspended line as part of line clean up for Rogers New Activation"
type textarea "Cancelling suspended line as part of line clean up for Rogers New Activation"
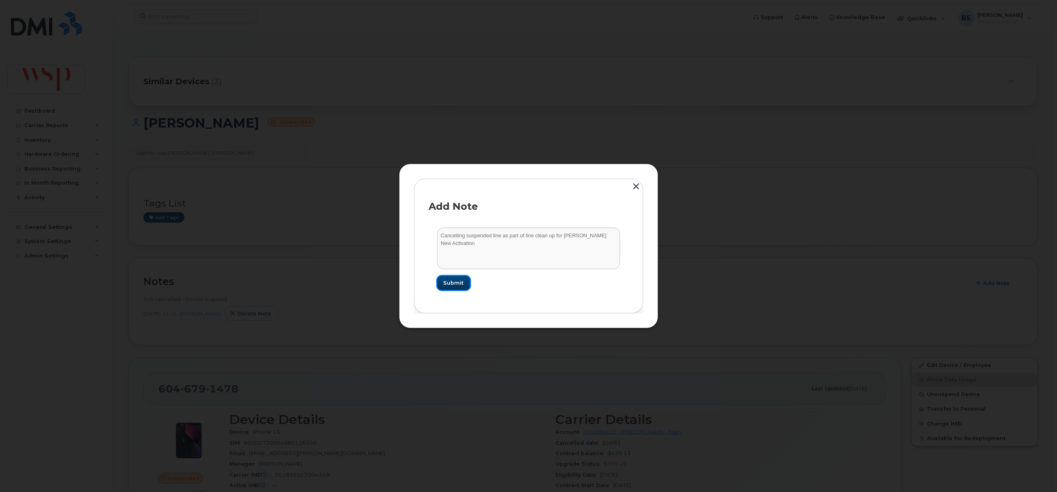
click at [440, 282] on button "Submit" at bounding box center [453, 283] width 33 height 15
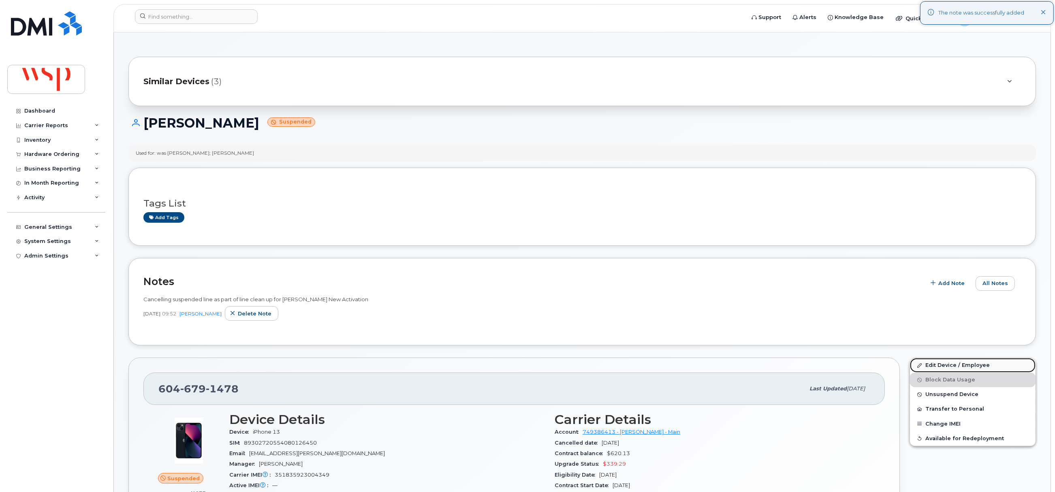
click at [933, 366] on link "Edit Device / Employee" at bounding box center [973, 365] width 126 height 15
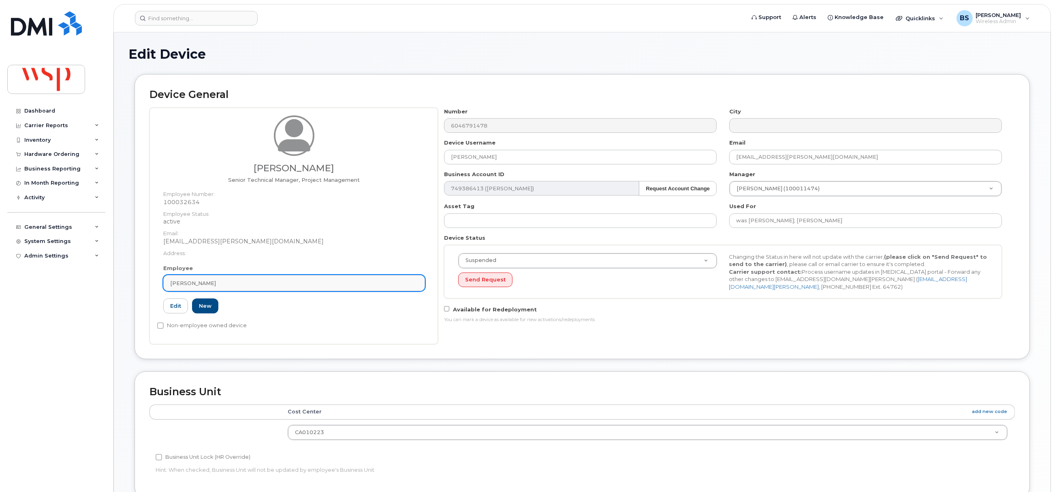
click at [206, 278] on link "[PERSON_NAME]" at bounding box center [294, 283] width 262 height 16
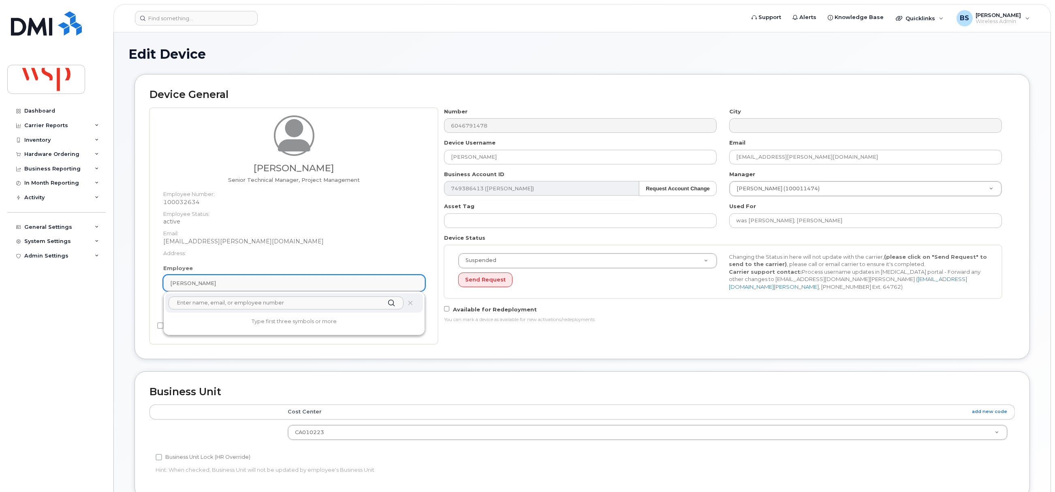
paste input "W00073941 CA020009 [PERSON_NAME]"
drag, startPoint x: 254, startPoint y: 305, endPoint x: 68, endPoint y: 310, distance: 185.7
click at [113, 310] on div "Support Alerts Knowledge Base Quicklinks Suspend / Cancel Device Change SIM Car…" at bounding box center [582, 379] width 938 height 695
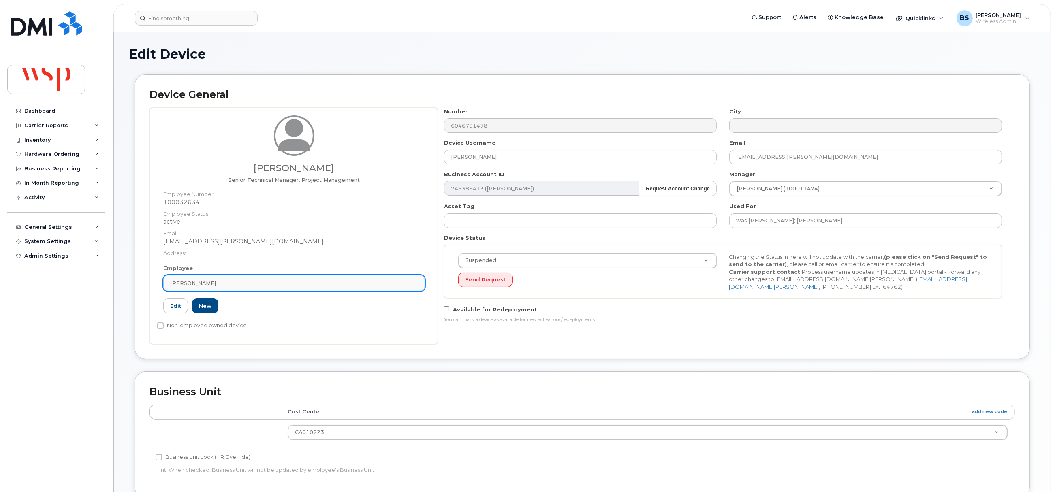
click at [228, 282] on div "[PERSON_NAME]" at bounding box center [294, 284] width 248 height 8
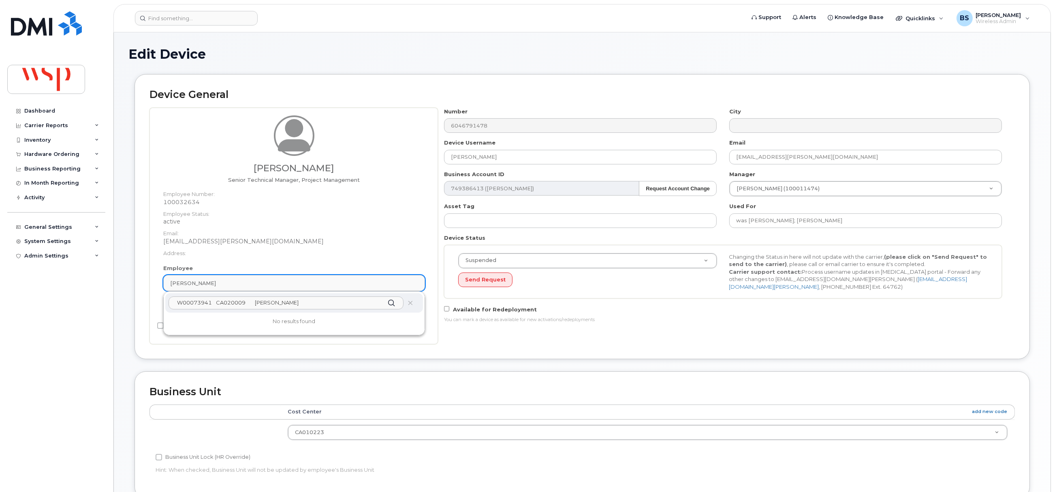
type input "[PERSON_NAME]"
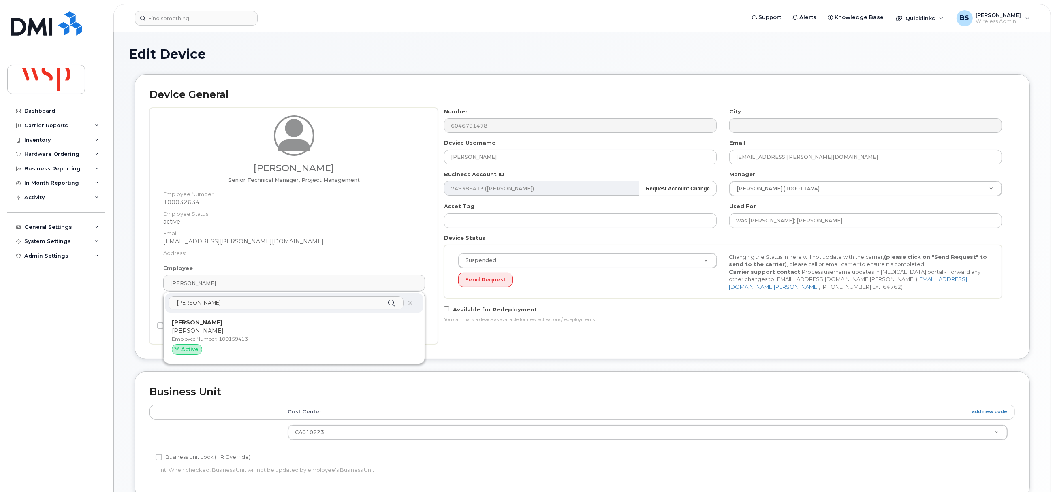
drag, startPoint x: 231, startPoint y: 304, endPoint x: 148, endPoint y: 308, distance: 83.2
click at [149, 308] on div "Device General [PERSON_NAME] Senior Technical Manager, Project Management Emplo…" at bounding box center [583, 216] width 896 height 285
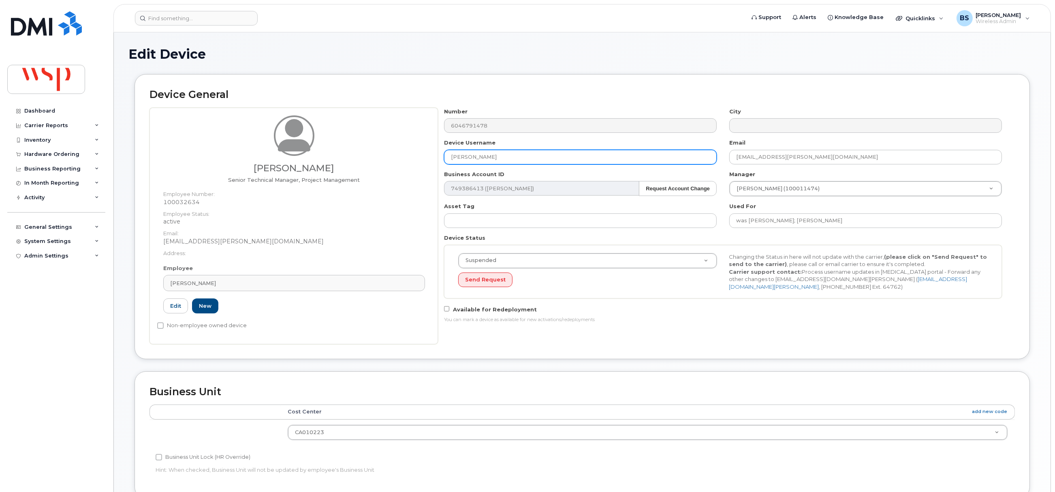
click at [369, 152] on div "Charity Beres Senior Technical Manager, Project Management Employee Number: 100…" at bounding box center [583, 226] width 866 height 237
paste input "W00073941 CA020009 Dan Mackenzie"
drag, startPoint x: 532, startPoint y: 156, endPoint x: 326, endPoint y: 150, distance: 206.0
click at [326, 150] on div "Charity Beres Senior Technical Manager, Project Management Employee Number: 100…" at bounding box center [583, 226] width 866 height 237
type input "[PERSON_NAME]"
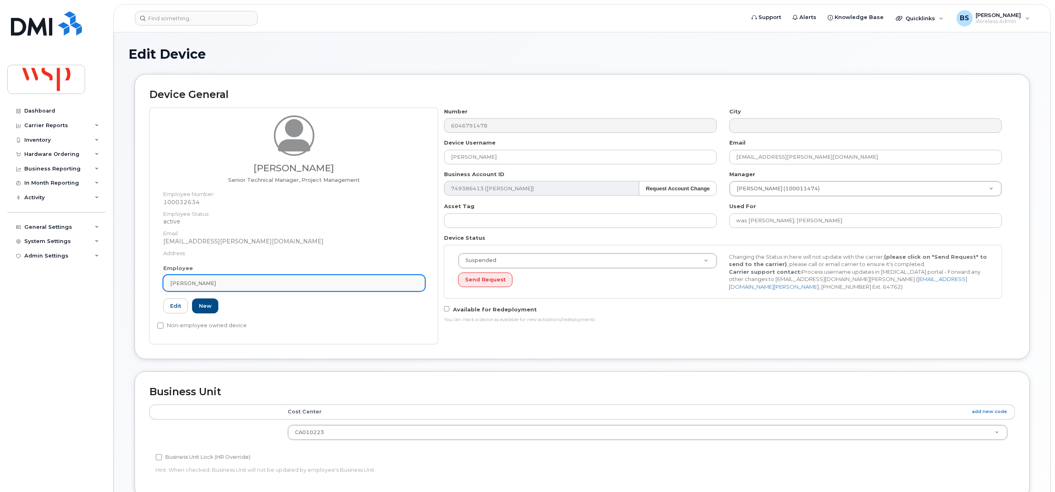
click at [208, 286] on div "[PERSON_NAME]" at bounding box center [294, 284] width 248 height 8
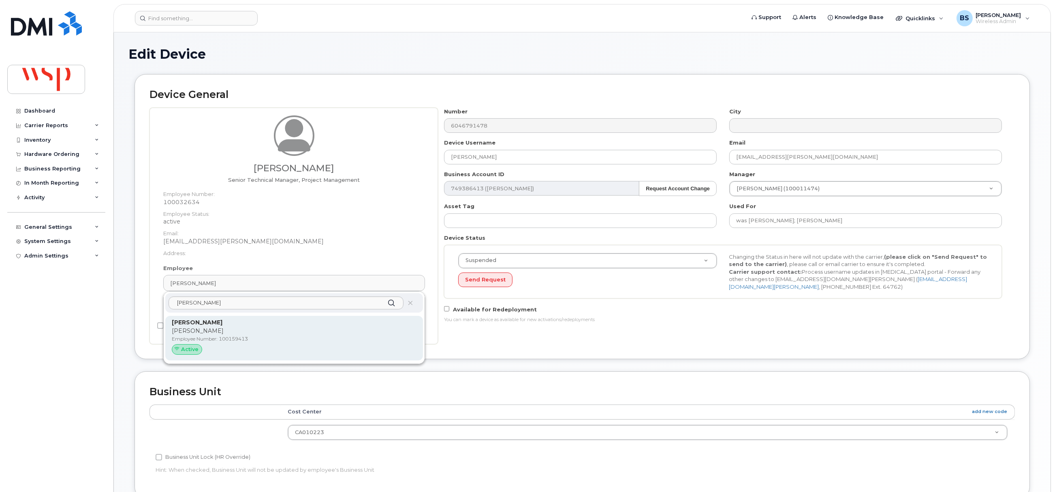
click at [204, 336] on p "Employee Number: 100159413" at bounding box center [294, 339] width 245 height 7
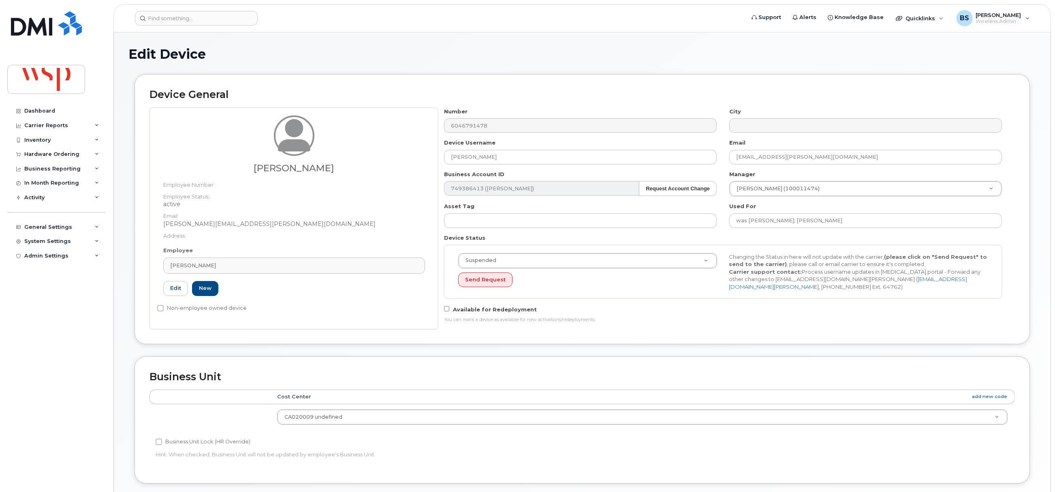
type input "100159413"
type input "[PERSON_NAME][EMAIL_ADDRESS][PERSON_NAME][DOMAIN_NAME]"
type input "5769946"
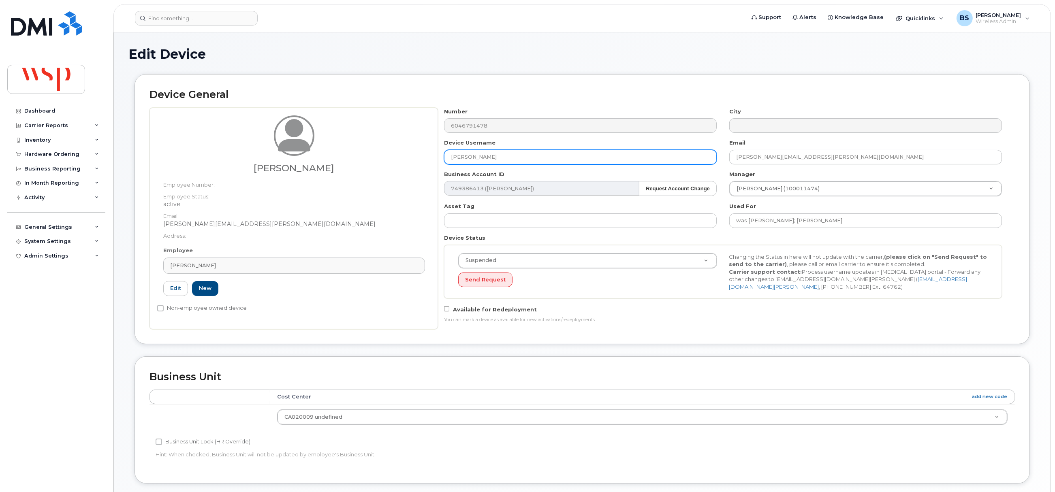
drag, startPoint x: 427, startPoint y: 159, endPoint x: 361, endPoint y: 152, distance: 66.5
click at [366, 152] on div "Dan Mackenzie Employee Number: Employee Status: active Email: Dan.MacKenzie@Arc…" at bounding box center [583, 219] width 866 height 222
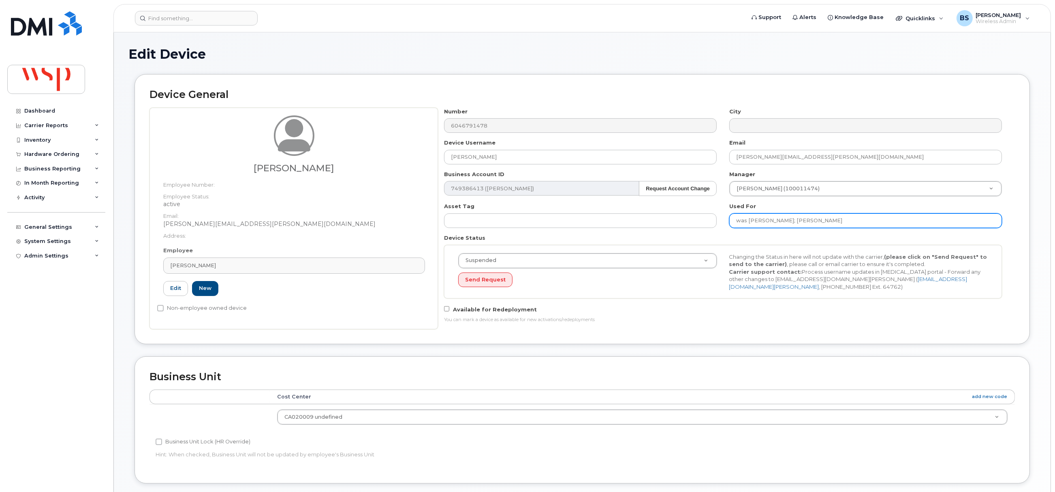
click at [857, 220] on input "was AOIFE FULLEN; Charity Beres" at bounding box center [866, 221] width 273 height 15
paste input "[PERSON_NAME]"
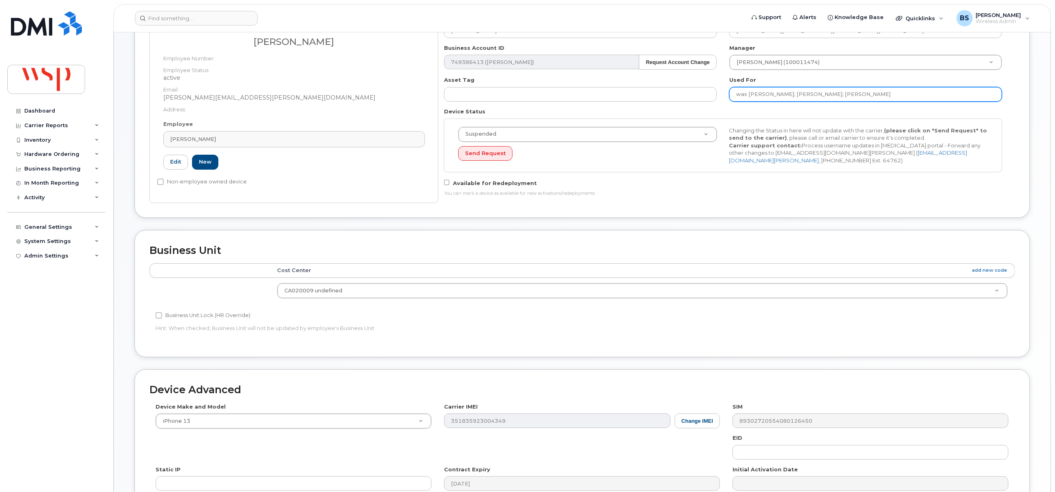
scroll to position [245, 0]
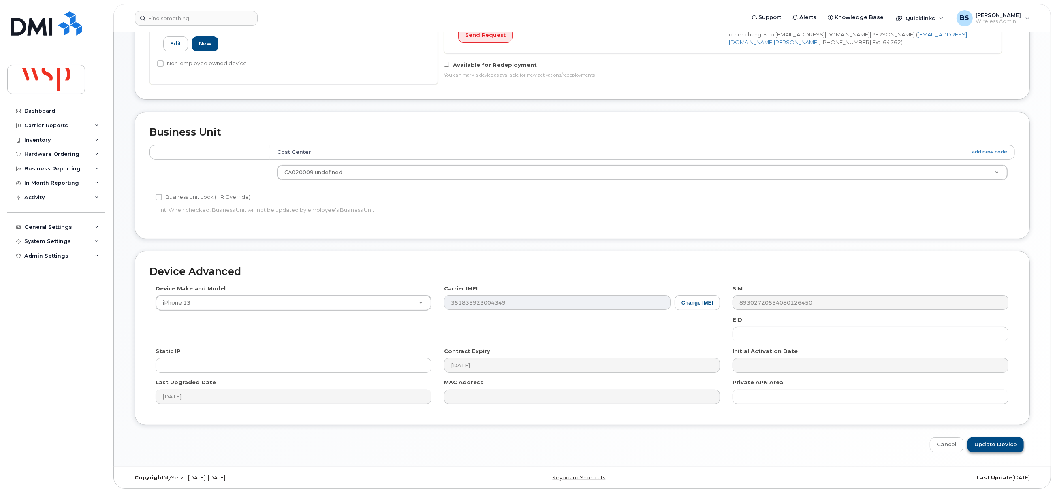
type input "was [PERSON_NAME]; [PERSON_NAME]; [PERSON_NAME]"
click at [996, 442] on input "Update Device" at bounding box center [996, 445] width 56 height 15
type input "Saving..."
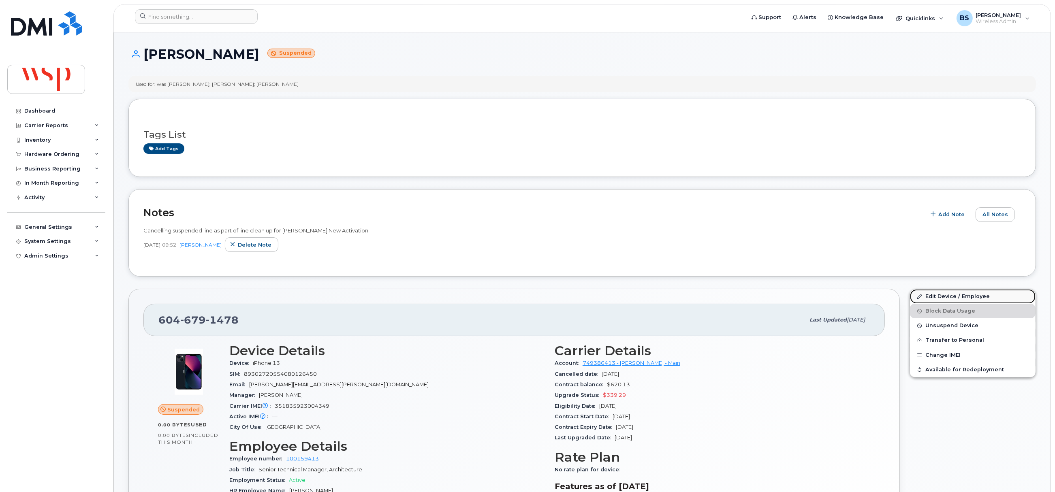
click at [936, 297] on link "Edit Device / Employee" at bounding box center [973, 296] width 126 height 15
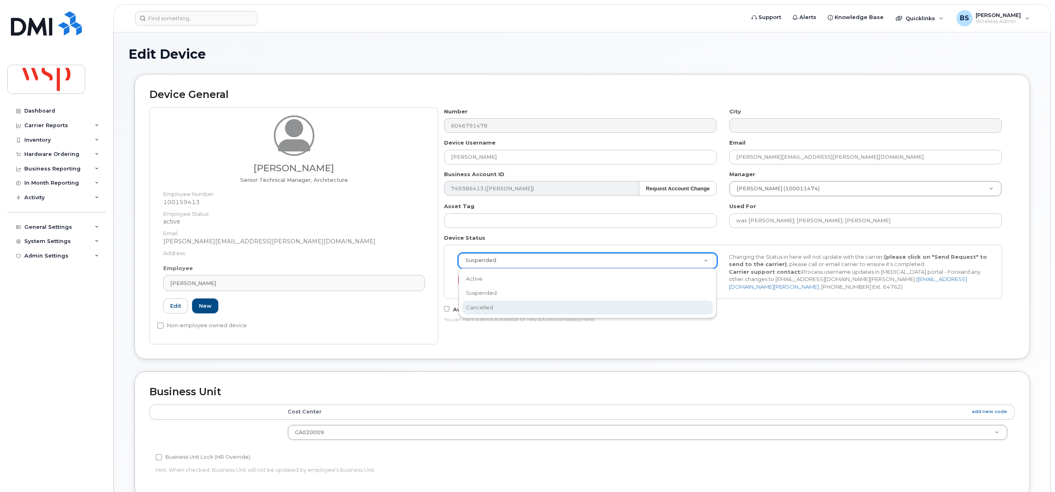
select select "cancelled"
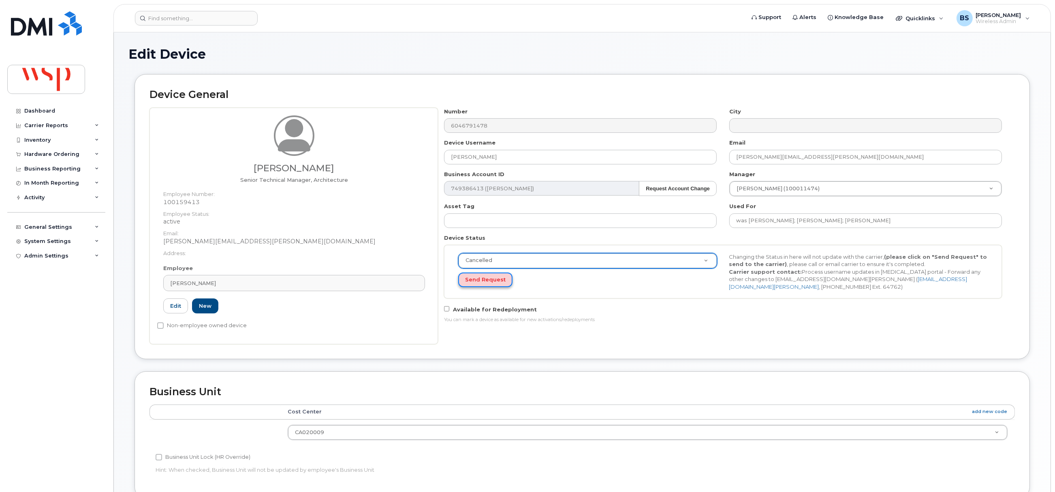
click at [477, 276] on button "Send Request" at bounding box center [485, 280] width 54 height 15
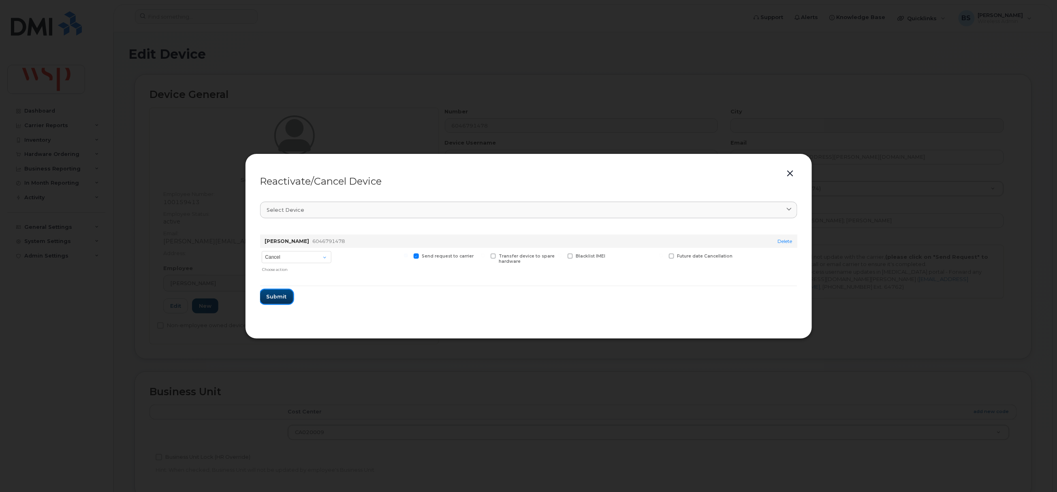
click at [272, 295] on span "Submit" at bounding box center [277, 297] width 20 height 8
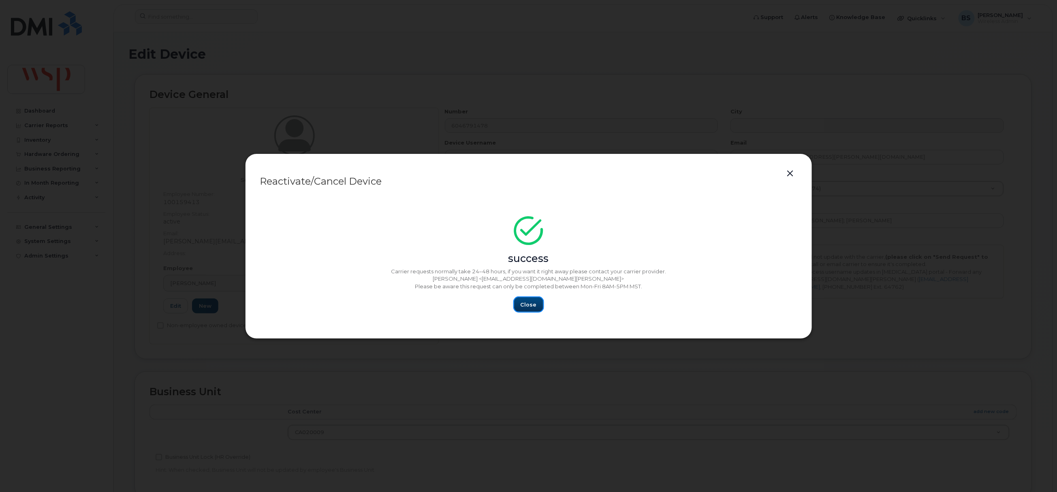
click at [527, 306] on span "Close" at bounding box center [529, 305] width 16 height 8
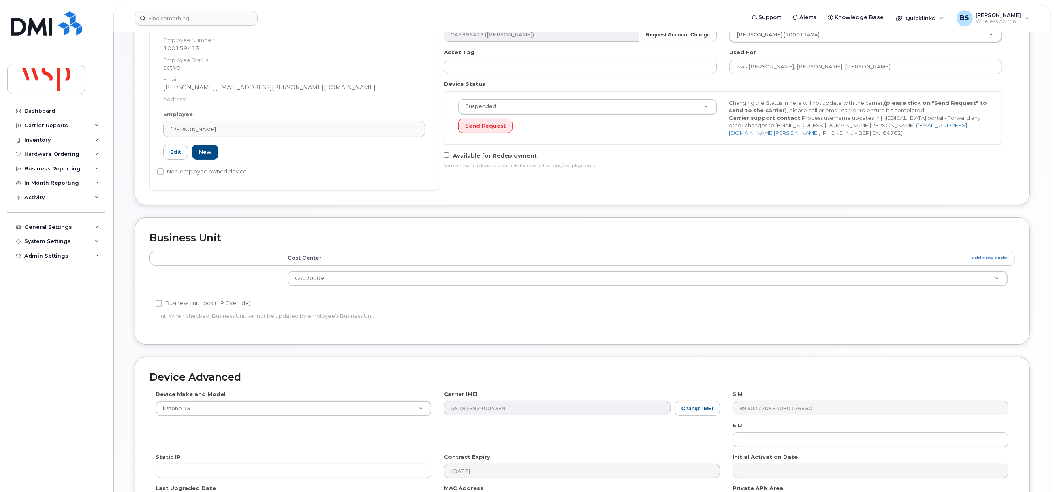
scroll to position [263, 0]
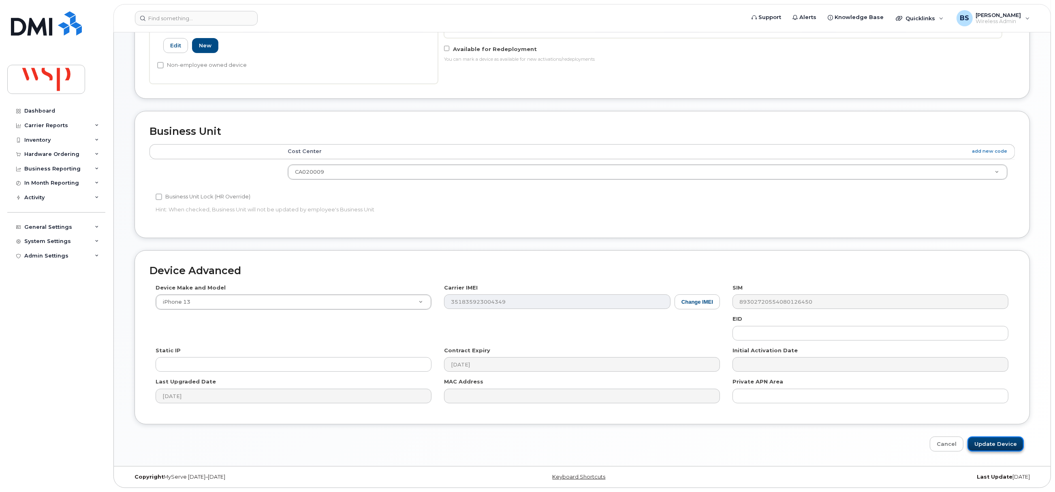
drag, startPoint x: 999, startPoint y: 438, endPoint x: 994, endPoint y: 439, distance: 5.3
click at [999, 438] on input "Update Device" at bounding box center [996, 444] width 56 height 15
type input "Saving..."
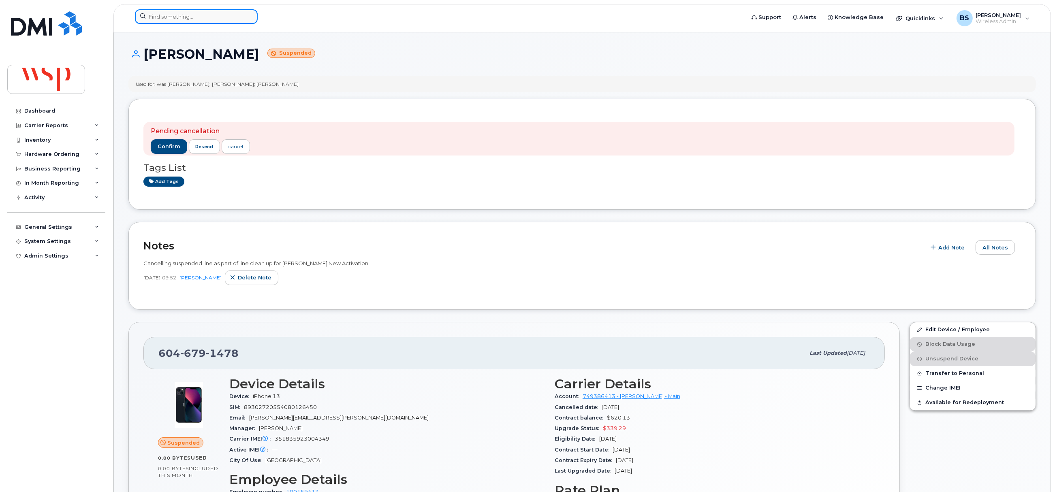
click at [190, 21] on input at bounding box center [196, 16] width 123 height 15
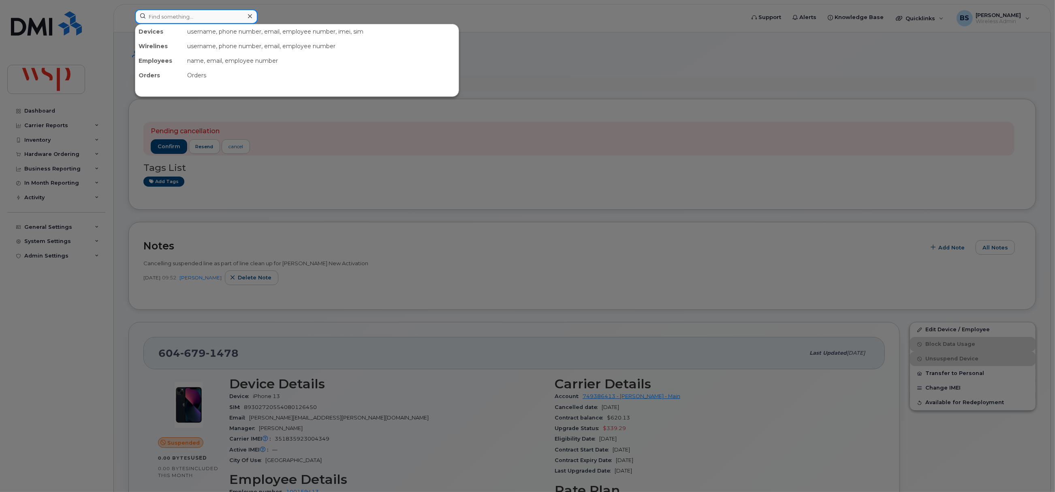
paste input "2368330114"
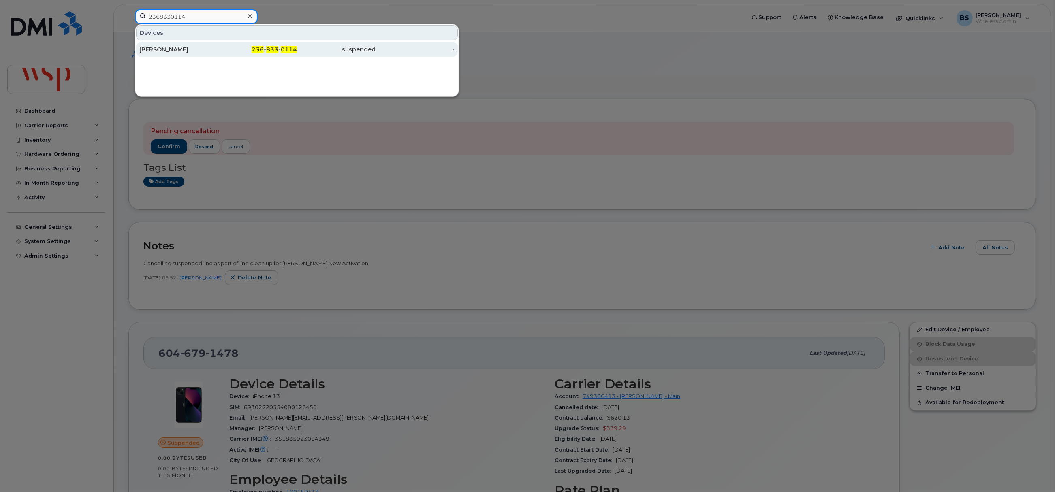
type input "2368330114"
click at [154, 46] on div "[PERSON_NAME]" at bounding box center [178, 49] width 79 height 15
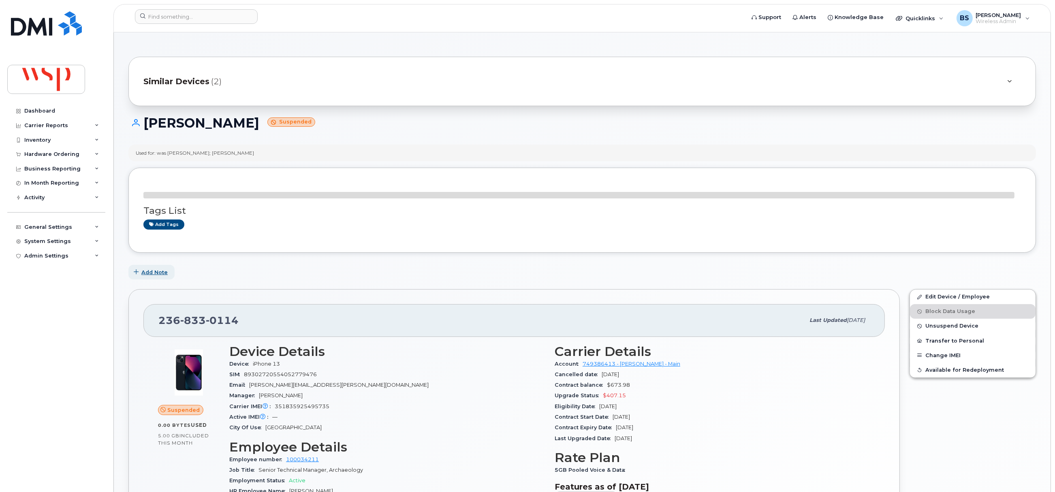
click at [155, 273] on span "Add Note" at bounding box center [154, 273] width 26 height 8
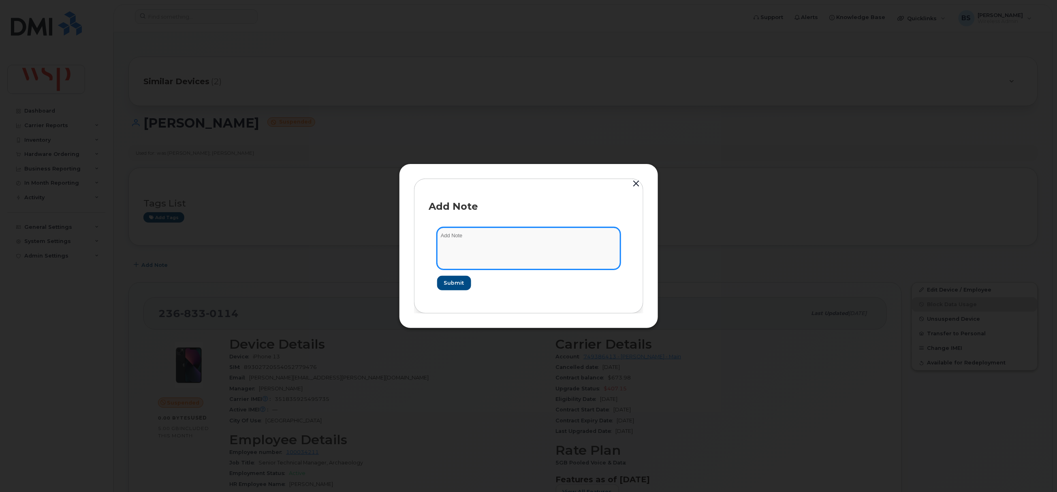
click at [537, 253] on textarea at bounding box center [528, 248] width 183 height 41
paste textarea "Cancelling suspended line as part of line clean up for Rogers New Activation"
type textarea "Cancelling suspended line as part of line clean up for Rogers New Activation"
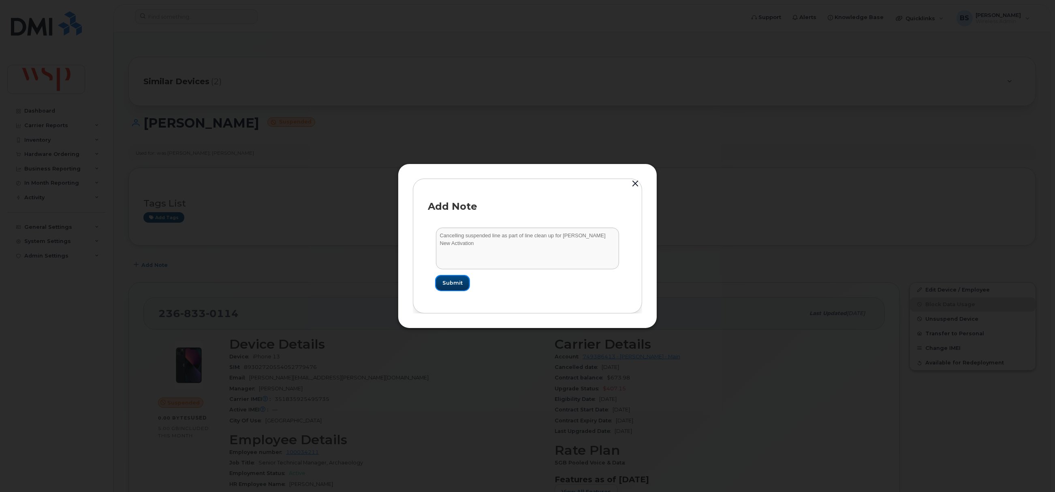
click at [456, 280] on span "Submit" at bounding box center [453, 283] width 20 height 8
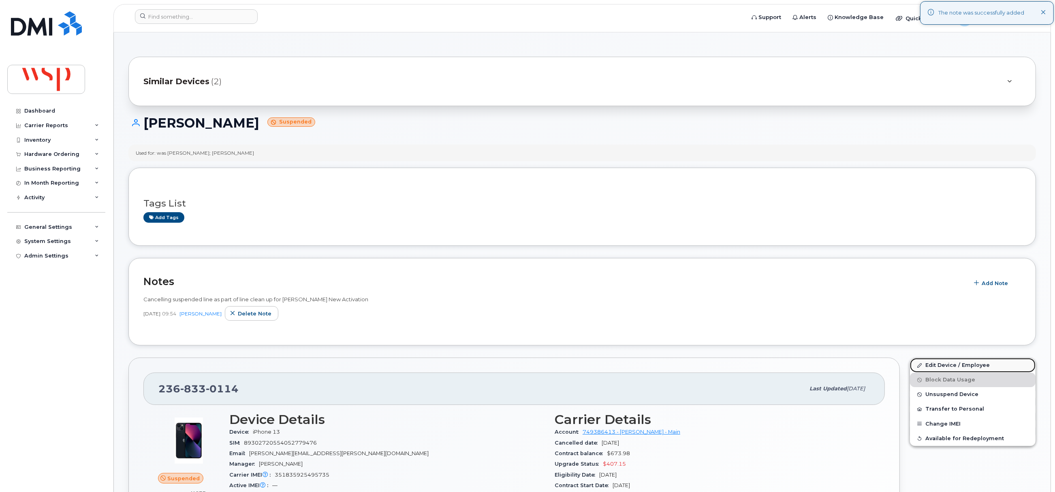
click at [930, 363] on link "Edit Device / Employee" at bounding box center [973, 365] width 126 height 15
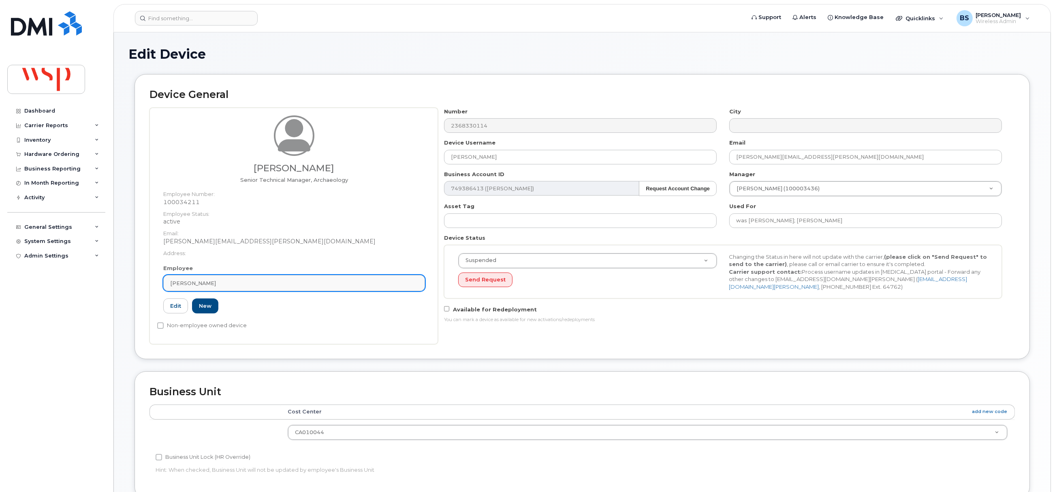
click at [248, 281] on div "Sarah Gamble" at bounding box center [294, 284] width 248 height 8
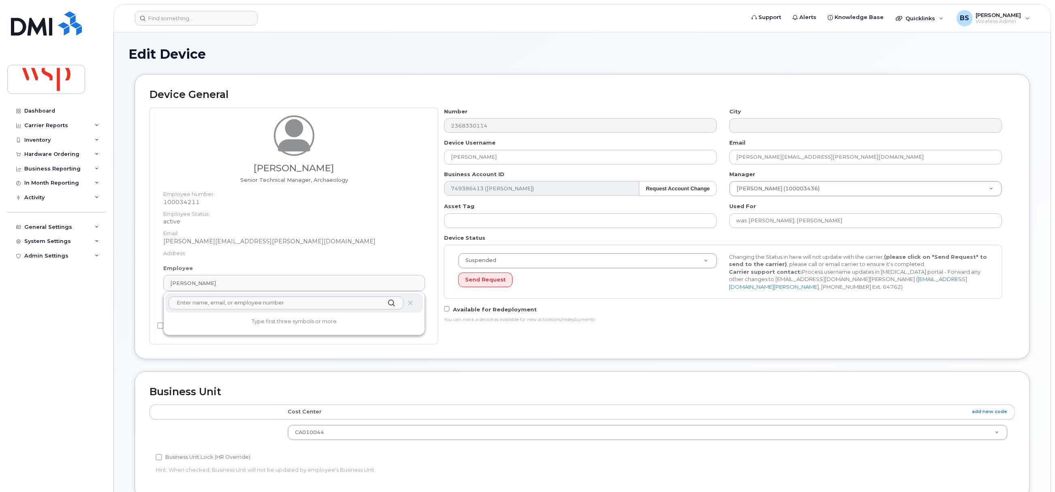
paste input "W00074025 CA010301 Olivier Bienvenu"
drag, startPoint x: 255, startPoint y: 306, endPoint x: 130, endPoint y: 296, distance: 126.0
click at [133, 297] on div "Device General Sarah Gamble Senior Technical Manager, Archaeology Employee Numb…" at bounding box center [582, 222] width 908 height 297
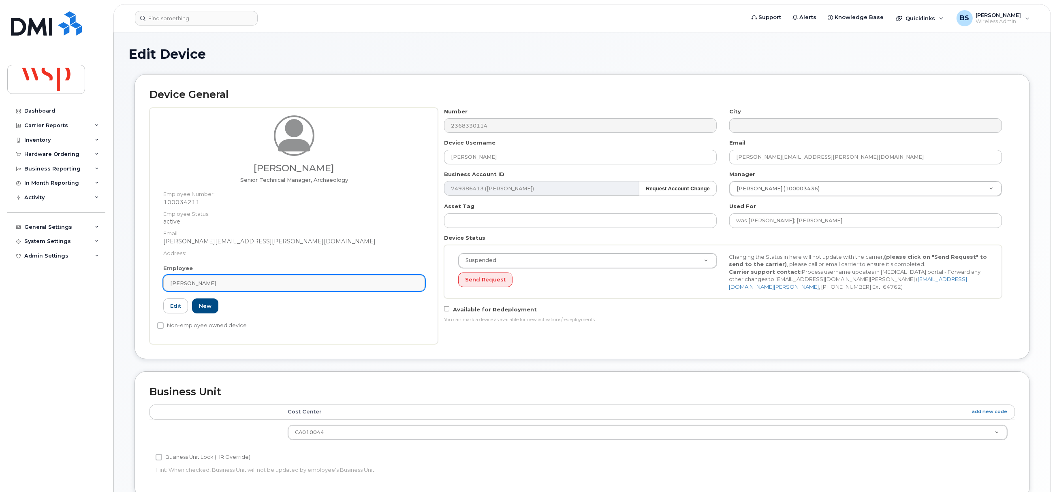
click at [225, 286] on div "Sarah Gamble" at bounding box center [294, 284] width 248 height 8
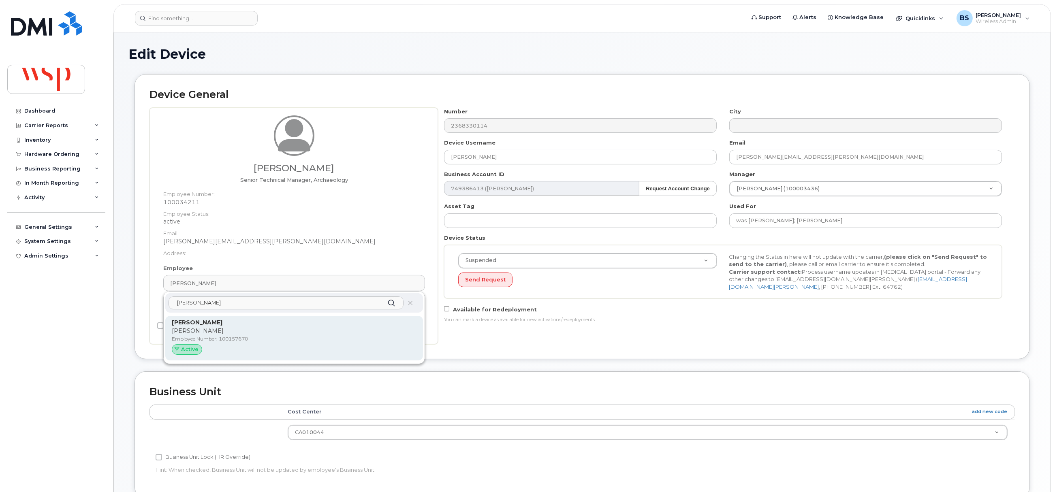
type input "Olivier Bienvenu"
click at [193, 327] on p "Olivier Bienvenu" at bounding box center [294, 331] width 245 height 9
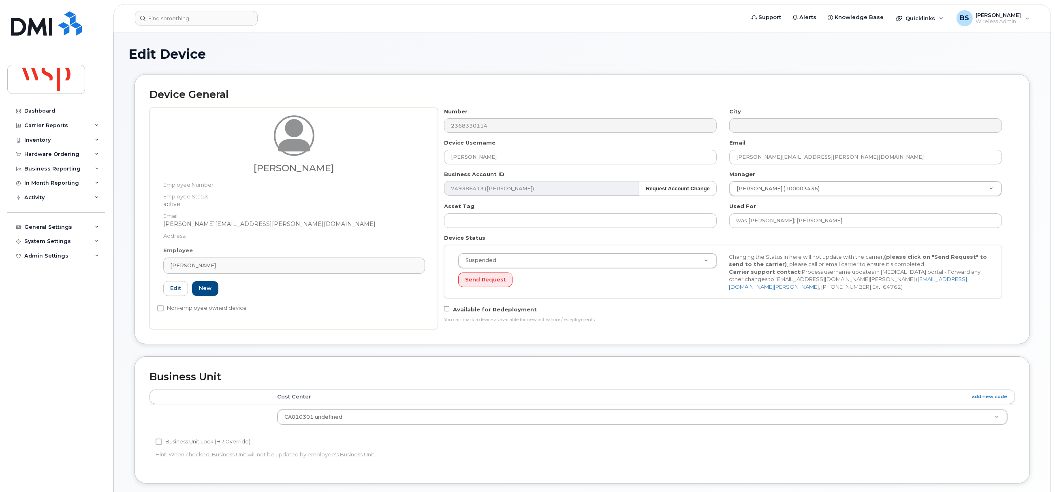
type input "100157670"
type input "Olivier Bienvenu"
type input "olivier.bienvenu@wsp.com"
type input "33852480"
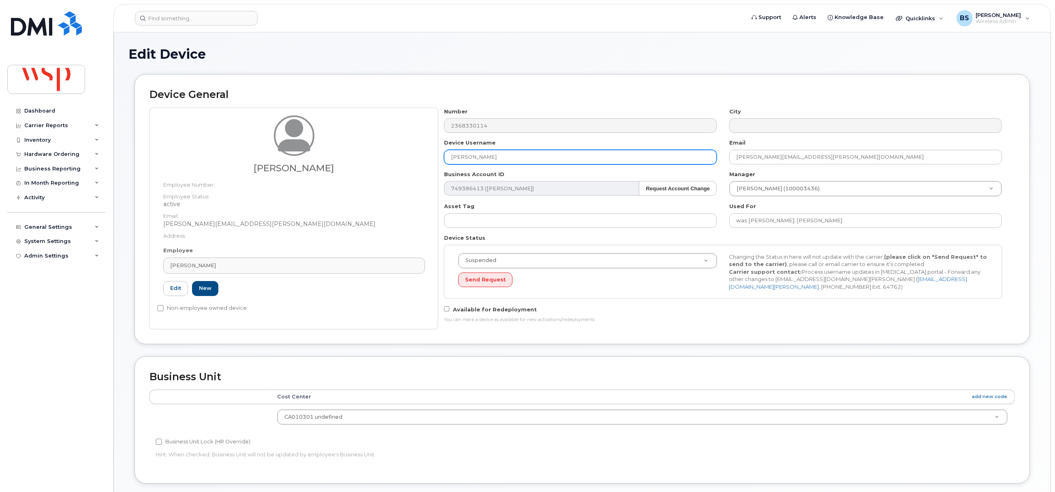
drag, startPoint x: 421, startPoint y: 162, endPoint x: 371, endPoint y: 165, distance: 50.4
click at [382, 165] on div "Olivier Bienvenu Employee Number: Employee Status: active Email: Olivier.Bienve…" at bounding box center [583, 219] width 866 height 222
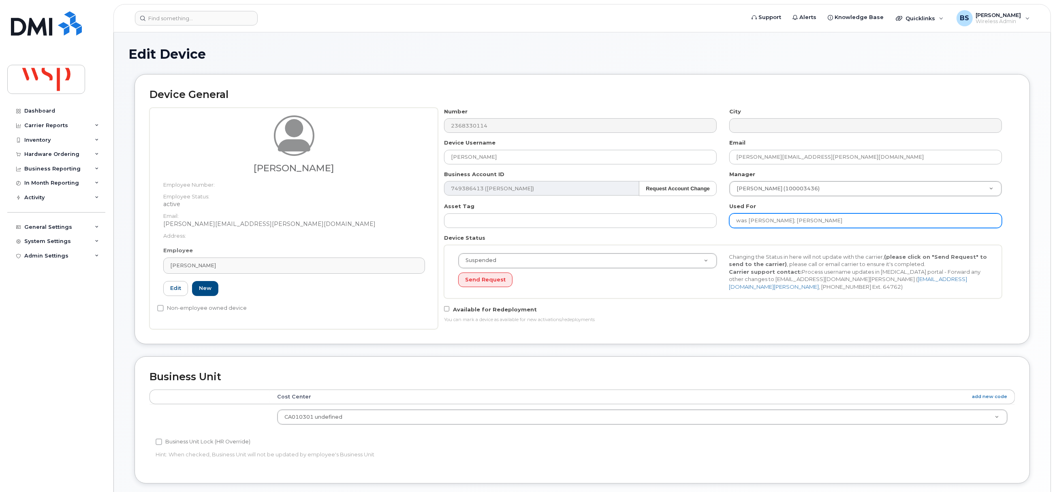
click at [856, 222] on input "was Darren Calas; Sarah Gamble" at bounding box center [866, 221] width 273 height 15
paste input "Olivier Bienvenu"
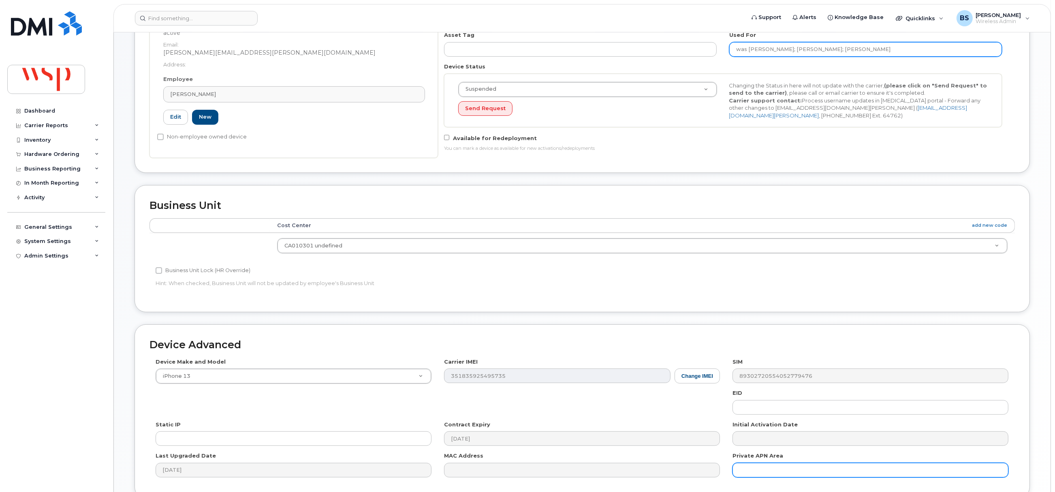
scroll to position [245, 0]
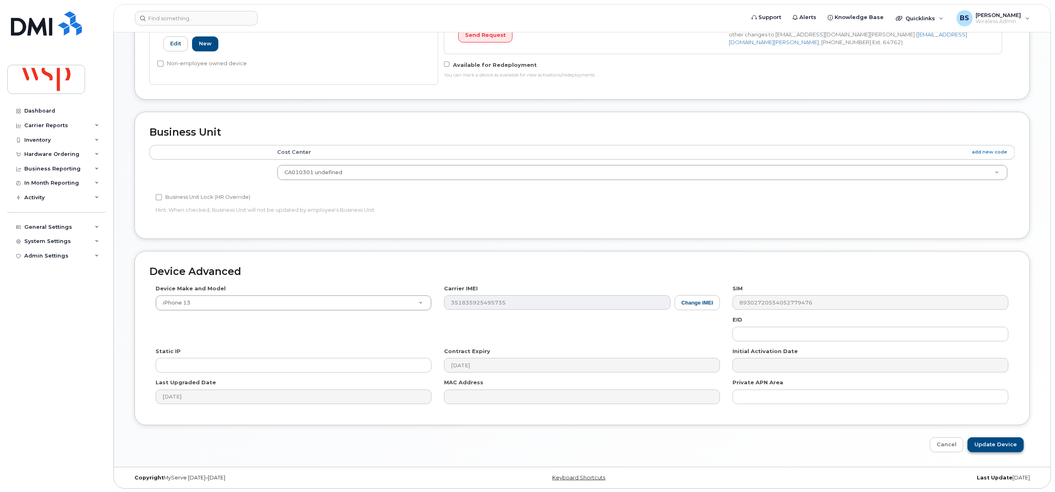
type input "was Darren Calas; Sarah Gamble; Olivier Bienvenu"
click at [985, 443] on input "Update Device" at bounding box center [996, 445] width 56 height 15
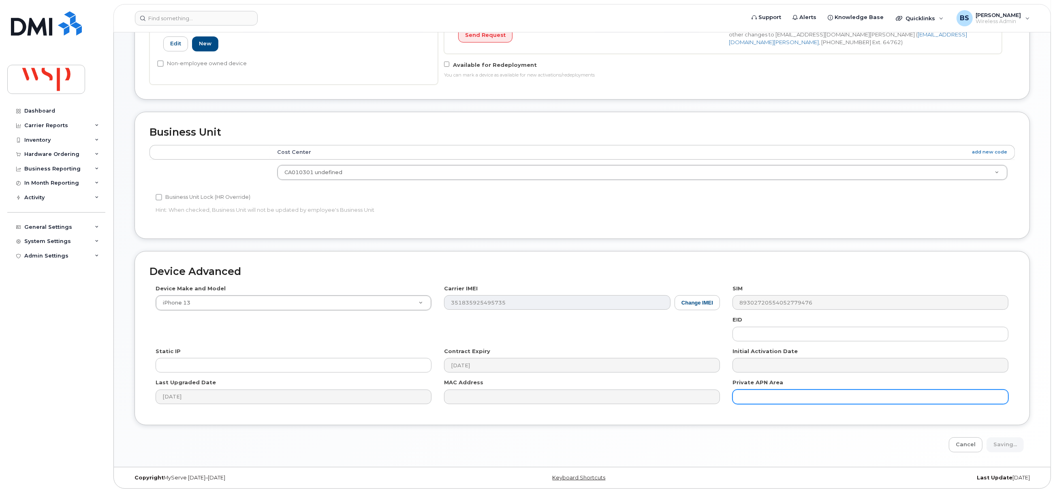
type input "Saving..."
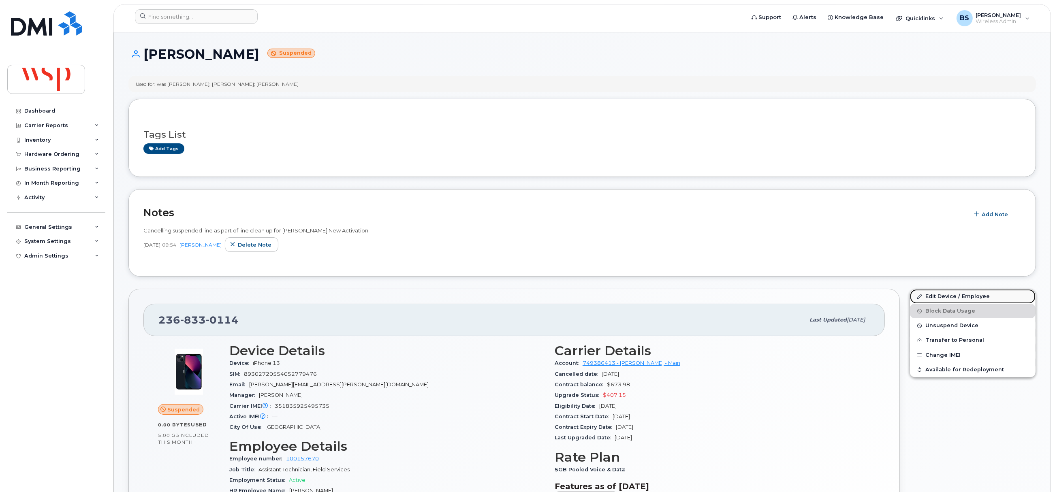
click at [935, 295] on link "Edit Device / Employee" at bounding box center [973, 296] width 126 height 15
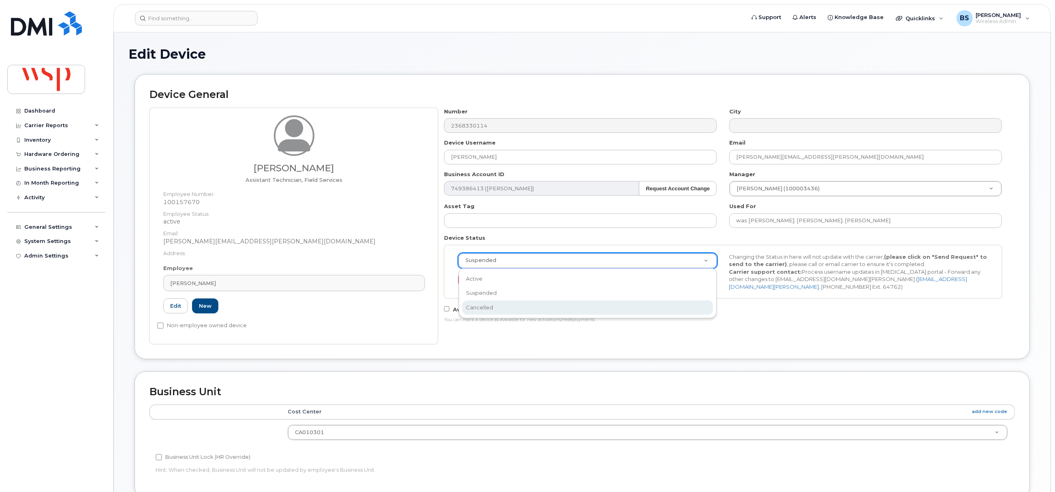
select select "cancelled"
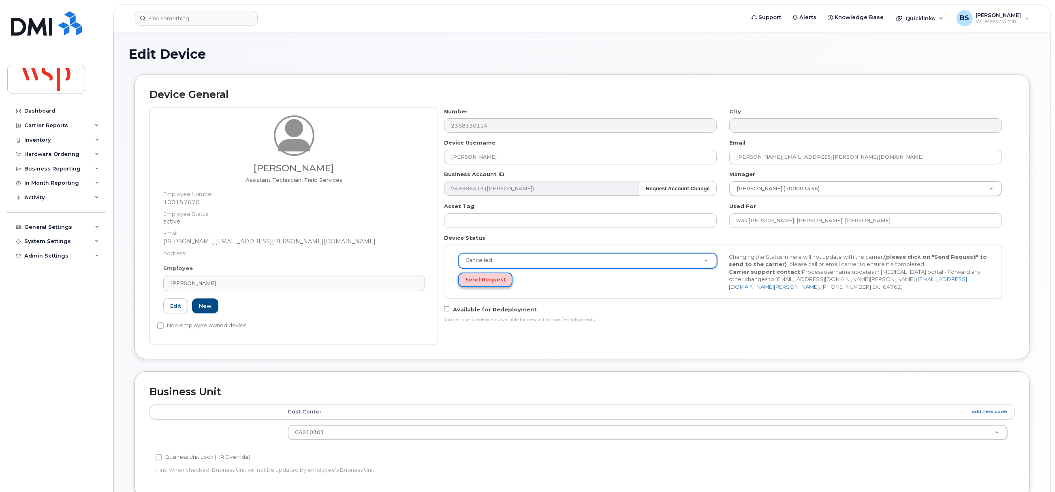
click at [488, 282] on button "Send Request" at bounding box center [485, 280] width 54 height 15
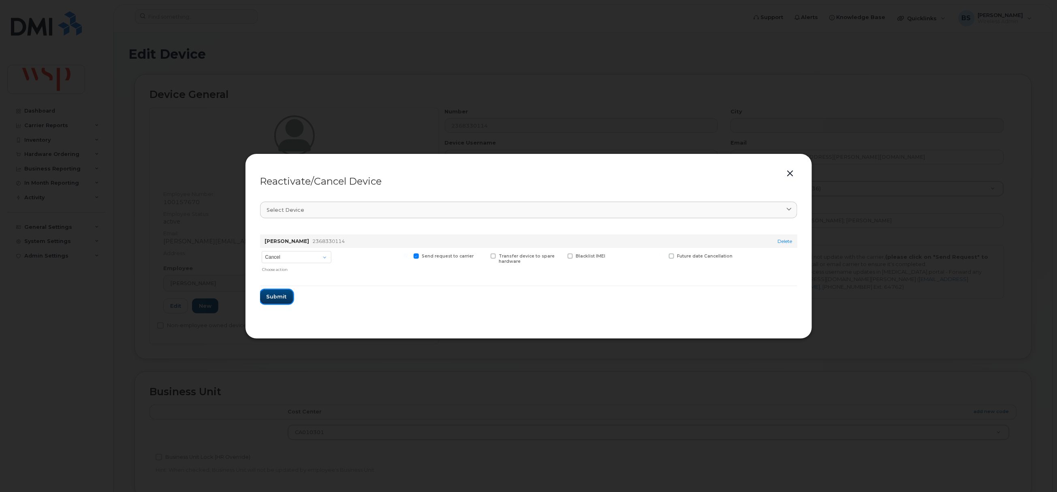
click at [273, 293] on span "Submit" at bounding box center [277, 297] width 20 height 8
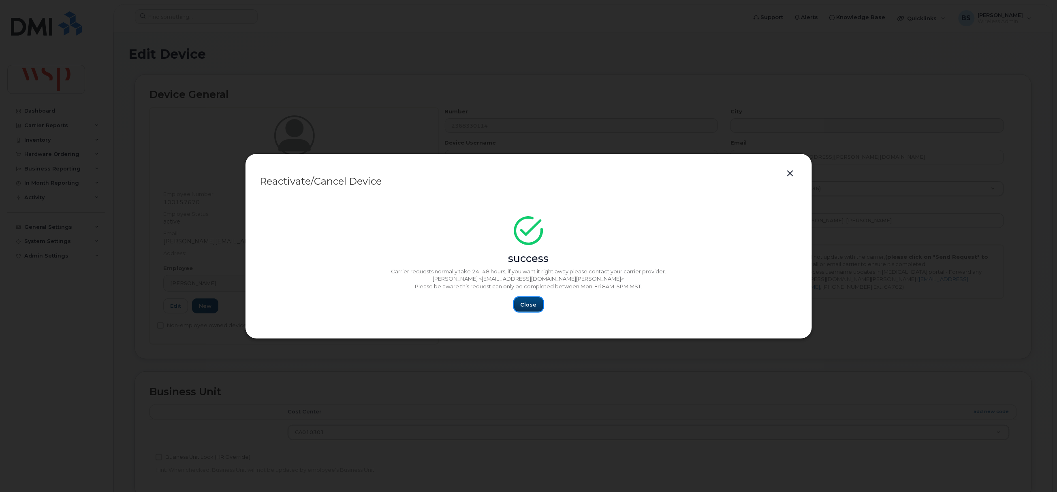
click at [532, 300] on button "Close" at bounding box center [528, 304] width 29 height 15
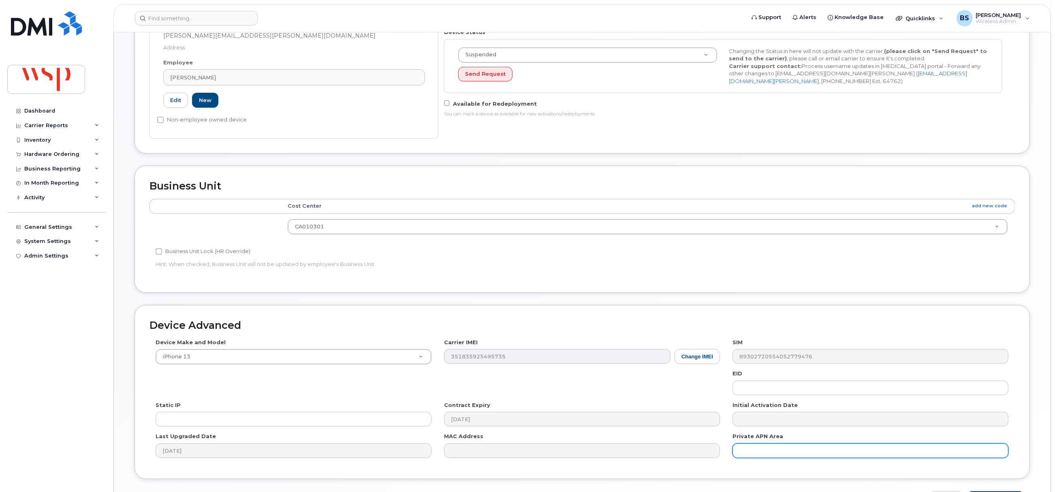
scroll to position [263, 0]
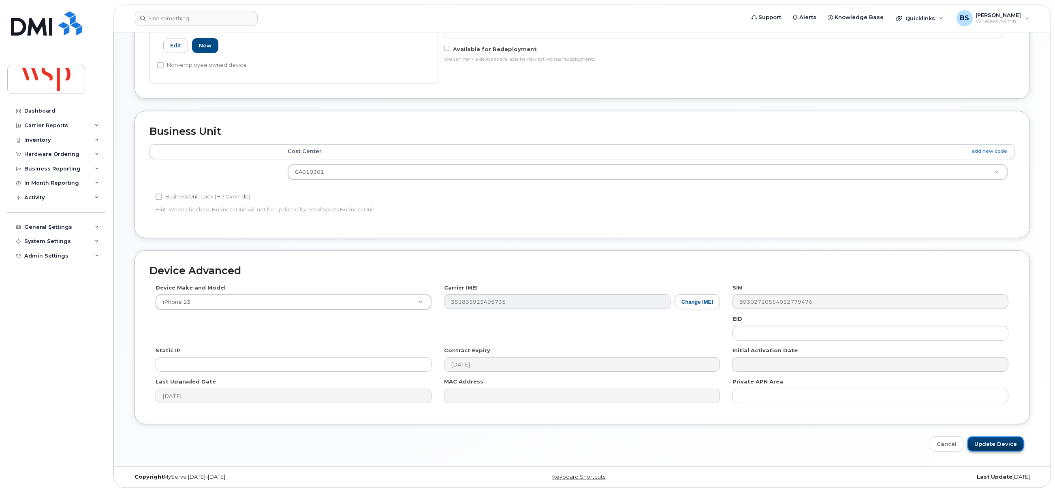
click at [984, 439] on input "Update Device" at bounding box center [996, 444] width 56 height 15
type input "Saving..."
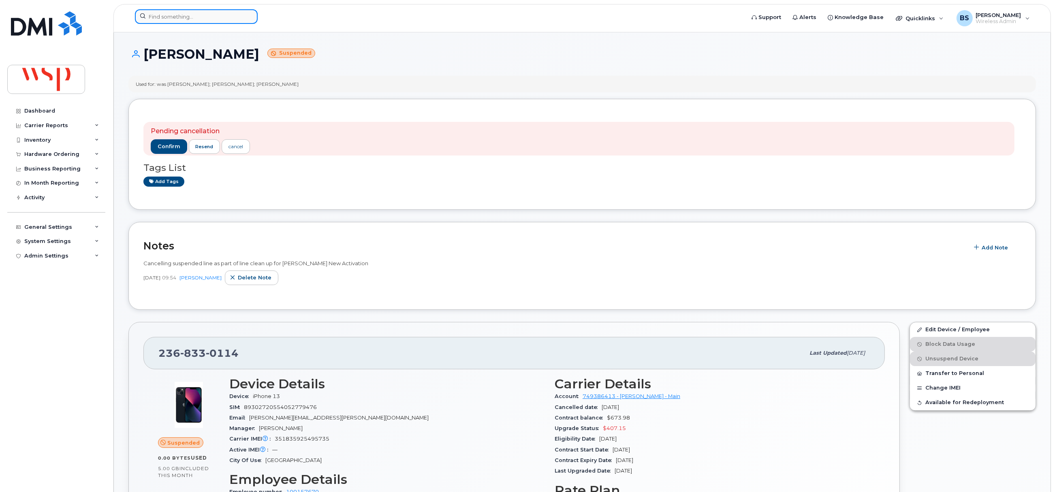
click at [178, 15] on input at bounding box center [196, 16] width 123 height 15
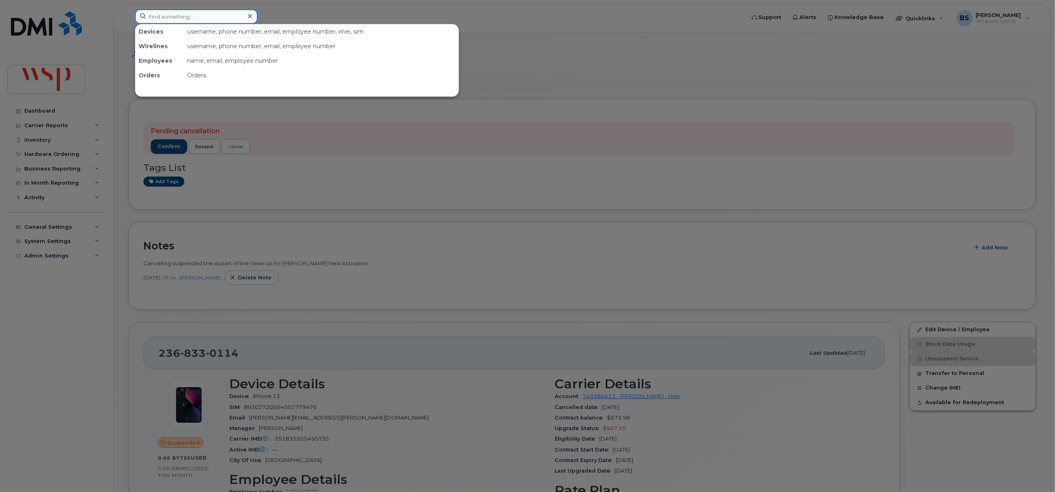
paste input "5142401684"
type input "5142401684"
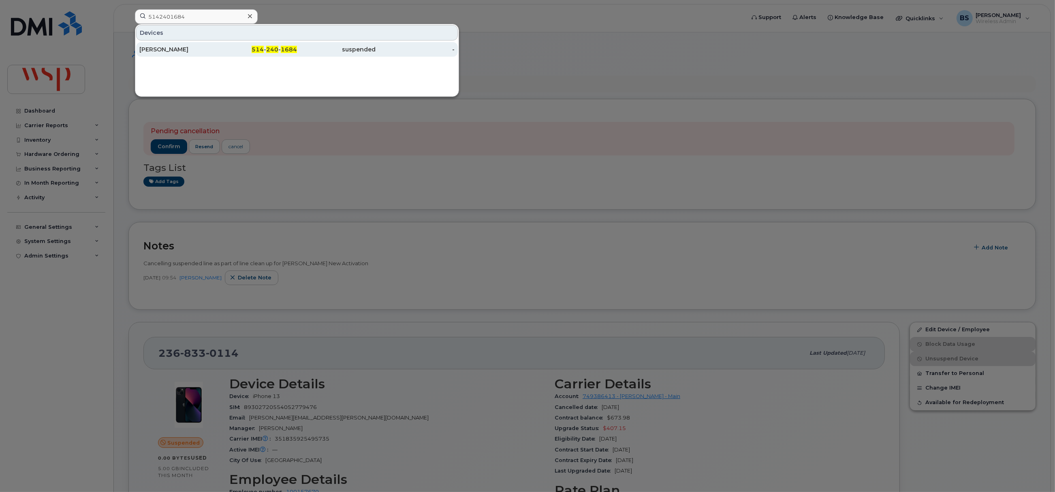
drag, startPoint x: 161, startPoint y: 53, endPoint x: 156, endPoint y: 47, distance: 8.0
click at [156, 47] on div "[PERSON_NAME]" at bounding box center [178, 49] width 79 height 8
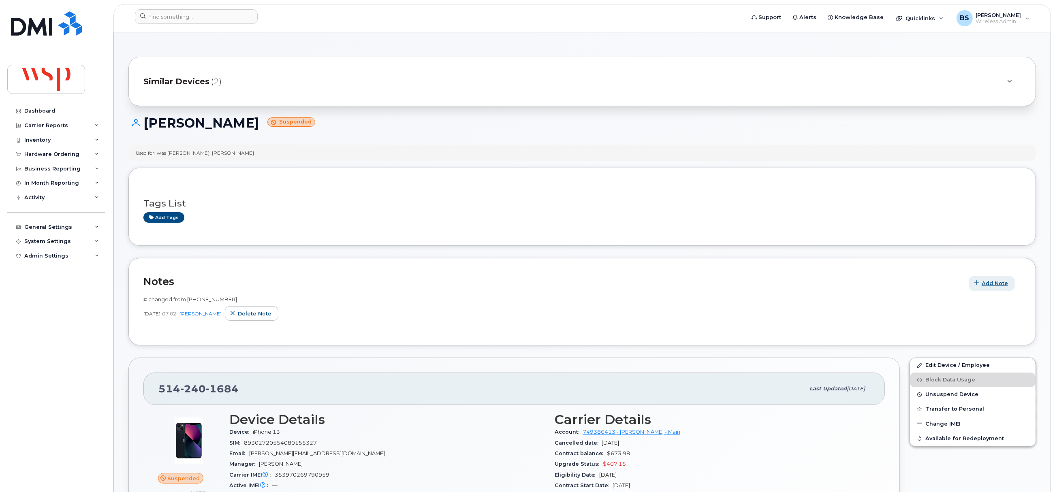
click at [991, 284] on span "Add Note" at bounding box center [995, 284] width 26 height 8
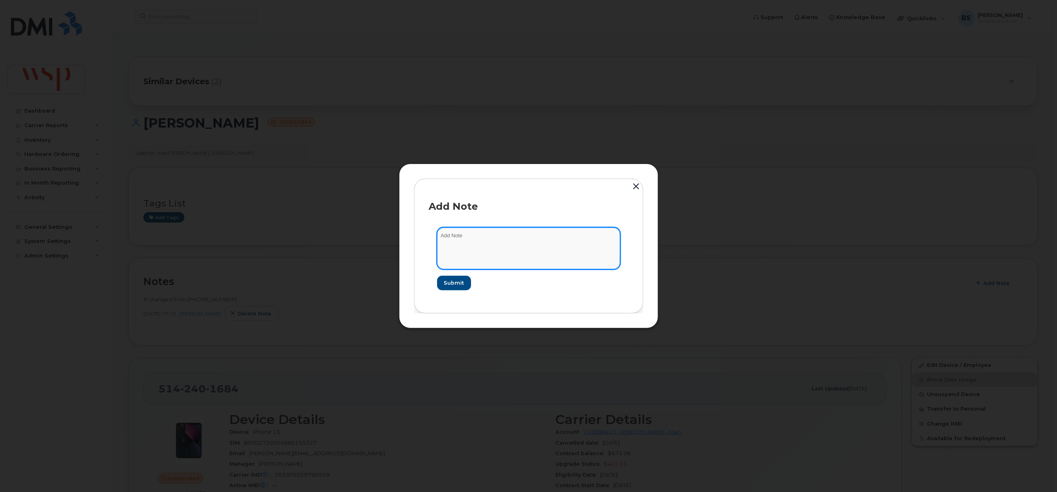
click at [539, 243] on textarea at bounding box center [528, 248] width 183 height 41
paste textarea "Cancelling suspended line as part of line clean up for Rogers New Activation"
type textarea "Cancelling suspended line as part of line clean up for Rogers New Activation"
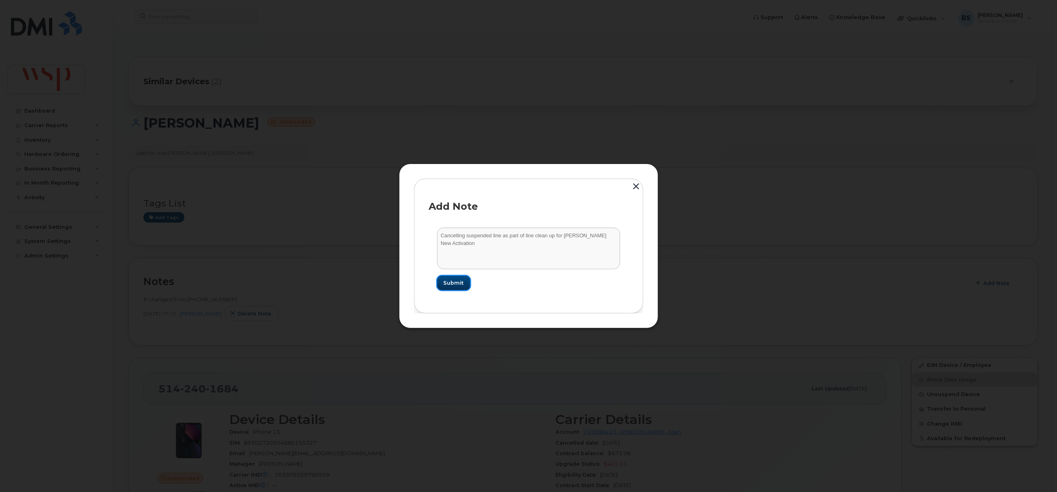
click at [457, 284] on span "Submit" at bounding box center [454, 283] width 20 height 8
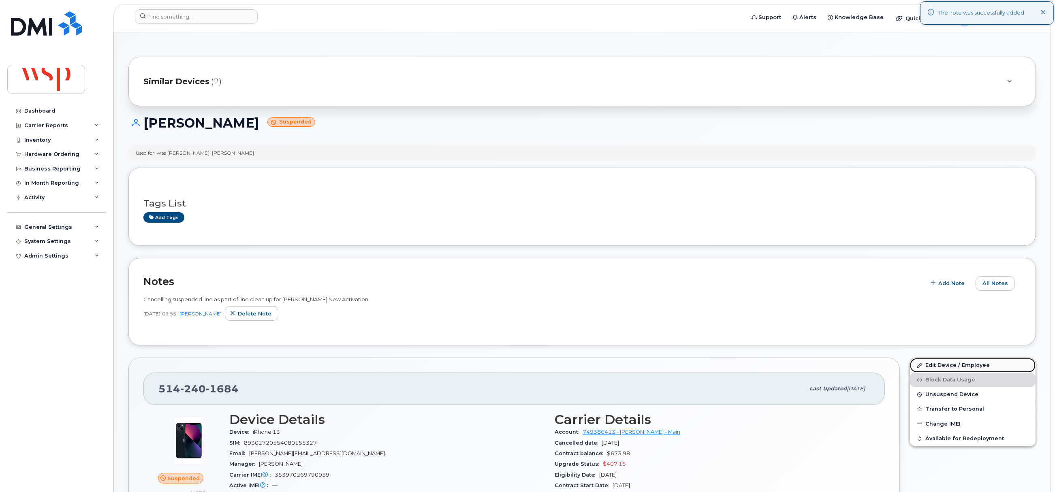
click at [931, 364] on link "Edit Device / Employee" at bounding box center [973, 365] width 126 height 15
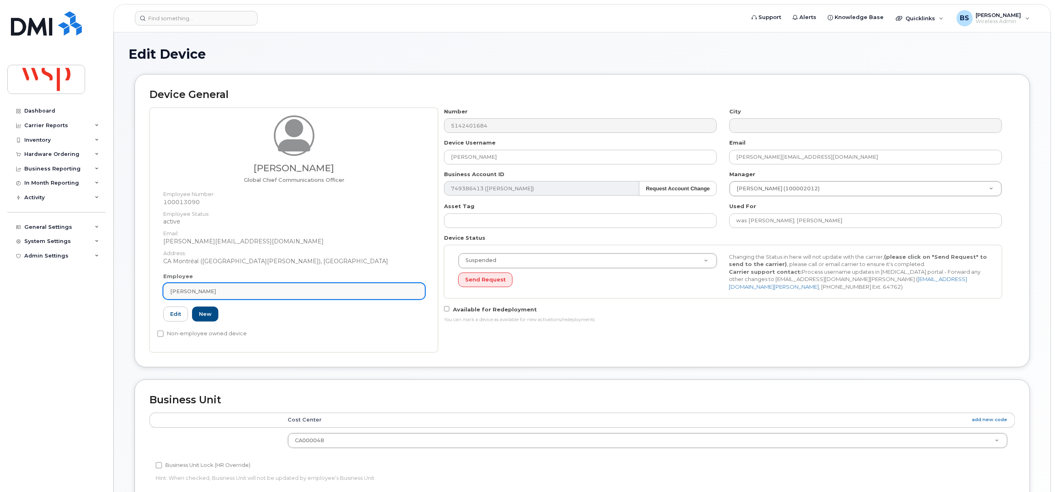
click at [251, 285] on link "[PERSON_NAME]" at bounding box center [294, 291] width 262 height 16
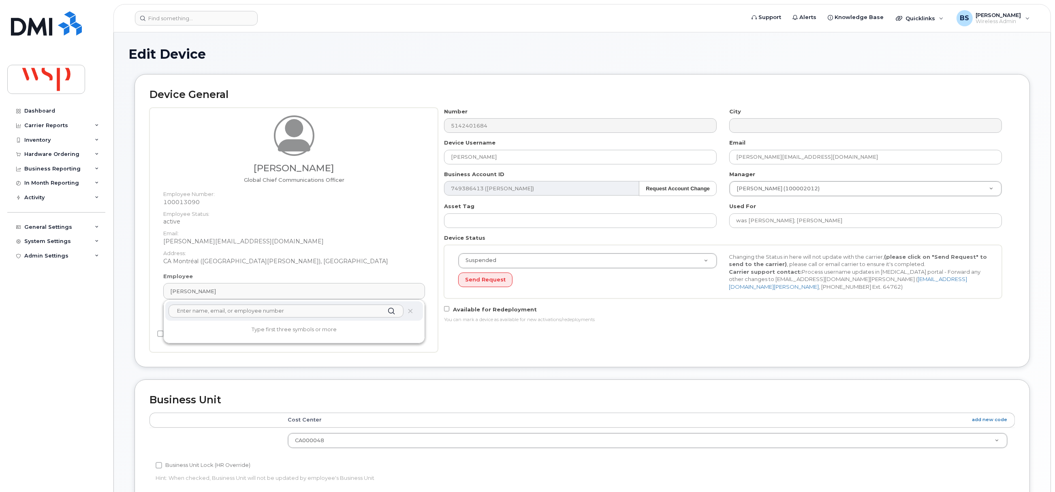
click at [214, 310] on input "text" at bounding box center [286, 311] width 235 height 13
paste input "[PERSON_NAME]"
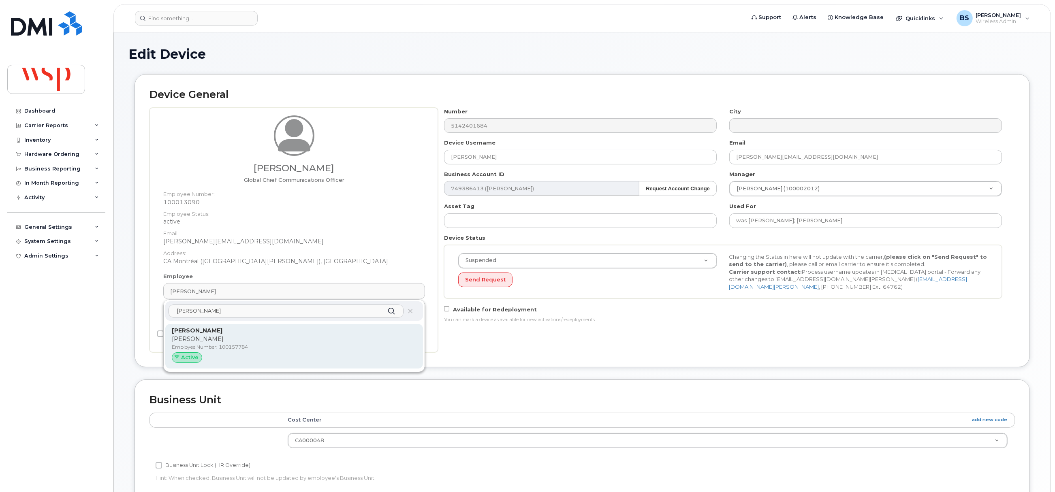
type input "[PERSON_NAME]"
click at [195, 339] on p "[PERSON_NAME]" at bounding box center [294, 339] width 245 height 9
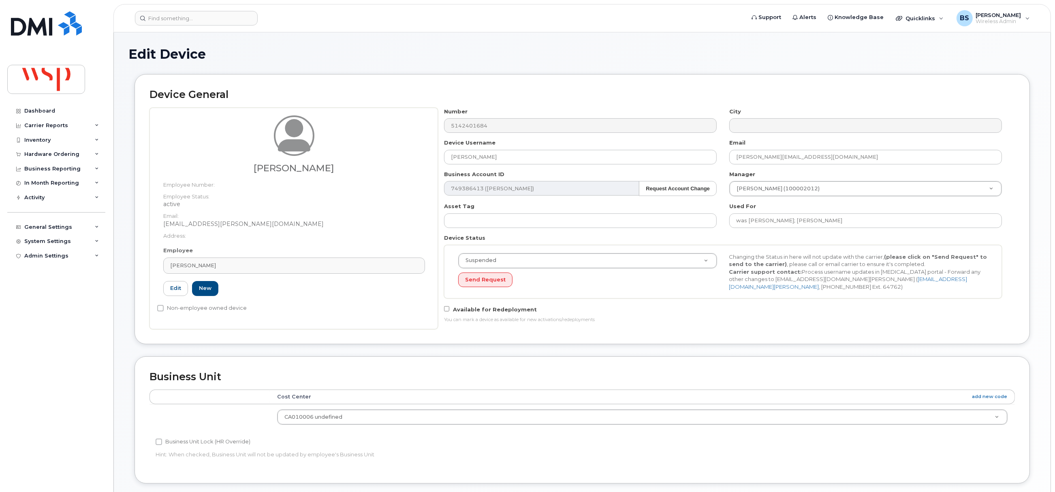
type input "100157784"
type input "[PERSON_NAME]"
type input "[EMAIL_ADDRESS][PERSON_NAME][DOMAIN_NAME]"
type input "5769920"
click at [873, 224] on input "was [PERSON_NAME]; [PERSON_NAME]" at bounding box center [866, 221] width 273 height 15
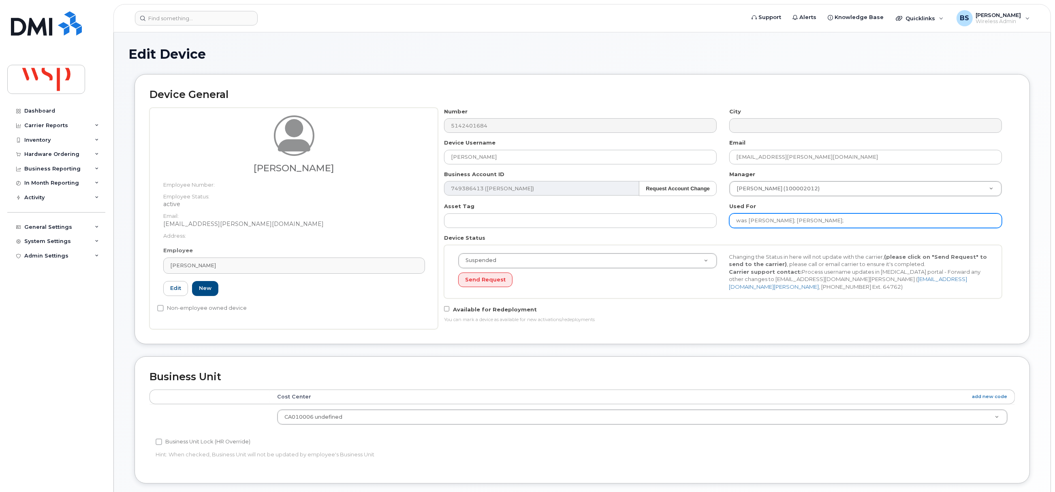
paste input "[PERSON_NAME]"
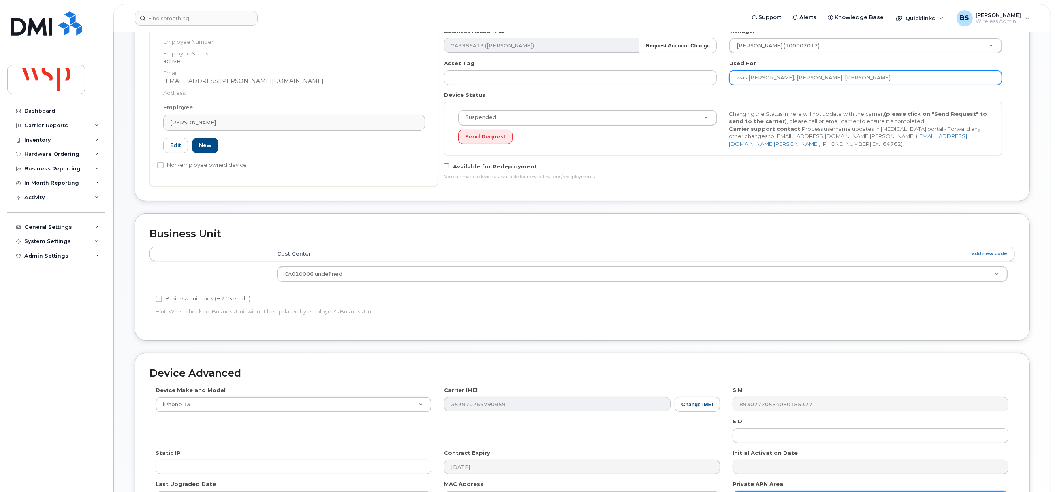
scroll to position [245, 0]
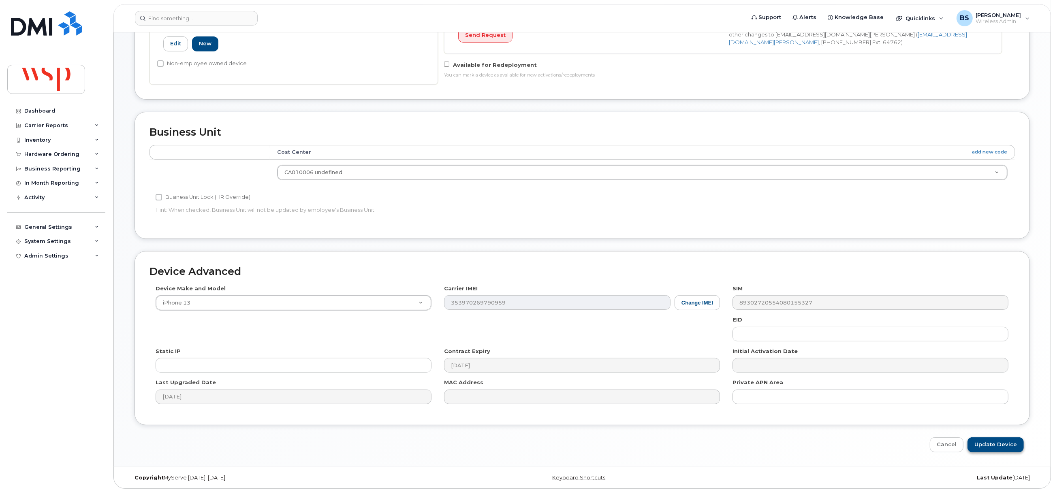
type input "was [PERSON_NAME]; [PERSON_NAME]; [PERSON_NAME]"
click at [984, 441] on input "Update Device" at bounding box center [996, 445] width 56 height 15
type input "Saving..."
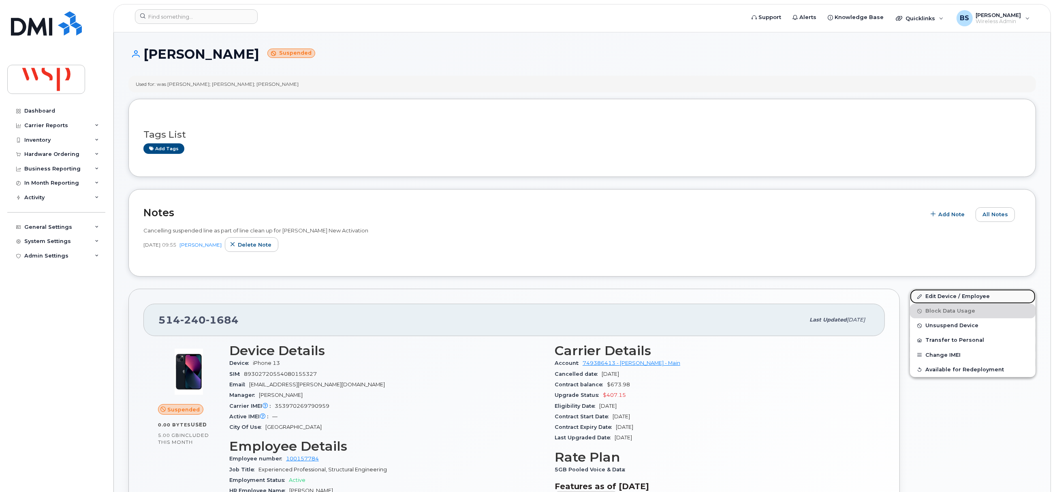
click at [929, 295] on link "Edit Device / Employee" at bounding box center [973, 296] width 126 height 15
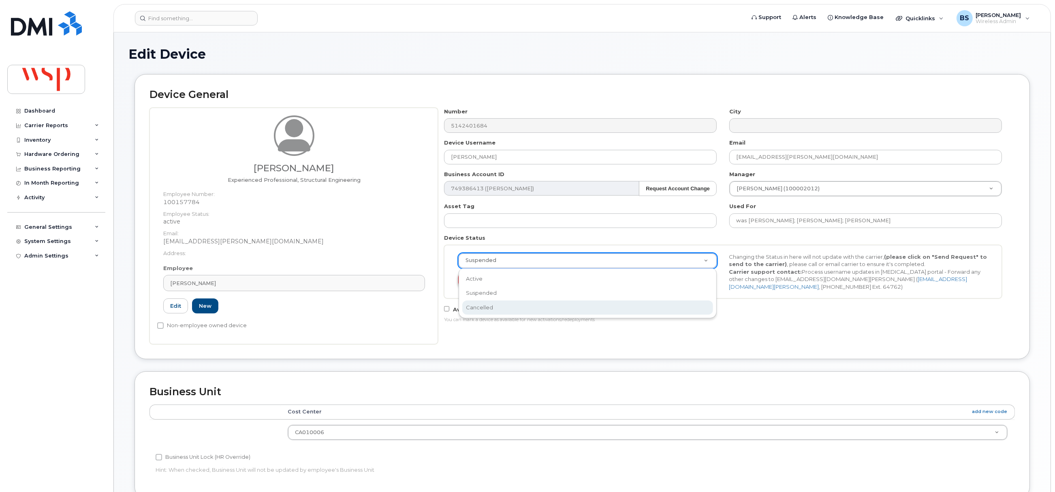
select select "cancelled"
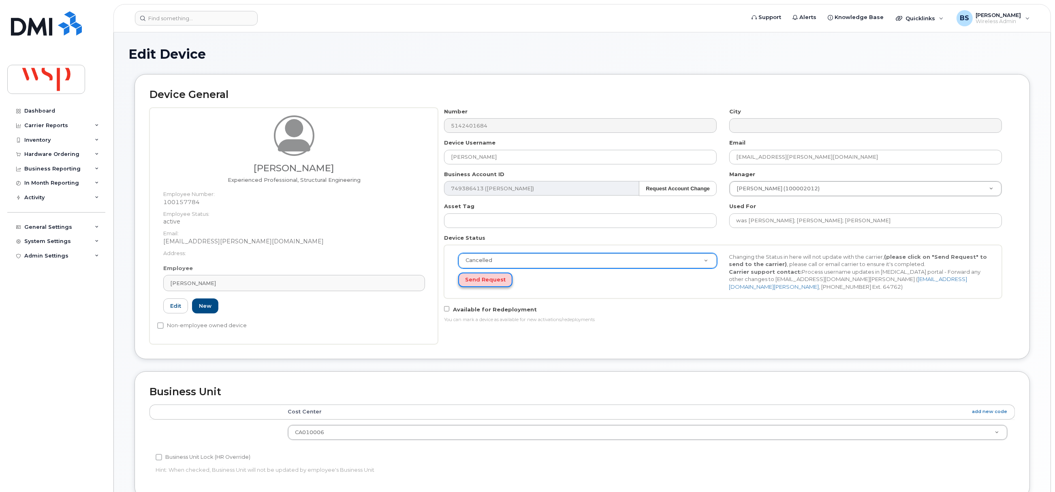
click at [475, 279] on button "Send Request" at bounding box center [485, 280] width 54 height 15
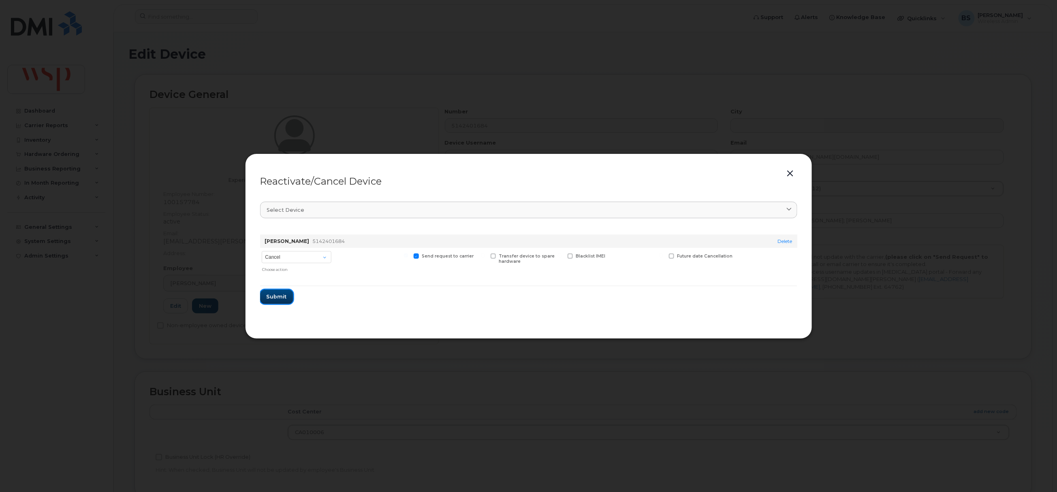
click at [282, 295] on span "Submit" at bounding box center [277, 297] width 20 height 8
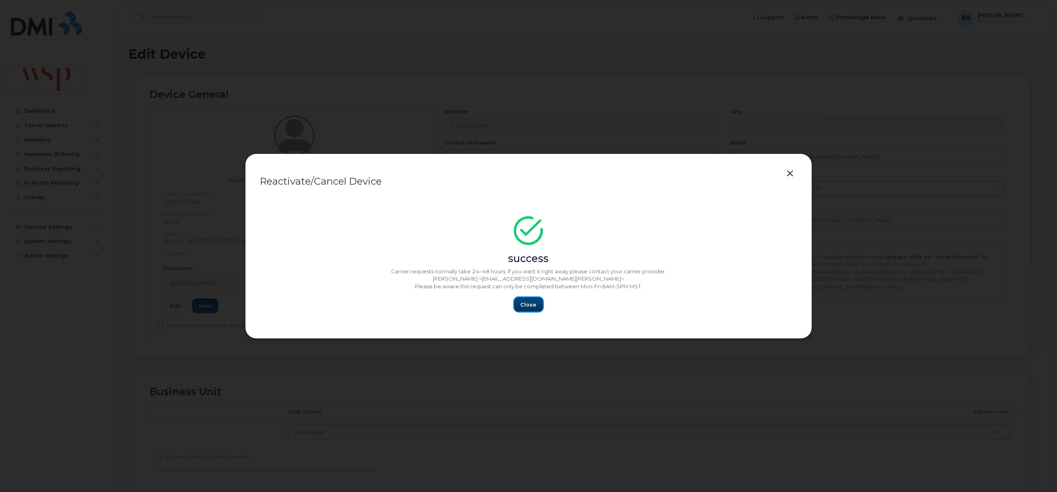
click at [535, 304] on span "Close" at bounding box center [529, 305] width 16 height 8
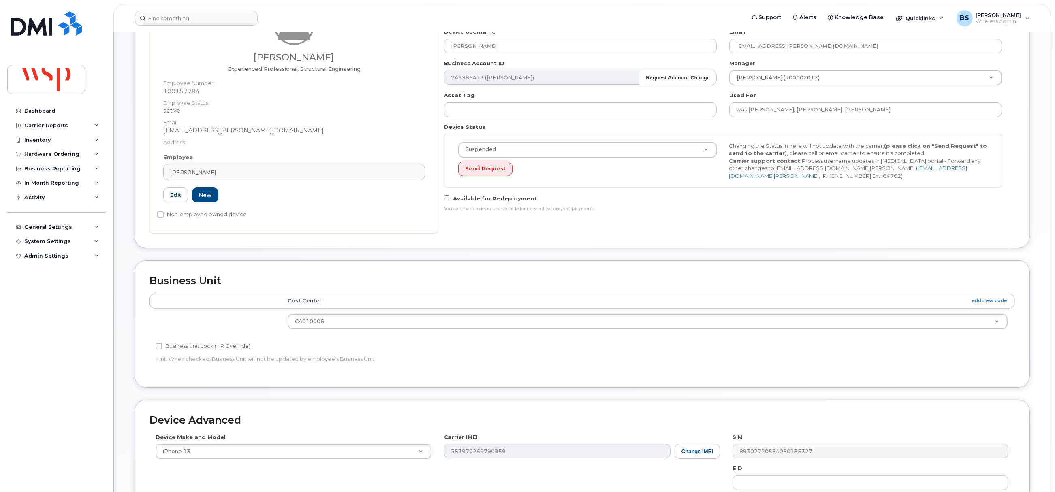
scroll to position [263, 0]
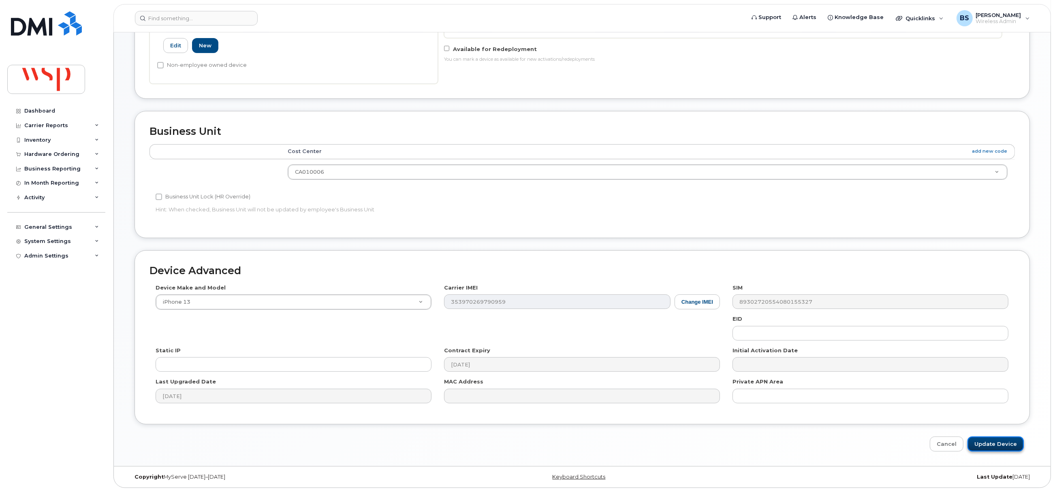
click at [993, 445] on input "Update Device" at bounding box center [996, 444] width 56 height 15
type input "Saving..."
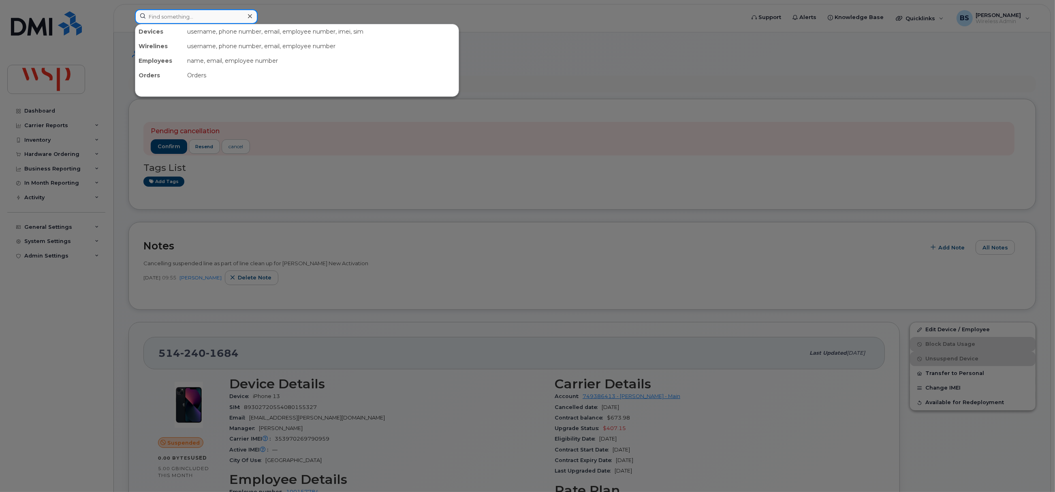
drag, startPoint x: 160, startPoint y: 15, endPoint x: 168, endPoint y: 24, distance: 12.1
click at [161, 15] on input at bounding box center [196, 16] width 123 height 15
paste input "7057724670"
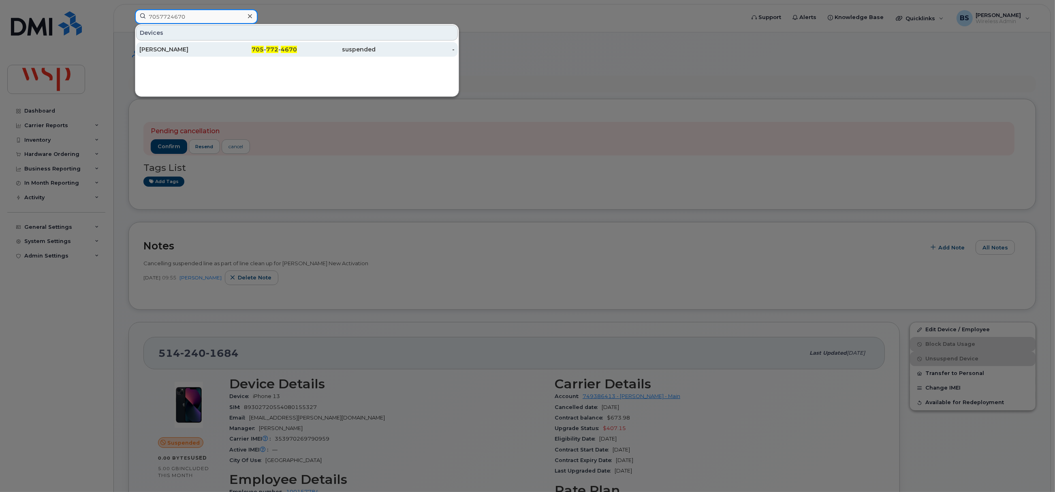
type input "7057724670"
click at [153, 47] on div "[PERSON_NAME]" at bounding box center [178, 49] width 79 height 8
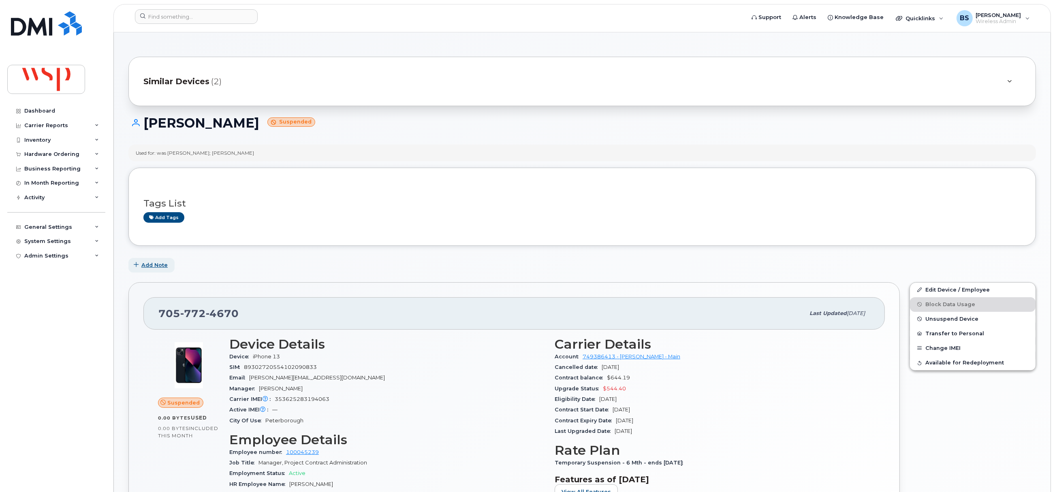
click at [163, 266] on span "Add Note" at bounding box center [154, 265] width 26 height 8
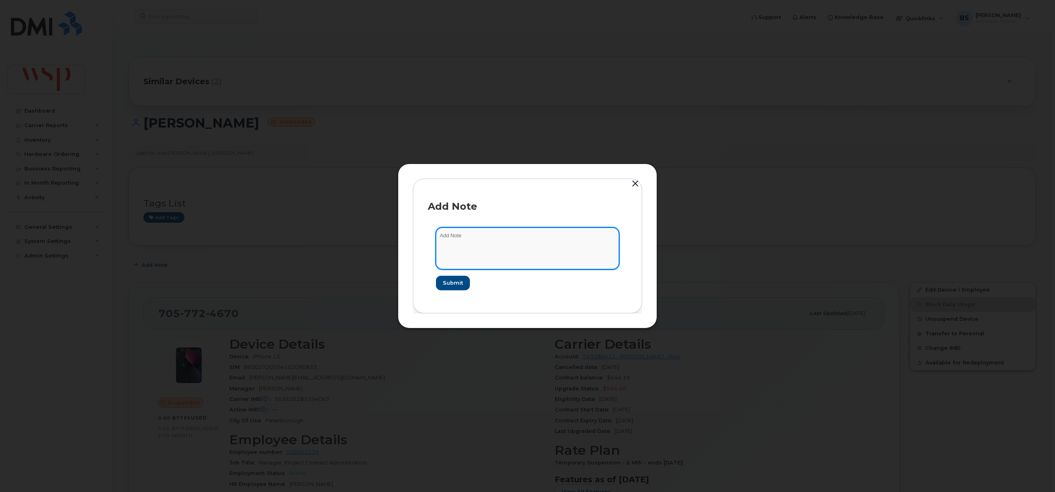
click at [543, 252] on textarea at bounding box center [527, 248] width 183 height 41
paste textarea "Cancelling suspended line as part of line clean up for Rogers New Activation"
type textarea "Cancelling suspended line as part of line clean up for Rogers New Activation"
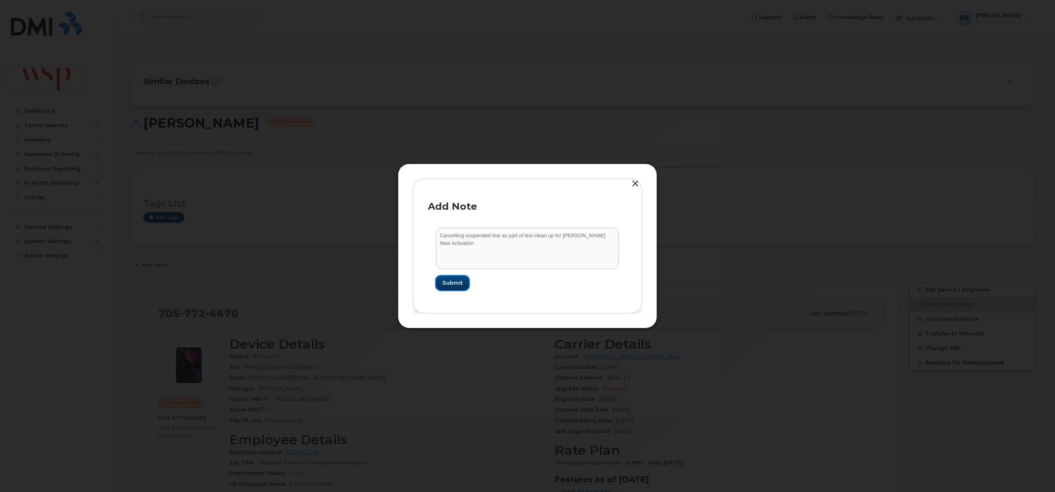
click at [452, 286] on span "Submit" at bounding box center [453, 283] width 20 height 8
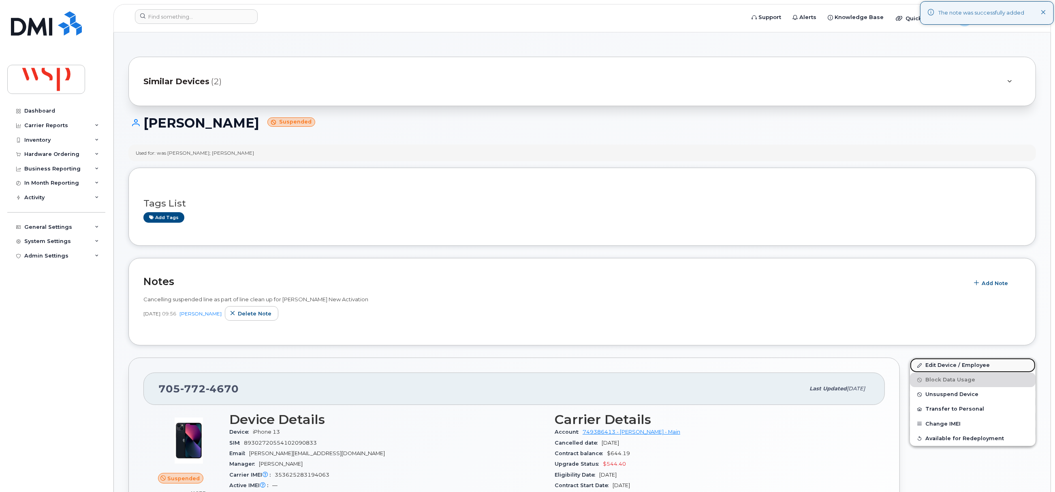
click at [931, 364] on link "Edit Device / Employee" at bounding box center [973, 365] width 126 height 15
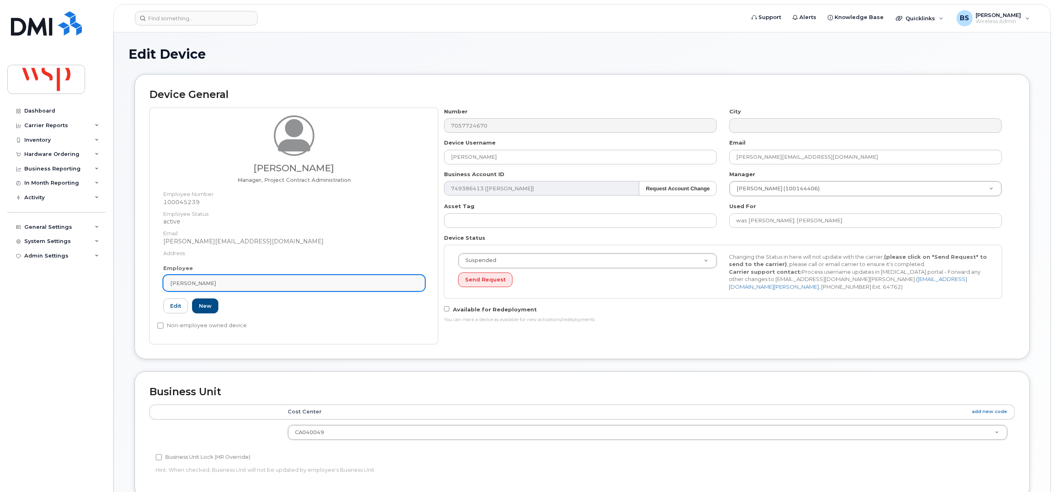
click at [218, 278] on link "[PERSON_NAME]" at bounding box center [294, 283] width 262 height 16
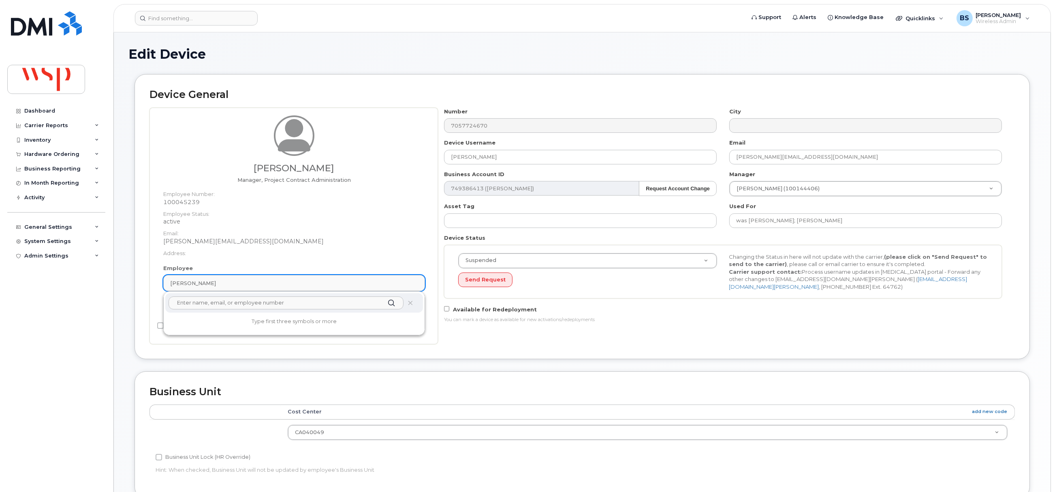
paste input "W00074116 CA010022 [PERSON_NAME]"
drag, startPoint x: 252, startPoint y: 305, endPoint x: 163, endPoint y: 304, distance: 89.6
click at [163, 304] on div "Employee [PERSON_NAME] W00074116 CA010022 [PERSON_NAME] No results found 100045…" at bounding box center [294, 293] width 274 height 56
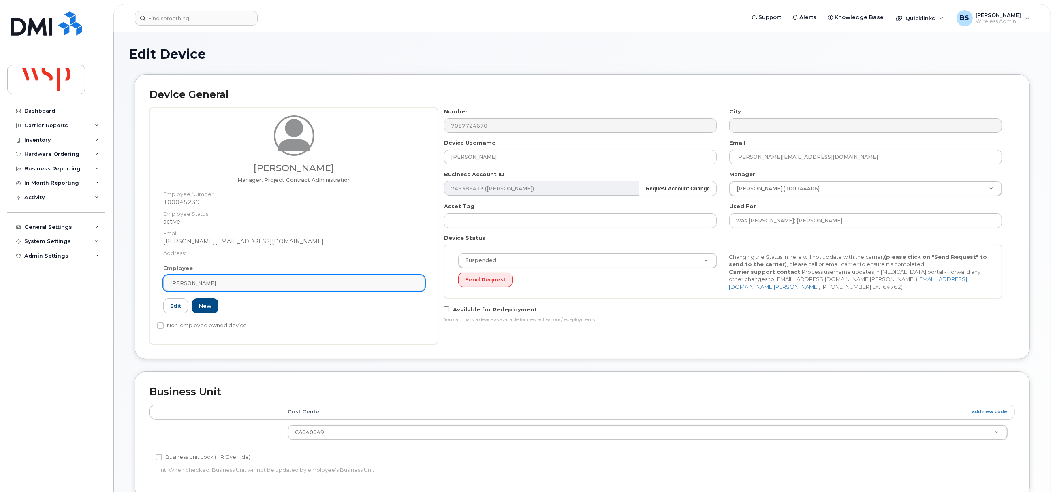
click at [220, 284] on div "[PERSON_NAME]" at bounding box center [294, 284] width 248 height 8
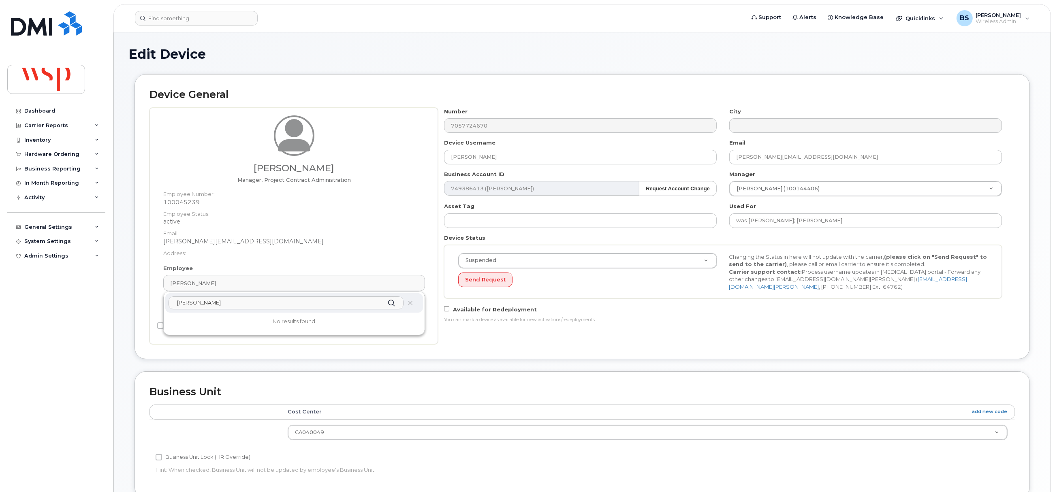
click at [183, 304] on input "[PERSON_NAME]" at bounding box center [286, 303] width 235 height 13
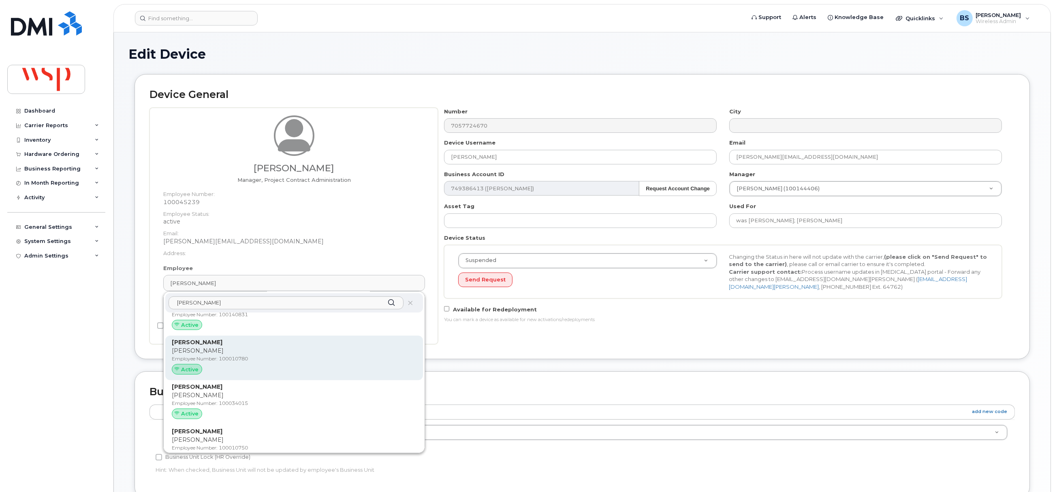
scroll to position [893, 0]
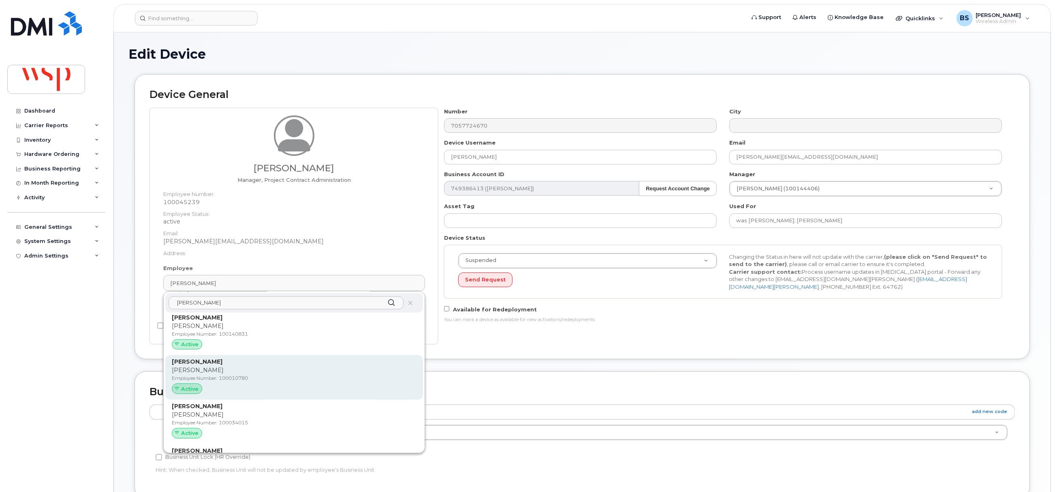
type input "[PERSON_NAME]"
click at [244, 358] on p "[PERSON_NAME]" at bounding box center [294, 362] width 245 height 9
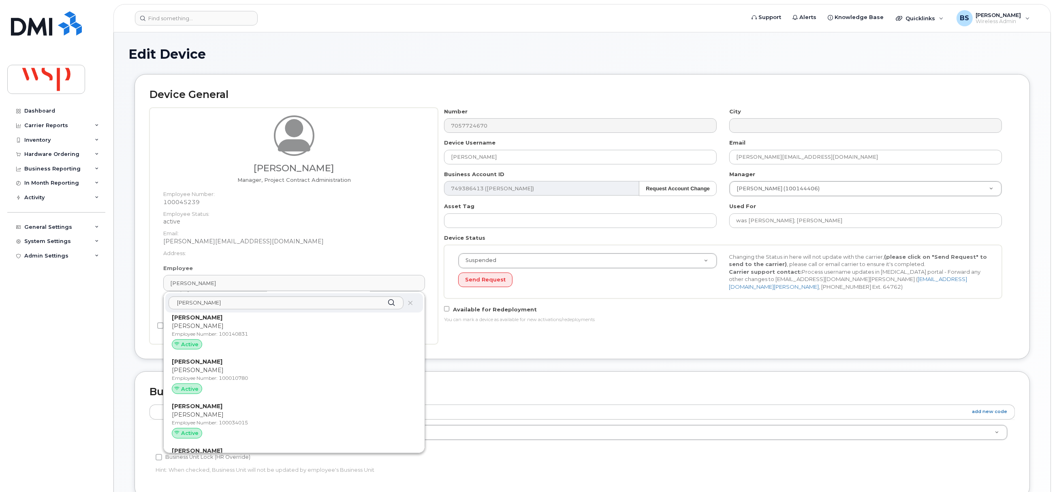
type input "100010780"
type input "[PERSON_NAME]"
type input "[PERSON_NAME][EMAIL_ADDRESS][PERSON_NAME][DOMAIN_NAME]"
type input "5769903"
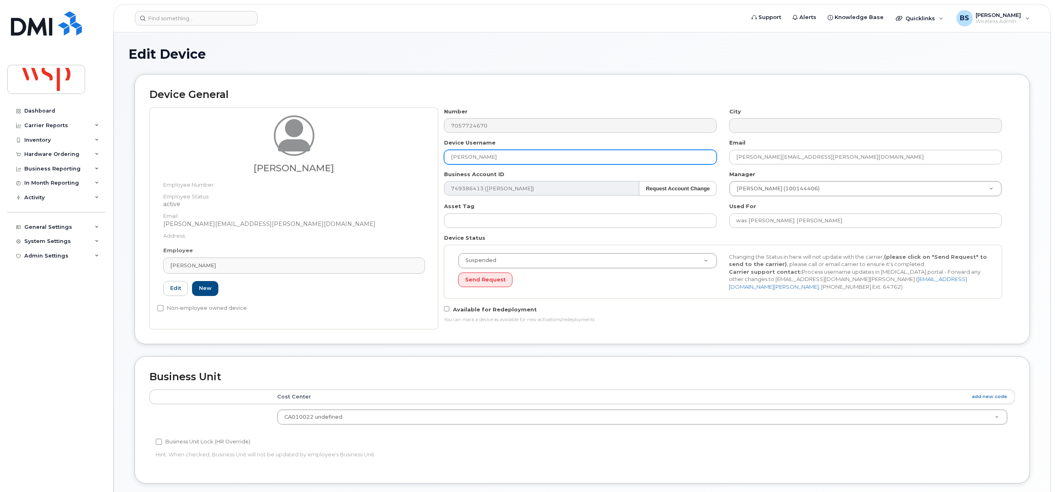
drag, startPoint x: 520, startPoint y: 158, endPoint x: 383, endPoint y: 159, distance: 137.0
click at [383, 160] on div "[PERSON_NAME] Employee Number: Employee Status: active Email: [PERSON_NAME][EMA…" at bounding box center [583, 219] width 866 height 222
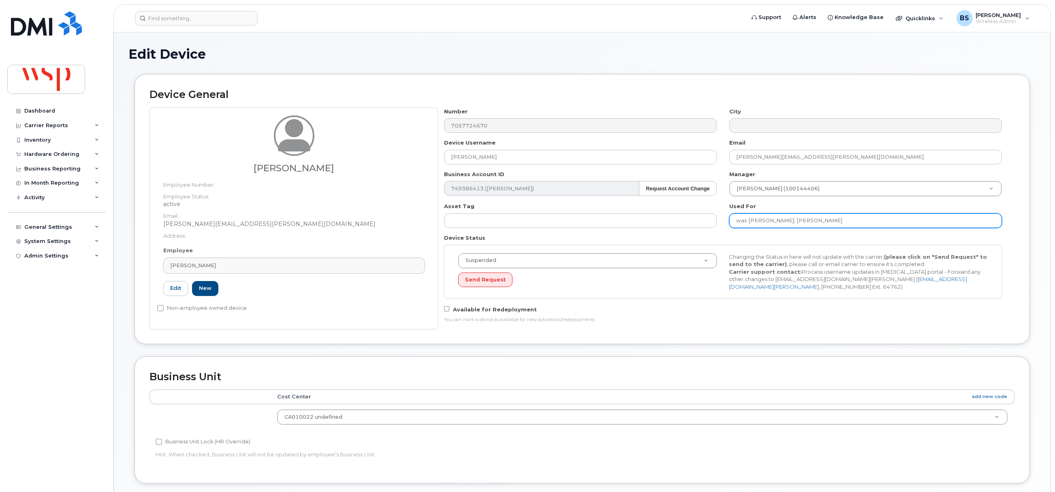
click at [869, 228] on input "was [PERSON_NAME]; [PERSON_NAME]" at bounding box center [866, 221] width 273 height 15
paste input "[PERSON_NAME]"
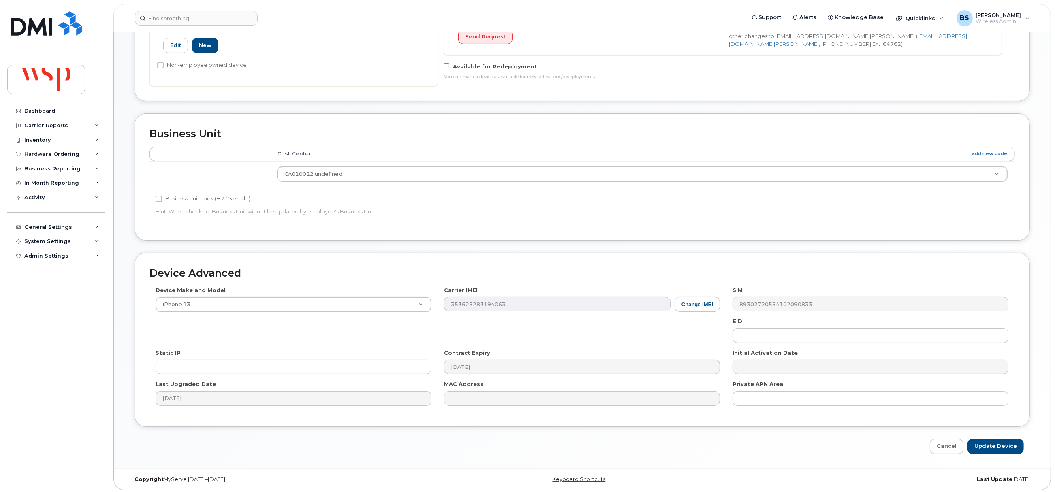
scroll to position [245, 0]
type input "was [PERSON_NAME]; [PERSON_NAME]; [PERSON_NAME]"
drag, startPoint x: 986, startPoint y: 442, endPoint x: 931, endPoint y: 426, distance: 57.2
click at [986, 442] on input "Update Device" at bounding box center [996, 445] width 56 height 15
type input "Saving..."
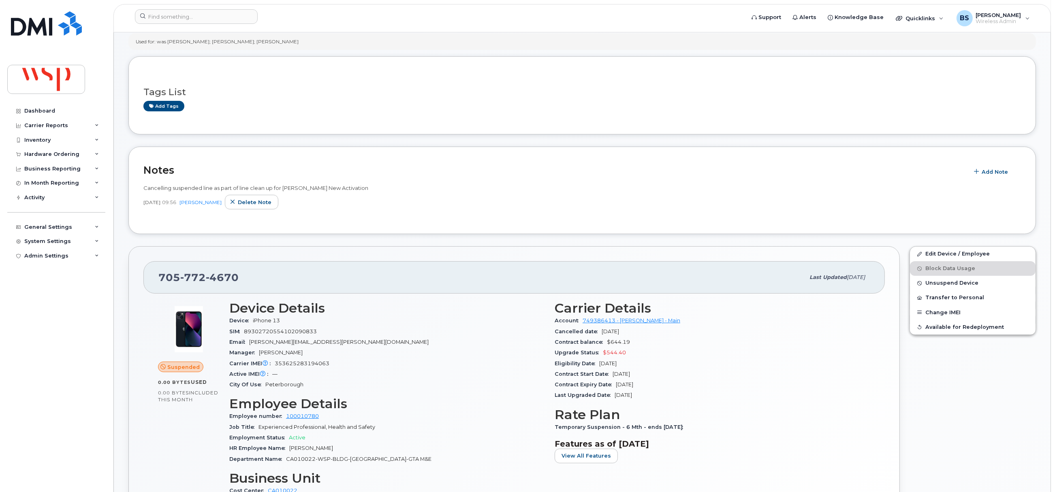
scroll to position [60, 0]
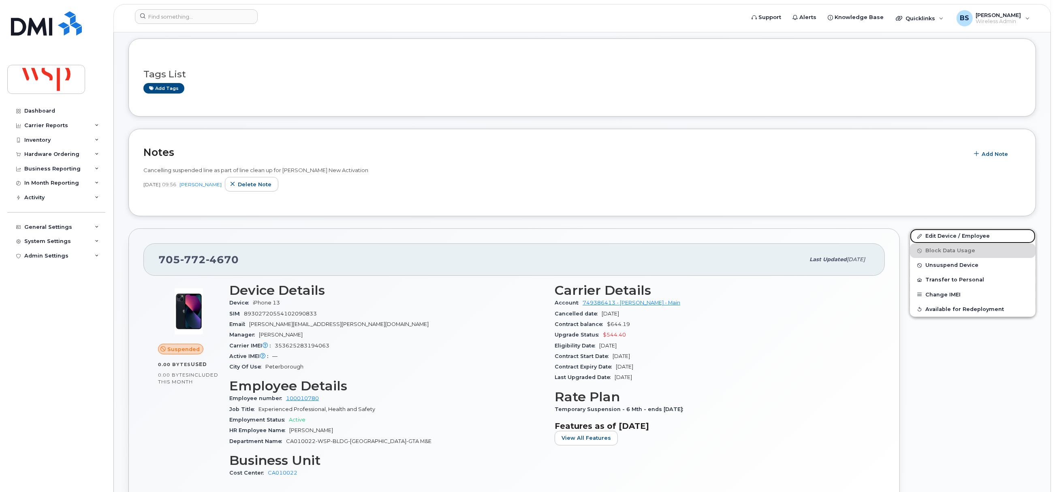
drag, startPoint x: 936, startPoint y: 238, endPoint x: 800, endPoint y: 247, distance: 136.5
click at [936, 238] on link "Edit Device / Employee" at bounding box center [973, 236] width 126 height 15
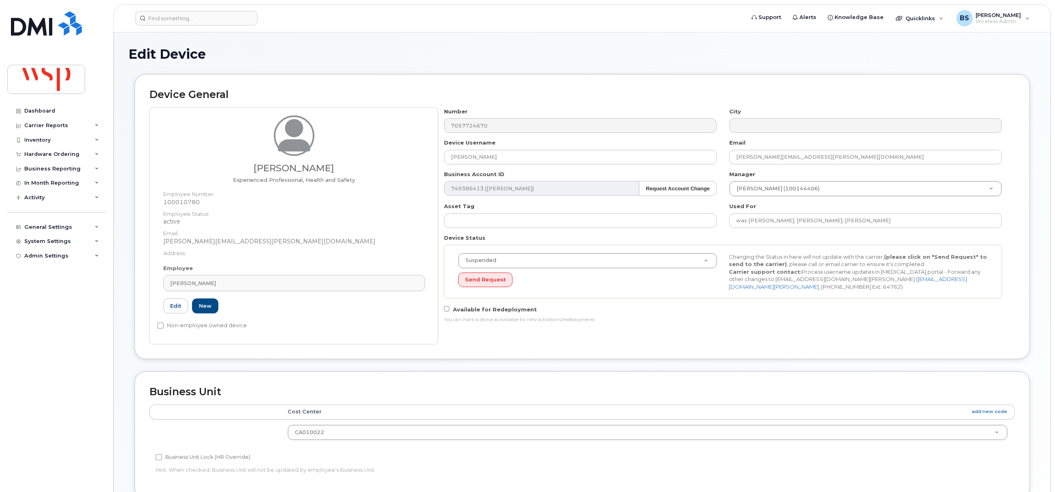
click at [495, 292] on div "Suspended Active Suspended Cancelled Send Request Changing the Status in here w…" at bounding box center [723, 272] width 558 height 54
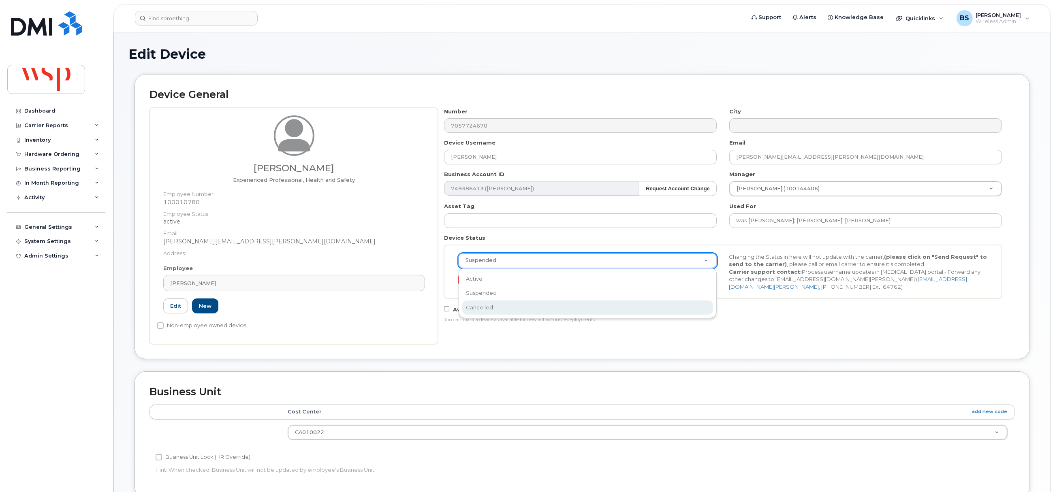
select select "cancelled"
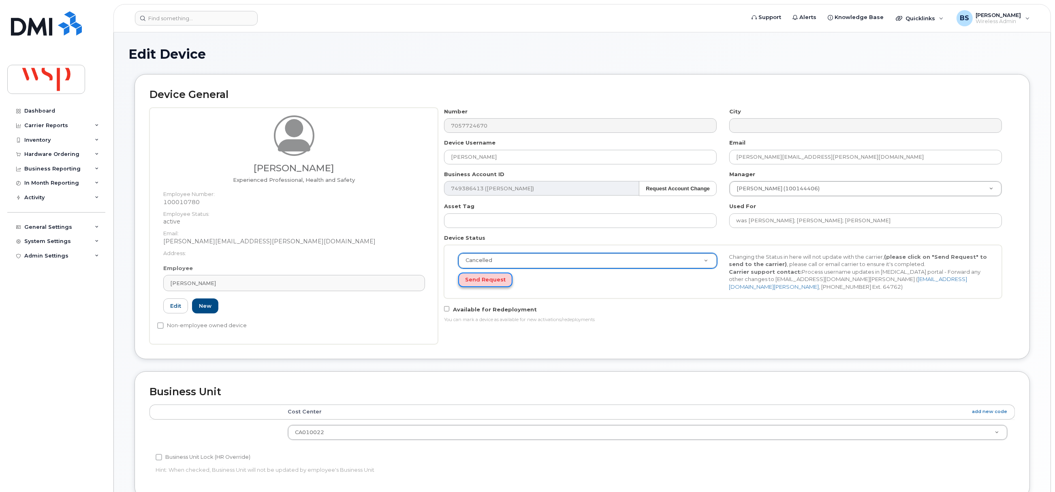
click at [483, 282] on button "Send Request" at bounding box center [485, 280] width 54 height 15
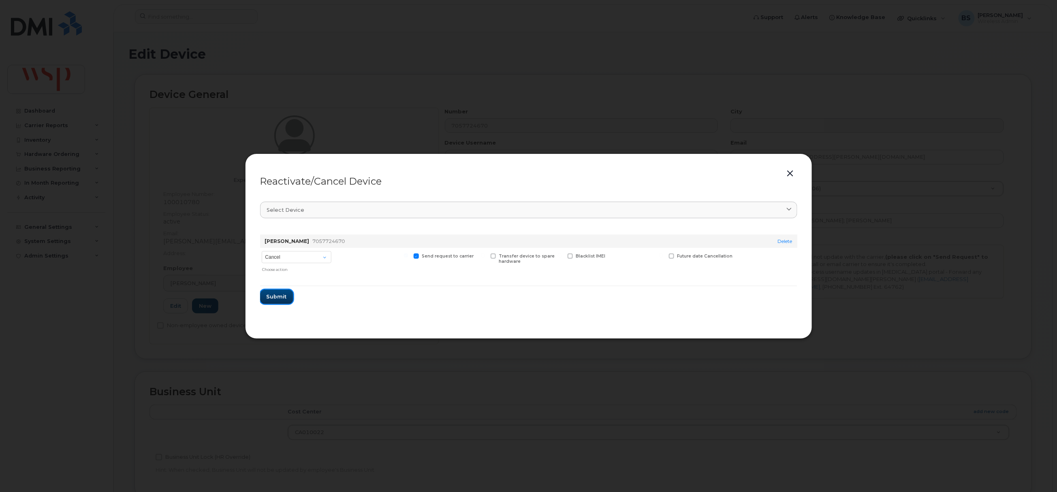
click at [276, 296] on span "Submit" at bounding box center [277, 297] width 20 height 8
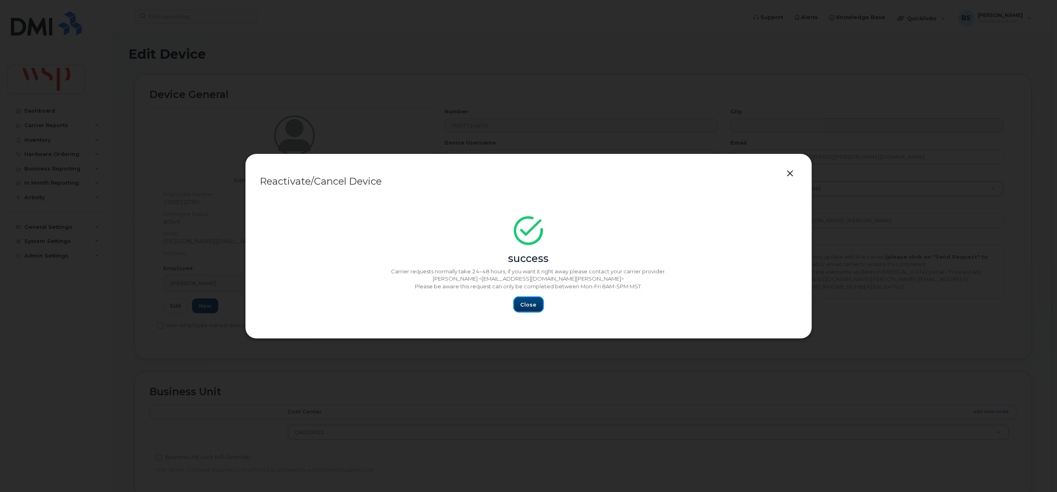
drag, startPoint x: 518, startPoint y: 305, endPoint x: 537, endPoint y: 308, distance: 18.9
click at [519, 305] on button "Close" at bounding box center [528, 304] width 29 height 15
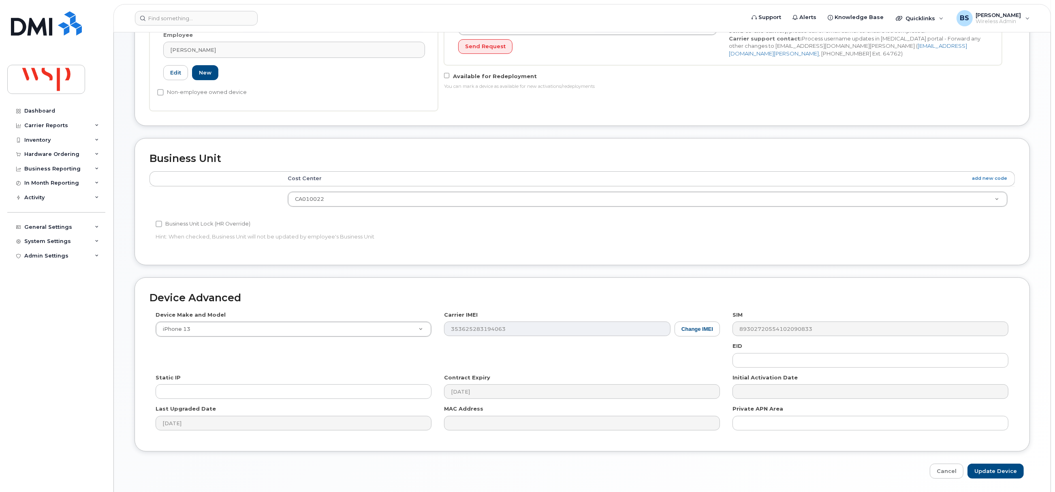
scroll to position [263, 0]
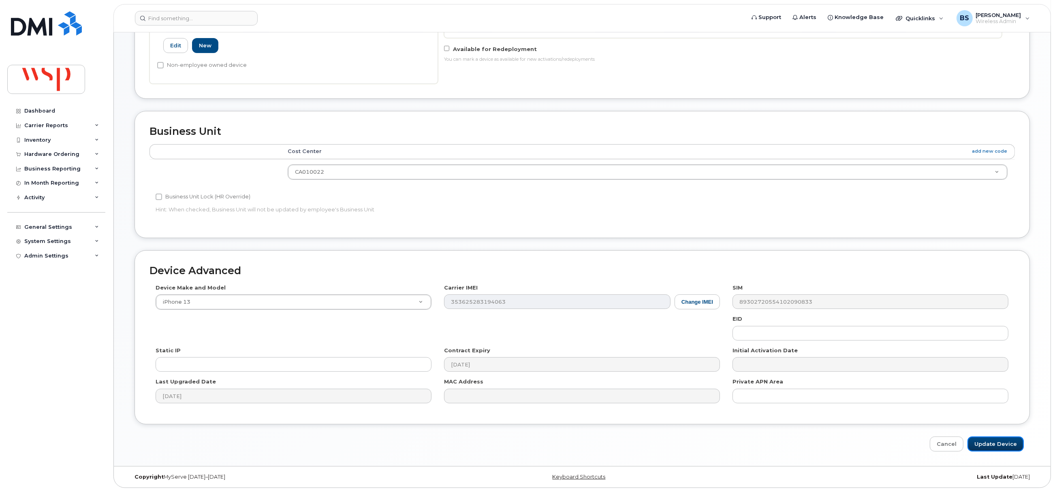
drag, startPoint x: 997, startPoint y: 447, endPoint x: 893, endPoint y: 424, distance: 106.9
click at [997, 447] on input "Update Device" at bounding box center [996, 444] width 56 height 15
type input "Saving..."
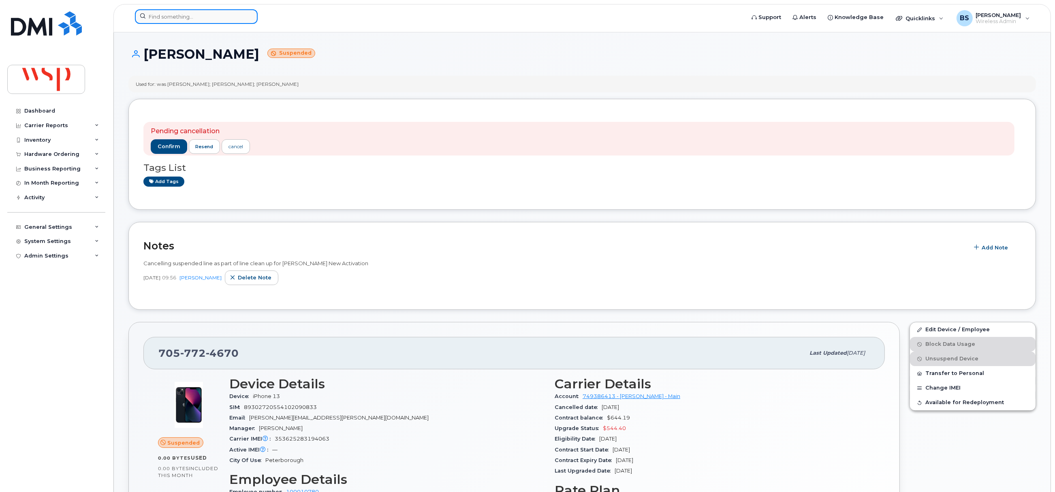
click at [210, 18] on input at bounding box center [196, 16] width 123 height 15
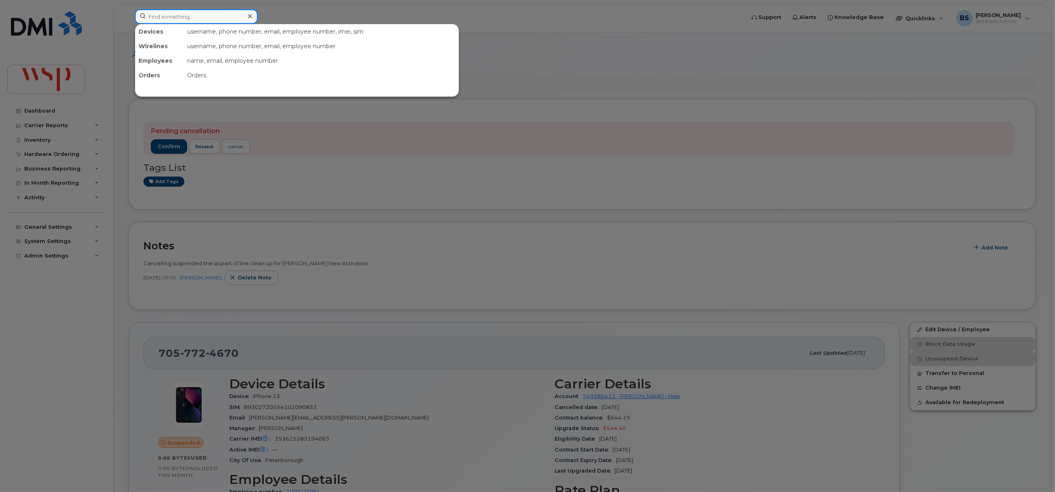
paste input "3688820136"
type input "3688820136"
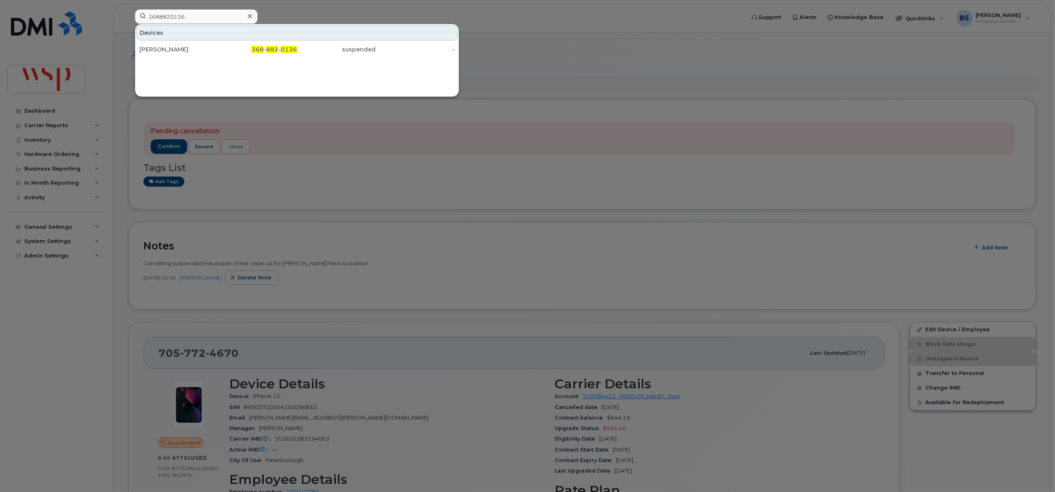
click at [155, 46] on div "[PERSON_NAME]" at bounding box center [178, 49] width 79 height 8
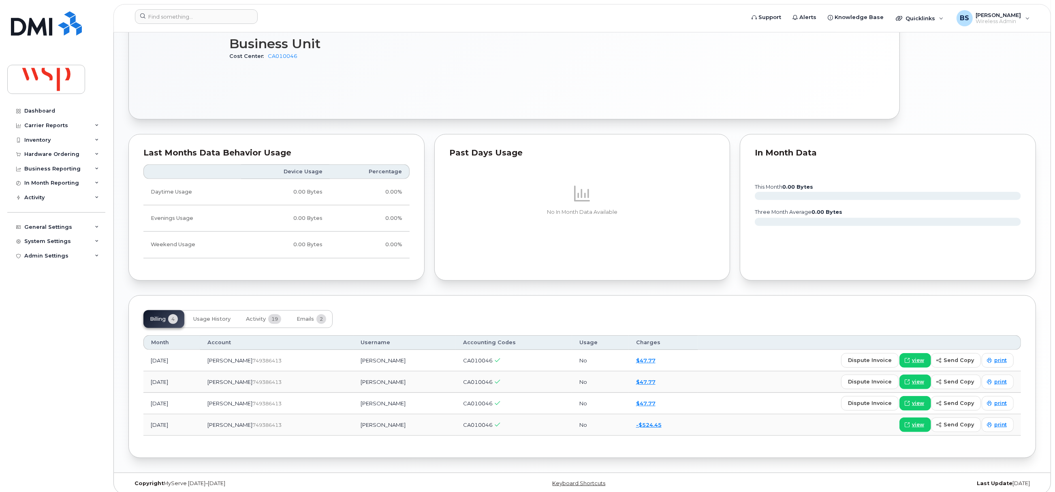
scroll to position [183, 0]
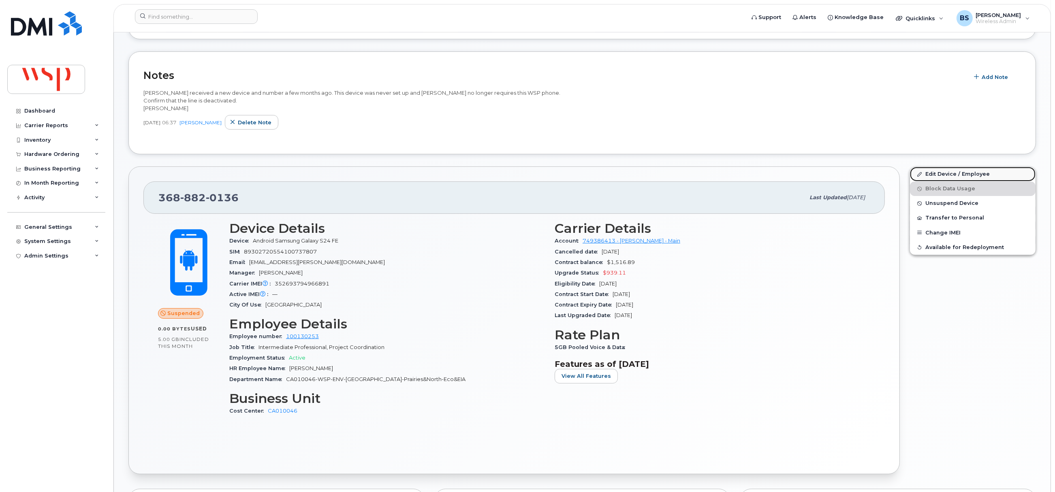
click at [936, 173] on link "Edit Device / Employee" at bounding box center [973, 174] width 126 height 15
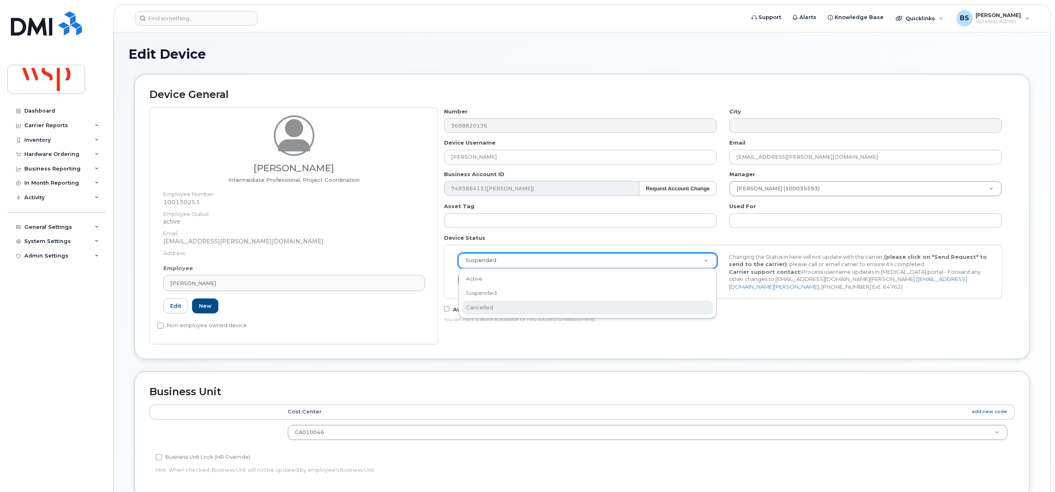
drag, startPoint x: 492, startPoint y: 304, endPoint x: 492, endPoint y: 296, distance: 7.7
select select "cancelled"
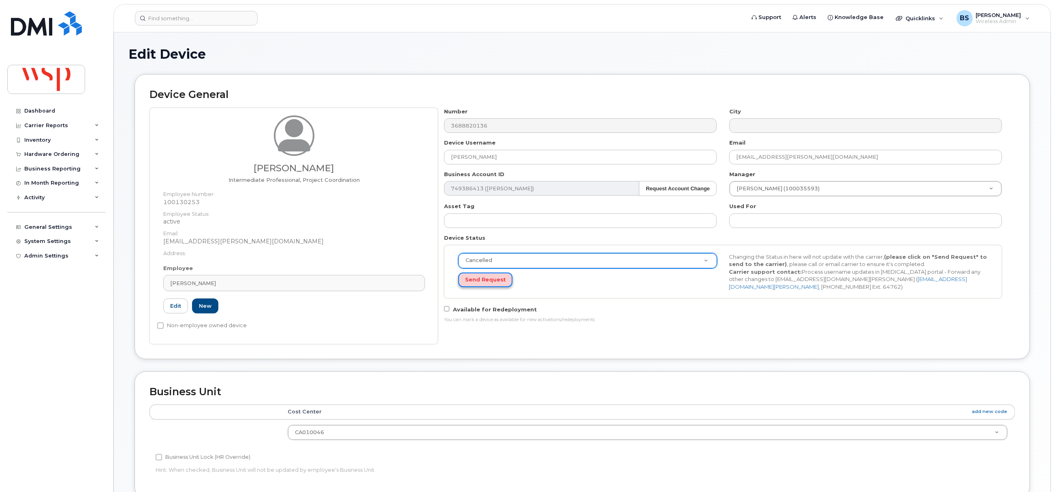
click at [483, 281] on button "Send Request" at bounding box center [485, 280] width 54 height 15
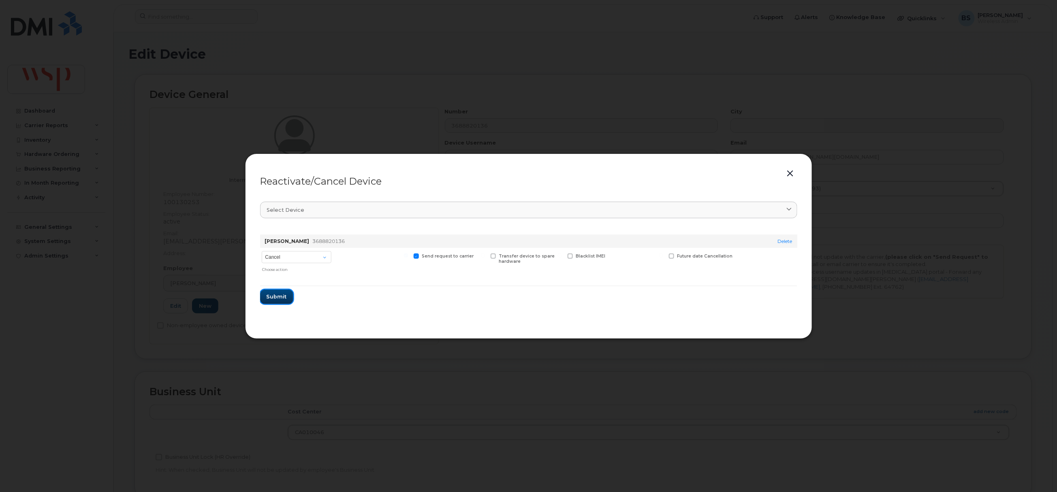
click at [280, 297] on span "Submit" at bounding box center [277, 297] width 20 height 8
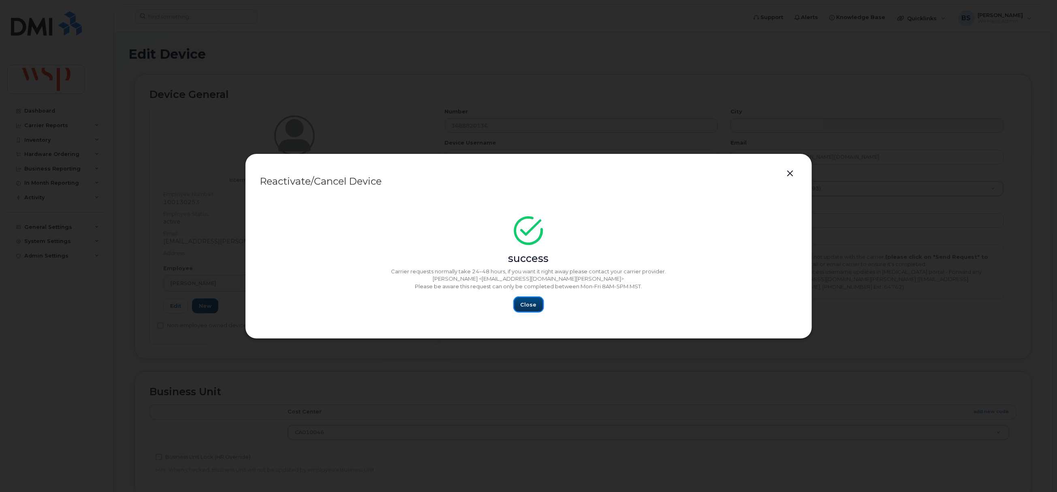
click at [530, 303] on span "Close" at bounding box center [529, 305] width 16 height 8
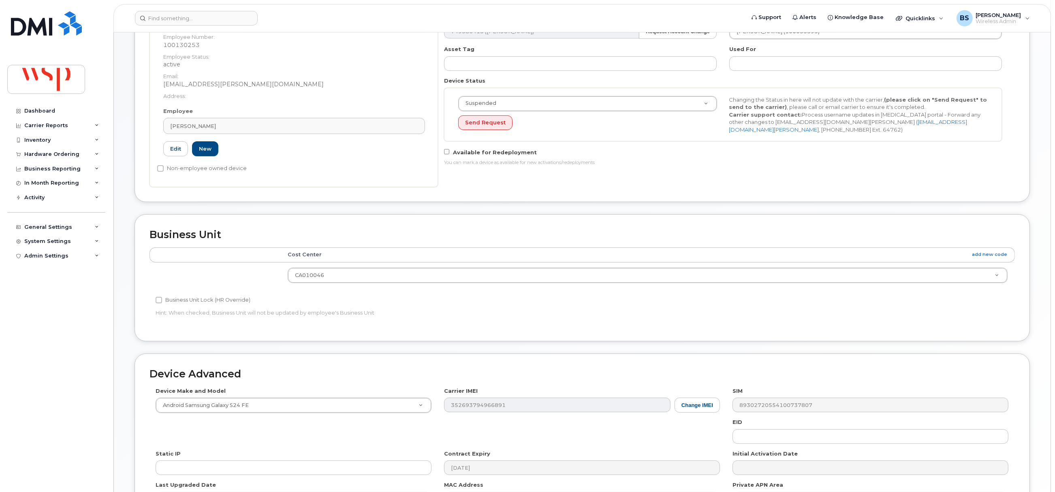
scroll to position [263, 0]
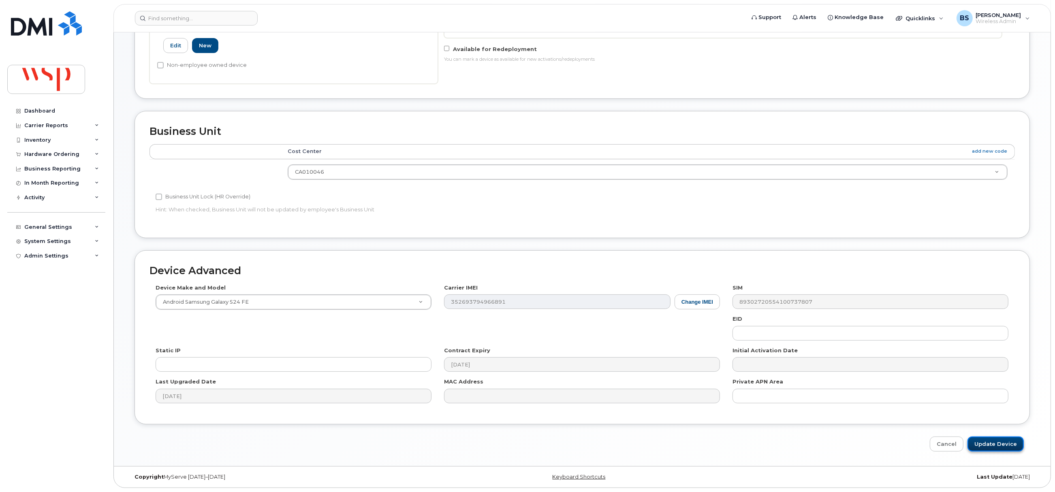
click at [999, 440] on input "Update Device" at bounding box center [996, 444] width 56 height 15
type input "Saving..."
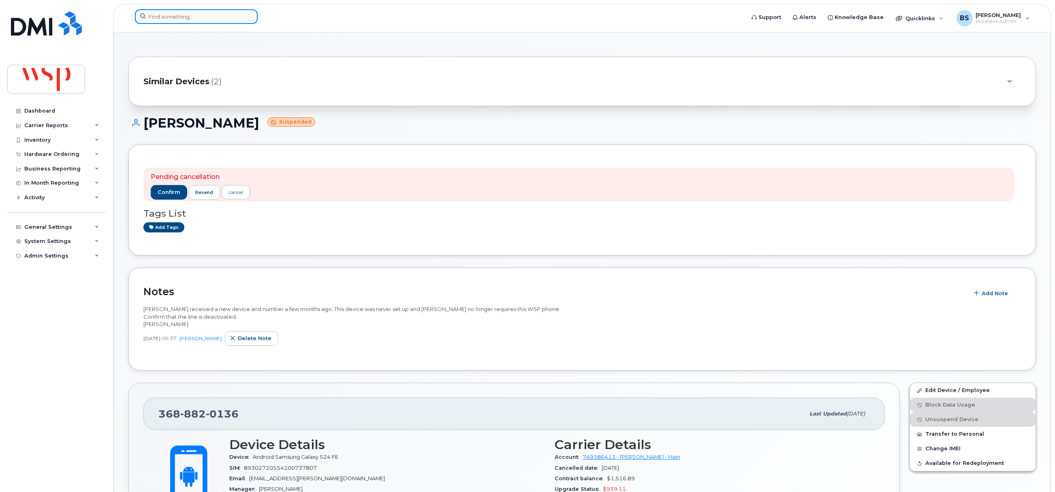
click at [178, 18] on input at bounding box center [196, 16] width 123 height 15
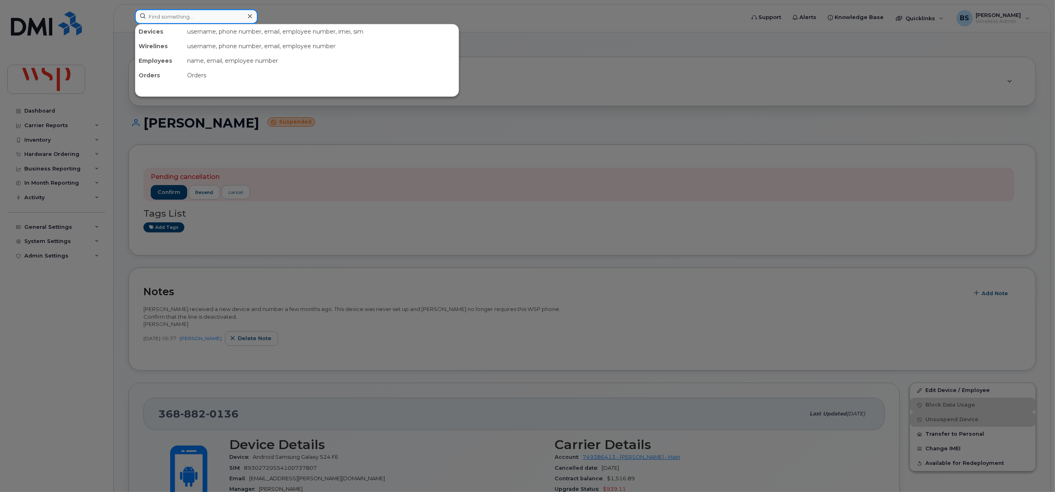
paste input "2899284695"
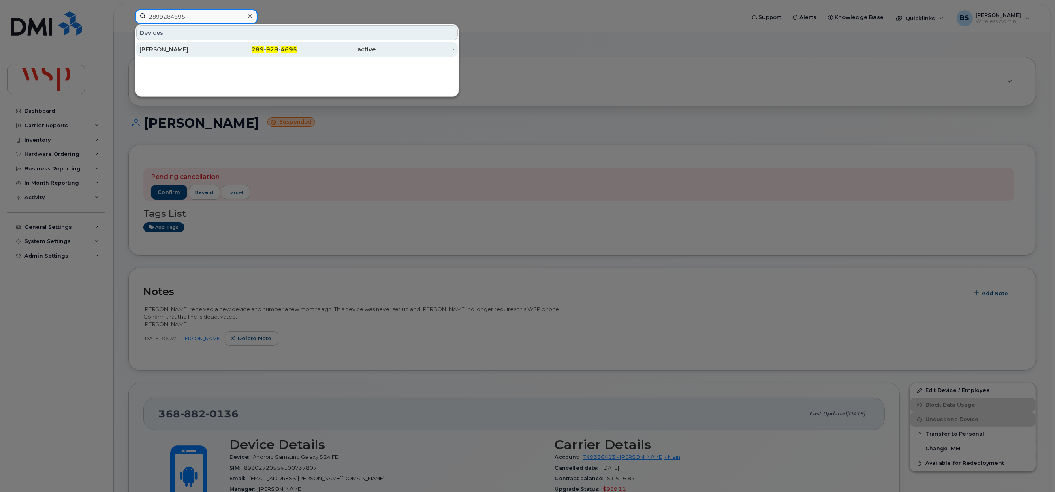
type input "2899284695"
click at [154, 49] on div "[PERSON_NAME]" at bounding box center [178, 49] width 79 height 8
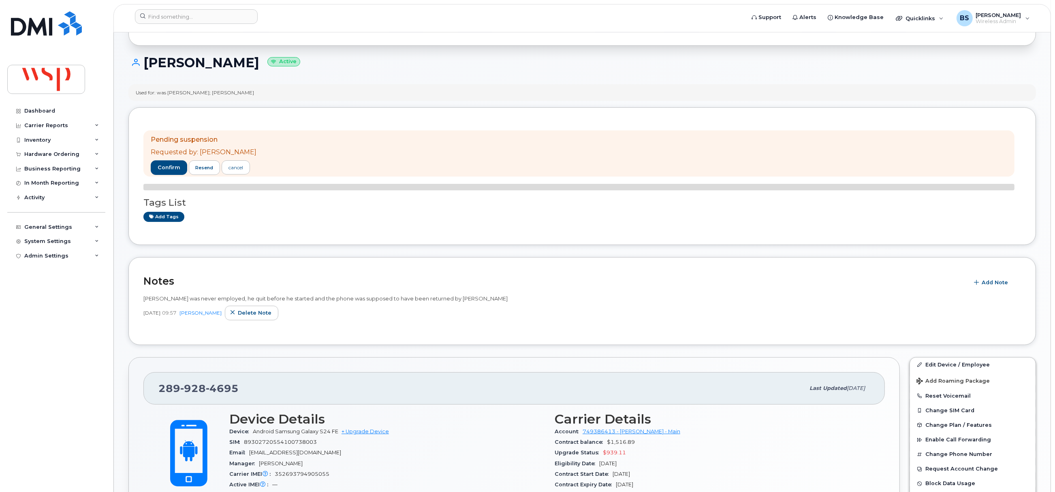
scroll to position [130, 0]
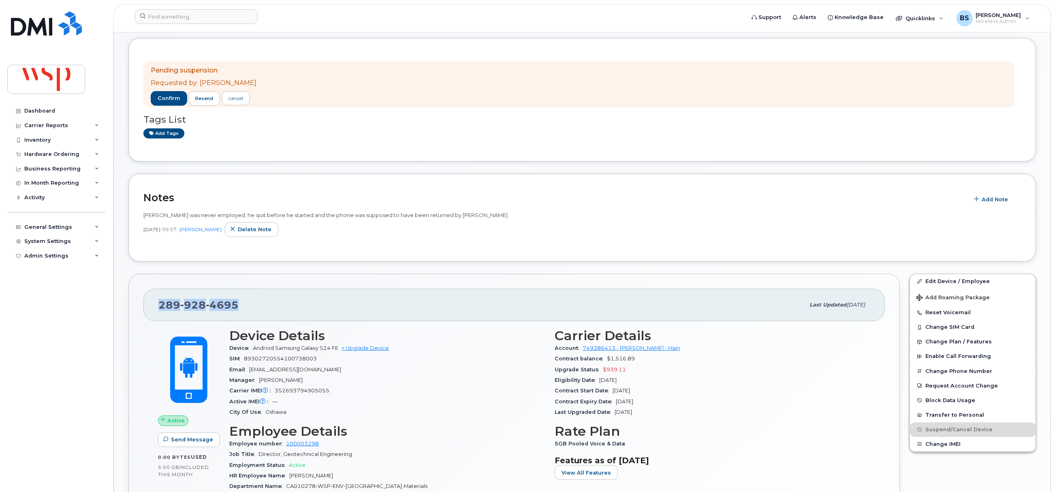
drag, startPoint x: 189, startPoint y: 308, endPoint x: 159, endPoint y: 310, distance: 30.1
click at [159, 310] on div "[PHONE_NUMBER]" at bounding box center [481, 305] width 646 height 17
copy span "[PHONE_NUMBER]"
click at [170, 100] on span "confirm" at bounding box center [169, 98] width 23 height 7
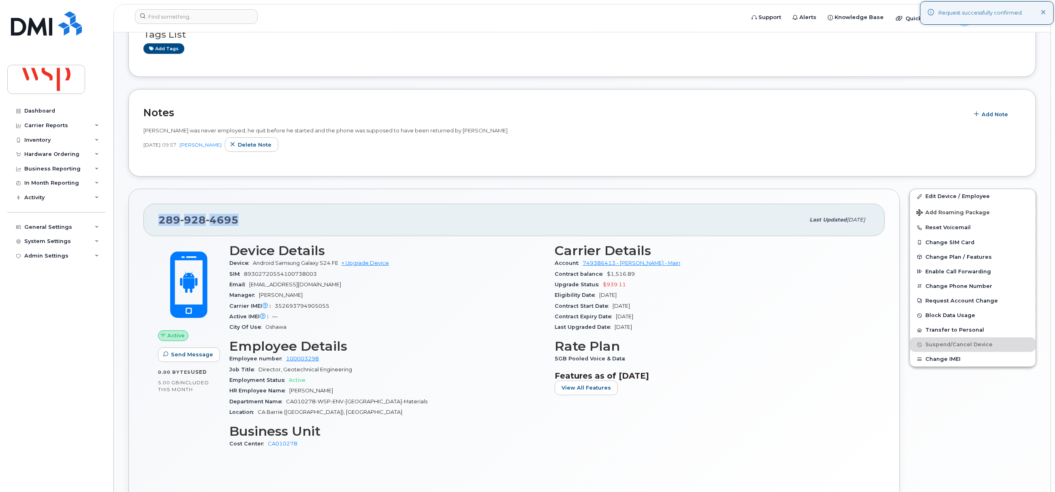
scroll to position [19, 0]
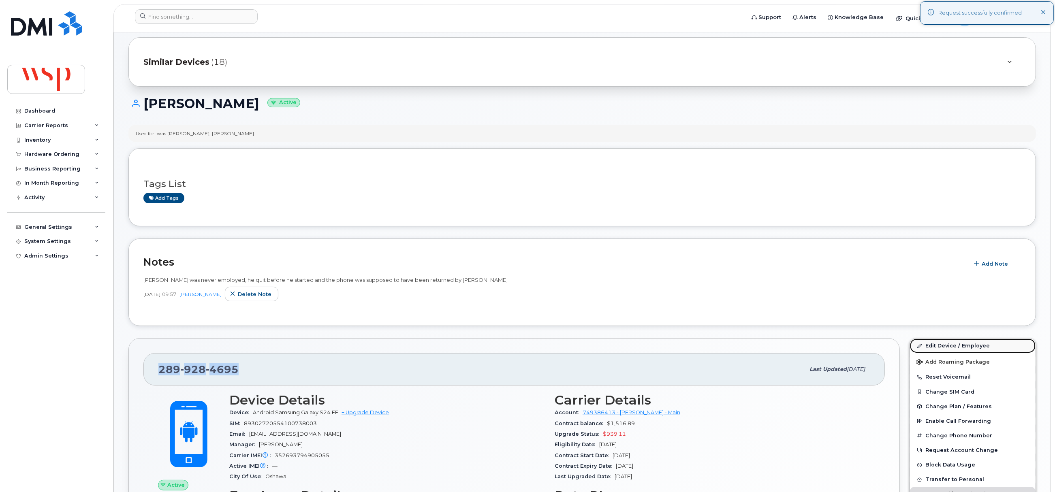
drag, startPoint x: 935, startPoint y: 345, endPoint x: 922, endPoint y: 349, distance: 12.7
click at [935, 345] on link "Edit Device / Employee" at bounding box center [973, 346] width 126 height 15
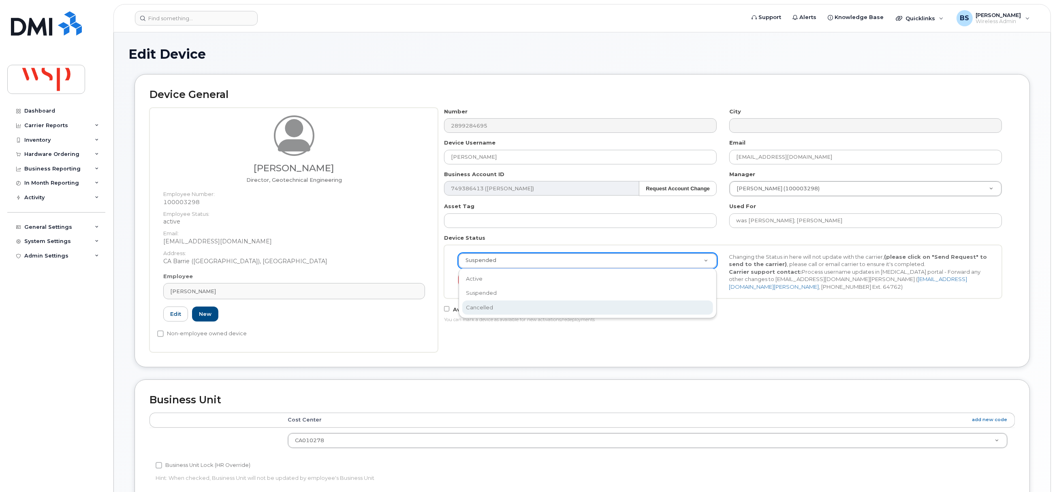
select select "cancelled"
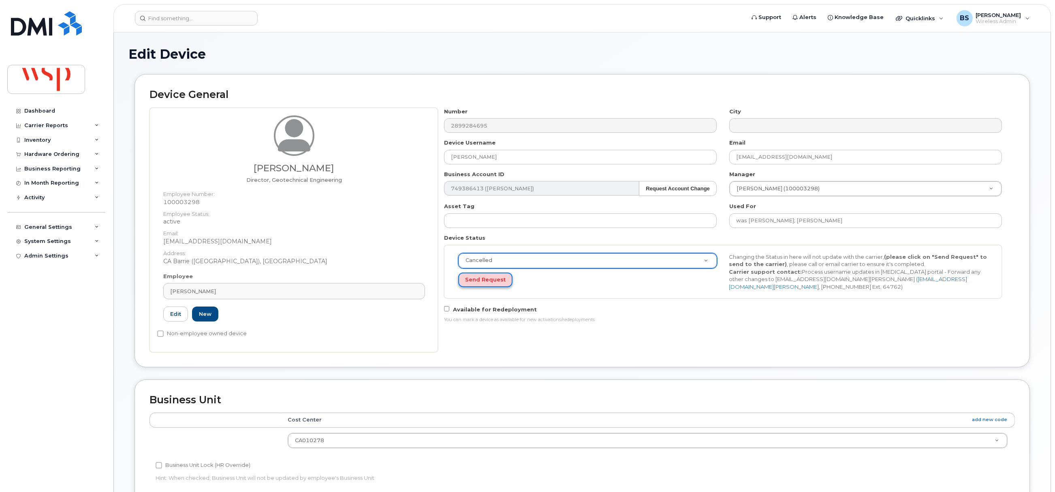
click at [483, 278] on button "Send Request" at bounding box center [485, 280] width 54 height 15
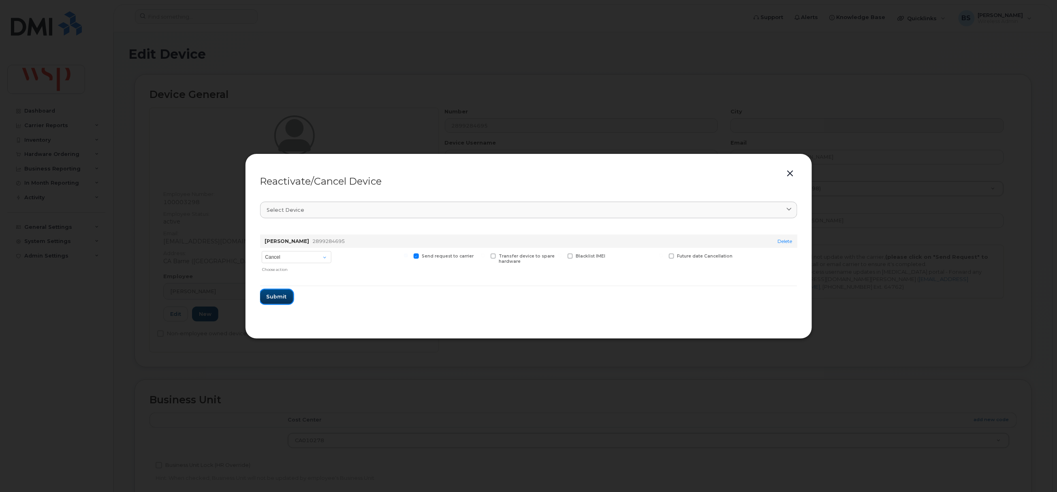
click at [282, 292] on button "Submit" at bounding box center [276, 297] width 33 height 15
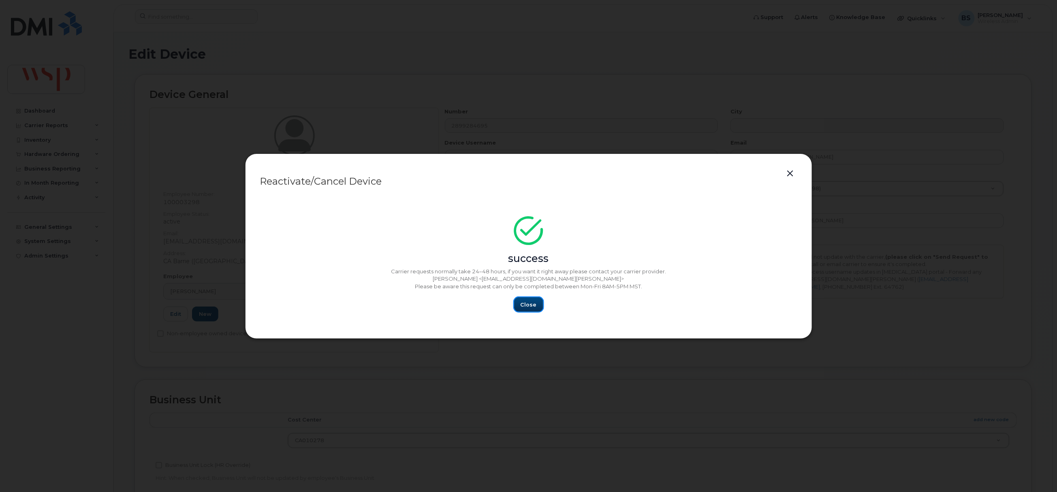
click at [522, 305] on span "Close" at bounding box center [529, 305] width 16 height 8
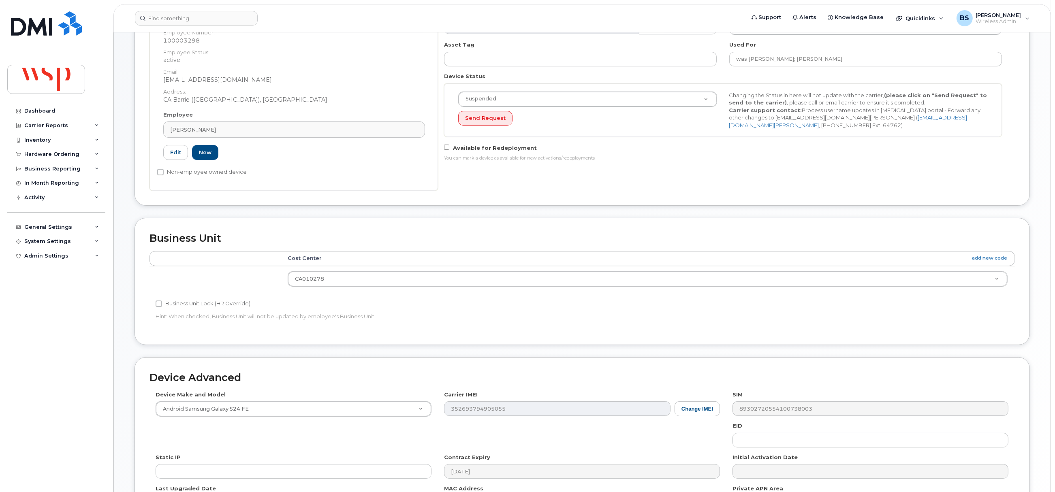
scroll to position [271, 0]
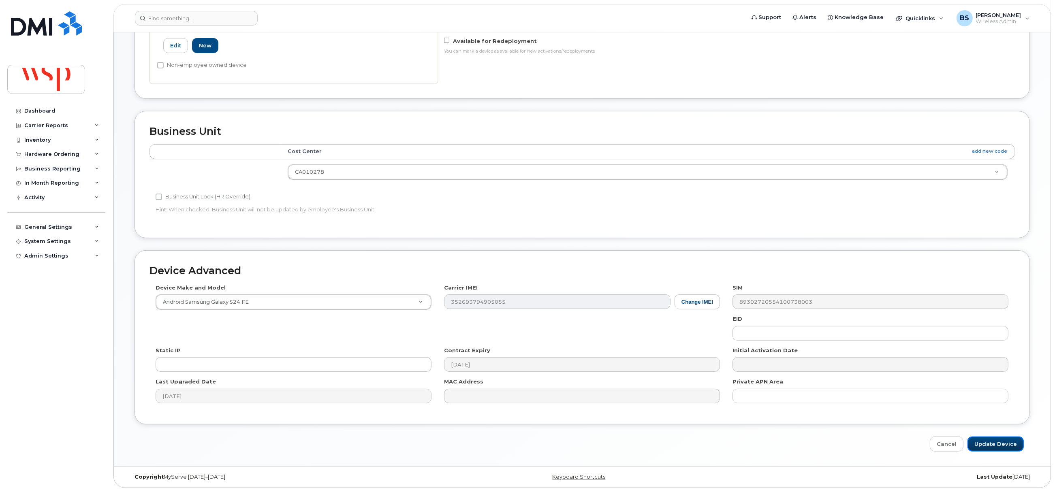
drag, startPoint x: 988, startPoint y: 445, endPoint x: 734, endPoint y: 415, distance: 256.0
click at [988, 445] on input "Update Device" at bounding box center [996, 444] width 56 height 15
type input "Saving..."
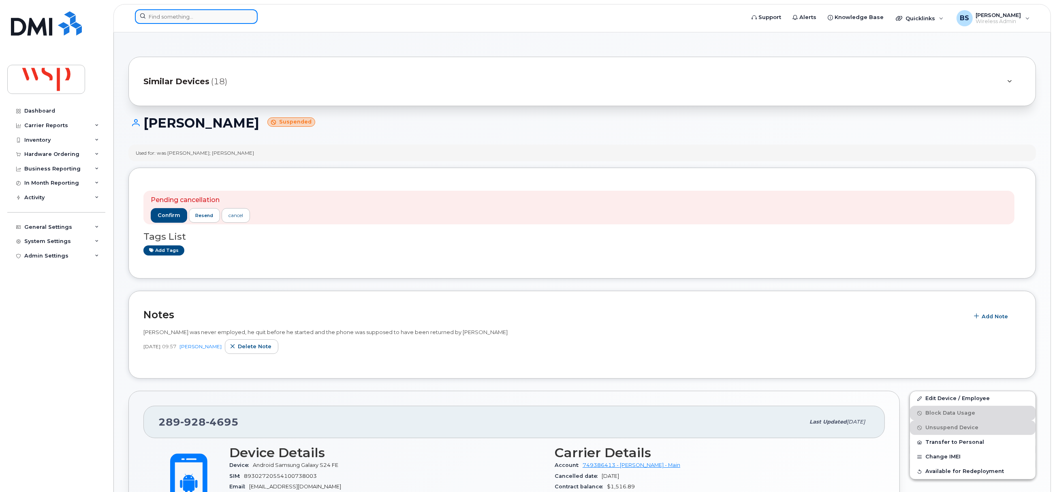
drag, startPoint x: 182, startPoint y: 18, endPoint x: 188, endPoint y: 19, distance: 6.1
click at [184, 17] on input at bounding box center [196, 16] width 123 height 15
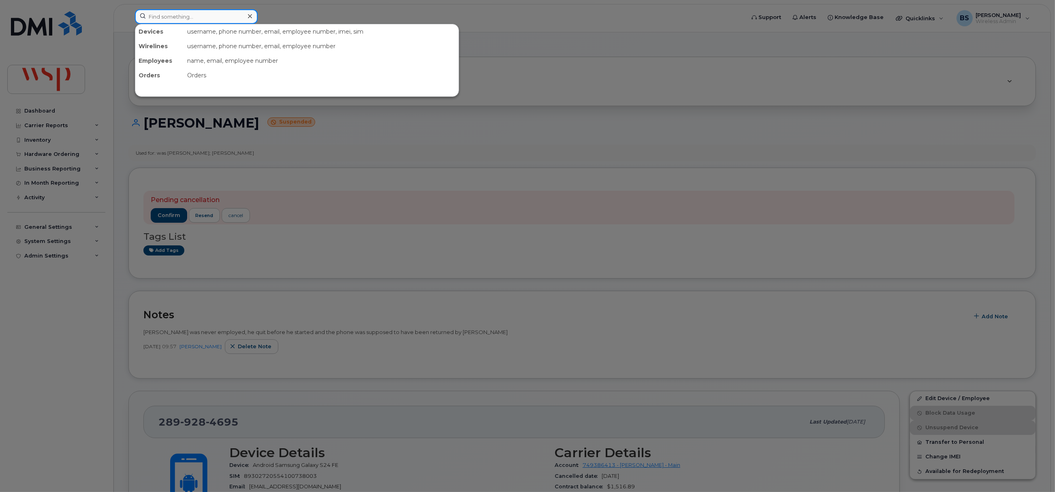
paste input "2263383056"
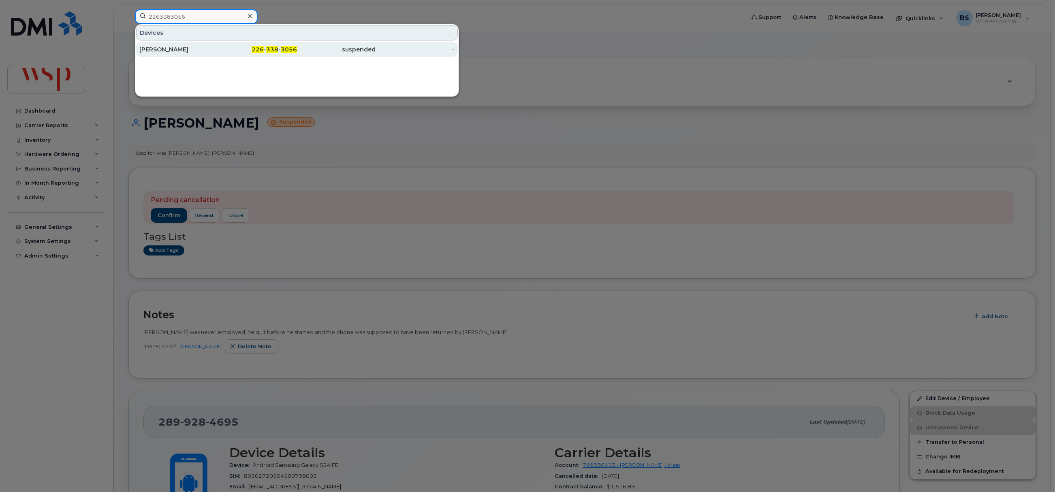
type input "2263383056"
click at [152, 45] on div "[PERSON_NAME]" at bounding box center [178, 49] width 79 height 15
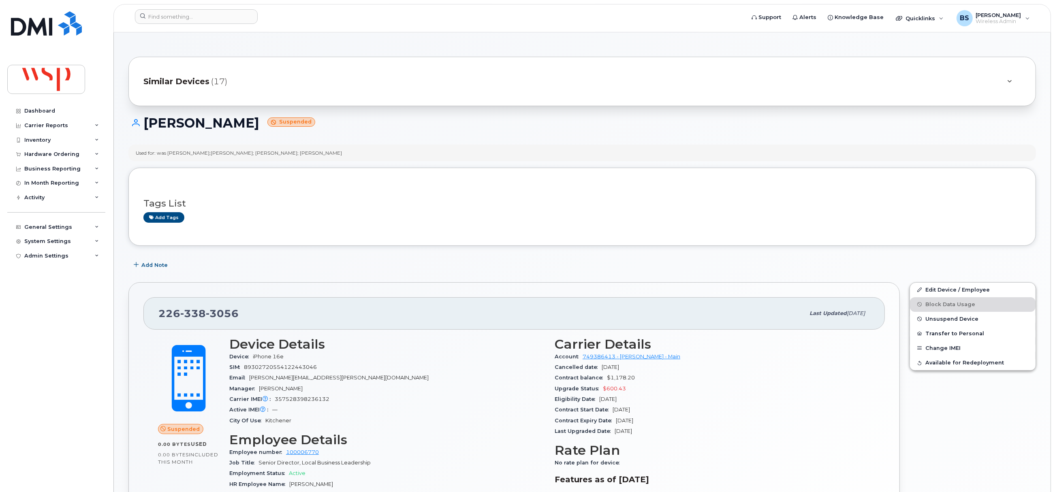
click at [811, 157] on div "Used for: was [PERSON_NAME];[PERSON_NAME]; [PERSON_NAME]; [PERSON_NAME]" at bounding box center [582, 153] width 908 height 17
click at [180, 19] on input at bounding box center [196, 16] width 123 height 15
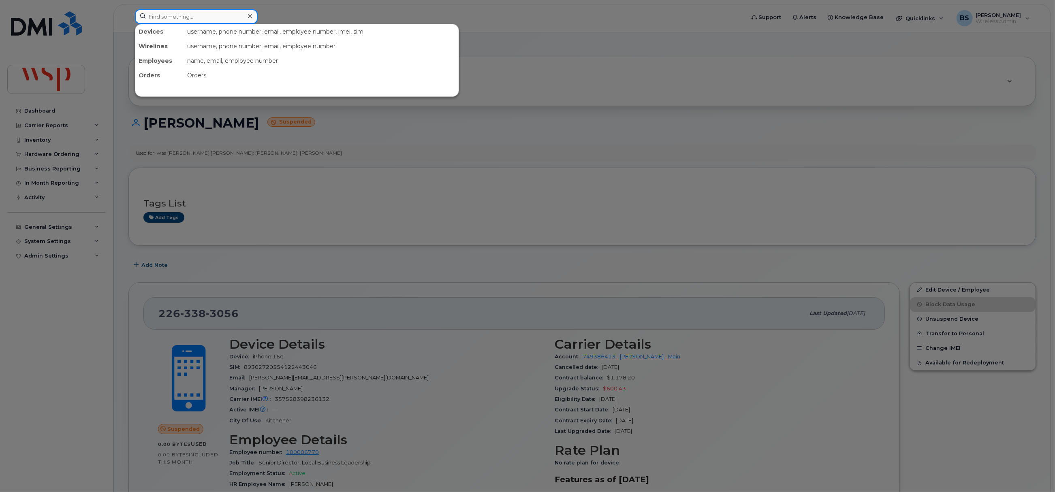
paste input "7809320246"
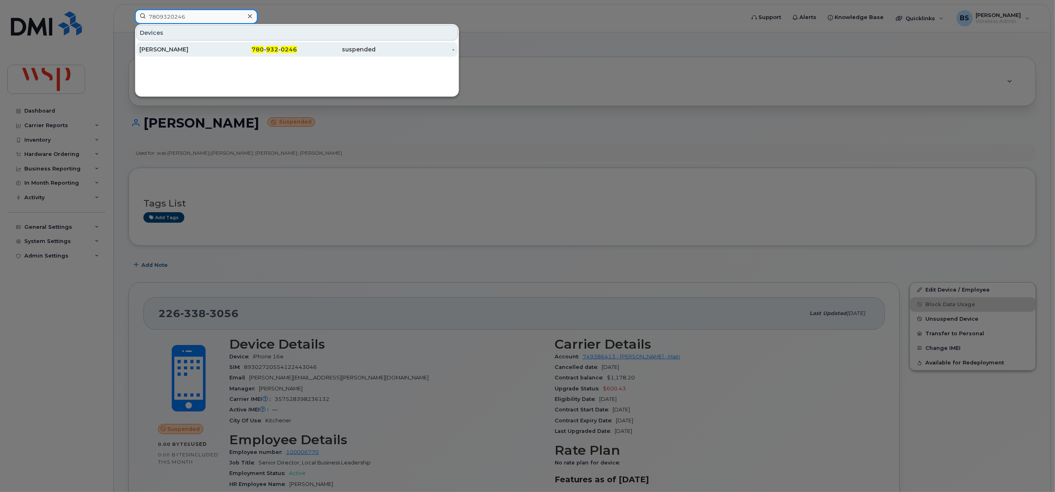
type input "7809320246"
drag, startPoint x: 156, startPoint y: 47, endPoint x: 222, endPoint y: 81, distance: 74.3
click at [156, 47] on div "[PERSON_NAME]" at bounding box center [178, 49] width 79 height 8
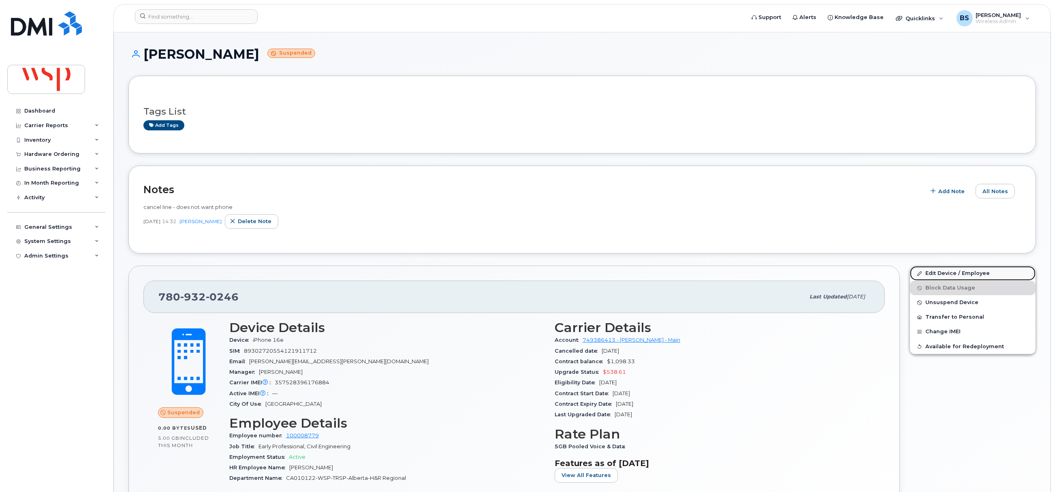
click at [944, 274] on link "Edit Device / Employee" at bounding box center [973, 273] width 126 height 15
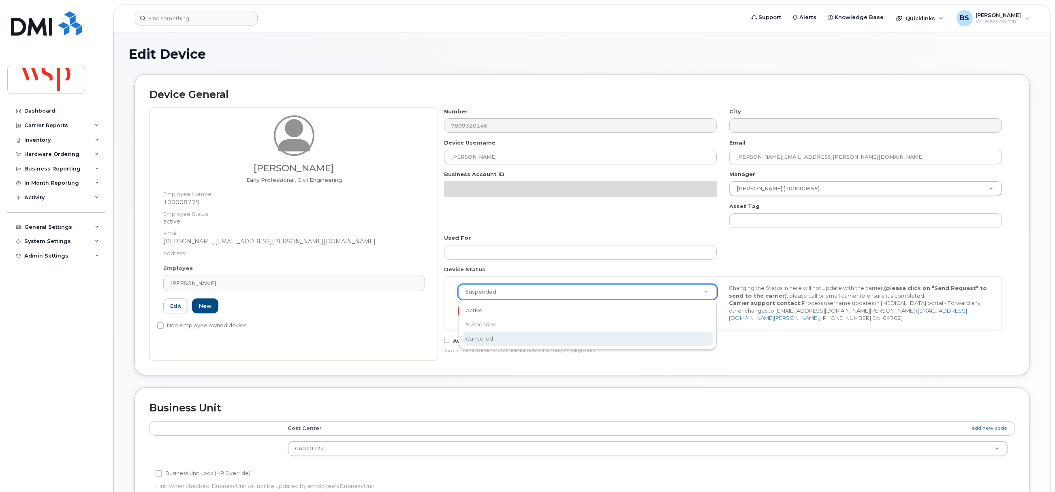
select select "cancelled"
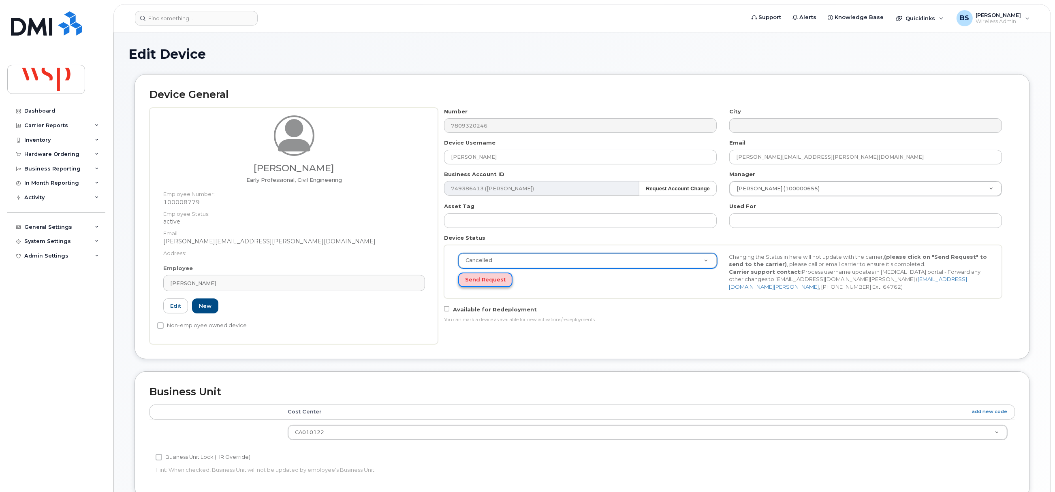
click at [487, 279] on button "Send Request" at bounding box center [485, 280] width 54 height 15
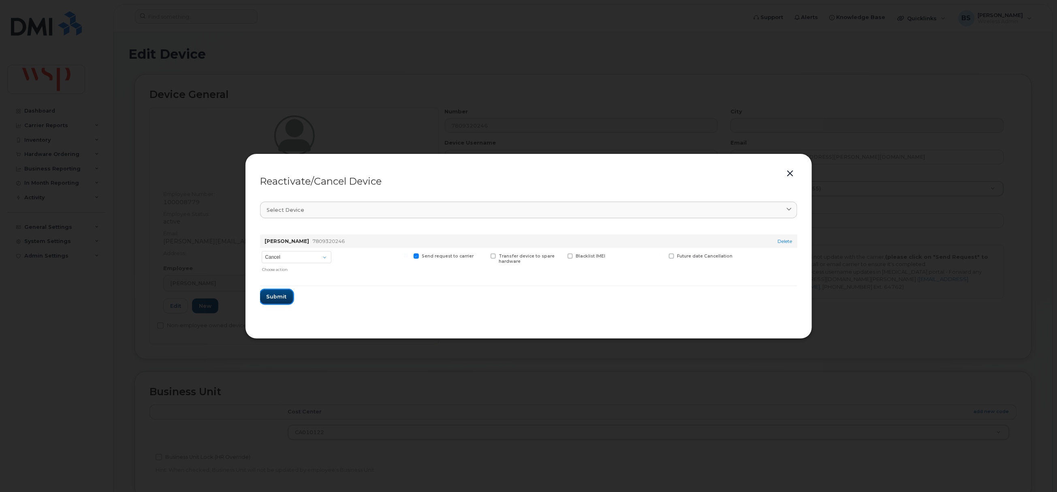
click at [274, 296] on span "Submit" at bounding box center [277, 297] width 20 height 8
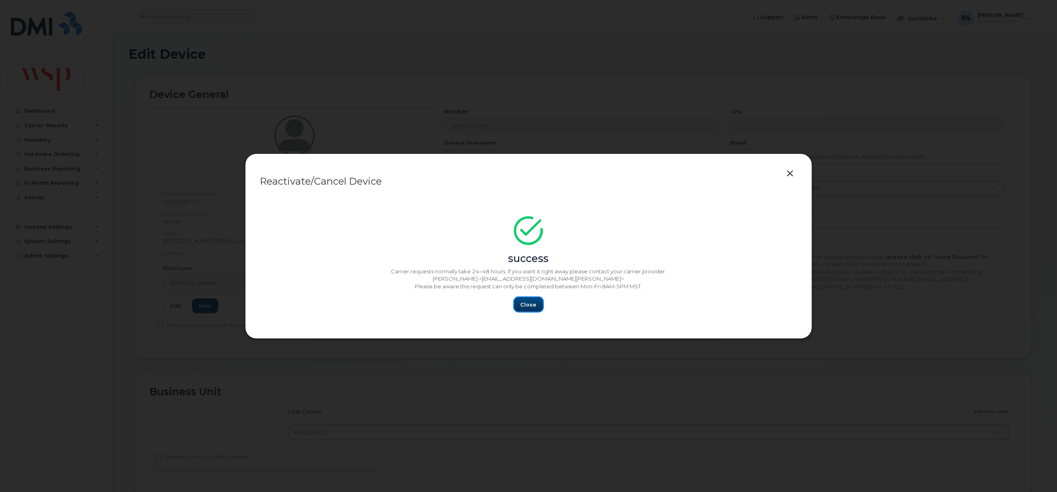
click at [531, 304] on span "Close" at bounding box center [529, 305] width 16 height 8
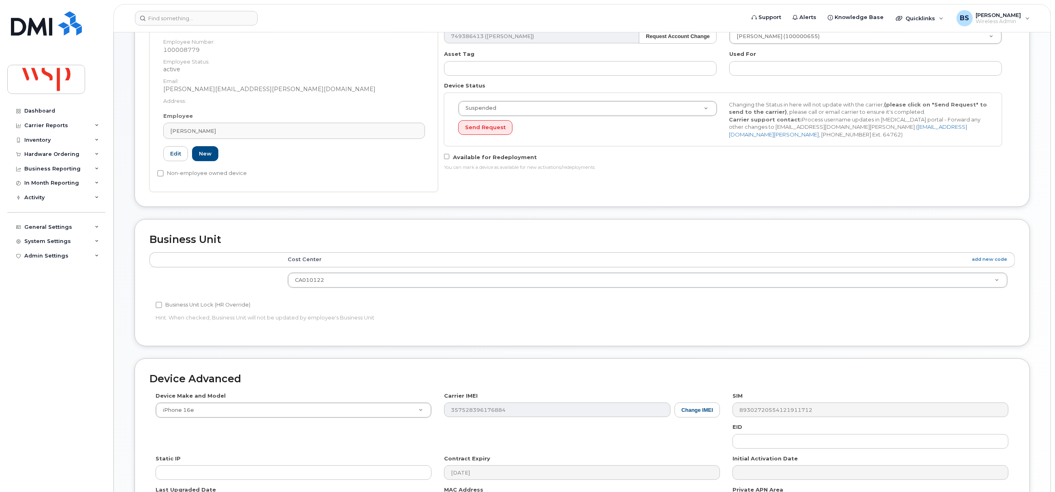
scroll to position [263, 0]
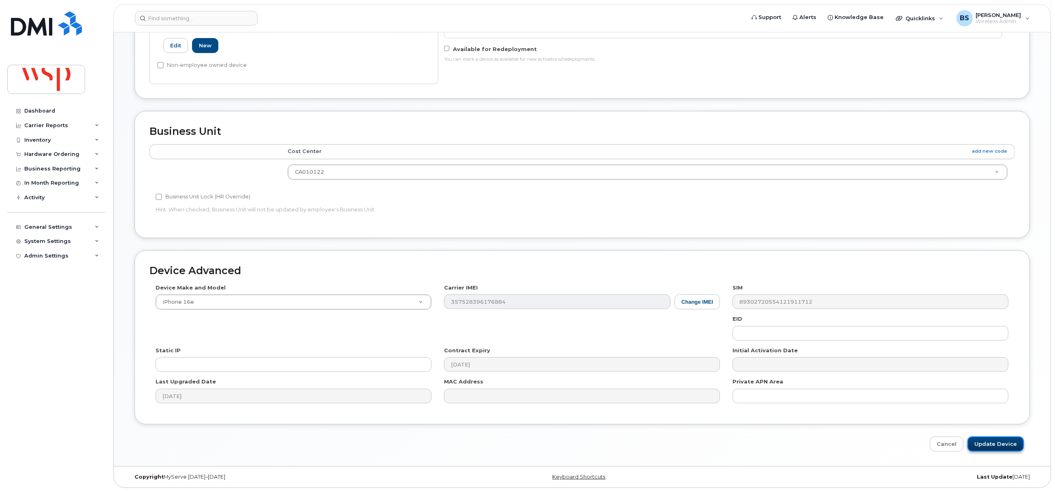
drag, startPoint x: 993, startPoint y: 441, endPoint x: 913, endPoint y: 422, distance: 82.4
click at [993, 441] on input "Update Device" at bounding box center [996, 444] width 56 height 15
type input "Saving..."
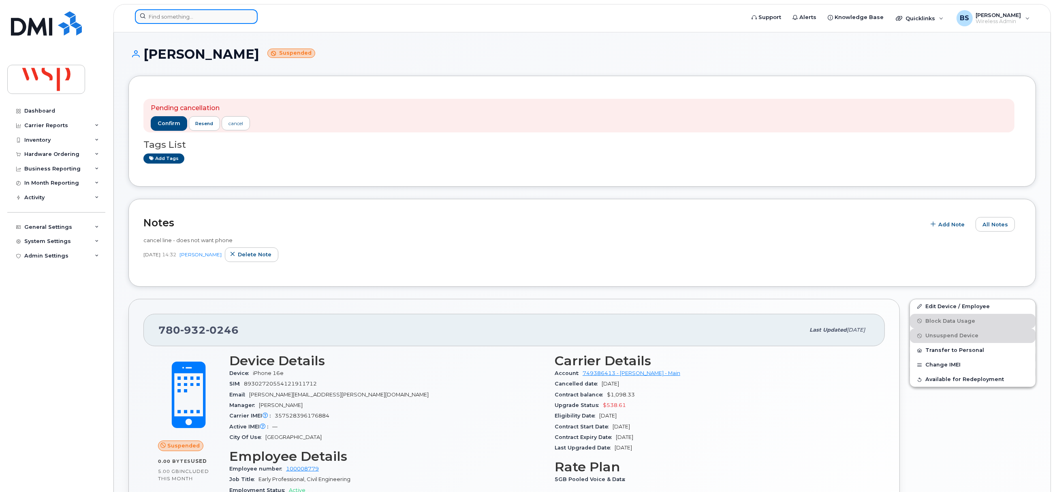
click at [187, 19] on input at bounding box center [196, 16] width 123 height 15
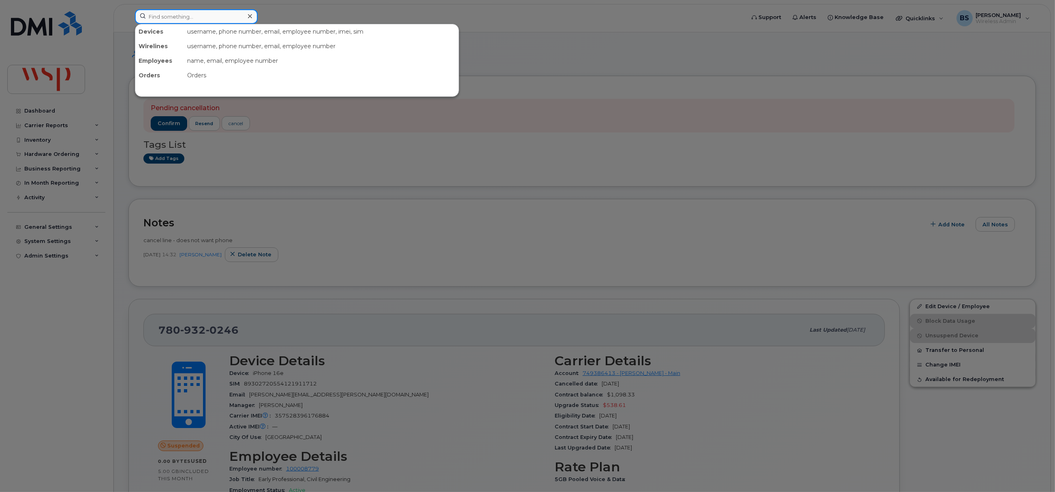
paste input "4377272043"
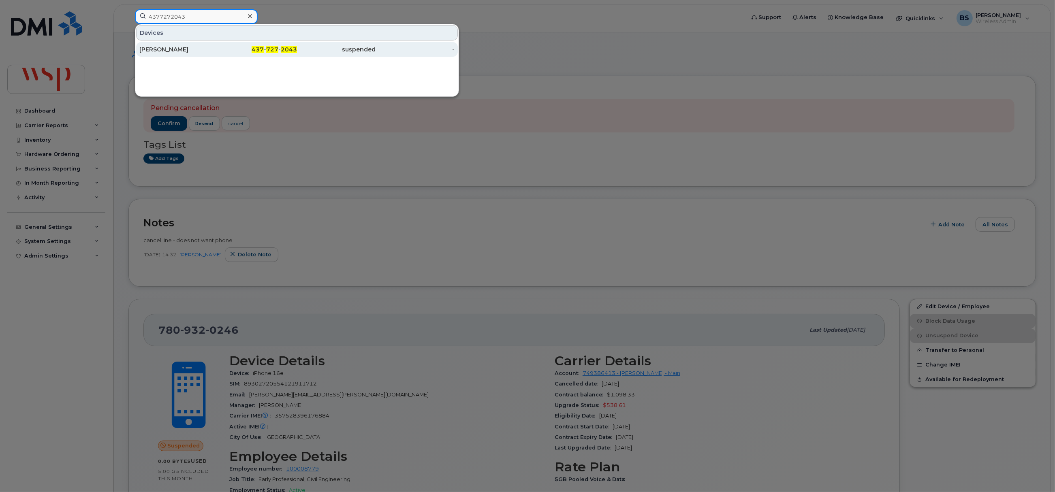
type input "4377272043"
click at [154, 49] on div "Kim LeBrun" at bounding box center [178, 49] width 79 height 8
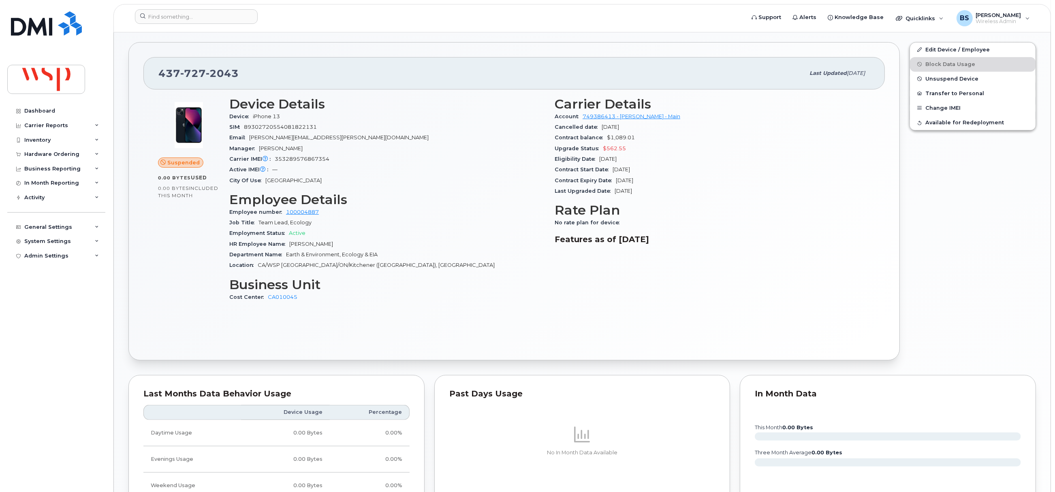
scroll to position [426, 0]
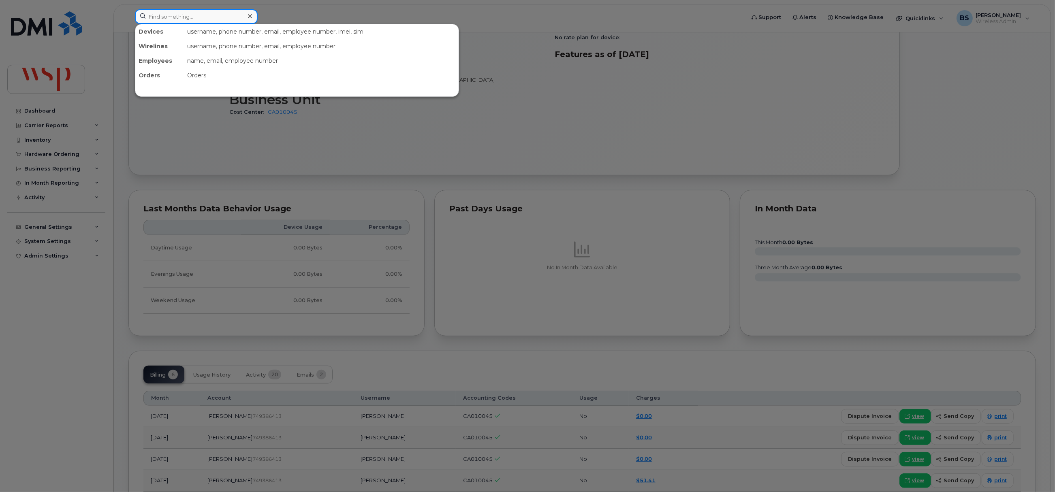
click at [167, 14] on input at bounding box center [196, 16] width 123 height 15
paste input "5148247621"
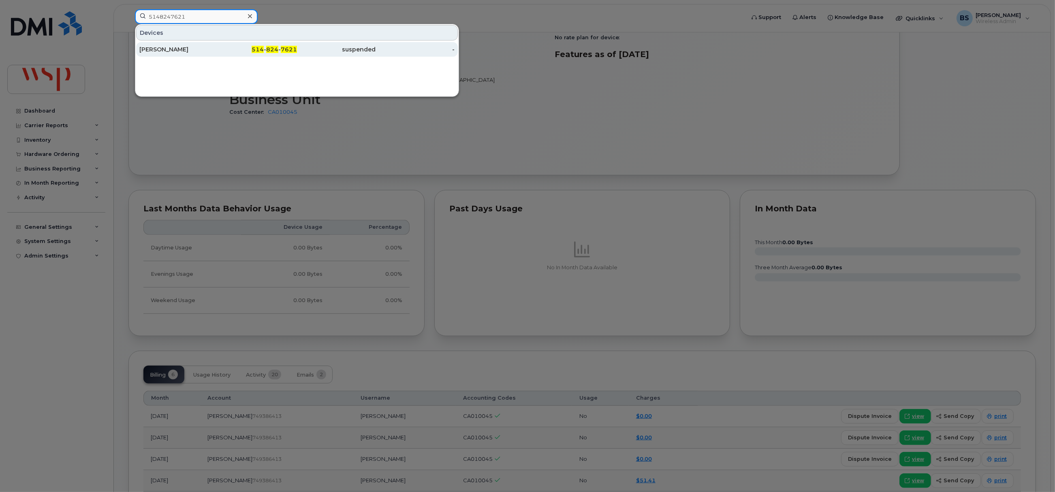
type input "5148247621"
click at [157, 48] on div "FELIX MARTINEAU" at bounding box center [178, 49] width 79 height 8
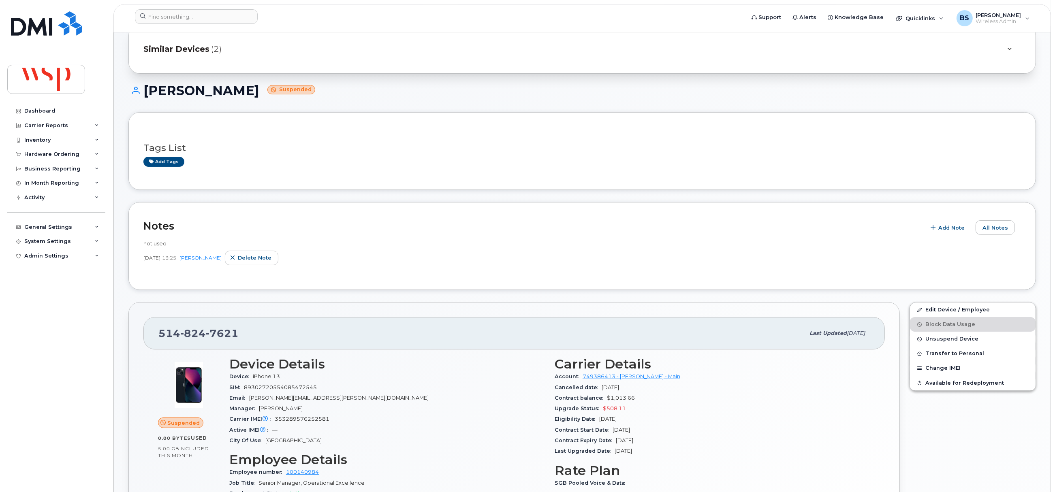
scroll to position [60, 0]
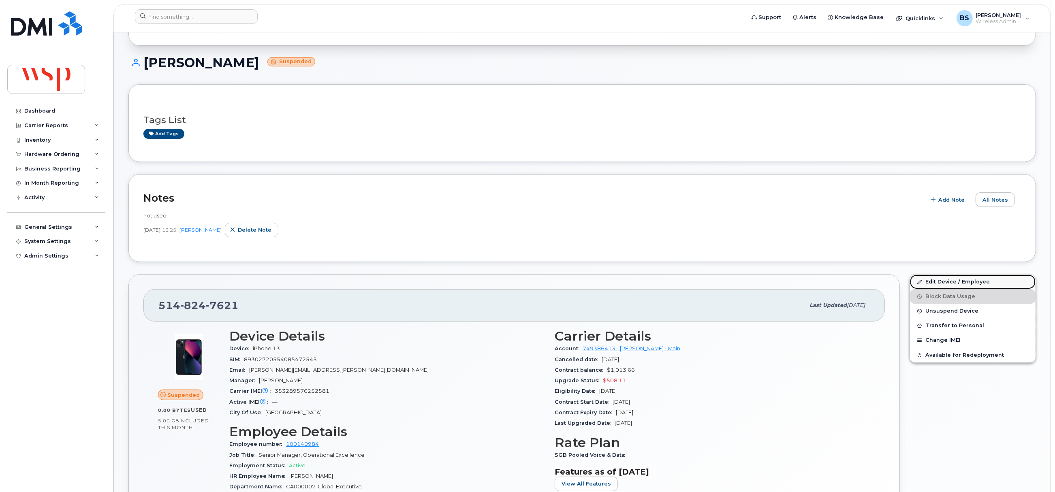
click at [938, 281] on link "Edit Device / Employee" at bounding box center [973, 282] width 126 height 15
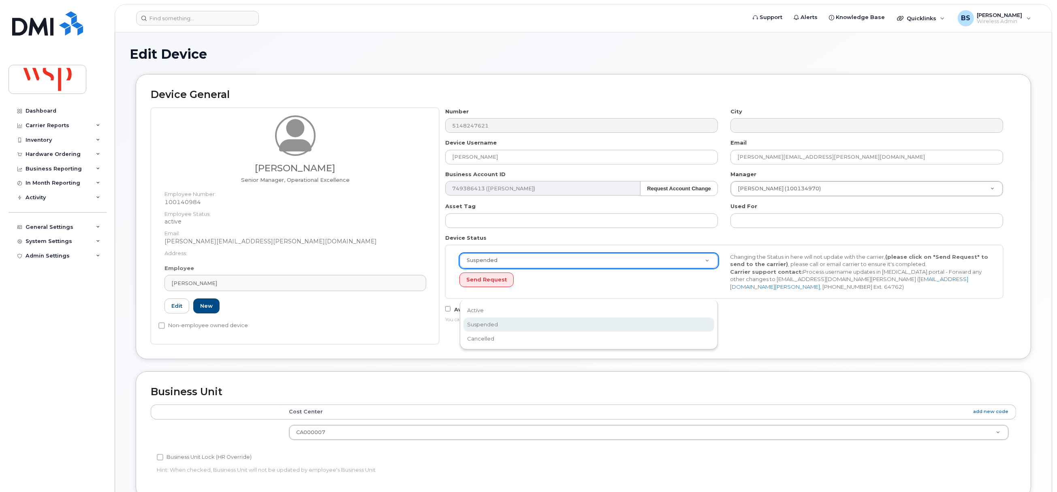
scroll to position [0, 2]
drag, startPoint x: 477, startPoint y: 330, endPoint x: 481, endPoint y: 334, distance: 6.6
select select "cancelled"
click at [489, 282] on button "Send Request" at bounding box center [485, 280] width 54 height 15
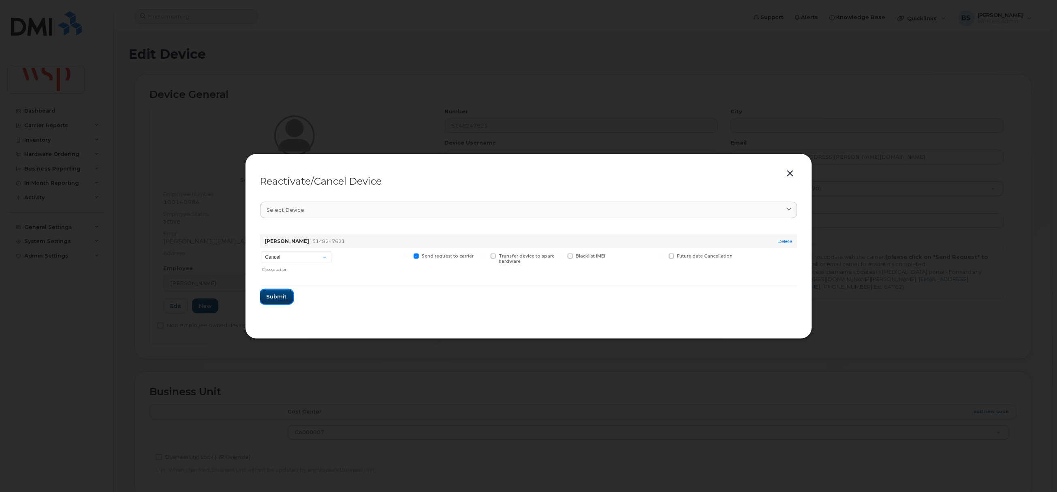
click at [272, 294] on span "Submit" at bounding box center [277, 297] width 20 height 8
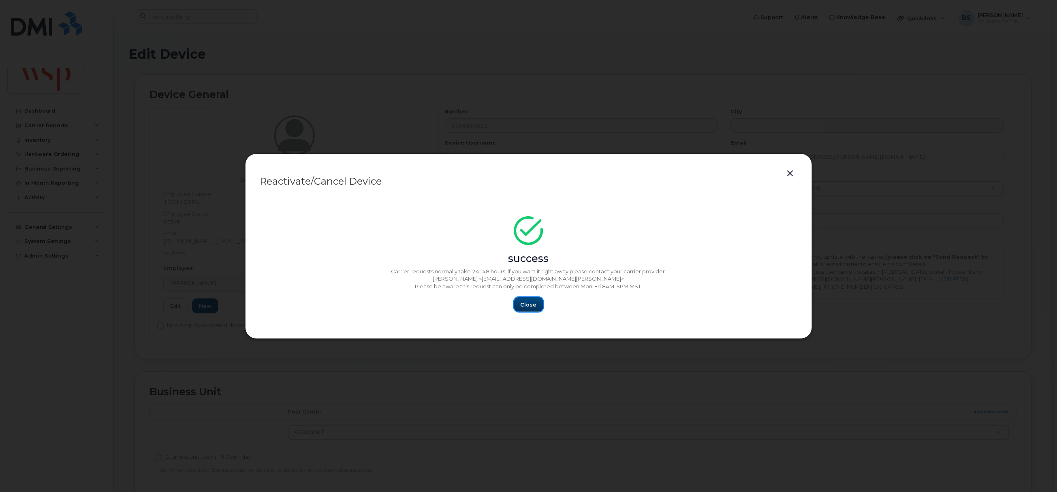
click at [528, 306] on span "Close" at bounding box center [529, 305] width 16 height 8
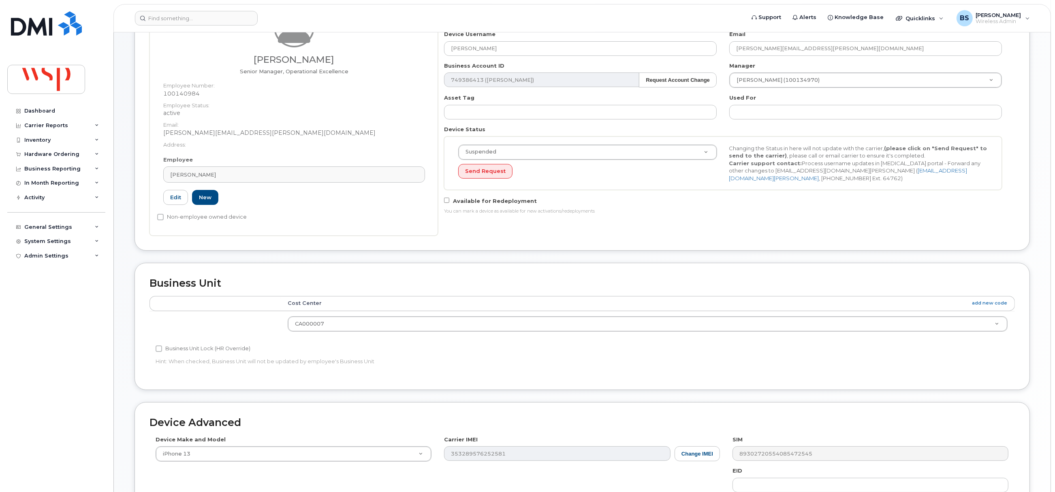
scroll to position [263, 0]
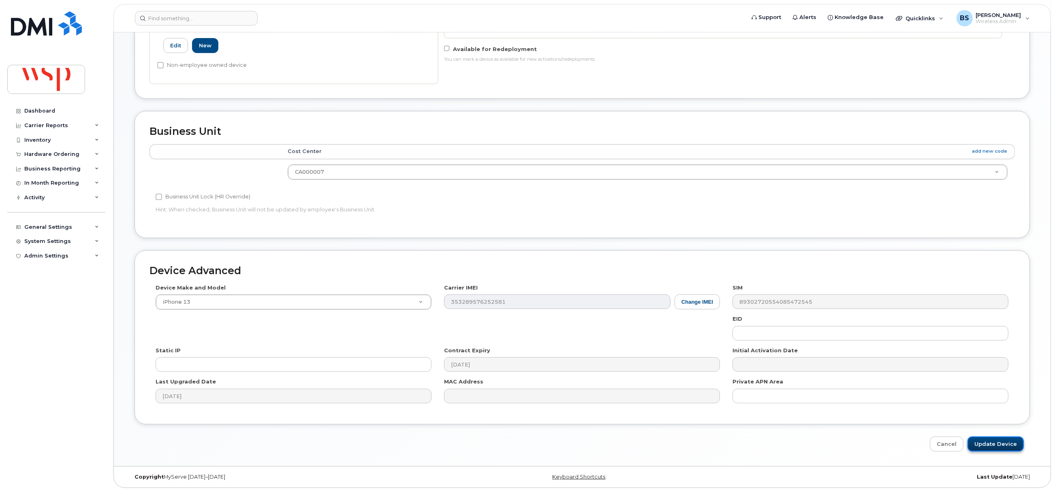
click at [990, 441] on input "Update Device" at bounding box center [996, 444] width 56 height 15
type input "Saving..."
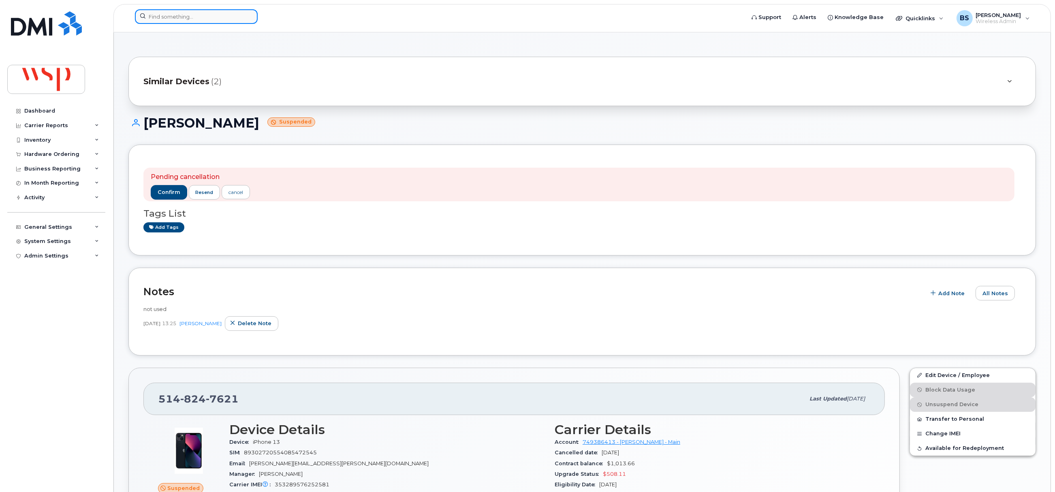
drag, startPoint x: 159, startPoint y: 13, endPoint x: 161, endPoint y: 17, distance: 4.5
click at [159, 13] on input at bounding box center [196, 16] width 123 height 15
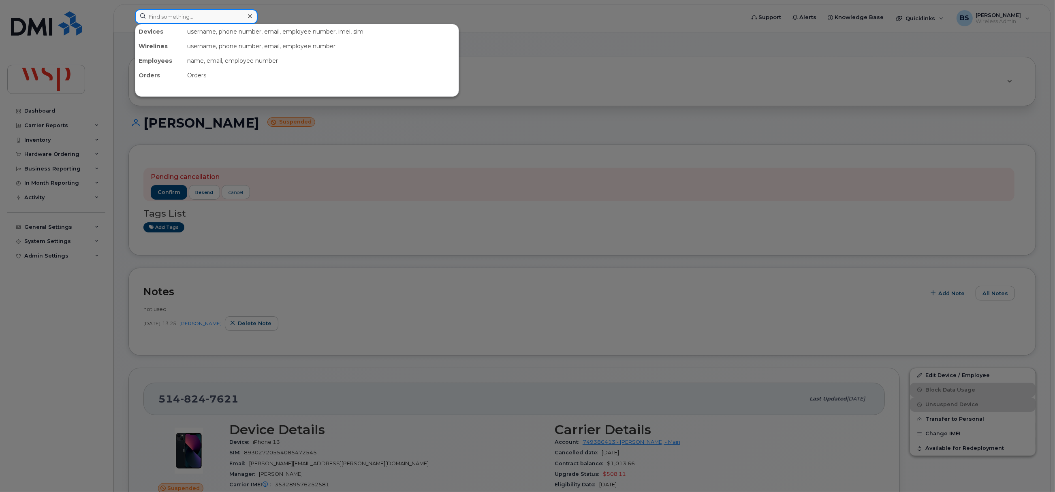
paste input "4377272043"
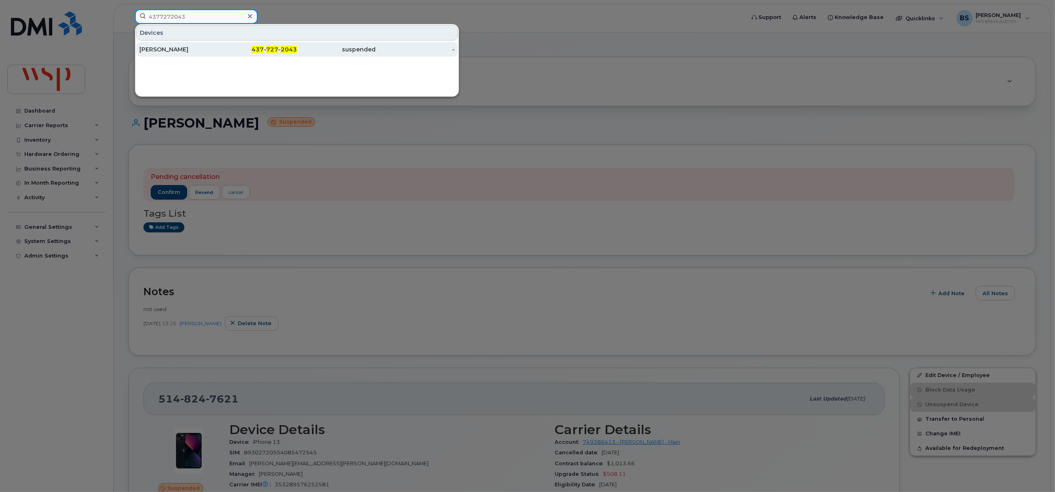
type input "4377272043"
click at [149, 46] on div "[PERSON_NAME]" at bounding box center [178, 49] width 79 height 8
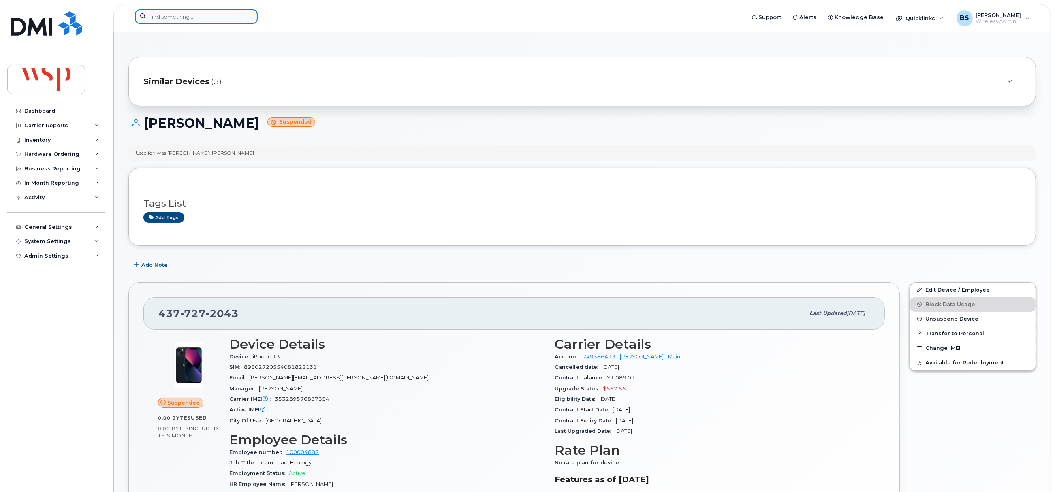
click at [175, 14] on input at bounding box center [196, 16] width 123 height 15
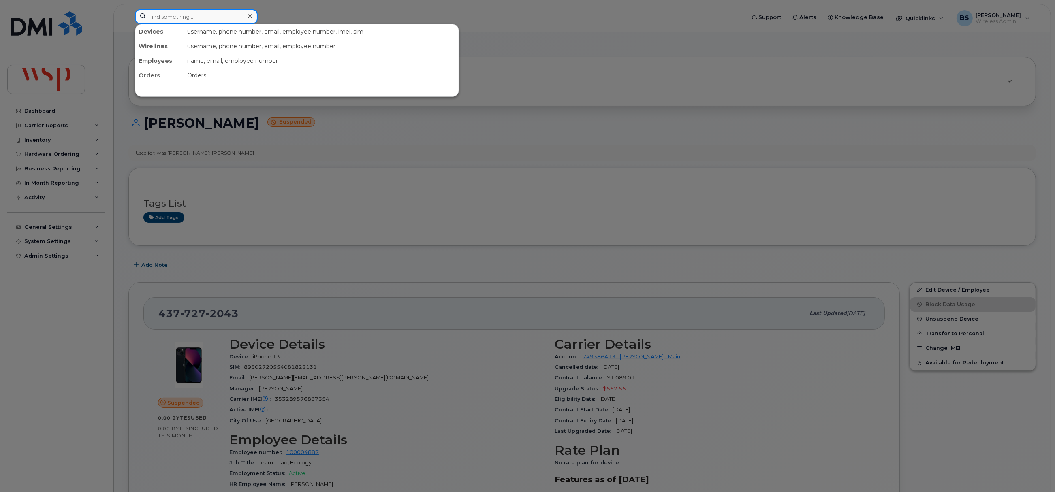
paste input "2263383056"
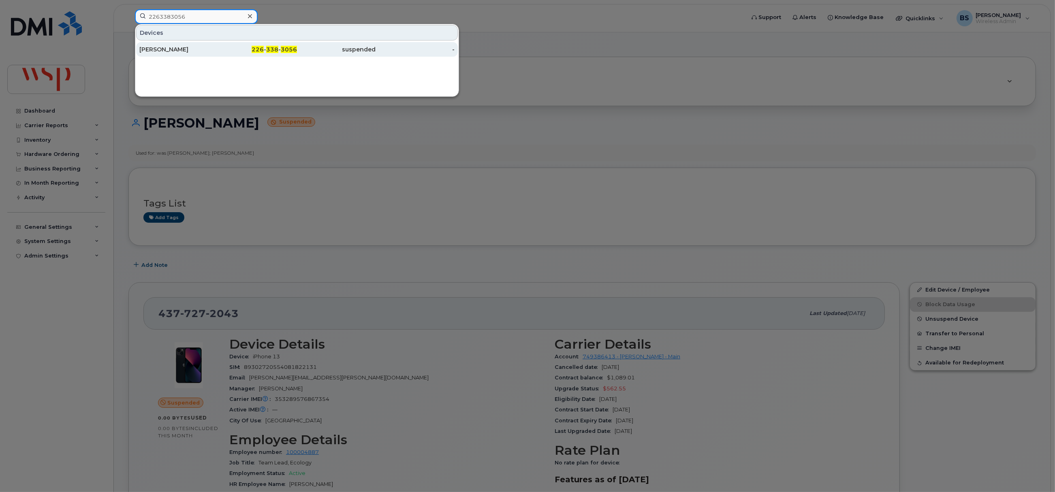
type input "2263383056"
click at [161, 45] on div "[PERSON_NAME]" at bounding box center [178, 49] width 79 height 15
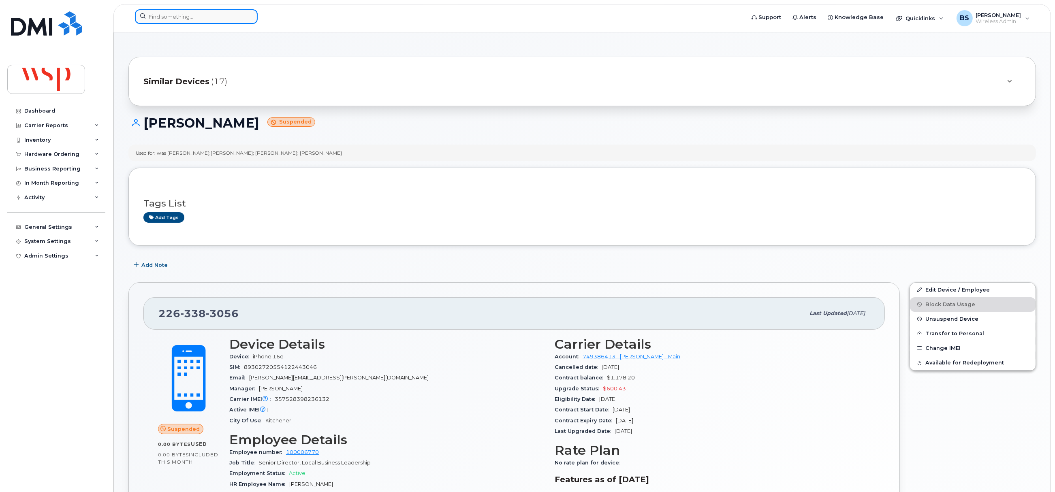
click at [175, 16] on input at bounding box center [196, 16] width 123 height 15
paste input "2263383056"
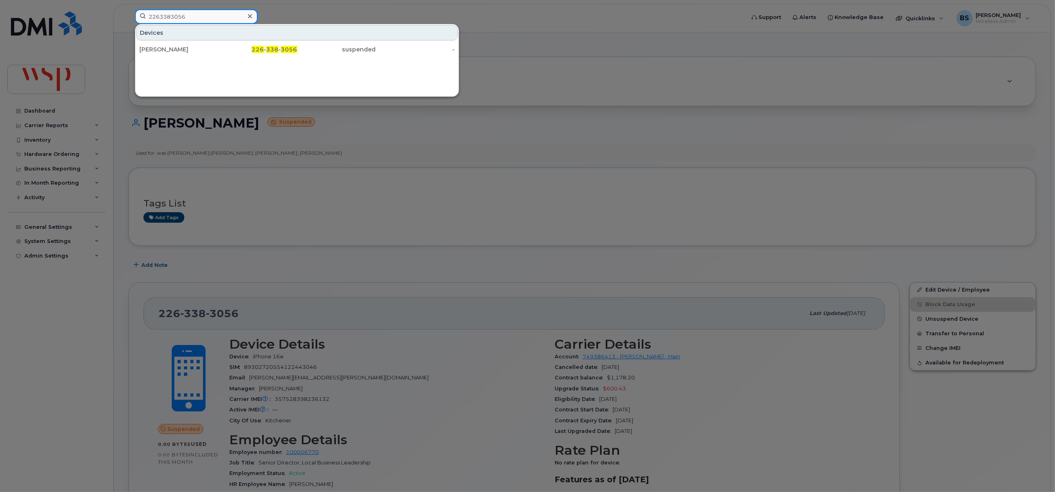
type input "2263383056"
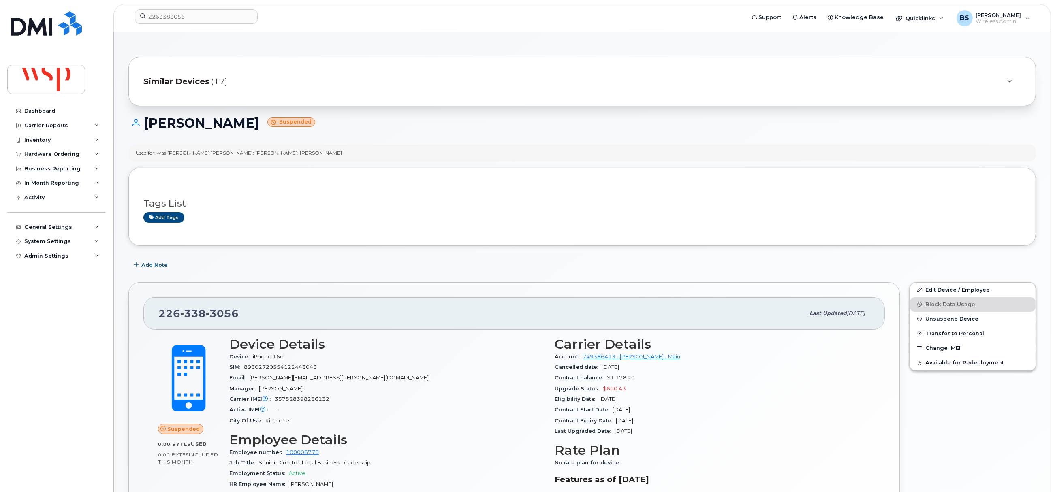
click at [391, 201] on h3 "Tags List" at bounding box center [582, 204] width 878 height 10
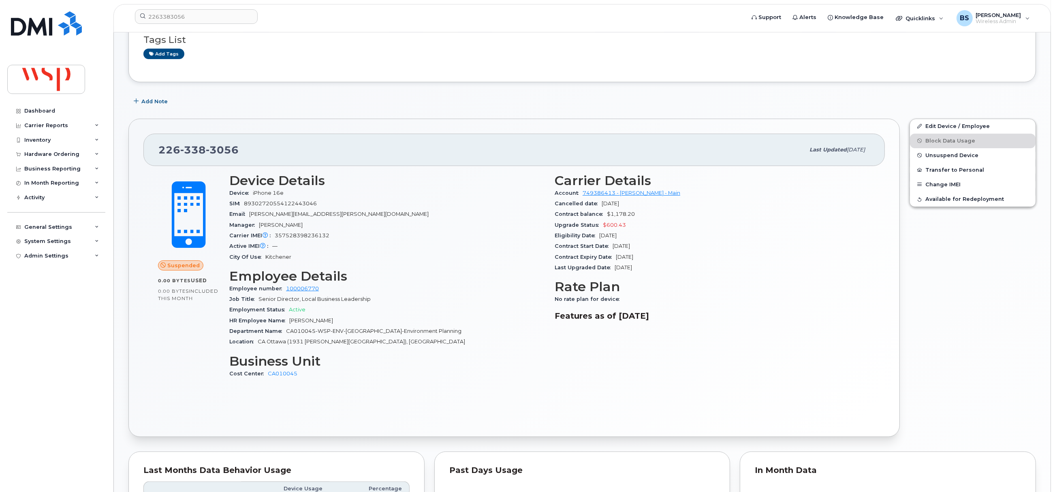
scroll to position [145, 0]
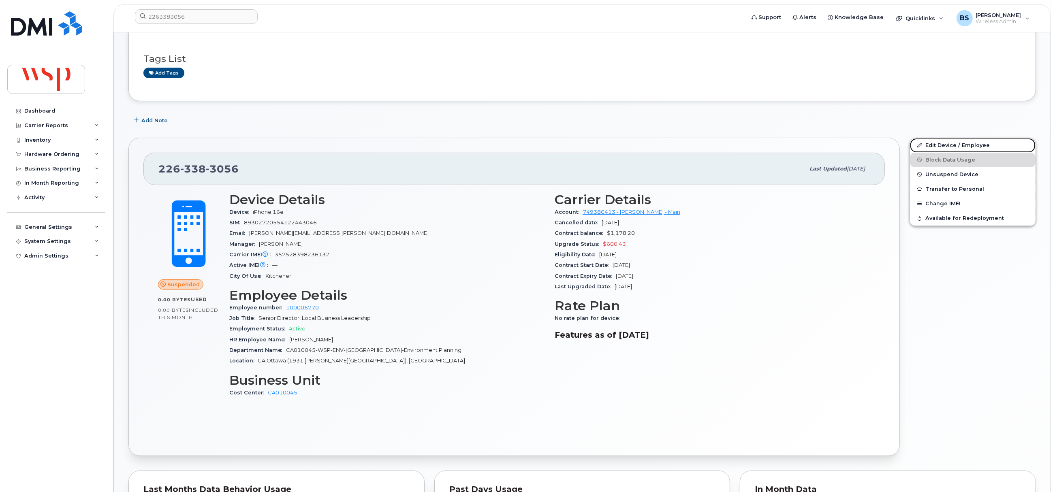
drag, startPoint x: 931, startPoint y: 144, endPoint x: 809, endPoint y: 192, distance: 130.9
click at [931, 144] on link "Edit Device / Employee" at bounding box center [973, 145] width 126 height 15
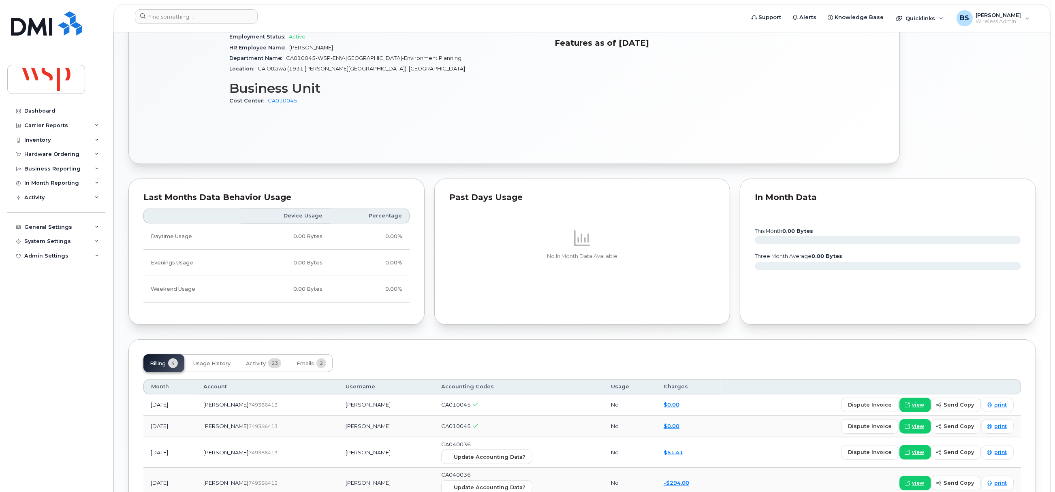
scroll to position [206, 0]
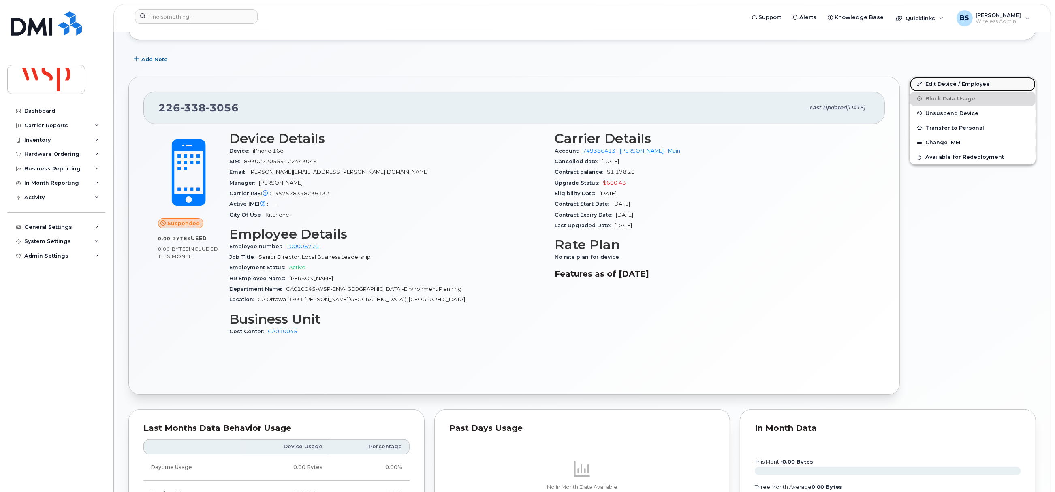
click at [935, 83] on link "Edit Device / Employee" at bounding box center [973, 84] width 126 height 15
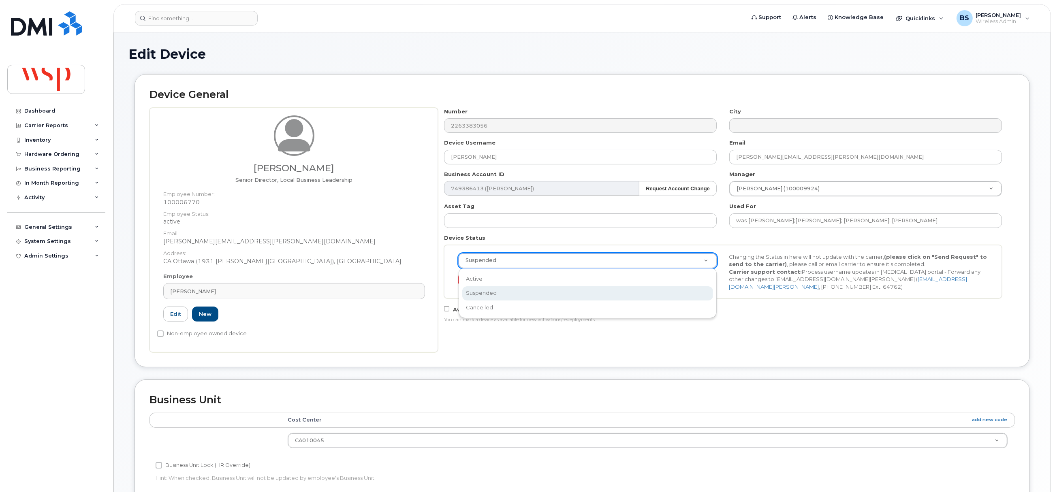
select select "cancelled"
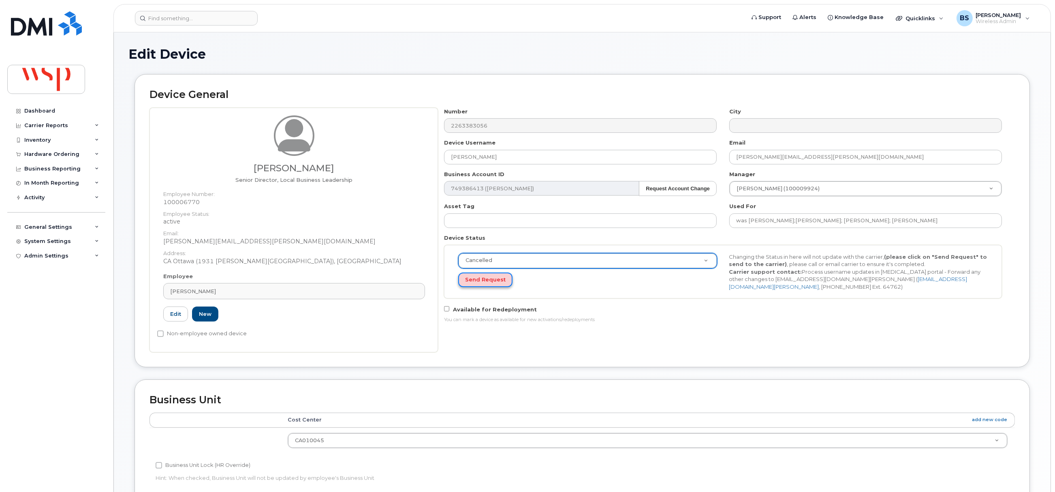
click at [480, 275] on button "Send Request" at bounding box center [485, 280] width 54 height 15
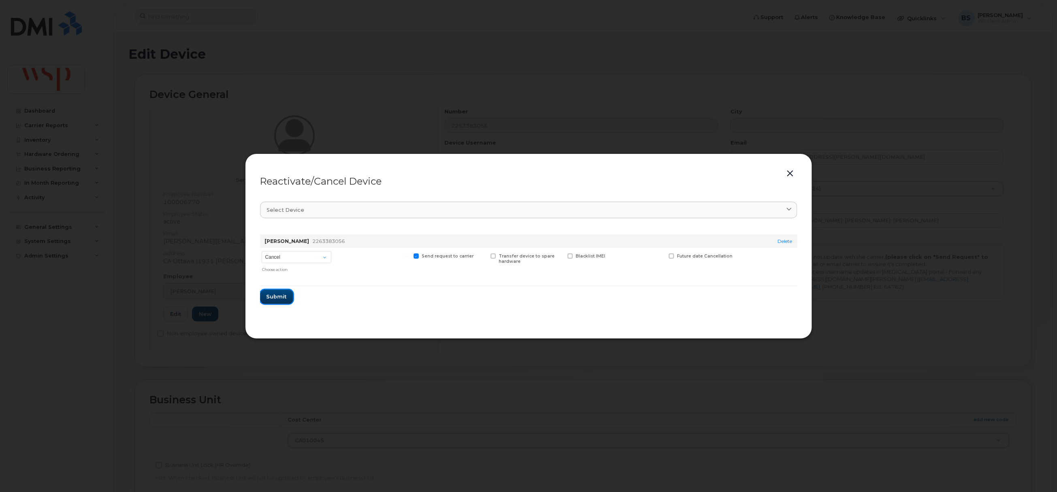
click at [274, 294] on span "Submit" at bounding box center [277, 297] width 20 height 8
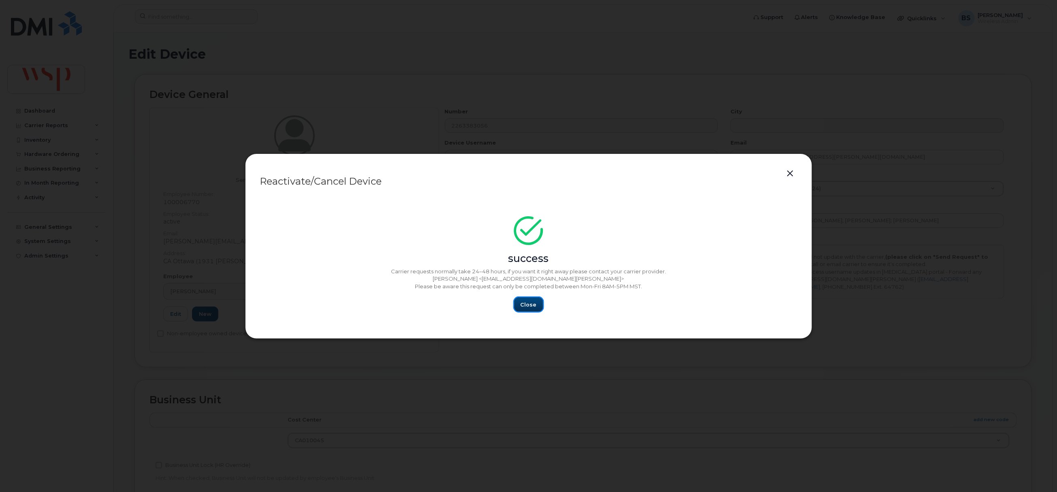
click at [527, 304] on span "Close" at bounding box center [529, 305] width 16 height 8
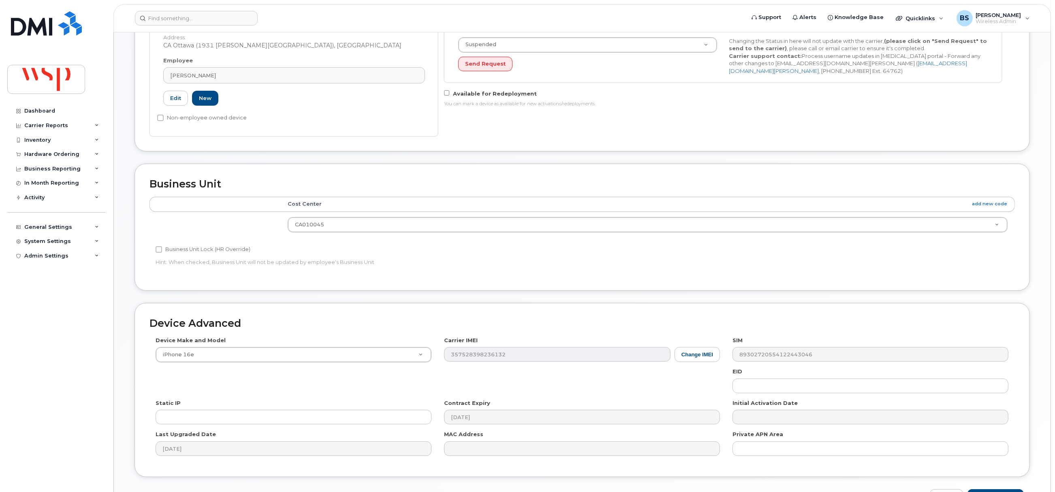
scroll to position [271, 0]
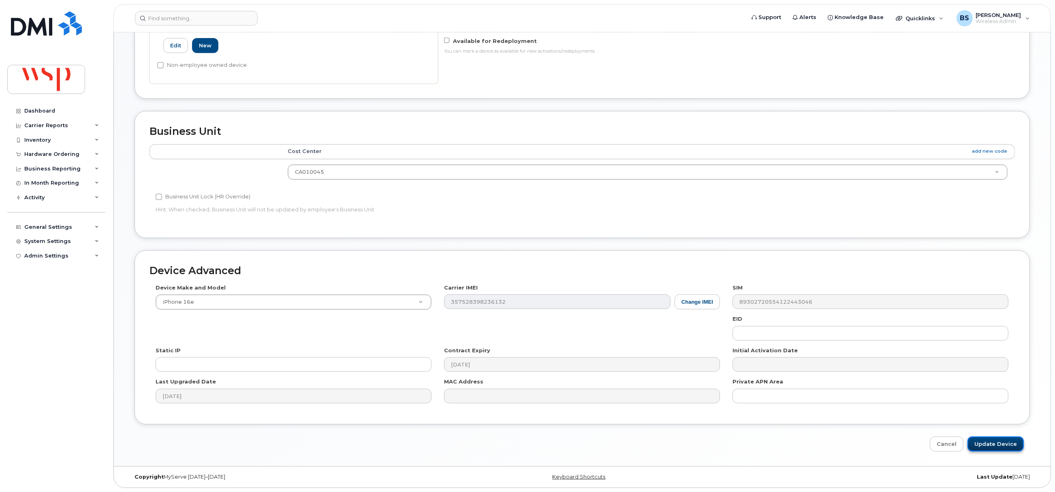
click at [991, 442] on input "Update Device" at bounding box center [996, 444] width 56 height 15
type input "Saving..."
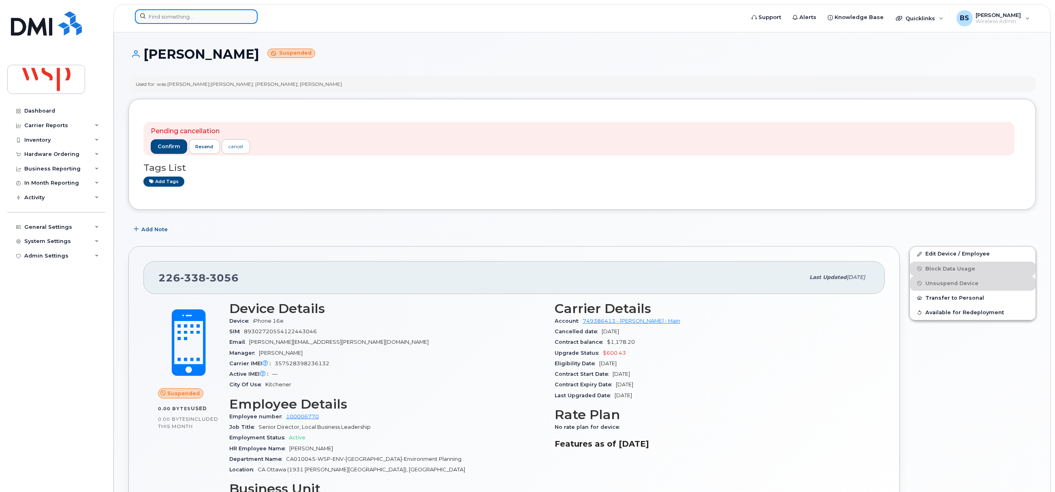
click at [180, 18] on input at bounding box center [196, 16] width 123 height 15
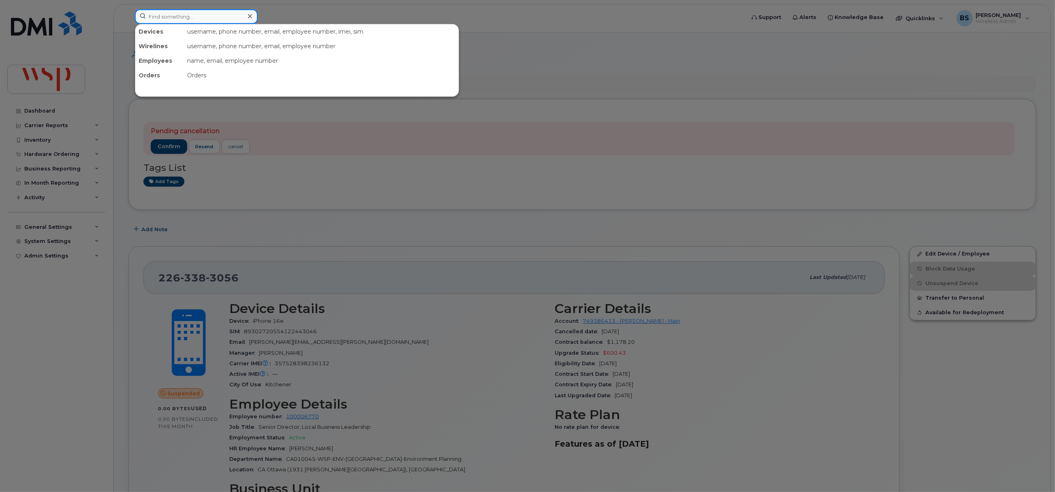
paste input "4377272043"
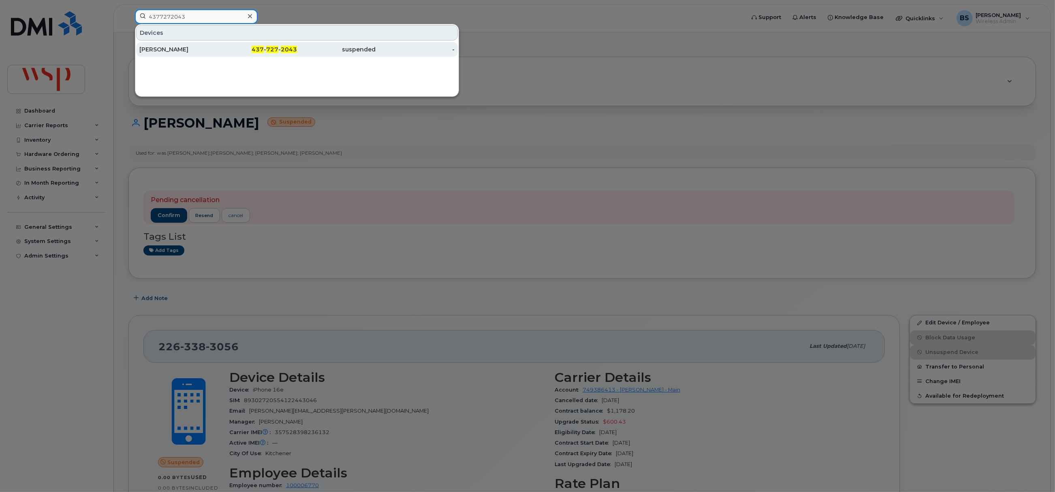
type input "4377272043"
click at [155, 47] on div "[PERSON_NAME]" at bounding box center [178, 49] width 79 height 8
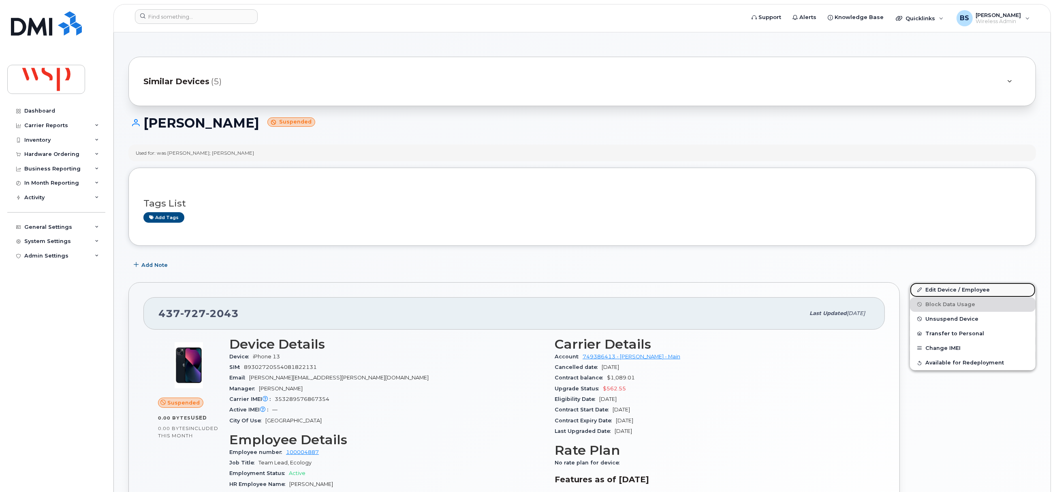
click at [929, 289] on link "Edit Device / Employee" at bounding box center [973, 290] width 126 height 15
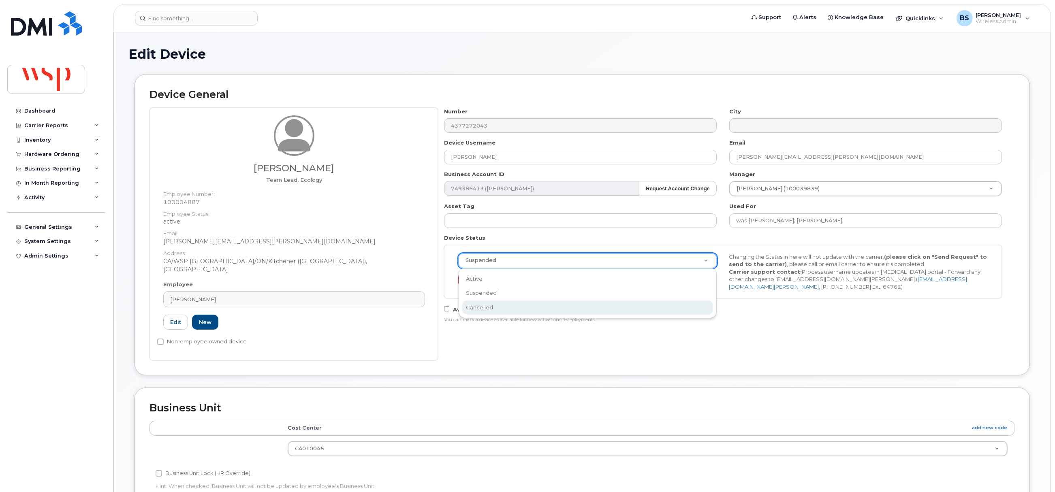
select select "cancelled"
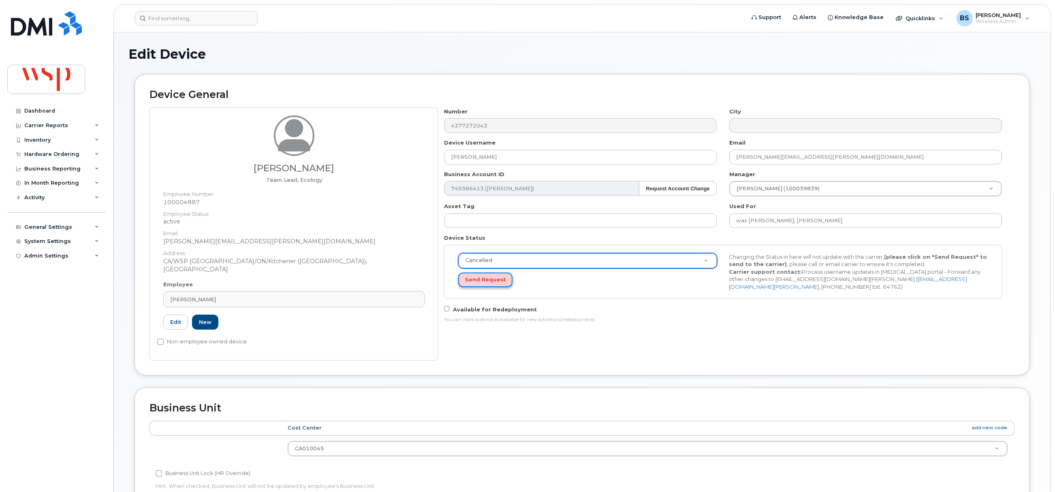
click at [475, 280] on button "Send Request" at bounding box center [485, 280] width 54 height 15
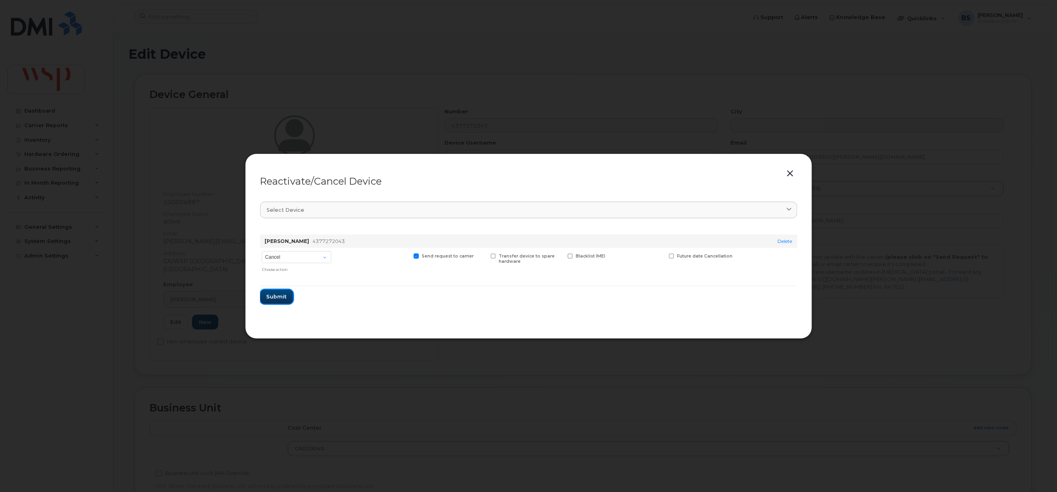
click at [270, 298] on span "Submit" at bounding box center [277, 297] width 20 height 8
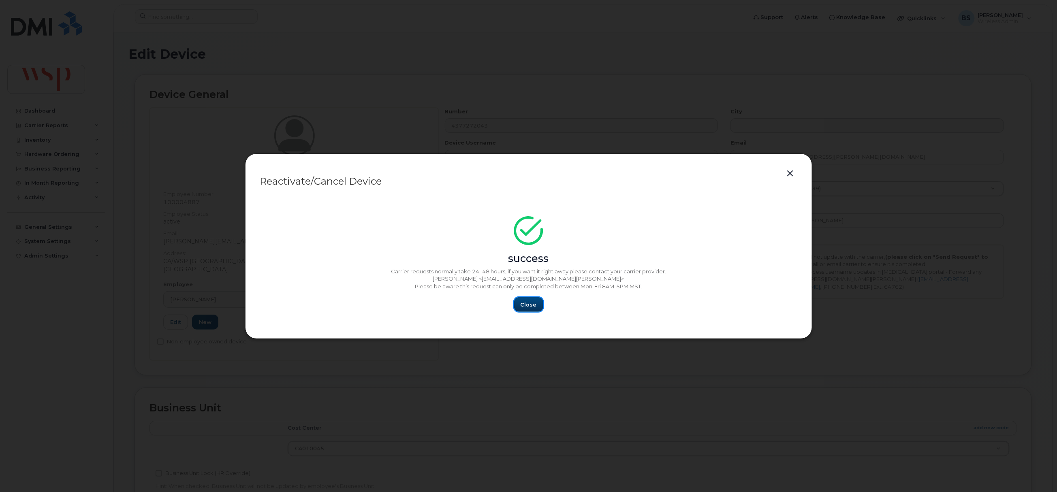
click at [524, 301] on span "Close" at bounding box center [529, 305] width 16 height 8
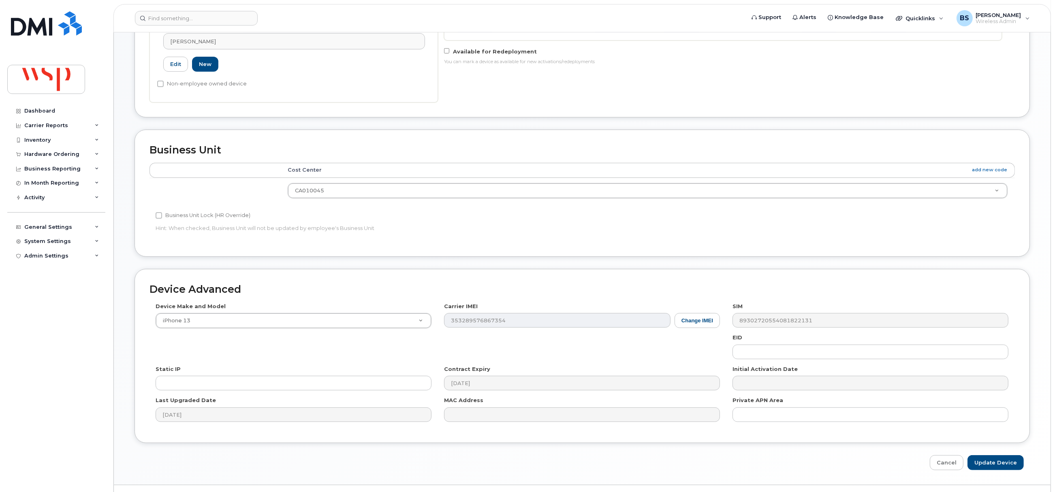
scroll to position [271, 0]
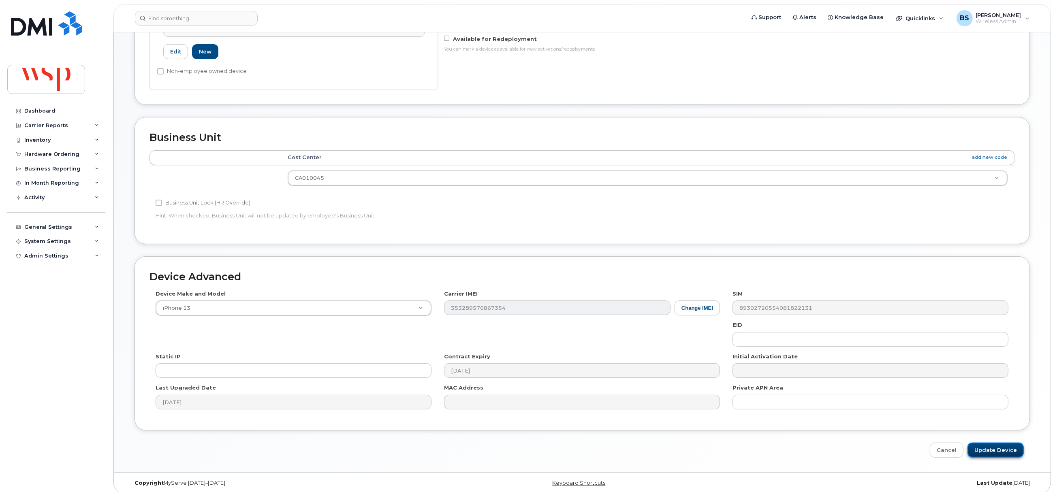
click at [988, 443] on input "Update Device" at bounding box center [996, 450] width 56 height 15
type input "Saving..."
